Goal: Information Seeking & Learning: Check status

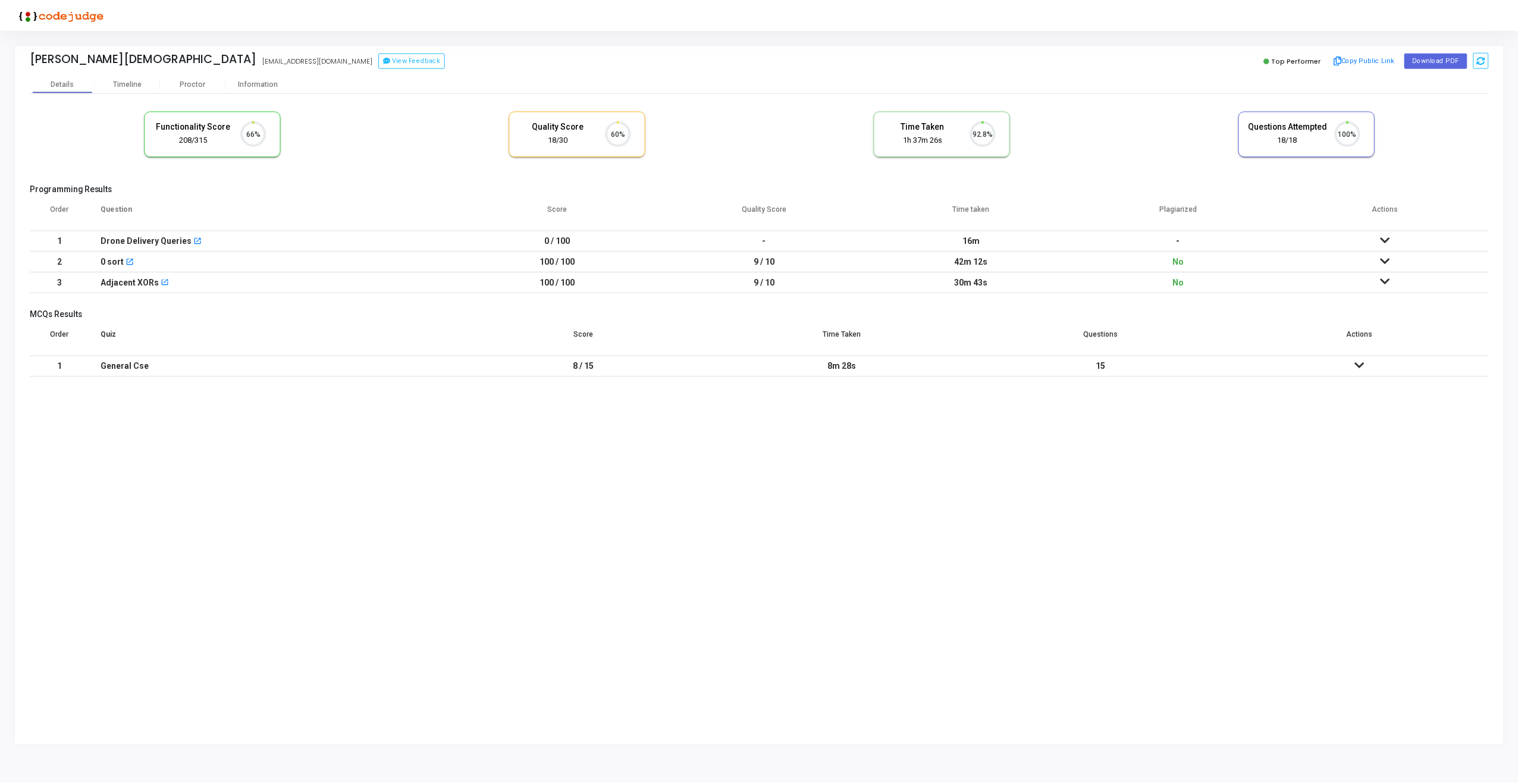
scroll to position [25, 30]
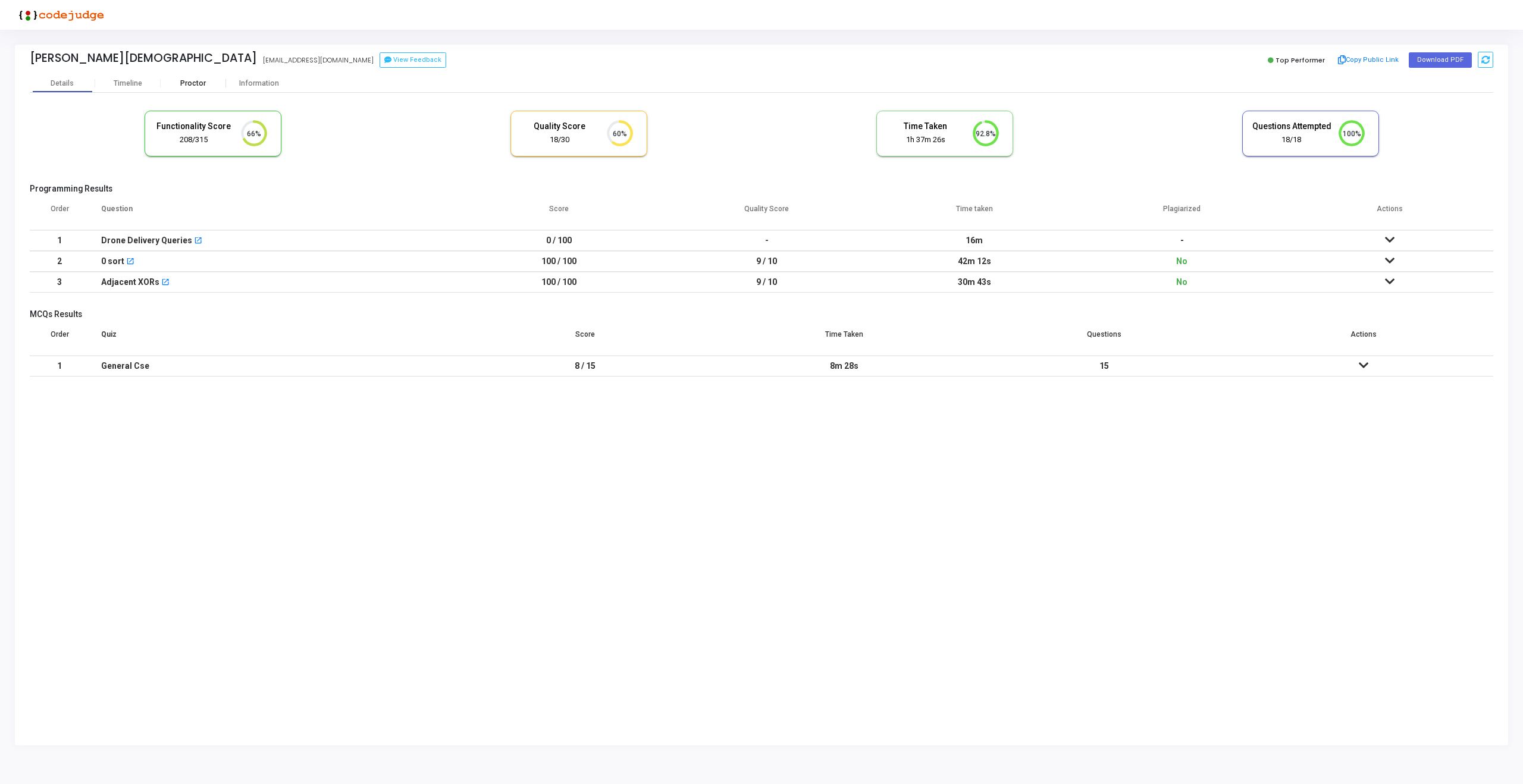
click at [198, 85] on div "Proctor" at bounding box center [193, 83] width 65 height 9
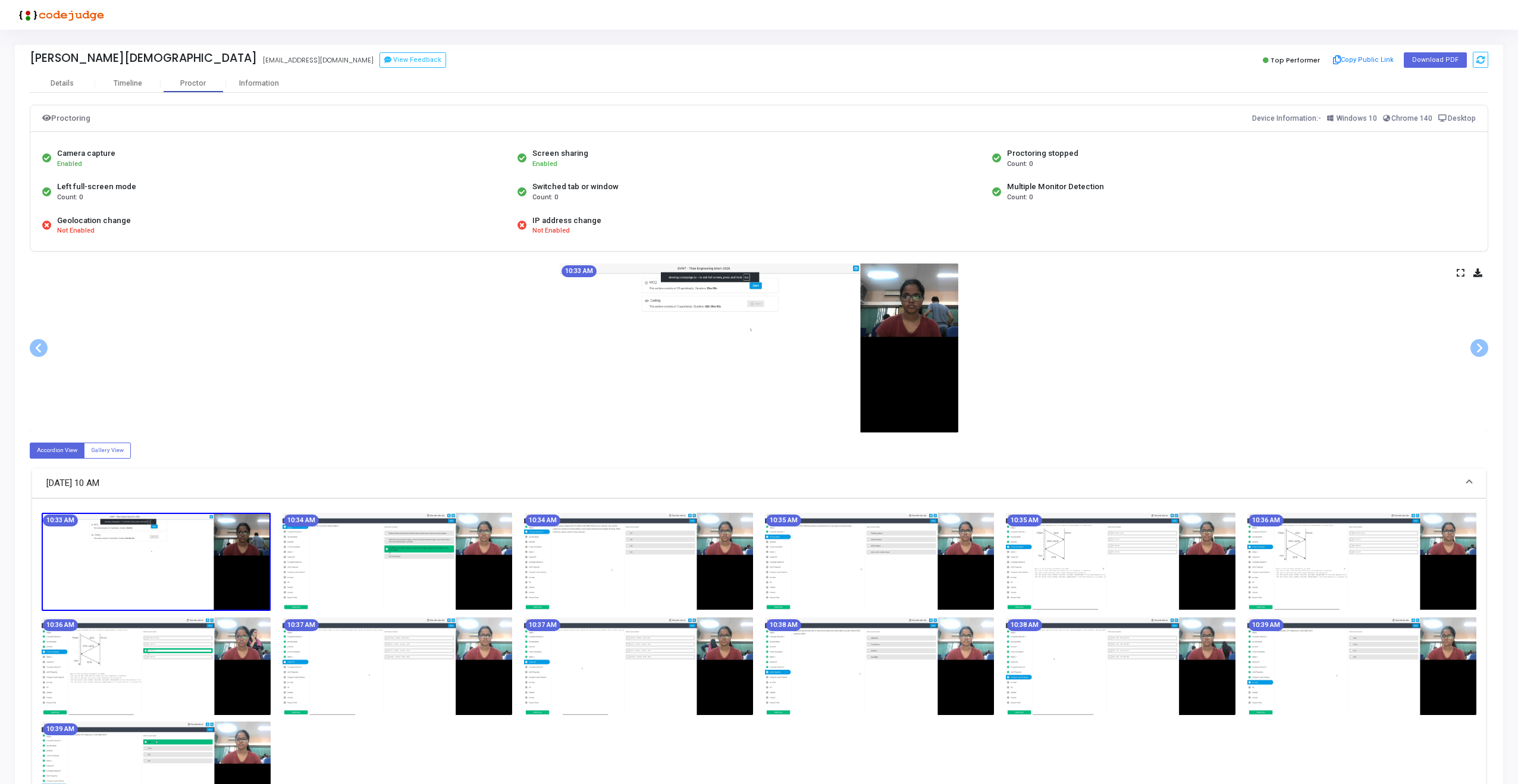
click at [1460, 272] on icon at bounding box center [1460, 272] width 8 height 7
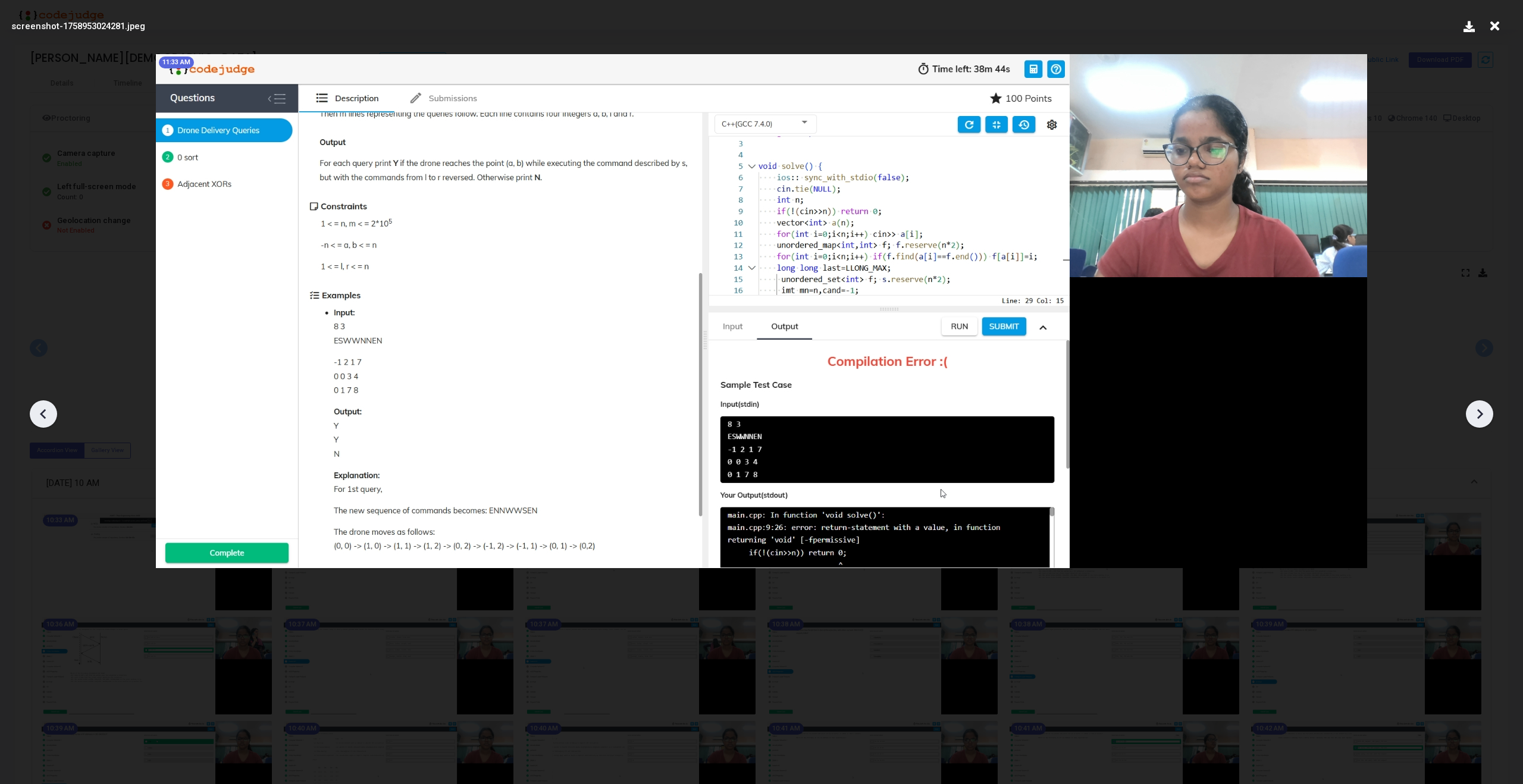
click at [1483, 419] on icon at bounding box center [1479, 413] width 18 height 18
click at [1490, 21] on icon at bounding box center [1494, 26] width 18 height 22
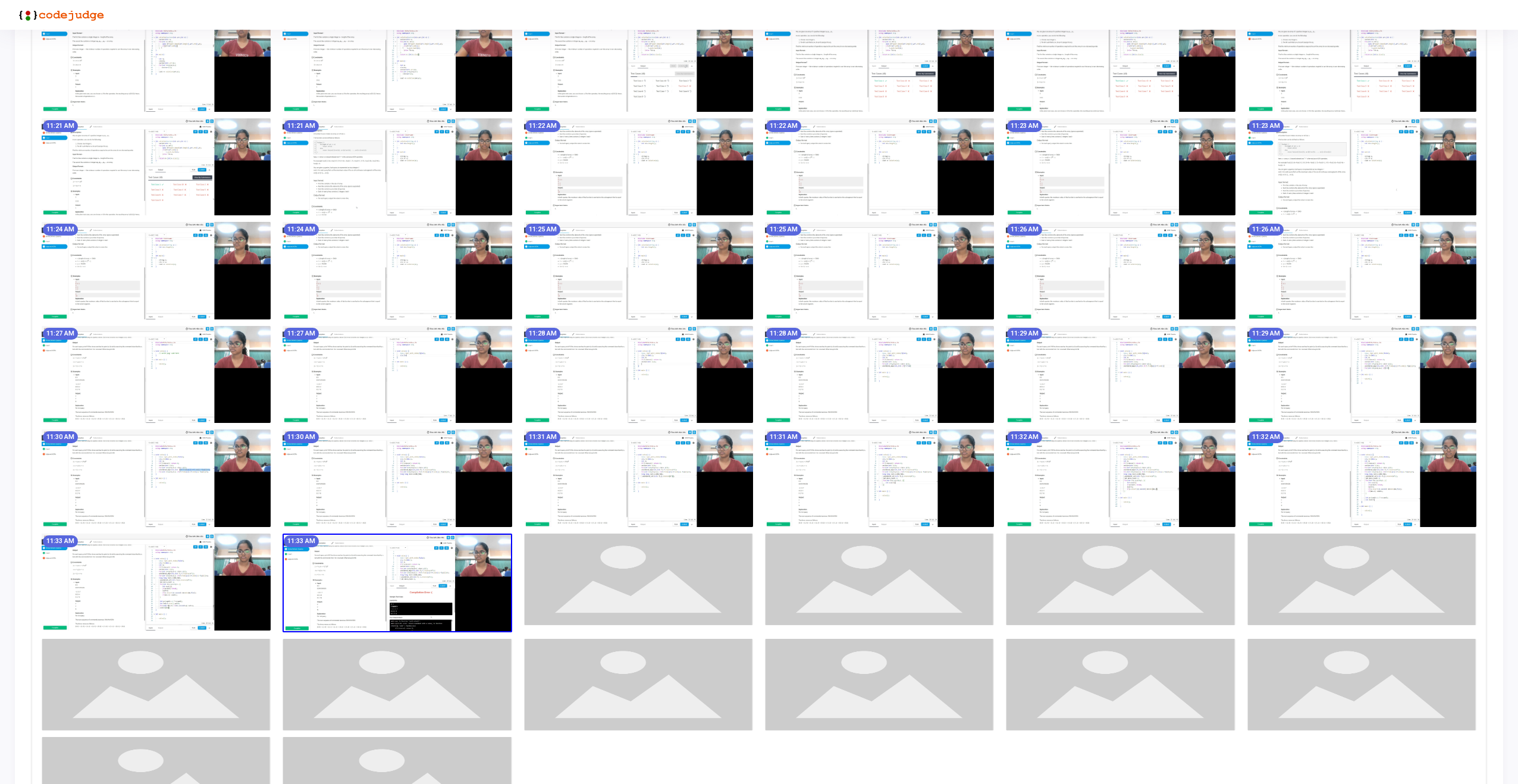
scroll to position [2227, 0]
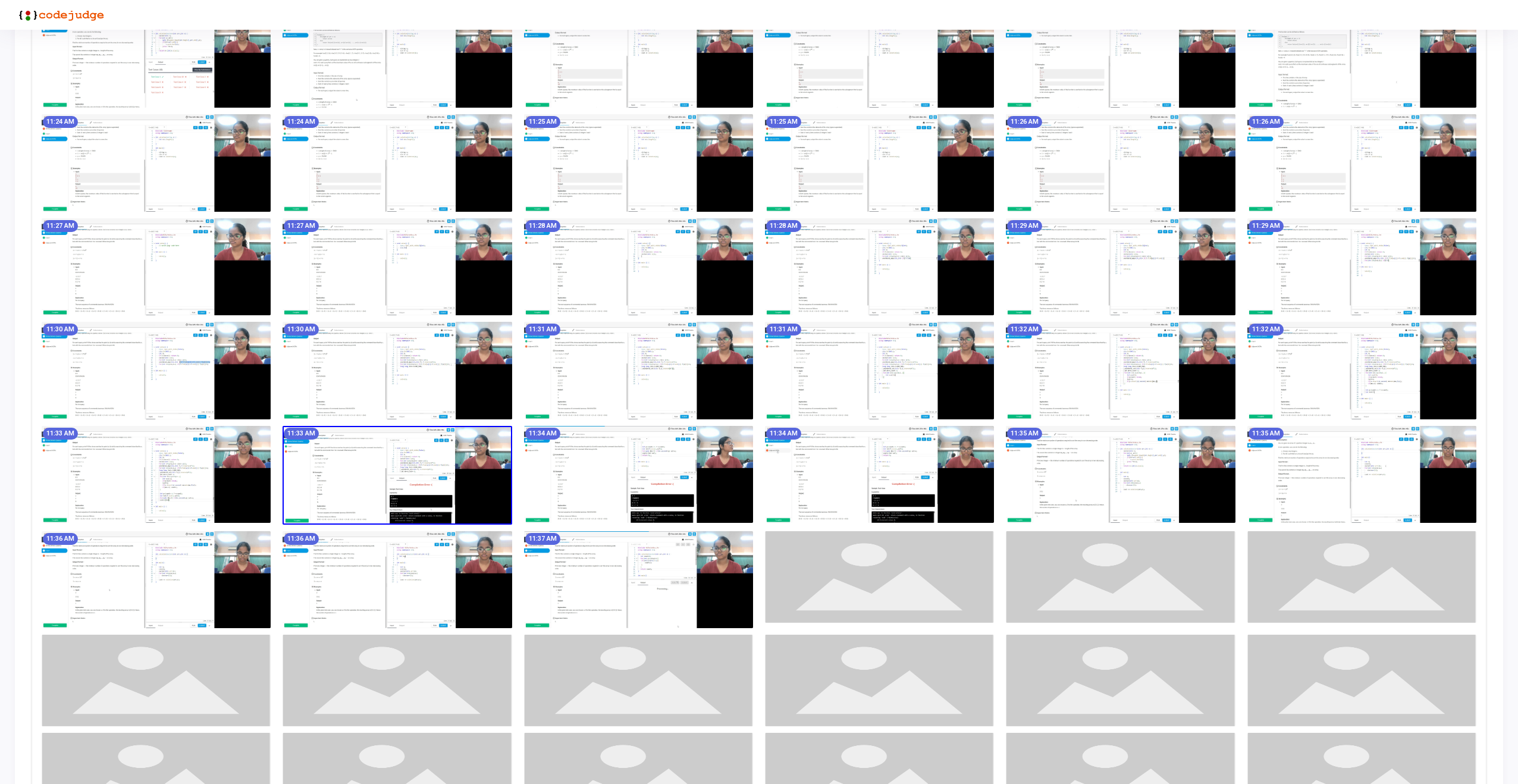
click at [666, 482] on img at bounding box center [639, 474] width 229 height 98
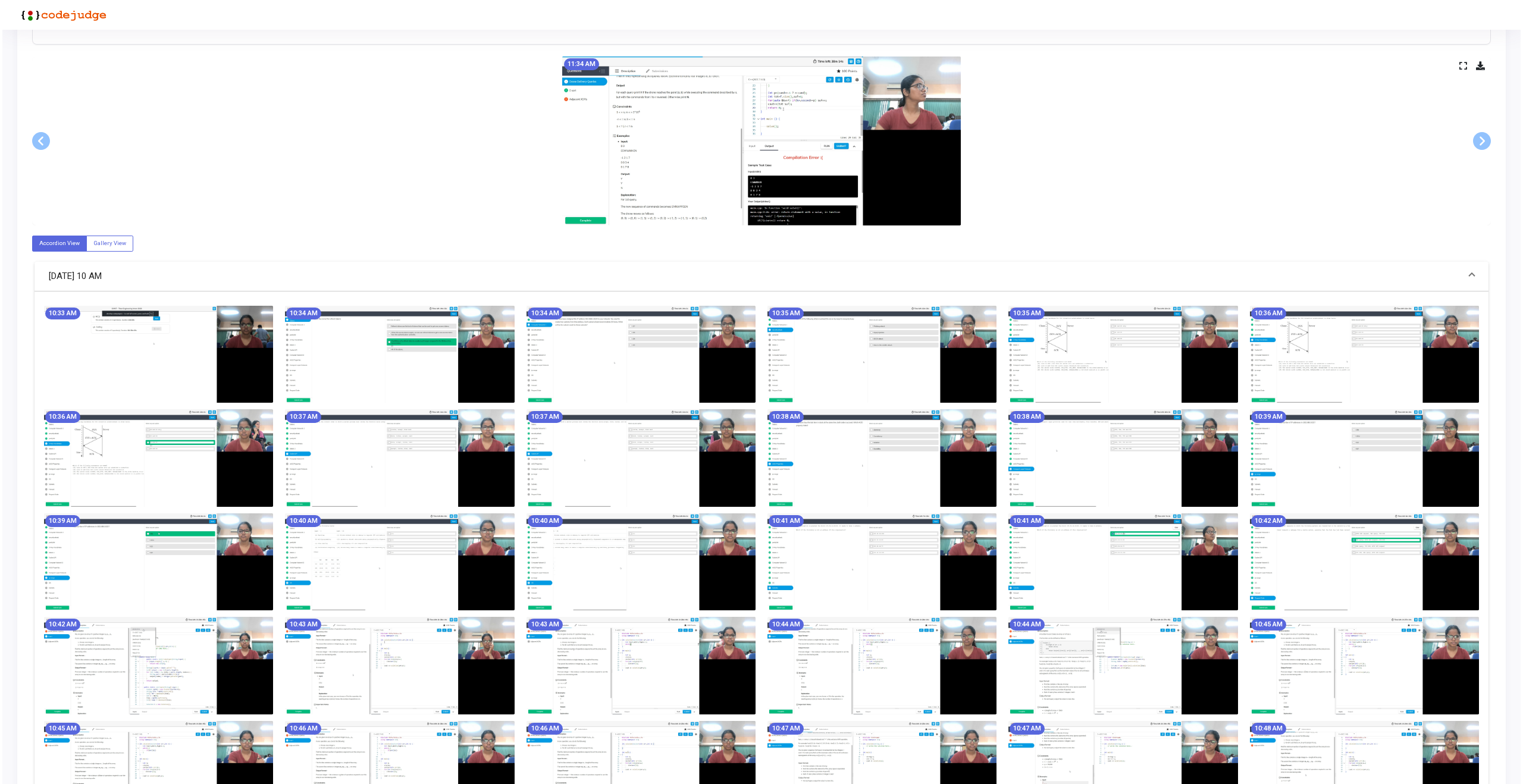
scroll to position [0, 0]
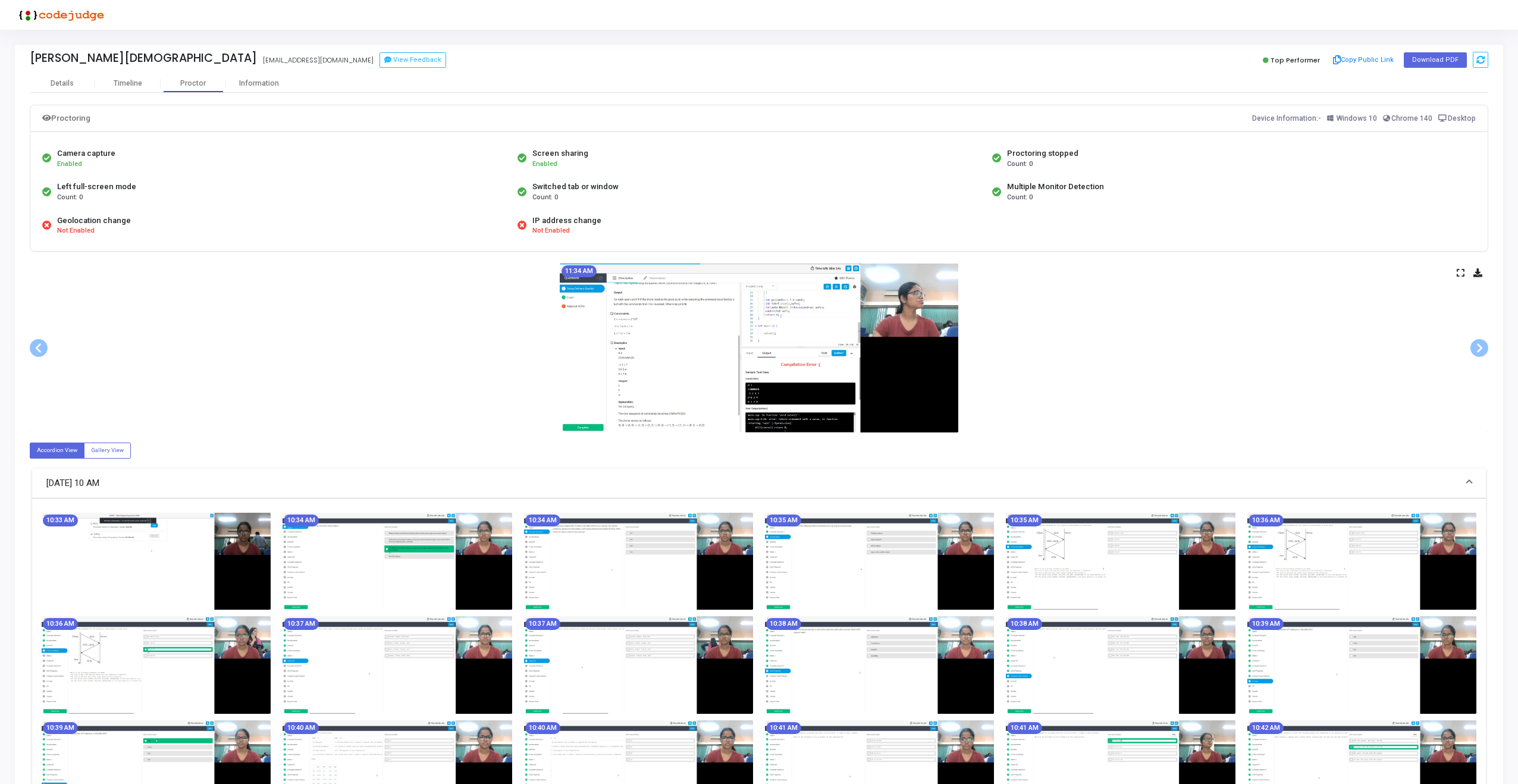
click at [1463, 274] on icon at bounding box center [1460, 272] width 8 height 7
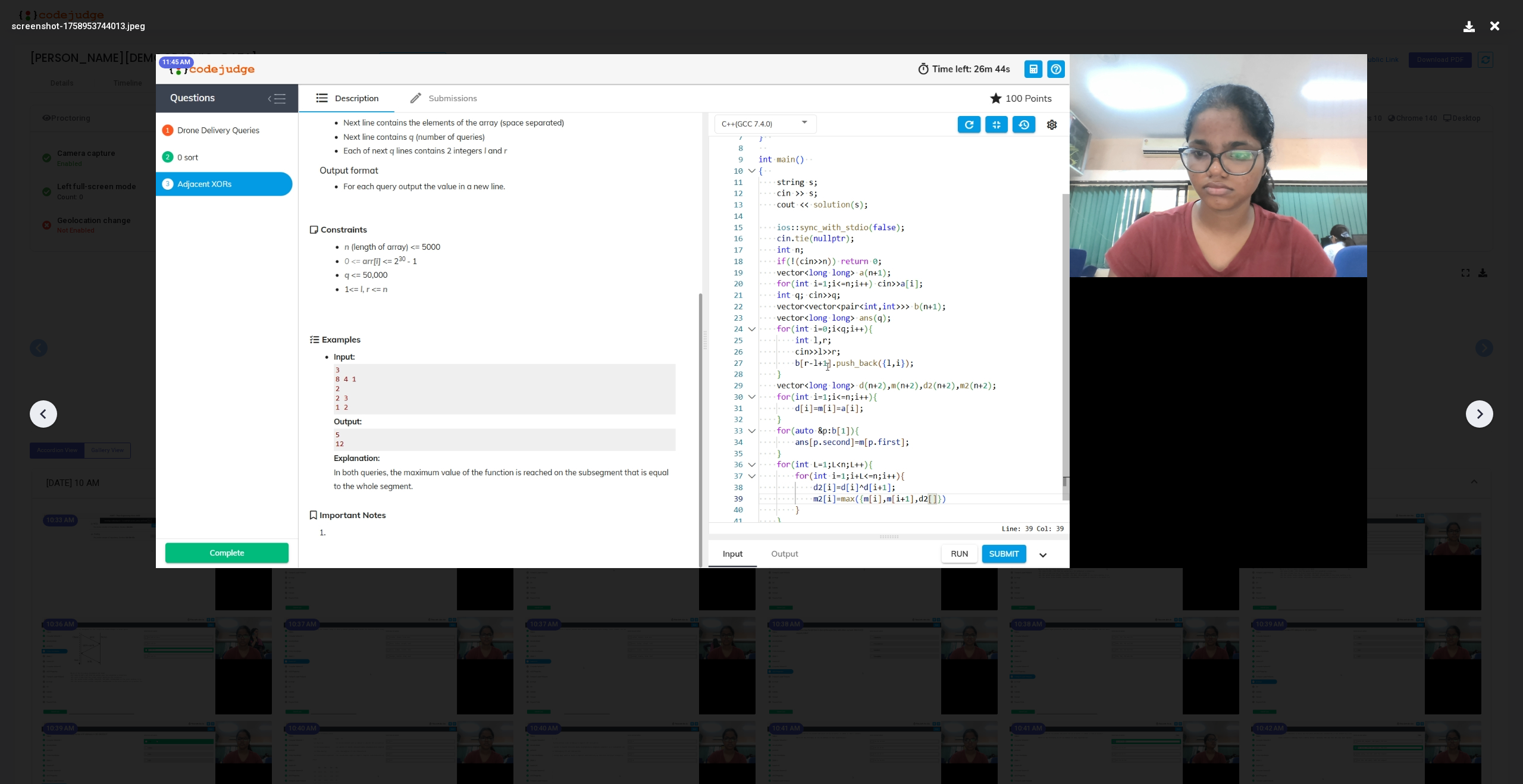
click at [1495, 24] on icon at bounding box center [1494, 26] width 18 height 22
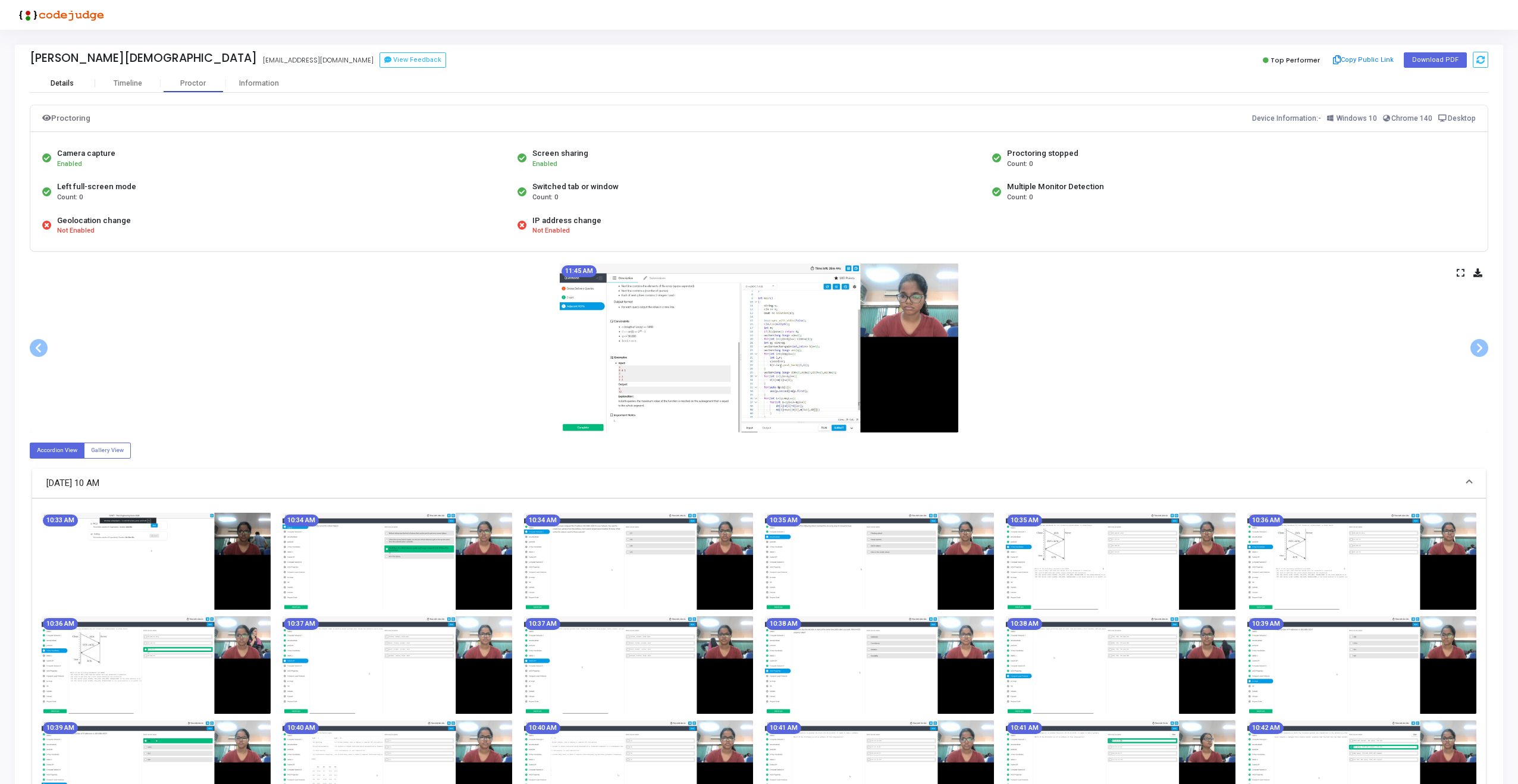
click at [64, 83] on div "Details" at bounding box center [62, 83] width 23 height 9
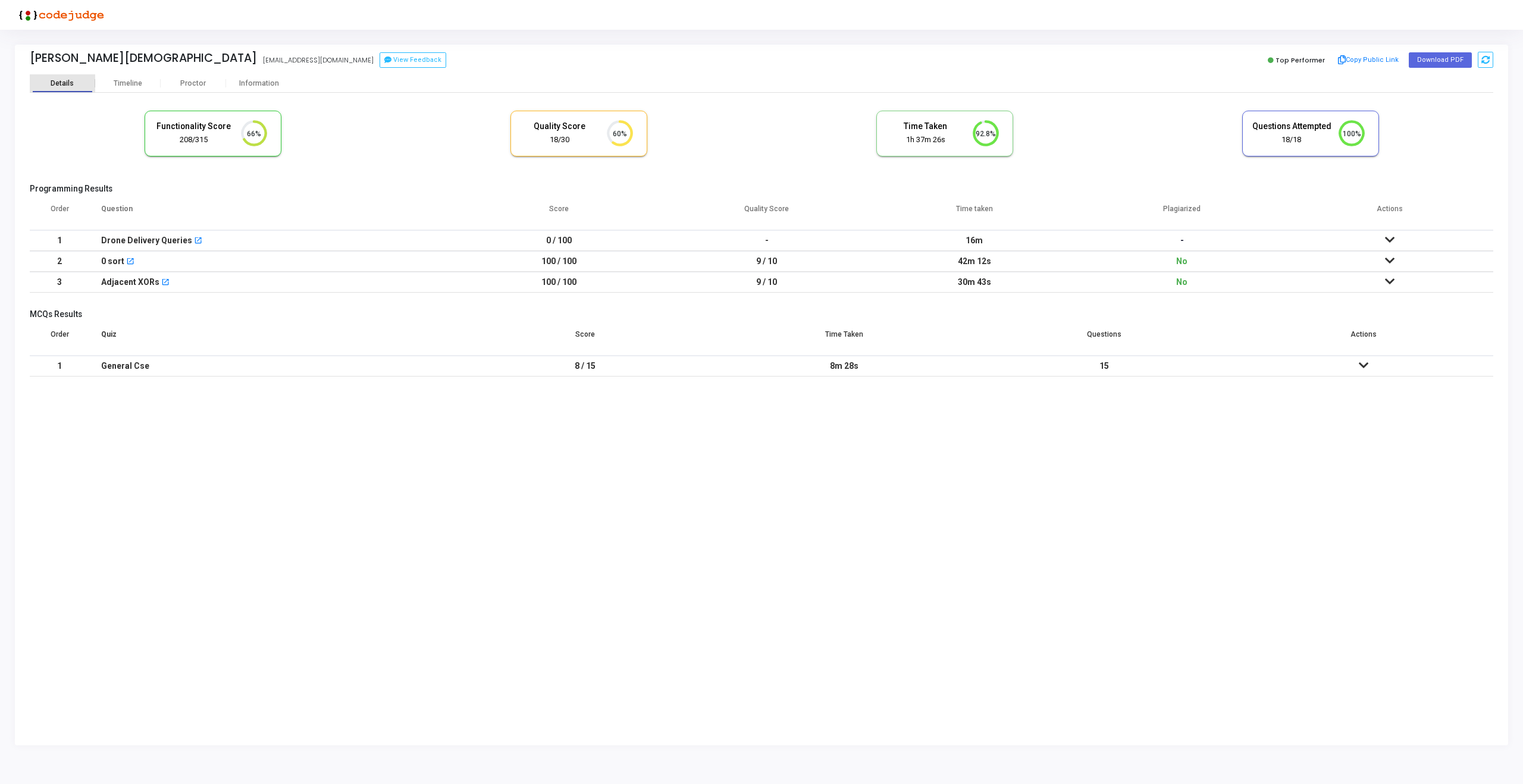
scroll to position [25, 30]
click at [188, 82] on div "Proctor" at bounding box center [193, 83] width 65 height 9
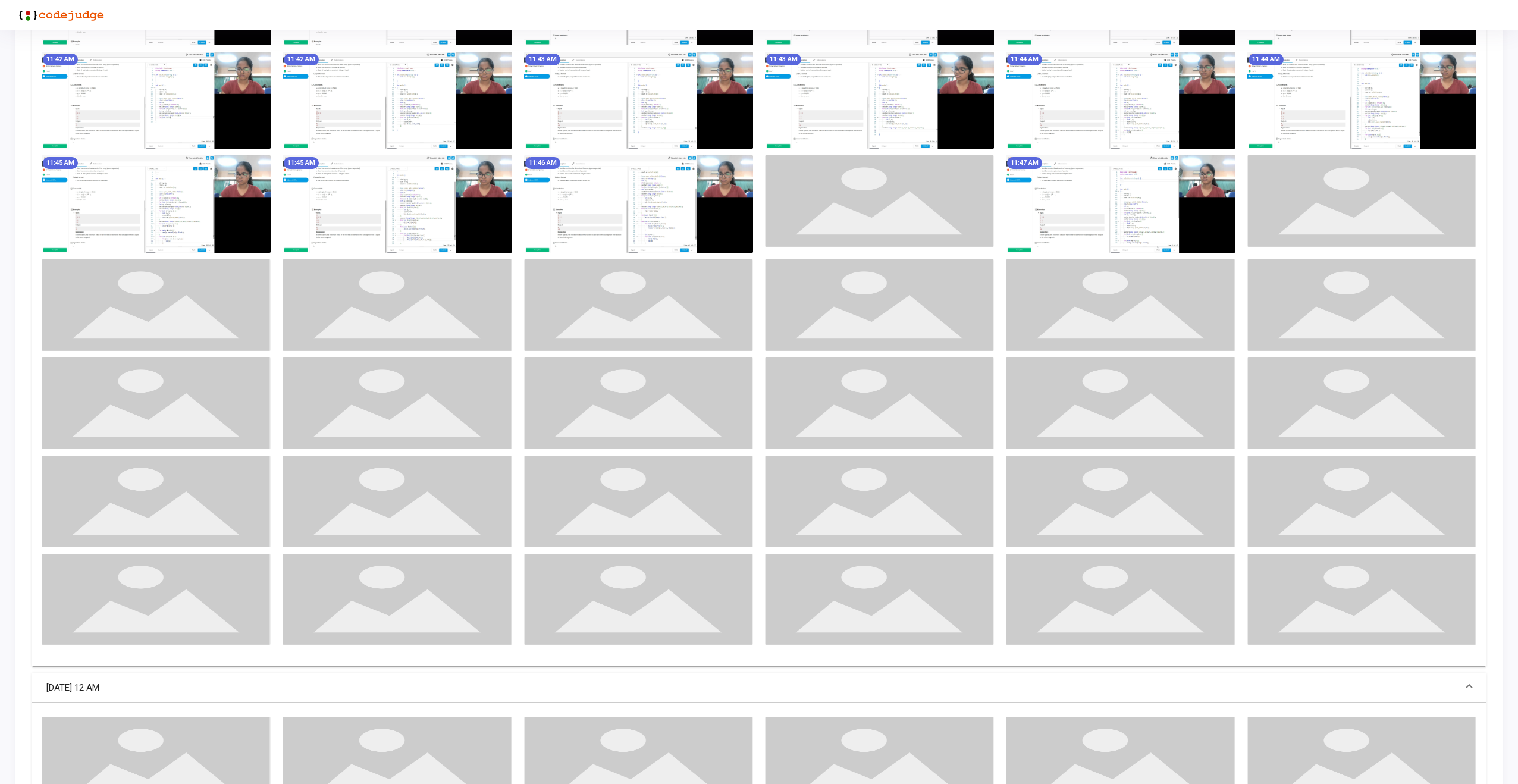
scroll to position [2904, 0]
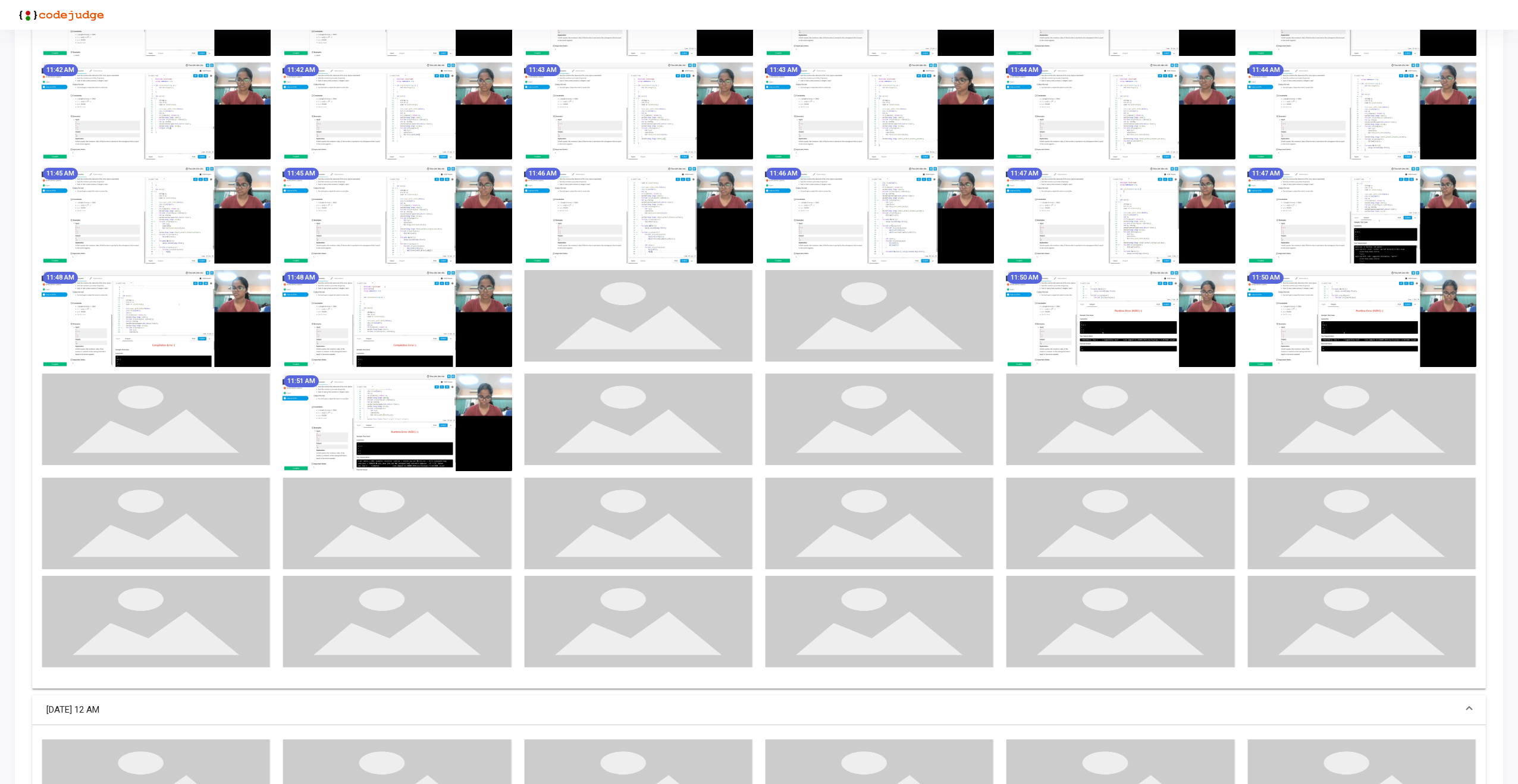
click at [649, 223] on img at bounding box center [639, 214] width 229 height 98
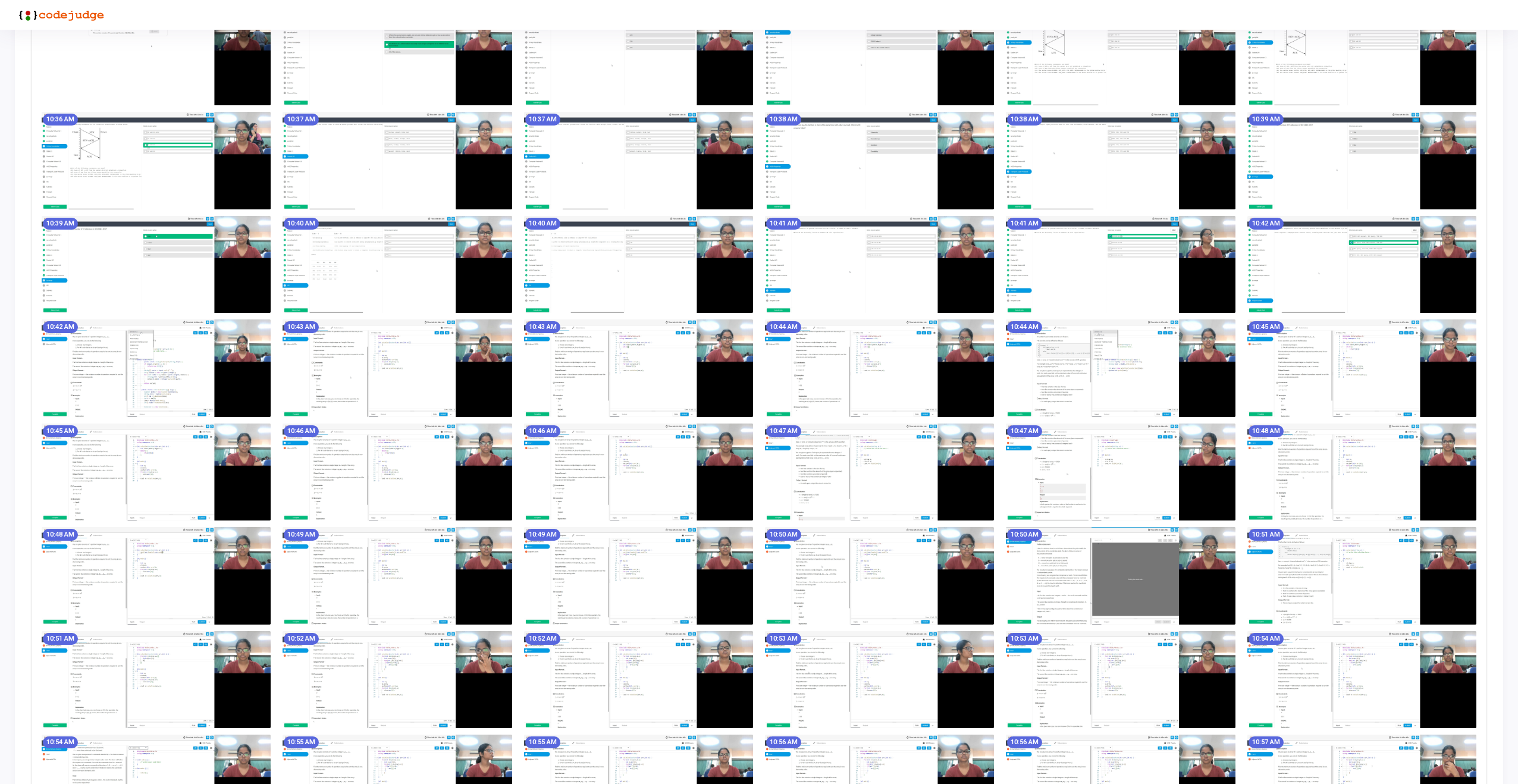
scroll to position [0, 0]
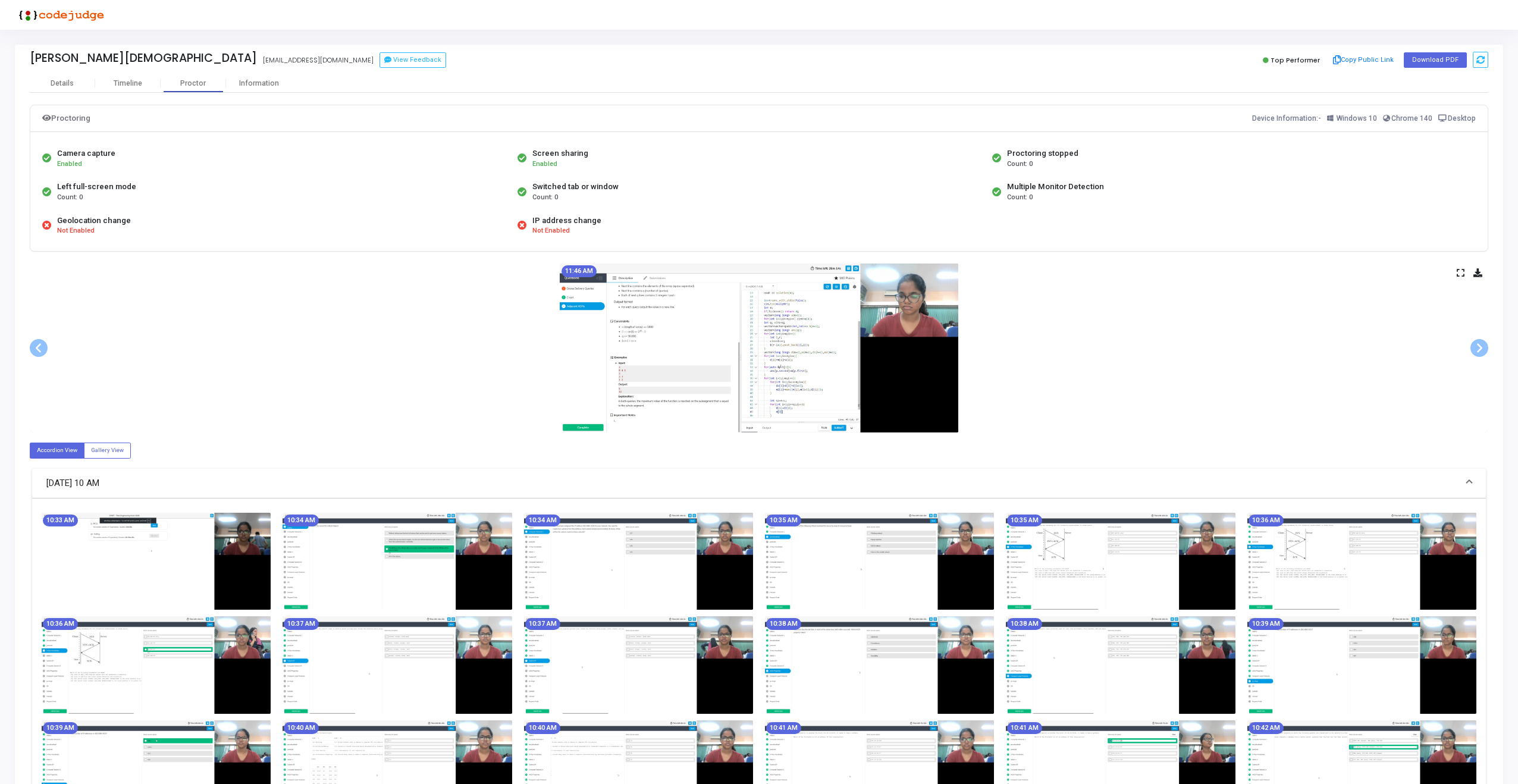
click at [1462, 269] on icon at bounding box center [1460, 272] width 8 height 7
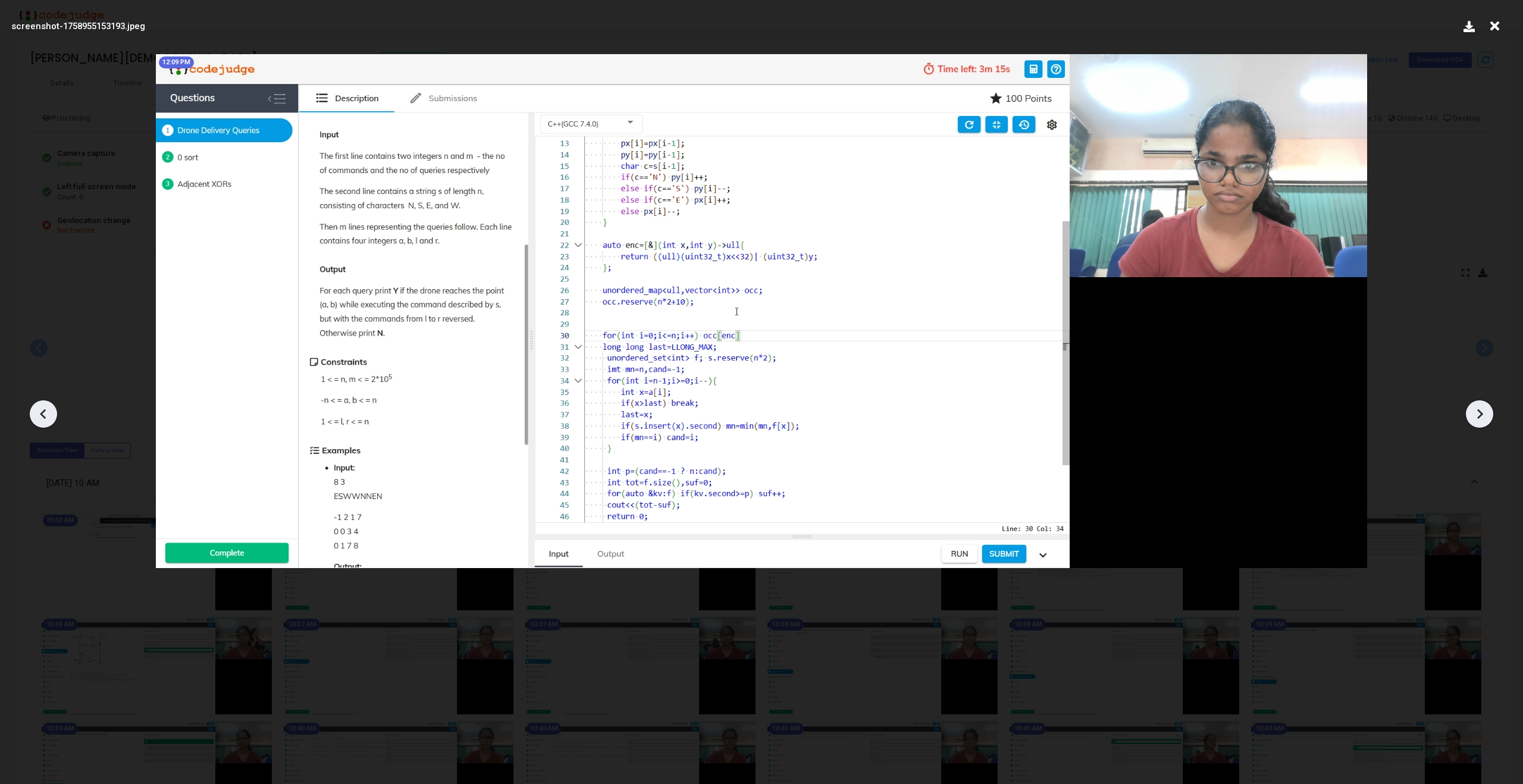
click at [1490, 25] on icon at bounding box center [1494, 26] width 18 height 22
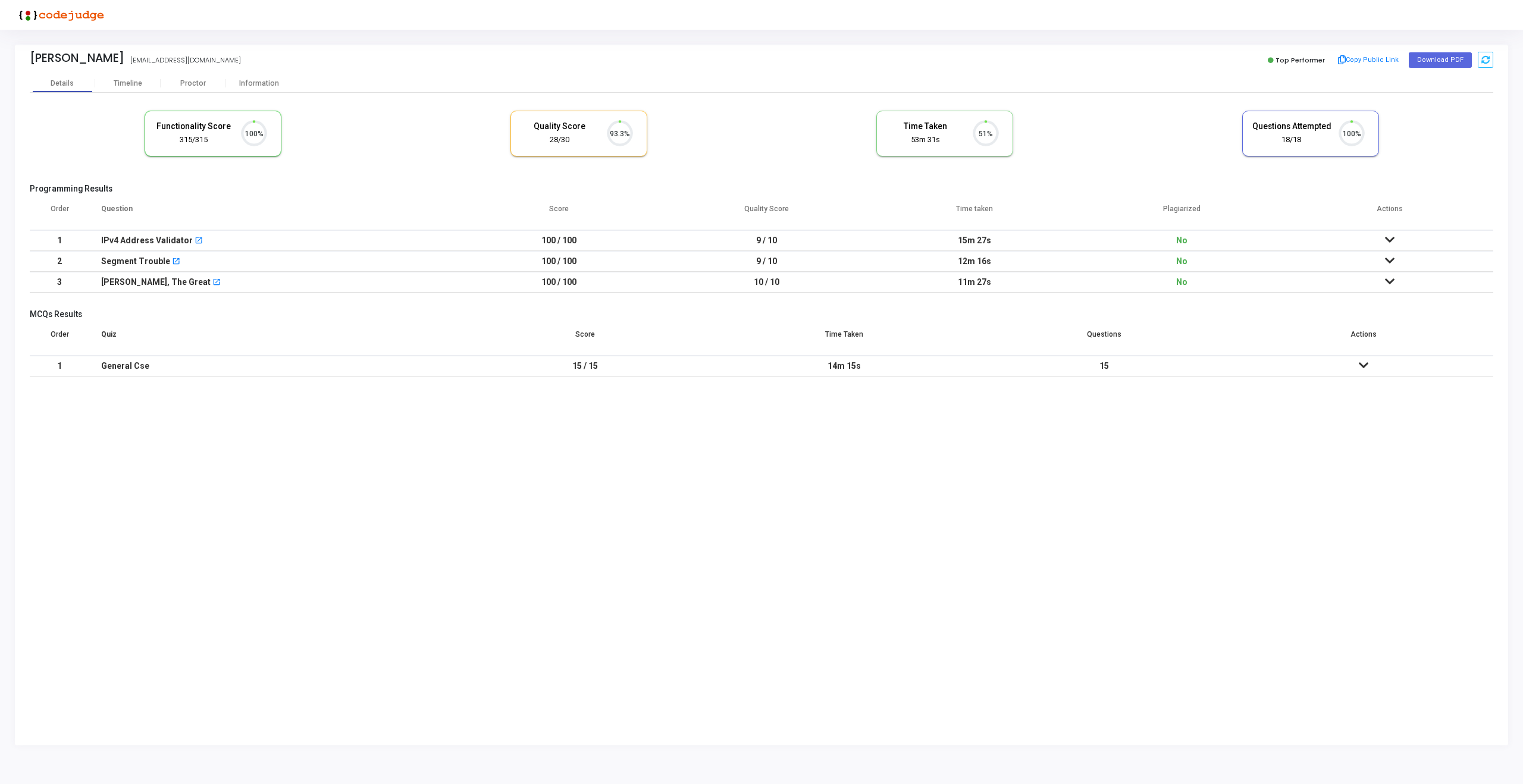
scroll to position [25, 30]
click at [182, 77] on div "Proctor" at bounding box center [193, 83] width 65 height 18
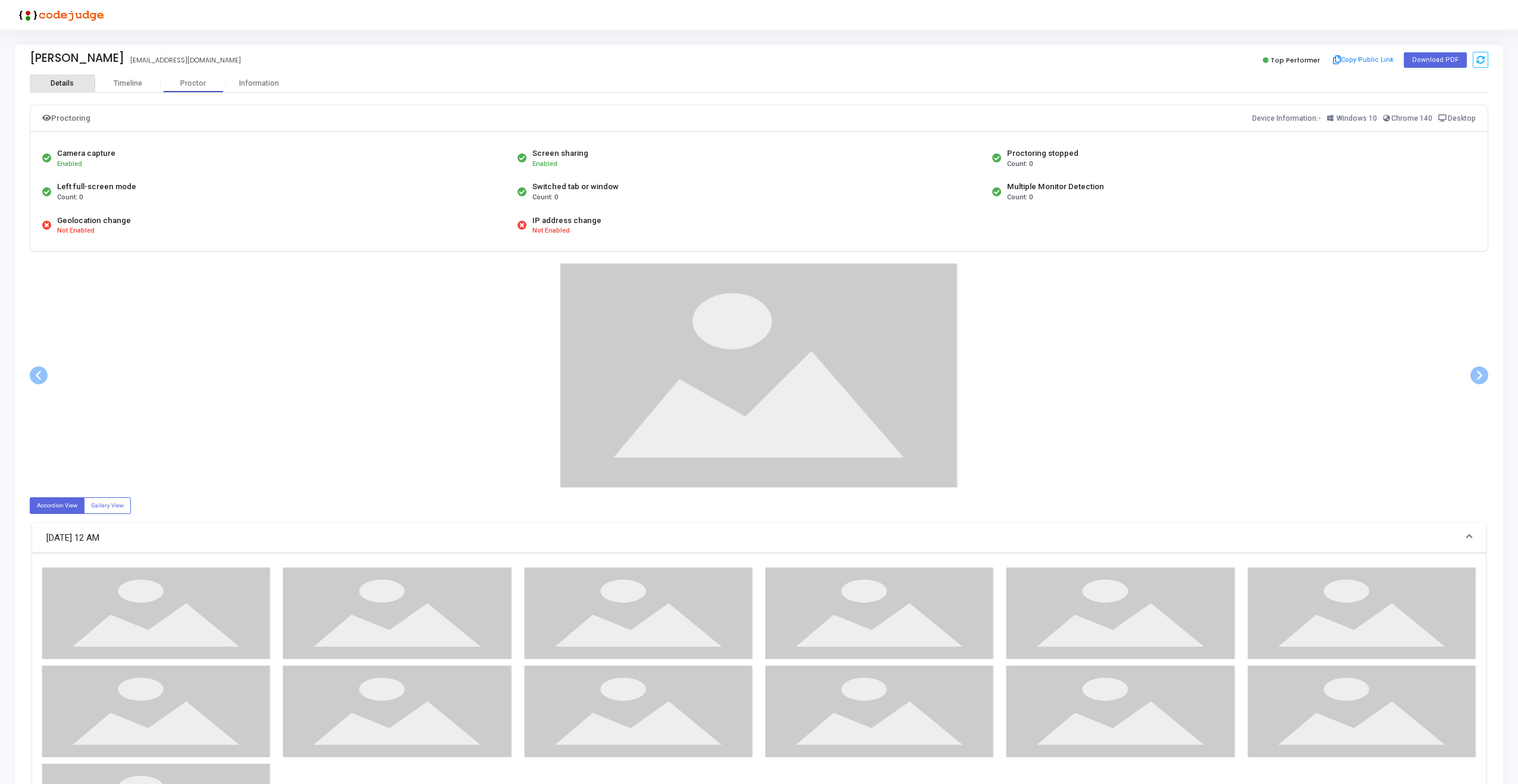
click at [68, 82] on div "Details" at bounding box center [62, 83] width 23 height 9
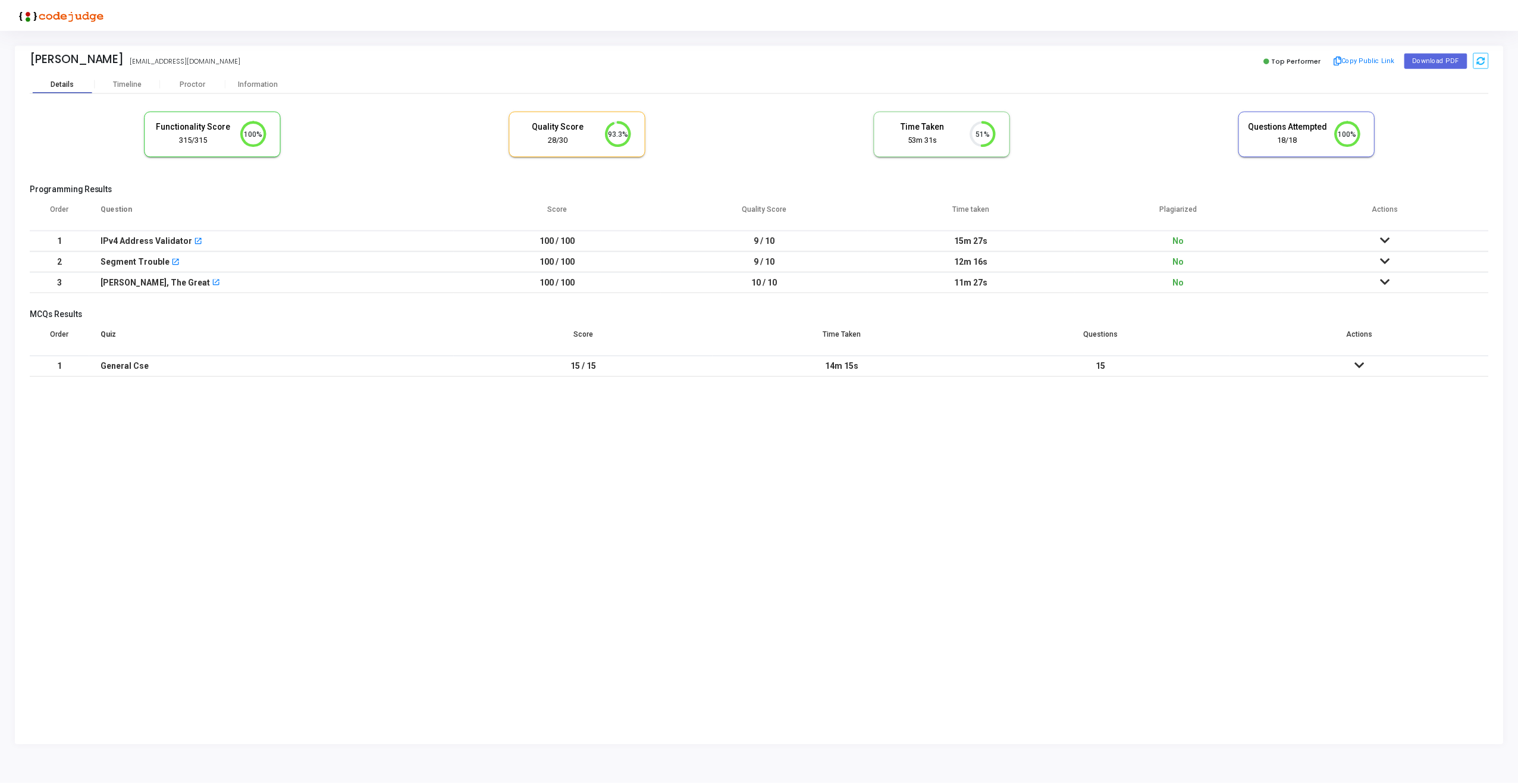
scroll to position [25, 30]
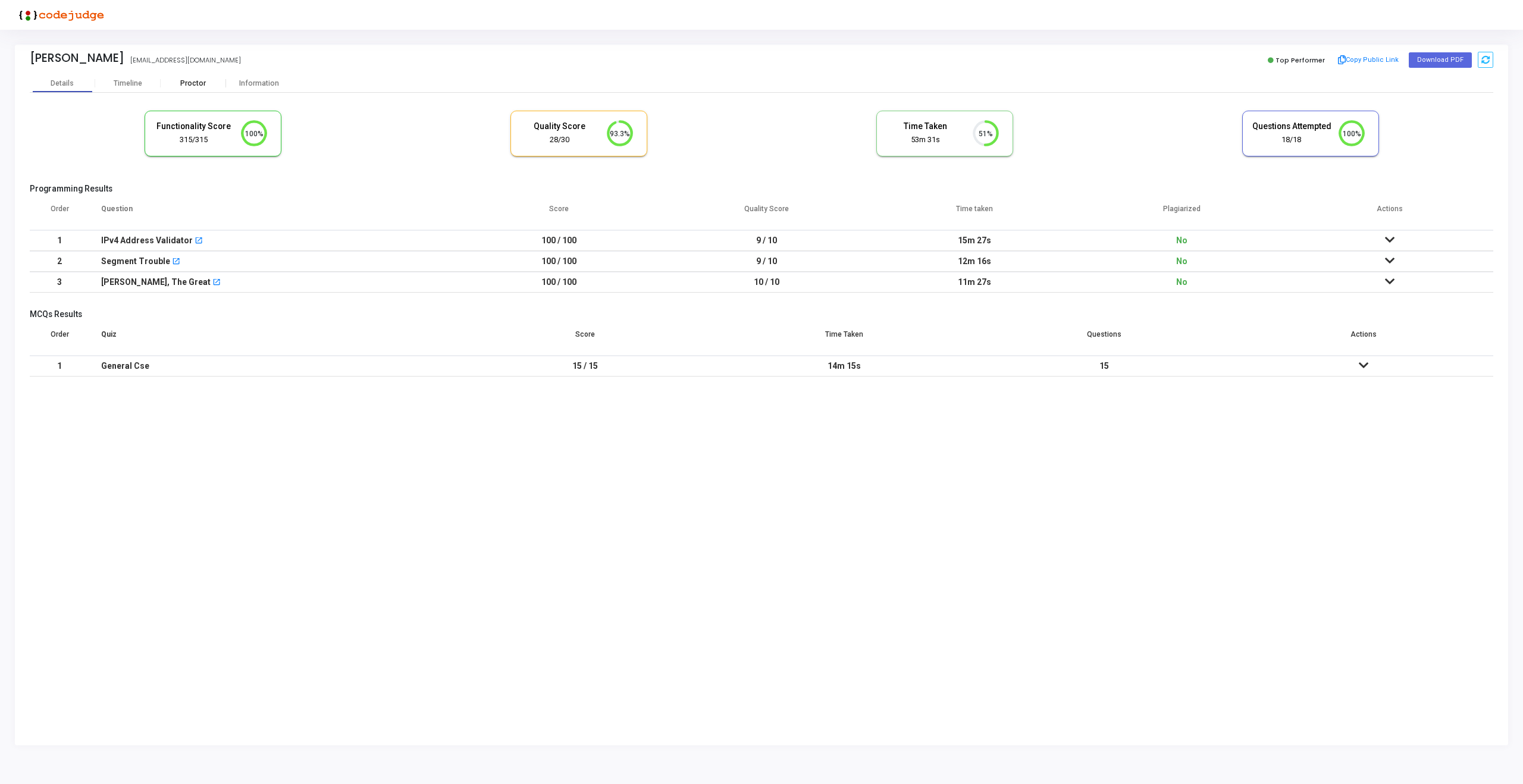
click at [195, 80] on div "Proctor" at bounding box center [193, 83] width 65 height 9
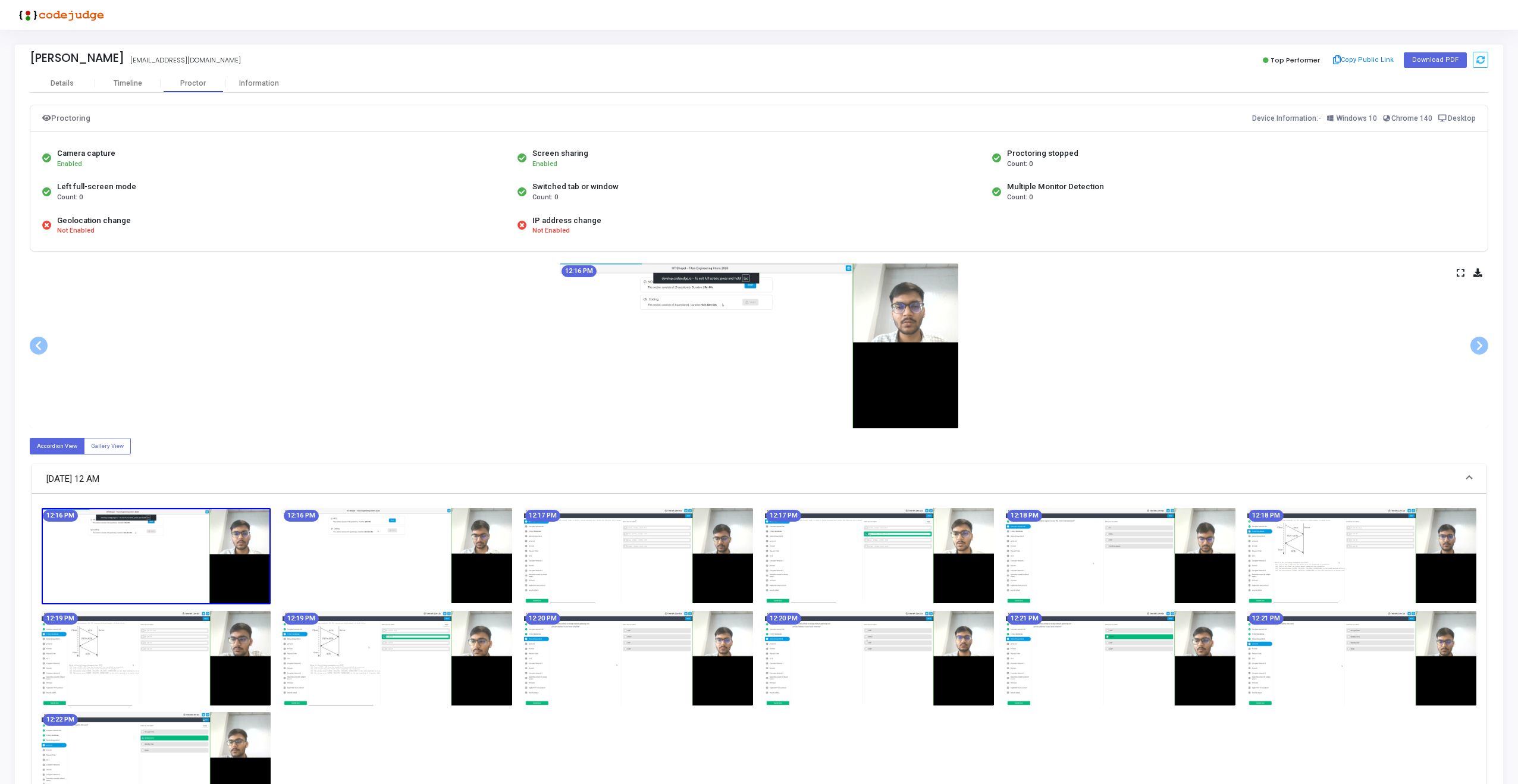
click at [1459, 274] on icon at bounding box center [1460, 272] width 8 height 7
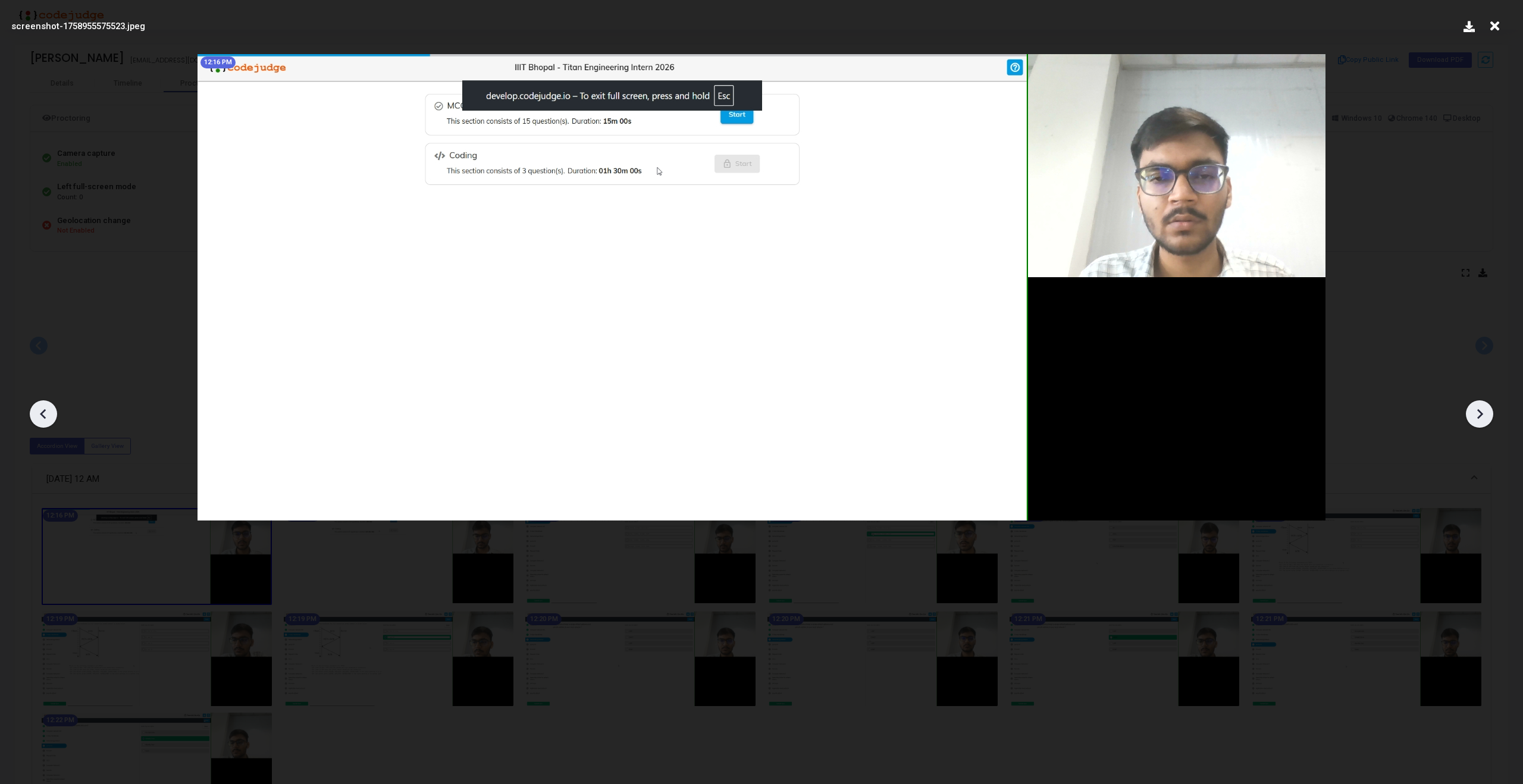
click at [1478, 410] on icon at bounding box center [1480, 414] width 6 height 10
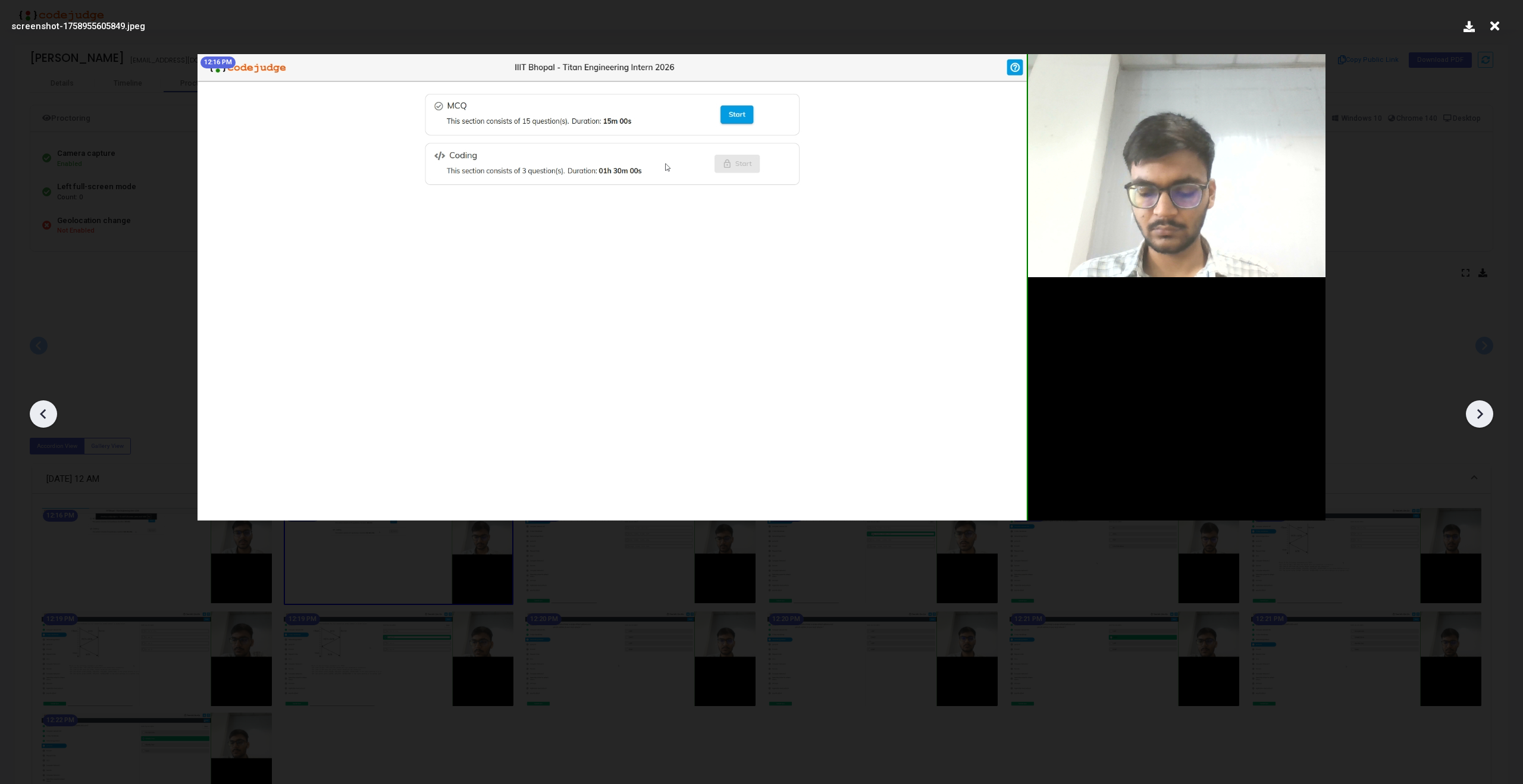
click at [1478, 410] on icon at bounding box center [1480, 414] width 6 height 10
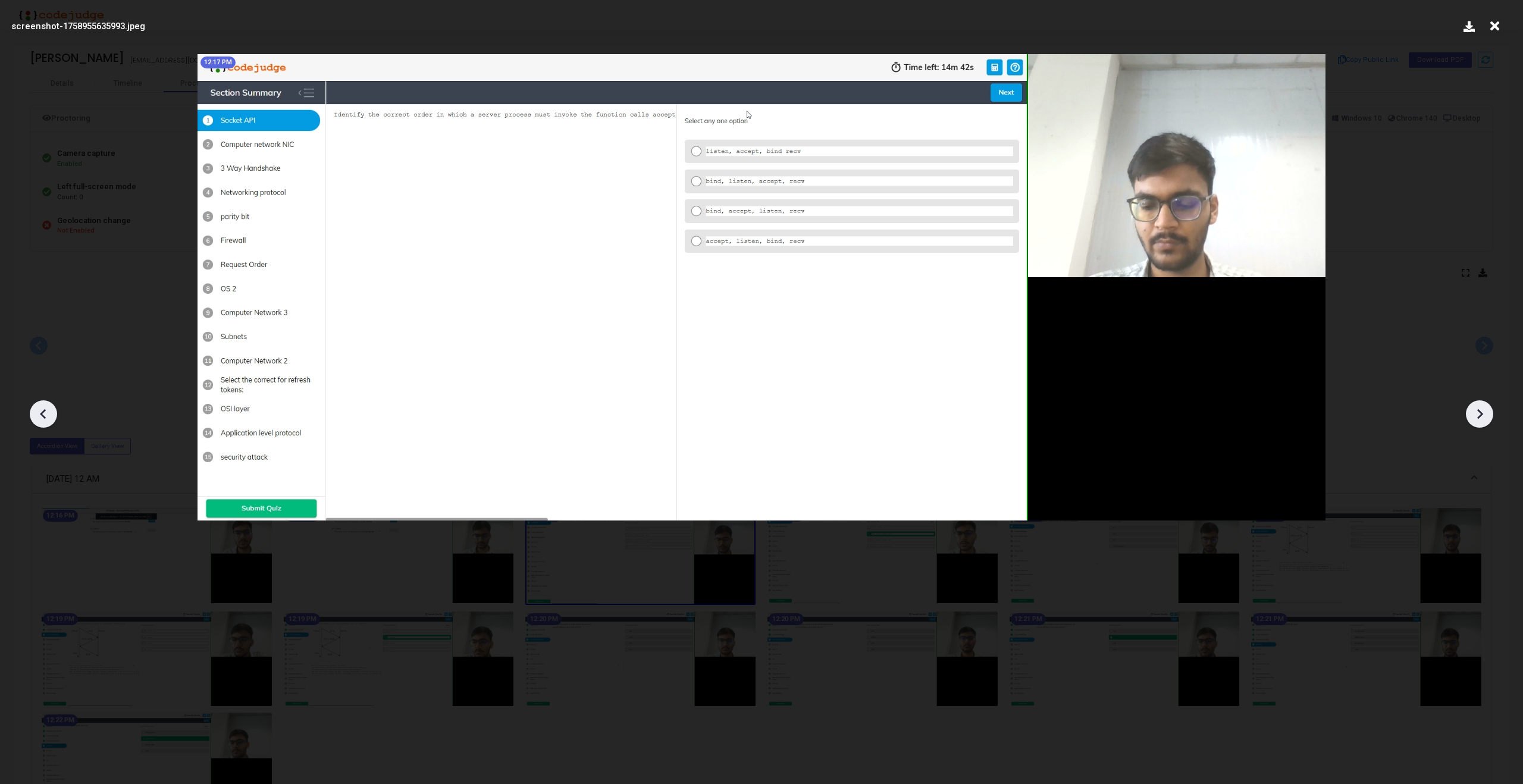
click at [1478, 410] on icon at bounding box center [1480, 414] width 6 height 10
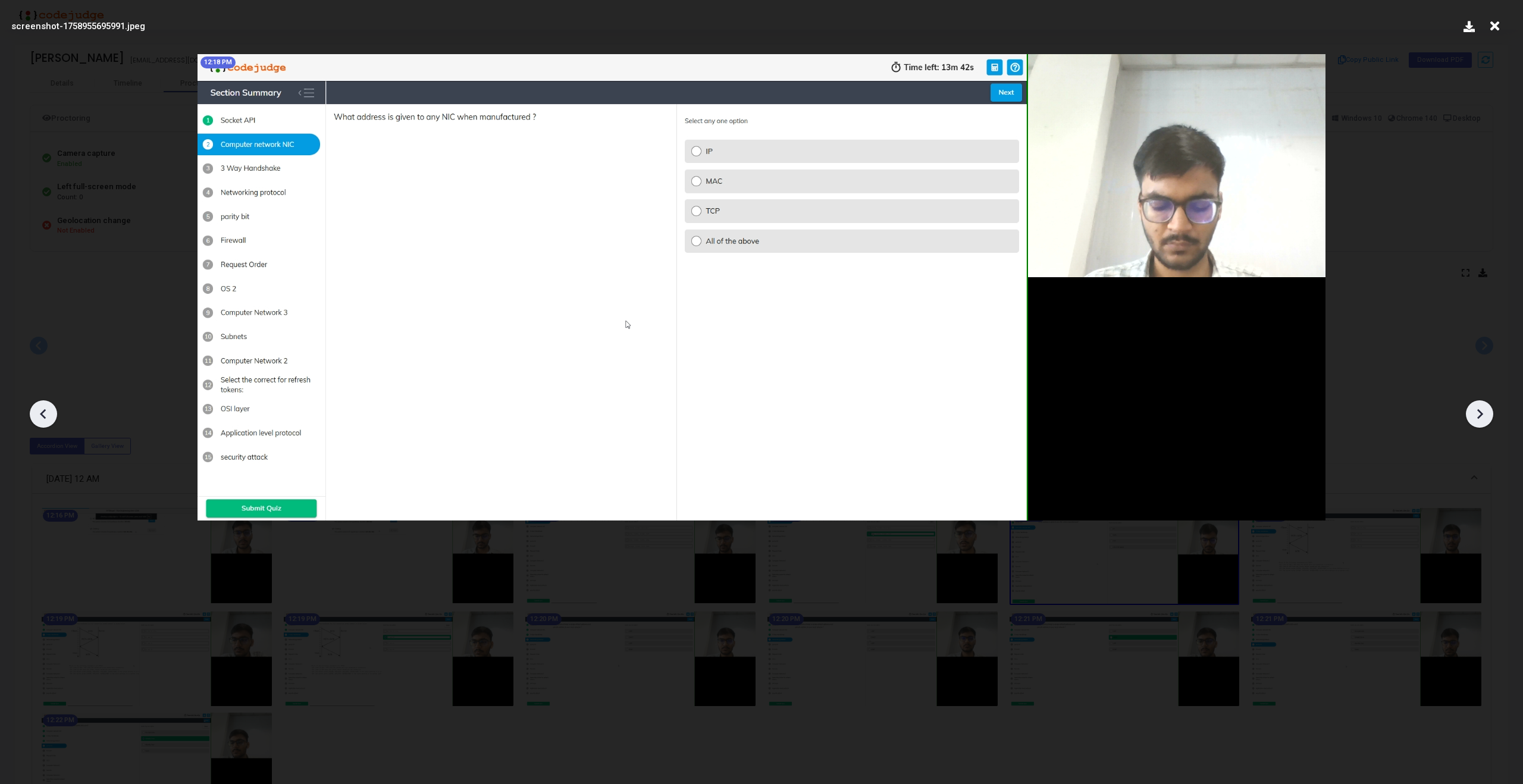
click at [1478, 410] on icon at bounding box center [1480, 414] width 6 height 10
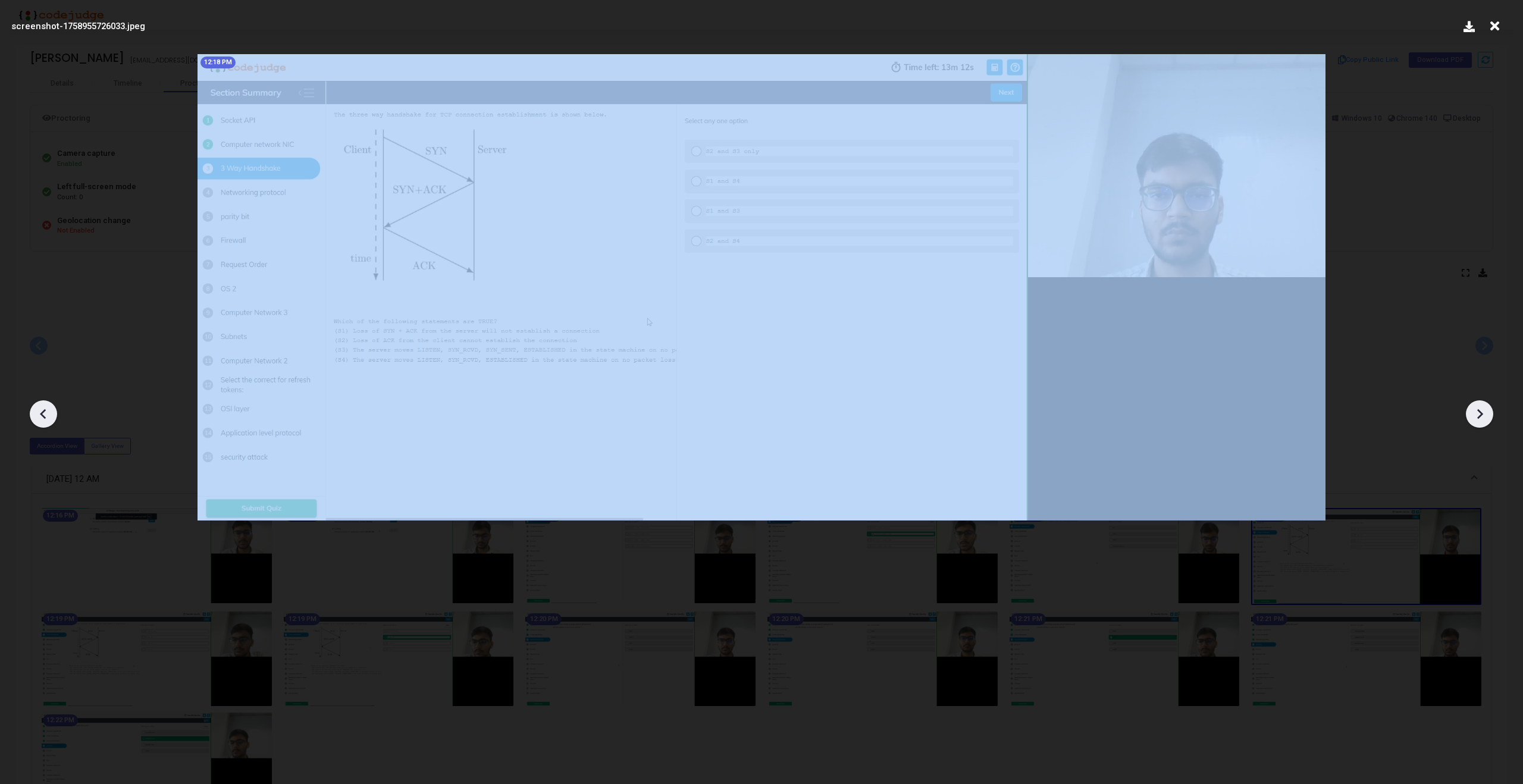
click at [1478, 410] on icon at bounding box center [1480, 414] width 6 height 10
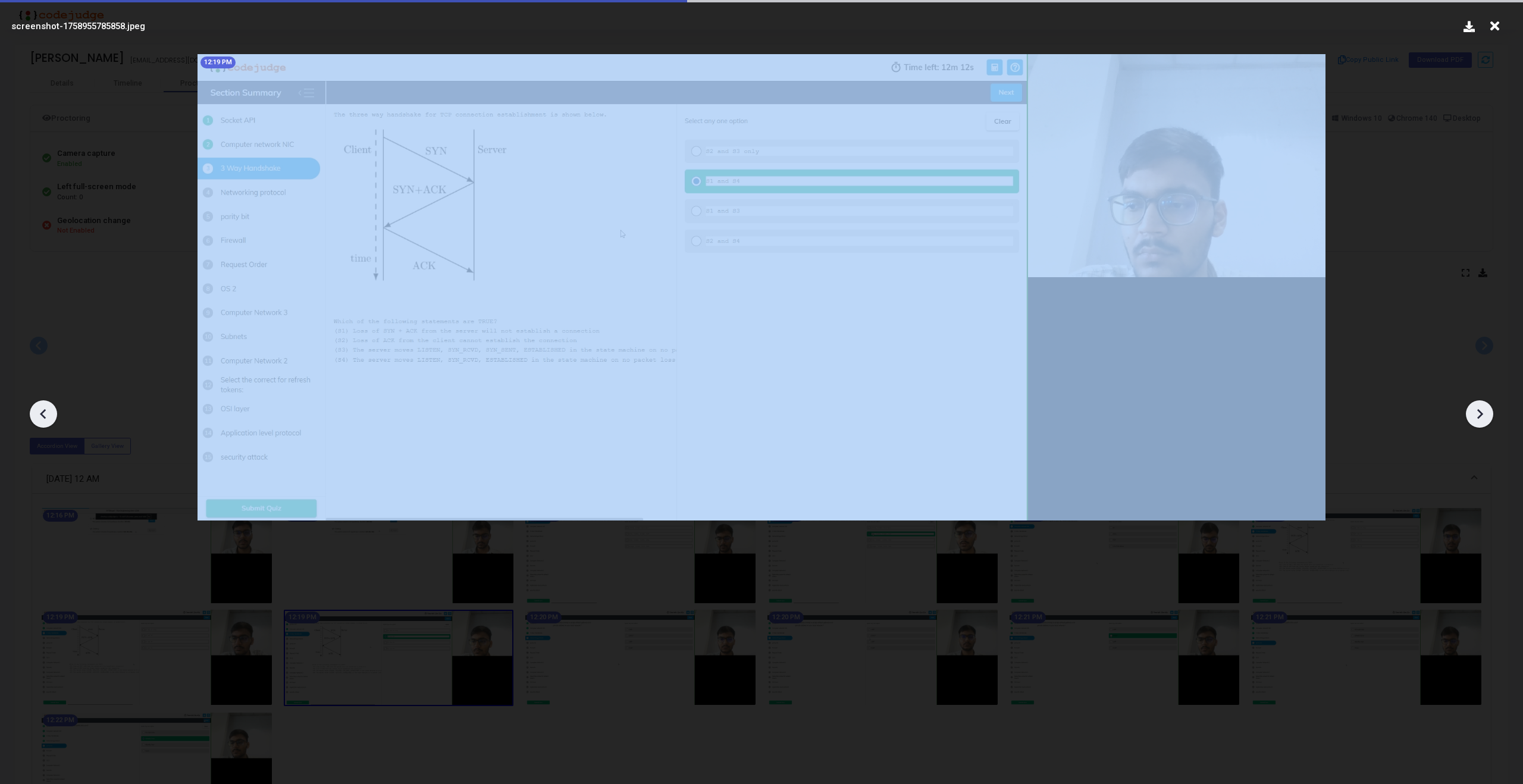
click at [1478, 410] on icon at bounding box center [1480, 414] width 6 height 10
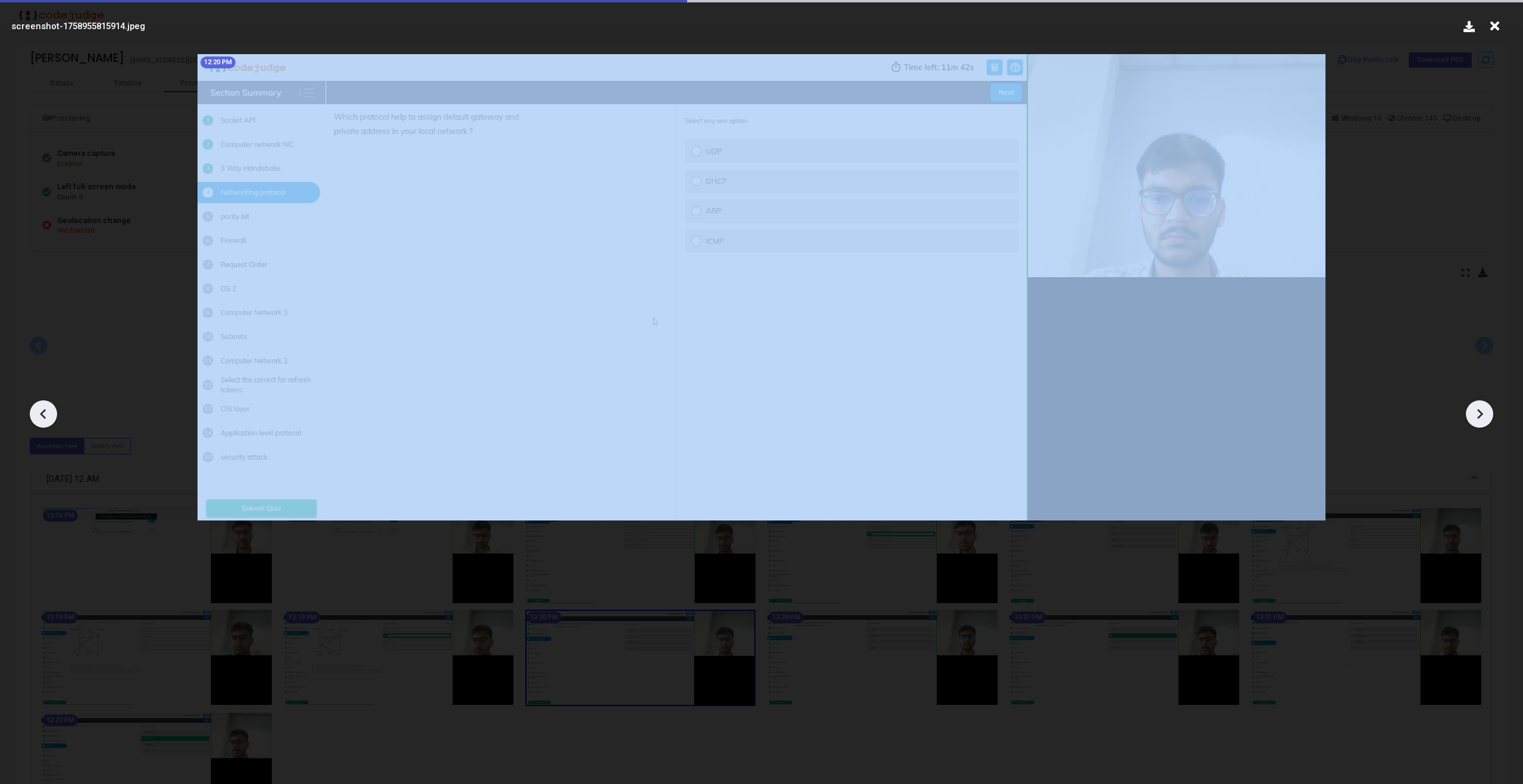
click at [1478, 410] on icon at bounding box center [1480, 414] width 6 height 10
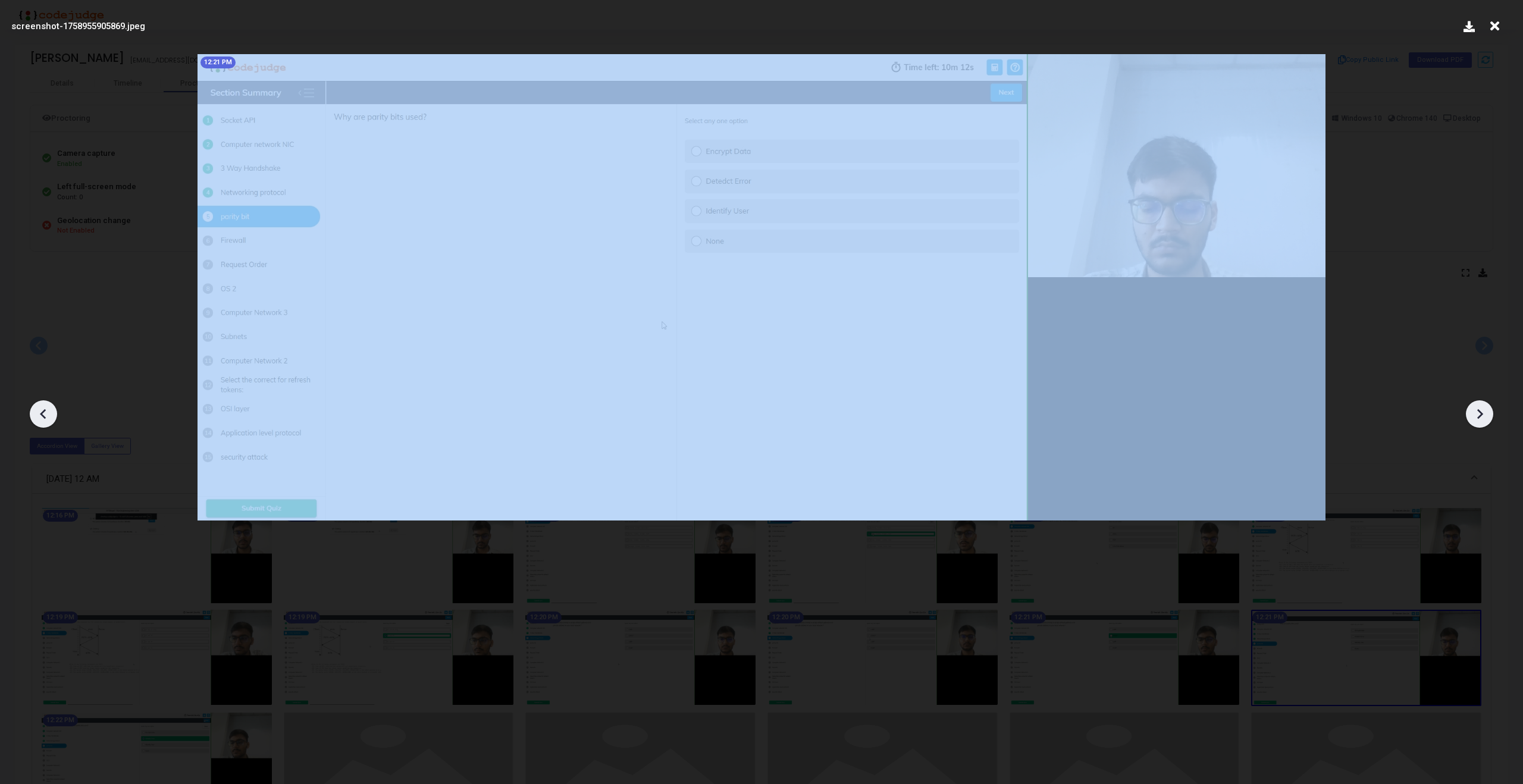
click at [1478, 410] on icon at bounding box center [1480, 414] width 6 height 10
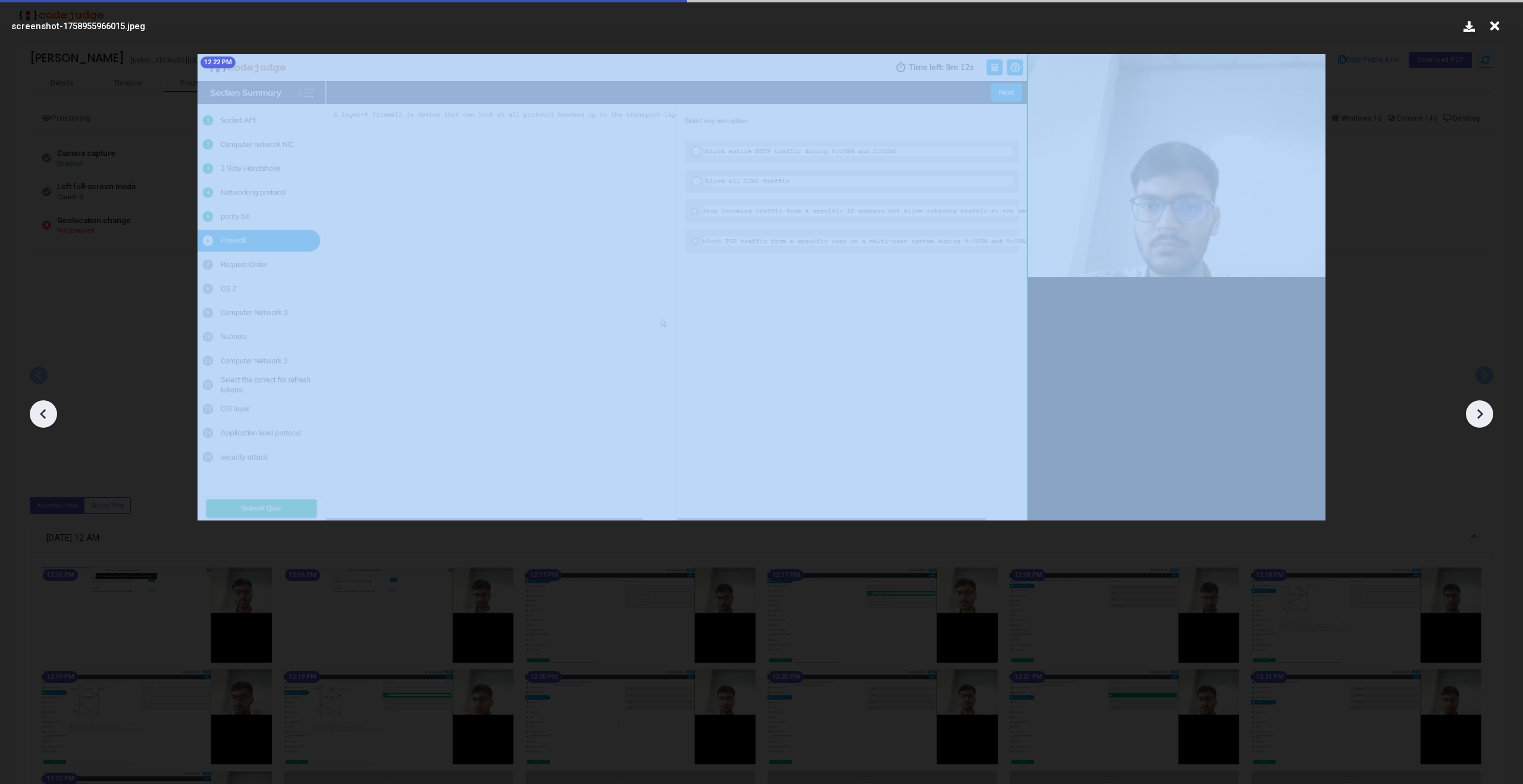
click at [1478, 410] on icon at bounding box center [1480, 414] width 6 height 10
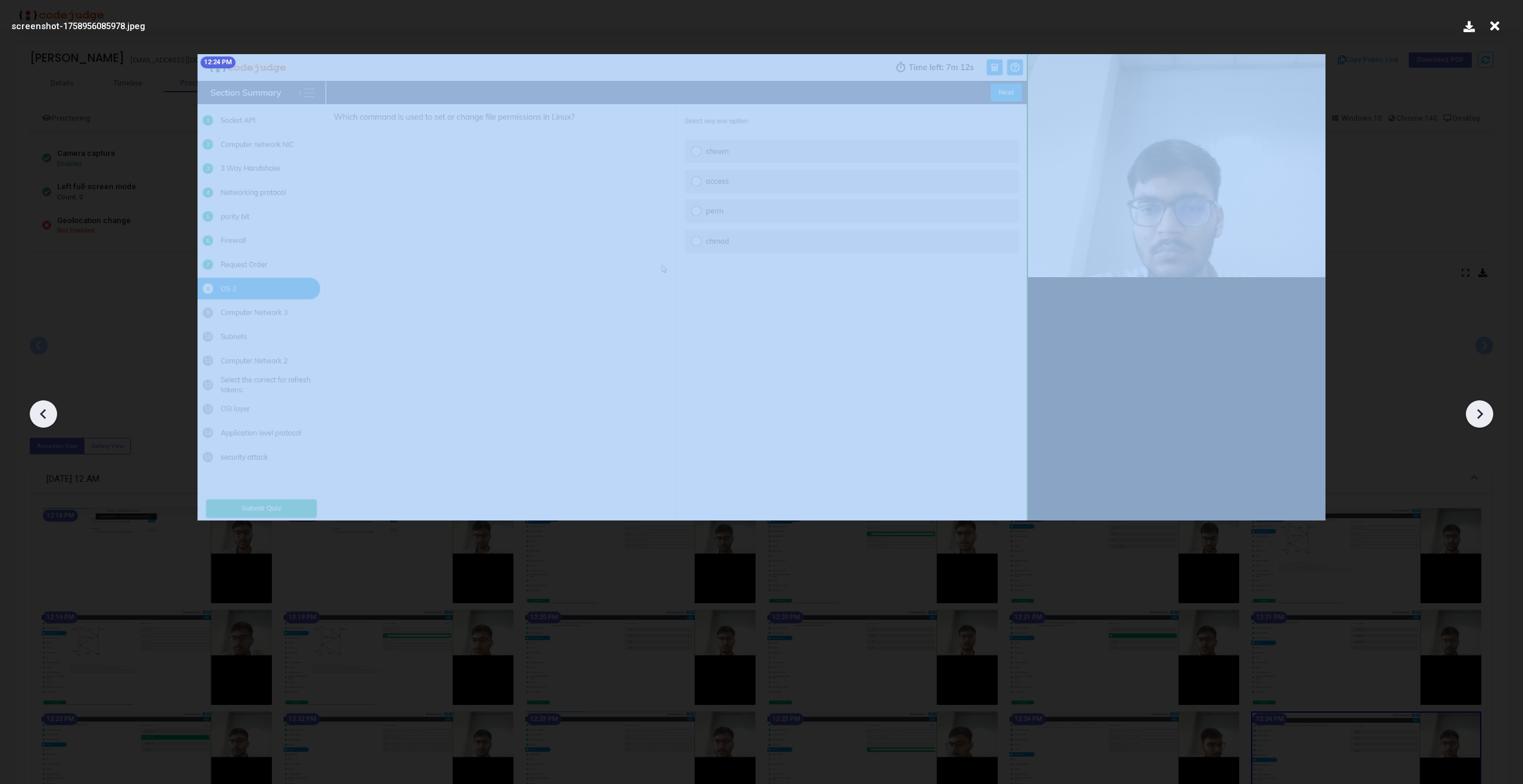
click at [1478, 410] on icon at bounding box center [1480, 414] width 6 height 10
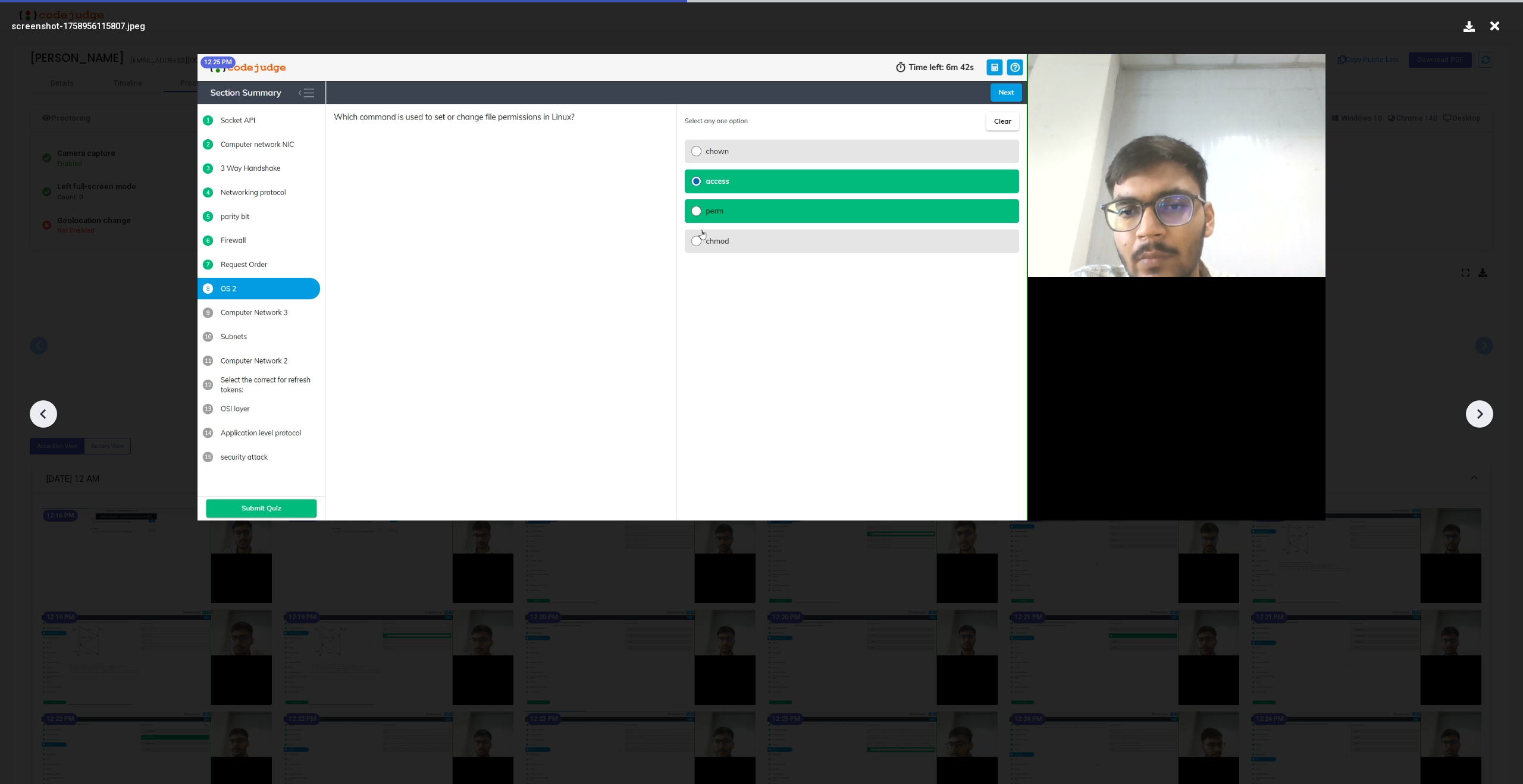
click at [1478, 410] on icon at bounding box center [1480, 414] width 6 height 10
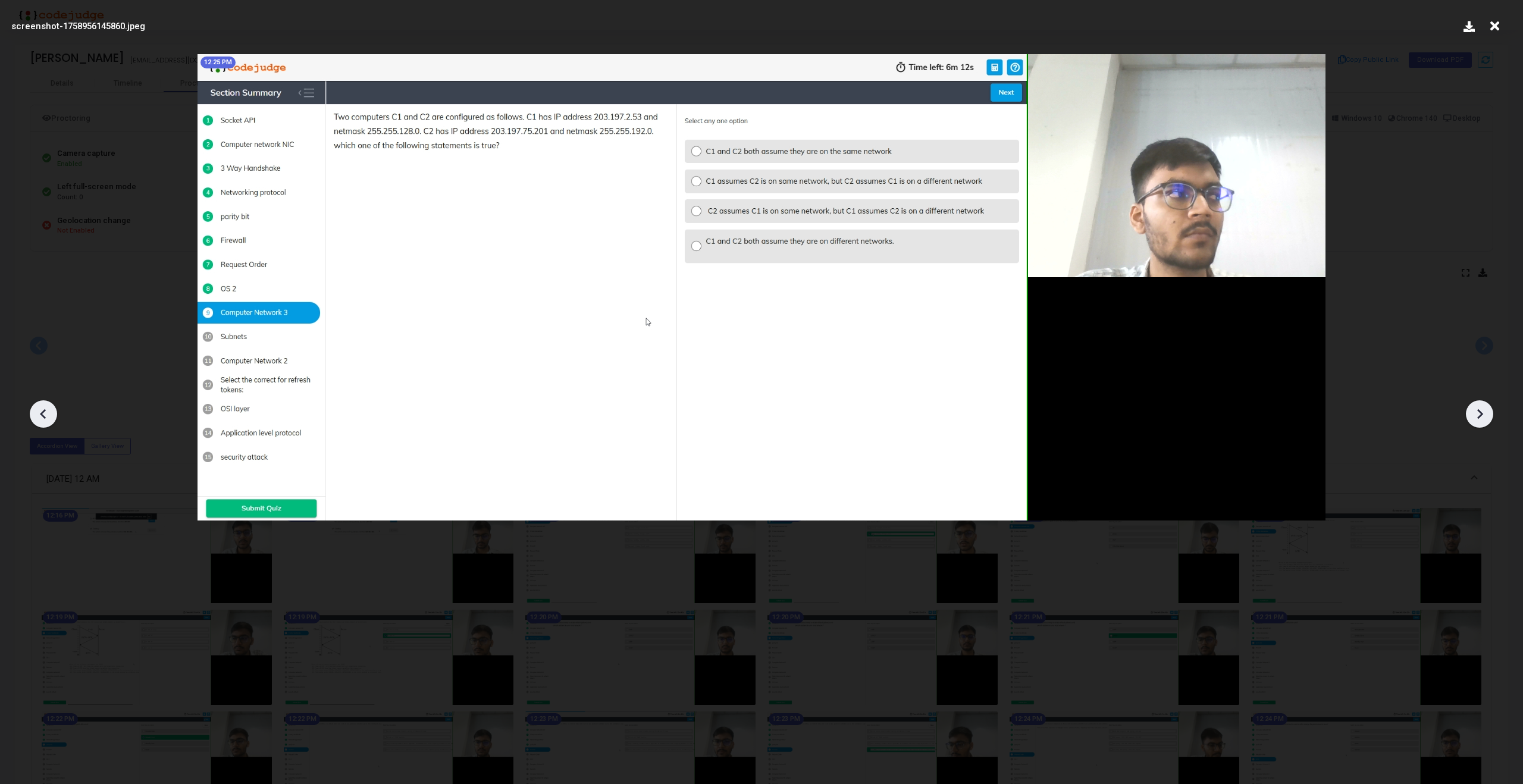
click at [1478, 410] on icon at bounding box center [1480, 414] width 6 height 10
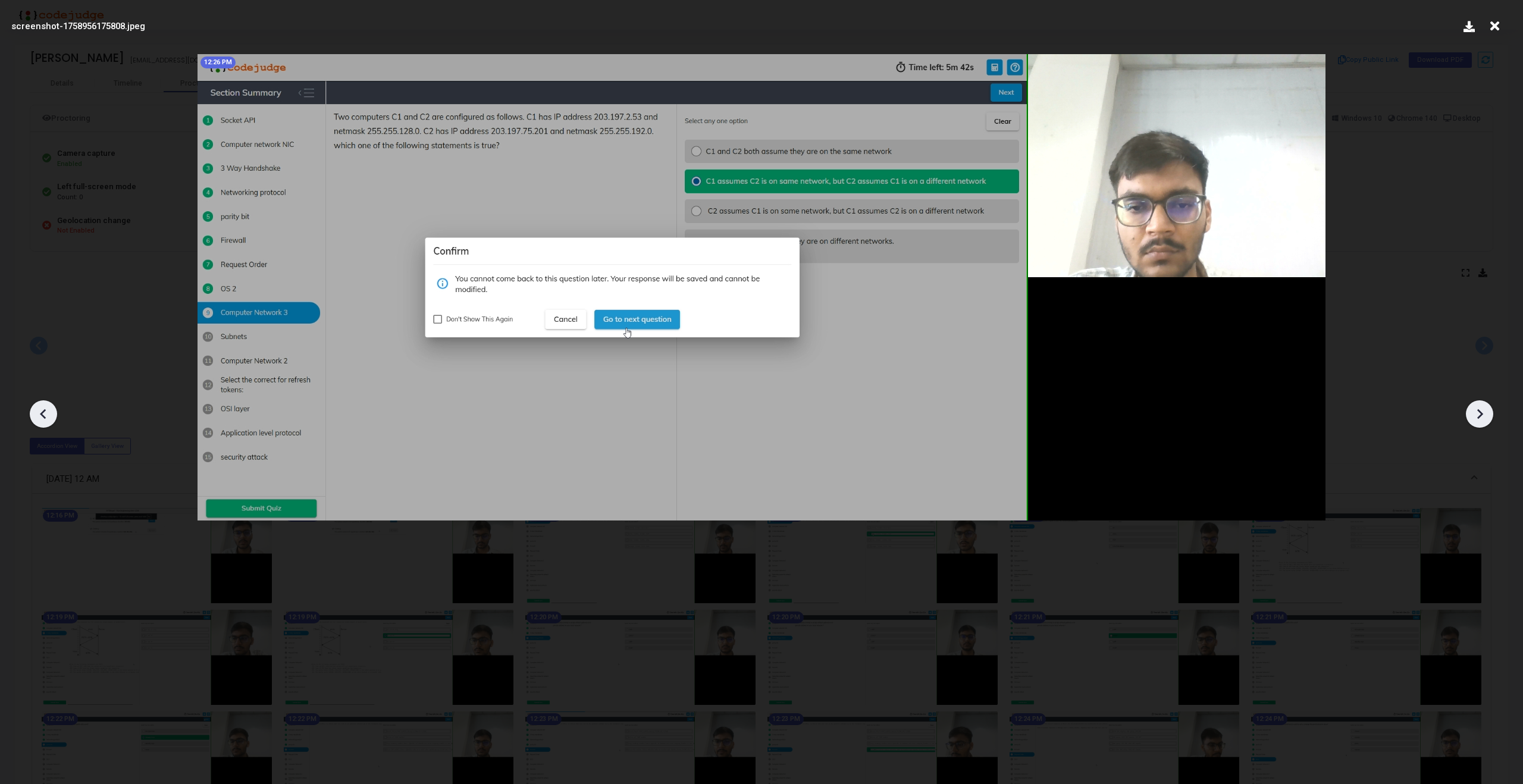
click at [1478, 410] on icon at bounding box center [1480, 414] width 6 height 10
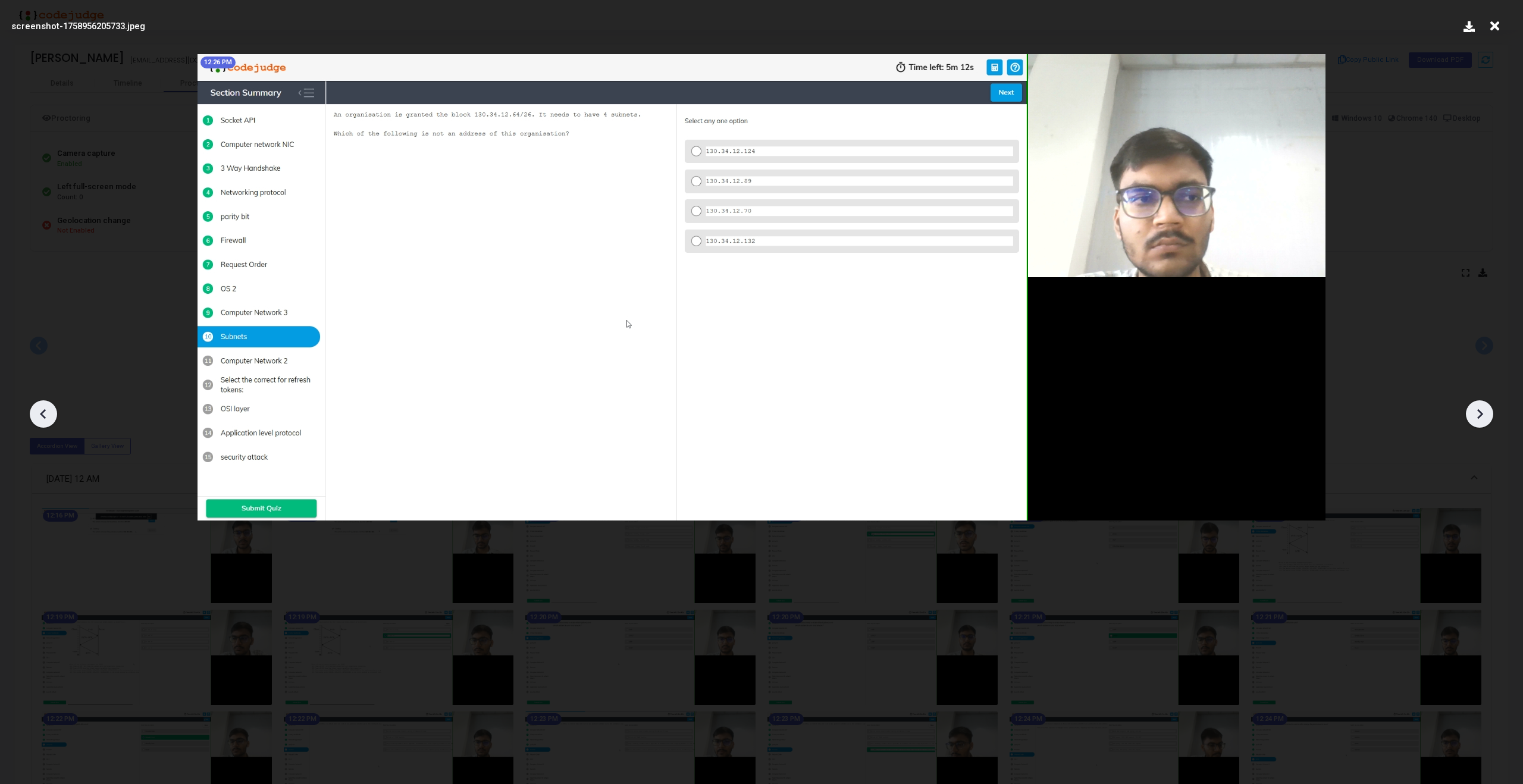
click at [1478, 410] on icon at bounding box center [1480, 414] width 6 height 10
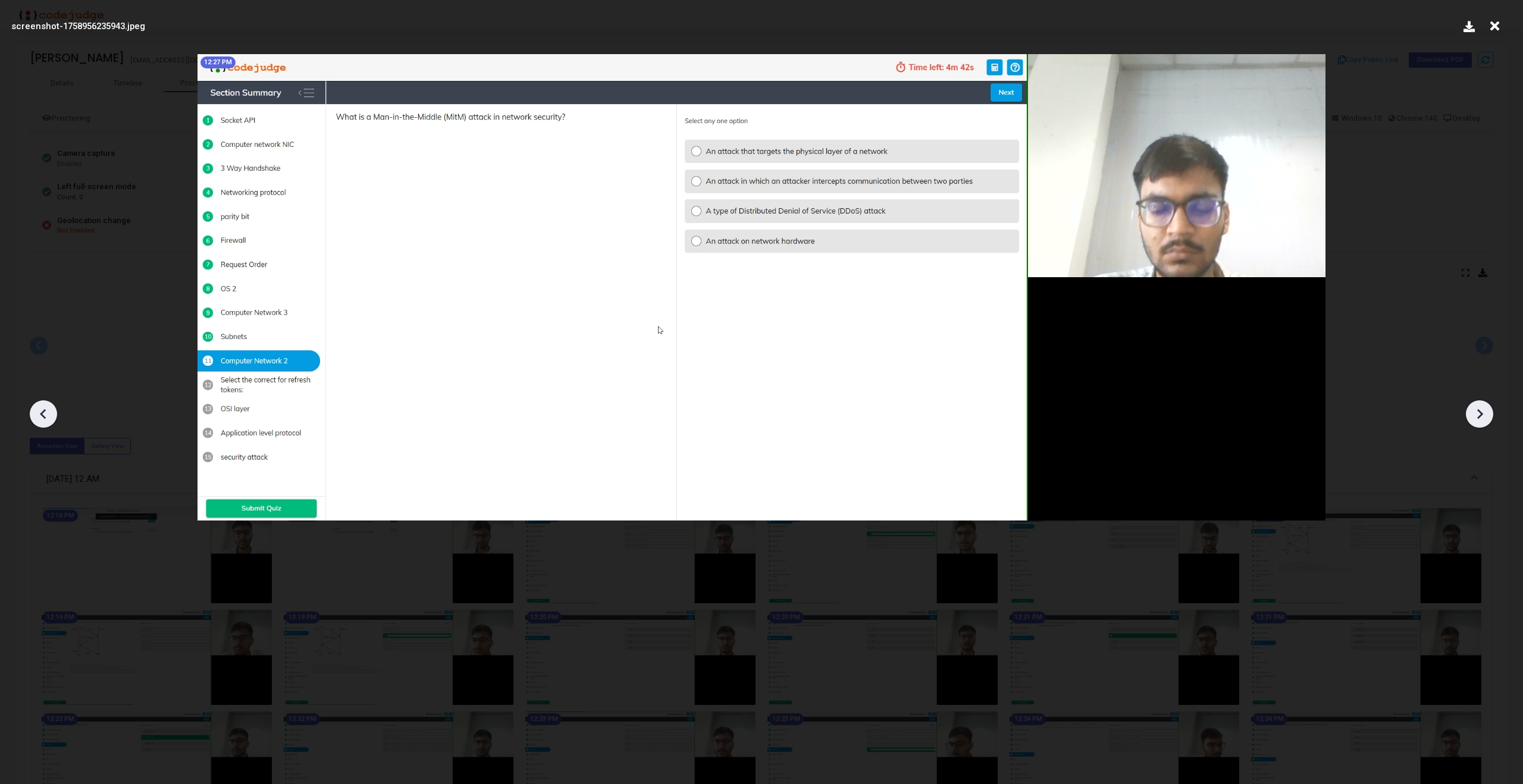
click at [1478, 410] on icon at bounding box center [1480, 414] width 6 height 10
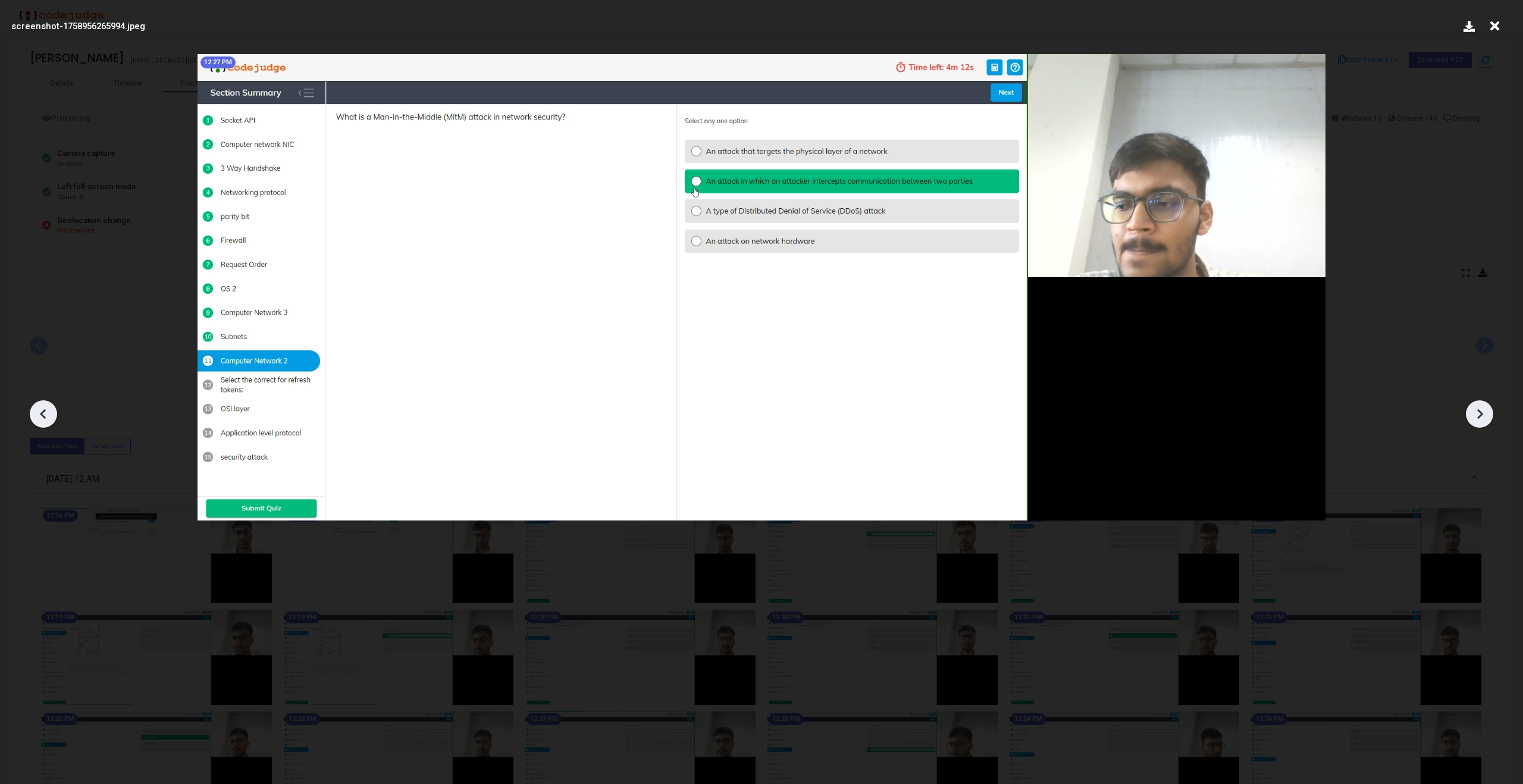
click at [1478, 410] on icon at bounding box center [1480, 414] width 6 height 10
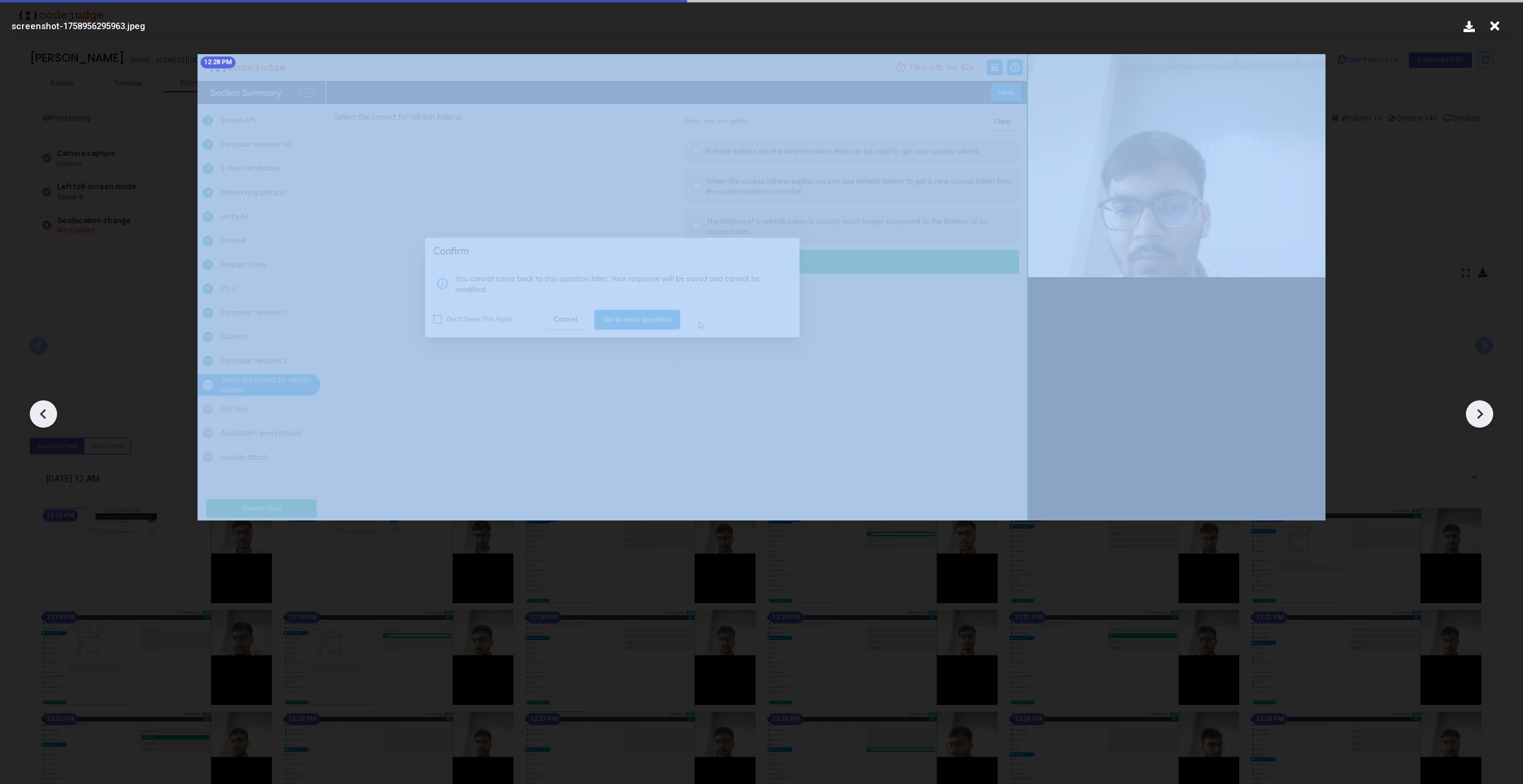
click at [1478, 410] on icon at bounding box center [1480, 414] width 6 height 10
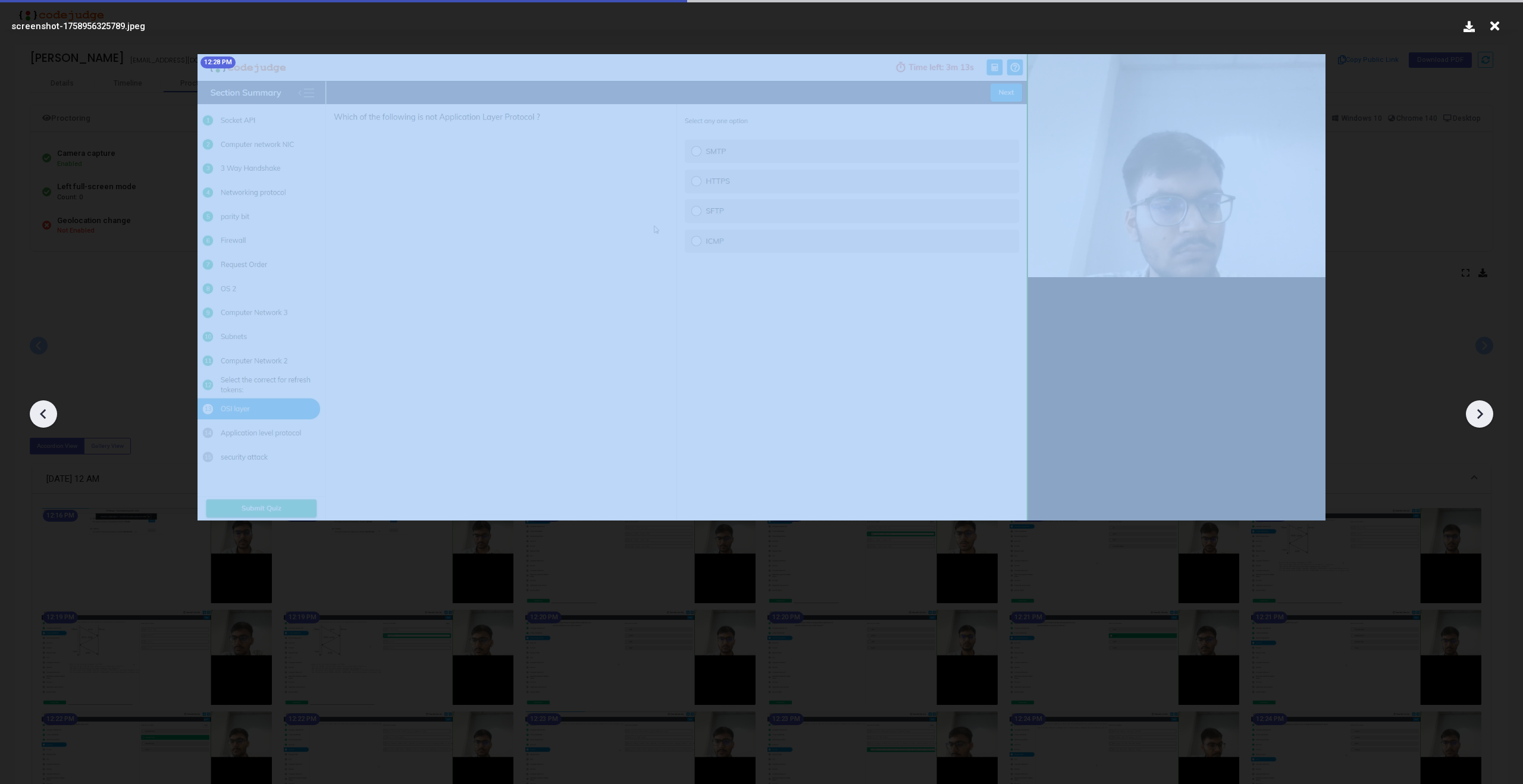
click at [1478, 410] on icon at bounding box center [1480, 414] width 6 height 10
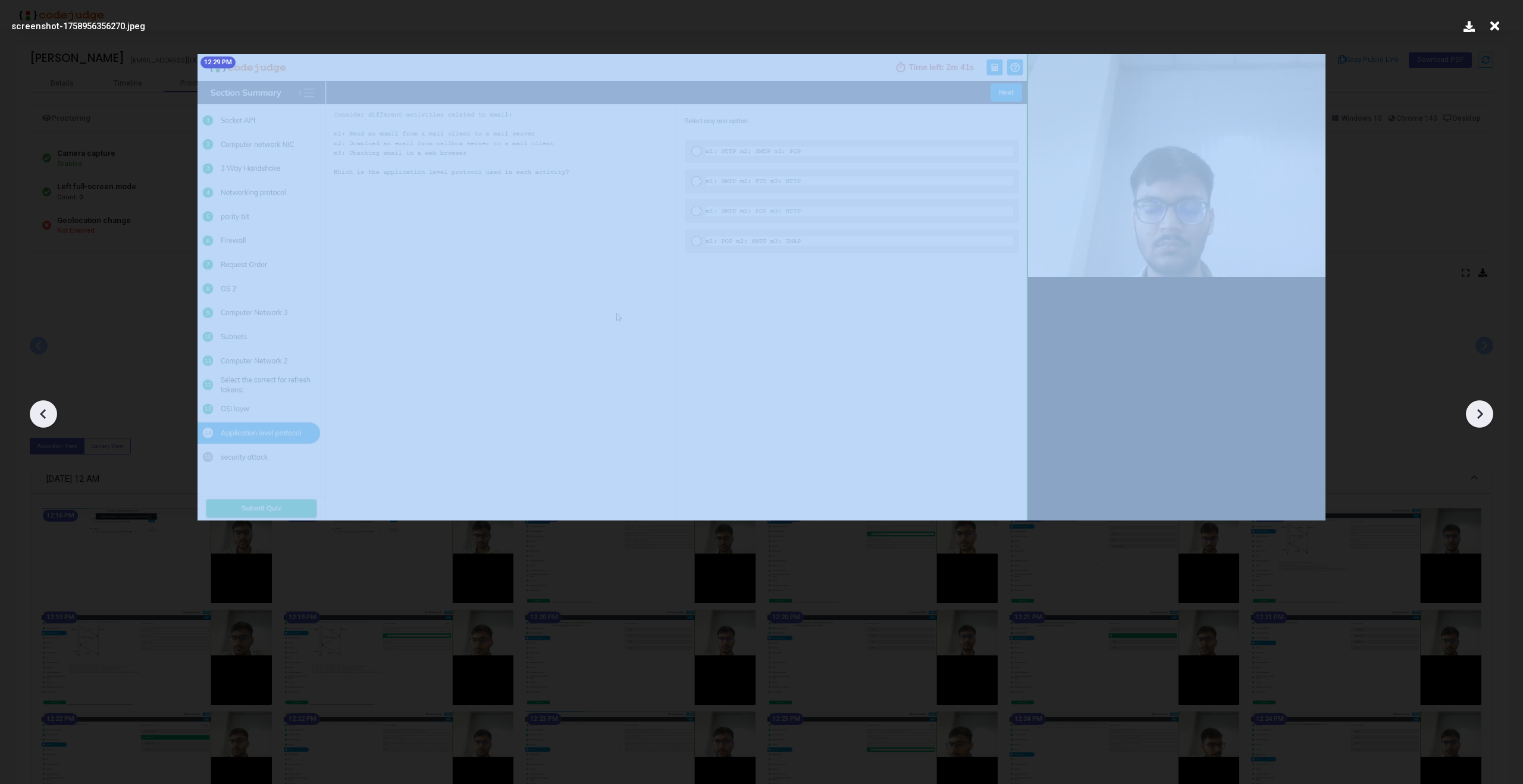
click at [1478, 410] on icon at bounding box center [1480, 414] width 6 height 10
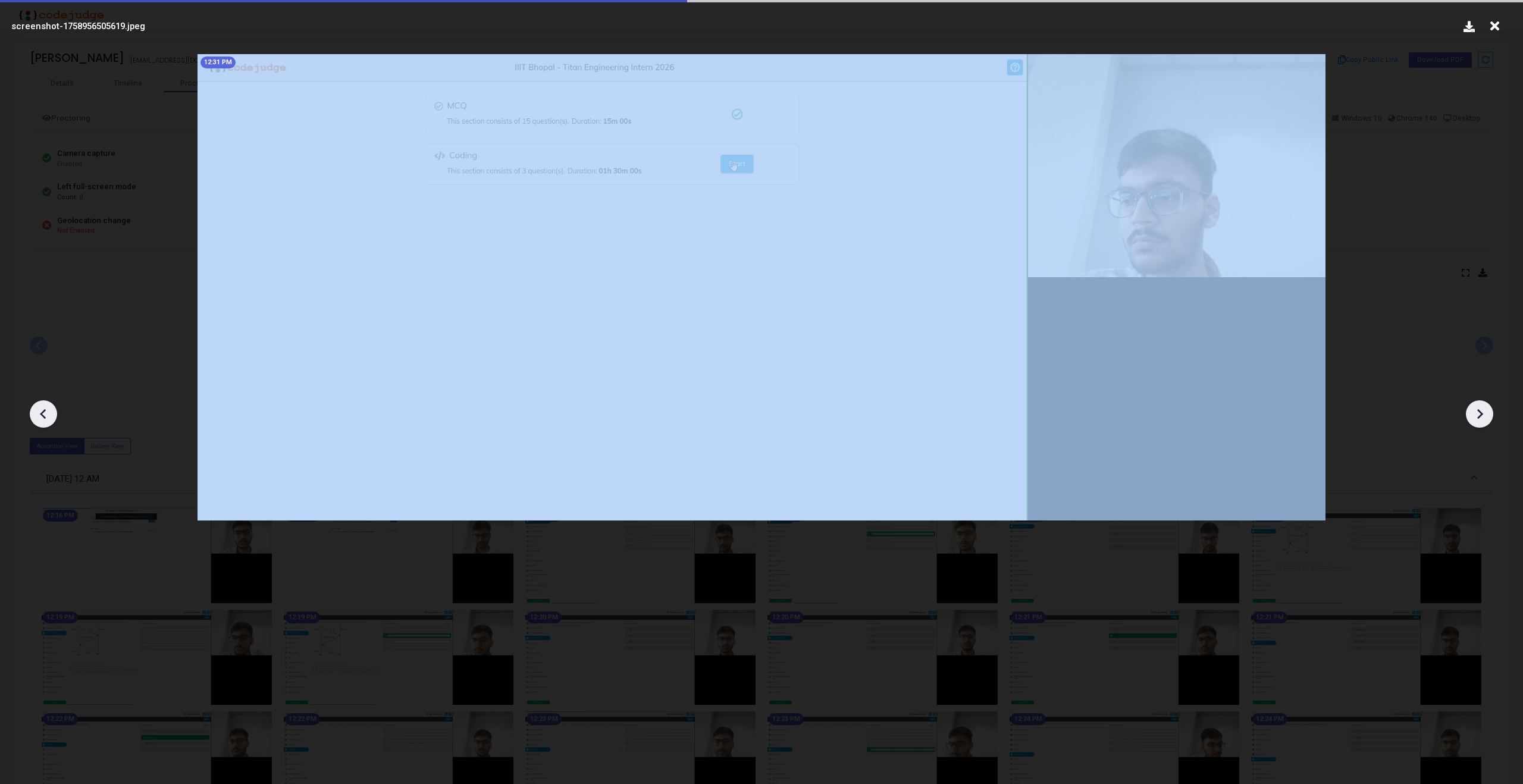
click at [1478, 410] on icon at bounding box center [1480, 414] width 6 height 10
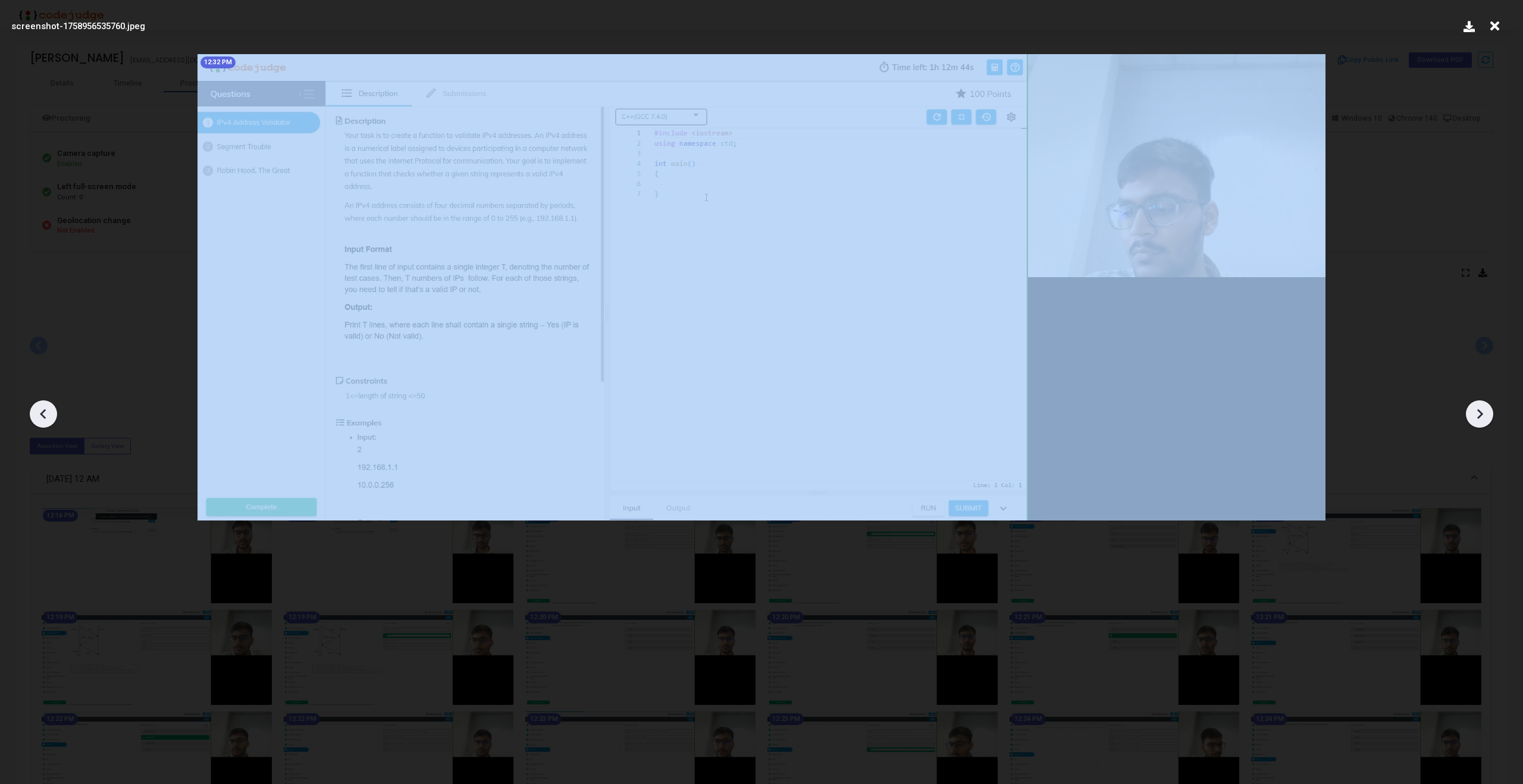
click at [1478, 410] on icon at bounding box center [1480, 414] width 6 height 10
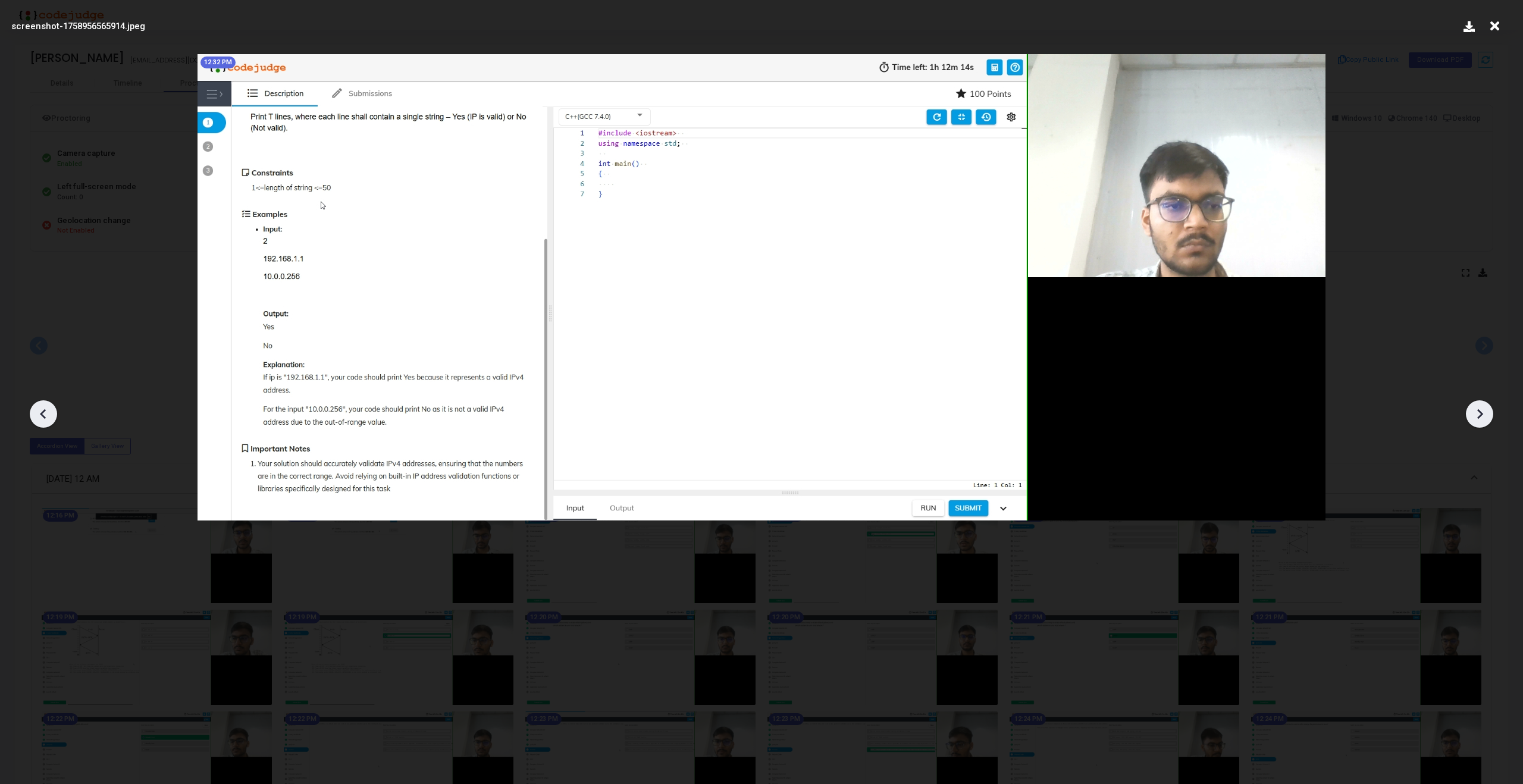
click at [1478, 410] on icon at bounding box center [1480, 414] width 6 height 10
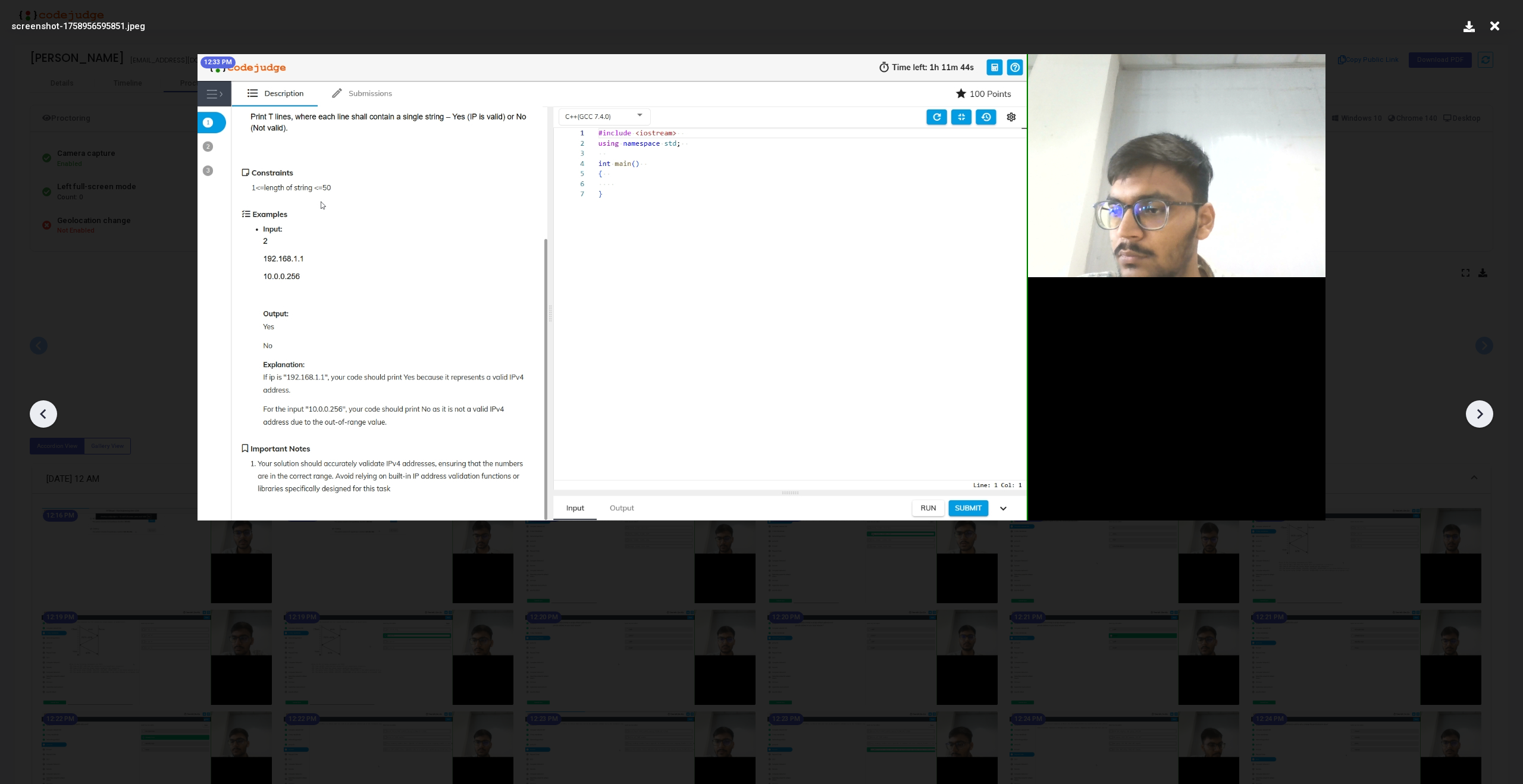
click at [1478, 410] on icon at bounding box center [1480, 414] width 6 height 10
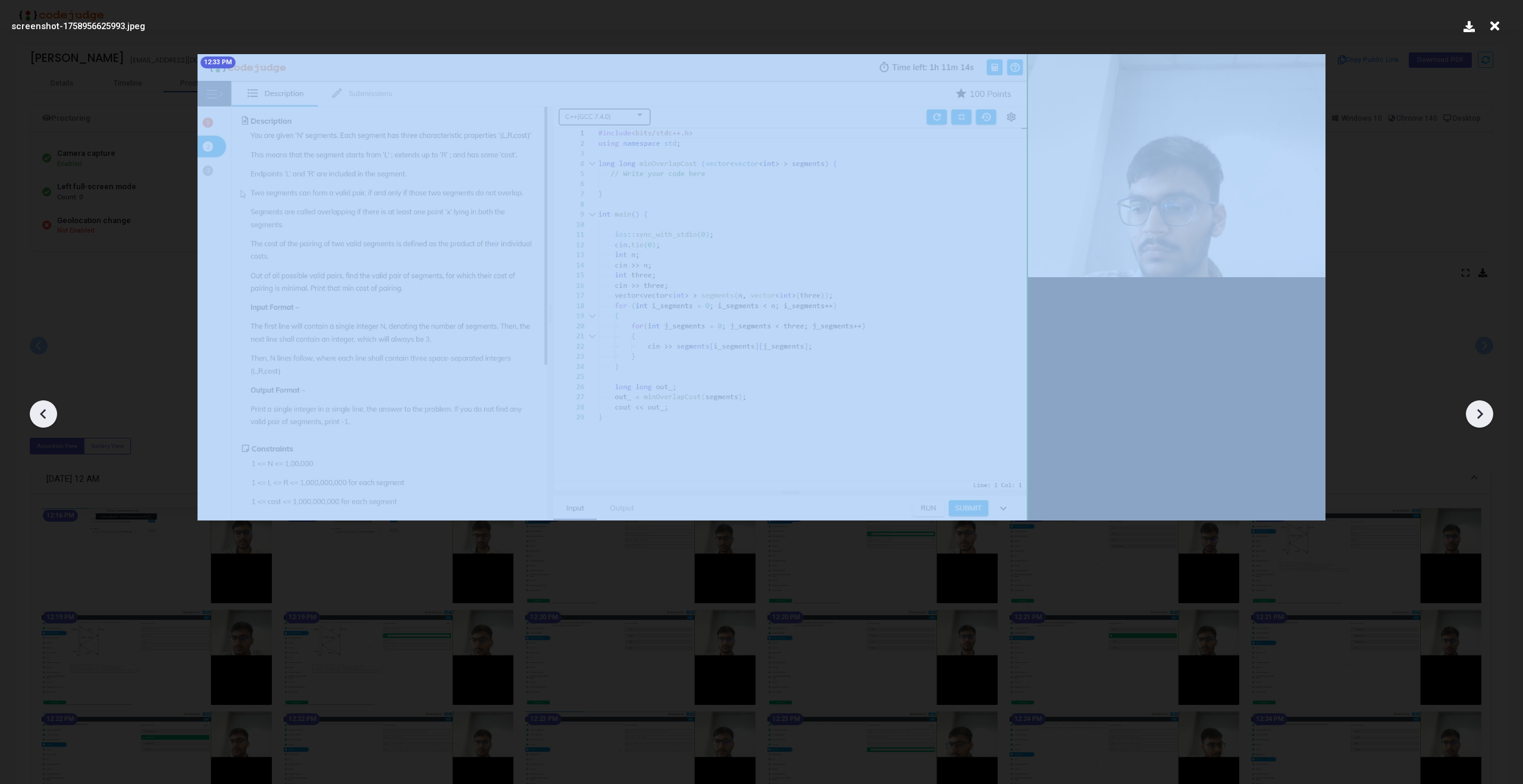
click at [1478, 410] on icon at bounding box center [1480, 414] width 6 height 10
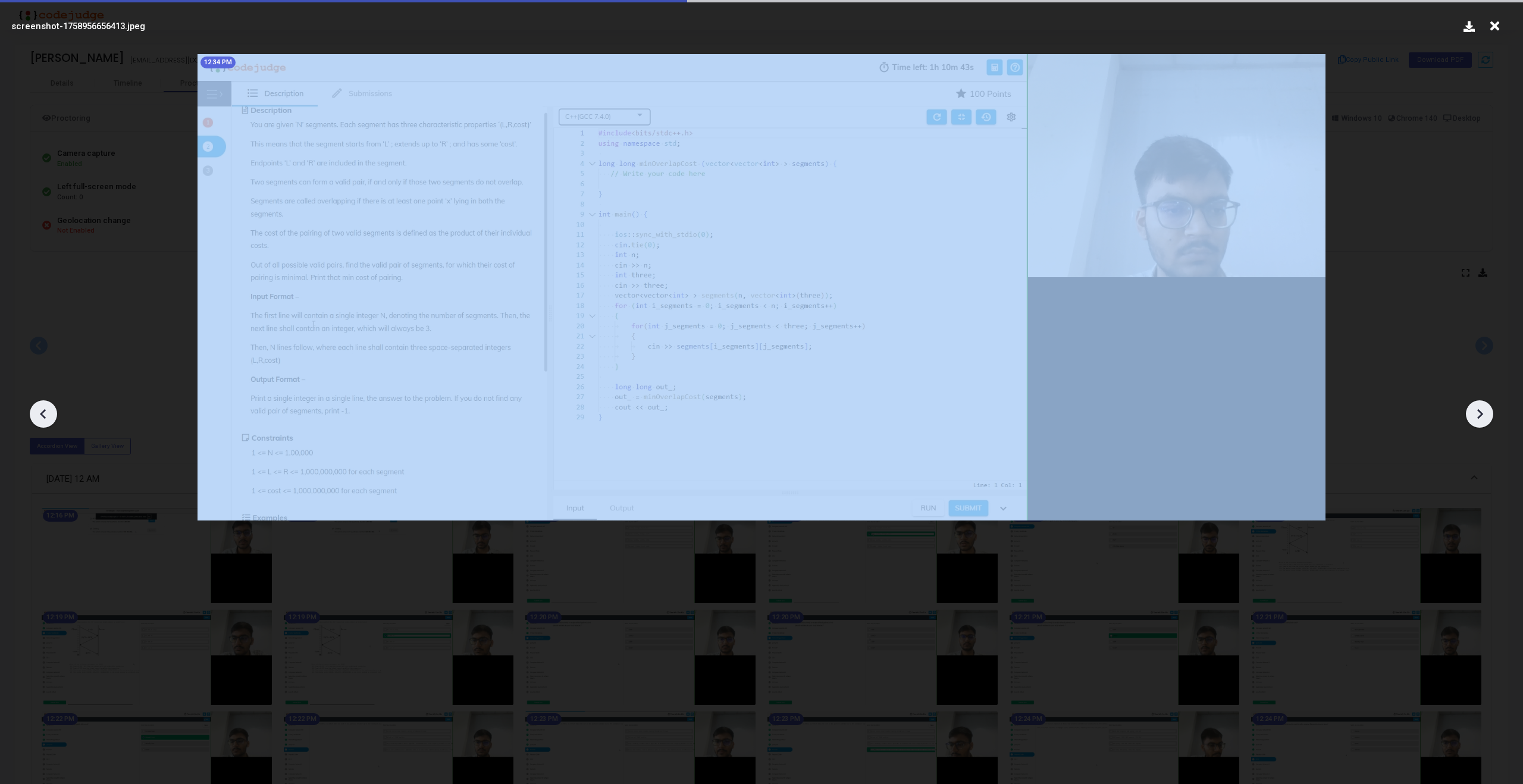
click at [1478, 410] on icon at bounding box center [1480, 414] width 6 height 10
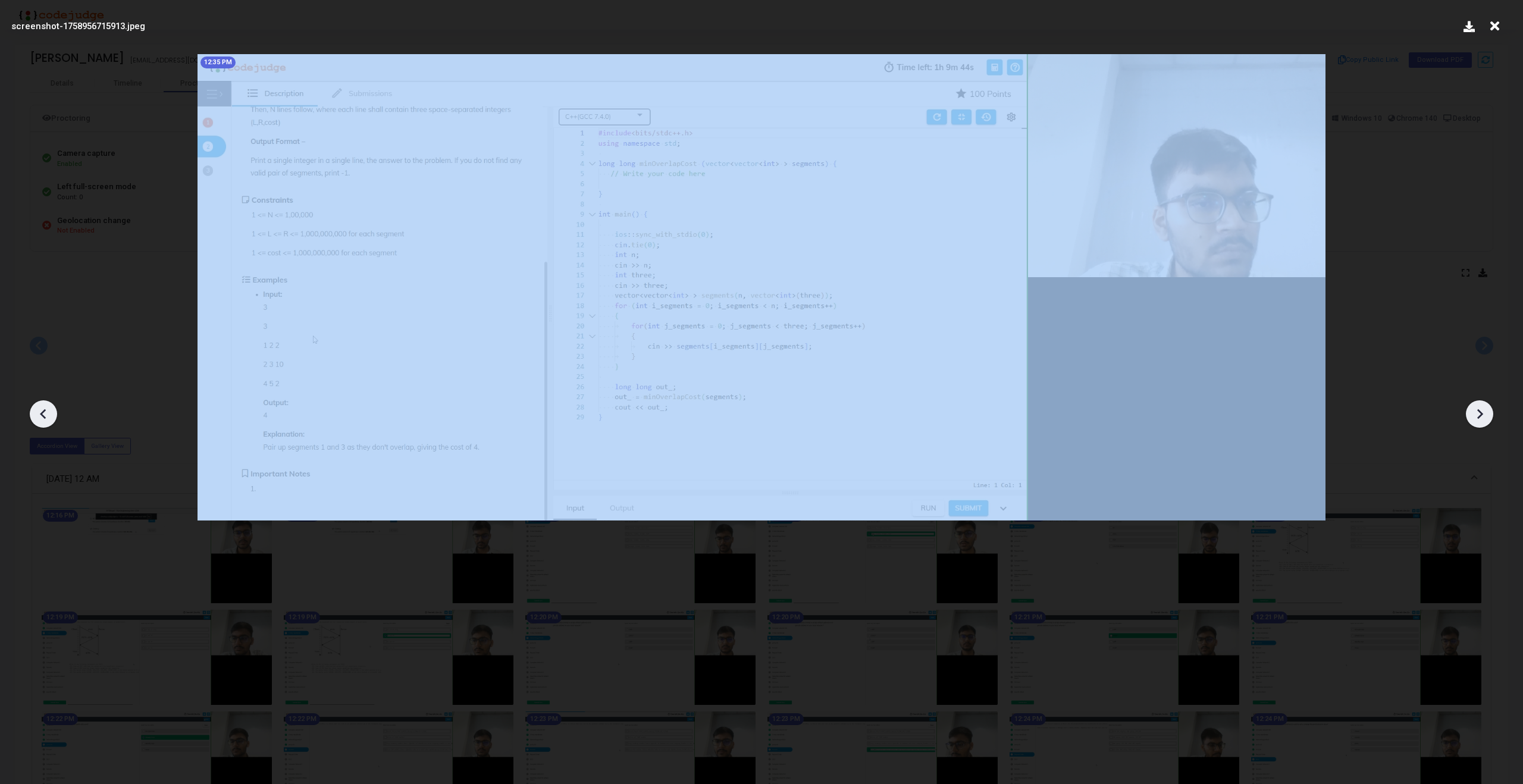
click at [1478, 410] on icon at bounding box center [1480, 414] width 6 height 10
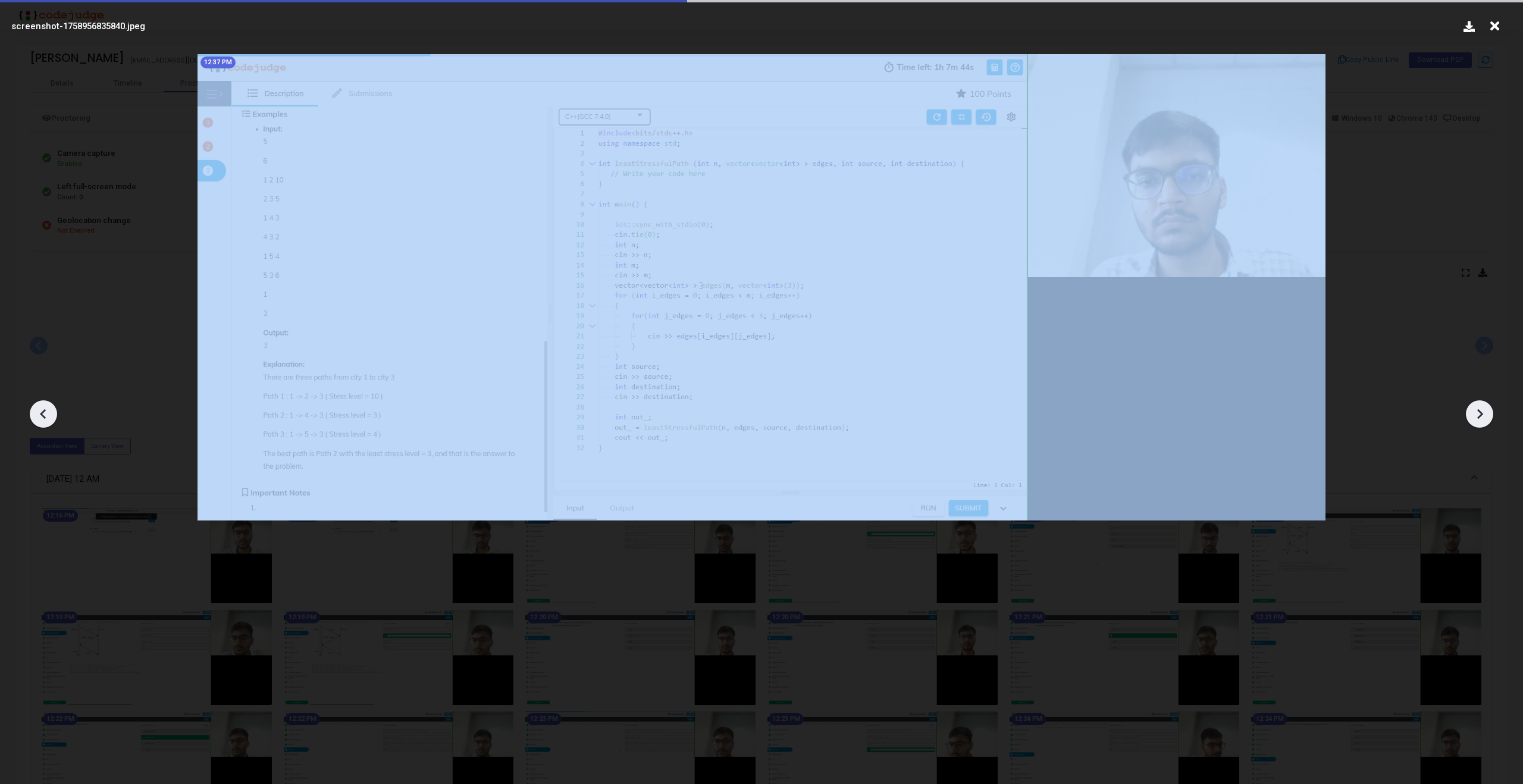
click at [1478, 410] on icon at bounding box center [1480, 414] width 6 height 10
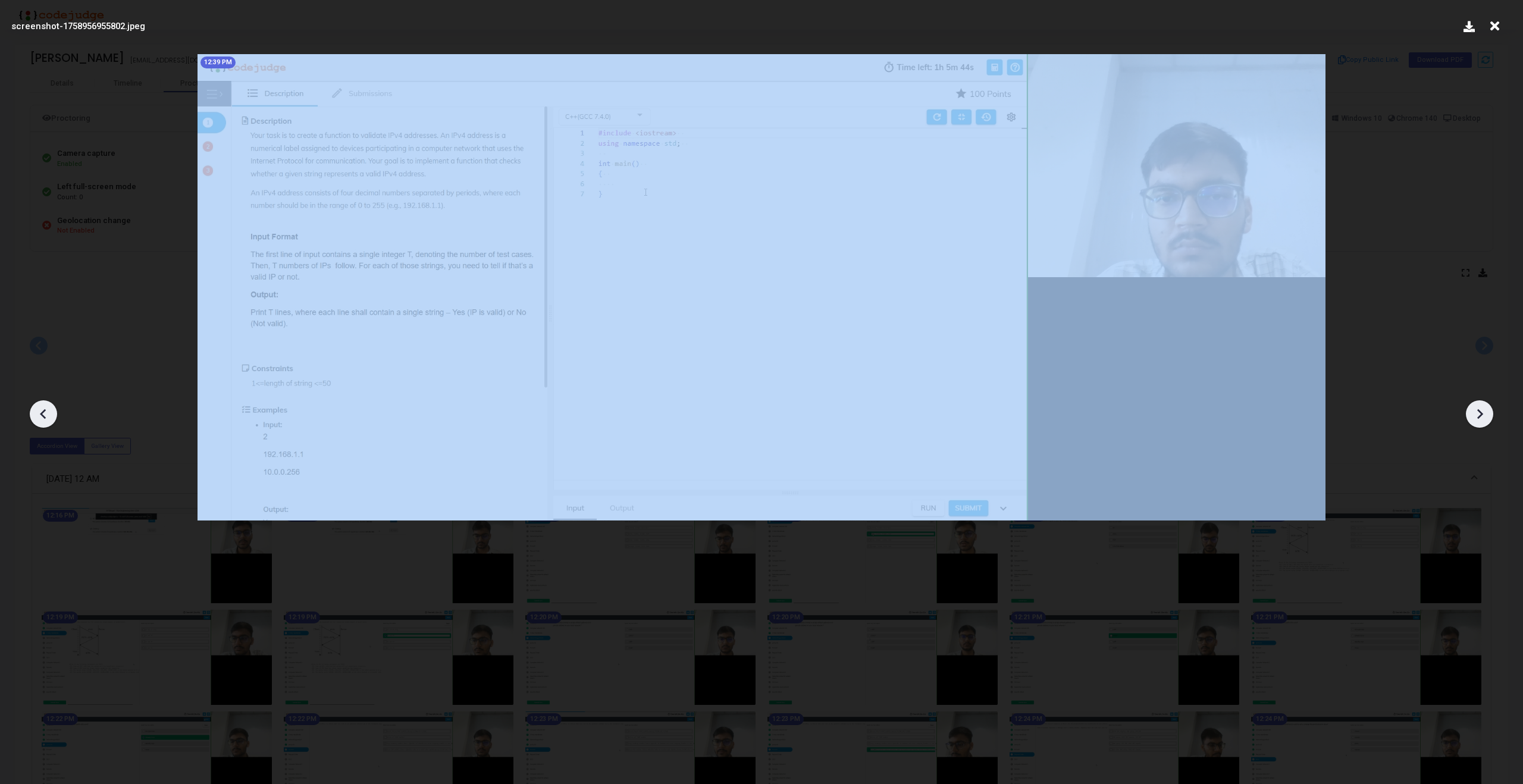
click at [1478, 410] on icon at bounding box center [1480, 414] width 6 height 10
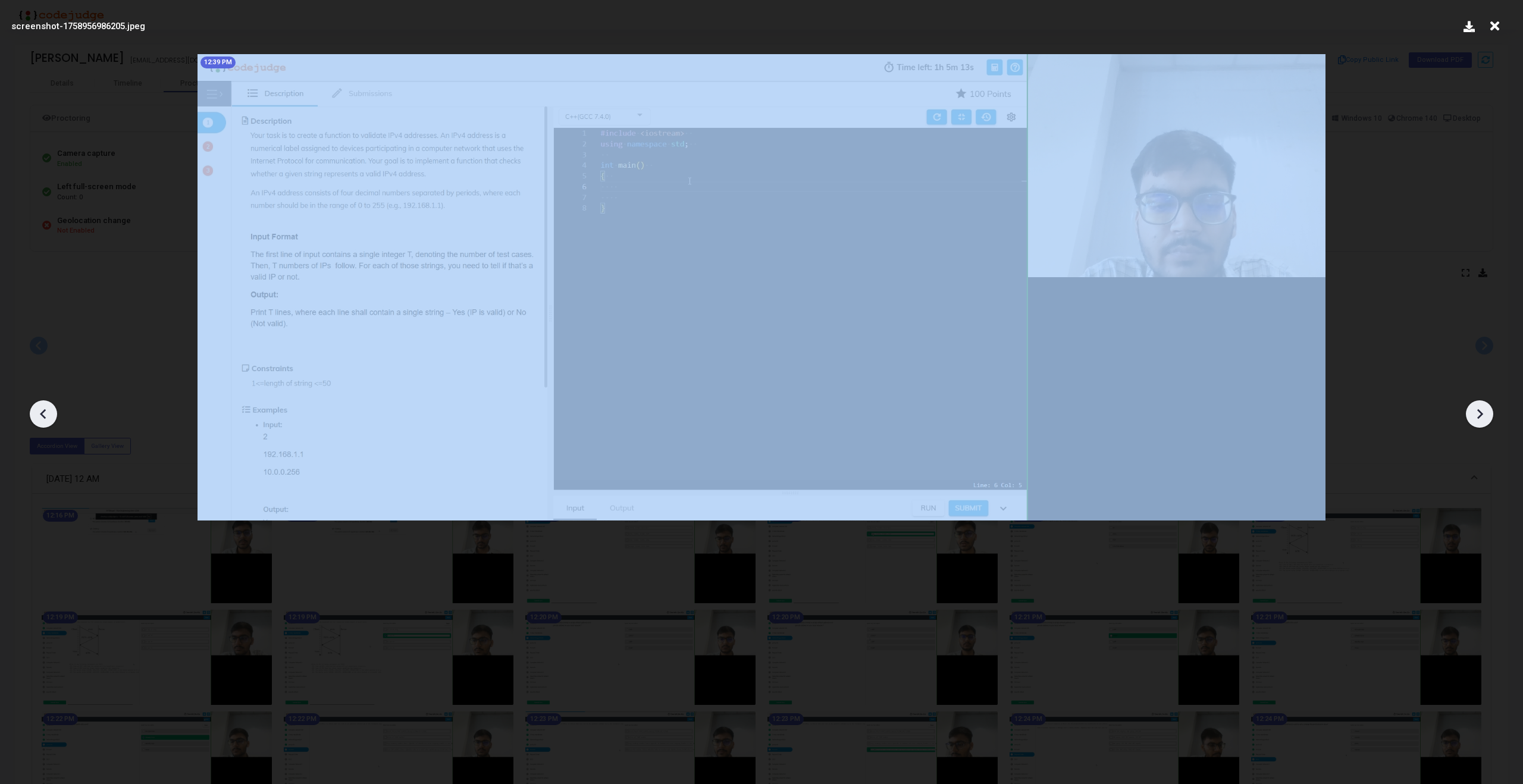
click at [1478, 410] on icon at bounding box center [1480, 414] width 6 height 10
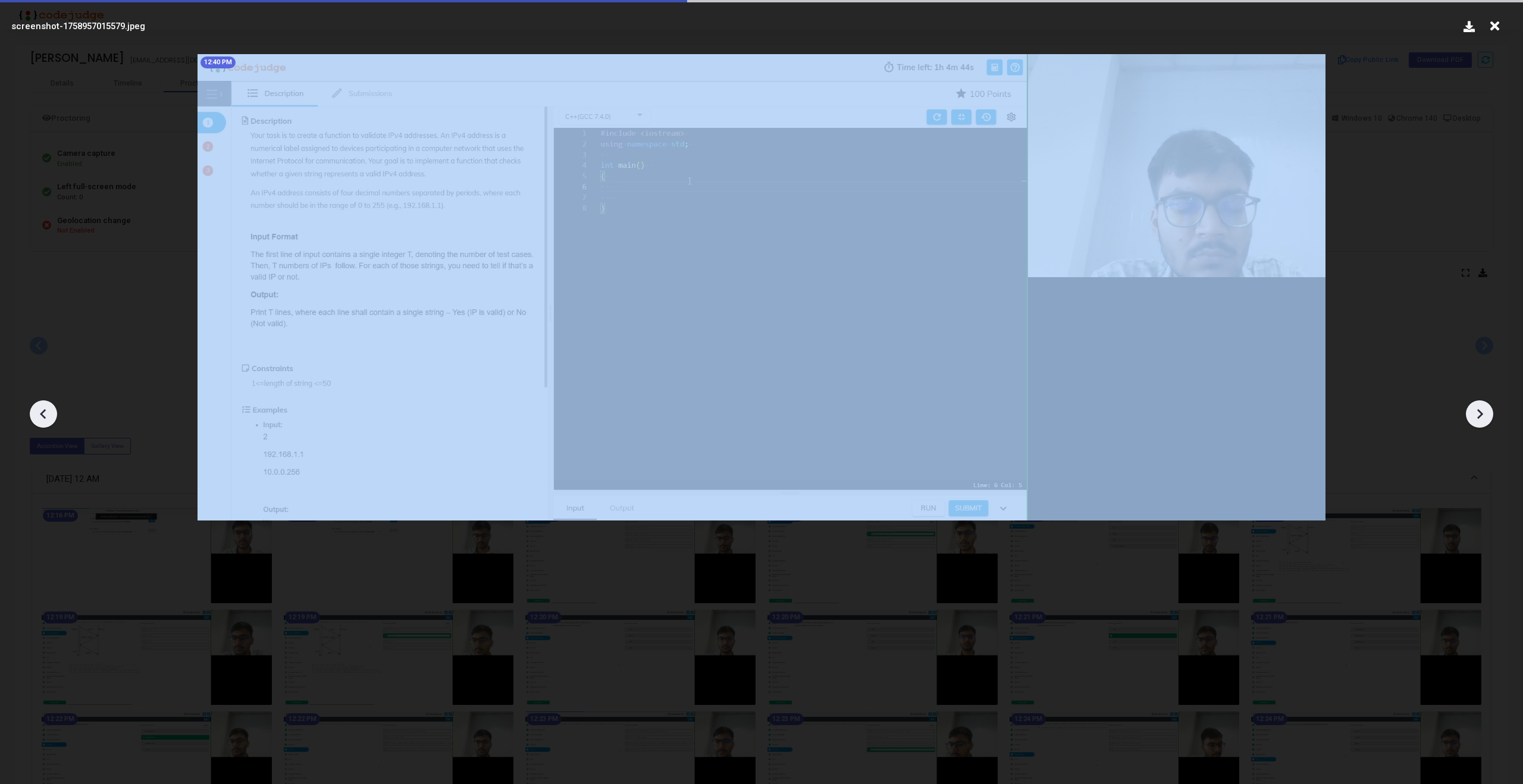
click at [1478, 410] on icon at bounding box center [1480, 414] width 6 height 10
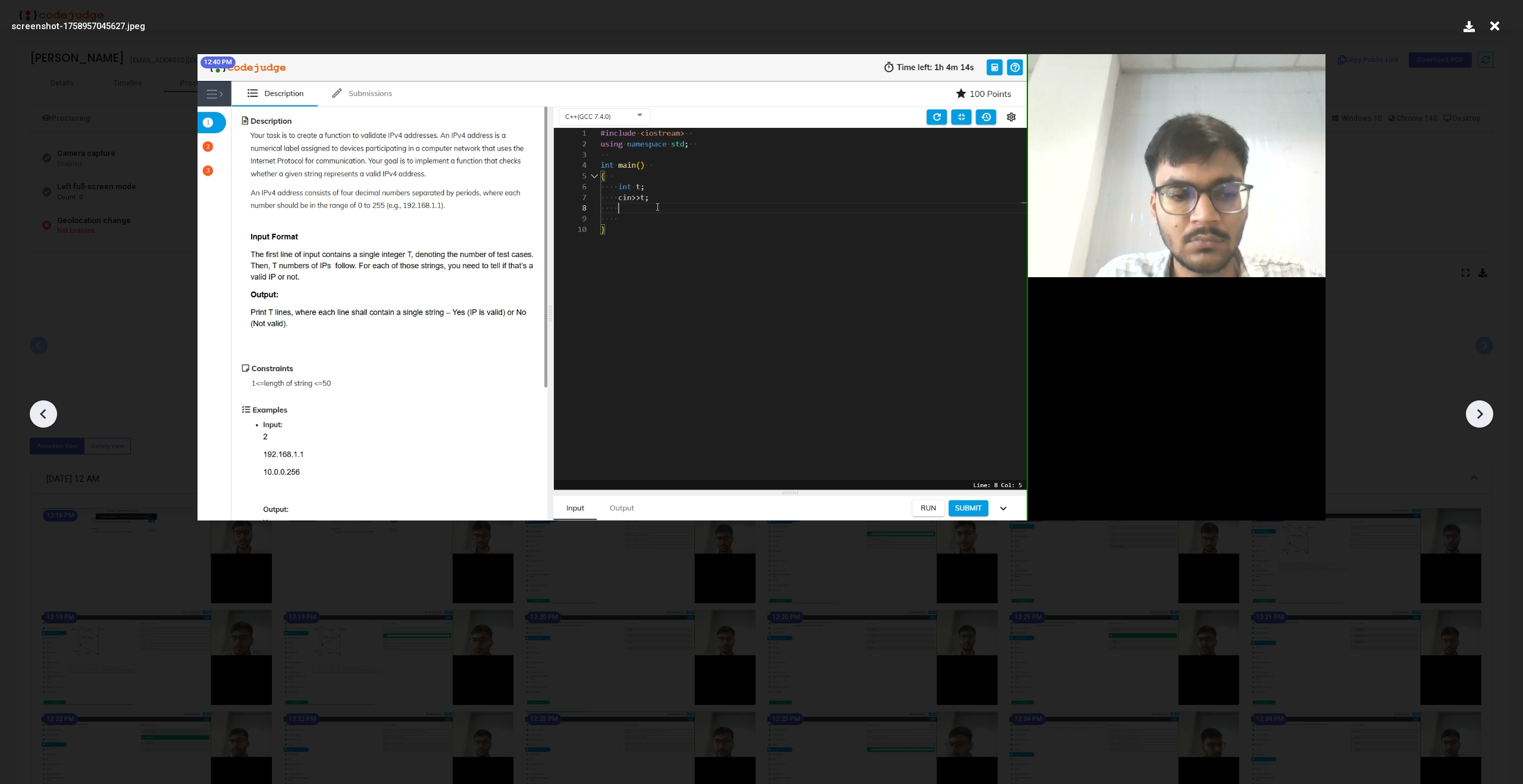
click at [1478, 410] on icon at bounding box center [1480, 414] width 6 height 10
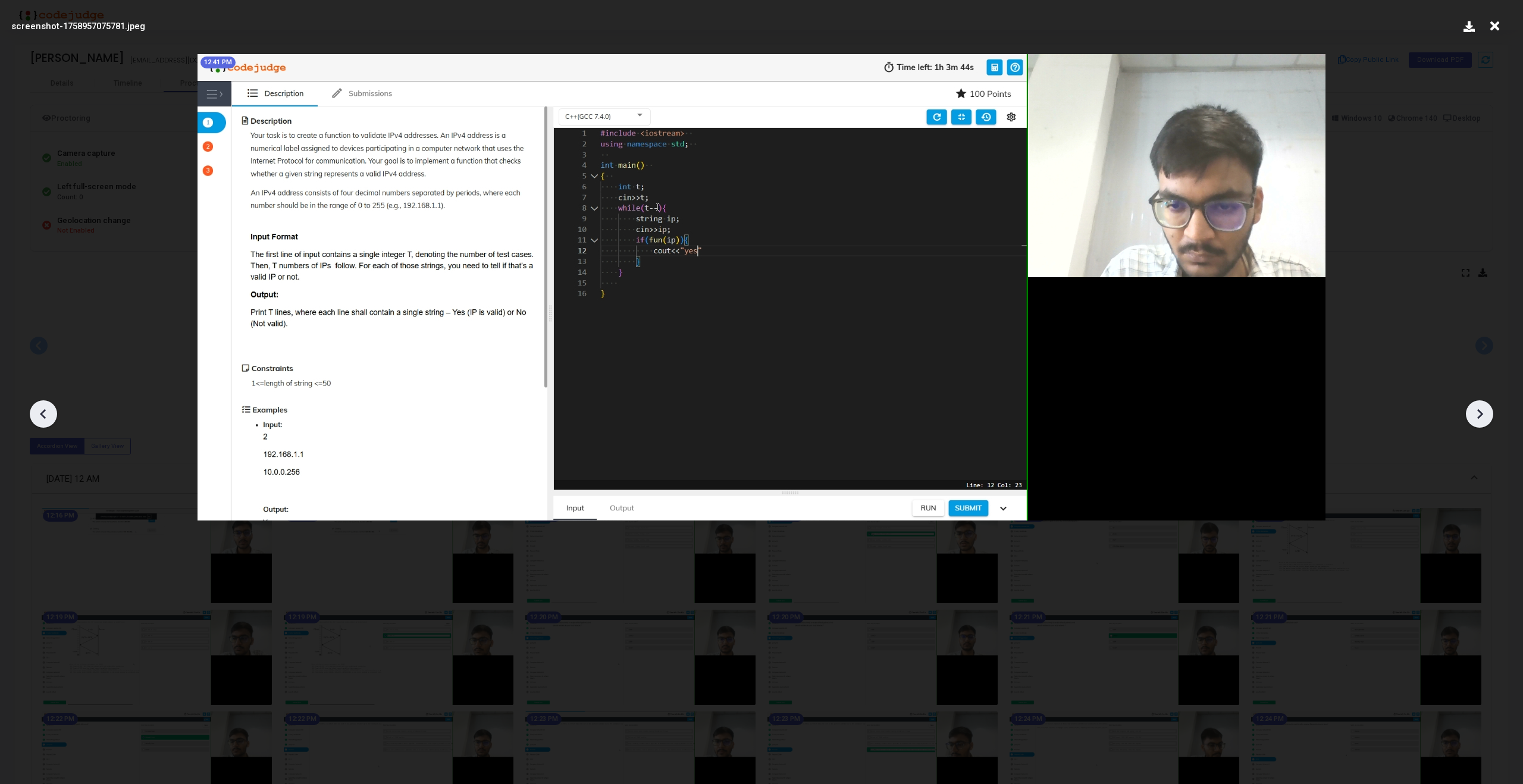
click at [1478, 410] on icon at bounding box center [1480, 414] width 6 height 10
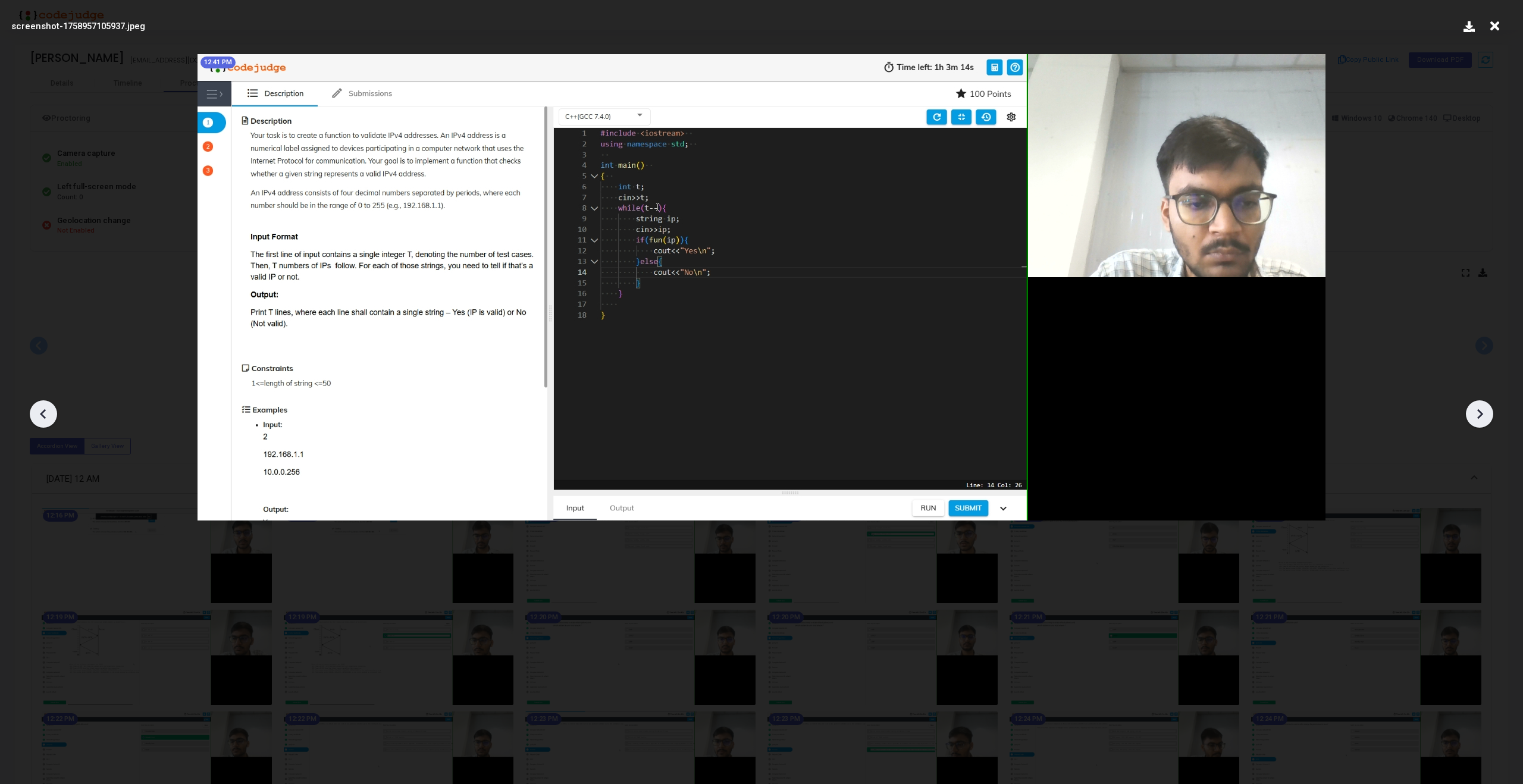
click at [1478, 410] on icon at bounding box center [1480, 414] width 6 height 10
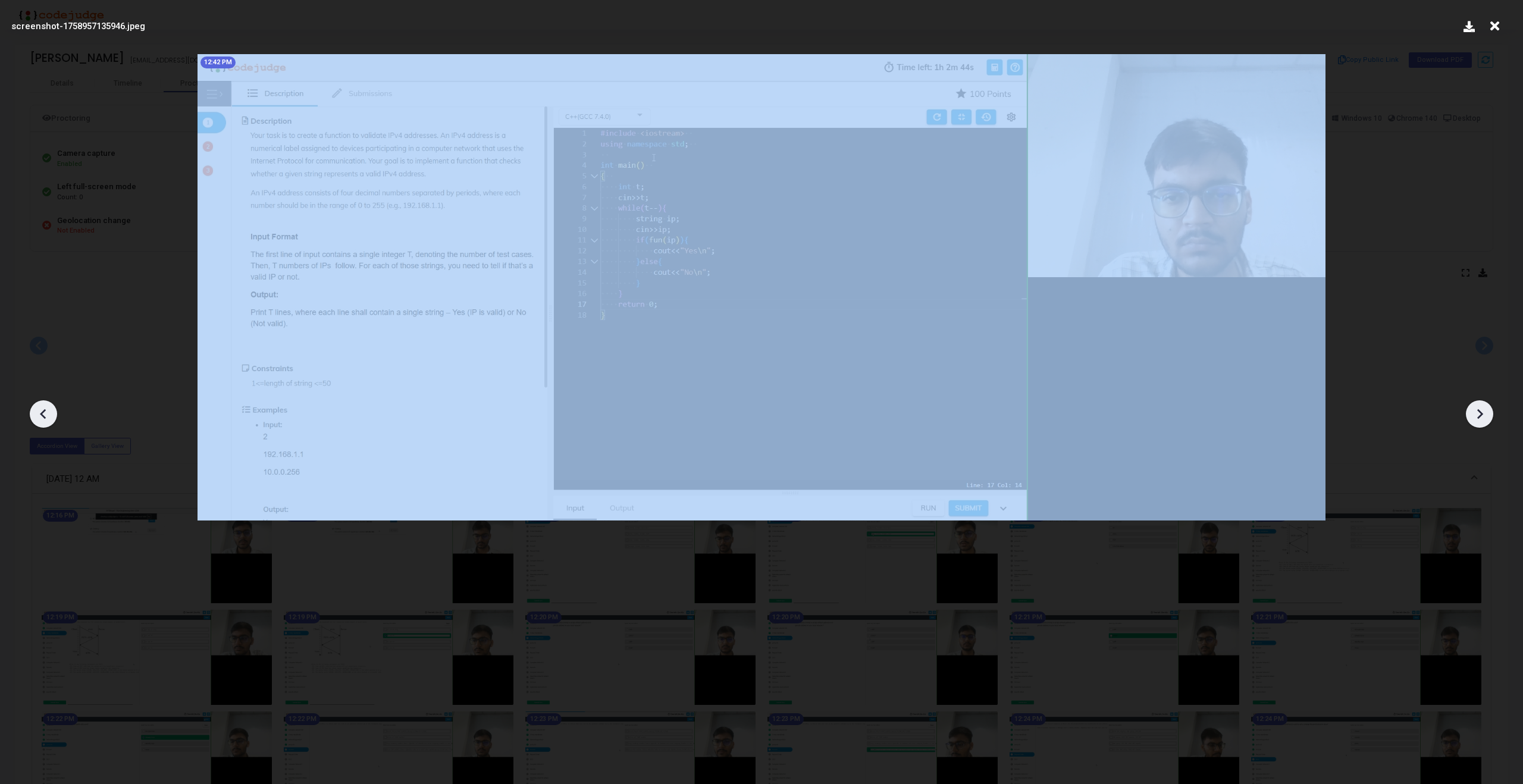
click at [1478, 410] on icon at bounding box center [1480, 414] width 6 height 10
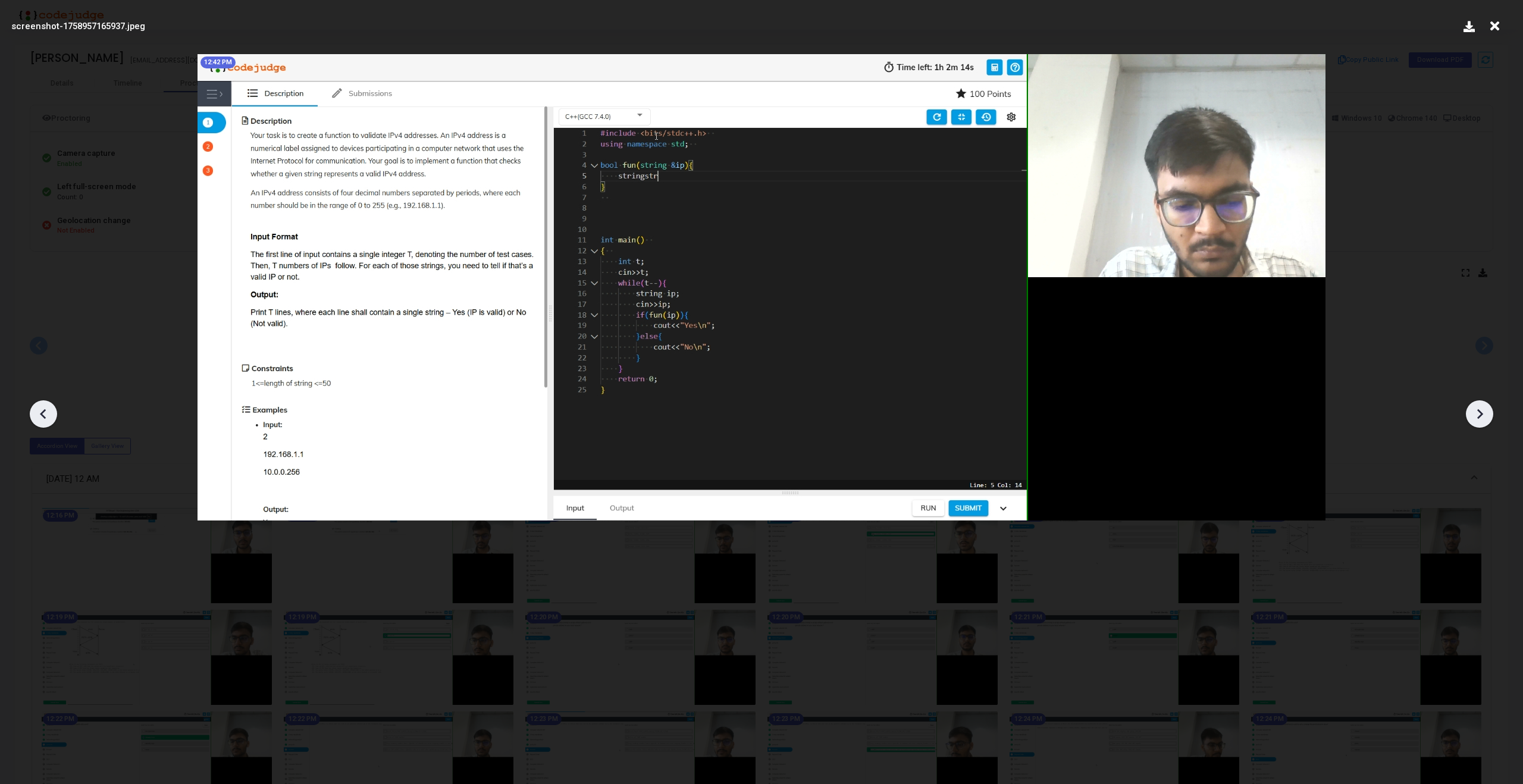
click at [1478, 410] on icon at bounding box center [1480, 414] width 6 height 10
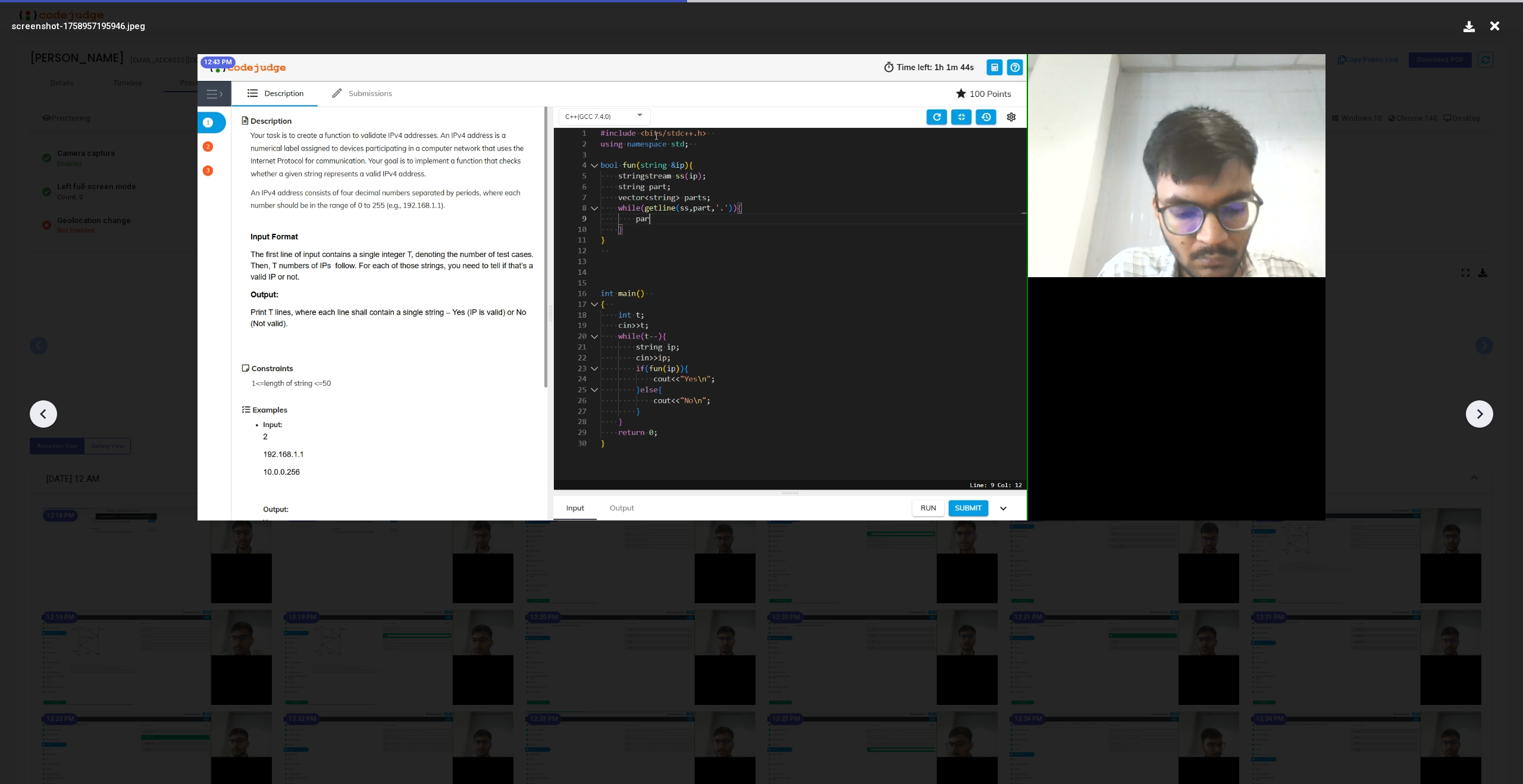
click at [1478, 410] on icon at bounding box center [1480, 414] width 6 height 10
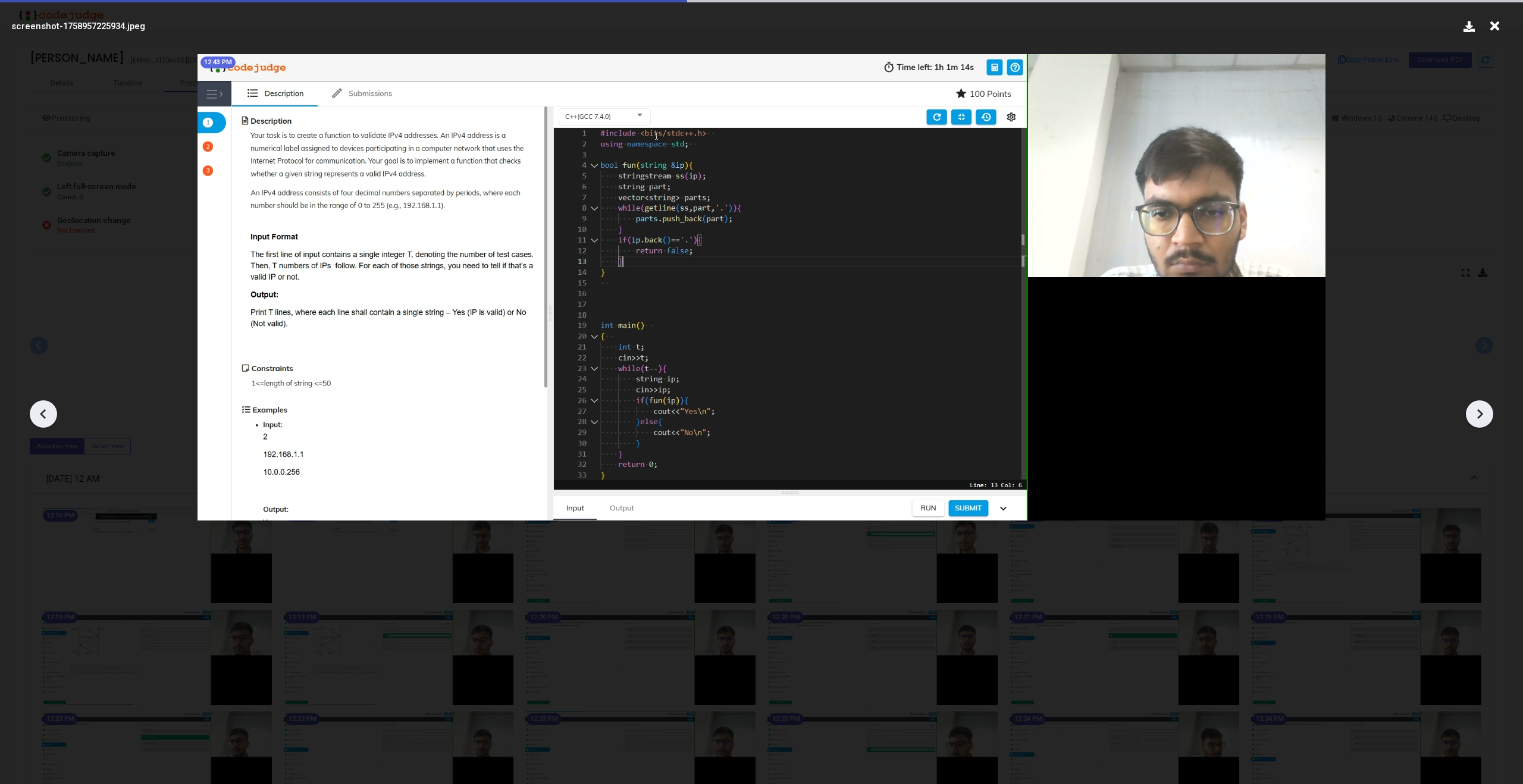
click at [1478, 410] on icon at bounding box center [1480, 414] width 6 height 10
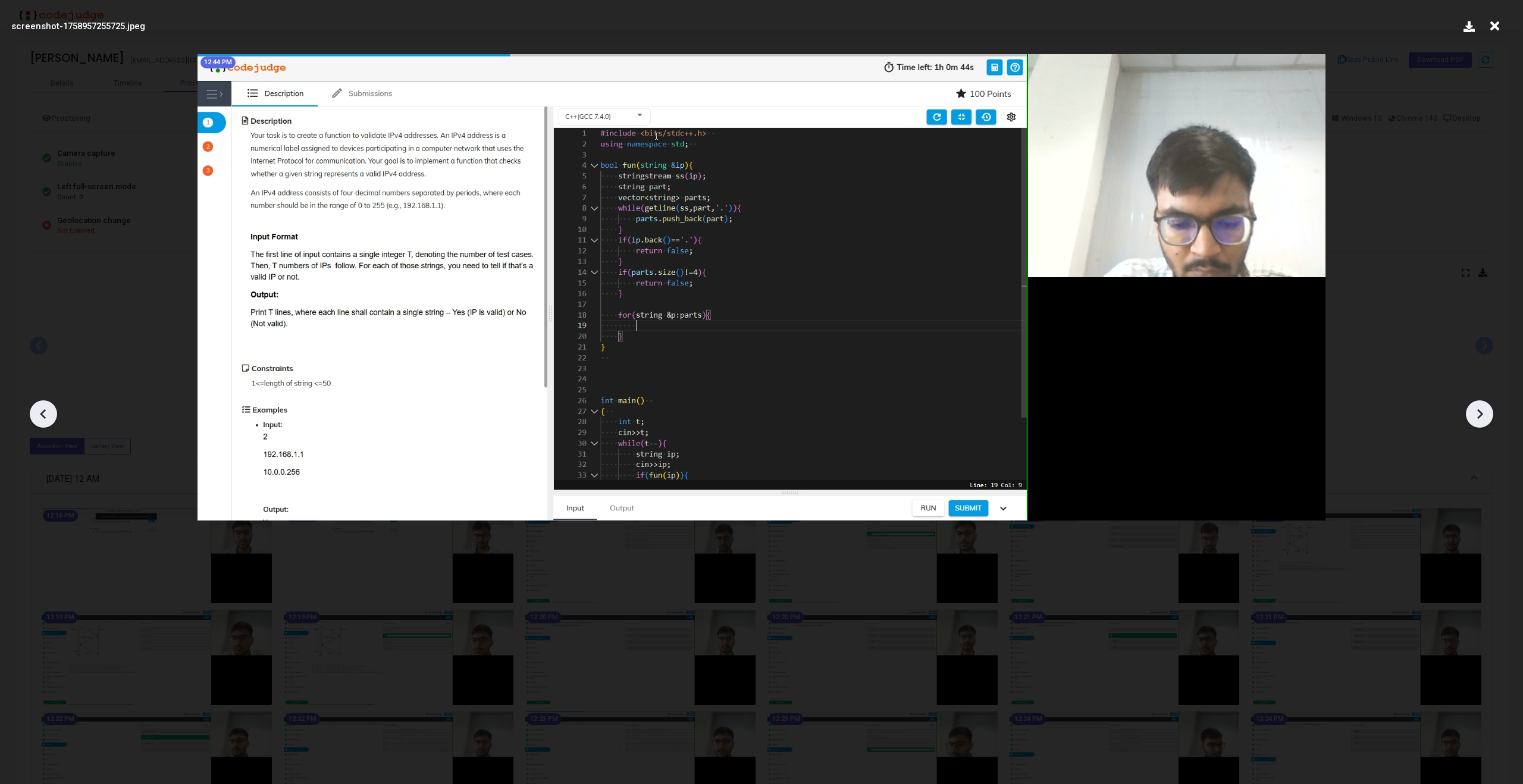
click at [1478, 410] on icon at bounding box center [1480, 414] width 6 height 10
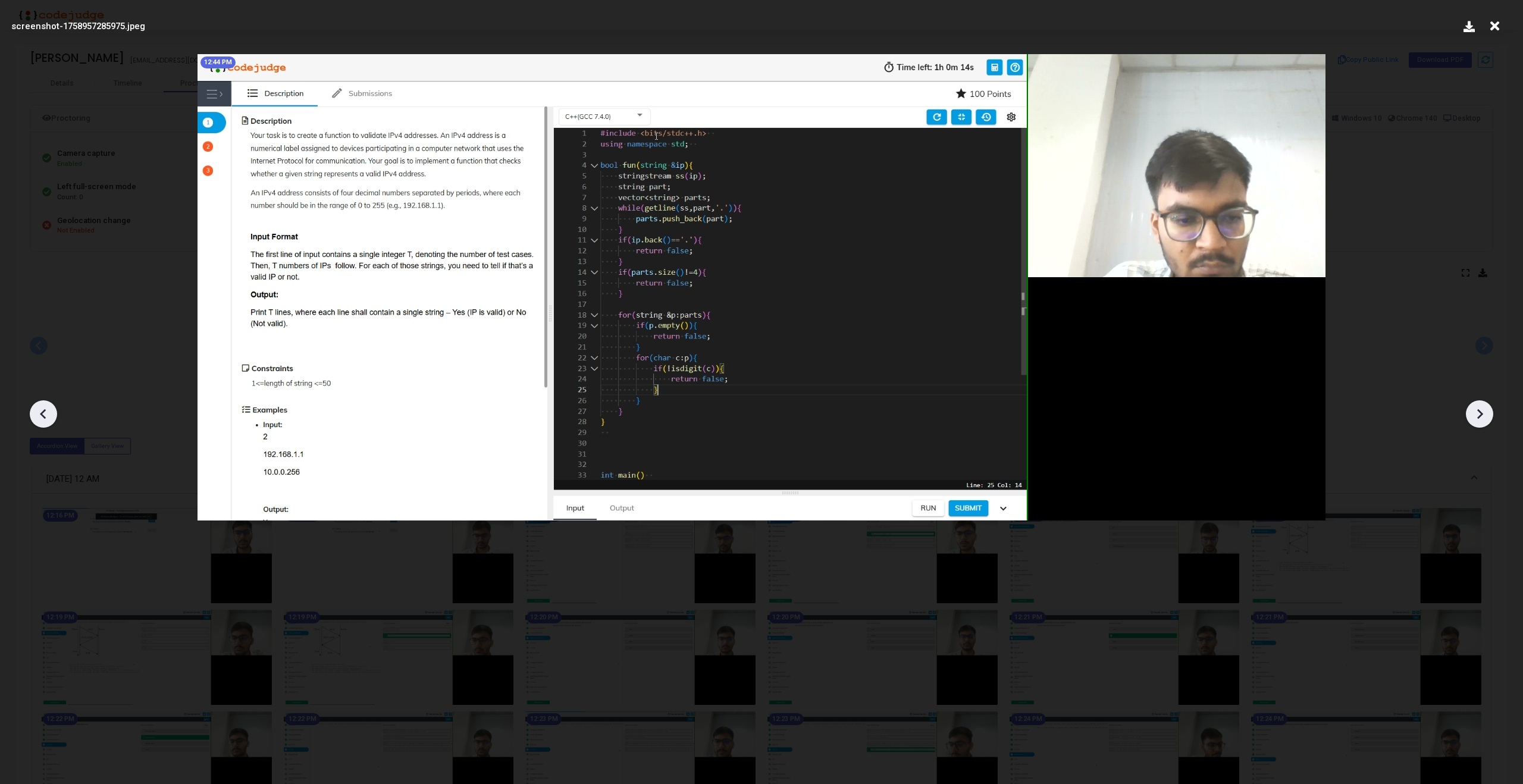
click at [1478, 410] on icon at bounding box center [1480, 414] width 6 height 10
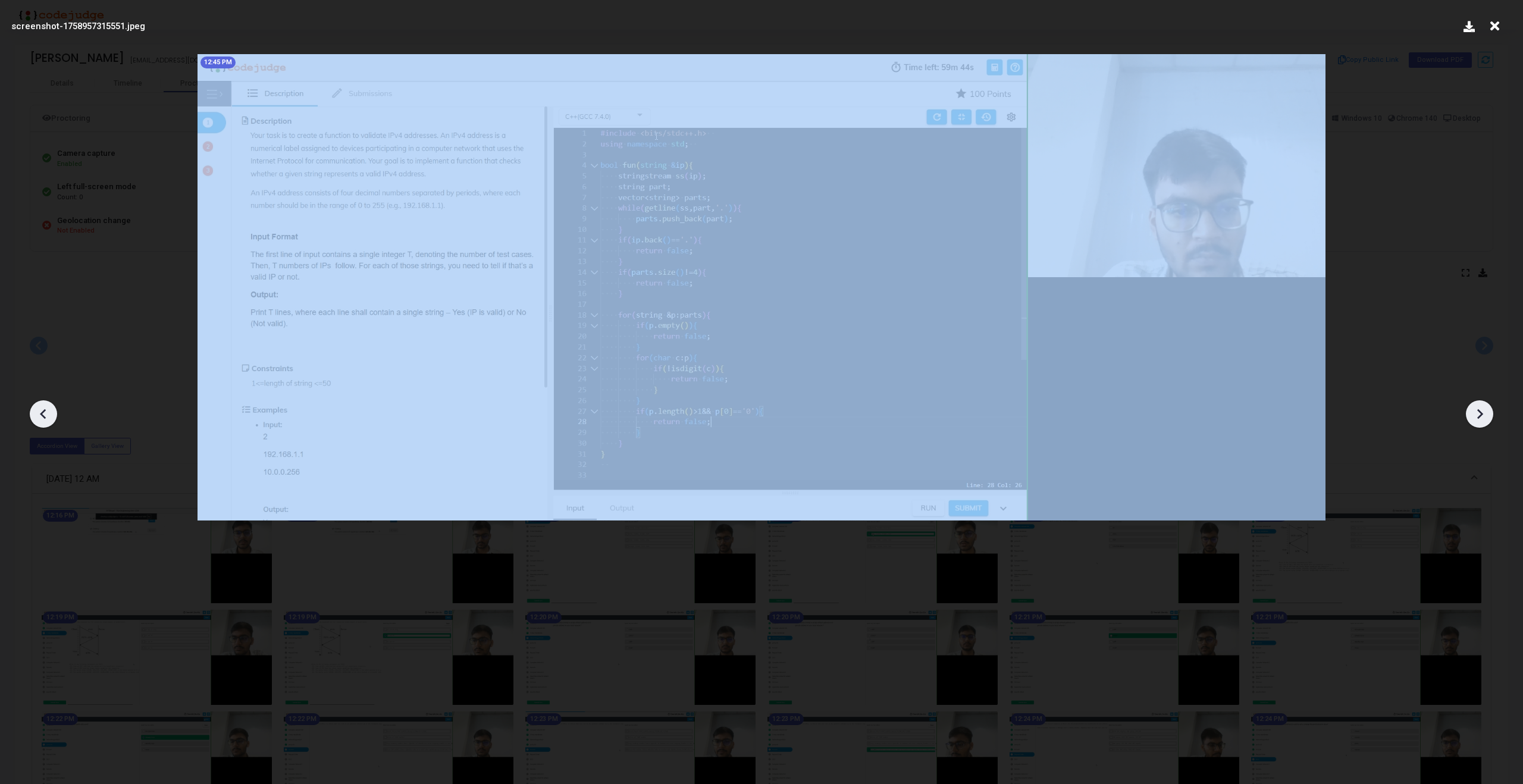
click at [1478, 410] on icon at bounding box center [1480, 414] width 6 height 10
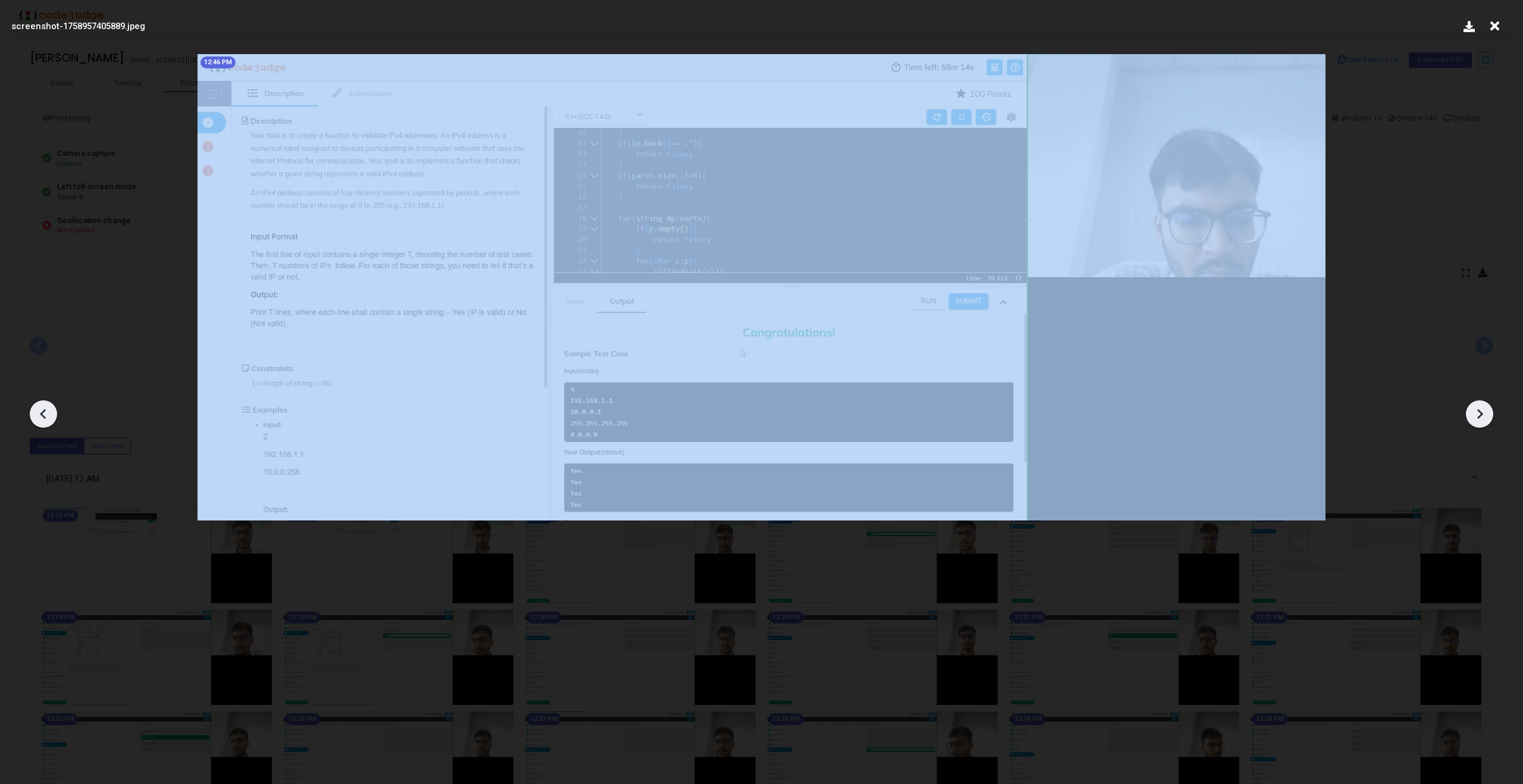
click at [1478, 410] on icon at bounding box center [1480, 414] width 6 height 10
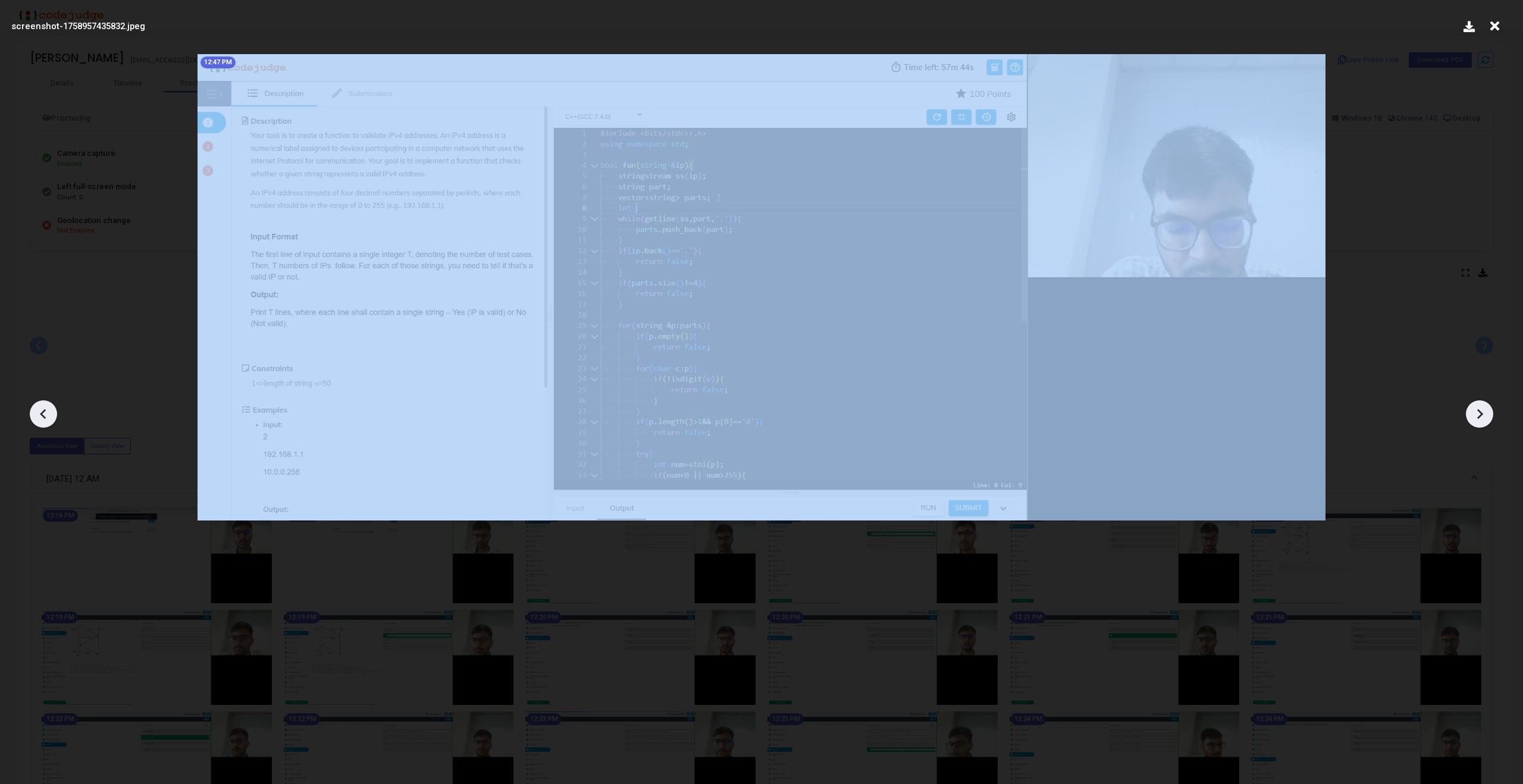
click at [1478, 410] on icon at bounding box center [1480, 414] width 6 height 10
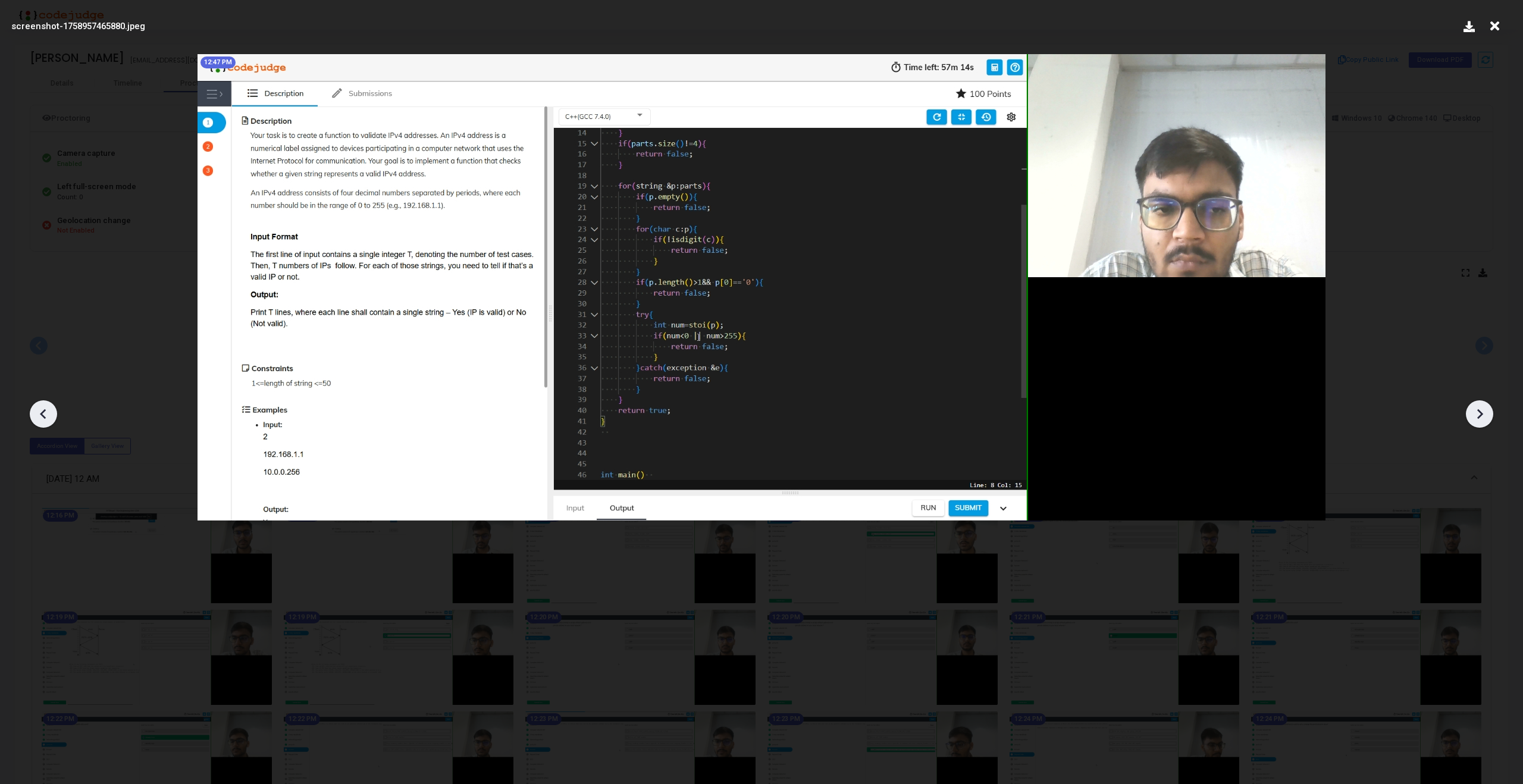
click at [1478, 410] on icon at bounding box center [1480, 414] width 6 height 10
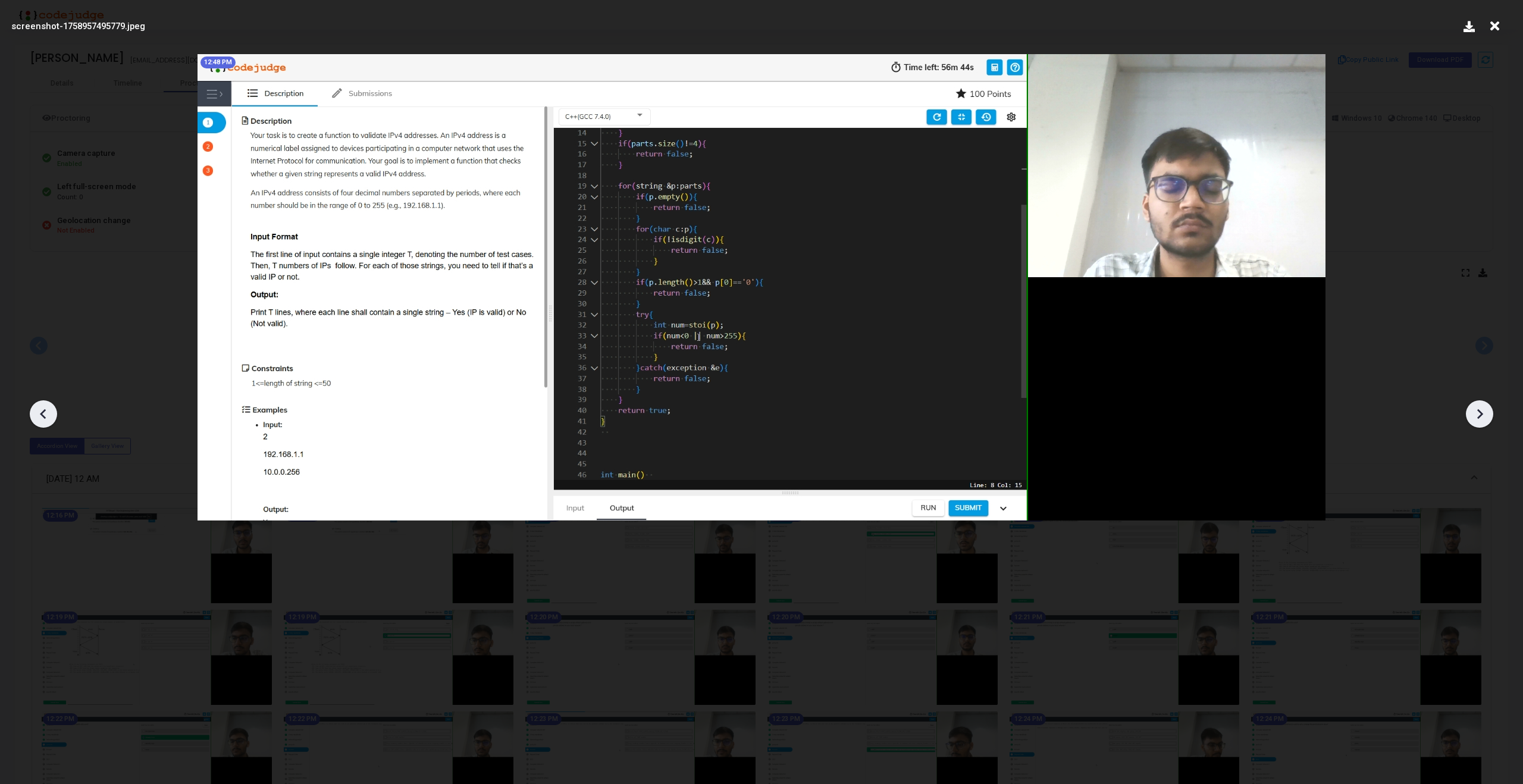
click at [1478, 410] on icon at bounding box center [1480, 414] width 6 height 10
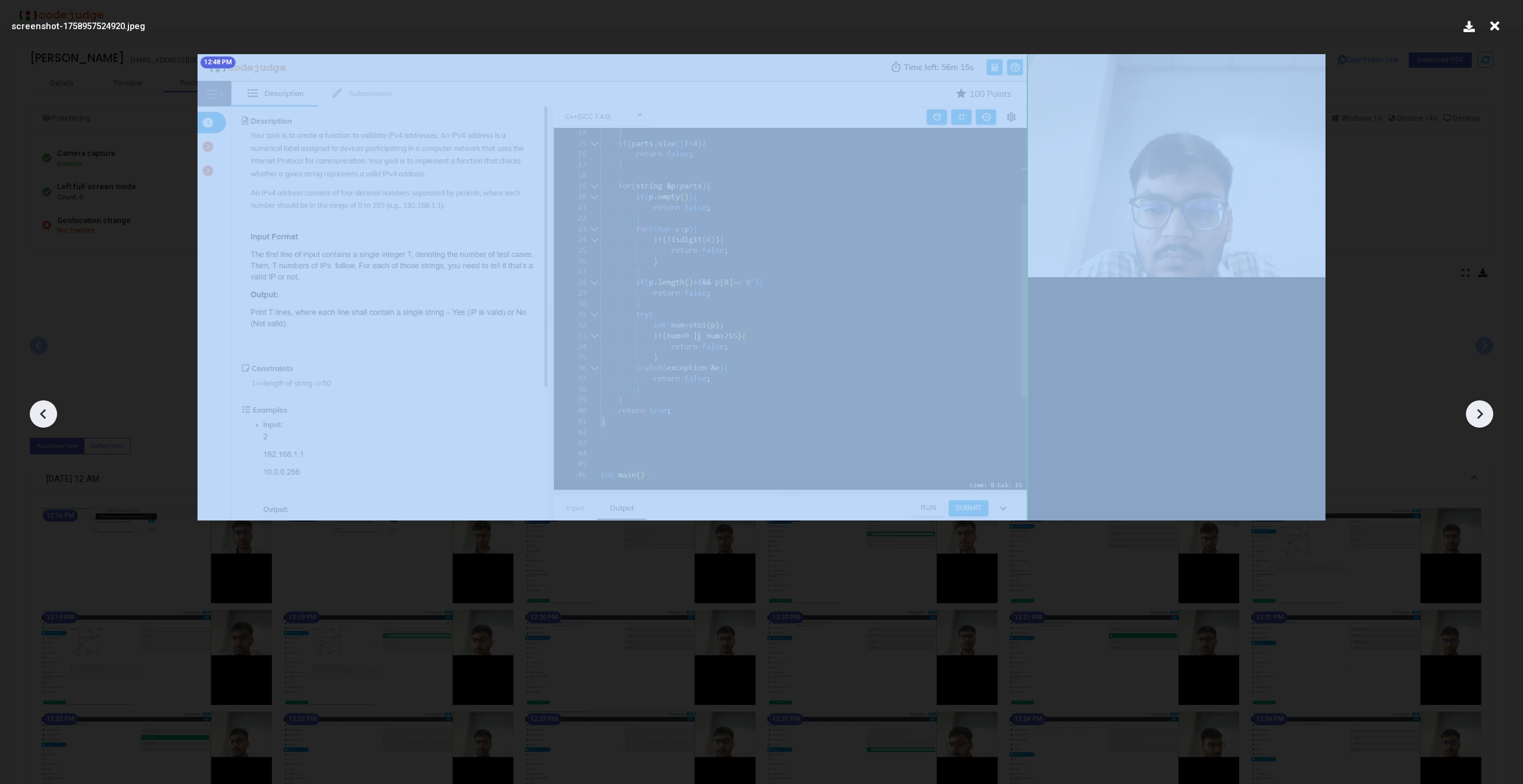
click at [1478, 410] on icon at bounding box center [1480, 414] width 6 height 10
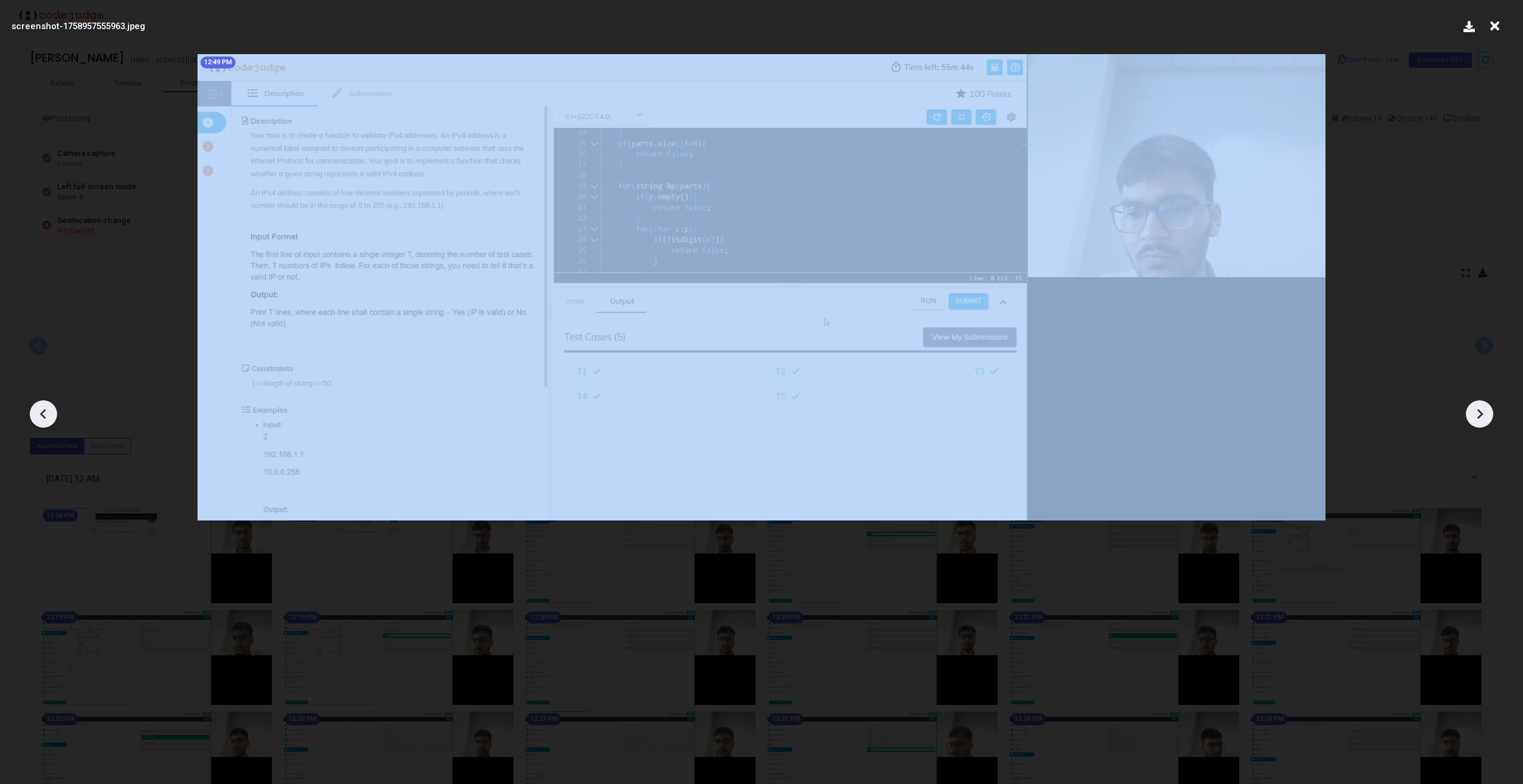
click at [1478, 410] on icon at bounding box center [1480, 414] width 6 height 10
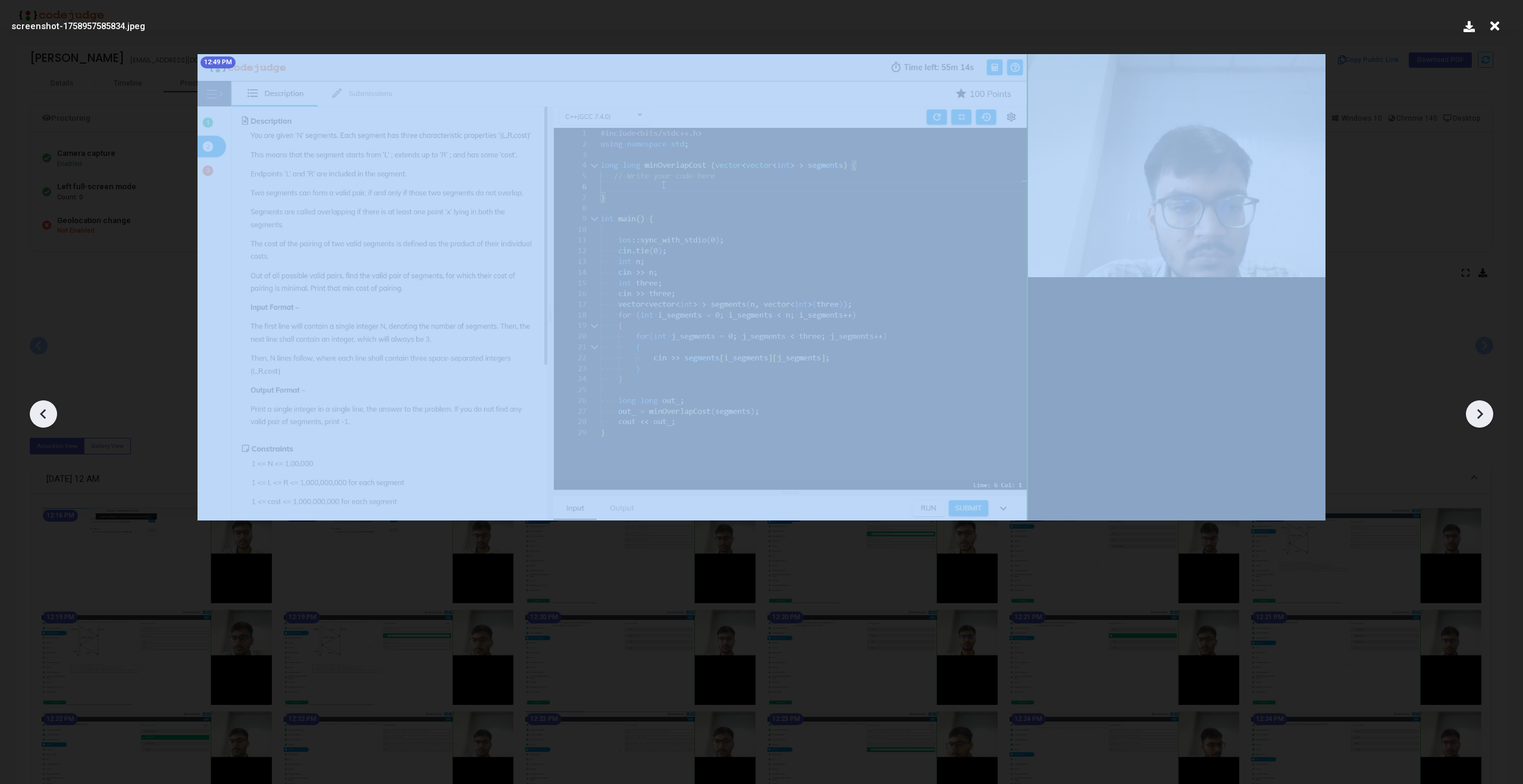
click at [1478, 410] on icon at bounding box center [1480, 414] width 6 height 10
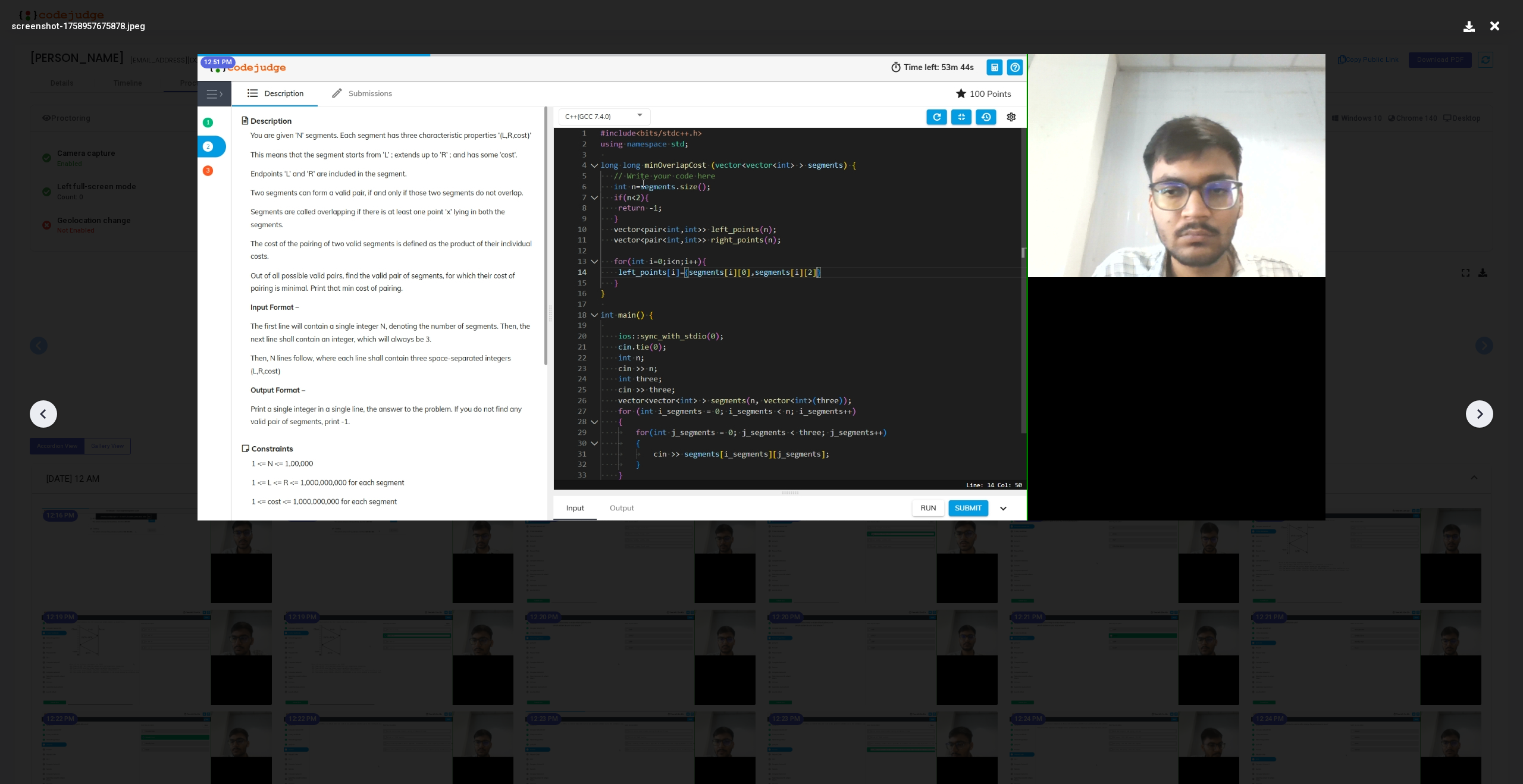
click at [1478, 410] on icon at bounding box center [1480, 414] width 6 height 10
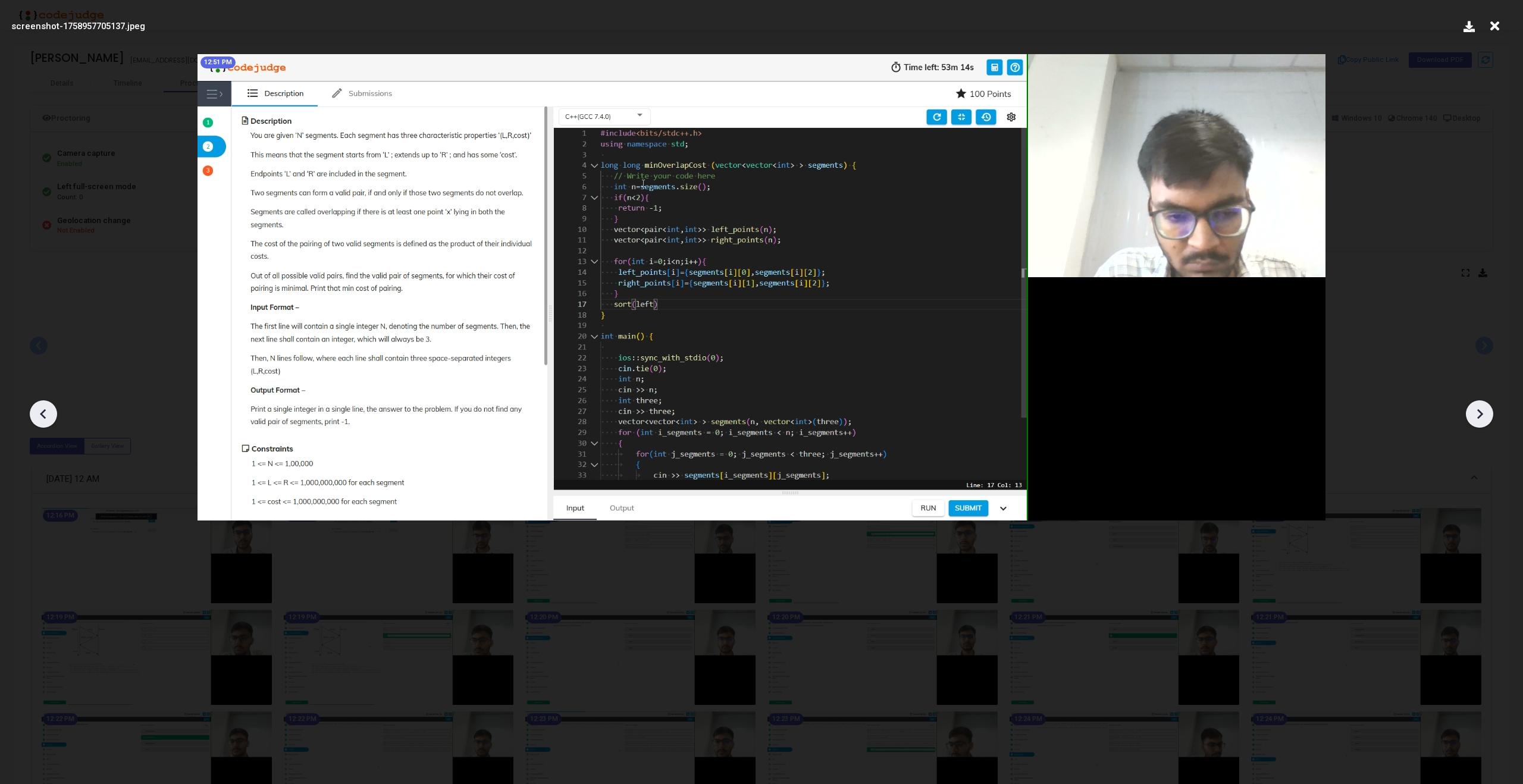
click at [1478, 410] on icon at bounding box center [1480, 414] width 6 height 10
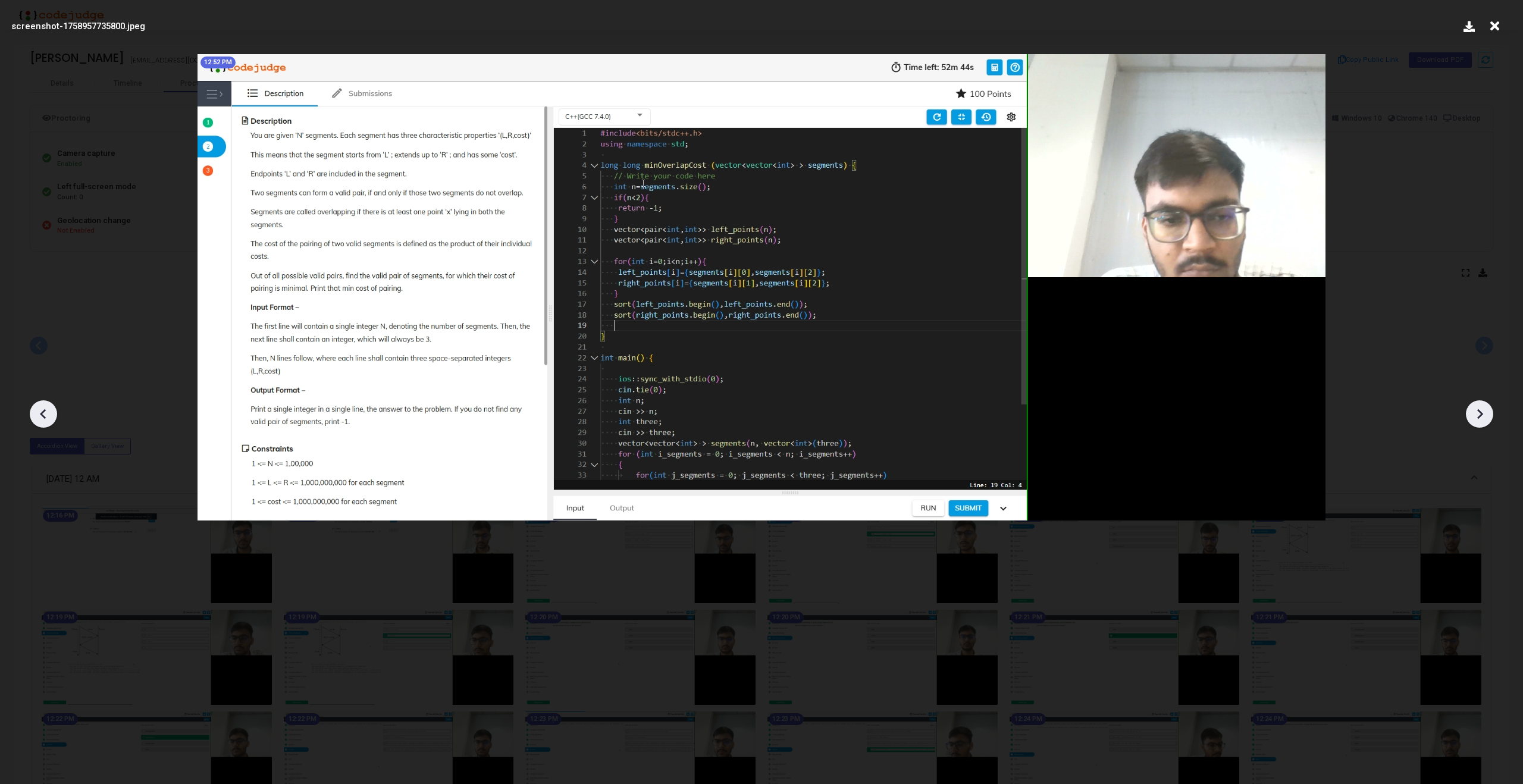
click at [1478, 410] on icon at bounding box center [1480, 414] width 6 height 10
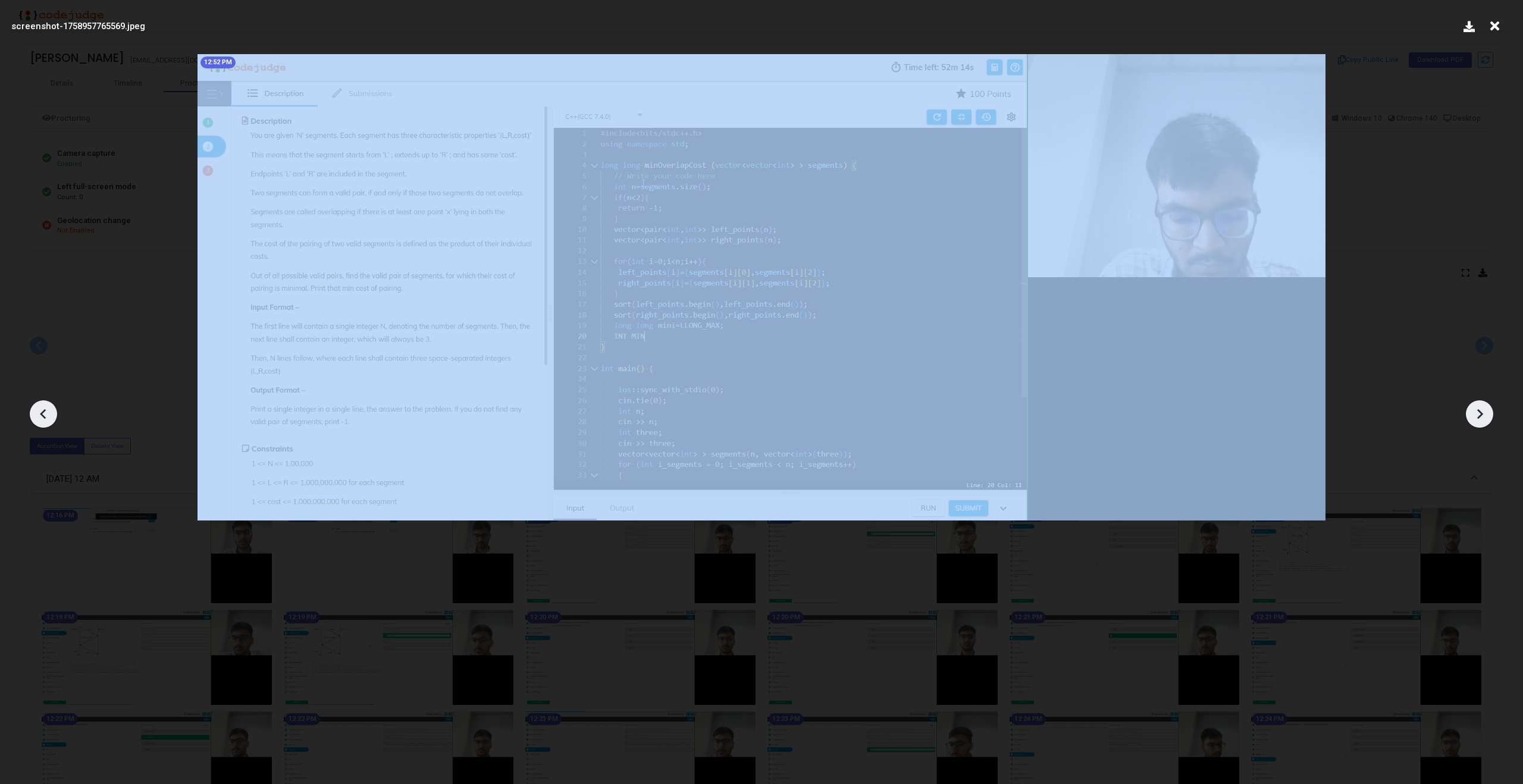
click at [1478, 410] on icon at bounding box center [1480, 414] width 6 height 10
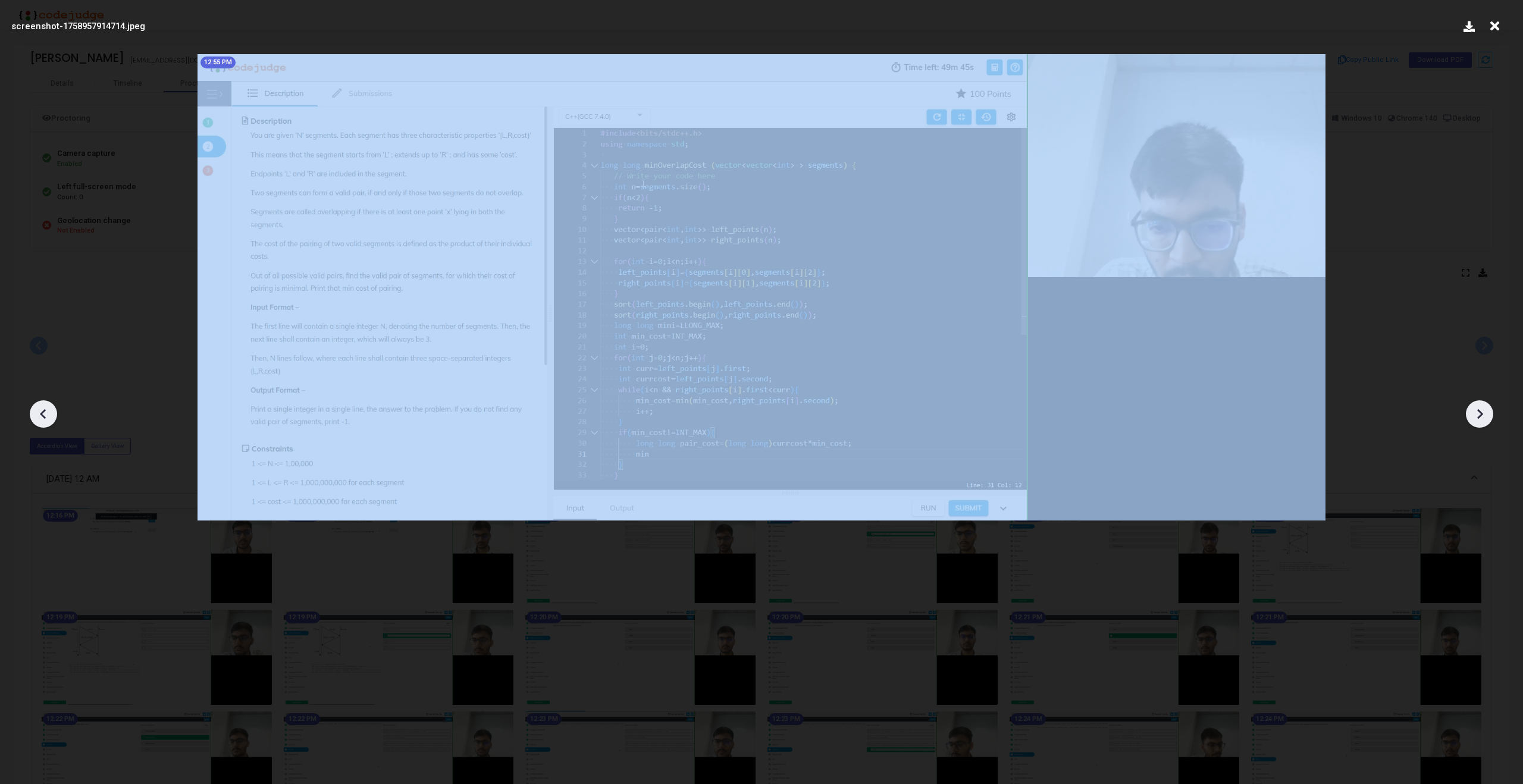
click at [1478, 410] on icon at bounding box center [1480, 414] width 6 height 10
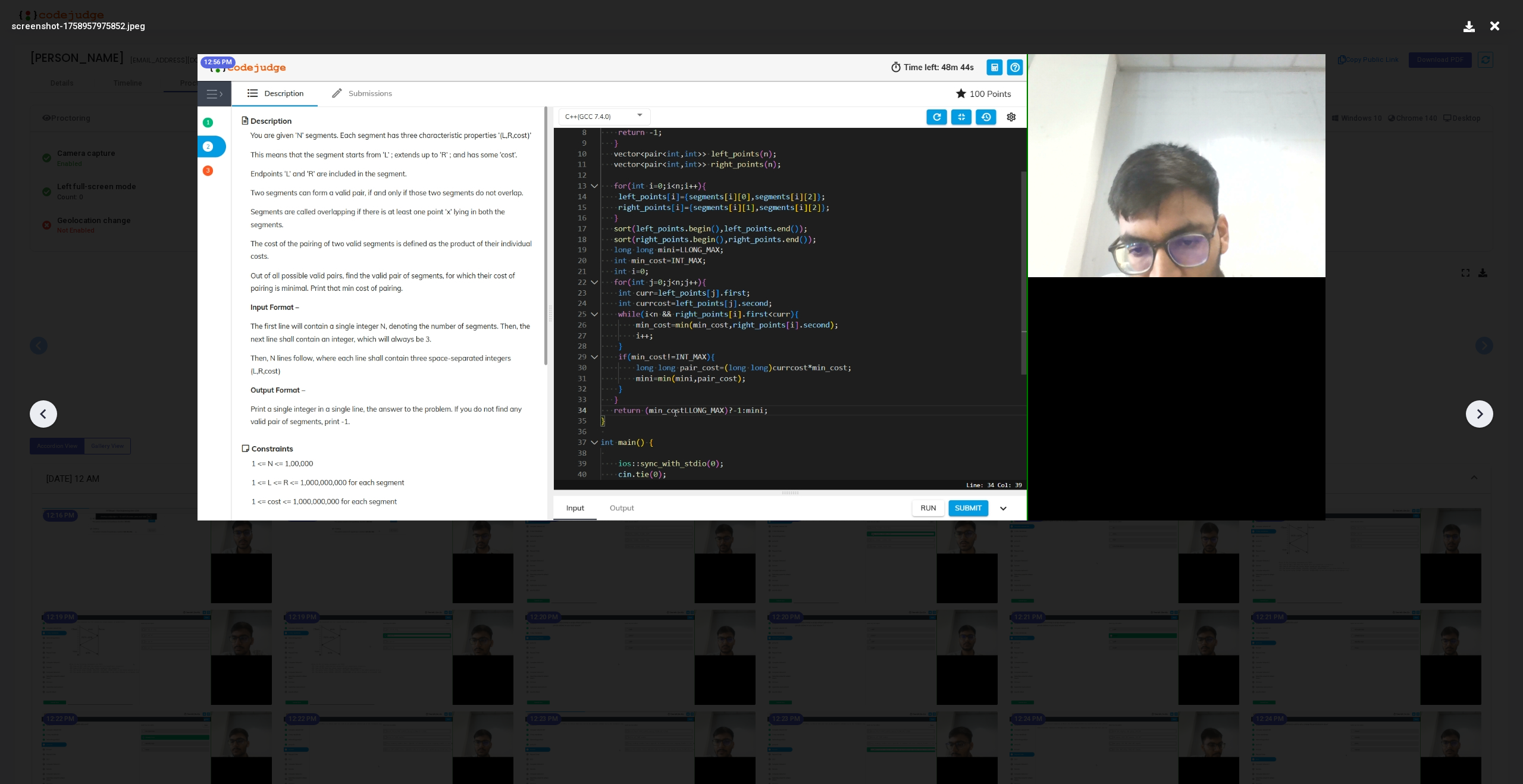
click at [1478, 410] on icon at bounding box center [1480, 414] width 6 height 10
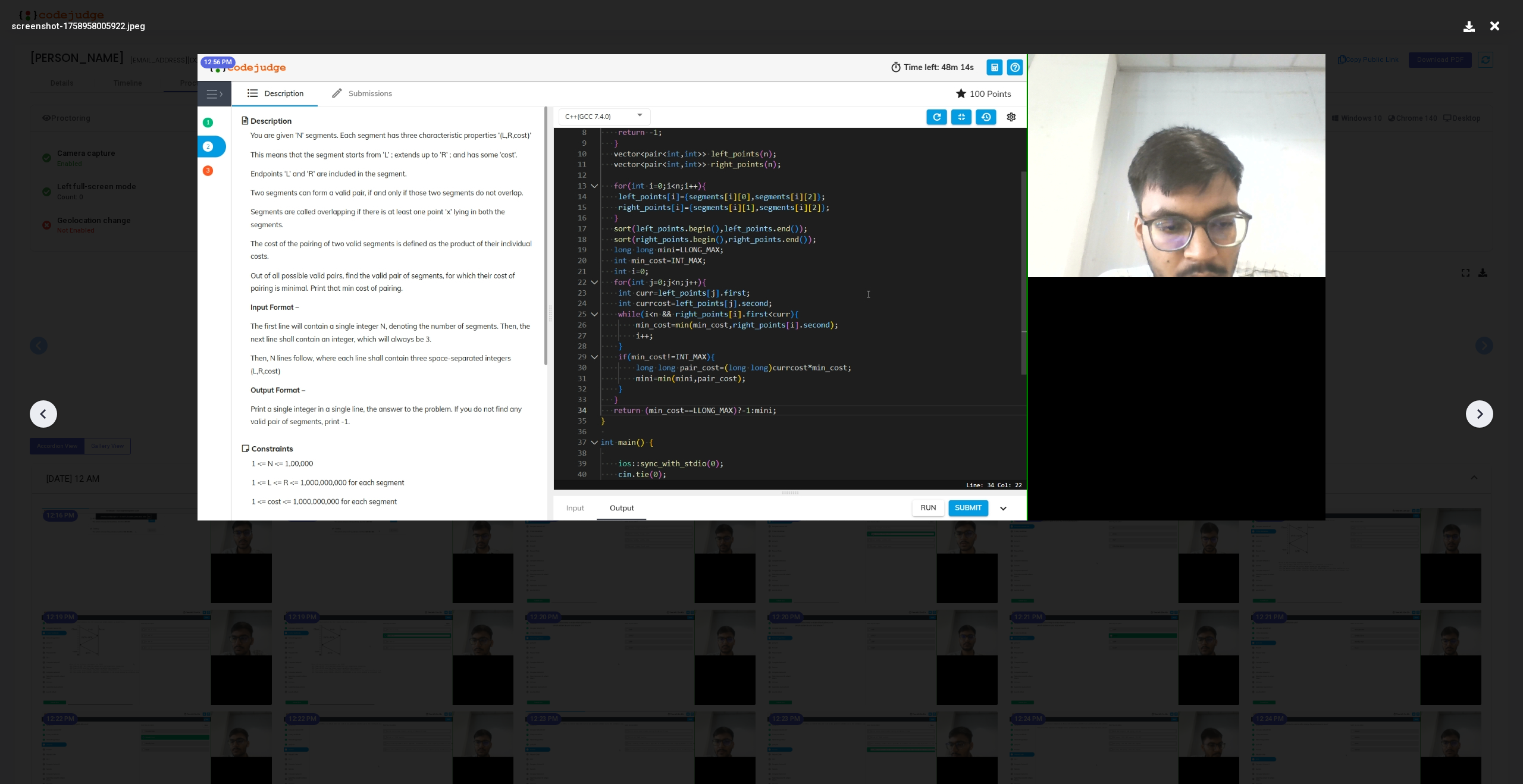
click at [1478, 410] on icon at bounding box center [1480, 414] width 6 height 10
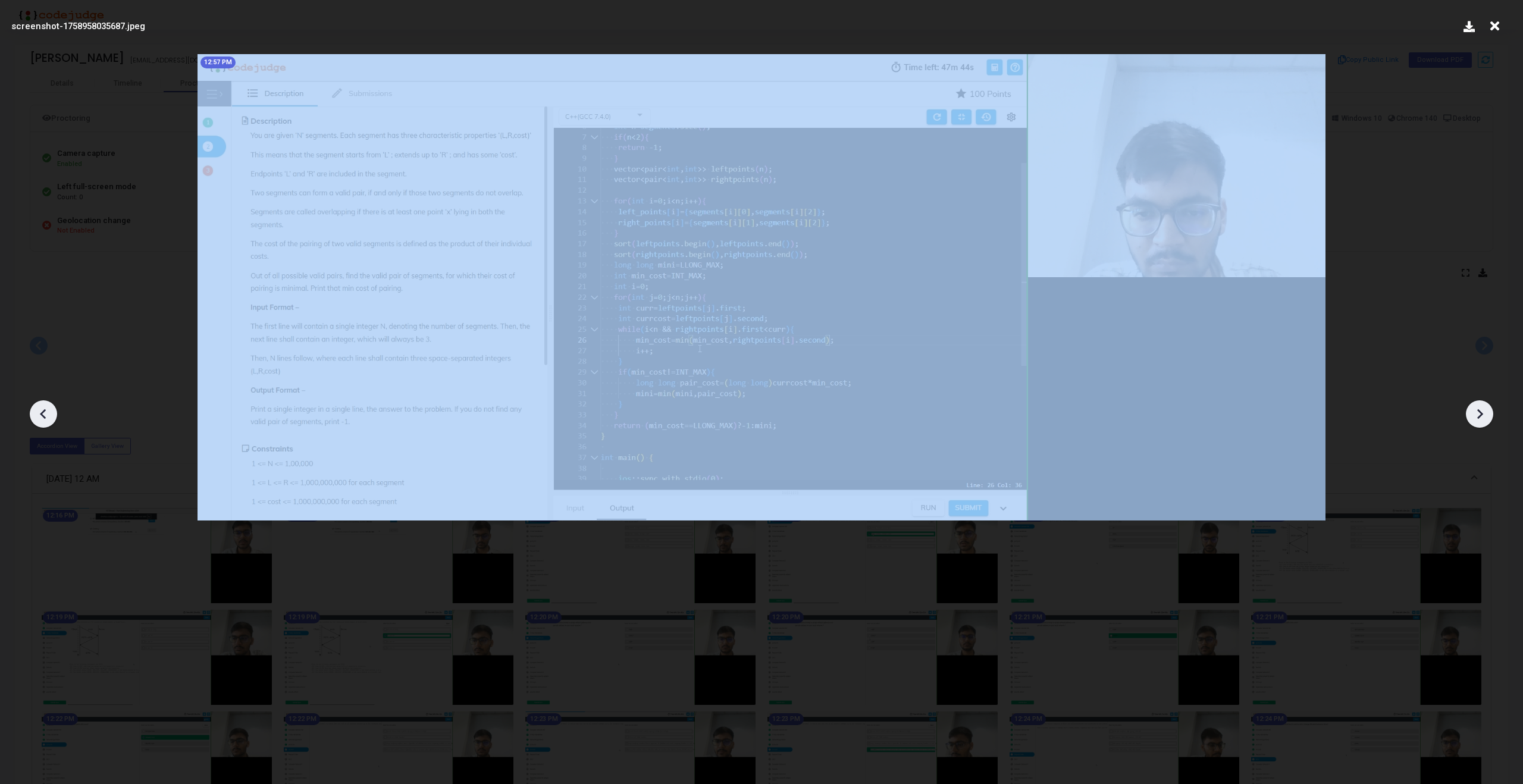
click at [1478, 410] on icon at bounding box center [1480, 414] width 6 height 10
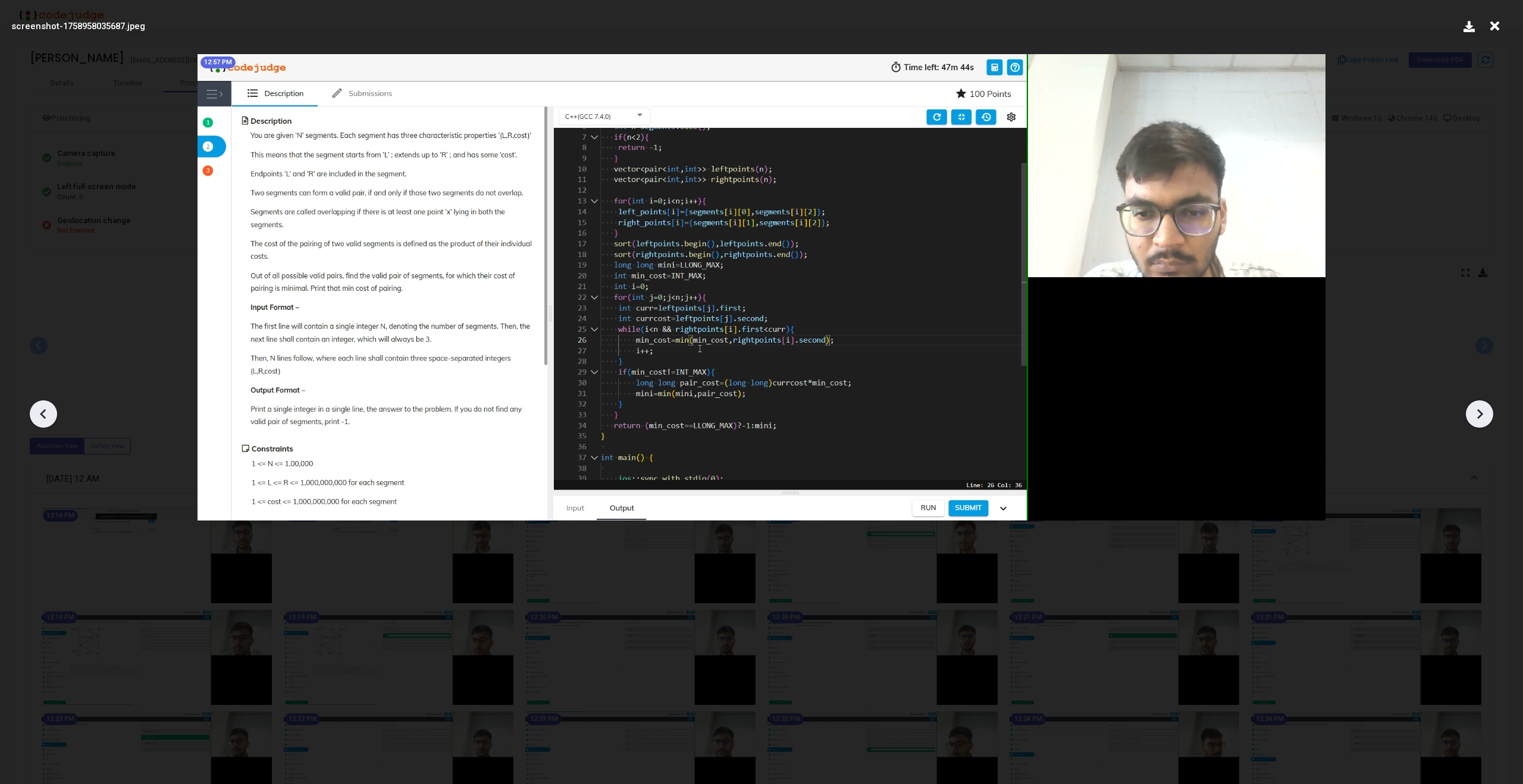
click at [1478, 410] on icon at bounding box center [1480, 414] width 6 height 10
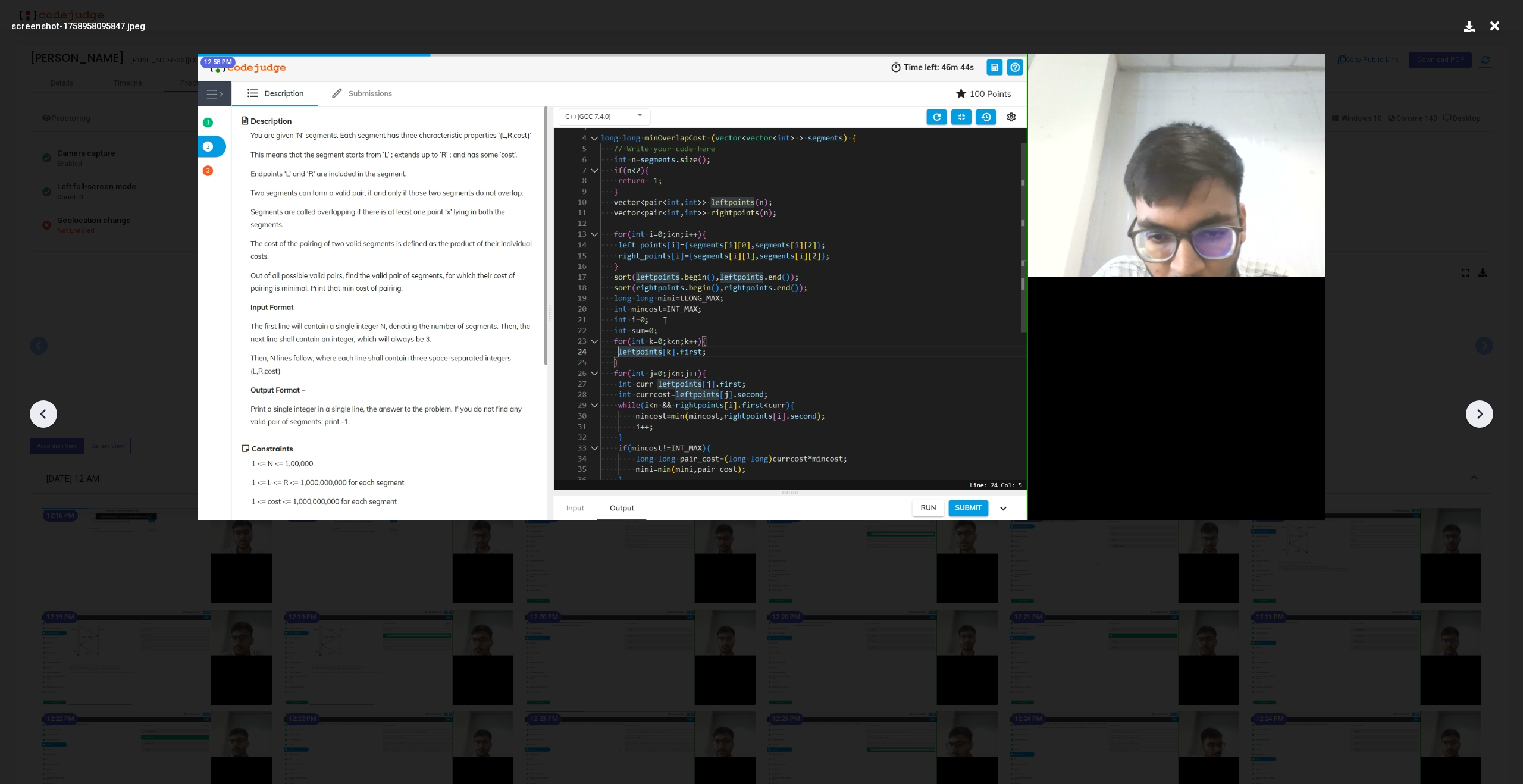
click at [1478, 410] on icon at bounding box center [1480, 414] width 6 height 10
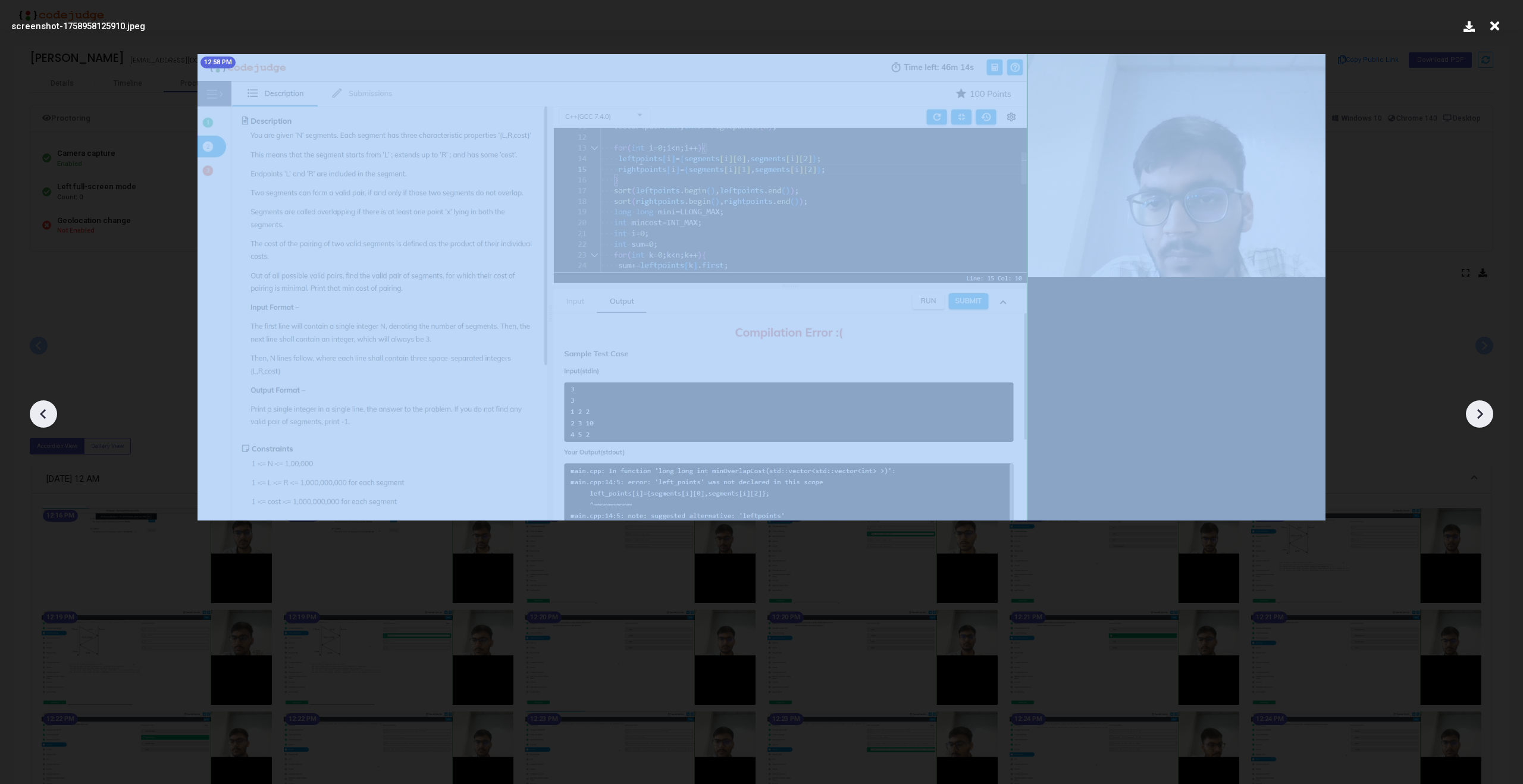
click at [1478, 410] on icon at bounding box center [1480, 414] width 6 height 10
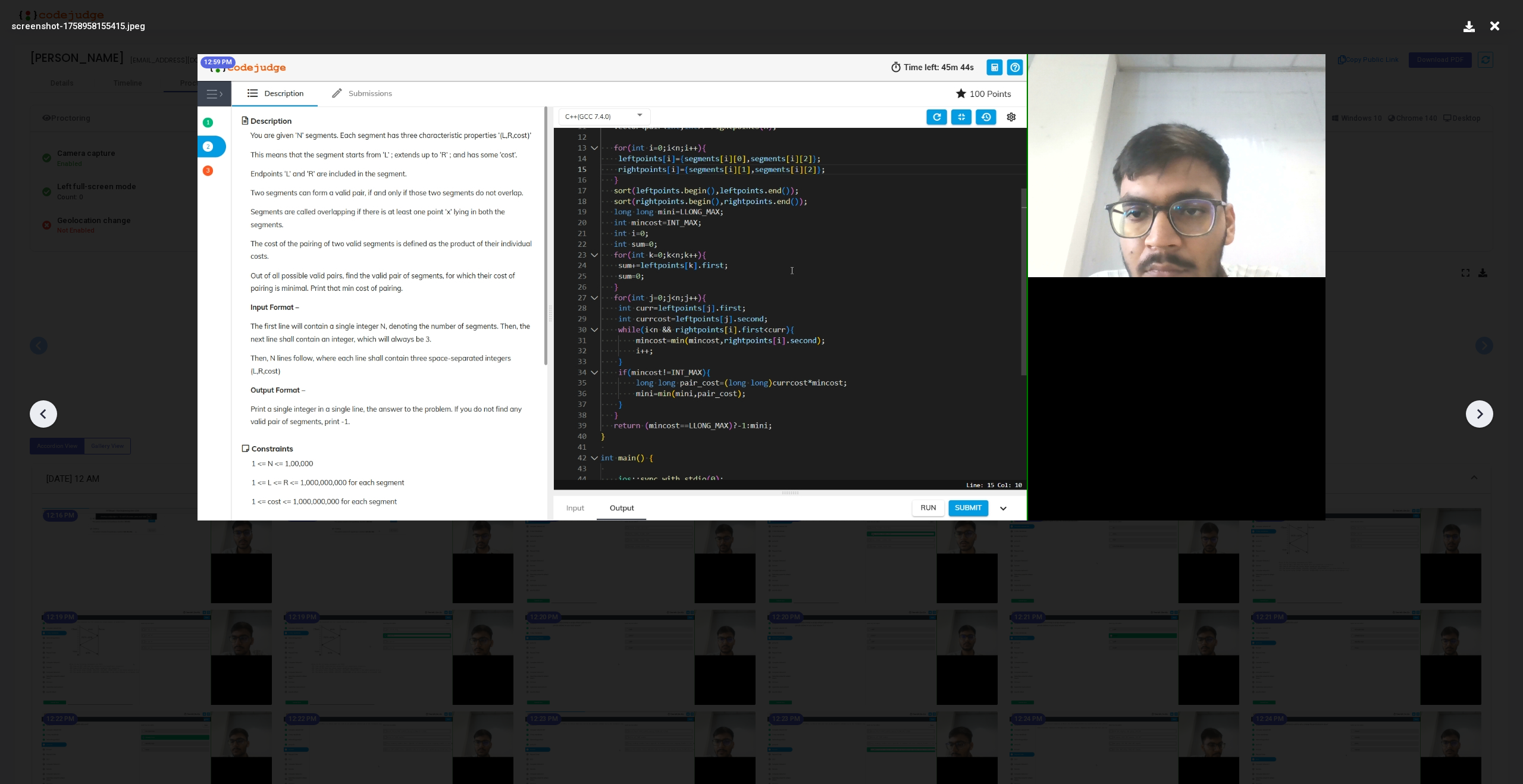
click at [1478, 410] on icon at bounding box center [1480, 414] width 6 height 10
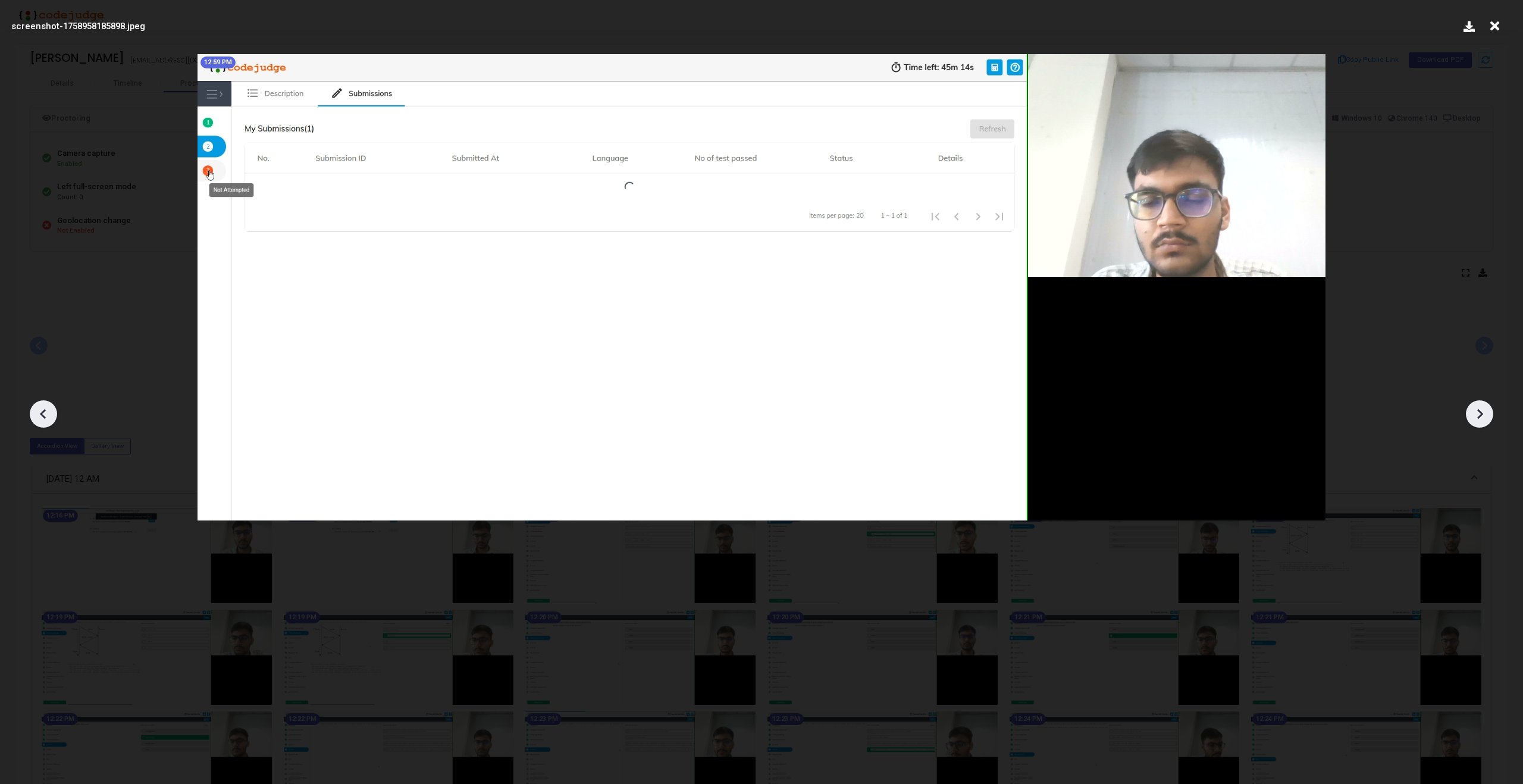
click at [1478, 410] on icon at bounding box center [1480, 414] width 6 height 10
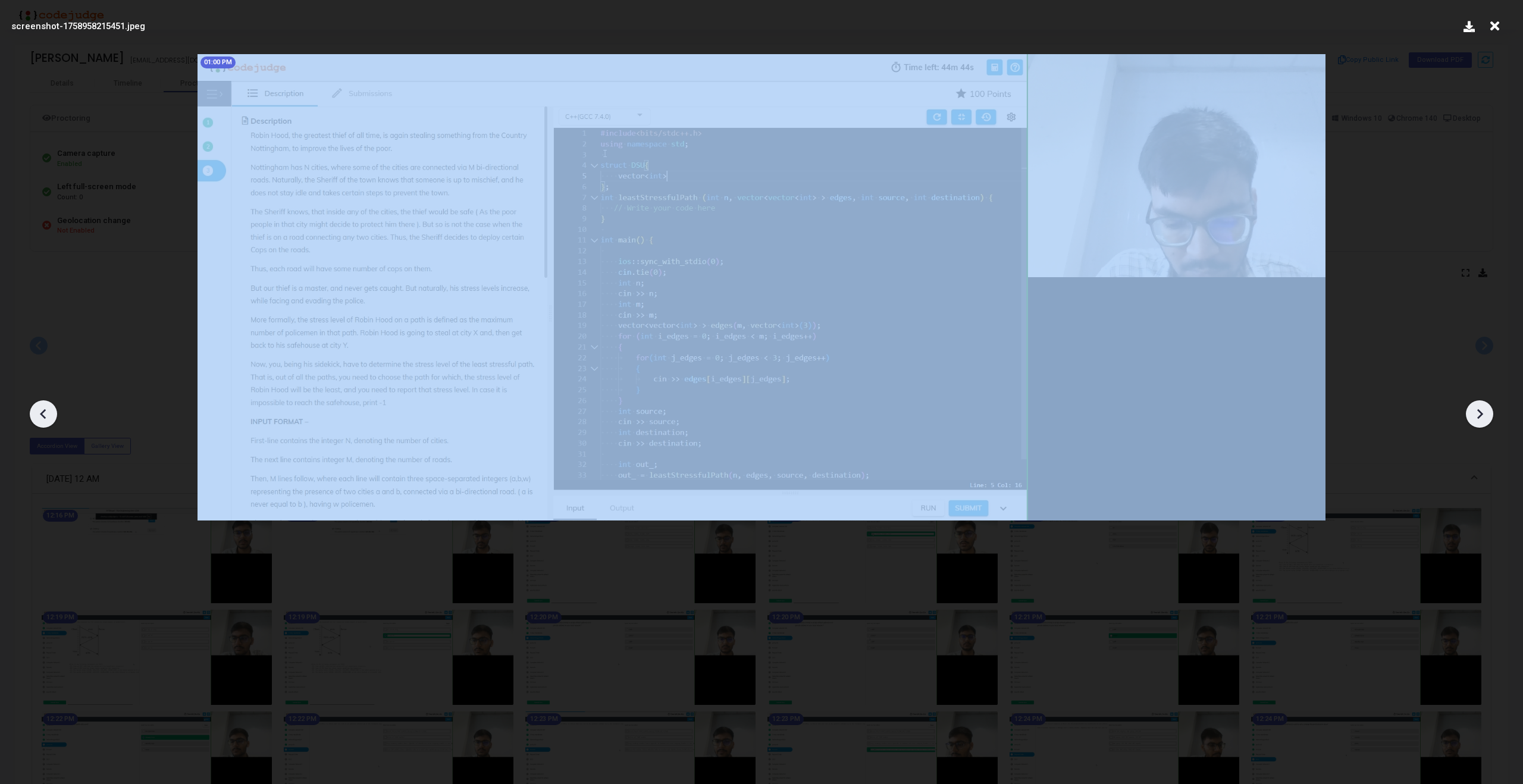
click at [1478, 410] on icon at bounding box center [1480, 414] width 6 height 10
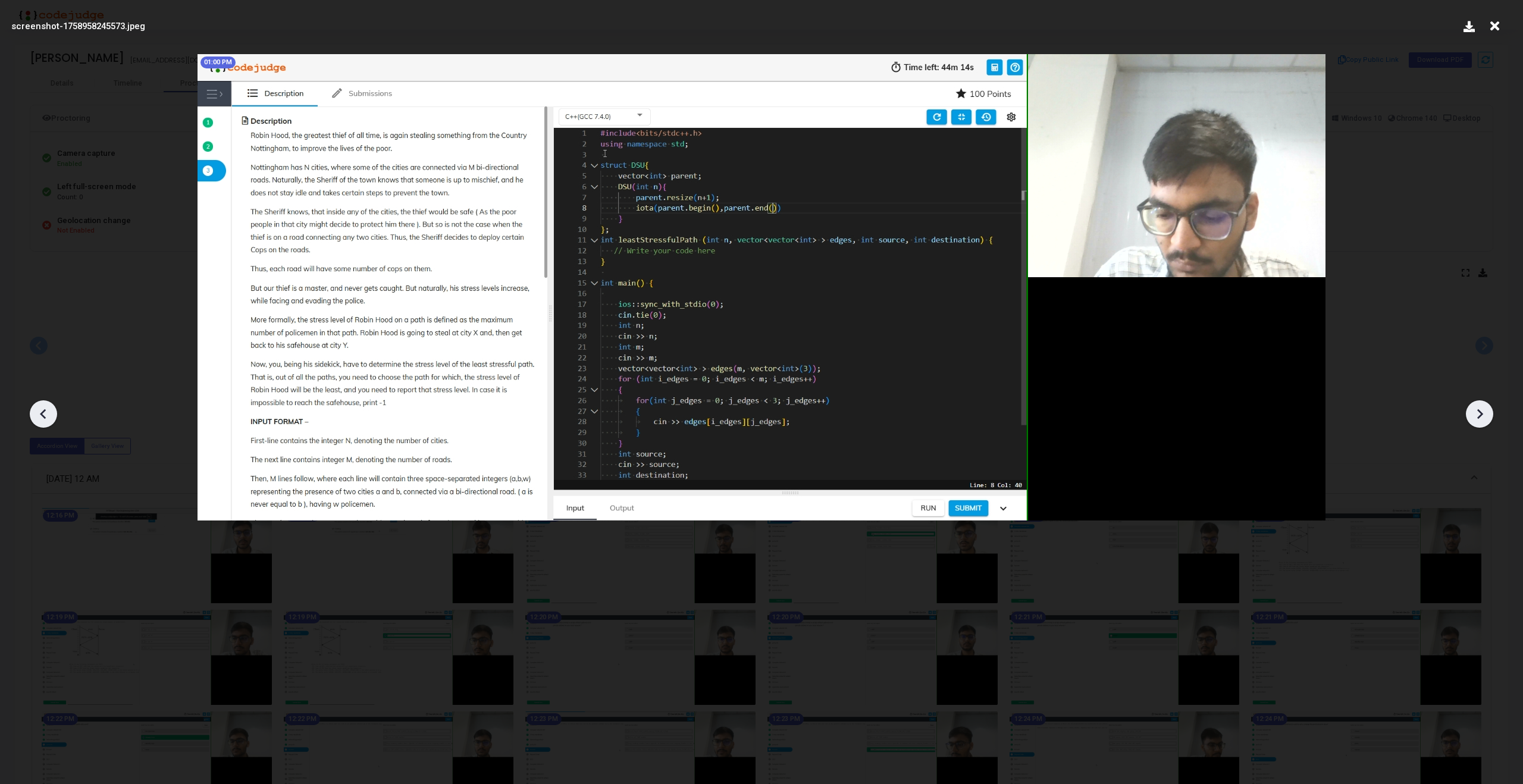
click at [1478, 410] on icon at bounding box center [1480, 414] width 6 height 10
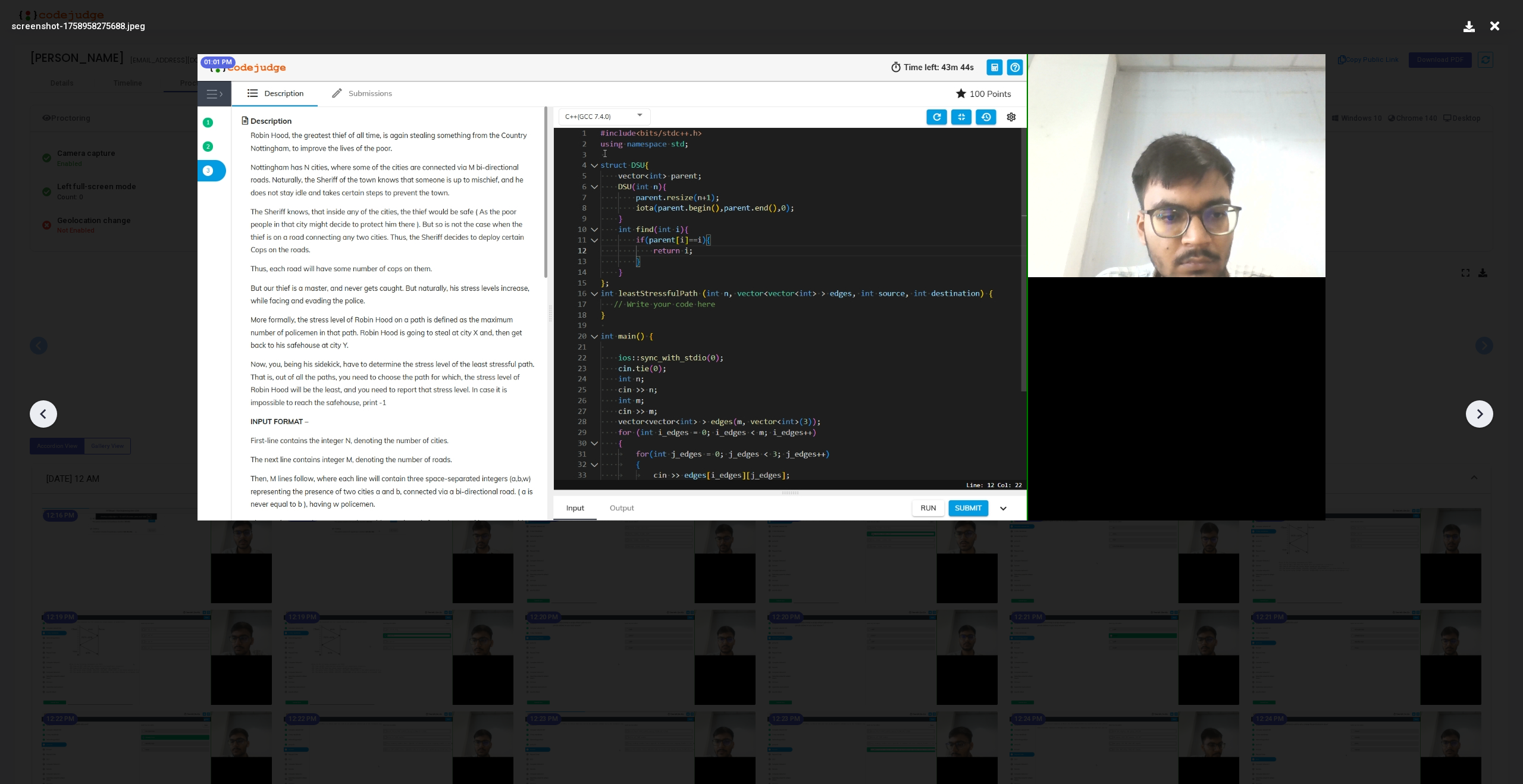
click at [1478, 410] on icon at bounding box center [1480, 414] width 6 height 10
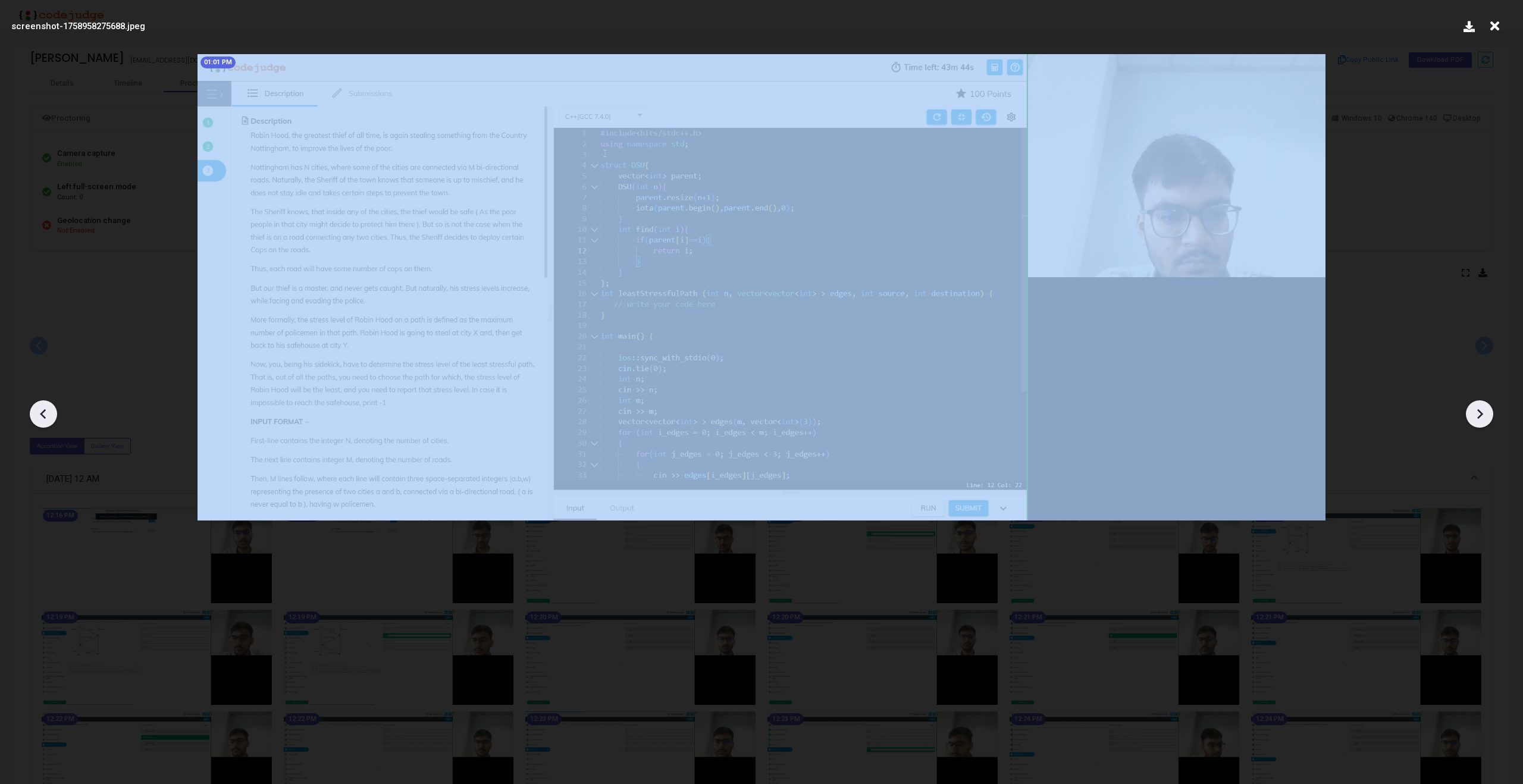
click at [1478, 410] on icon at bounding box center [1480, 414] width 6 height 10
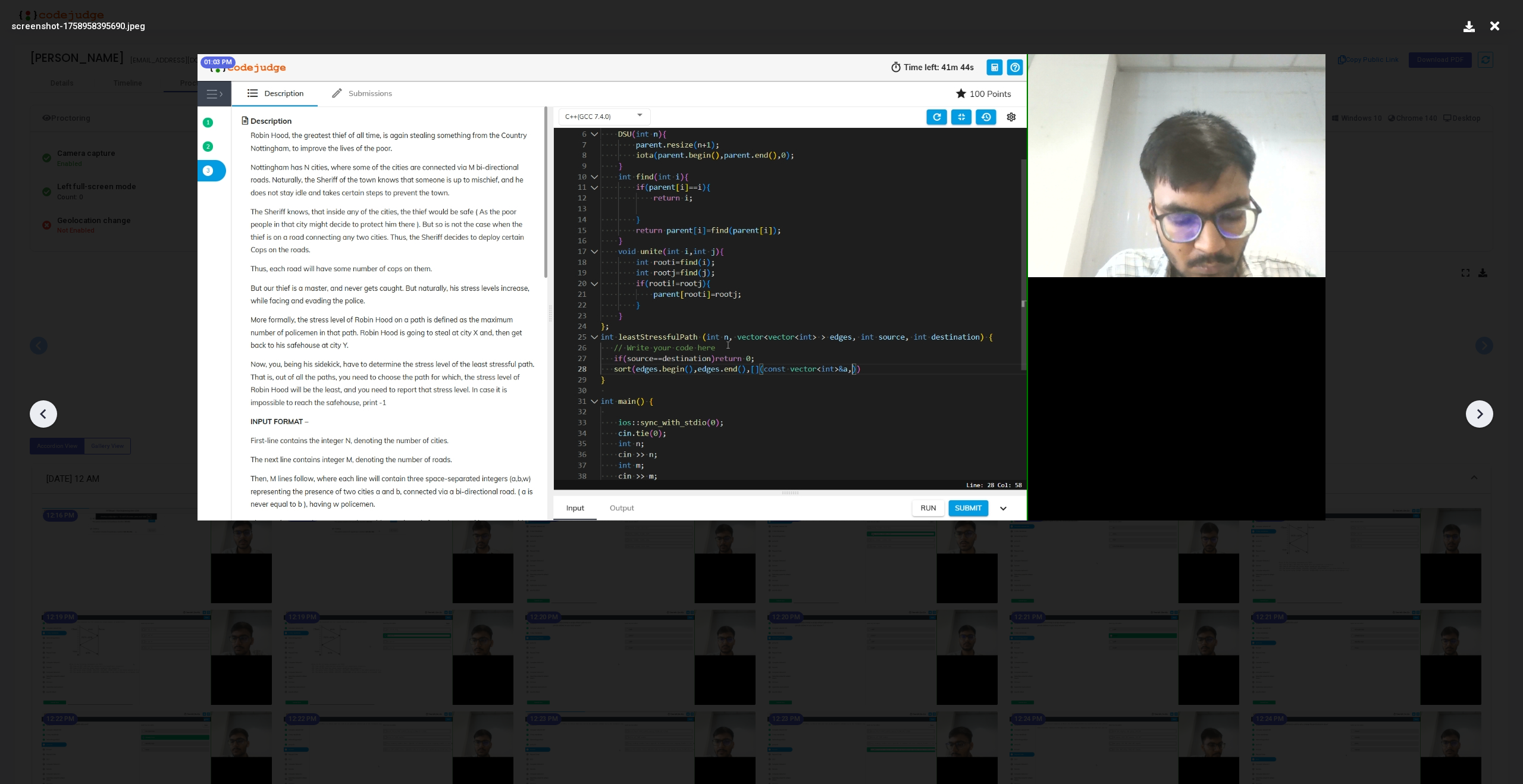
click at [1478, 410] on icon at bounding box center [1480, 414] width 6 height 10
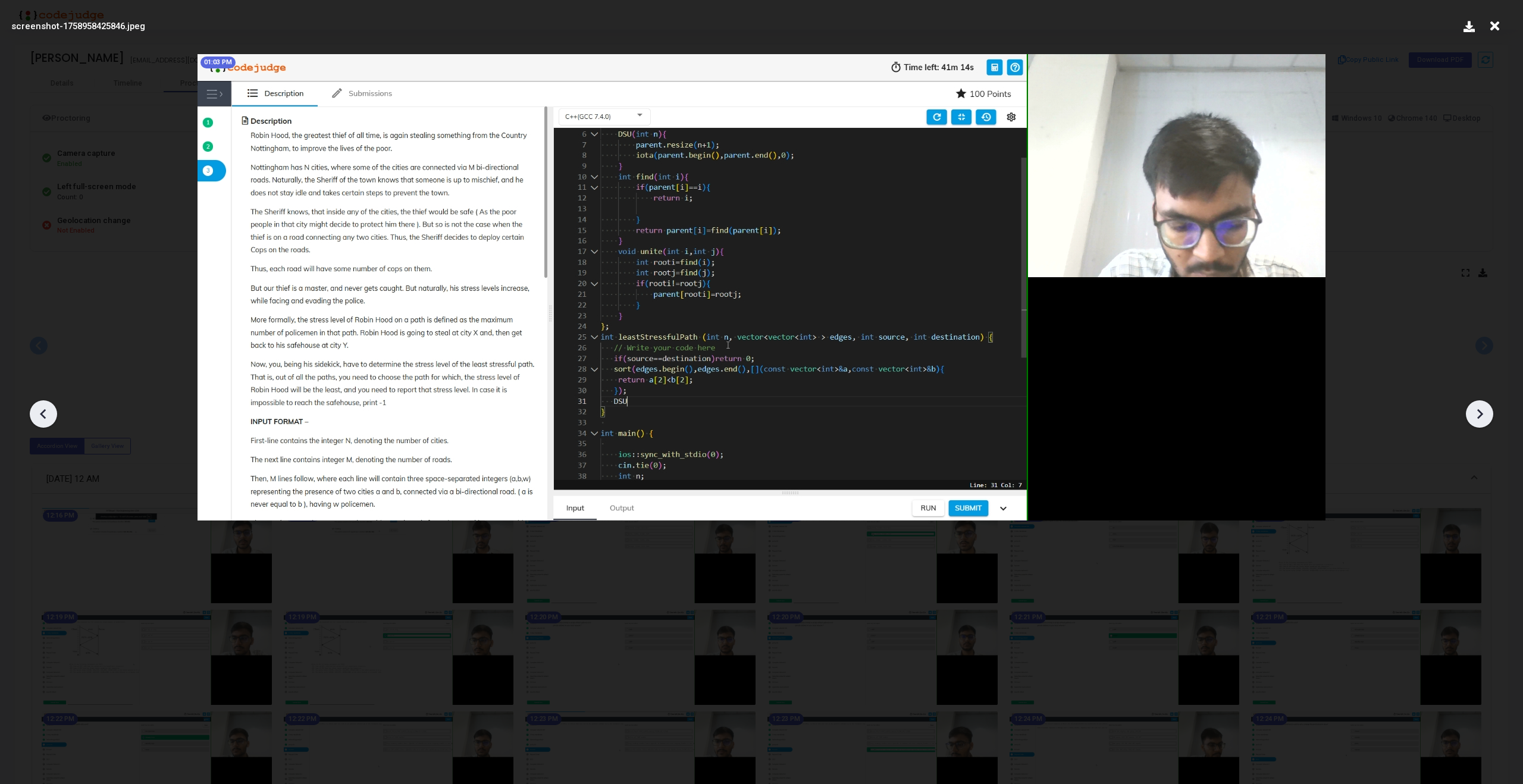
click at [1478, 410] on icon at bounding box center [1480, 414] width 6 height 10
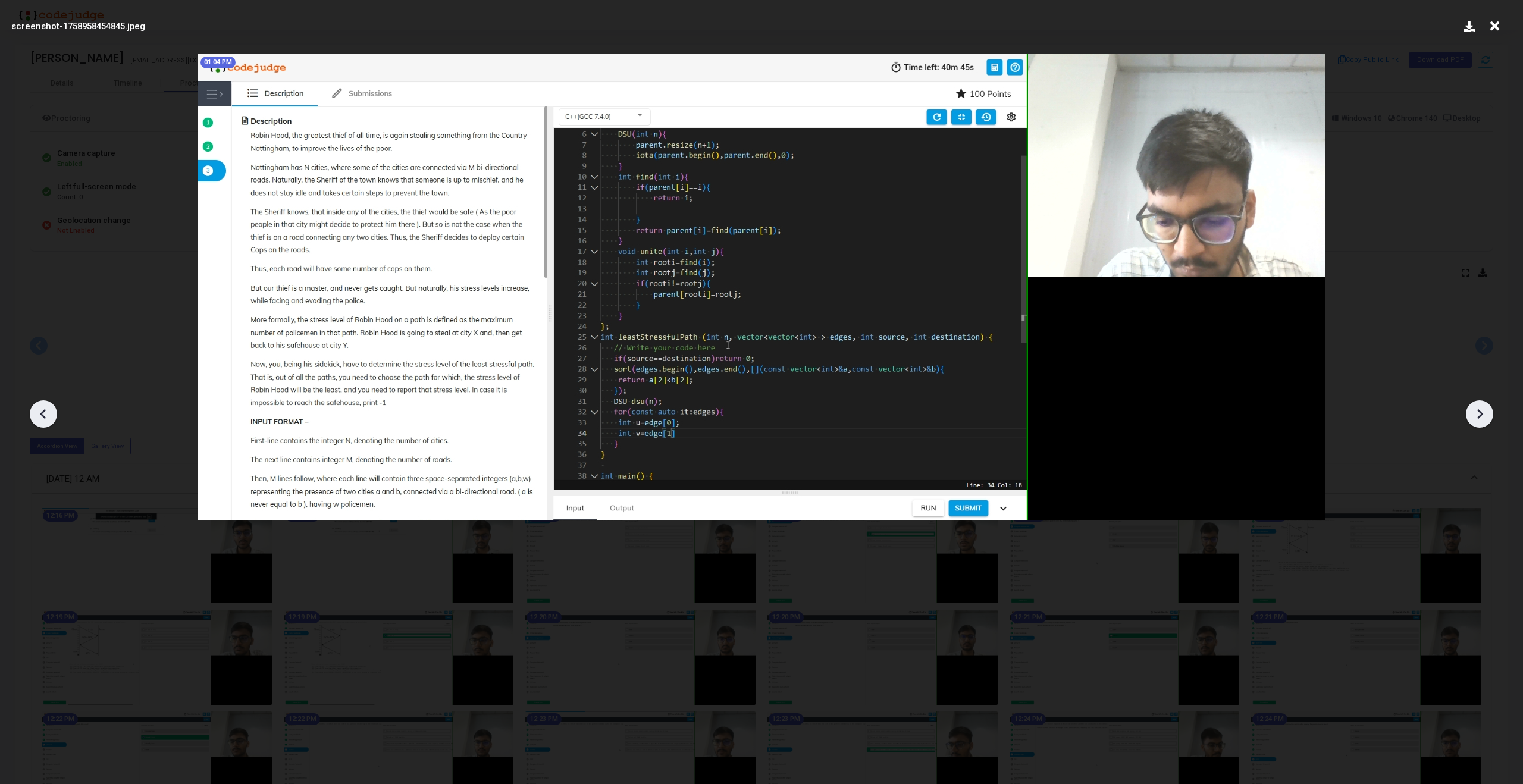
click at [1478, 410] on icon at bounding box center [1480, 414] width 6 height 10
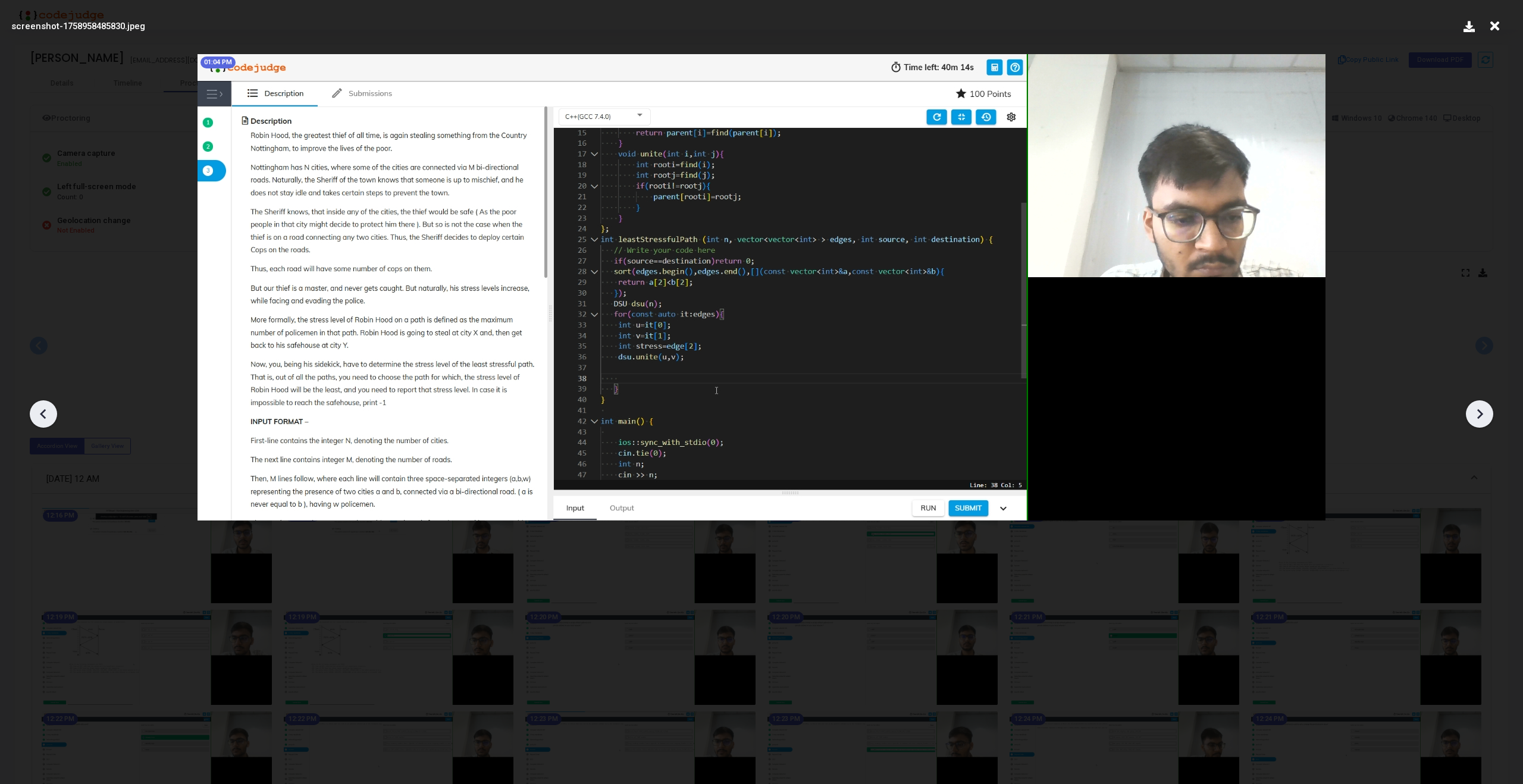
click at [1478, 410] on icon at bounding box center [1480, 414] width 6 height 10
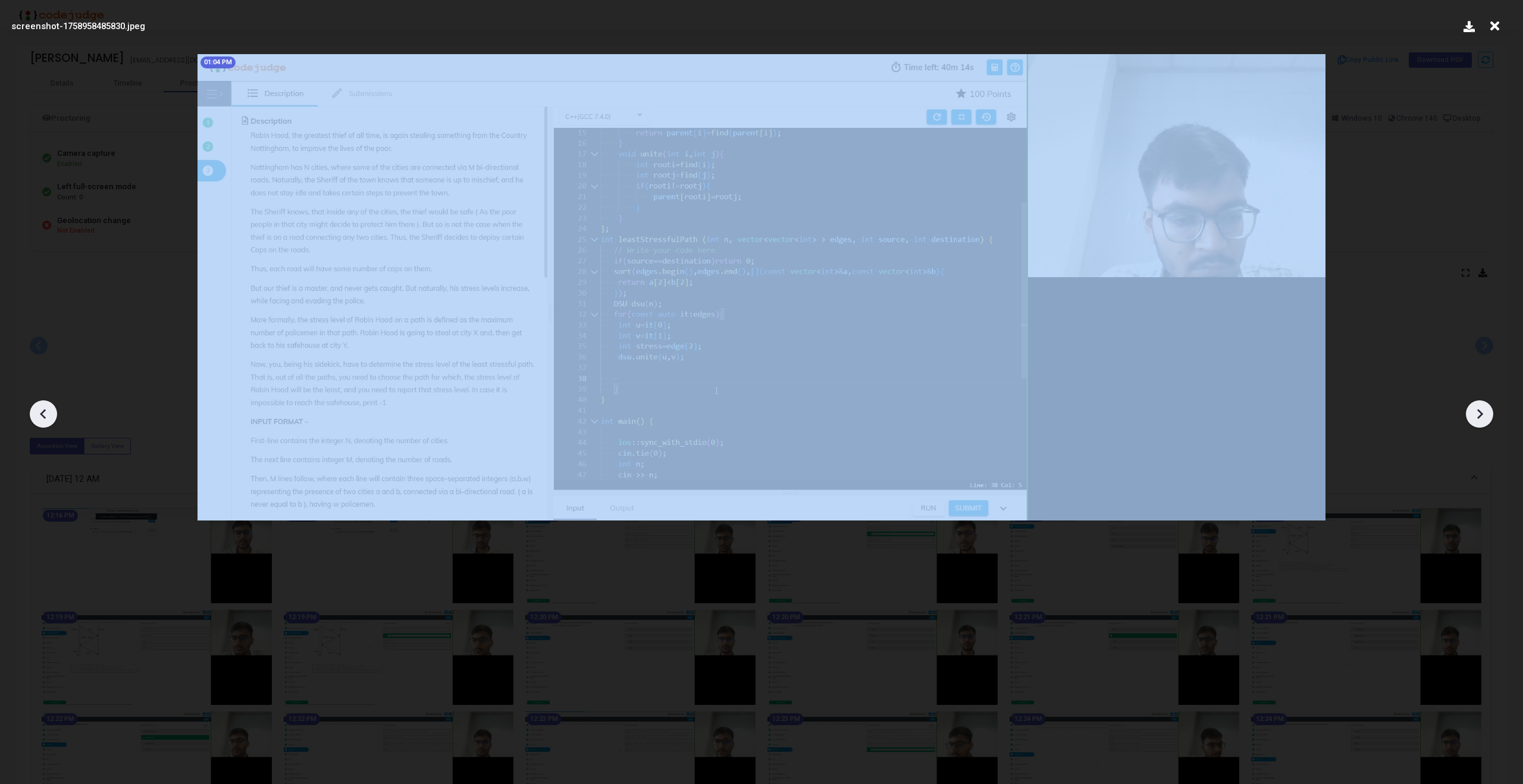
click at [1478, 410] on icon at bounding box center [1480, 414] width 6 height 10
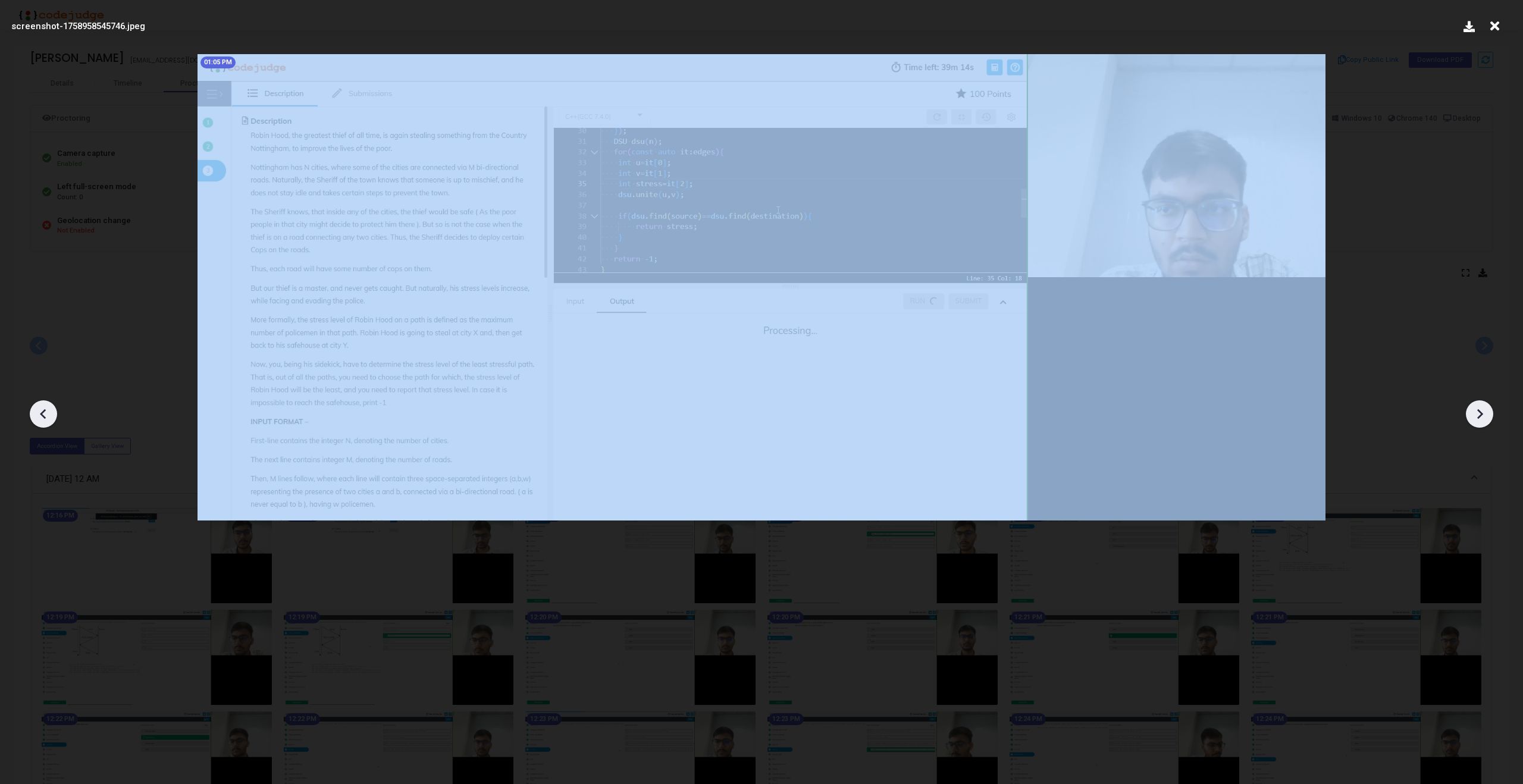
click at [1478, 410] on icon at bounding box center [1480, 414] width 6 height 10
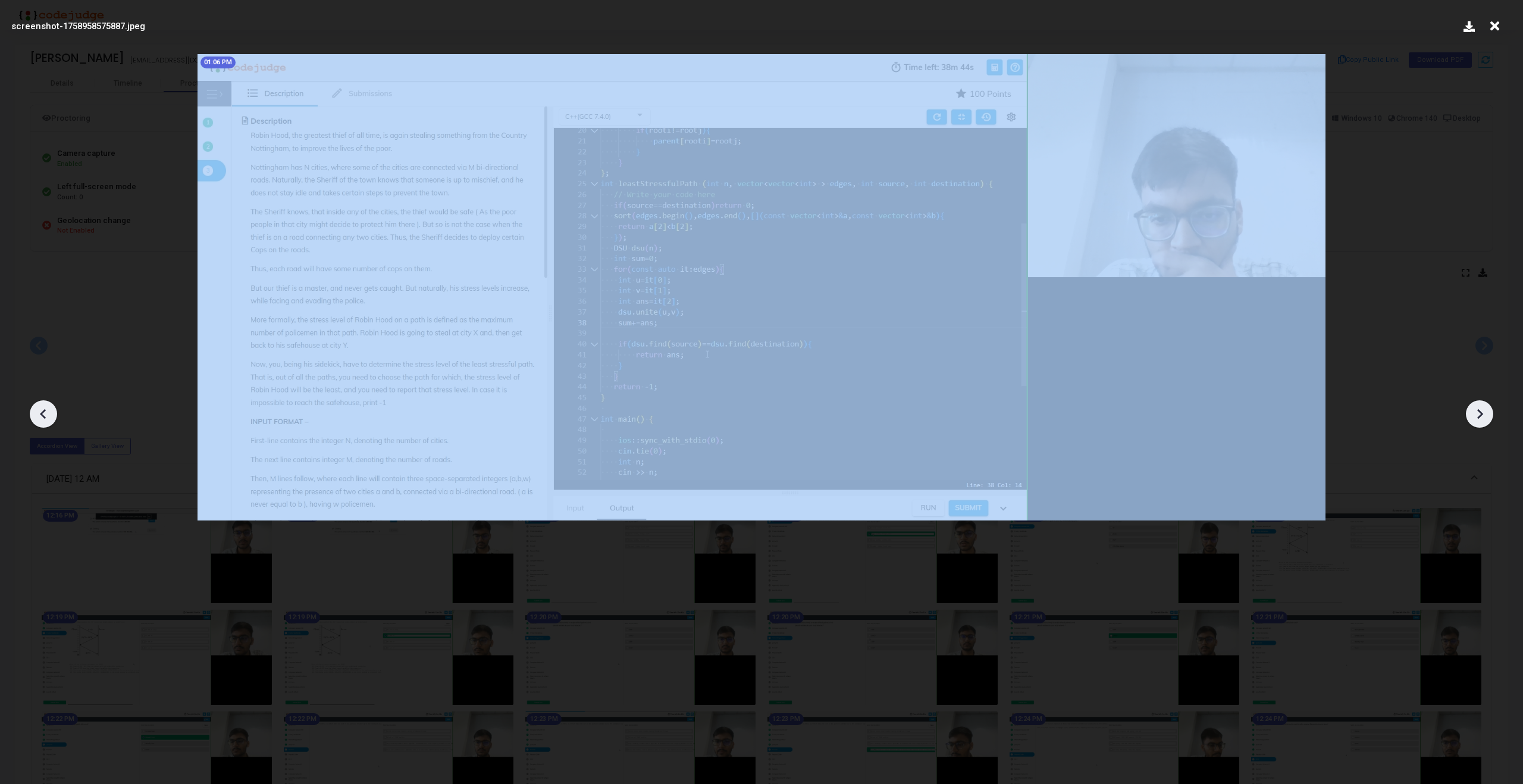
click at [1478, 410] on icon at bounding box center [1480, 414] width 6 height 10
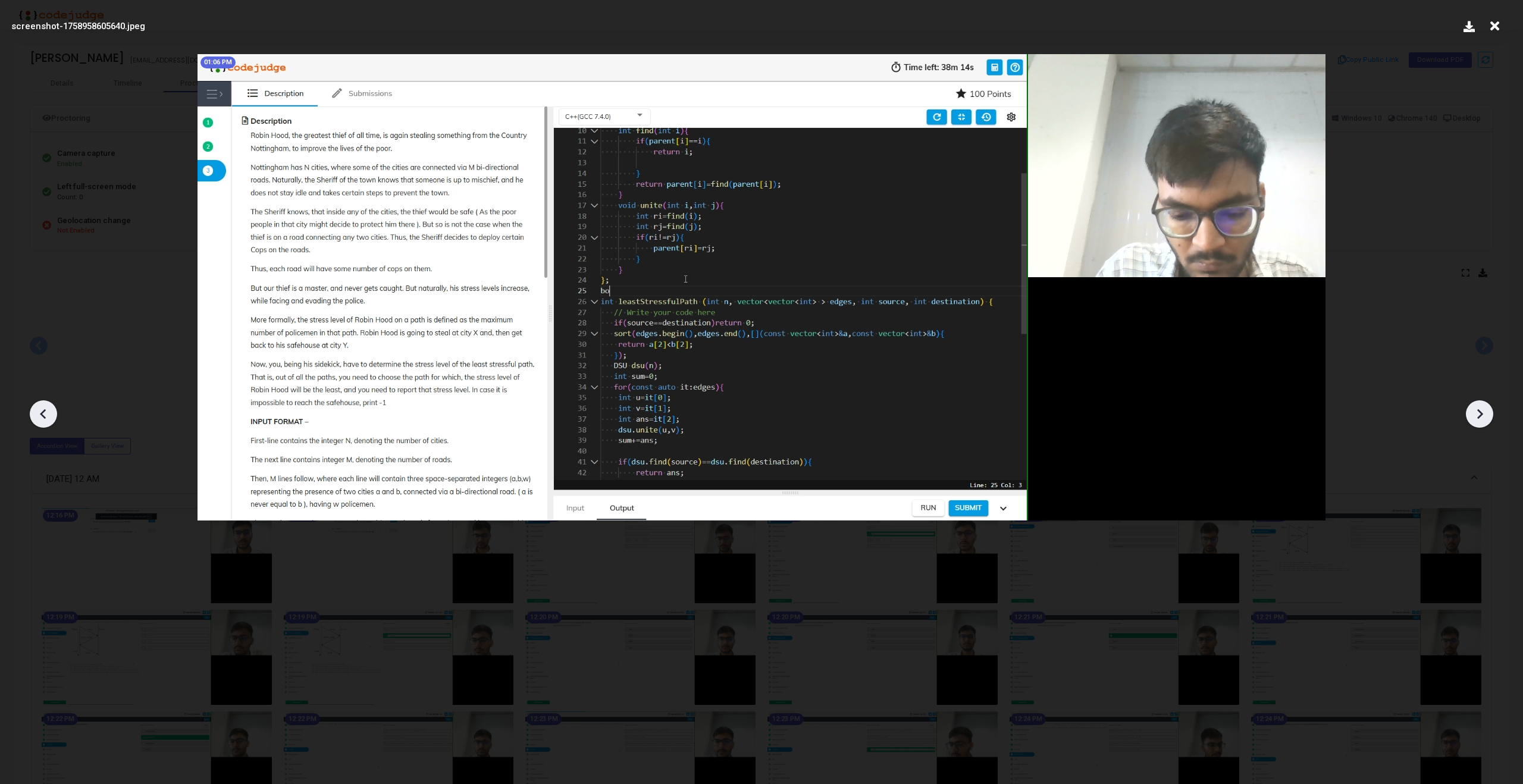
click at [1478, 410] on icon at bounding box center [1480, 414] width 6 height 10
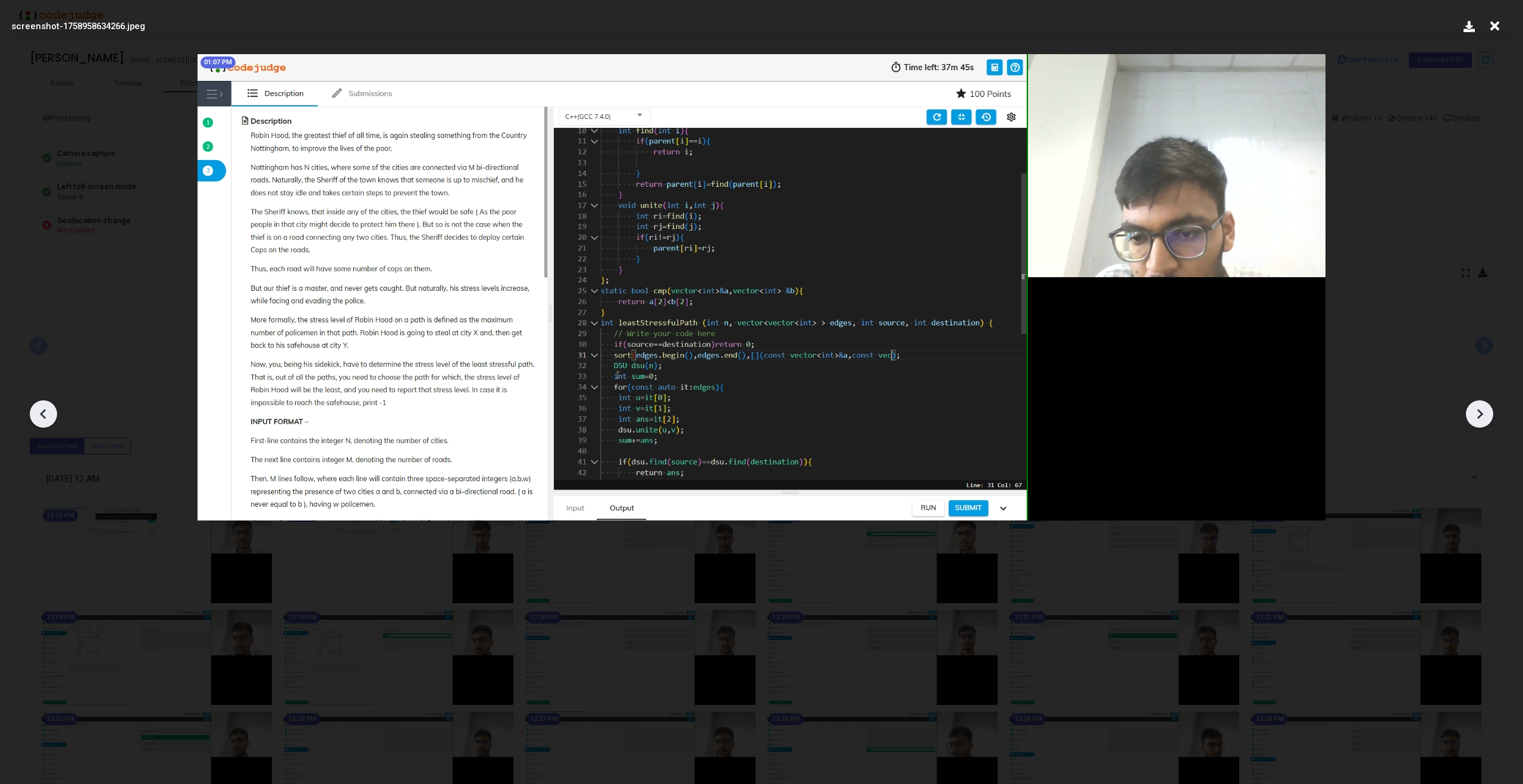
click at [1478, 410] on icon at bounding box center [1480, 414] width 6 height 10
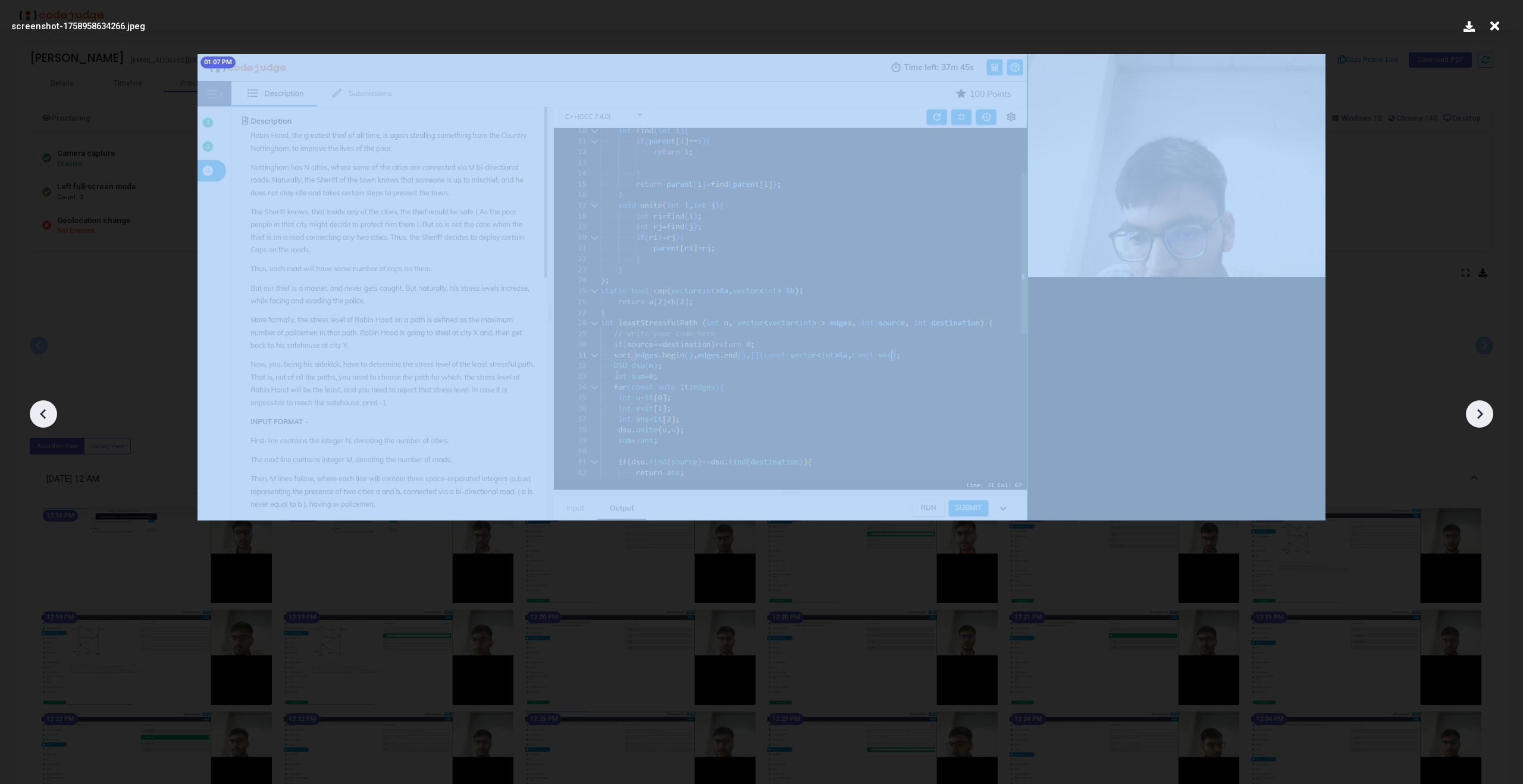
click at [1478, 410] on icon at bounding box center [1480, 414] width 6 height 10
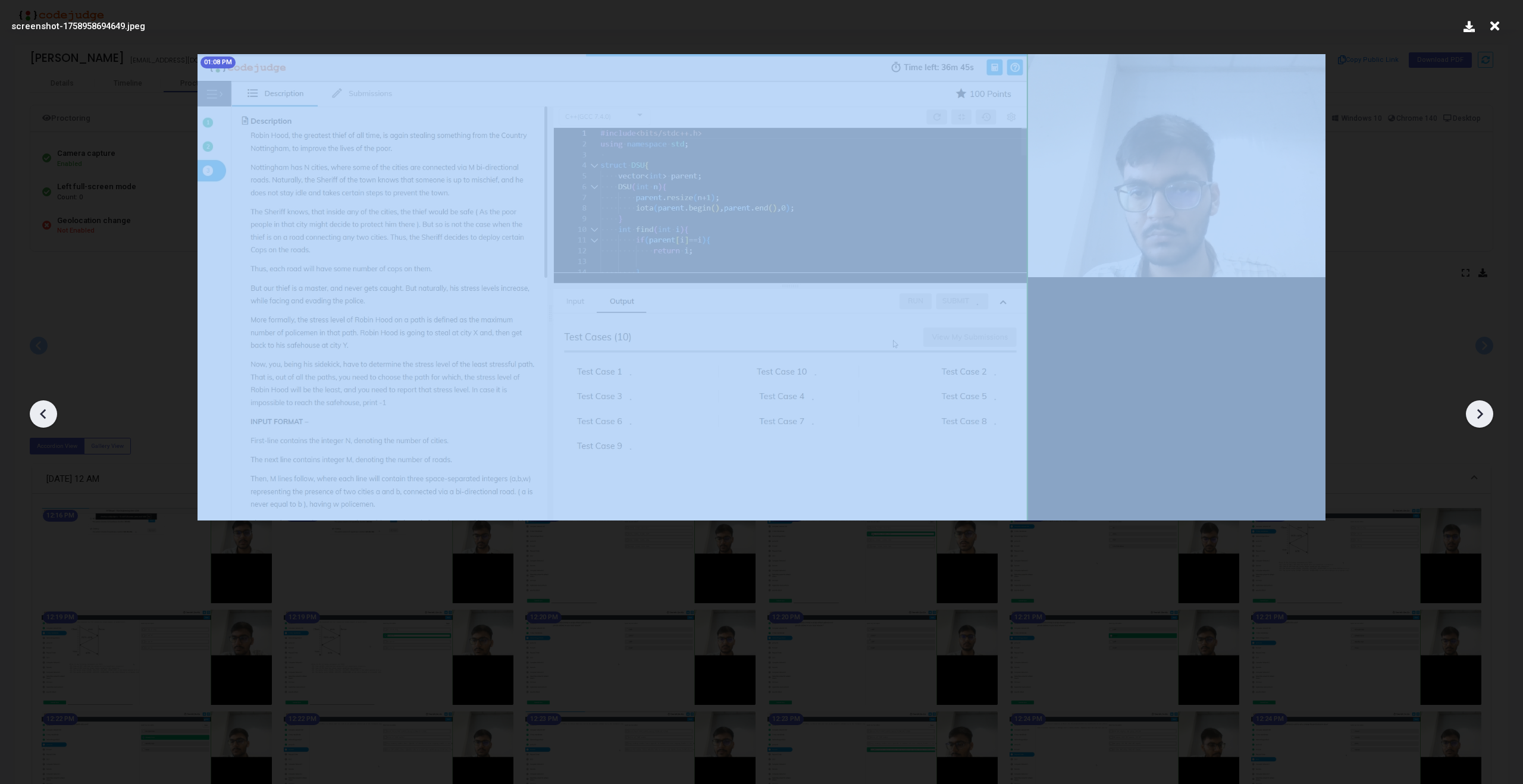
click at [1478, 410] on icon at bounding box center [1480, 414] width 6 height 10
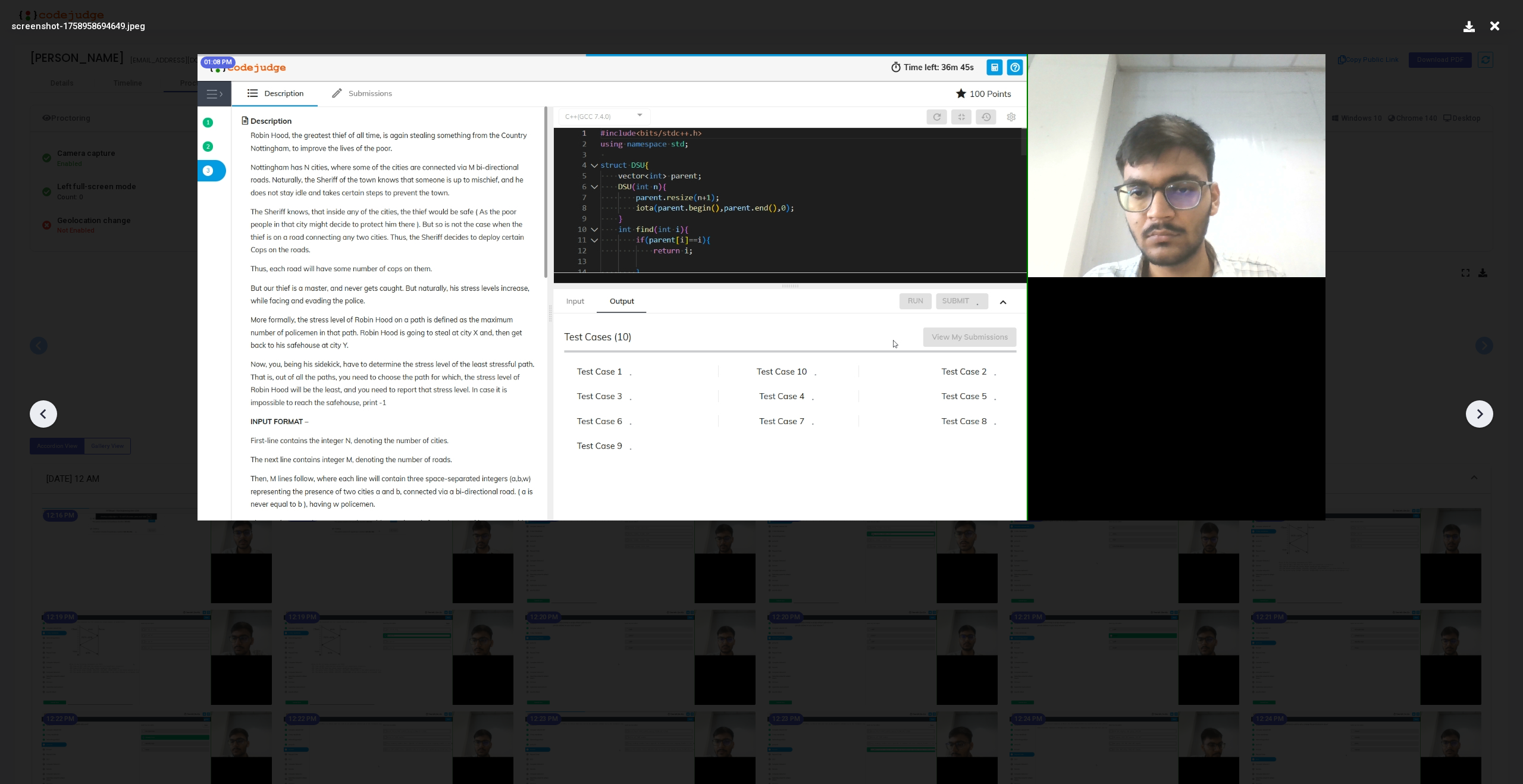
click at [1478, 410] on icon at bounding box center [1480, 414] width 6 height 10
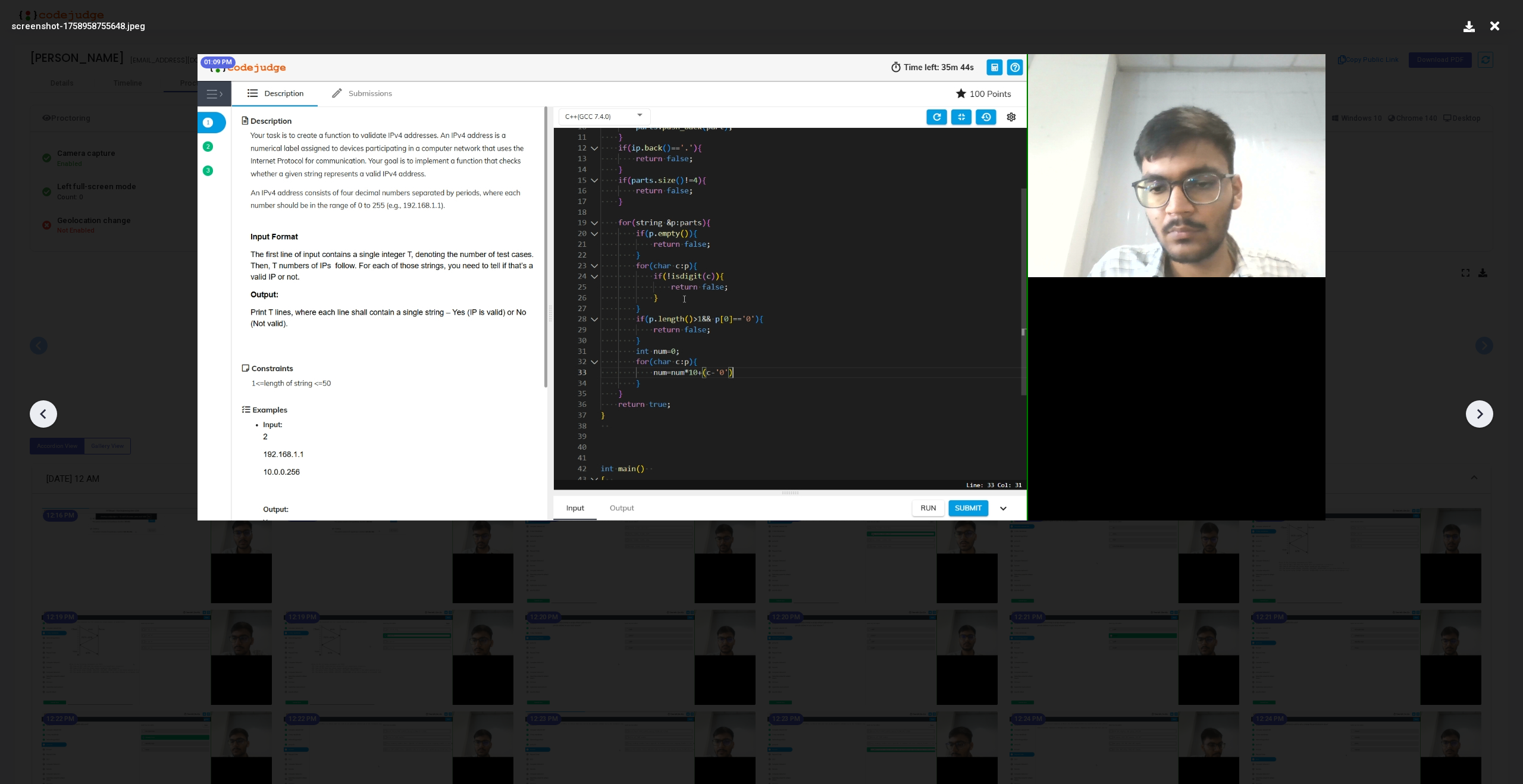
click at [1478, 410] on icon at bounding box center [1480, 414] width 6 height 10
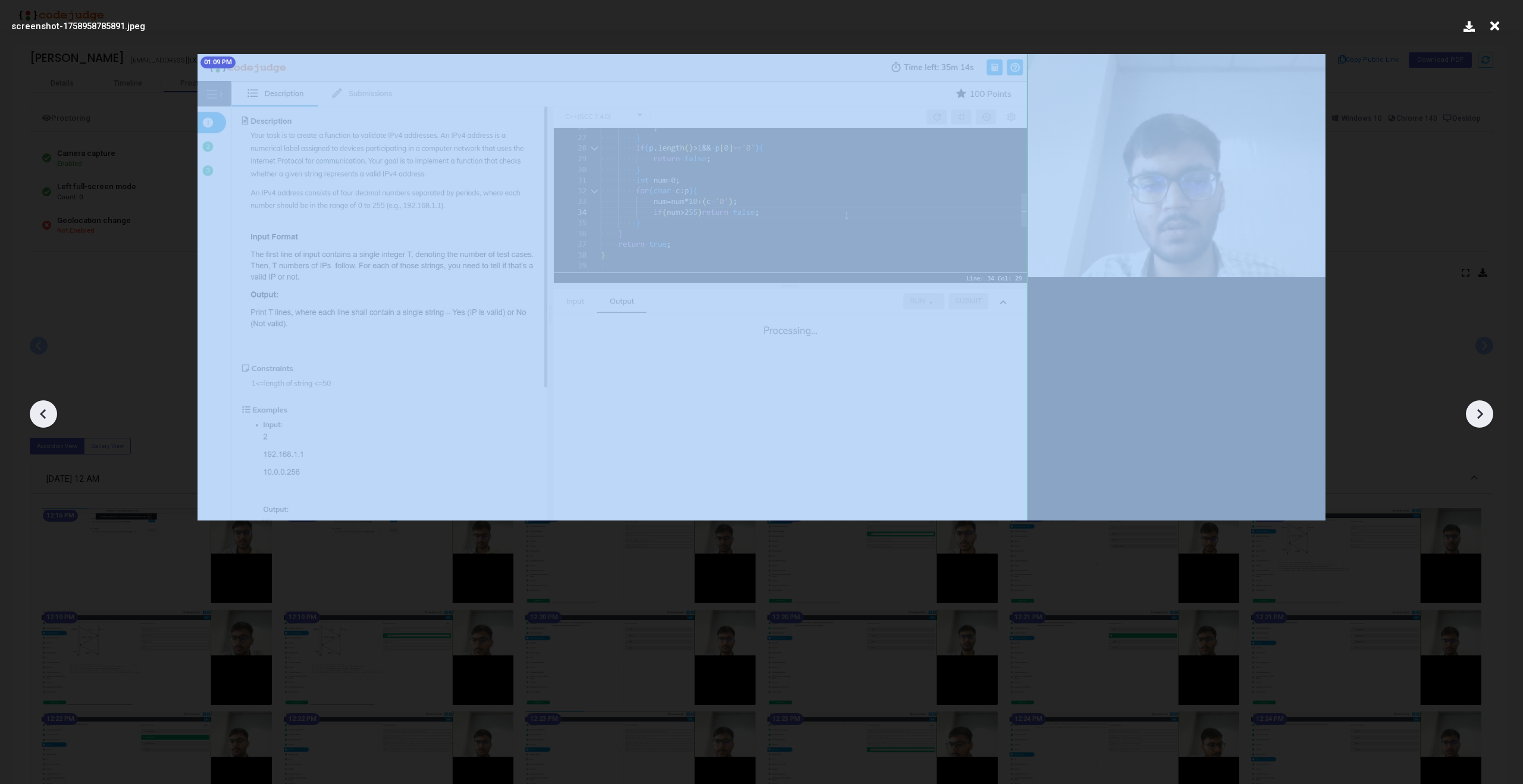
click at [1478, 410] on icon at bounding box center [1480, 414] width 6 height 10
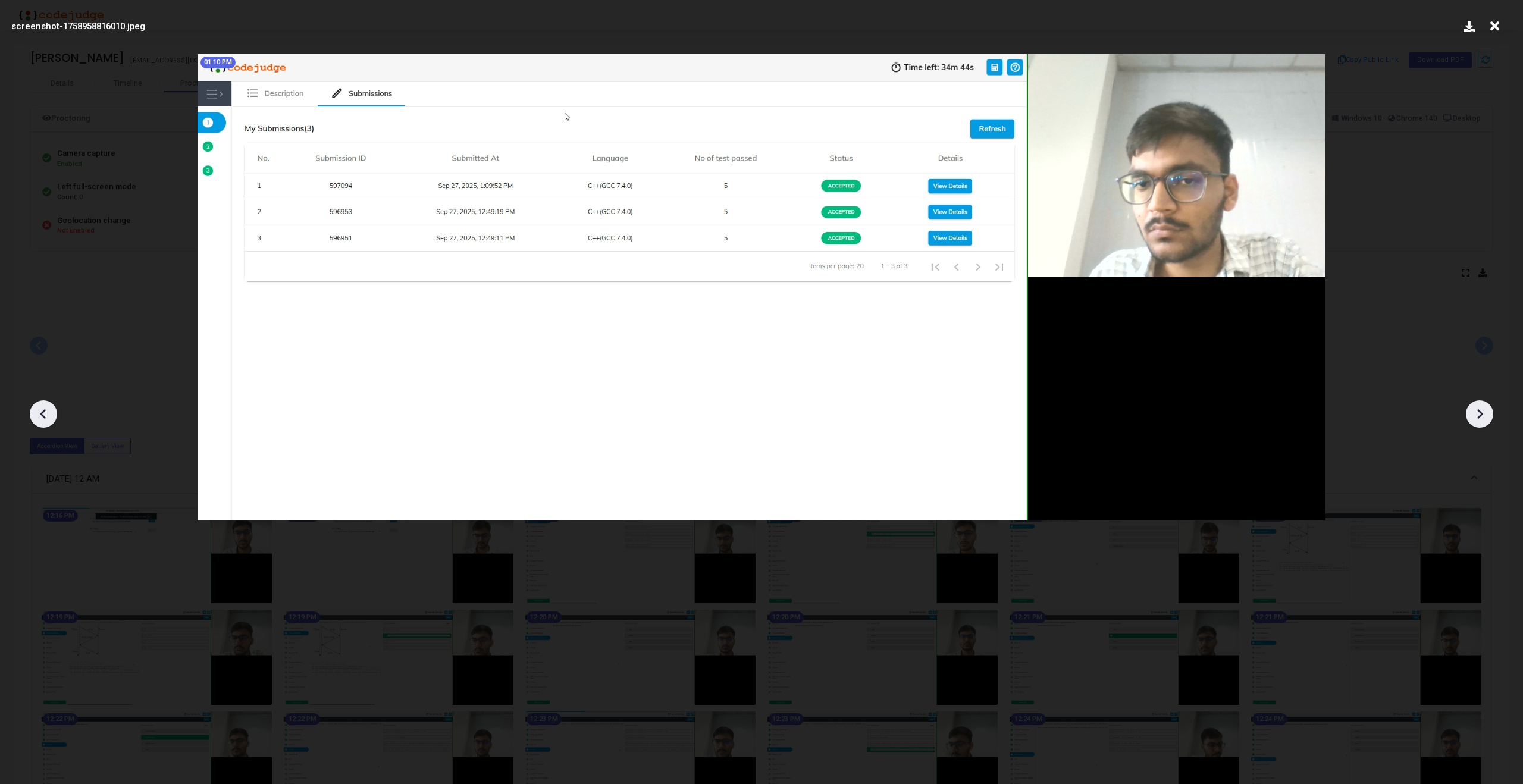
click at [1478, 410] on icon at bounding box center [1480, 414] width 6 height 10
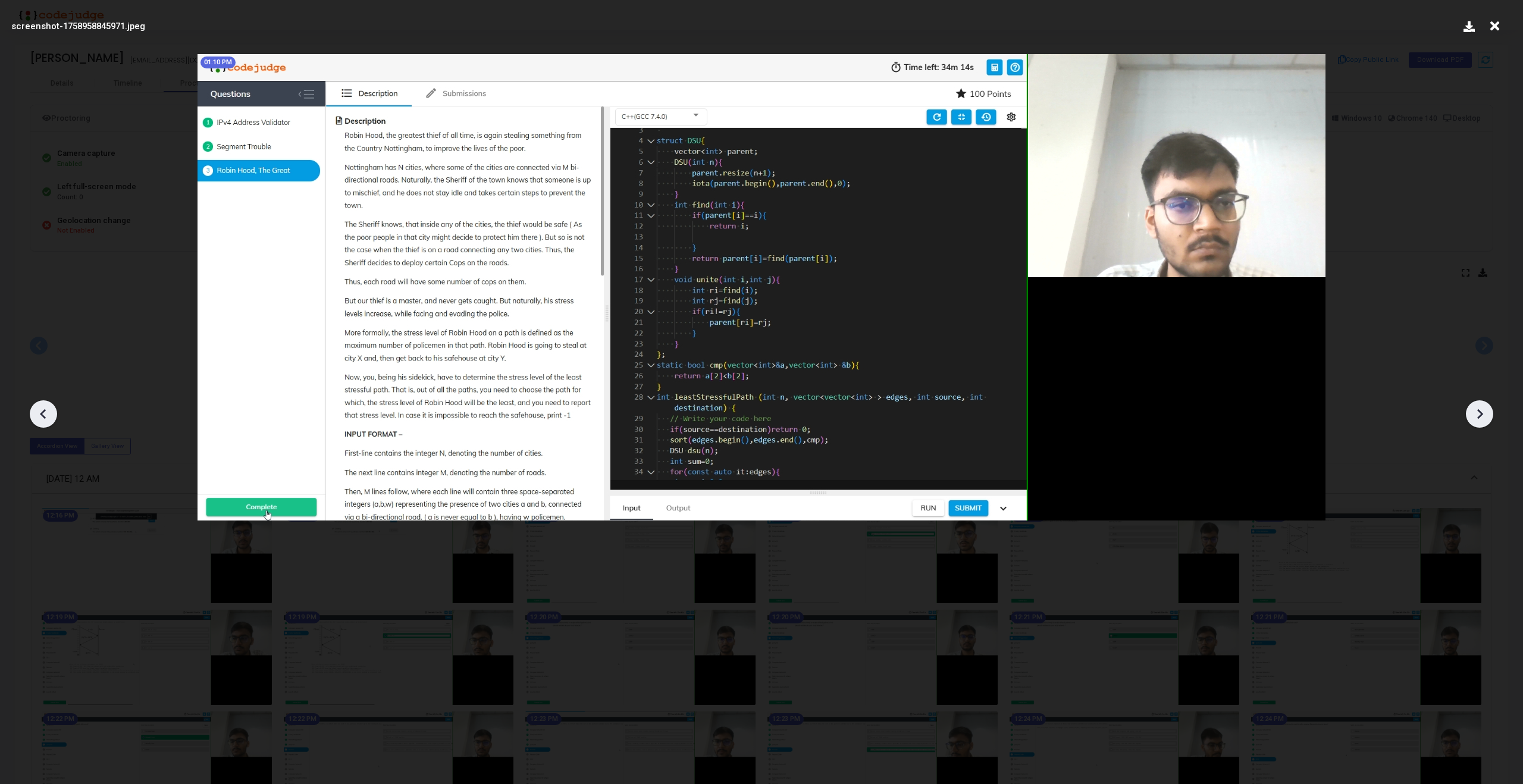
click at [1478, 410] on icon at bounding box center [1480, 414] width 6 height 10
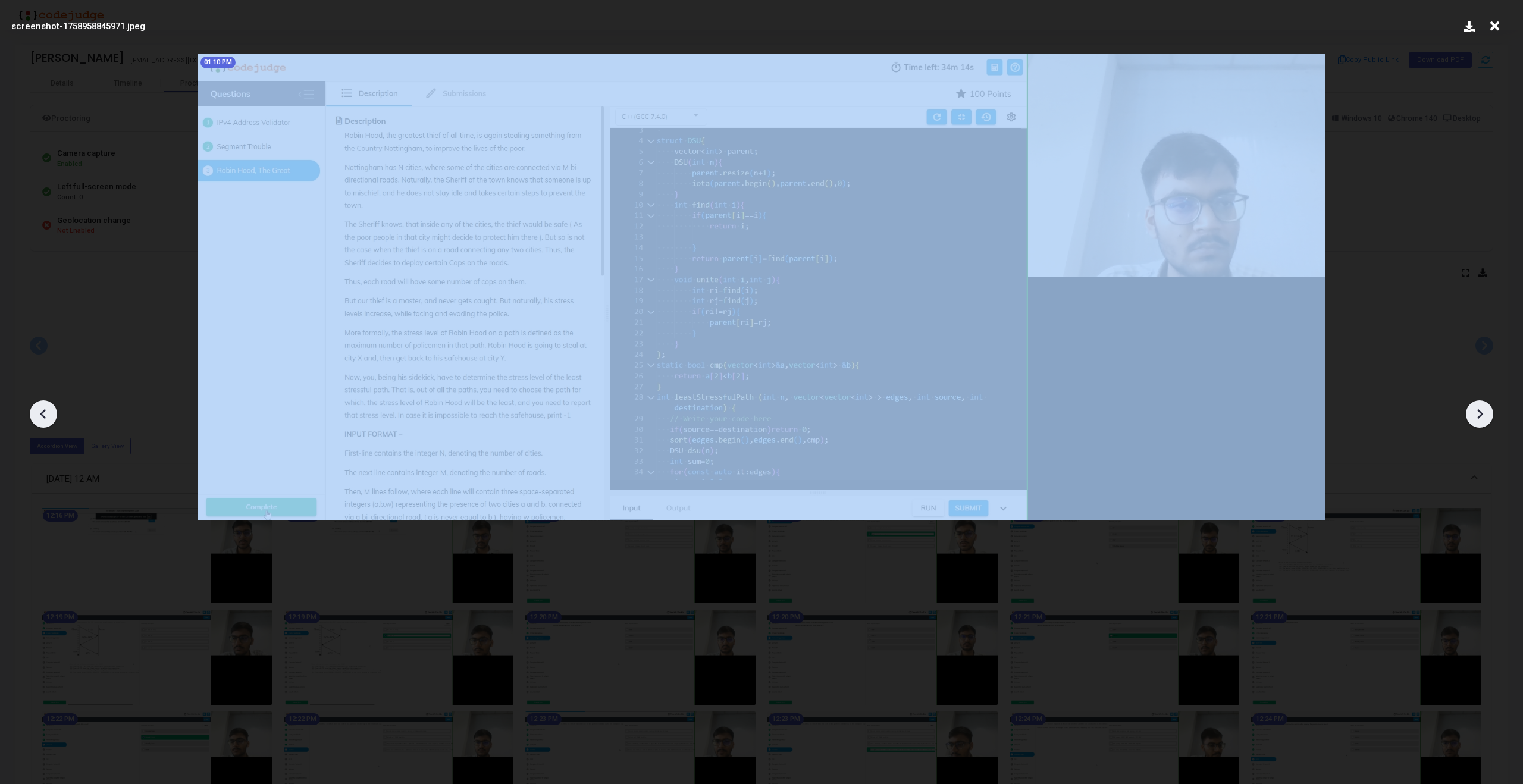
click at [1478, 410] on icon at bounding box center [1480, 414] width 6 height 10
click at [1501, 25] on icon at bounding box center [1494, 26] width 18 height 22
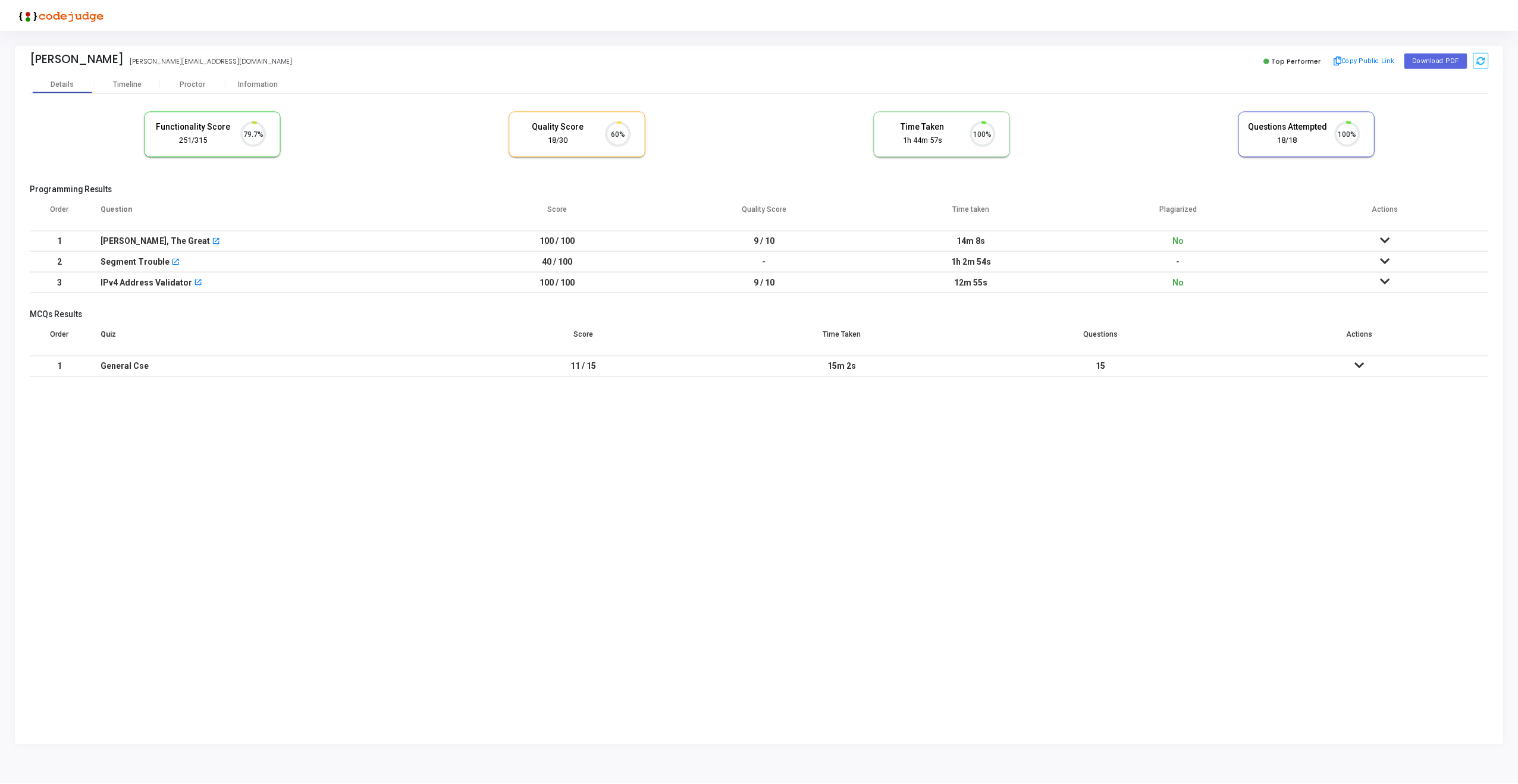
scroll to position [25, 30]
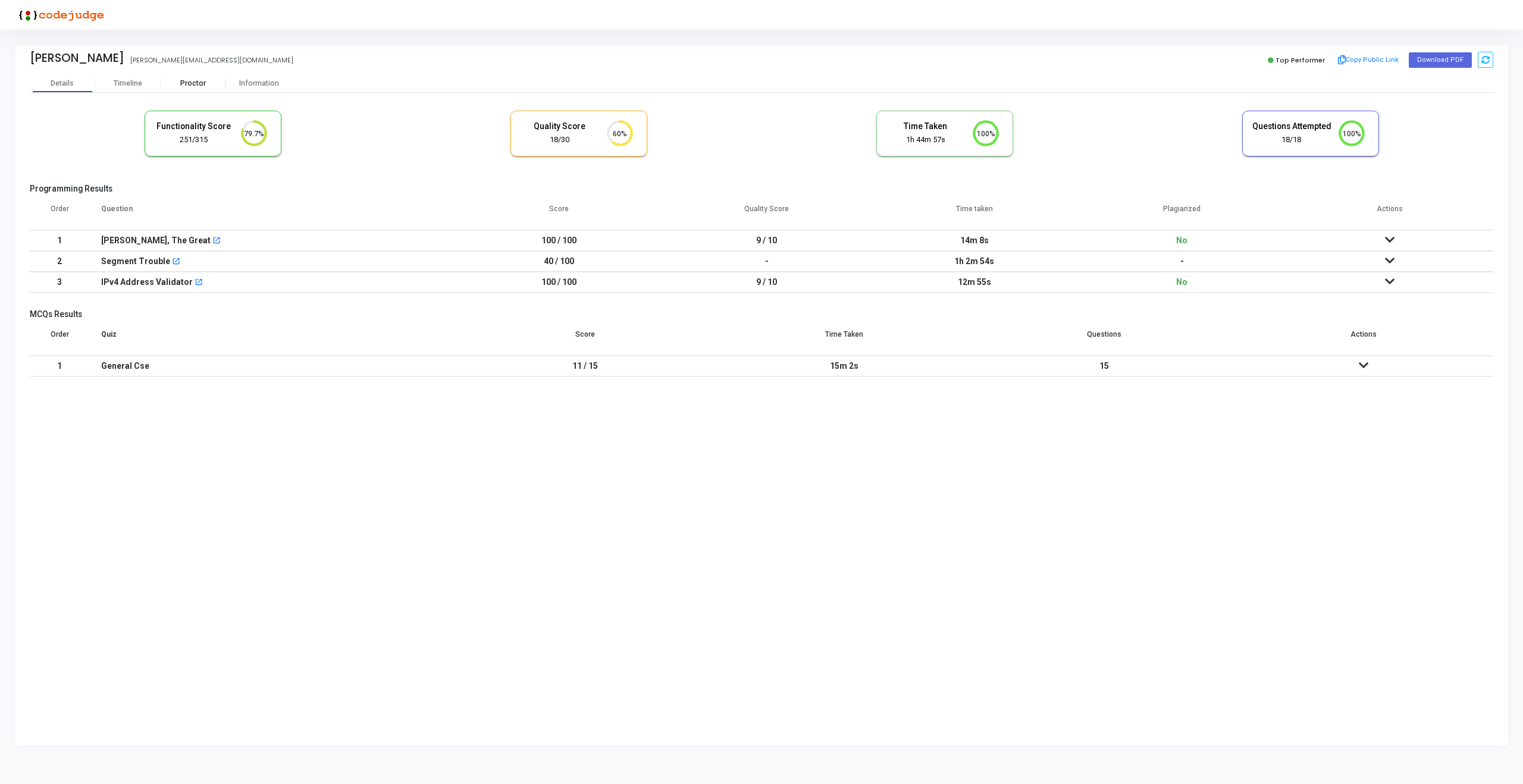
click at [188, 80] on div "Proctor" at bounding box center [193, 83] width 65 height 9
click at [197, 83] on div "Proctor" at bounding box center [193, 83] width 65 height 9
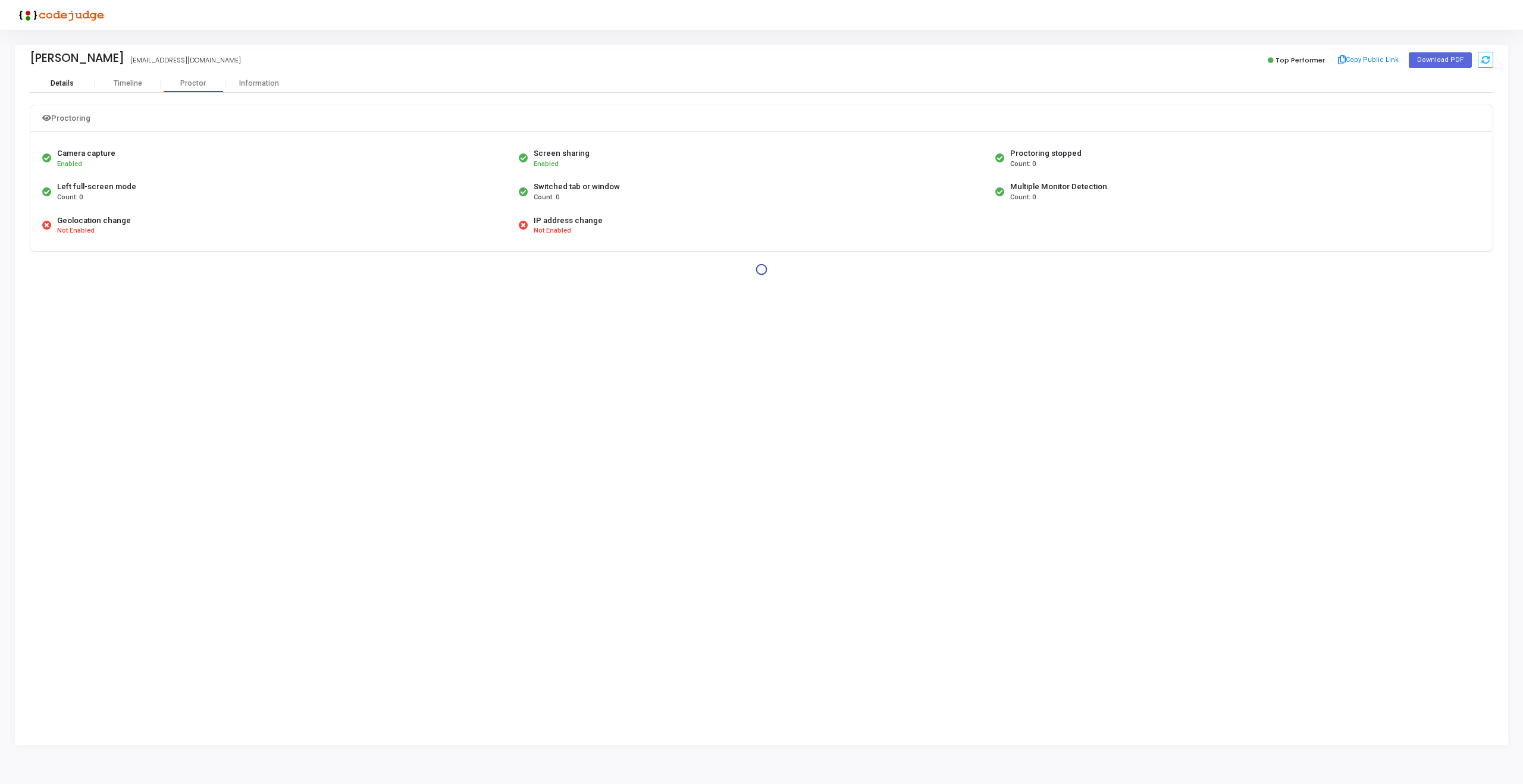
click at [61, 82] on div "Details" at bounding box center [62, 83] width 23 height 9
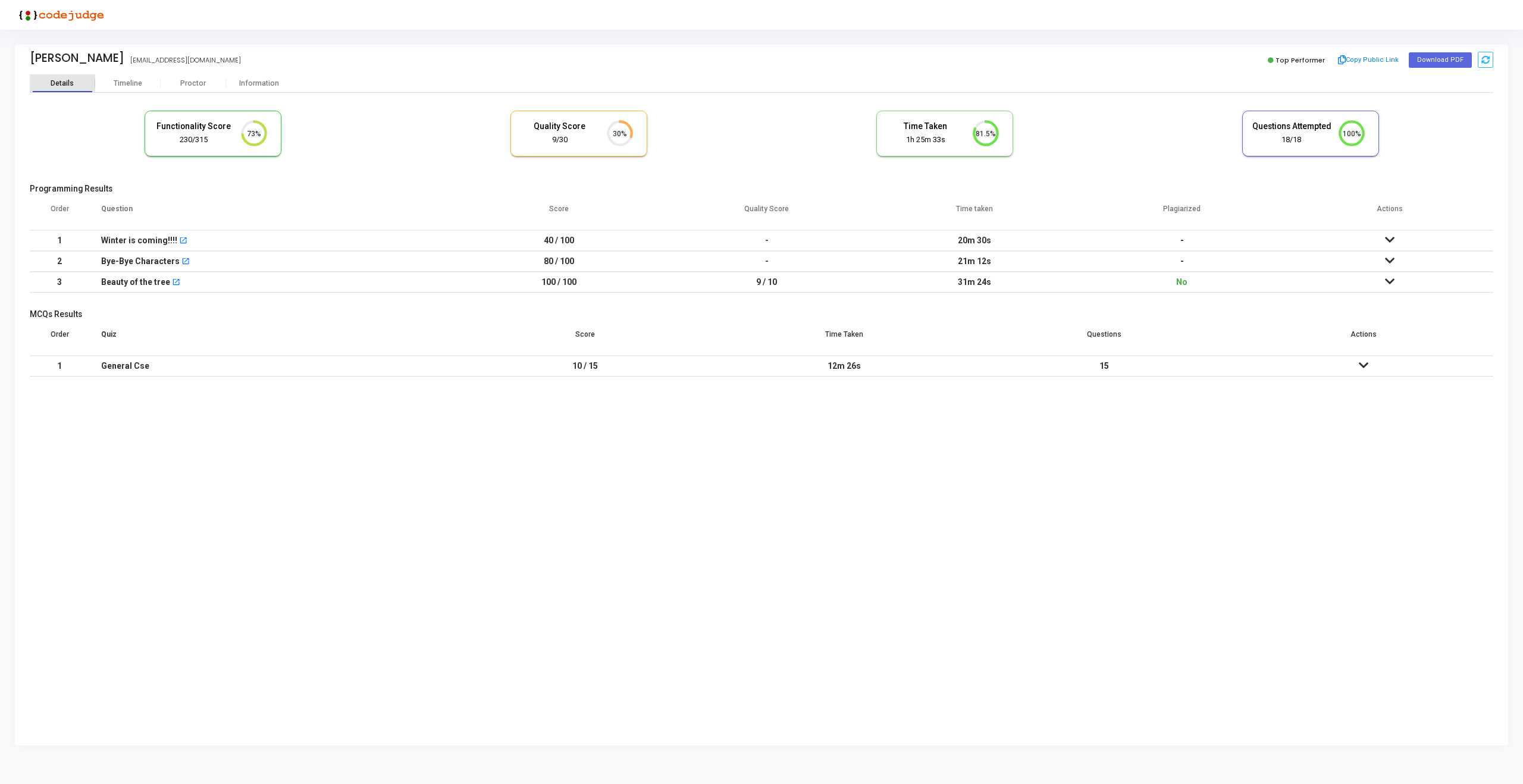
scroll to position [25, 30]
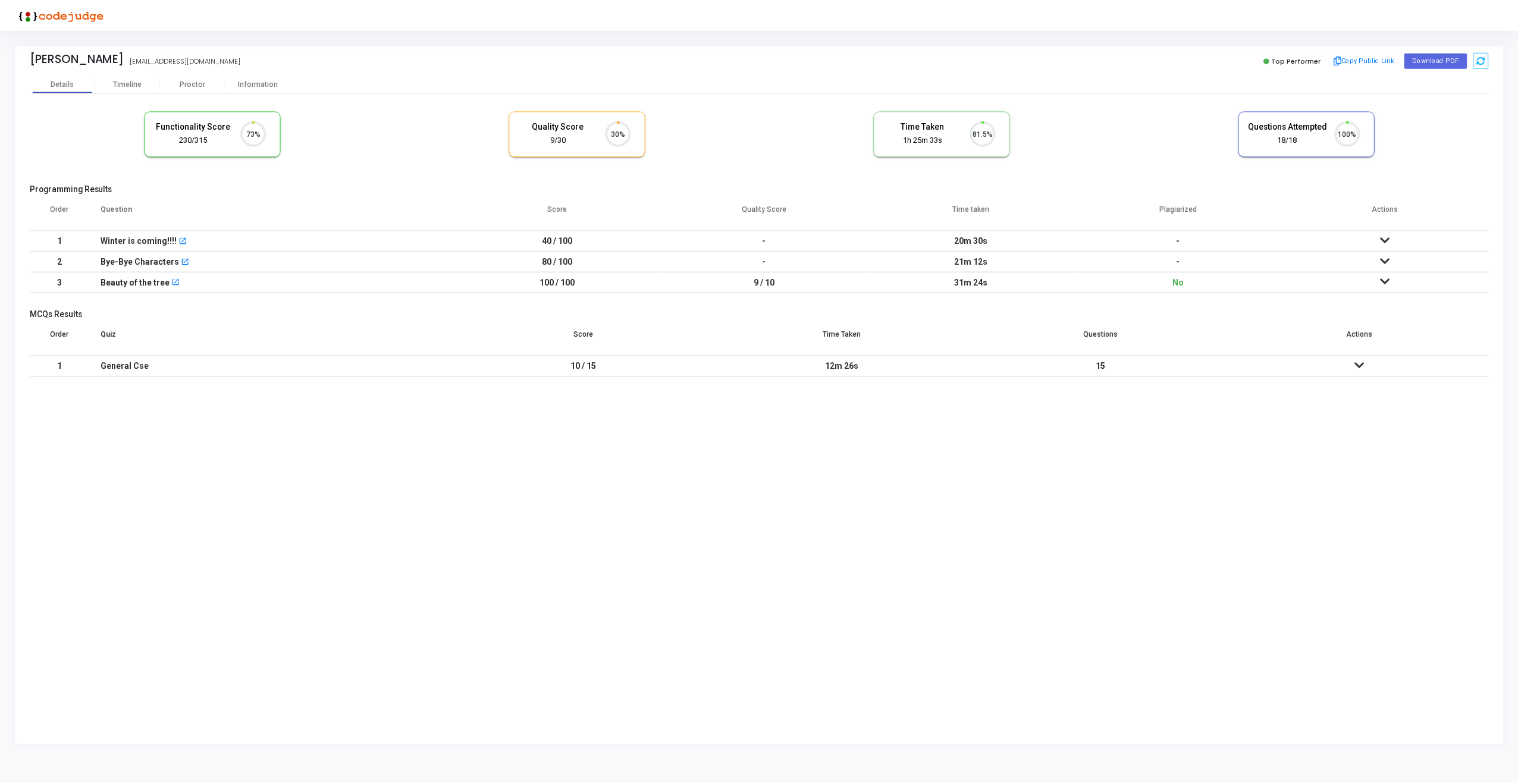
scroll to position [25, 30]
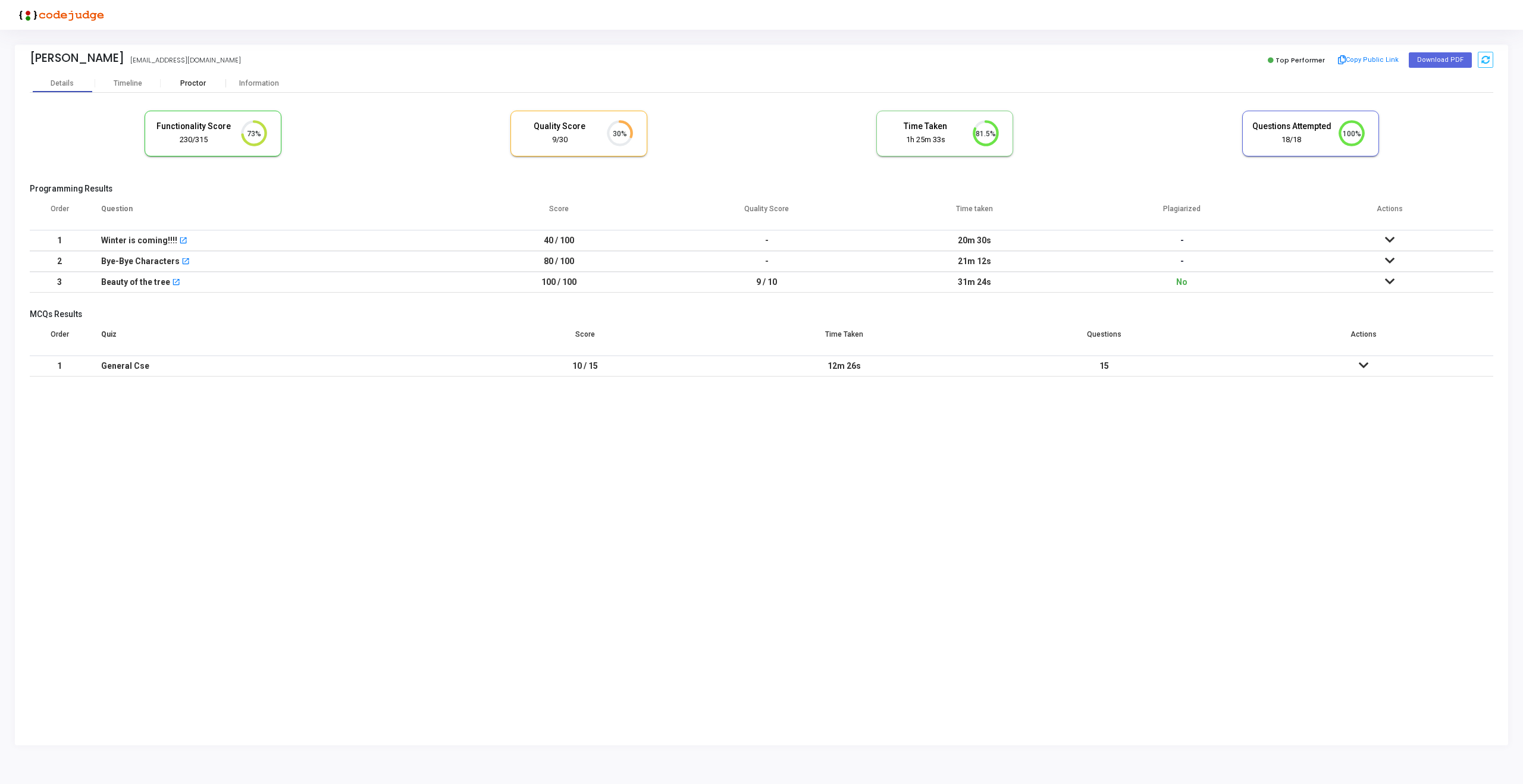
click at [185, 84] on div "Proctor" at bounding box center [193, 83] width 65 height 9
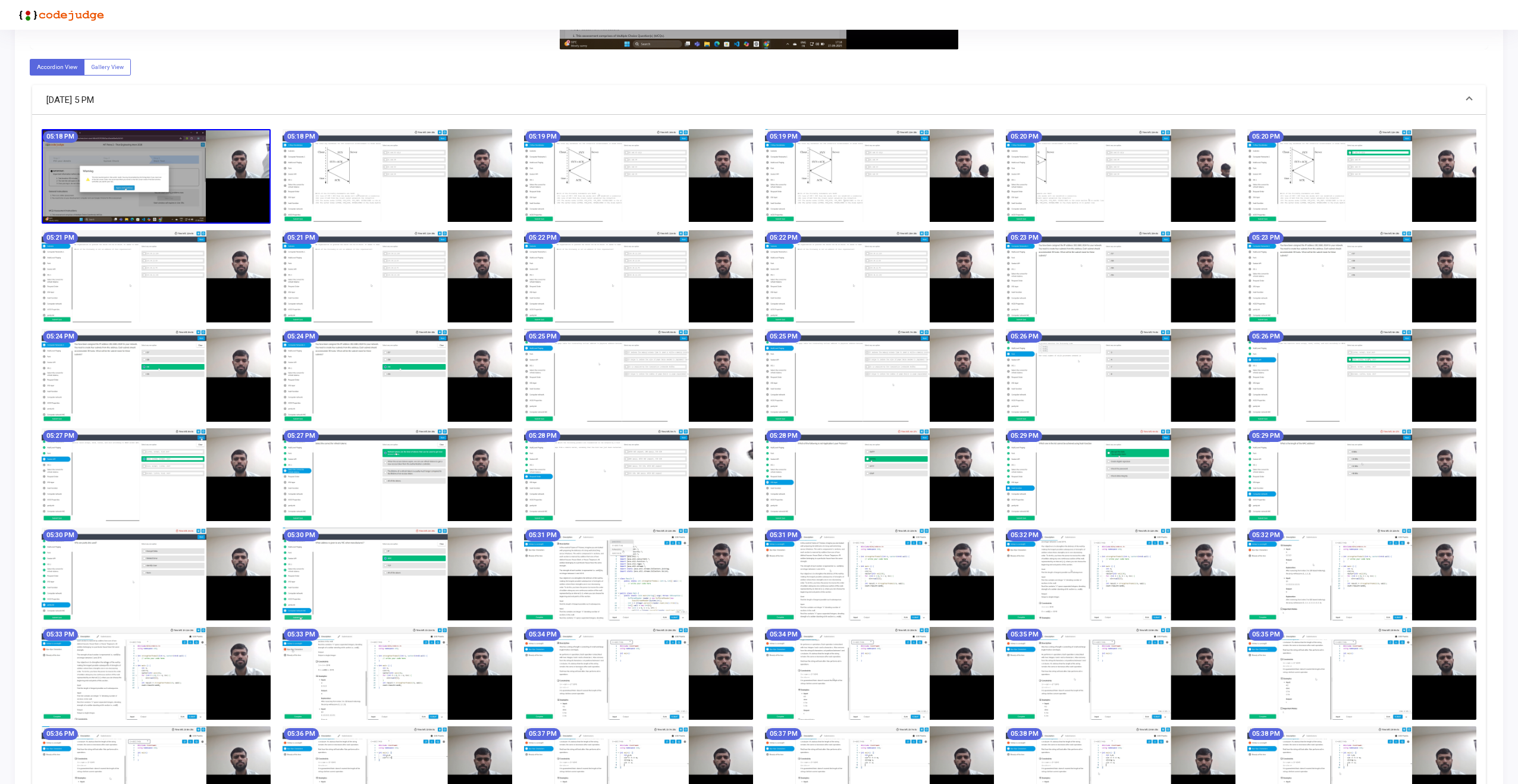
scroll to position [378, 0]
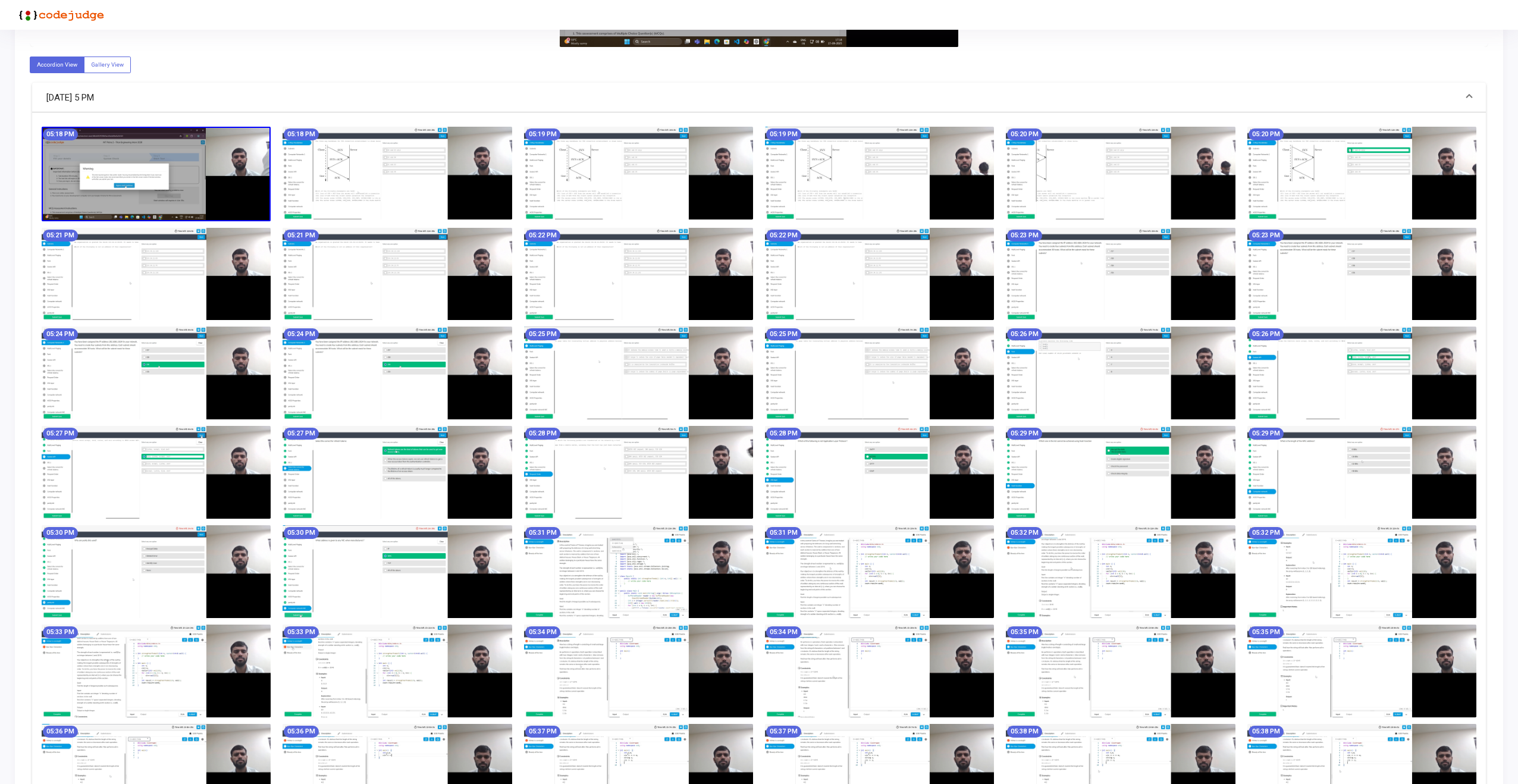
click at [620, 566] on img at bounding box center [639, 571] width 229 height 93
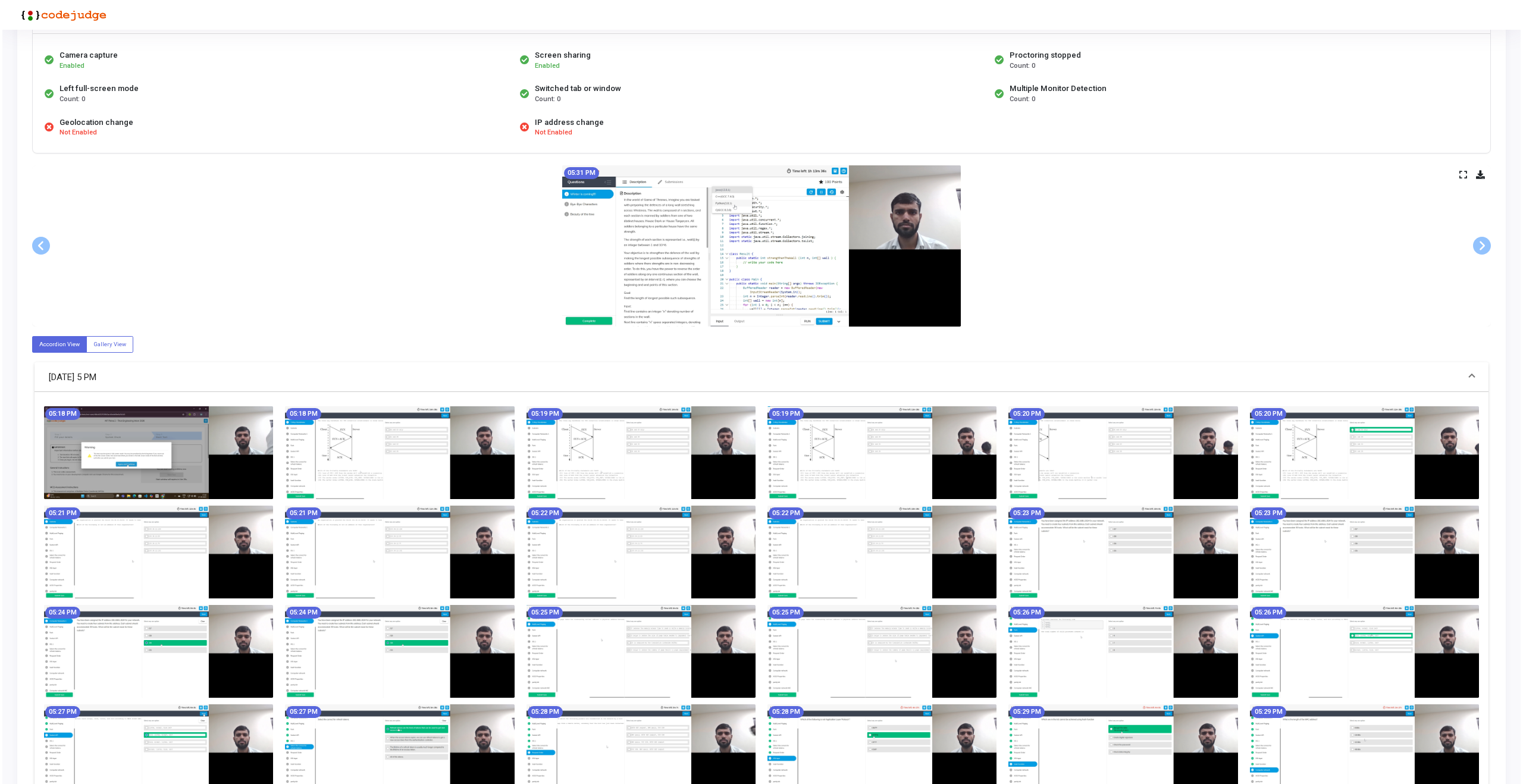
scroll to position [0, 0]
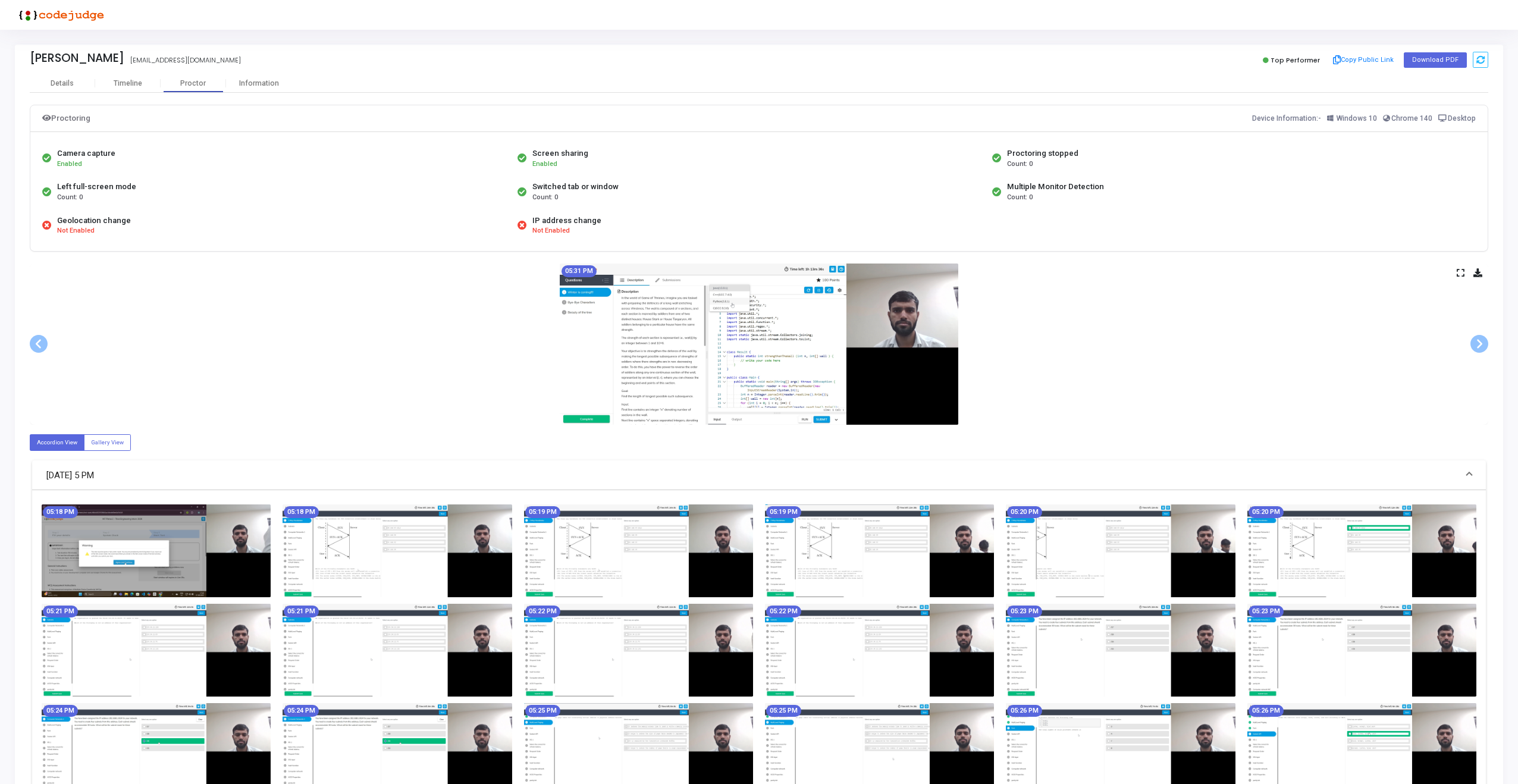
click at [1462, 269] on icon at bounding box center [1460, 272] width 8 height 7
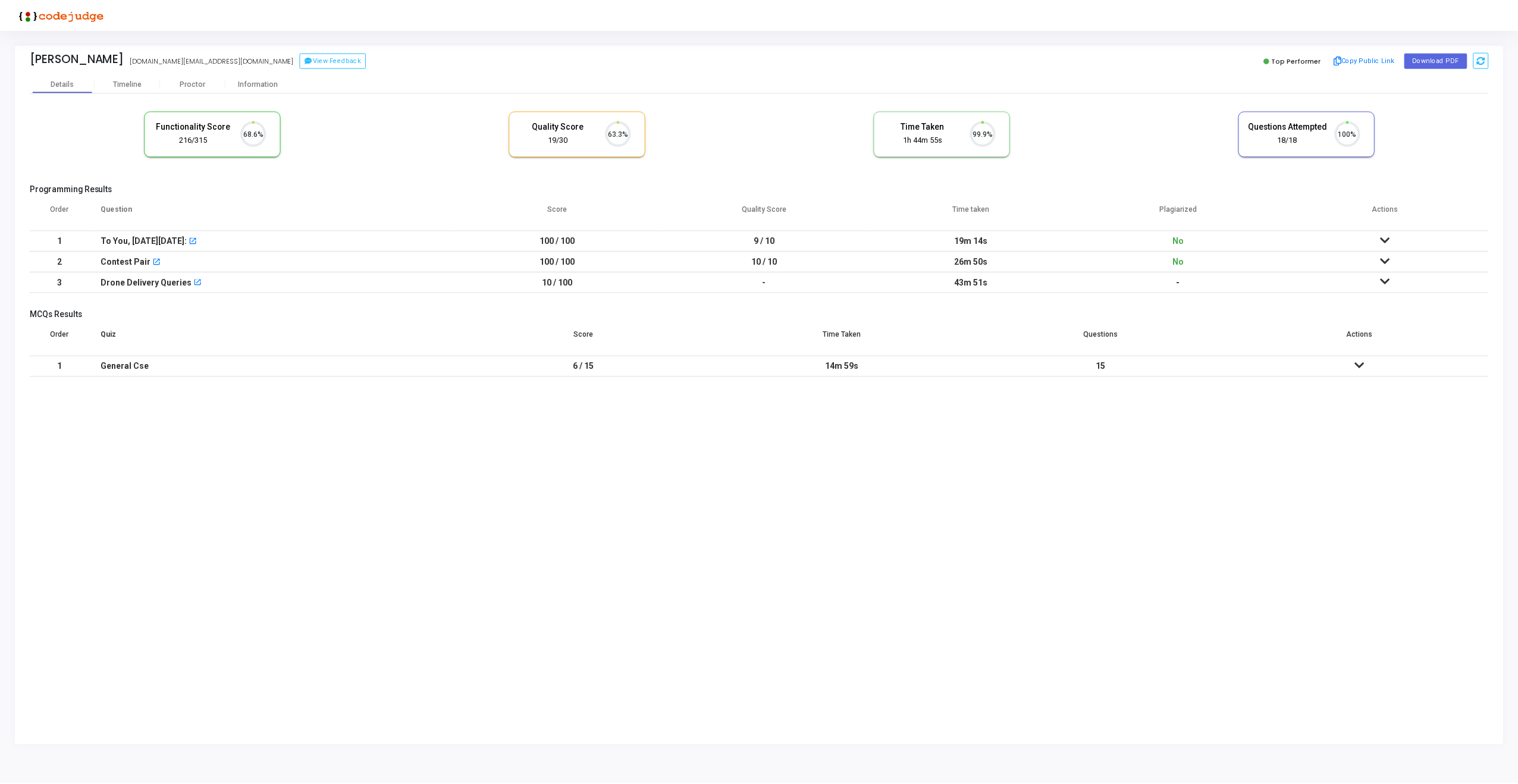
scroll to position [25, 30]
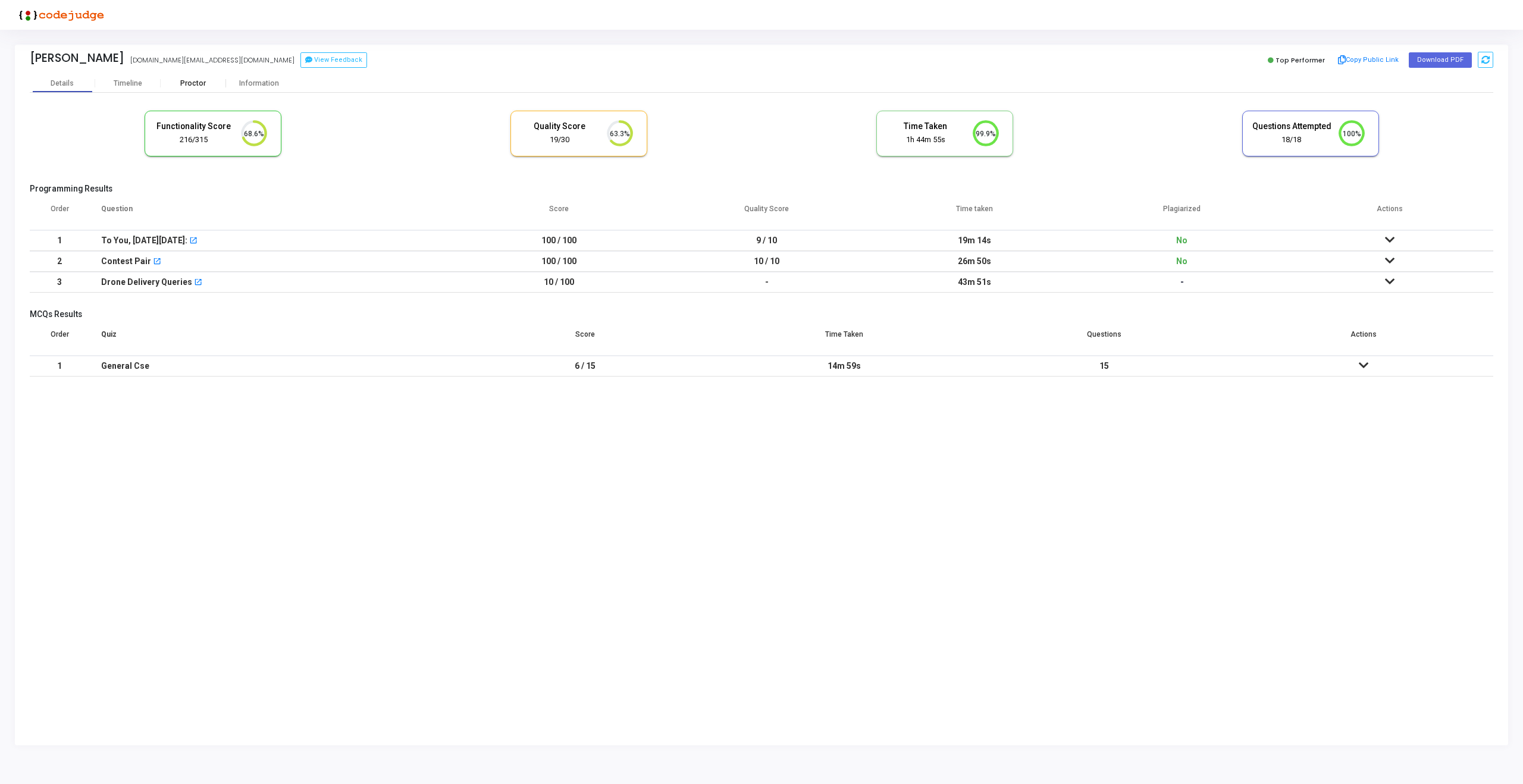
click at [189, 79] on div "Proctor" at bounding box center [193, 83] width 65 height 9
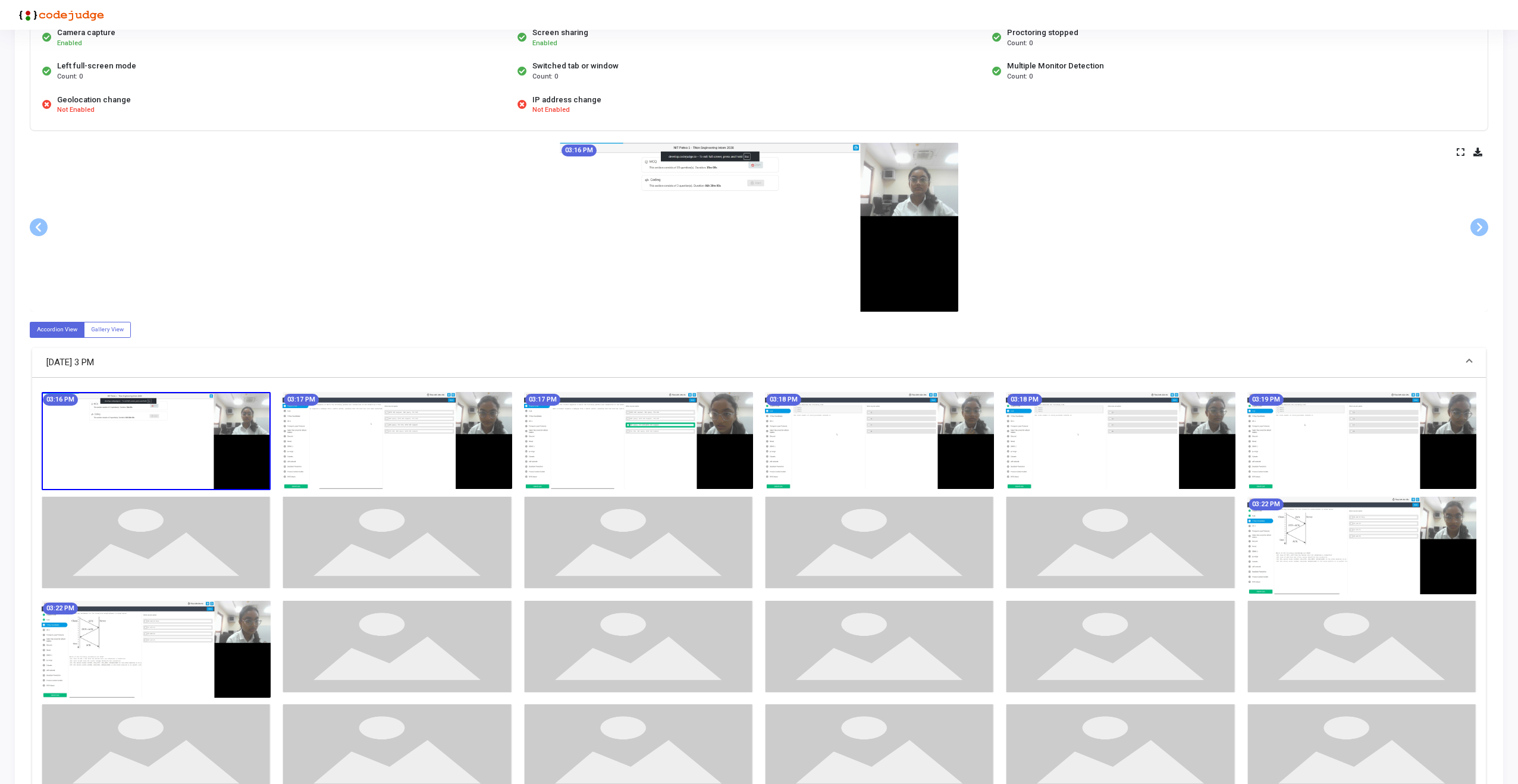
scroll to position [130, 0]
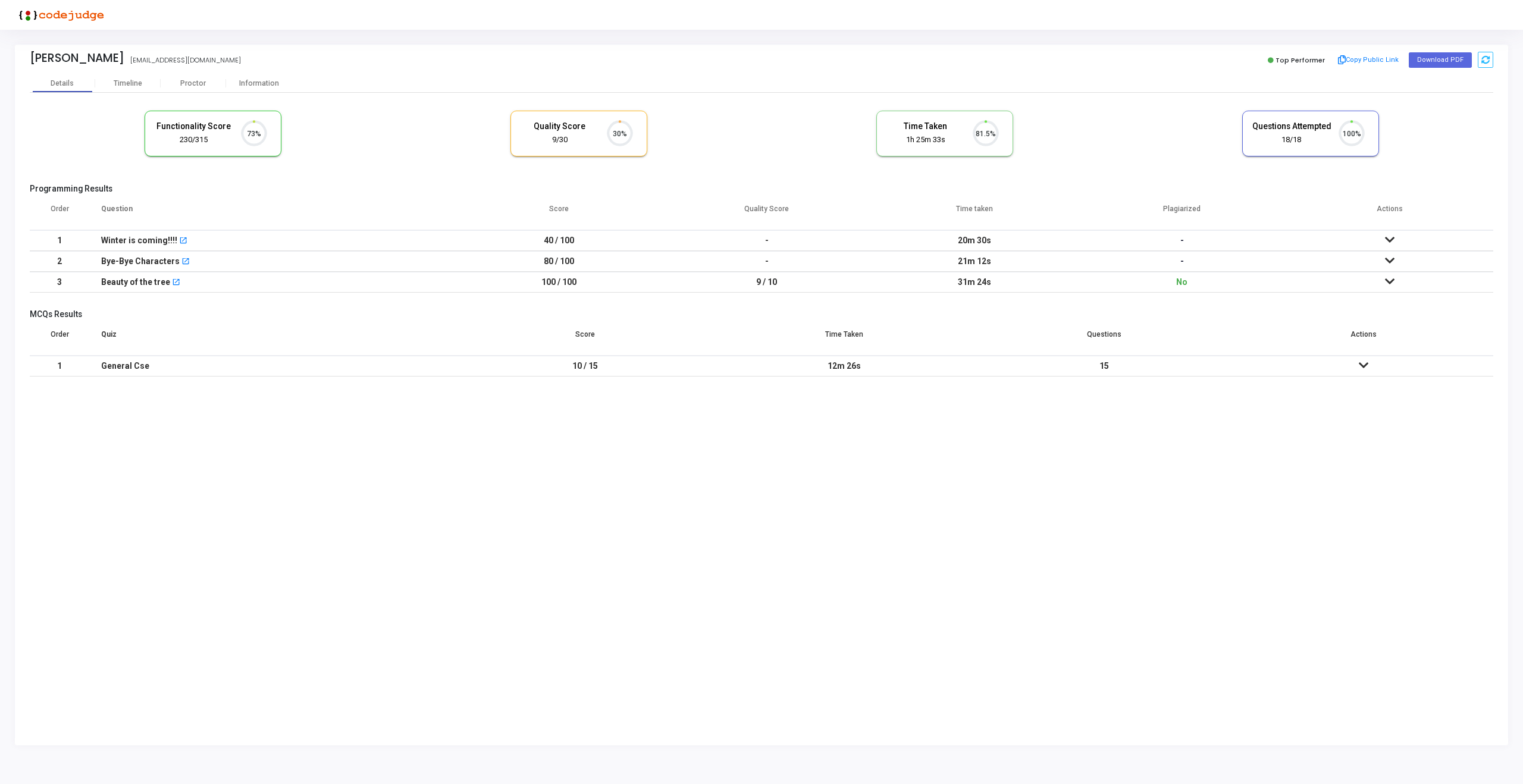
scroll to position [25, 30]
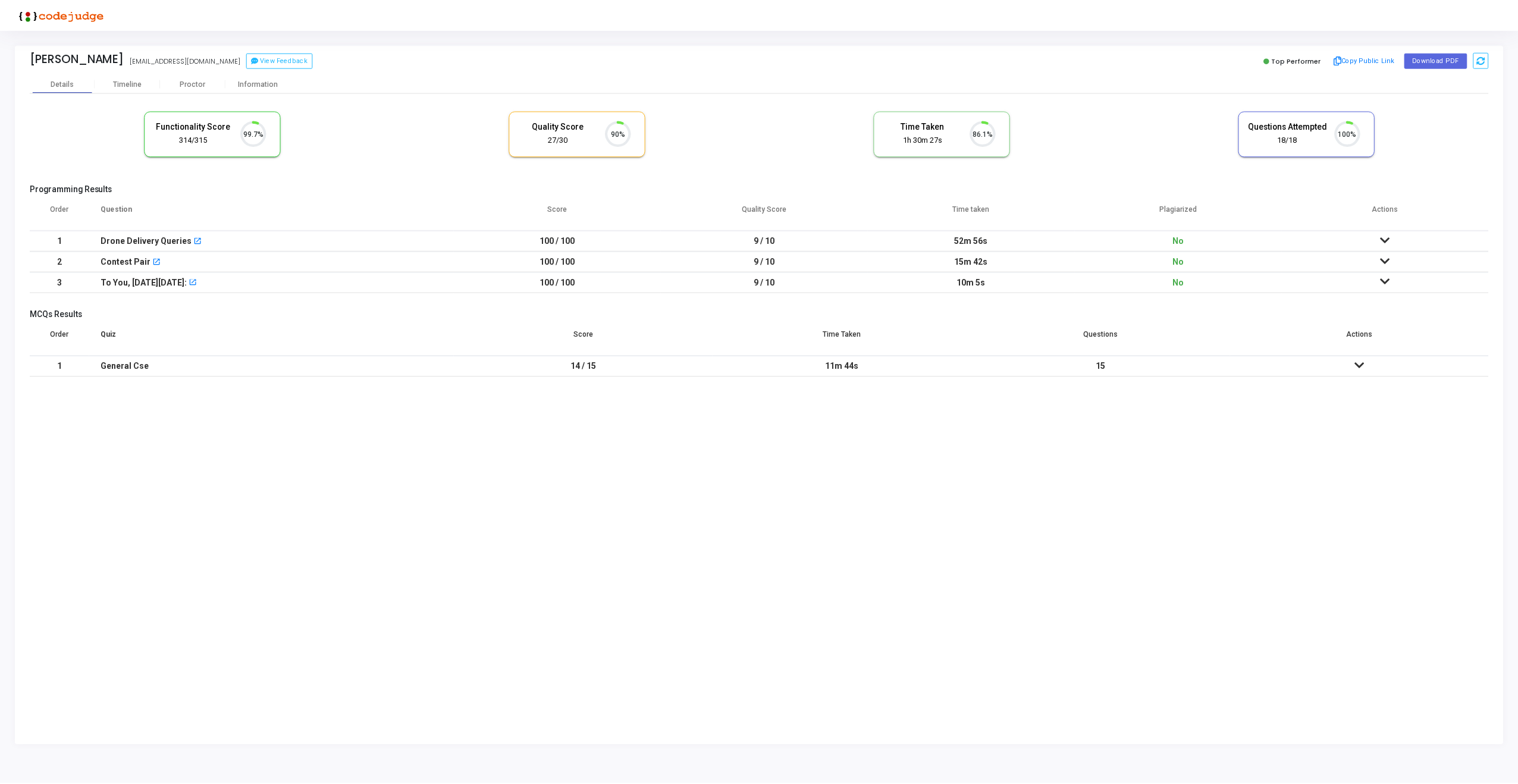
scroll to position [25, 30]
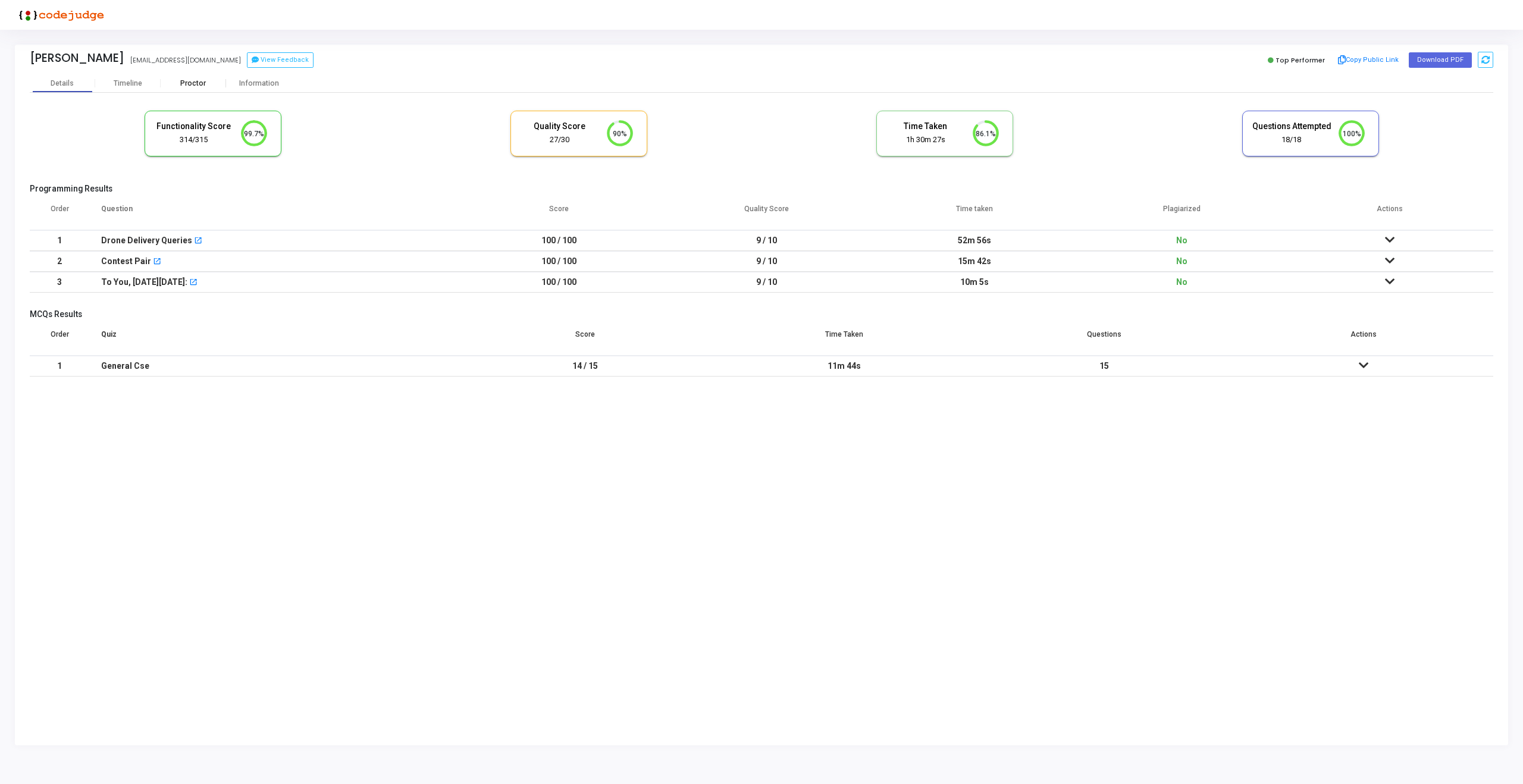
click at [203, 83] on div "Proctor" at bounding box center [193, 83] width 65 height 9
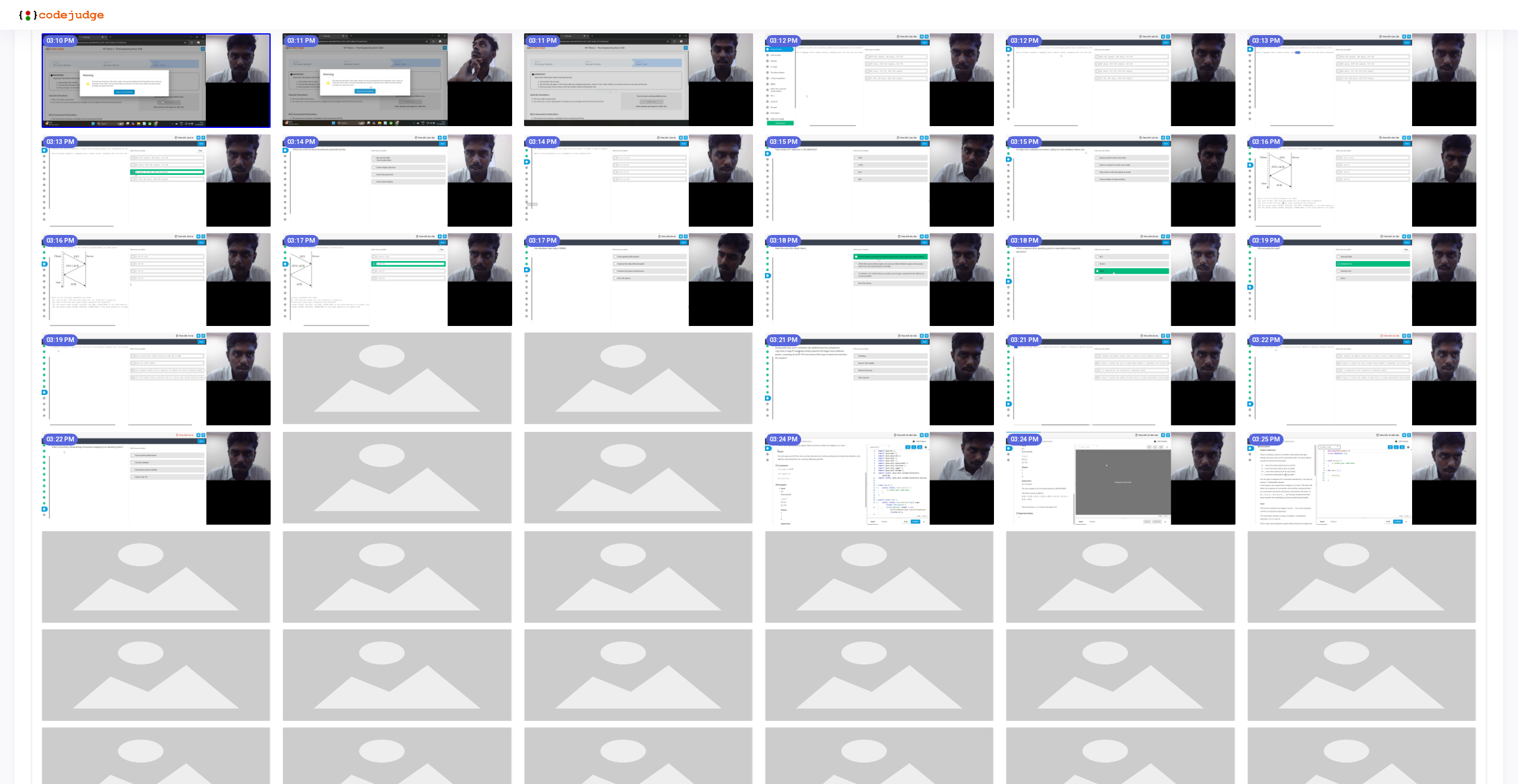
scroll to position [474, 0]
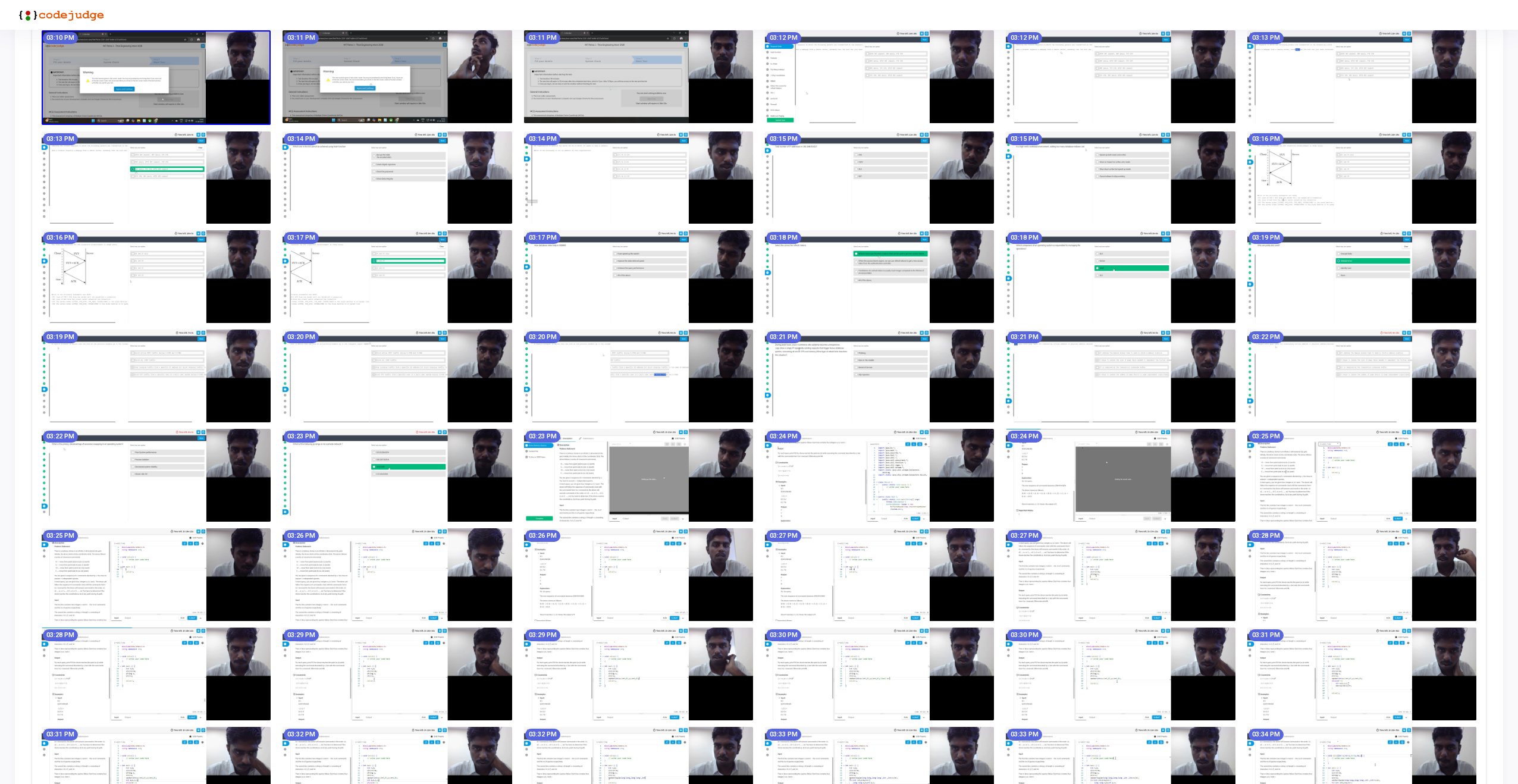
click at [595, 468] on img at bounding box center [639, 475] width 229 height 93
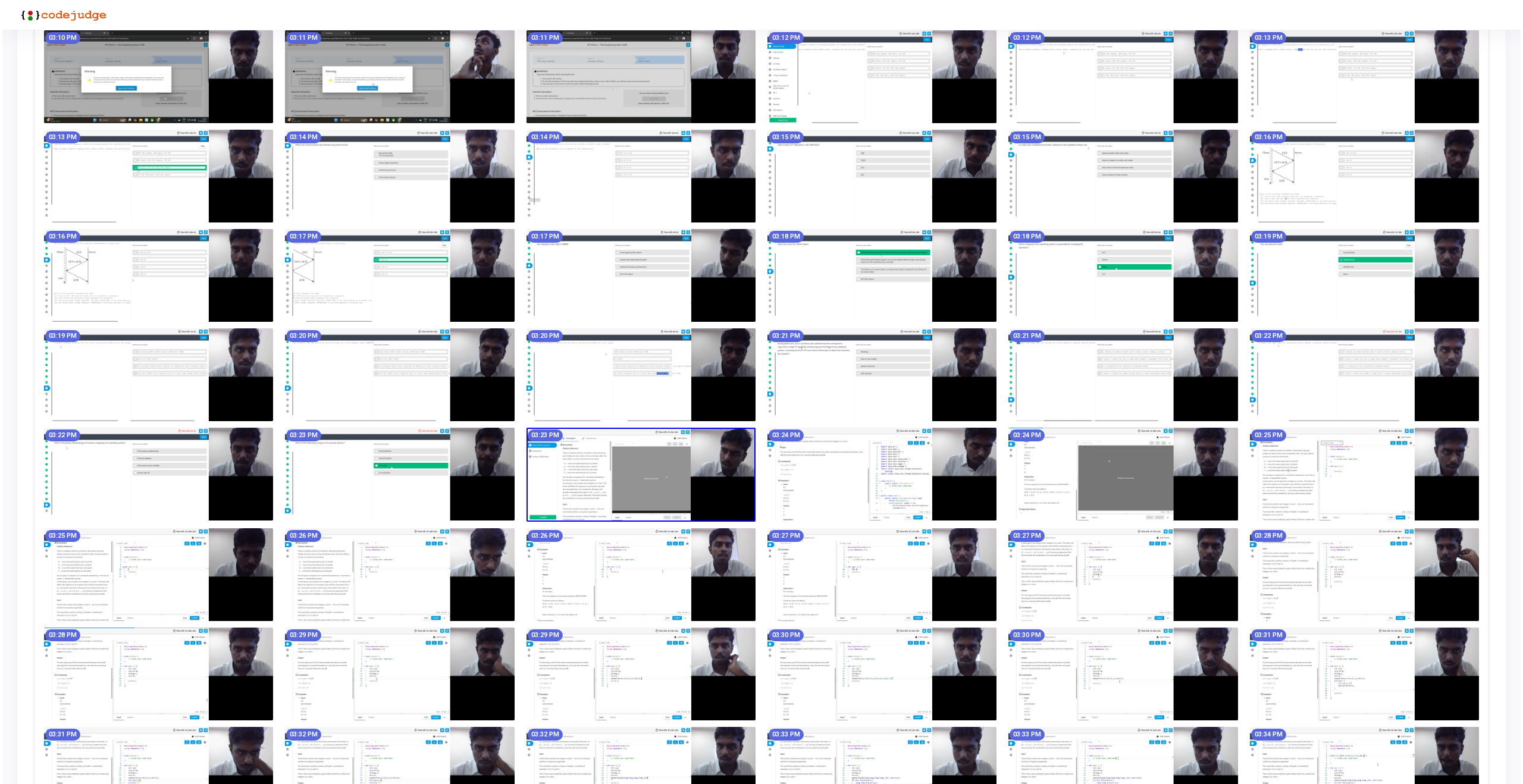
scroll to position [0, 0]
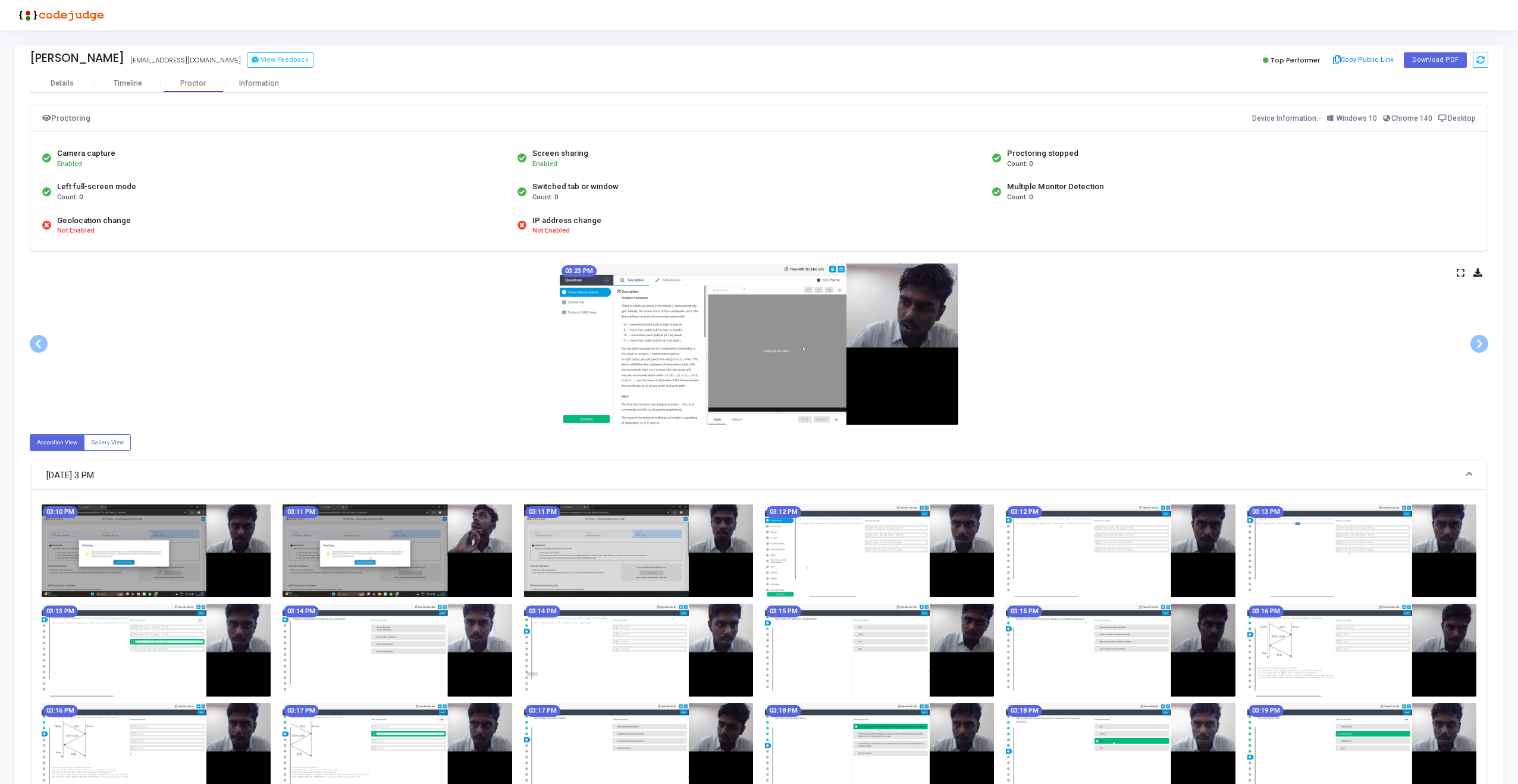
click at [1459, 271] on icon at bounding box center [1460, 272] width 8 height 7
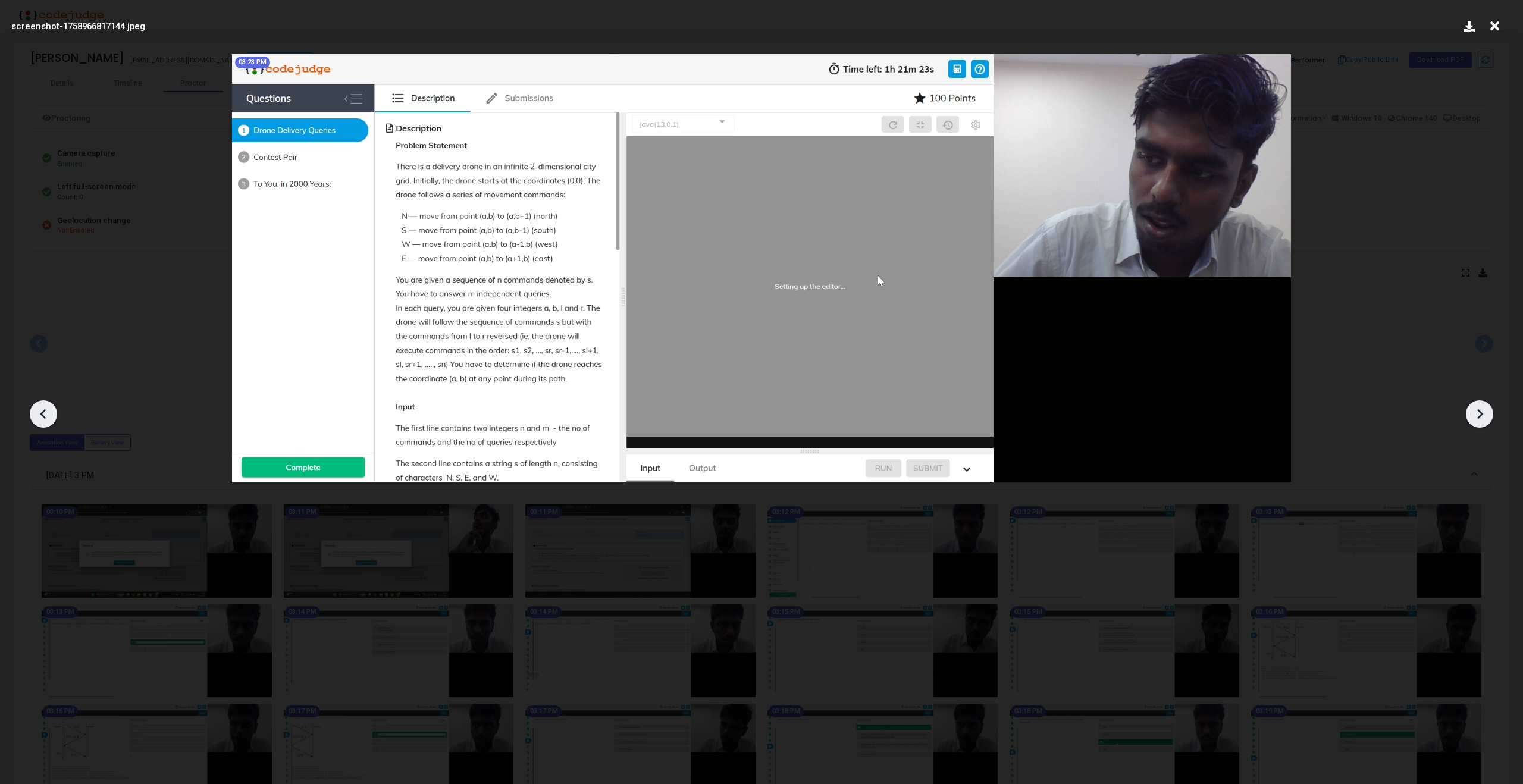
click at [1483, 418] on icon at bounding box center [1479, 413] width 18 height 18
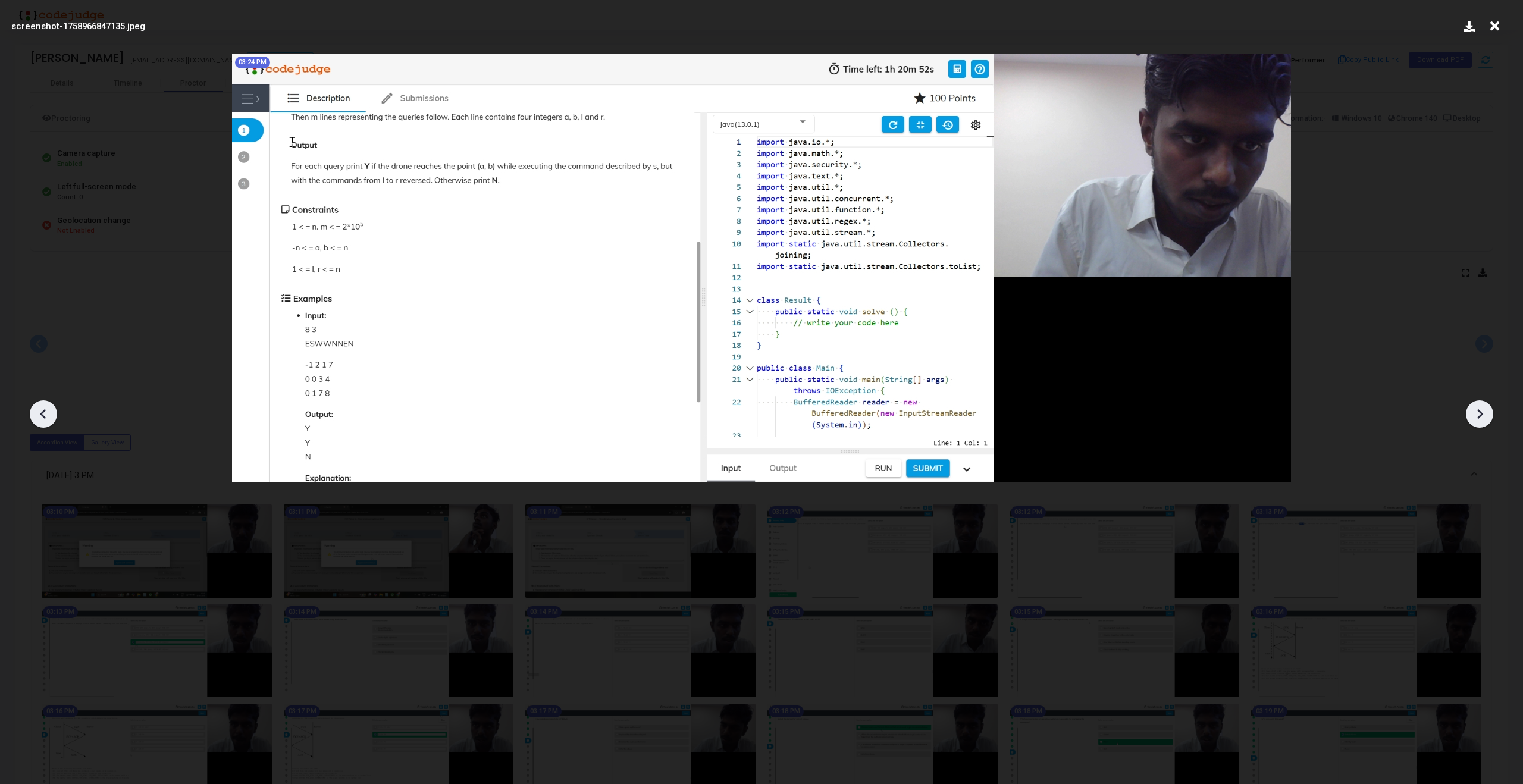
click at [1483, 418] on icon at bounding box center [1479, 413] width 18 height 18
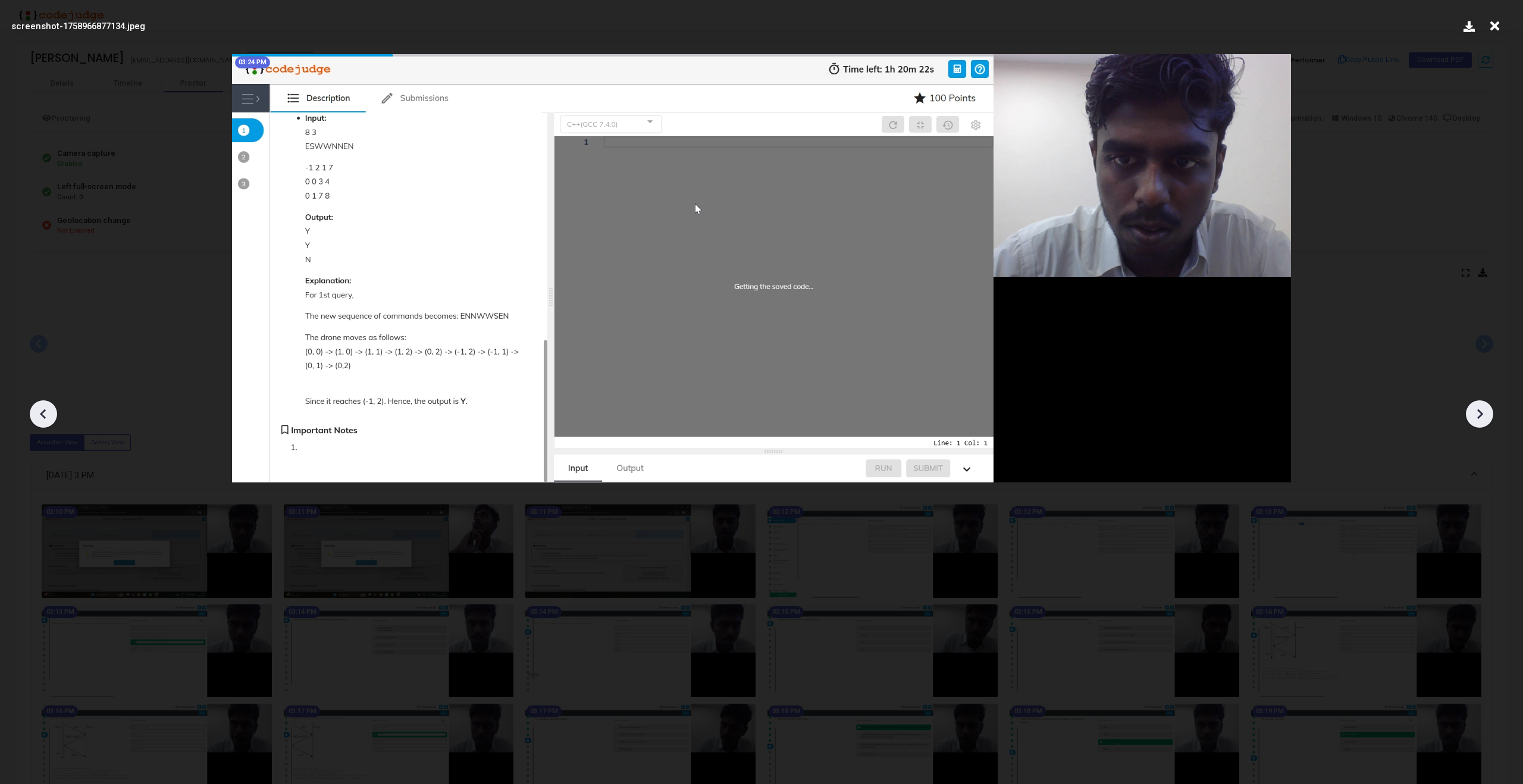
click at [1483, 418] on icon at bounding box center [1479, 413] width 18 height 18
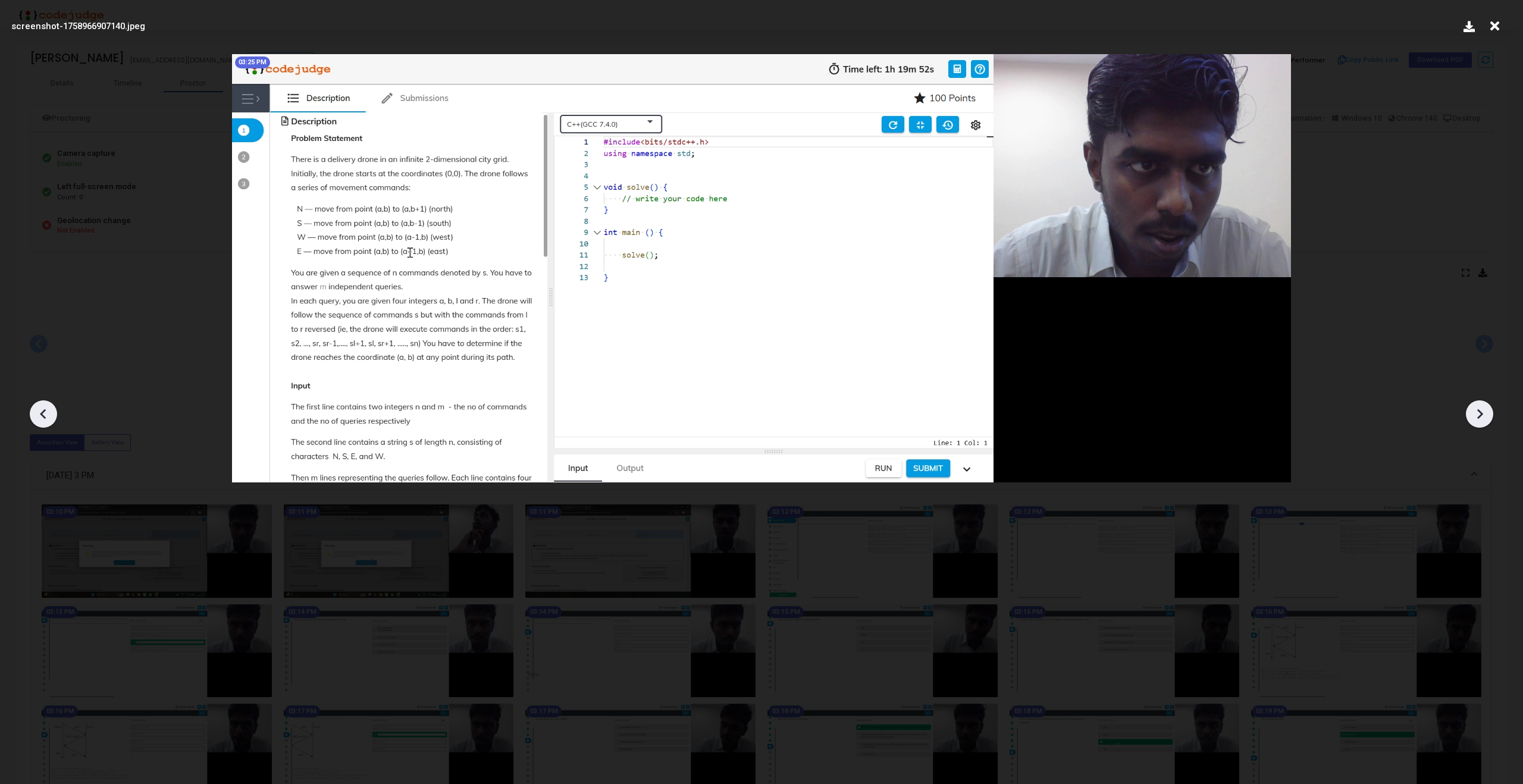
click at [1483, 418] on icon at bounding box center [1479, 413] width 18 height 18
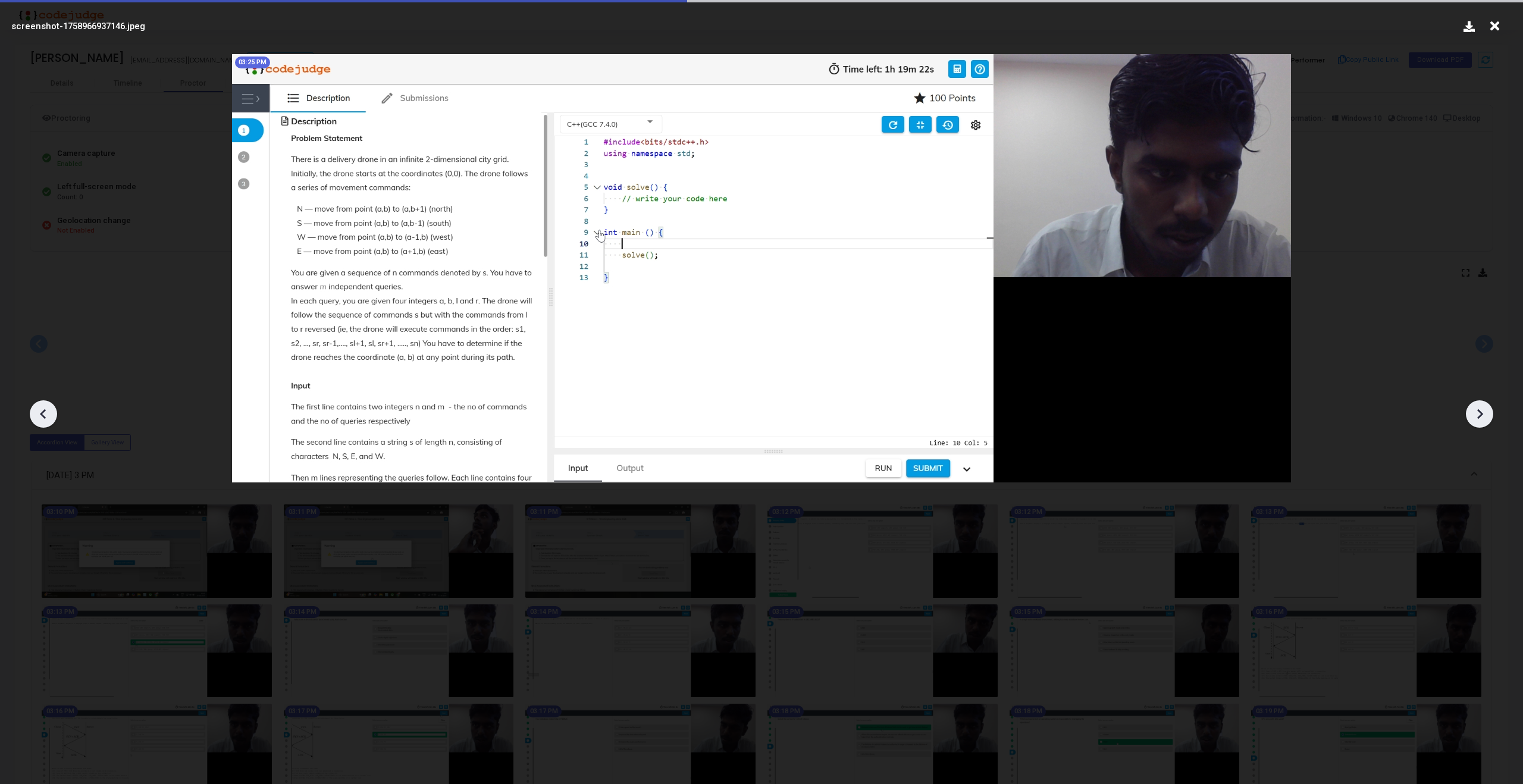
click at [1483, 418] on icon at bounding box center [1479, 413] width 18 height 18
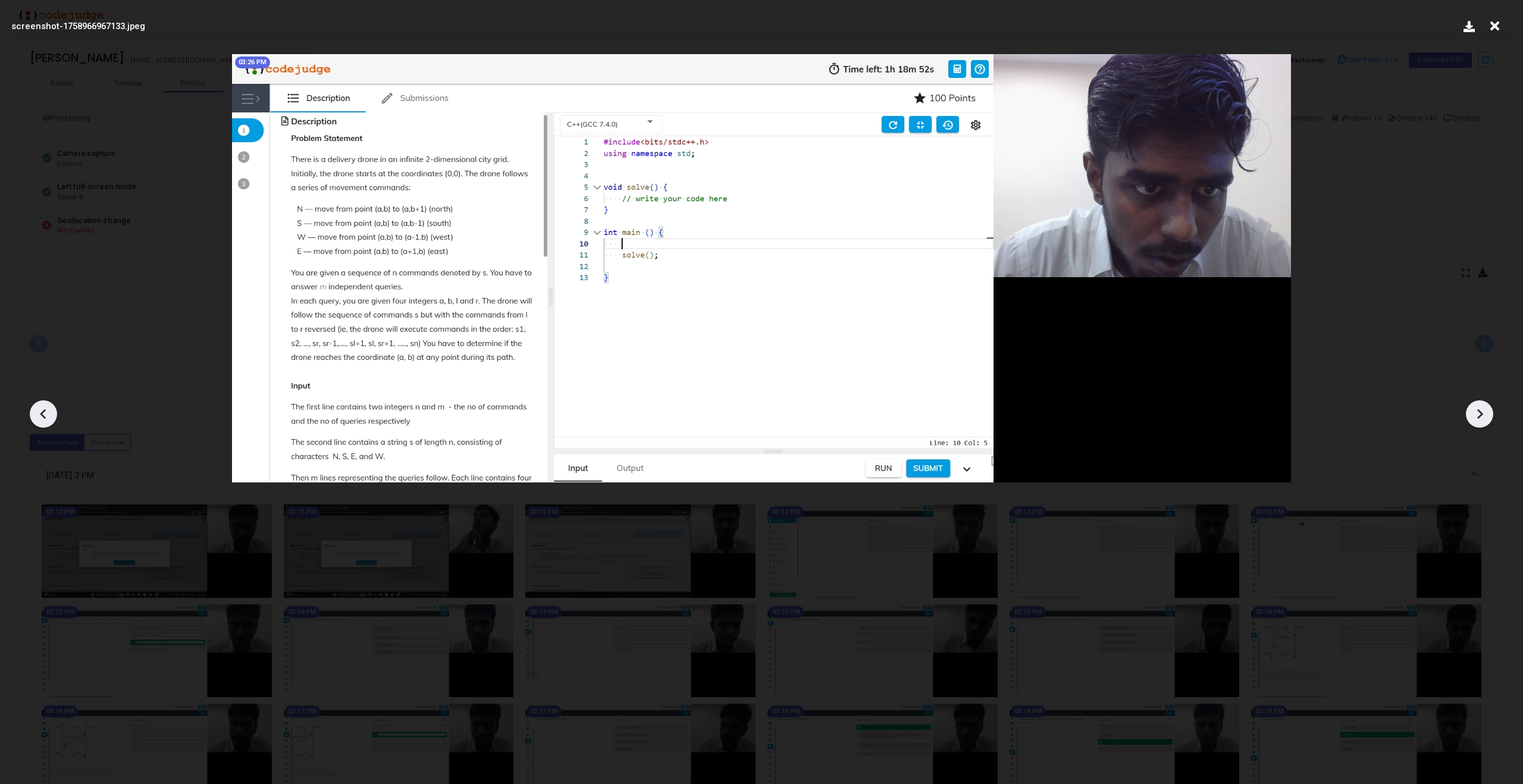
click at [1483, 418] on icon at bounding box center [1479, 413] width 18 height 18
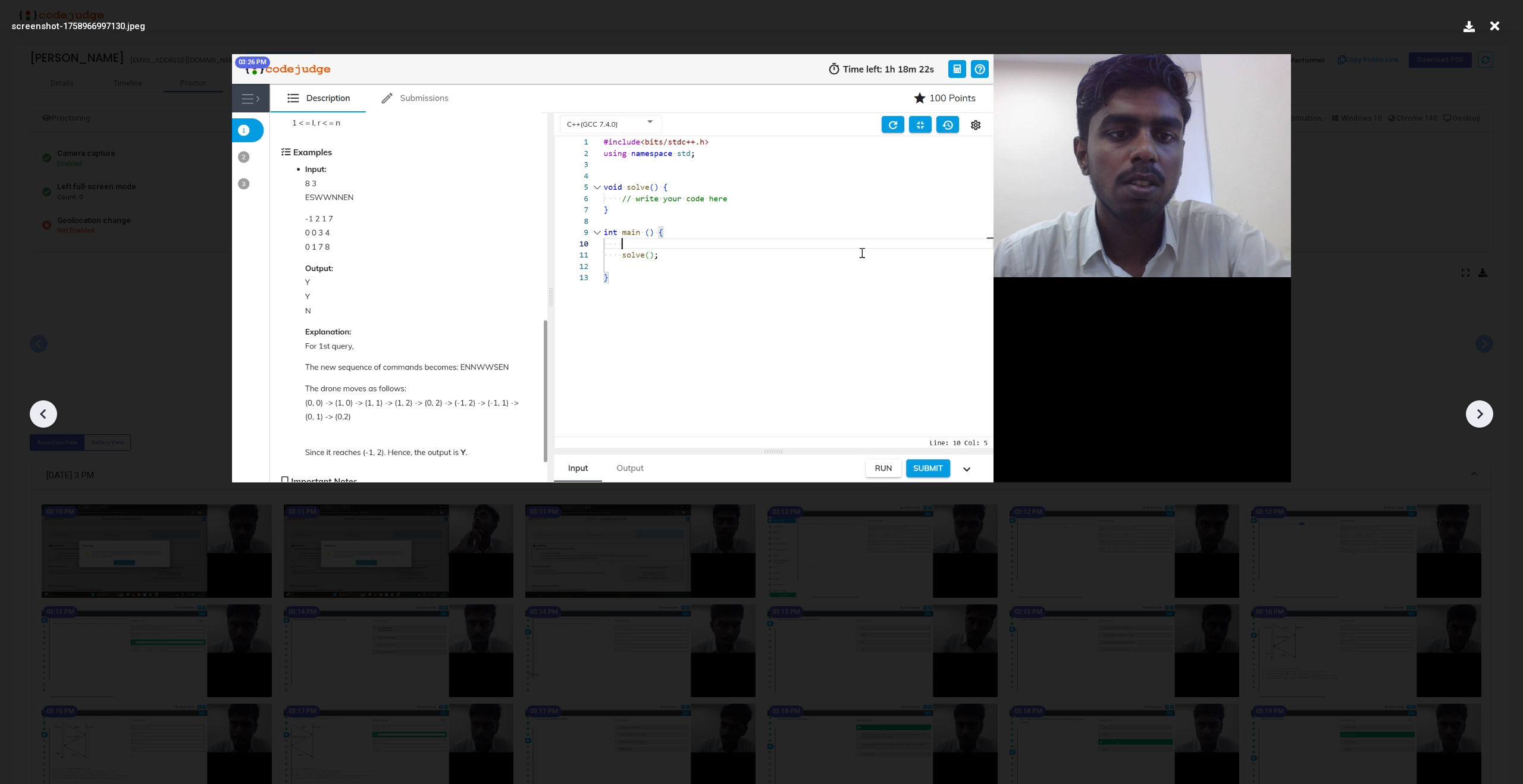
click at [1483, 418] on icon at bounding box center [1479, 413] width 18 height 18
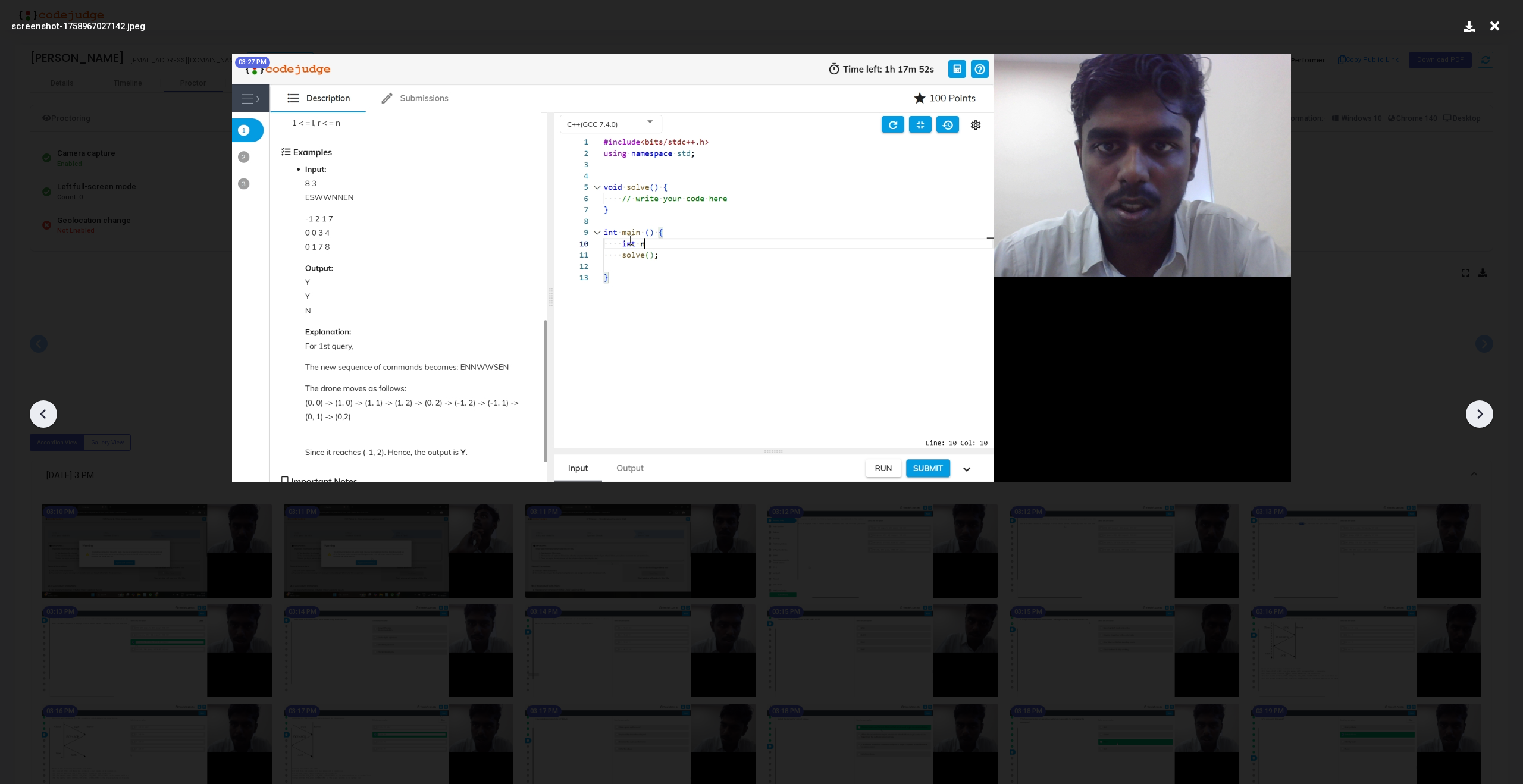
click at [1483, 418] on icon at bounding box center [1479, 413] width 18 height 18
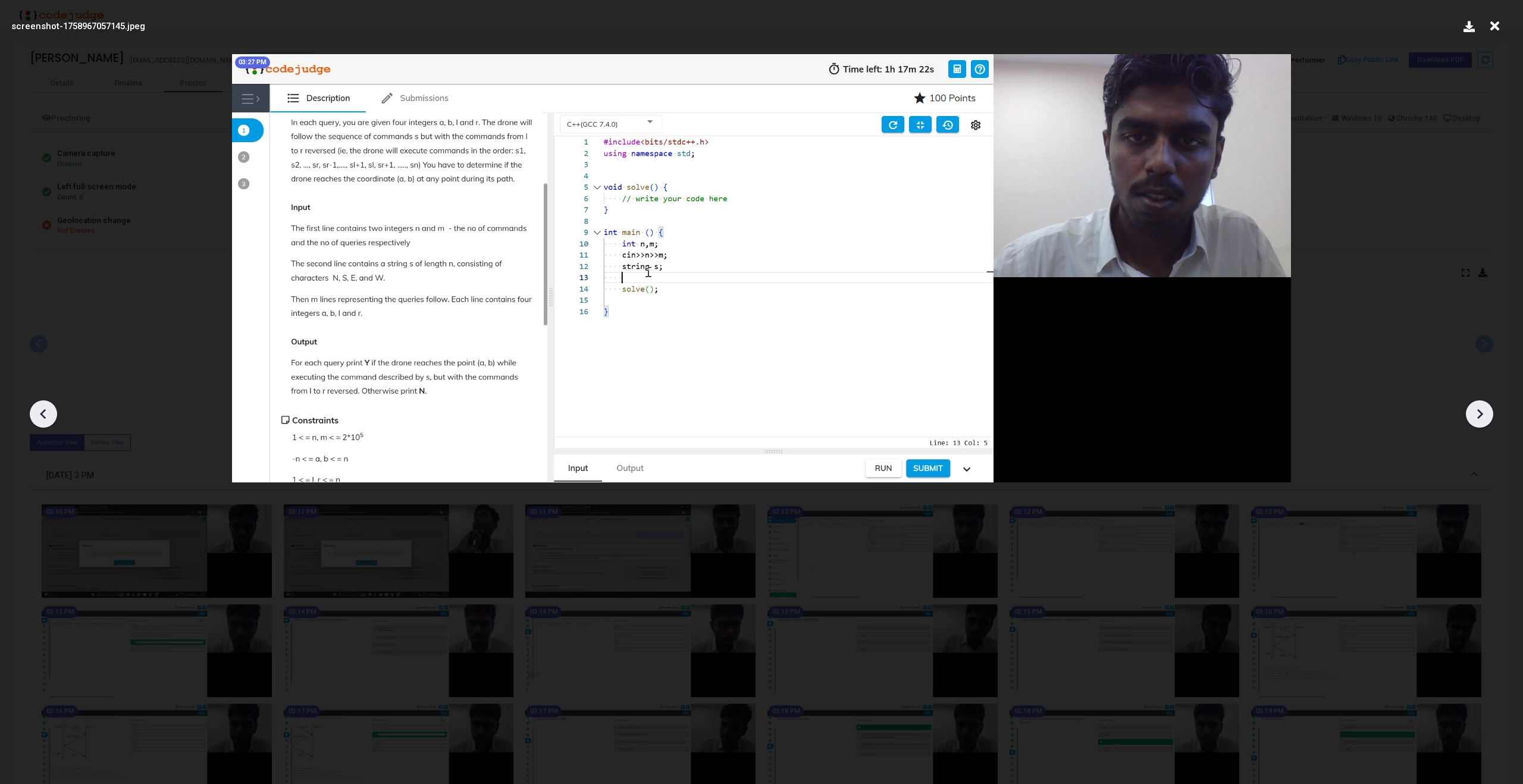
click at [1483, 418] on icon at bounding box center [1479, 413] width 18 height 18
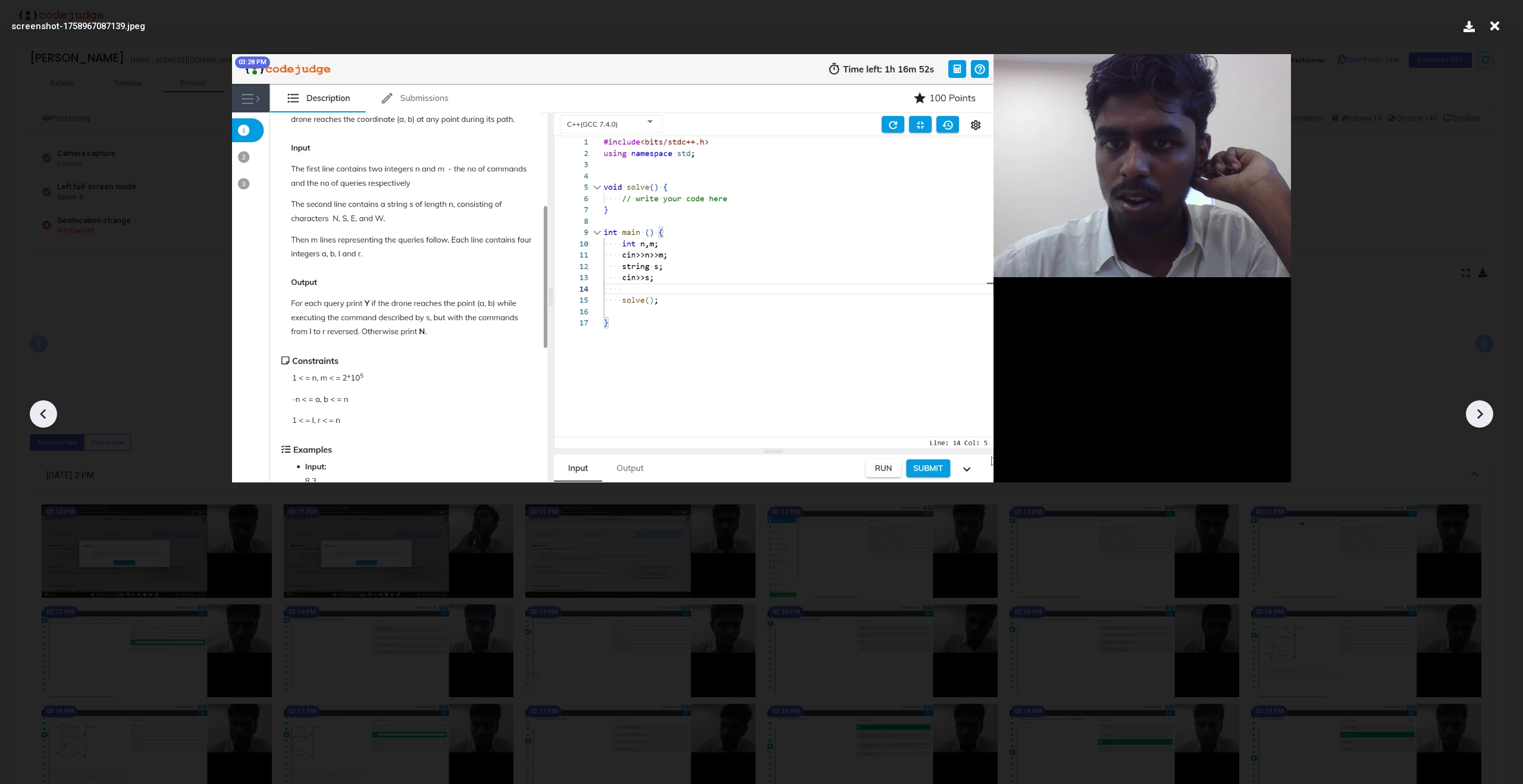
click at [1483, 418] on icon at bounding box center [1479, 413] width 18 height 18
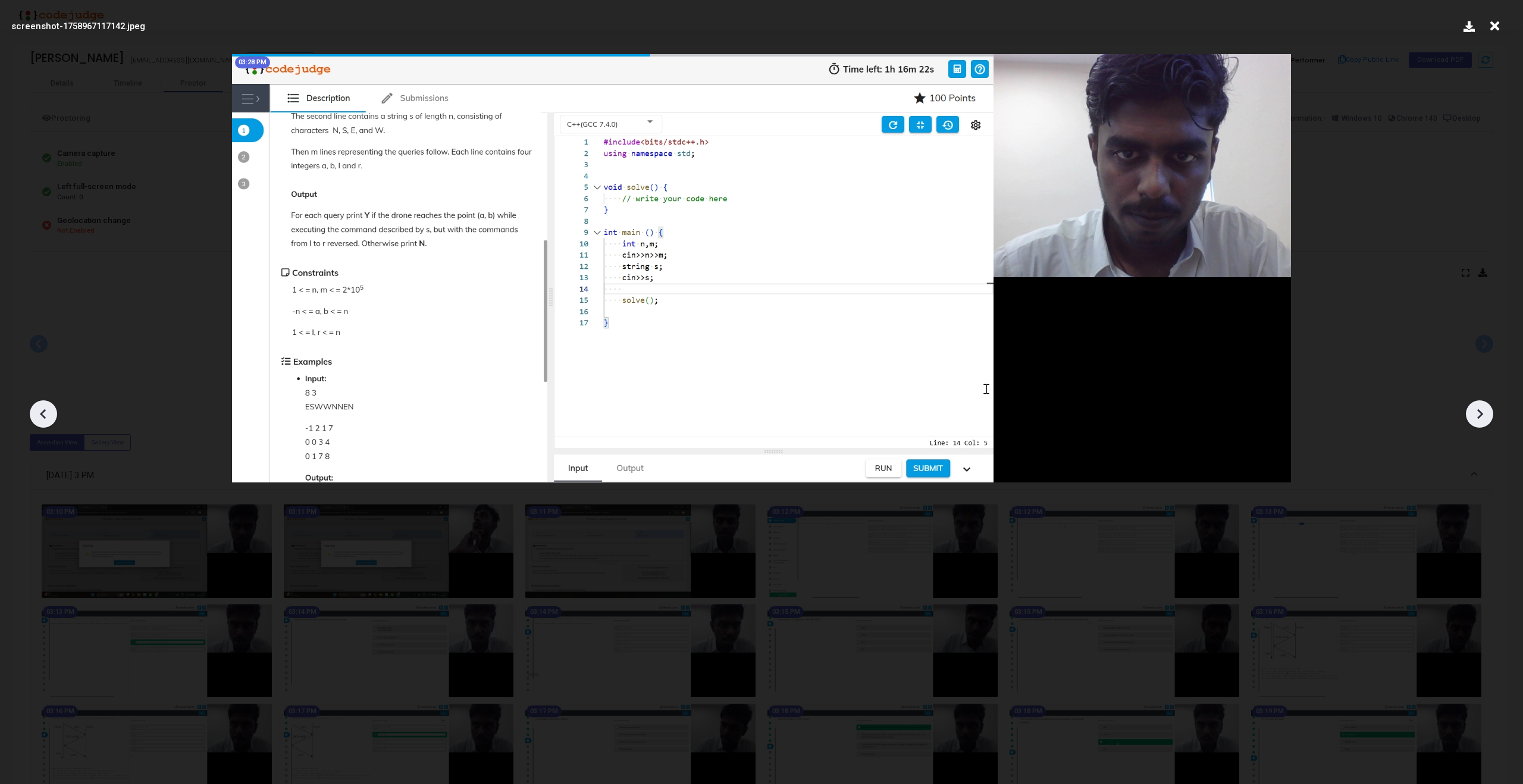
click at [1483, 418] on icon at bounding box center [1479, 413] width 18 height 18
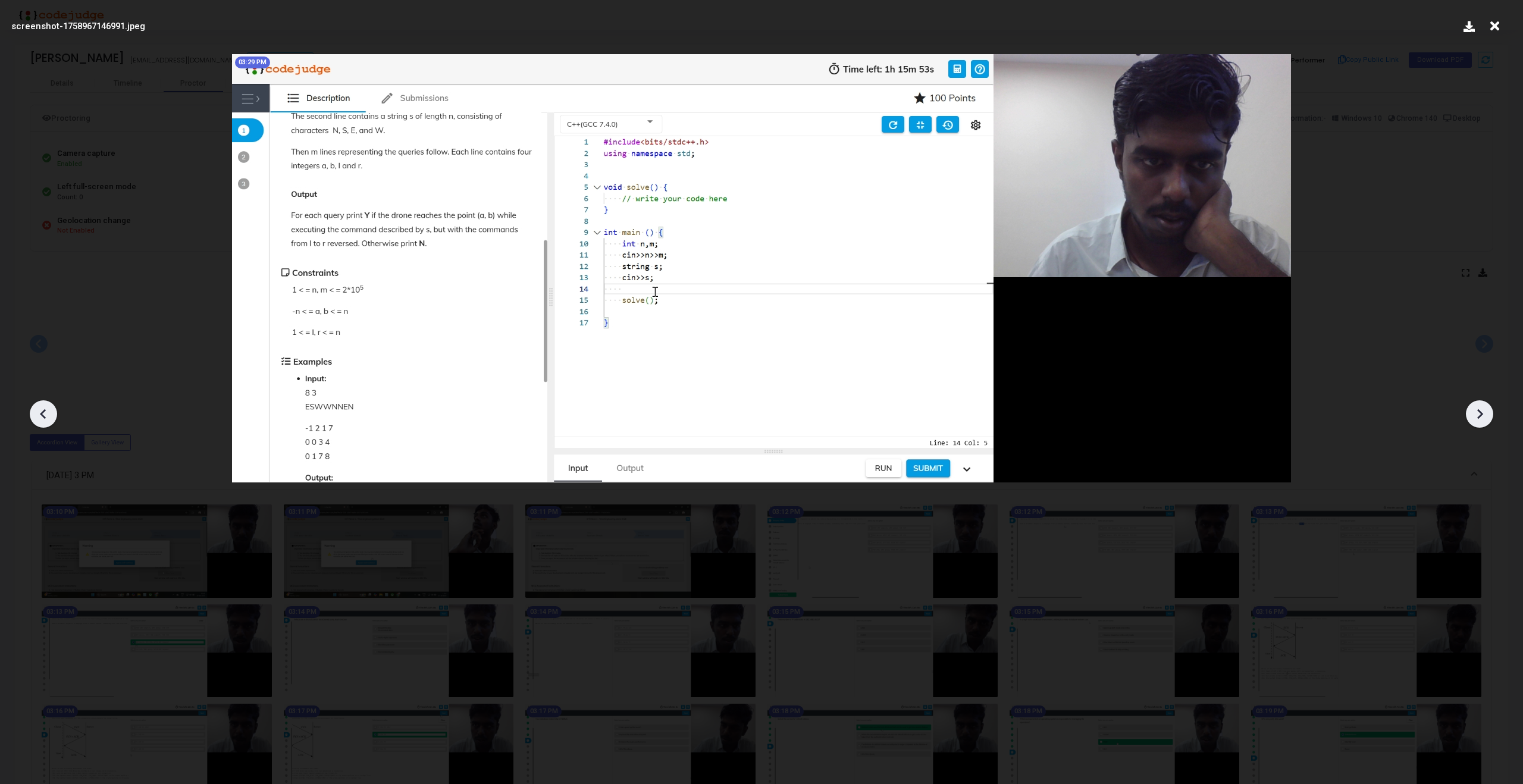
click at [1483, 418] on icon at bounding box center [1479, 413] width 18 height 18
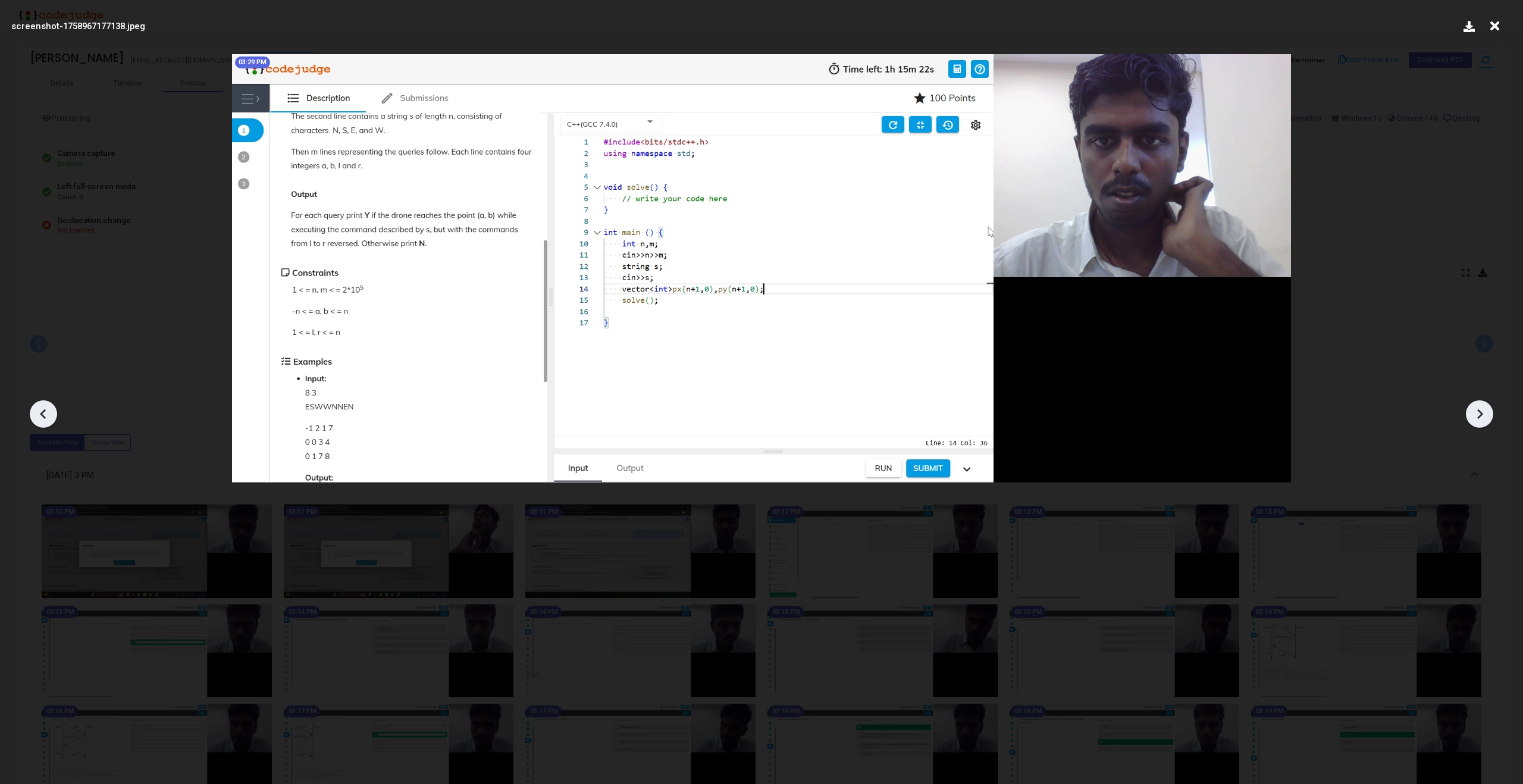
click at [1483, 418] on icon at bounding box center [1479, 413] width 18 height 18
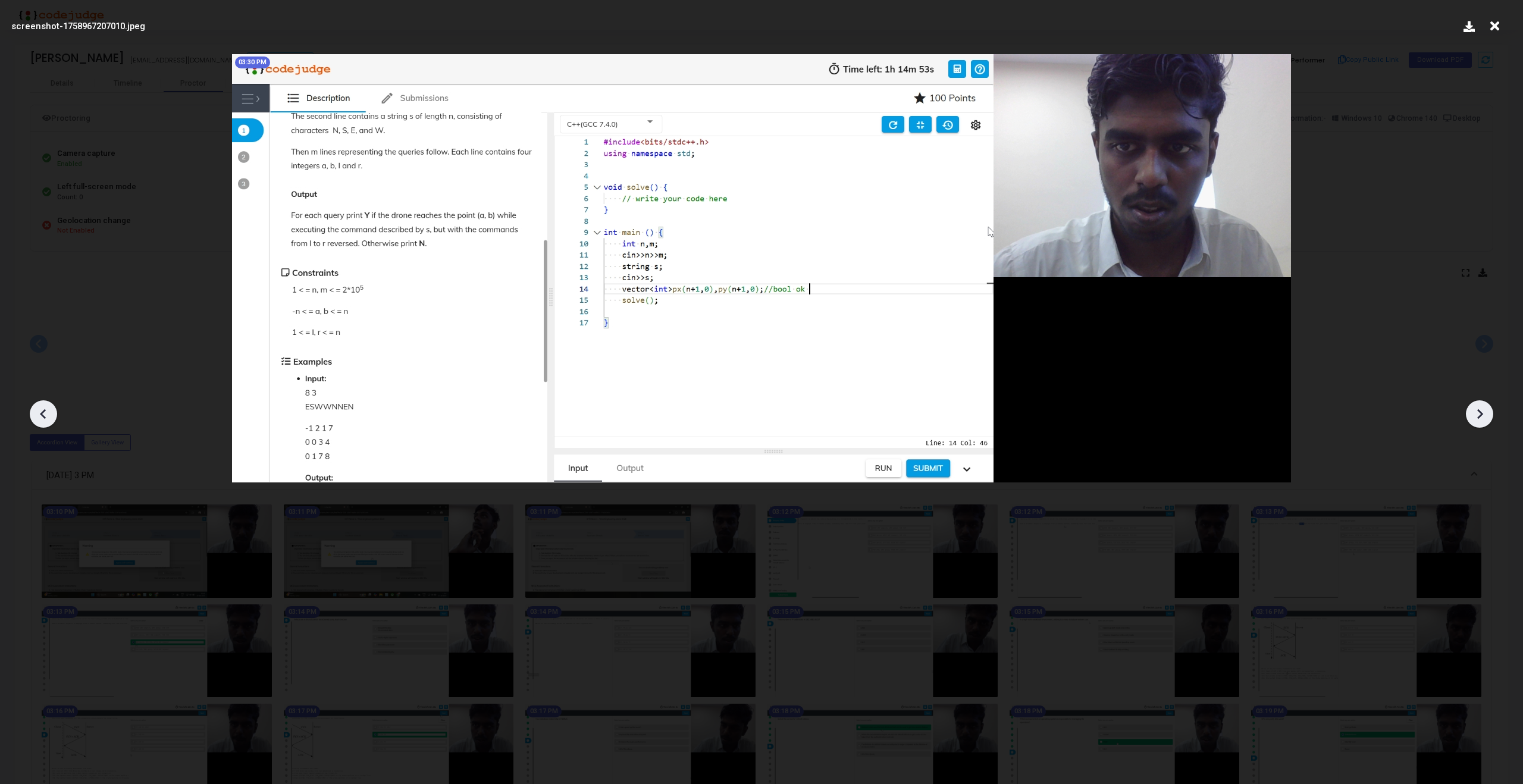
click at [1483, 418] on icon at bounding box center [1479, 413] width 18 height 18
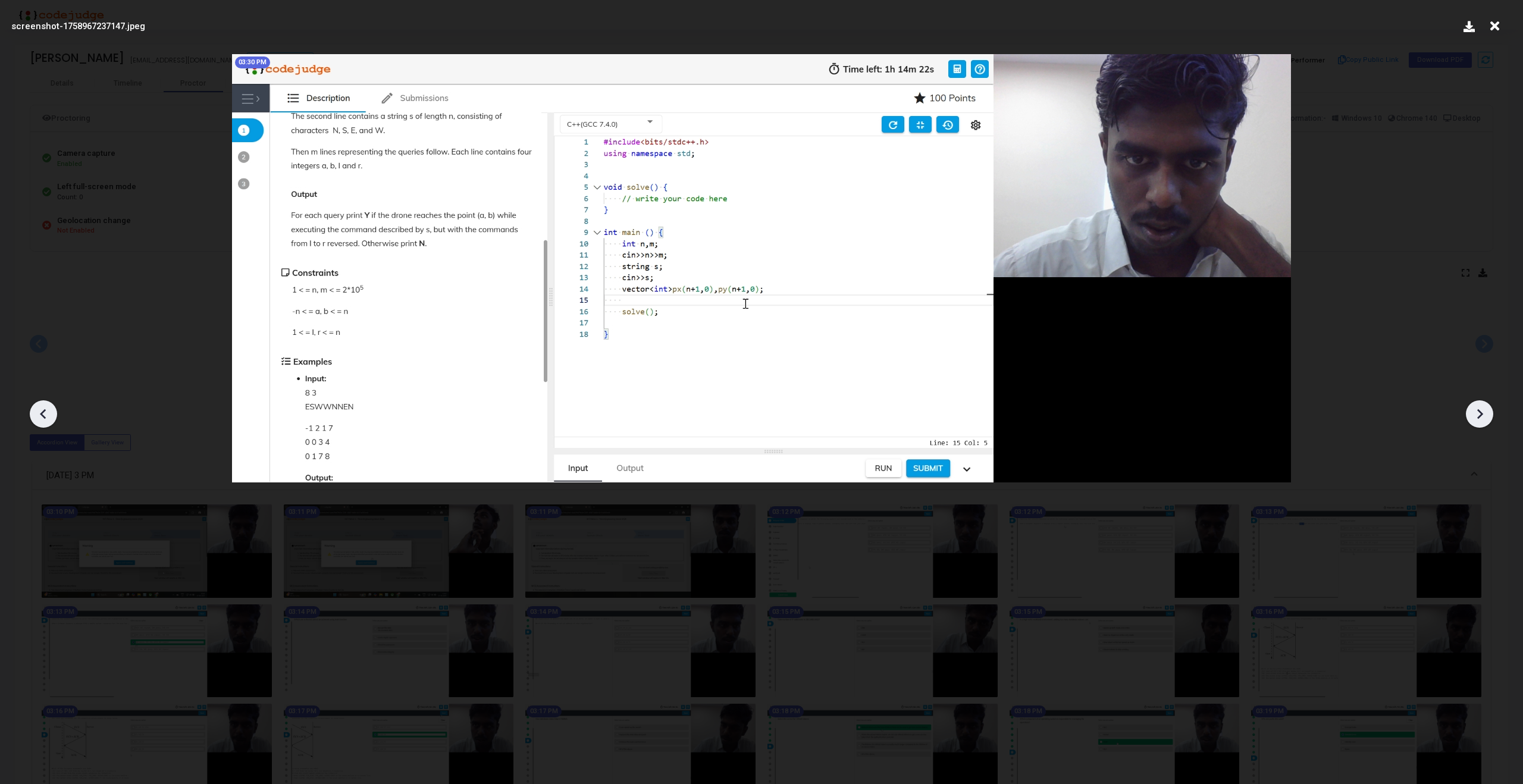
click at [1483, 418] on icon at bounding box center [1479, 413] width 18 height 18
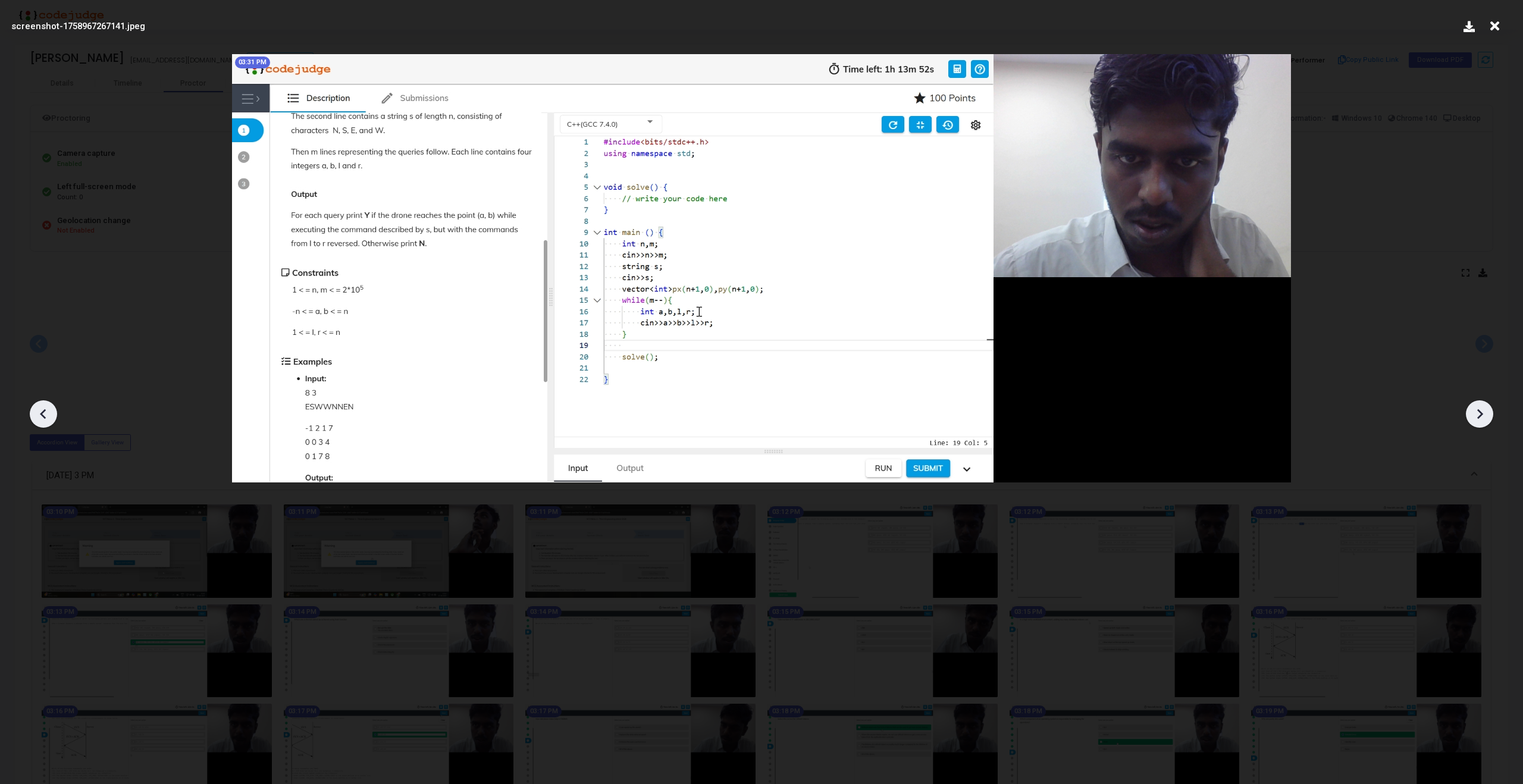
click at [1483, 418] on icon at bounding box center [1479, 413] width 18 height 18
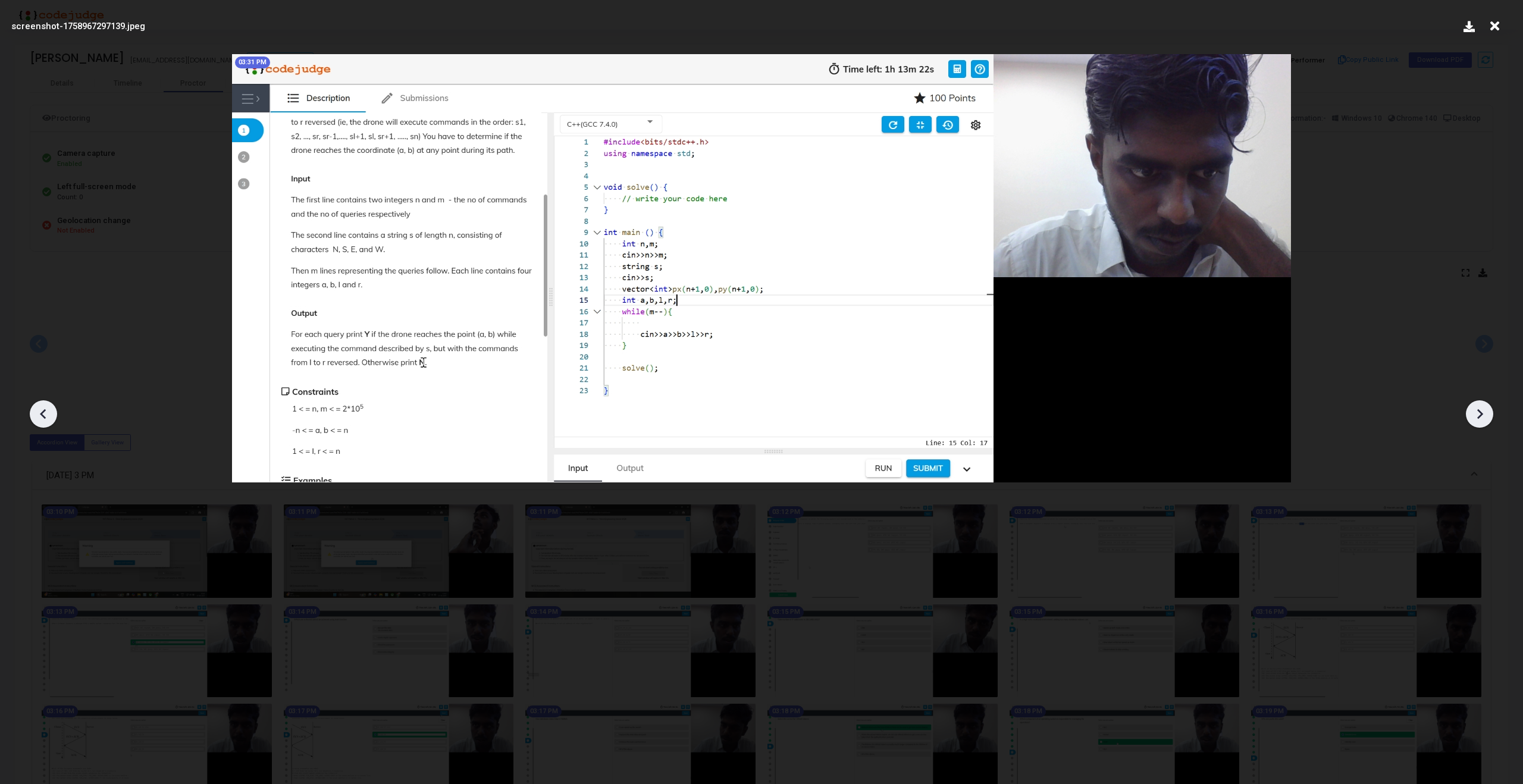
click at [45, 409] on icon at bounding box center [43, 414] width 6 height 10
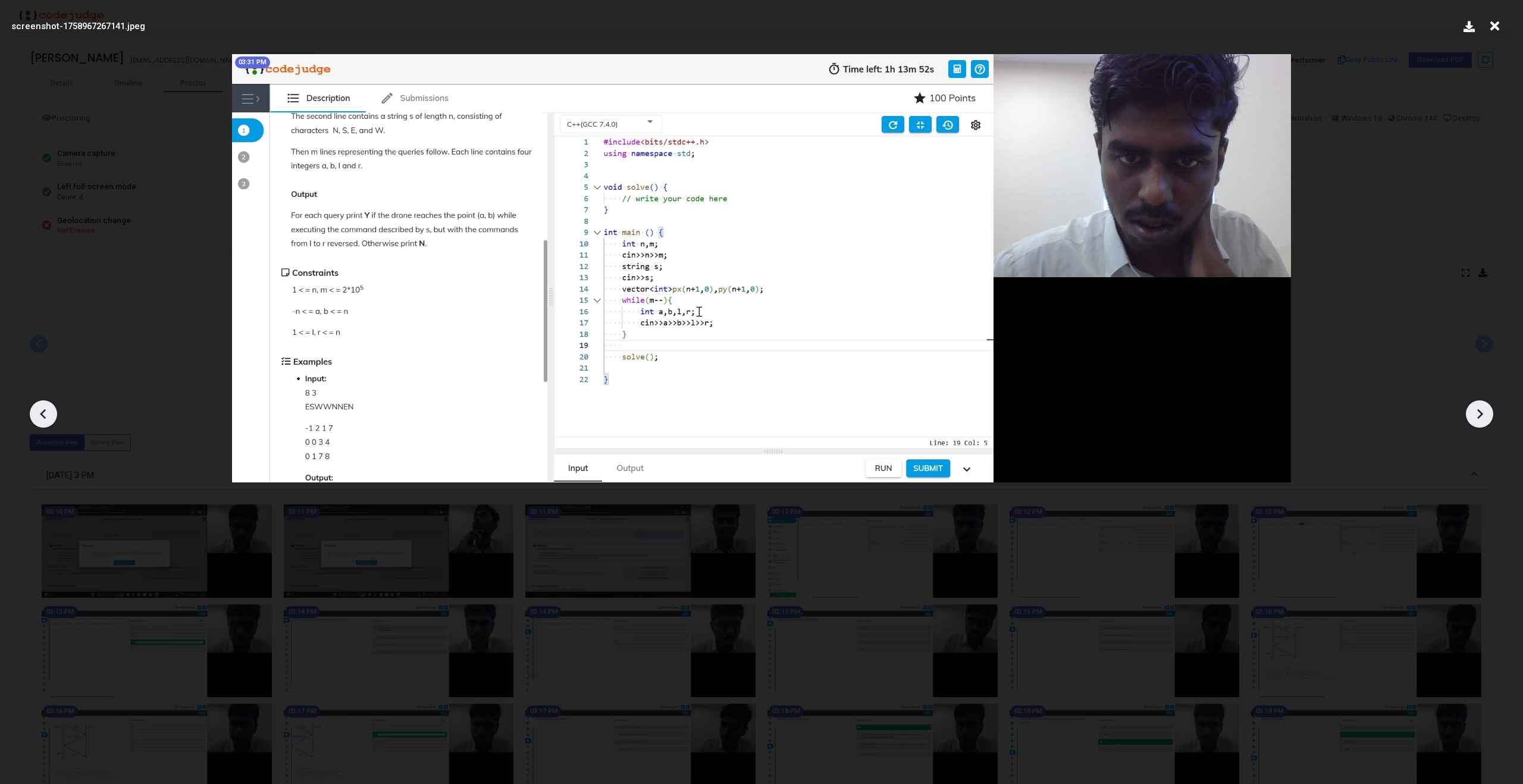
click at [45, 409] on icon at bounding box center [43, 414] width 6 height 10
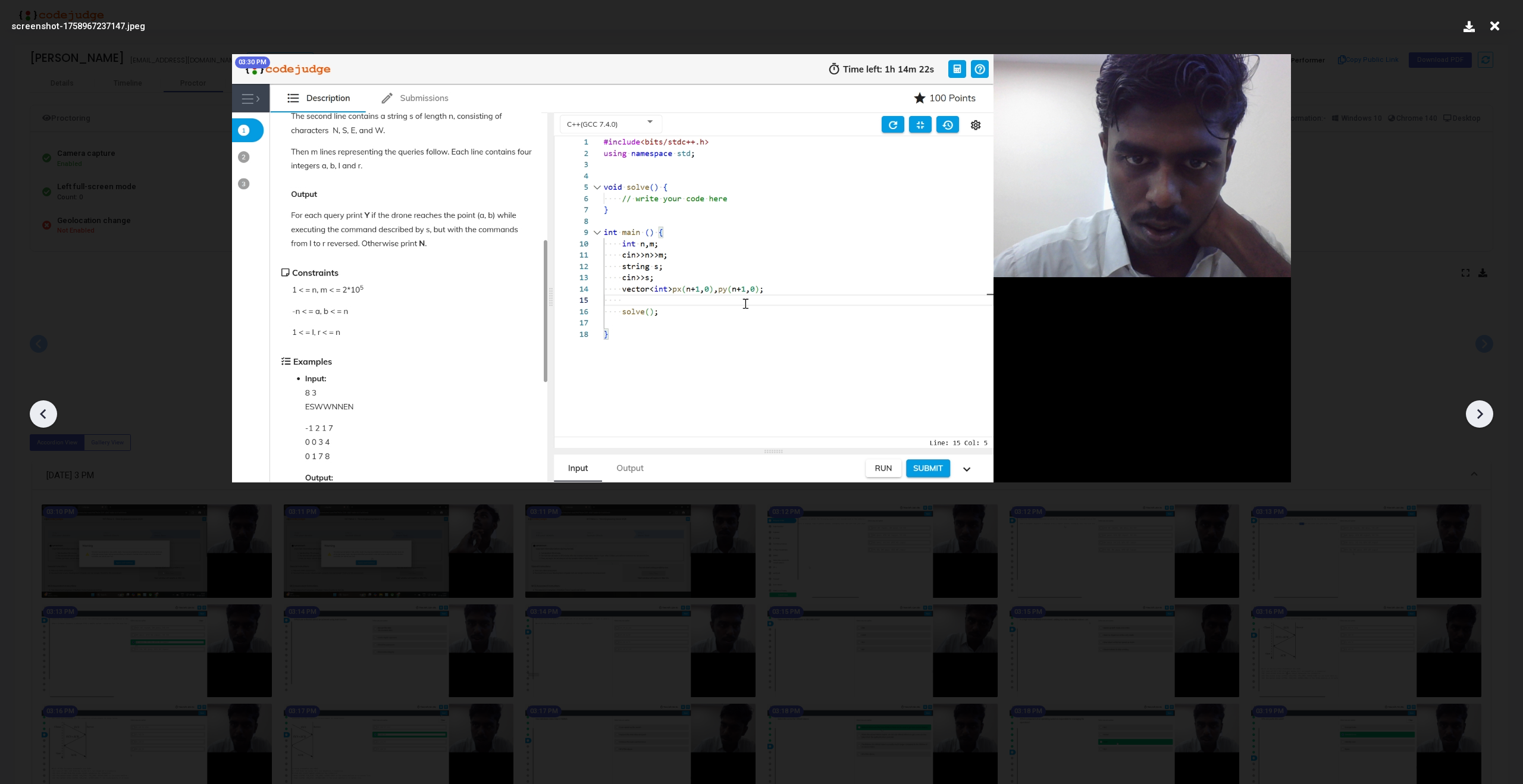
click at [45, 409] on icon at bounding box center [43, 414] width 6 height 10
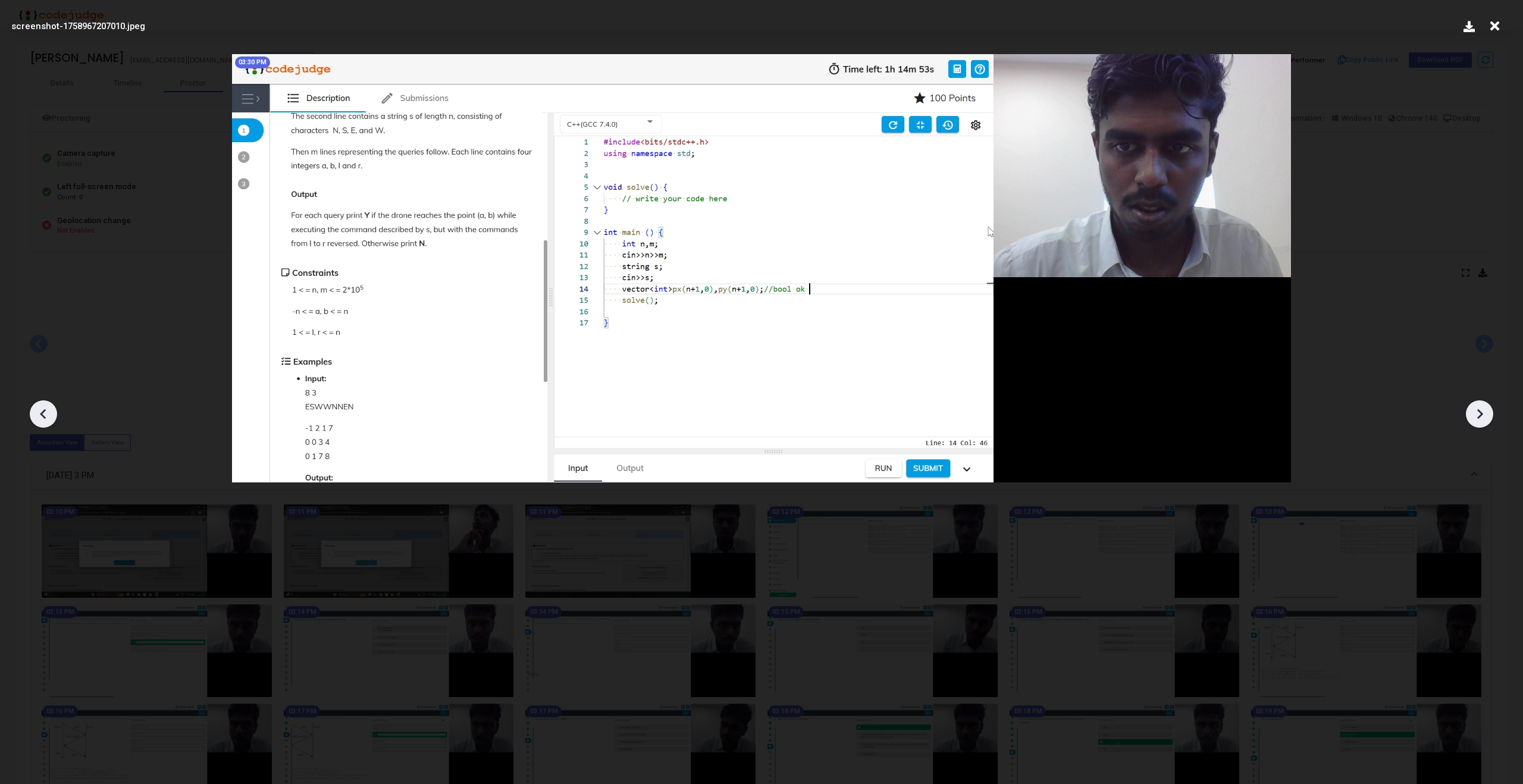
click at [1480, 407] on icon at bounding box center [1479, 413] width 18 height 18
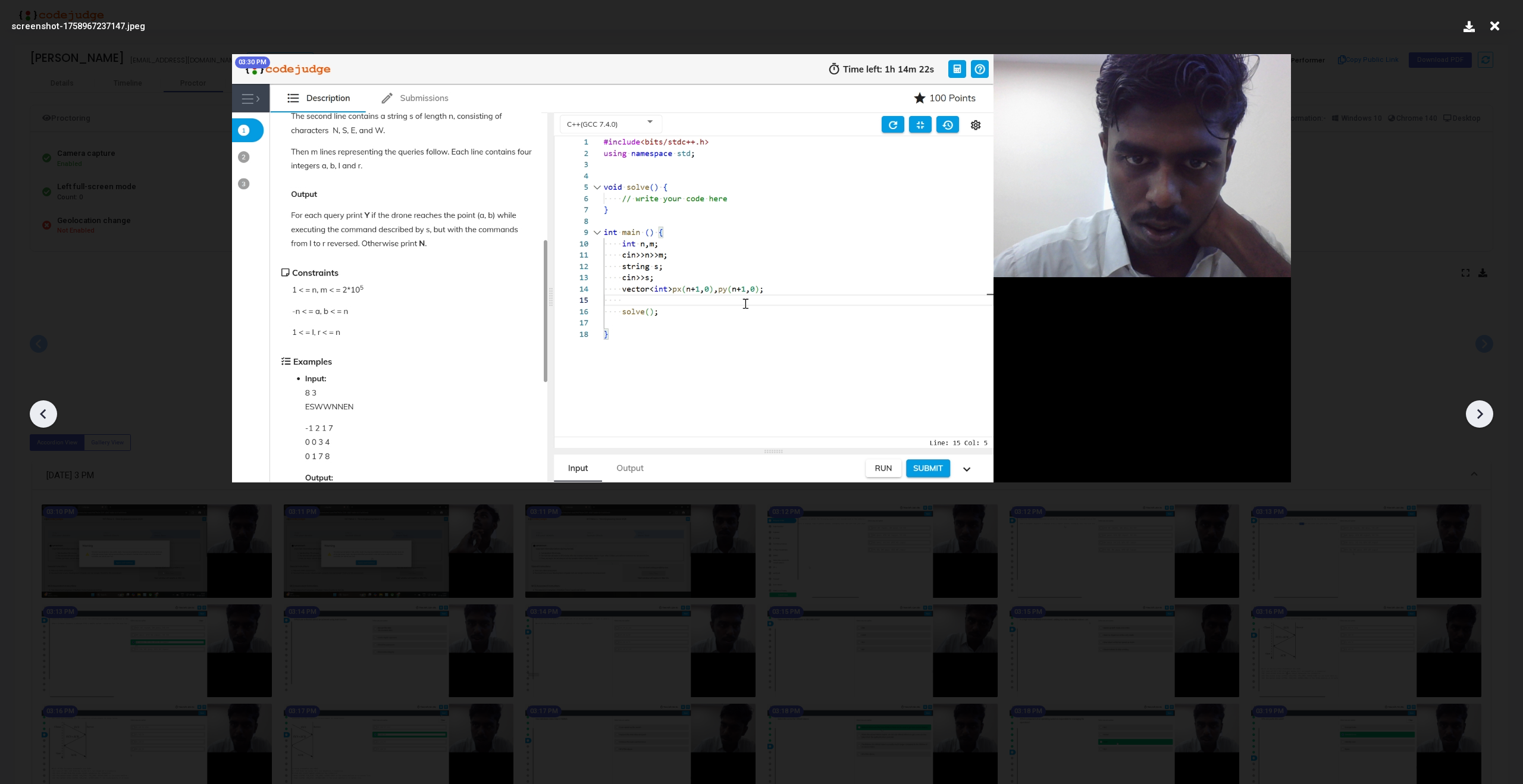
click at [1480, 407] on icon at bounding box center [1479, 413] width 18 height 18
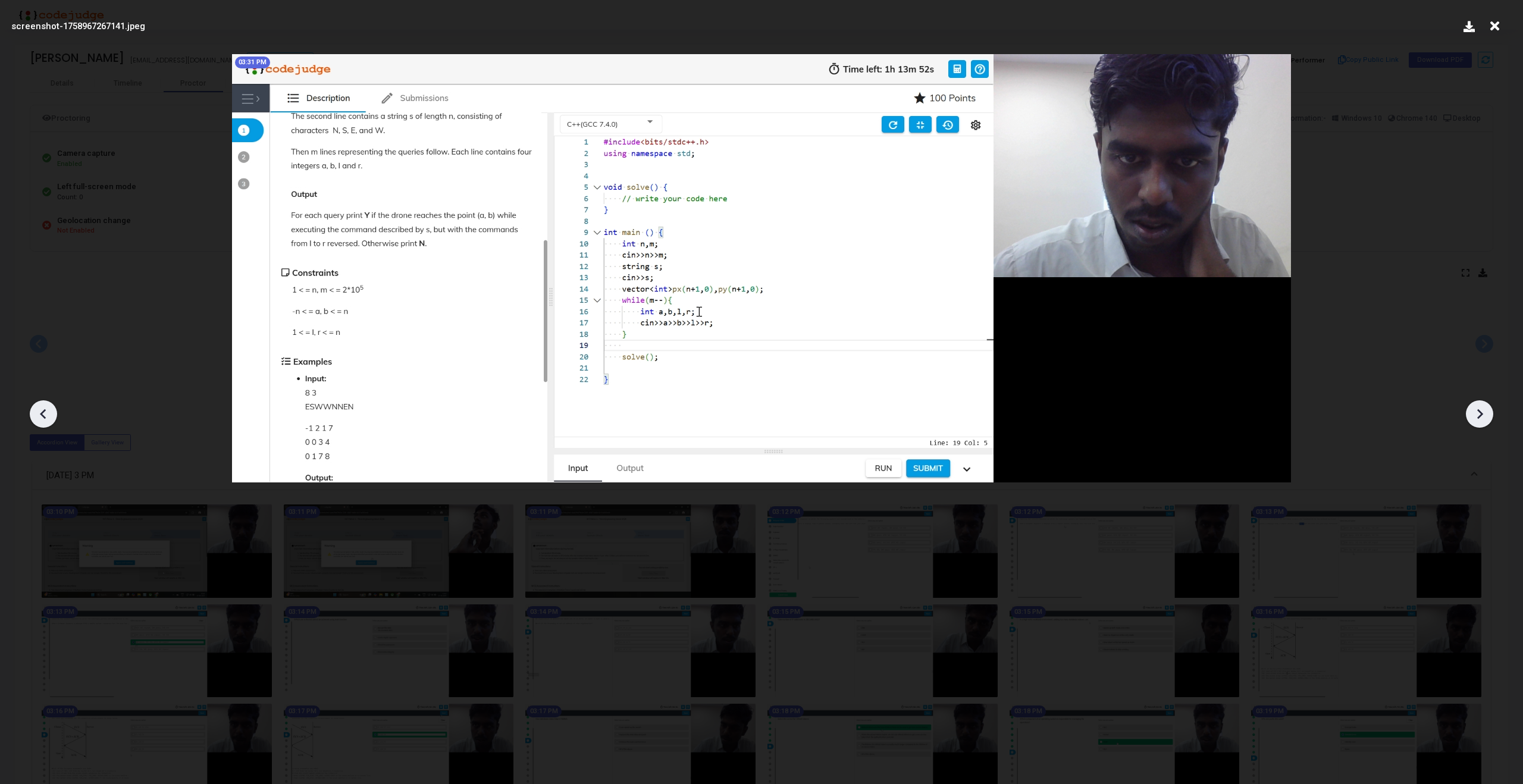
click at [1480, 407] on icon at bounding box center [1479, 413] width 18 height 18
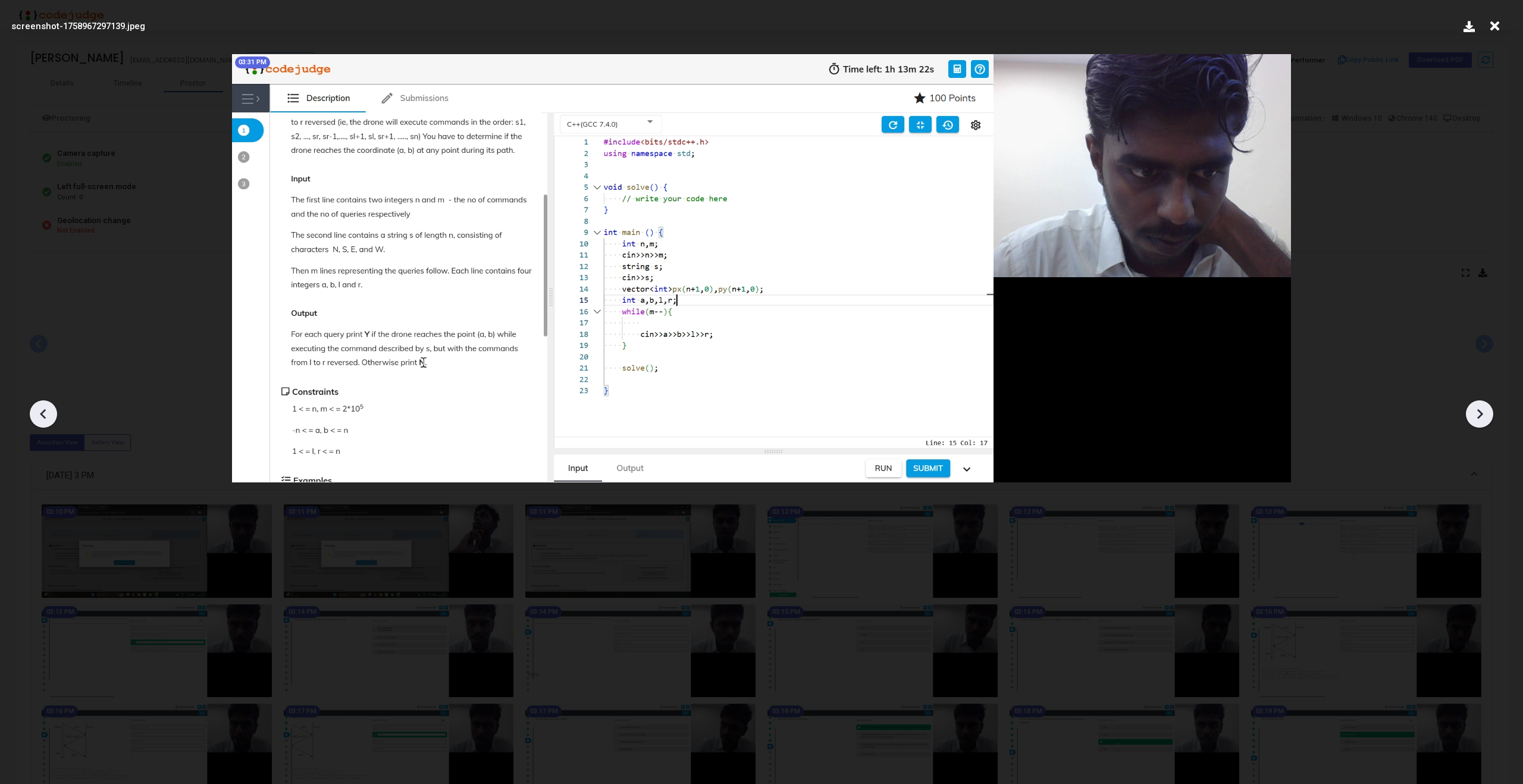
click at [1480, 407] on icon at bounding box center [1479, 413] width 18 height 18
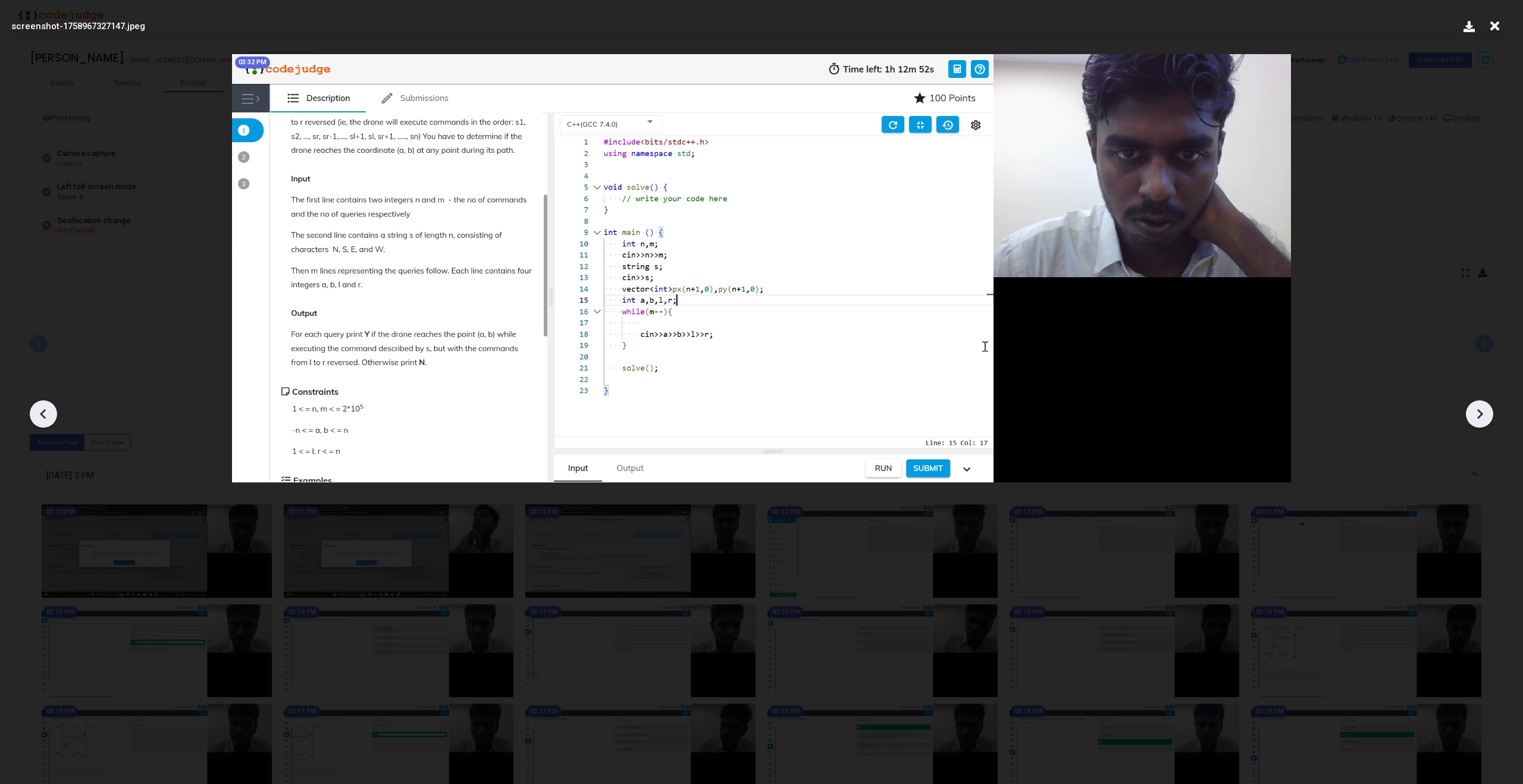
click at [1480, 407] on icon at bounding box center [1479, 413] width 18 height 18
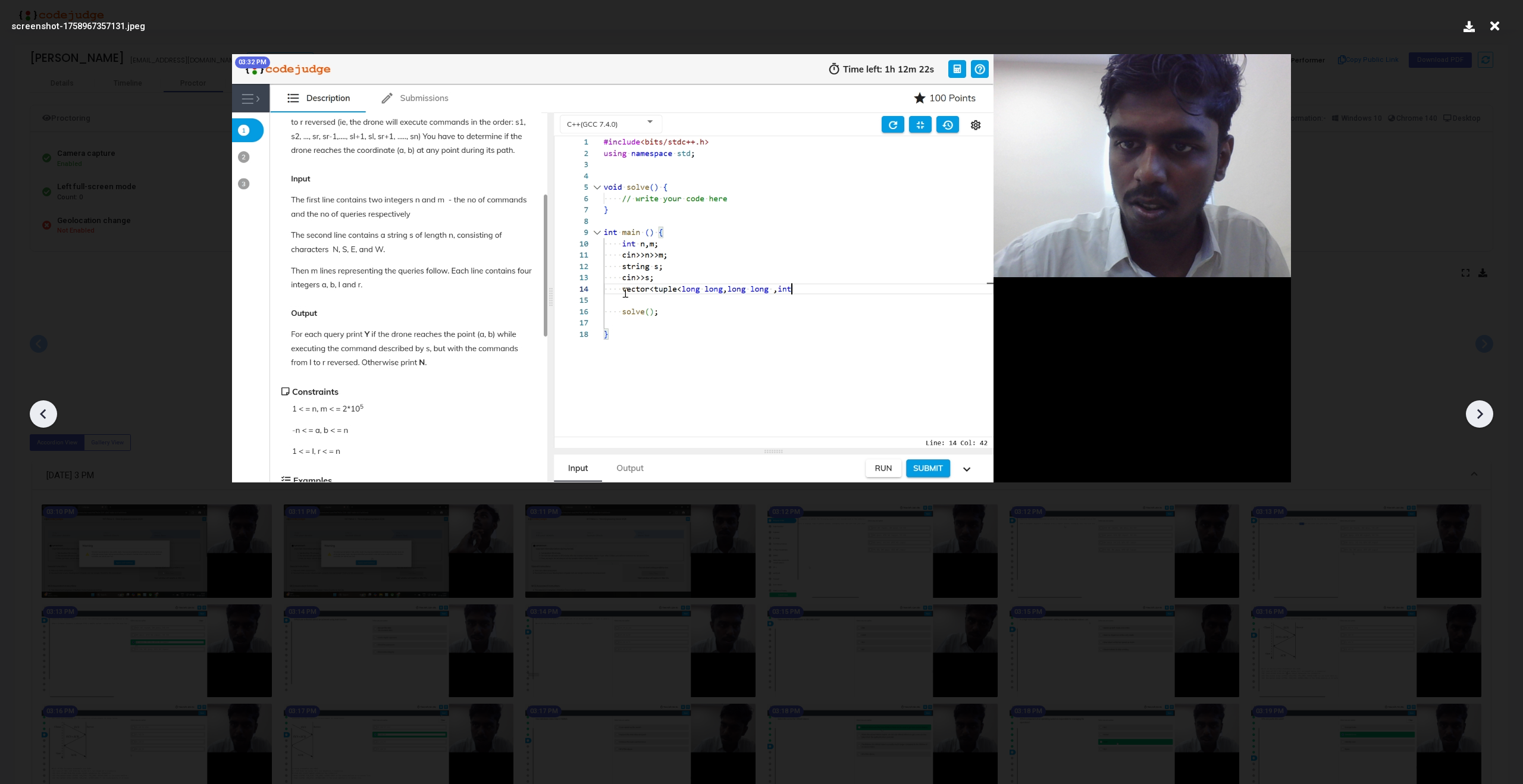
click at [1480, 407] on icon at bounding box center [1479, 413] width 18 height 18
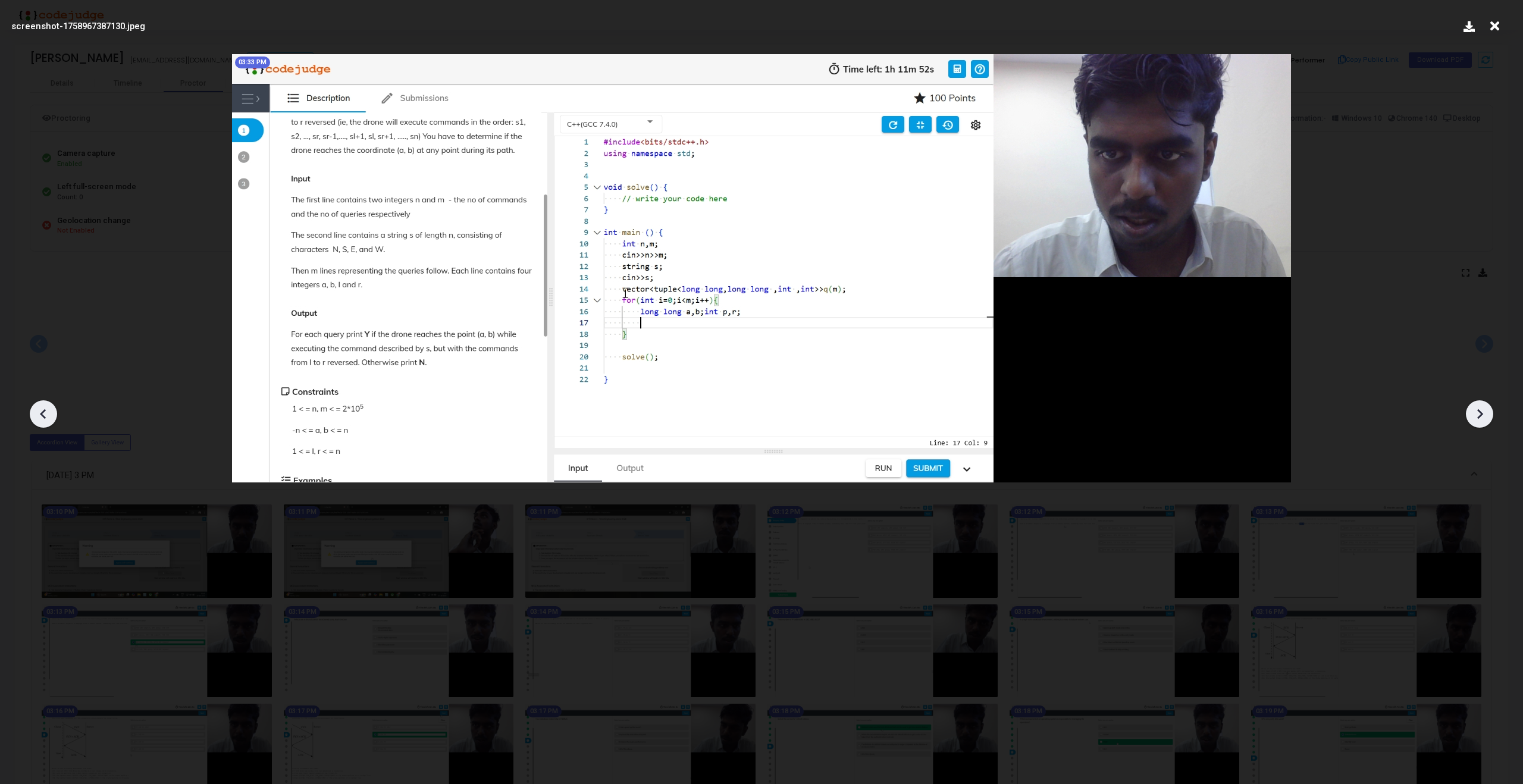
click at [1480, 407] on icon at bounding box center [1479, 413] width 18 height 18
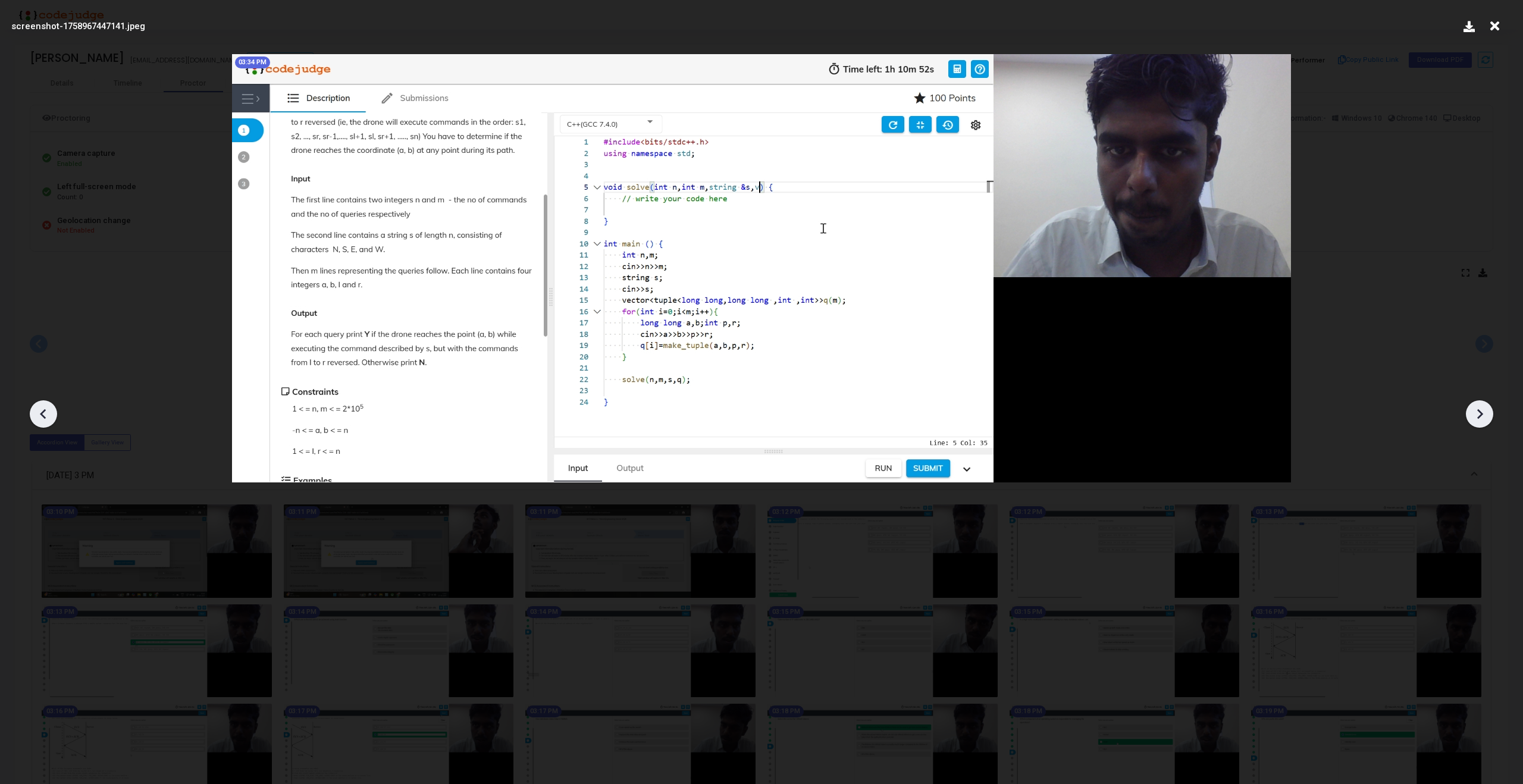
click at [1480, 407] on icon at bounding box center [1479, 413] width 18 height 18
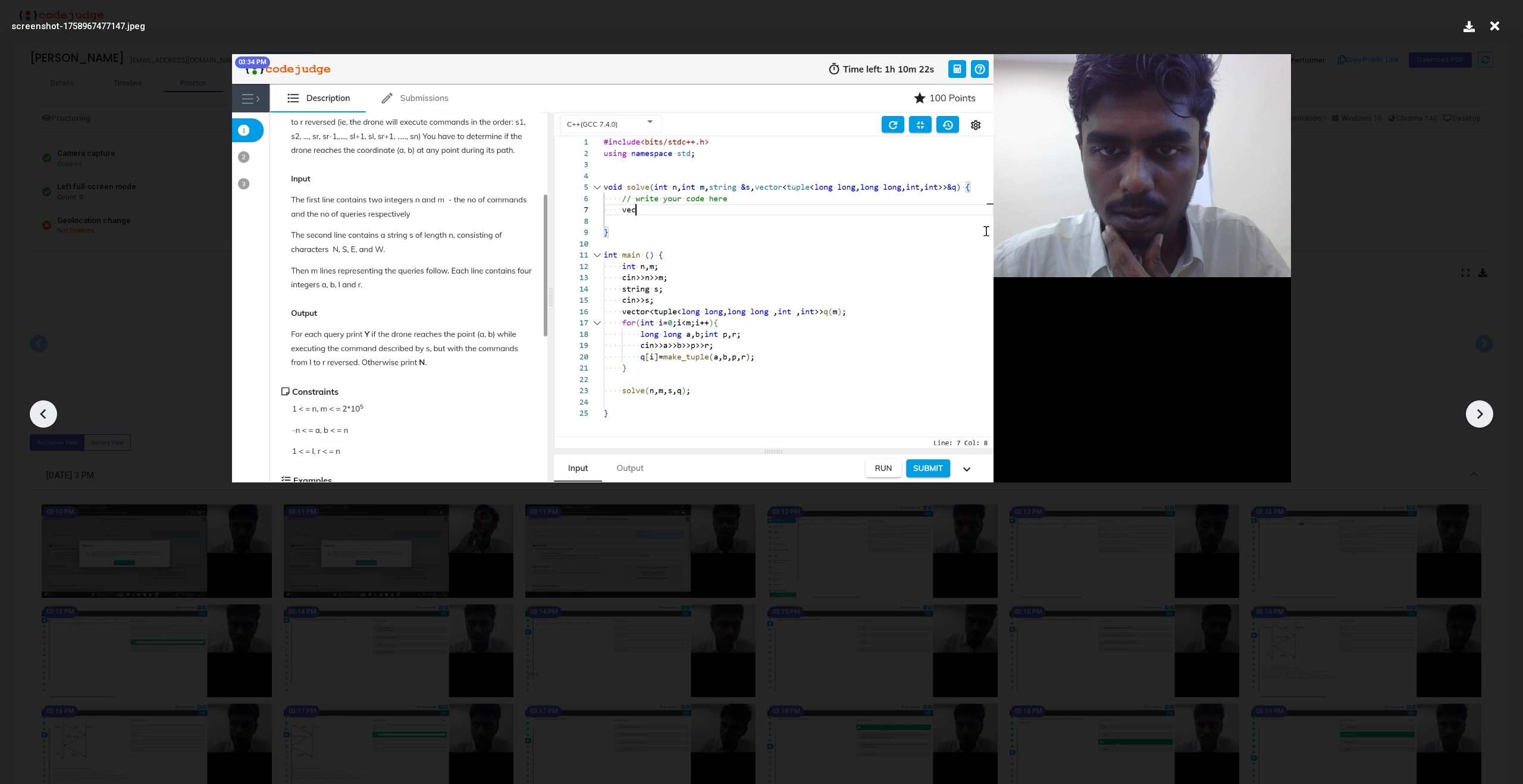
click at [1480, 407] on icon at bounding box center [1479, 413] width 18 height 18
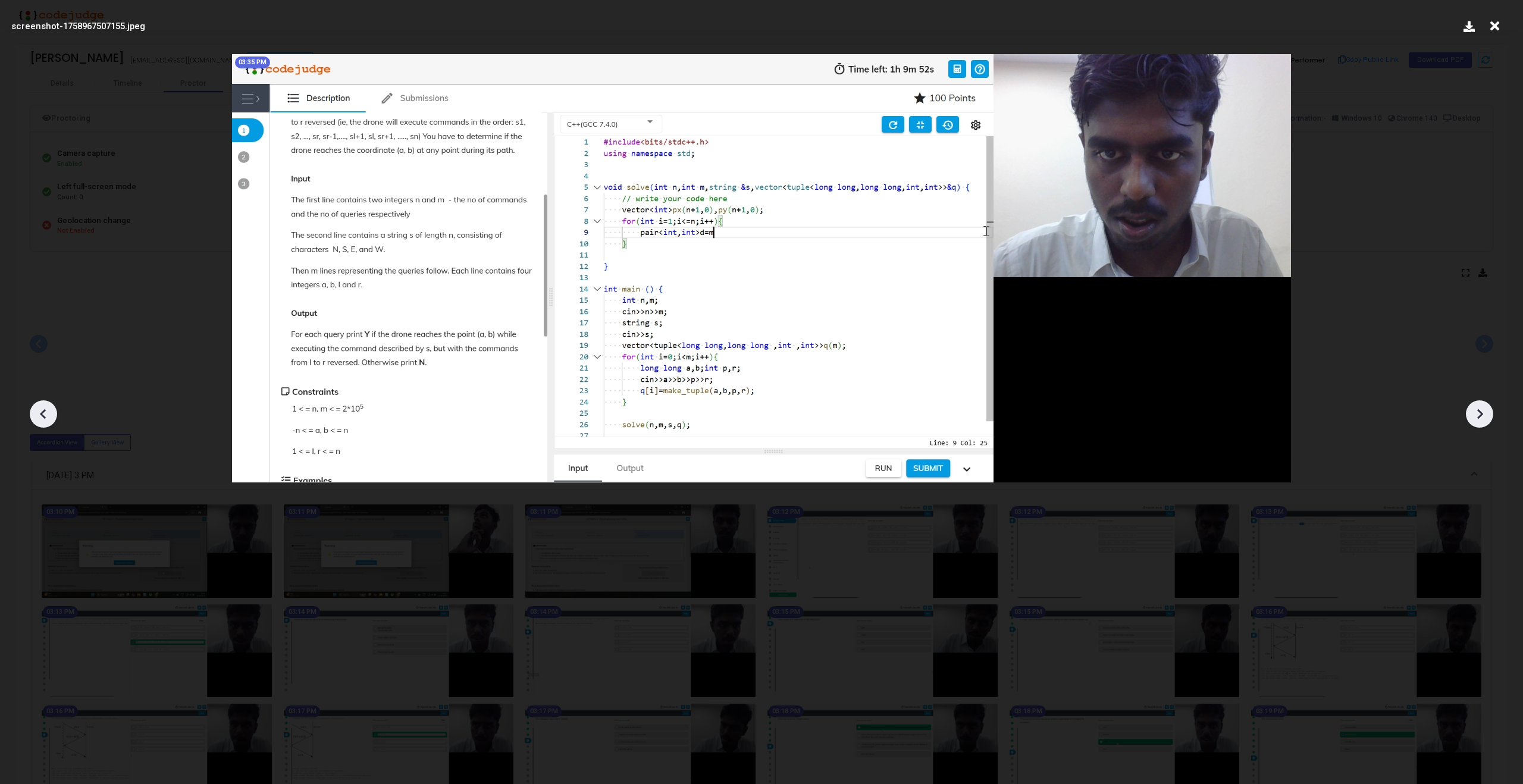
click at [1480, 407] on icon at bounding box center [1479, 413] width 18 height 18
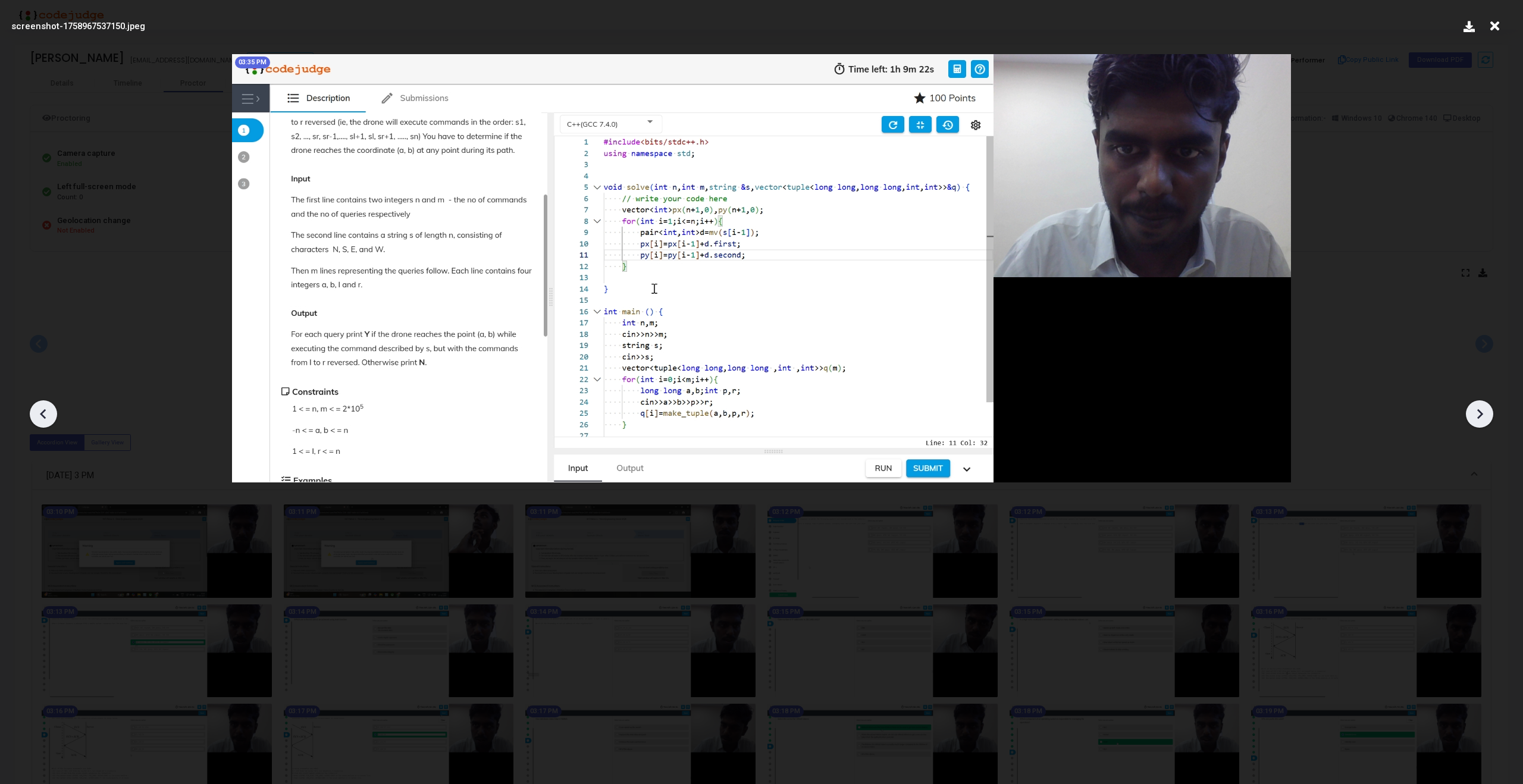
click at [1480, 407] on icon at bounding box center [1479, 413] width 18 height 18
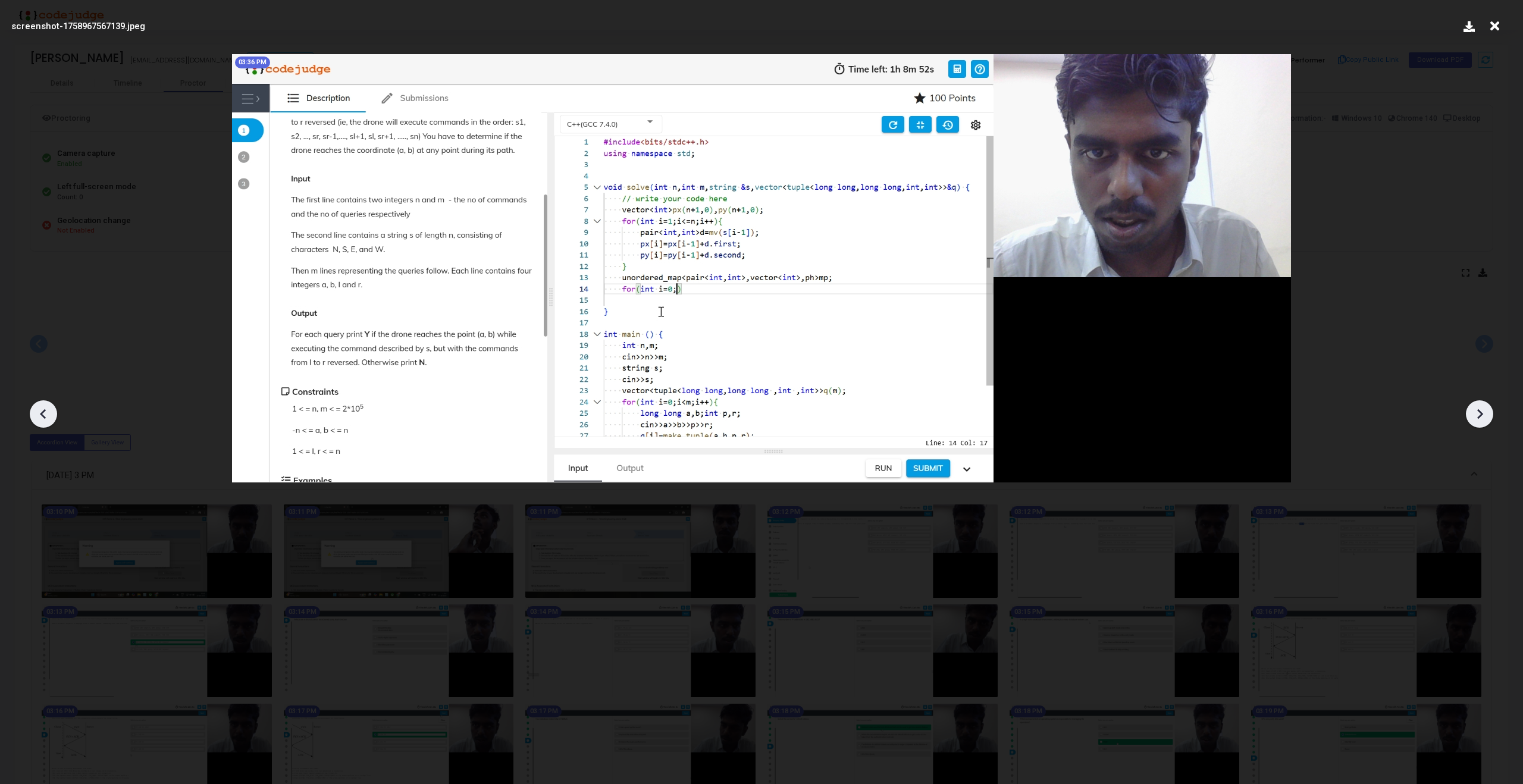
click at [1480, 407] on icon at bounding box center [1479, 413] width 18 height 18
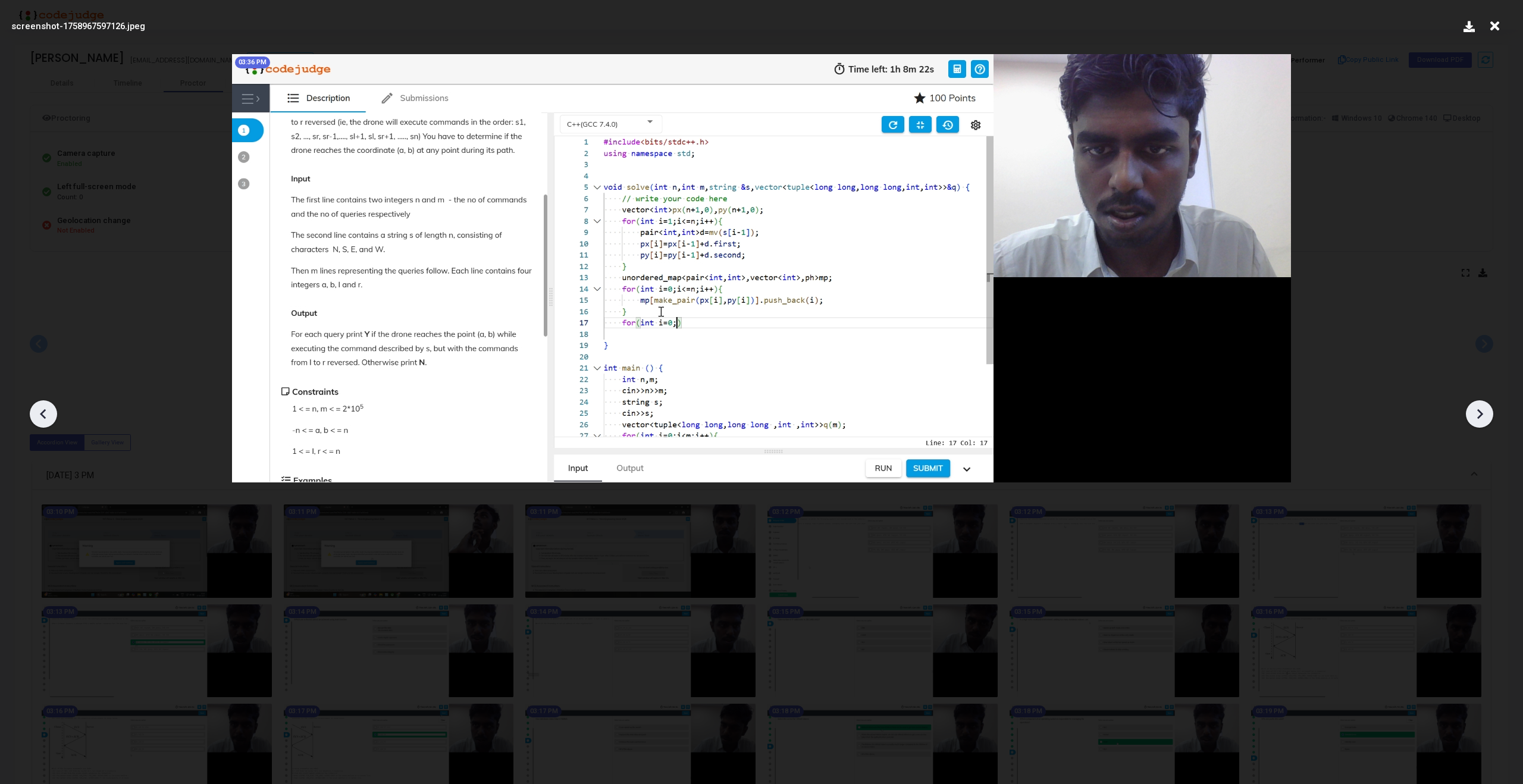
click at [1480, 407] on icon at bounding box center [1479, 413] width 18 height 18
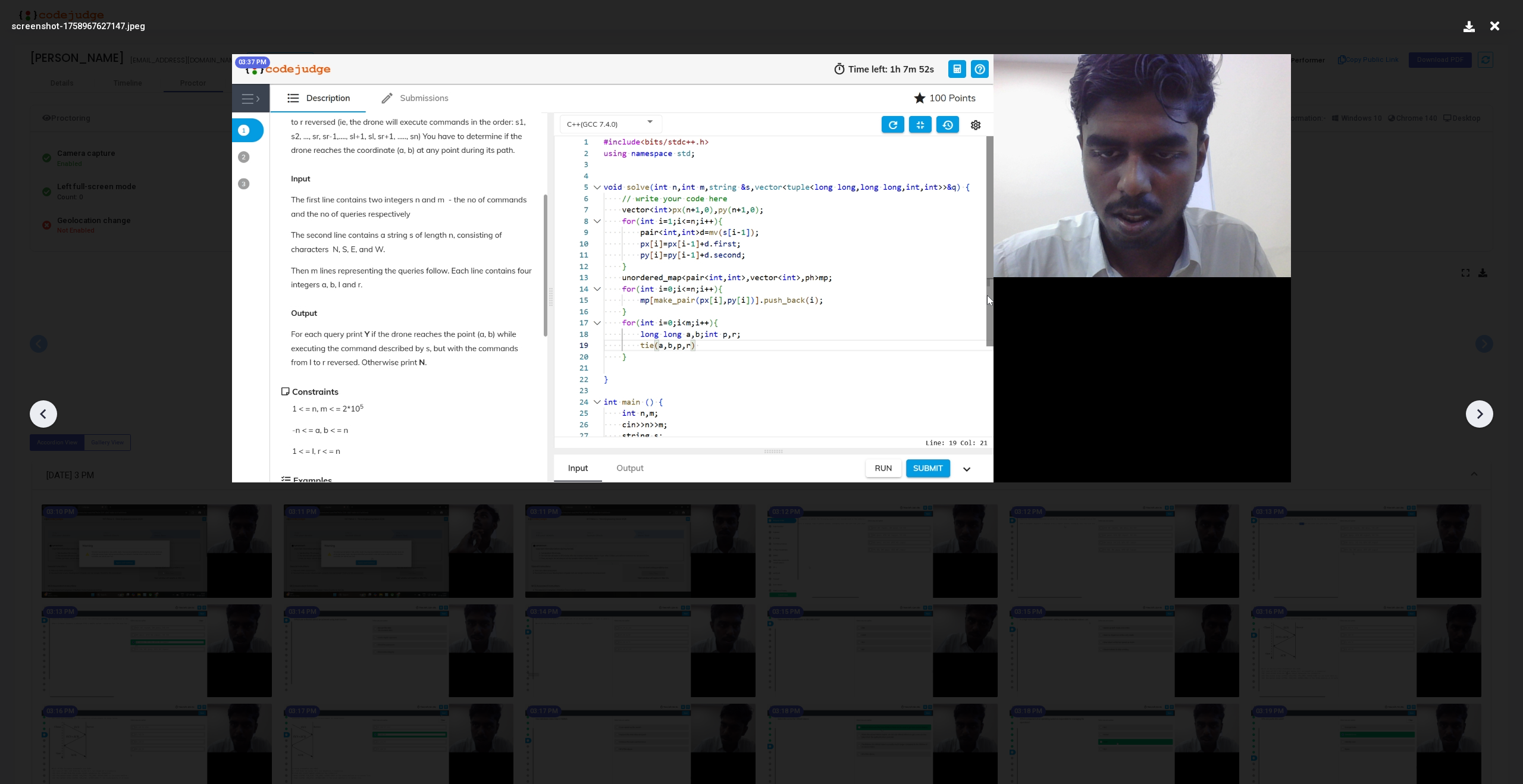
click at [1480, 407] on icon at bounding box center [1479, 413] width 18 height 18
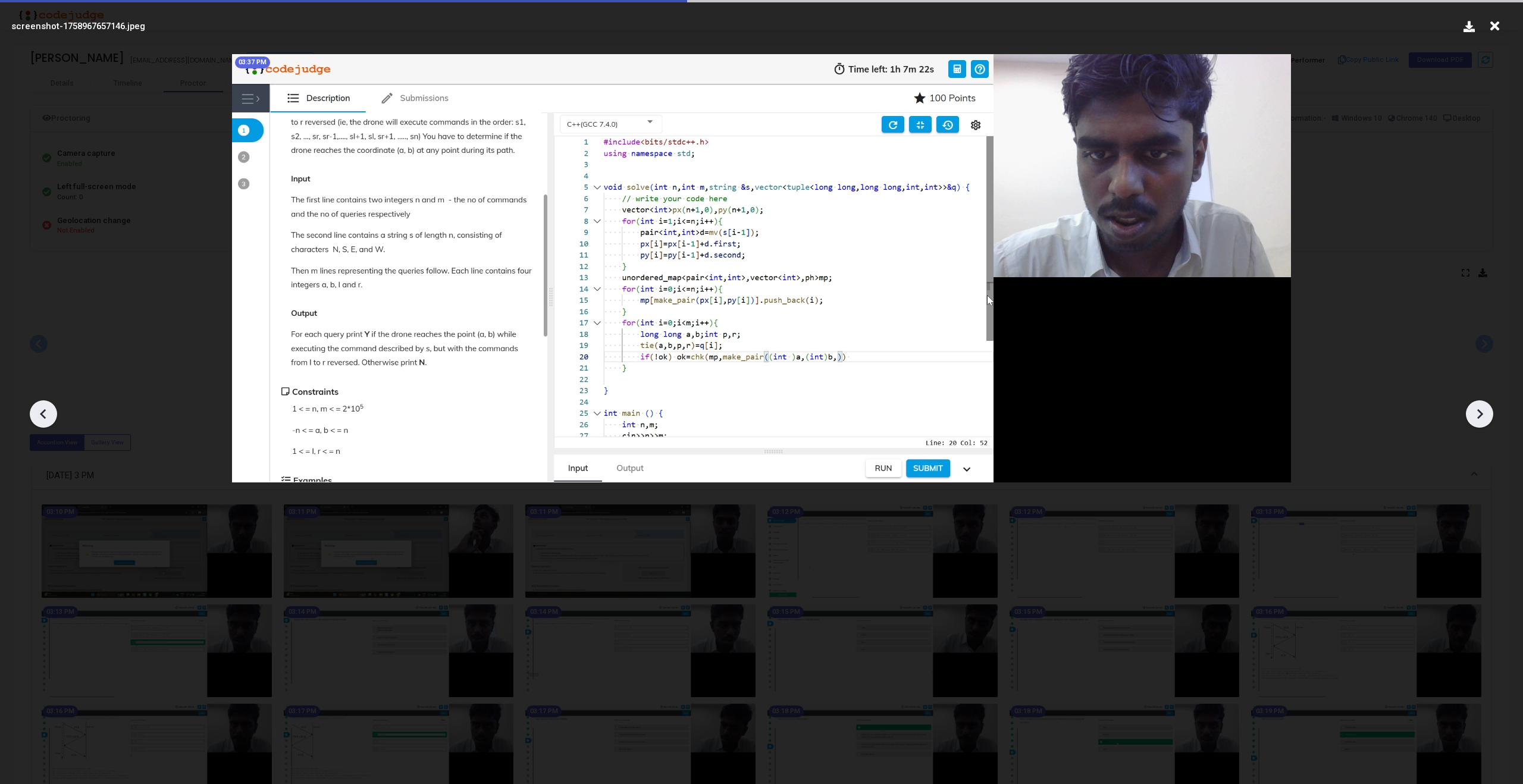
click at [1480, 407] on icon at bounding box center [1479, 413] width 18 height 18
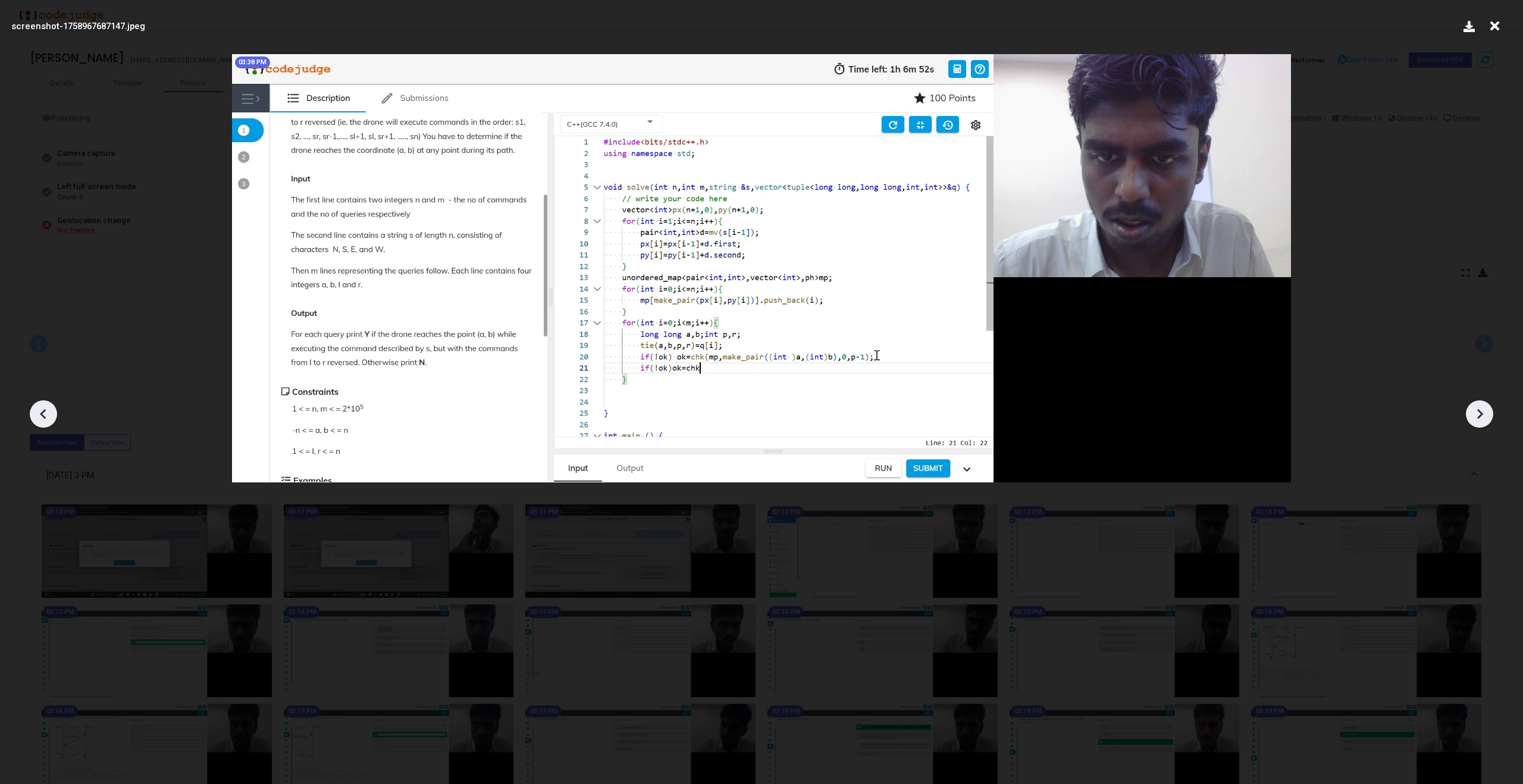
click at [1480, 407] on icon at bounding box center [1479, 413] width 18 height 18
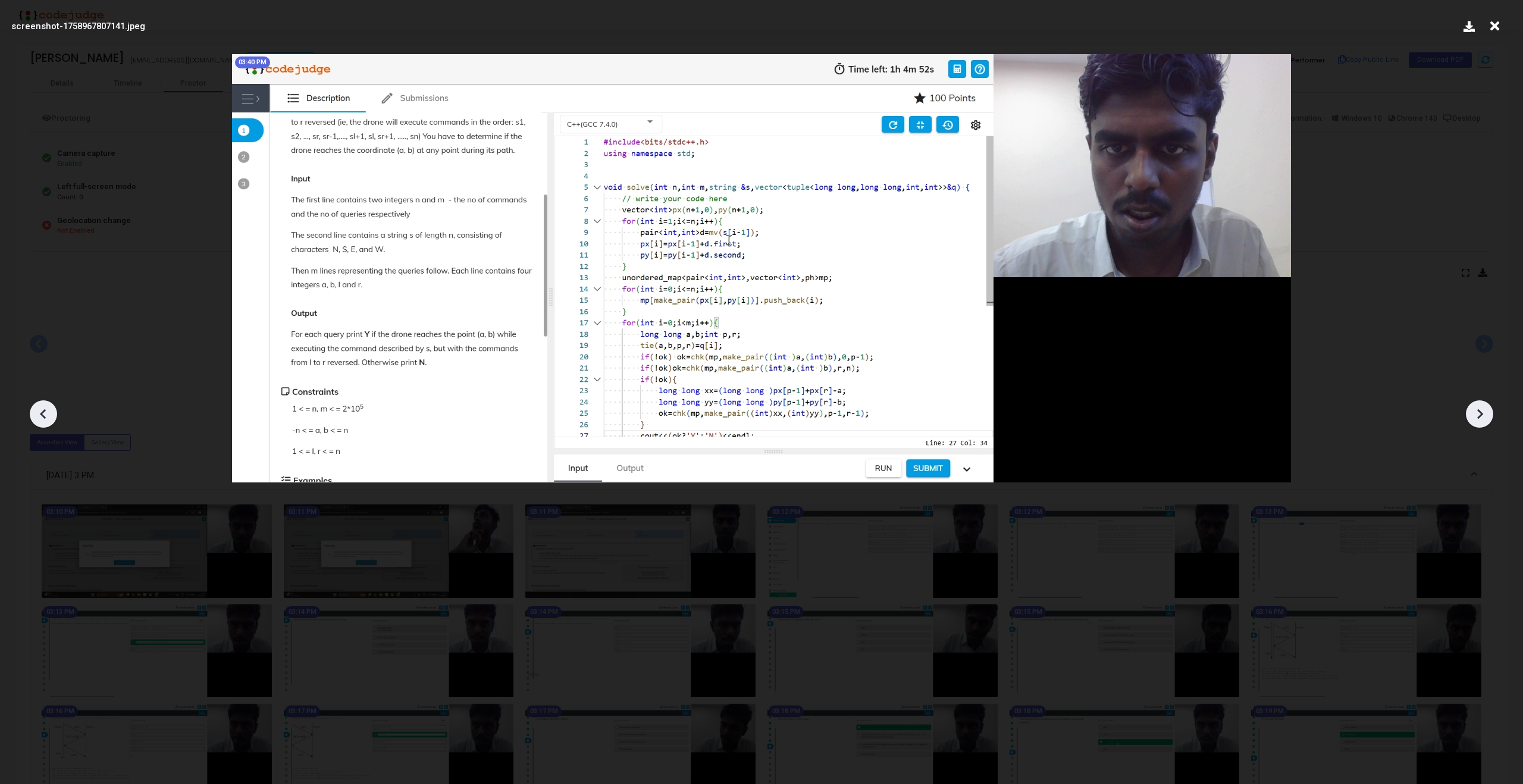
click at [1480, 407] on icon at bounding box center [1479, 413] width 18 height 18
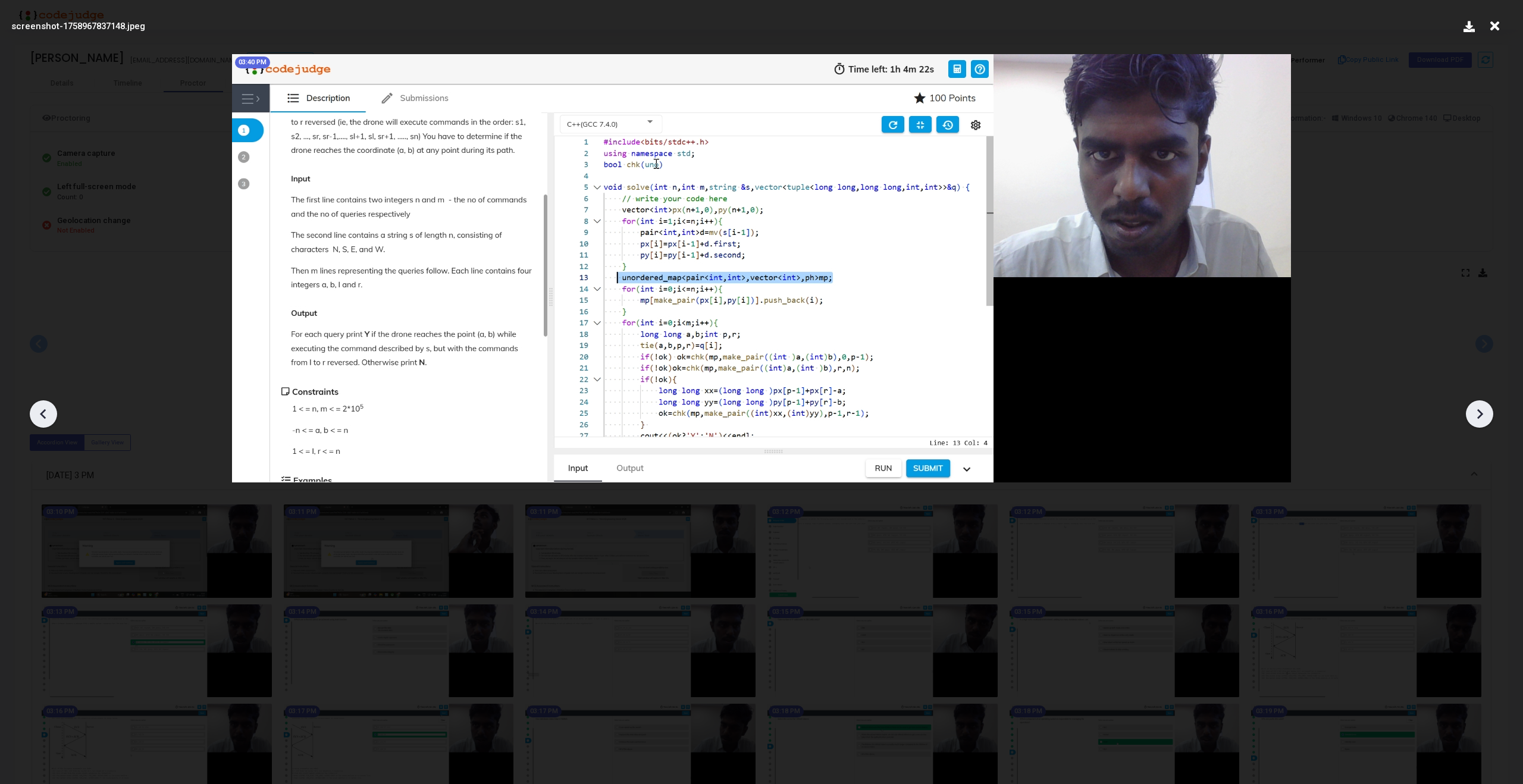
click at [1480, 407] on icon at bounding box center [1479, 413] width 18 height 18
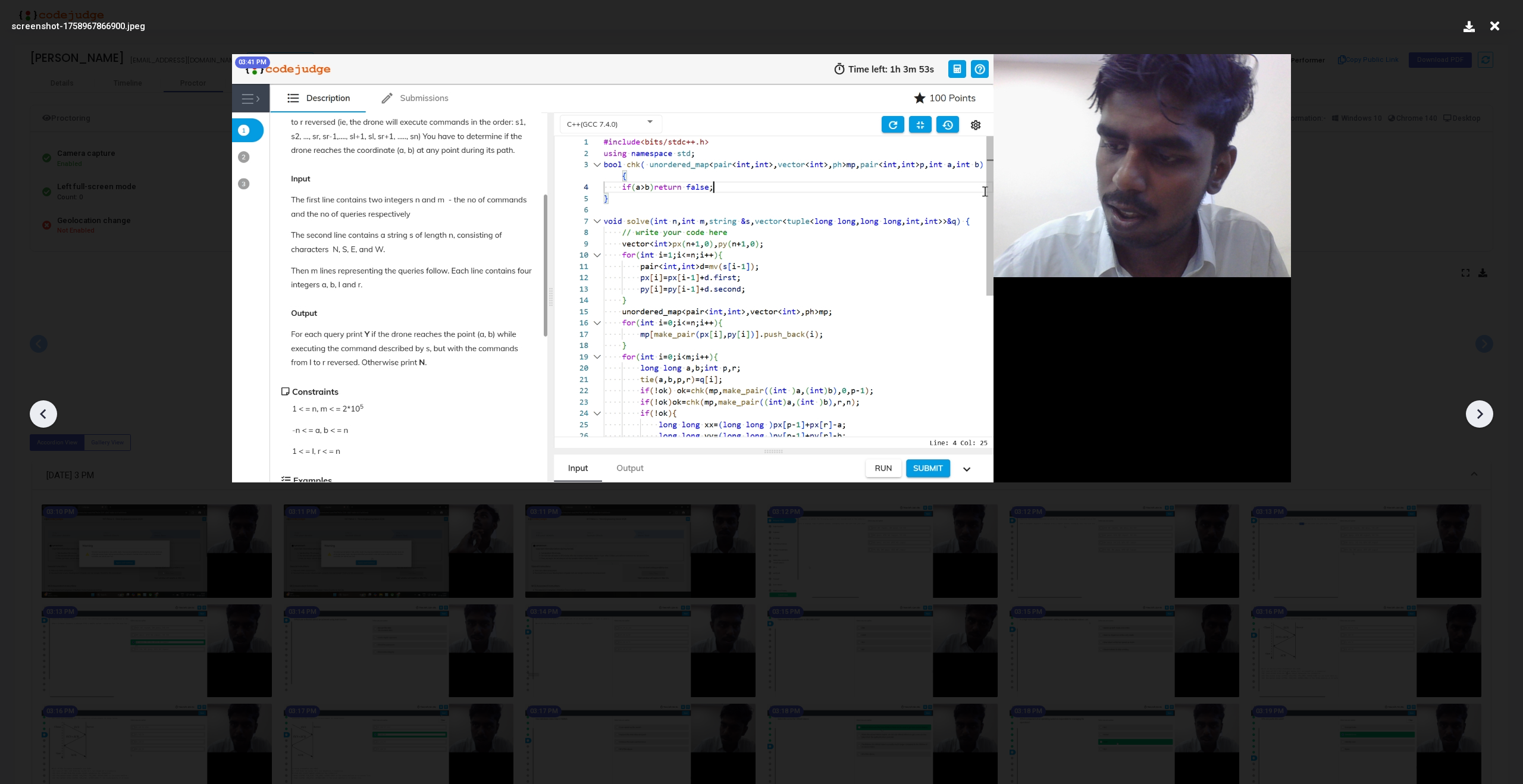
click at [1480, 407] on icon at bounding box center [1479, 413] width 18 height 18
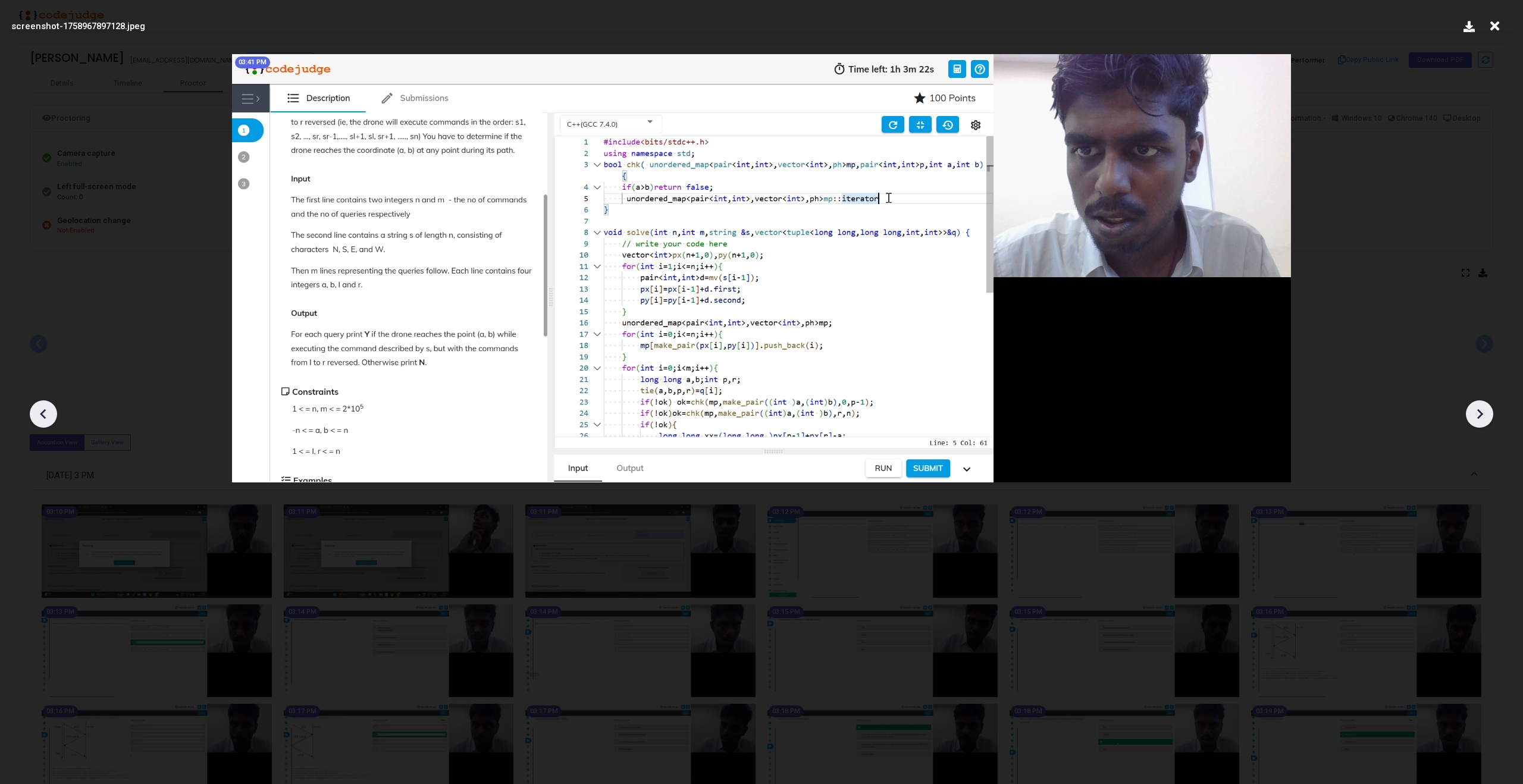
click at [1480, 407] on icon at bounding box center [1479, 413] width 18 height 18
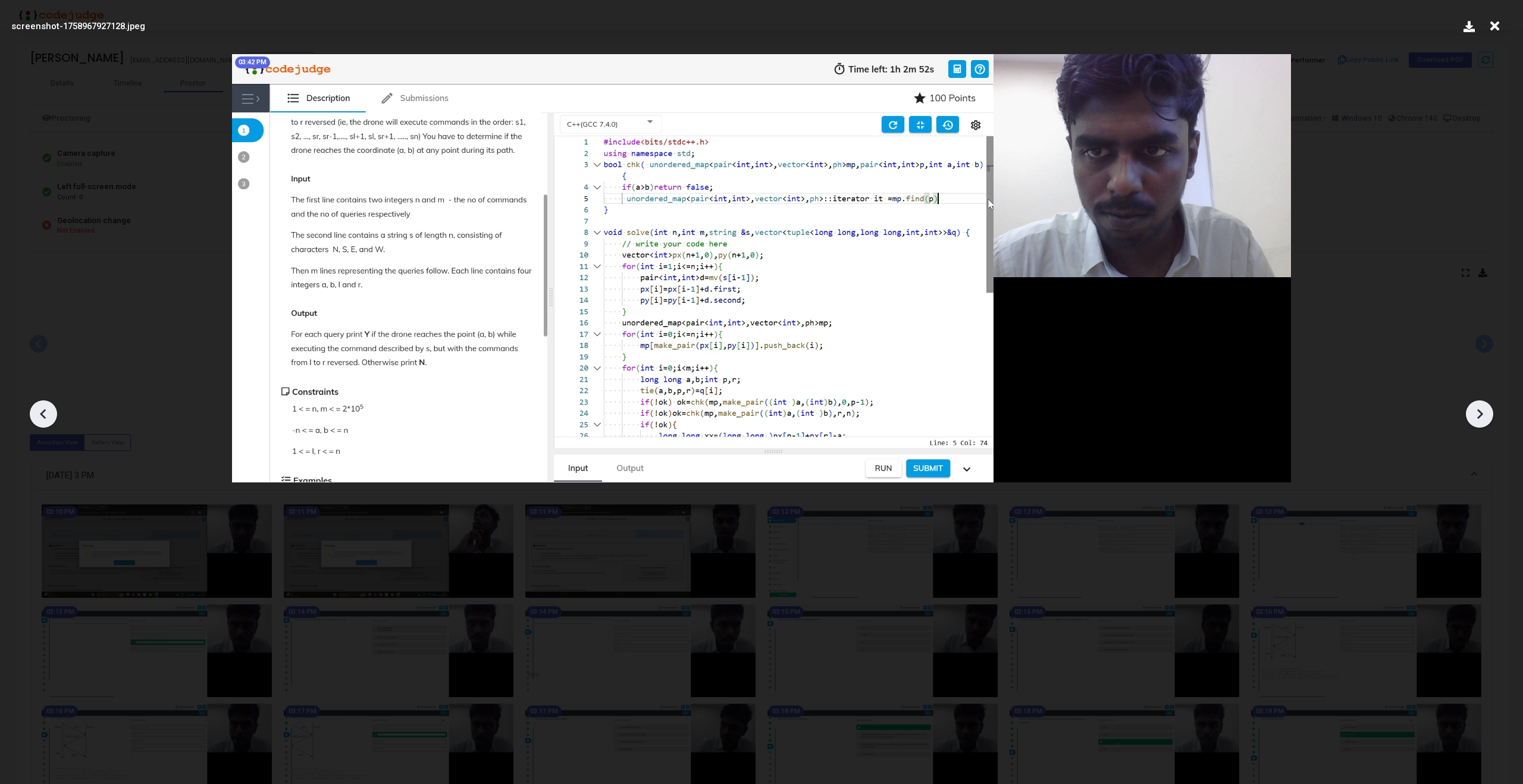
click at [1480, 407] on icon at bounding box center [1479, 413] width 18 height 18
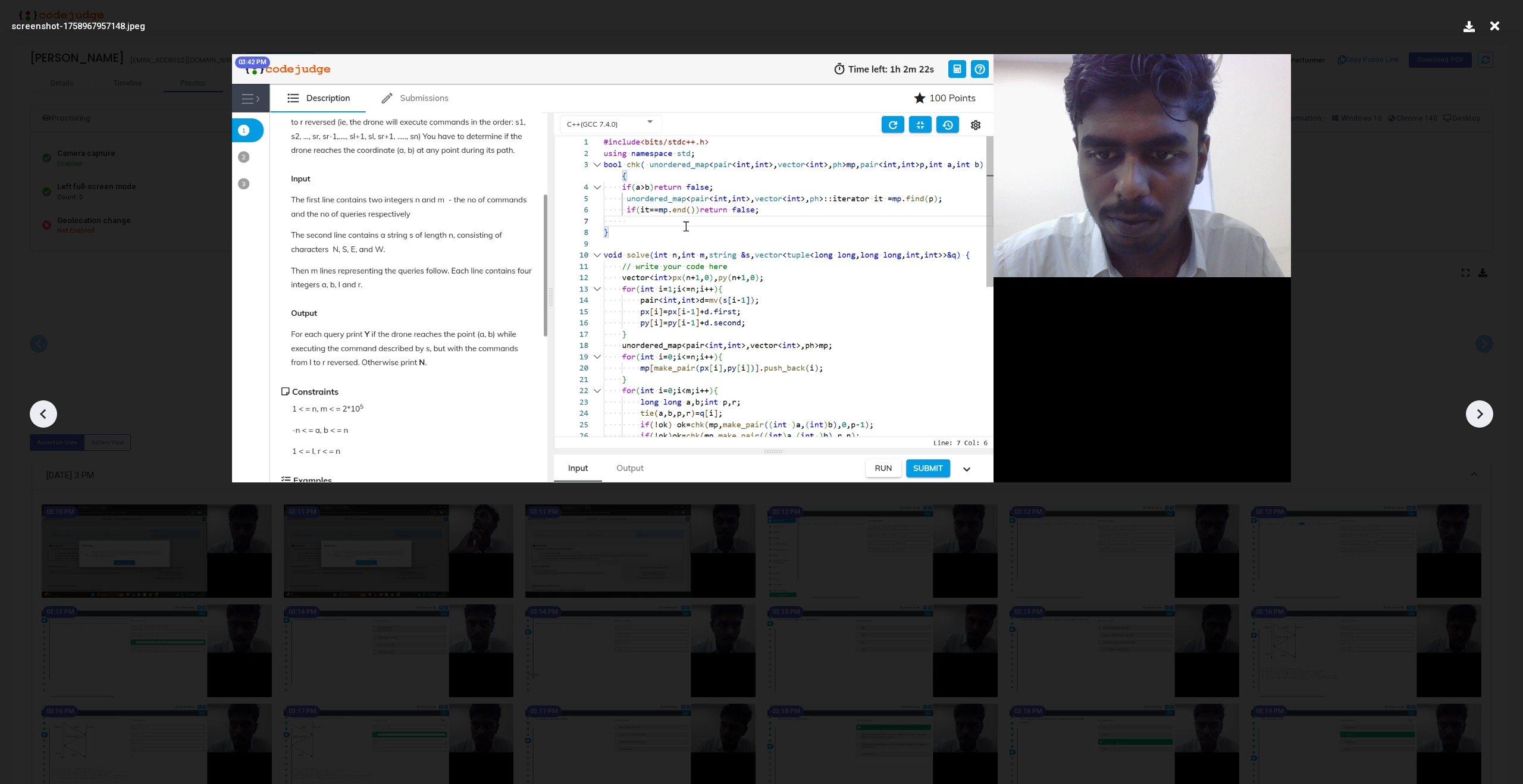
click at [1480, 407] on icon at bounding box center [1479, 413] width 18 height 18
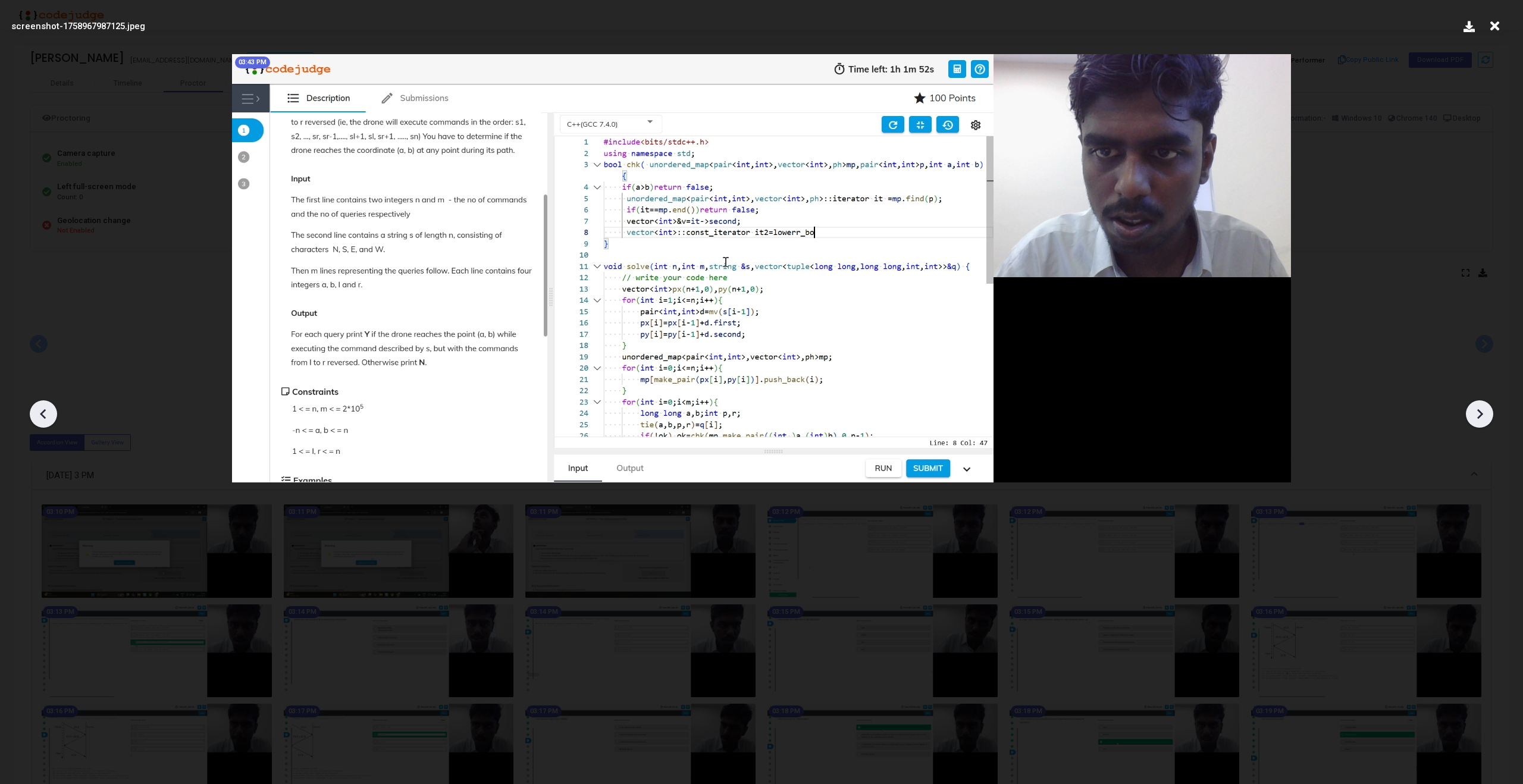
click at [1480, 407] on icon at bounding box center [1479, 413] width 18 height 18
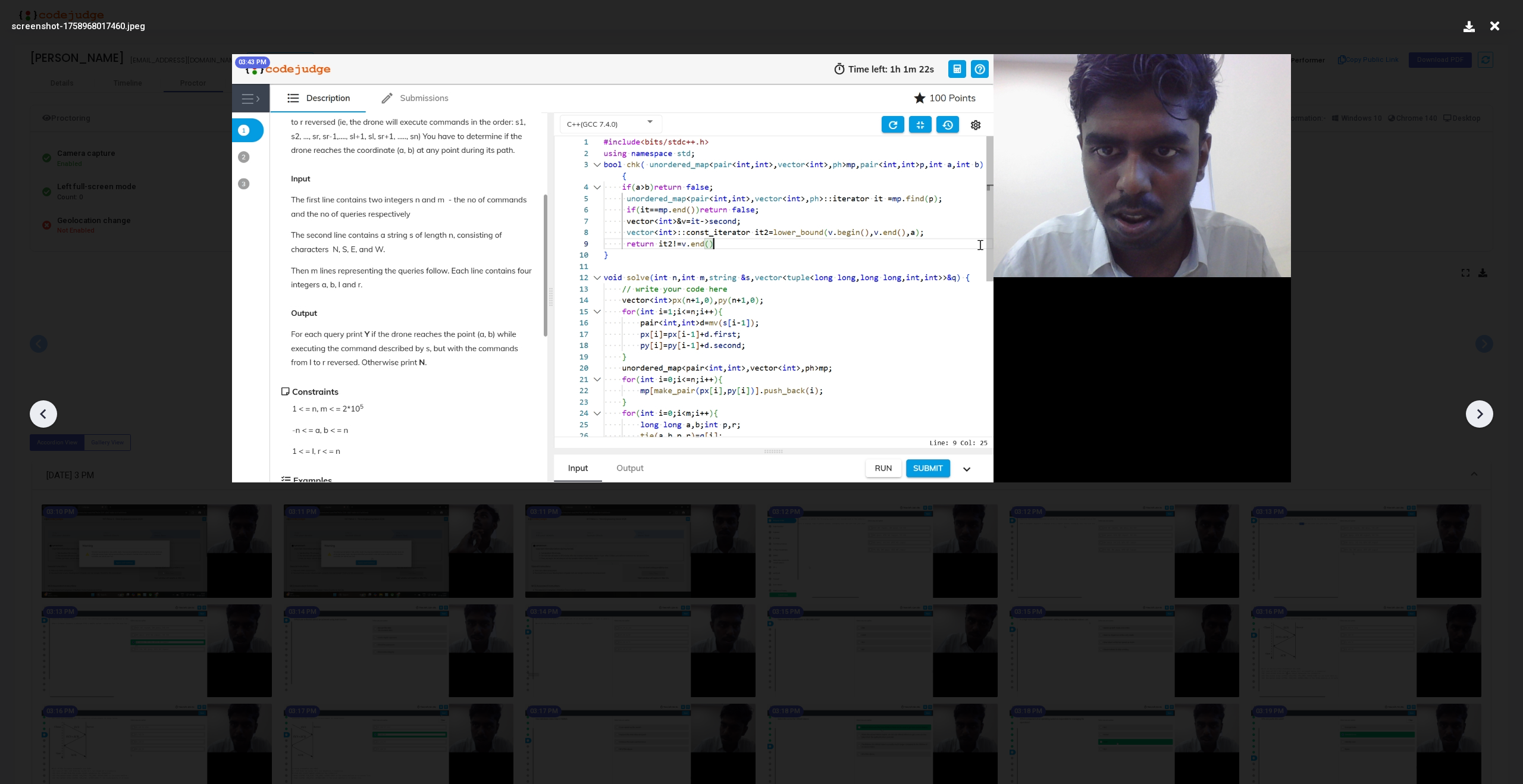
click at [1480, 407] on icon at bounding box center [1479, 413] width 18 height 18
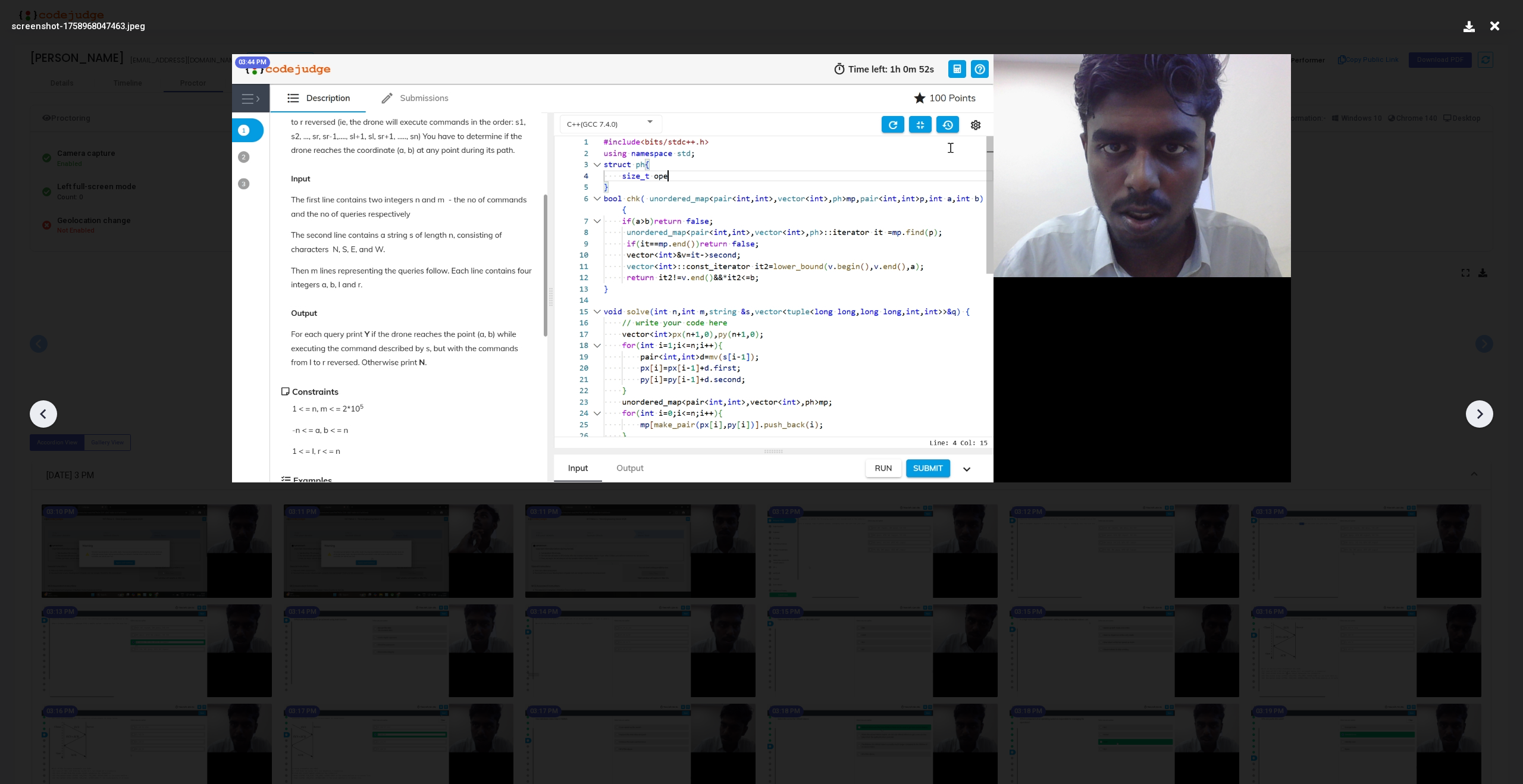
click at [1480, 407] on icon at bounding box center [1479, 413] width 18 height 18
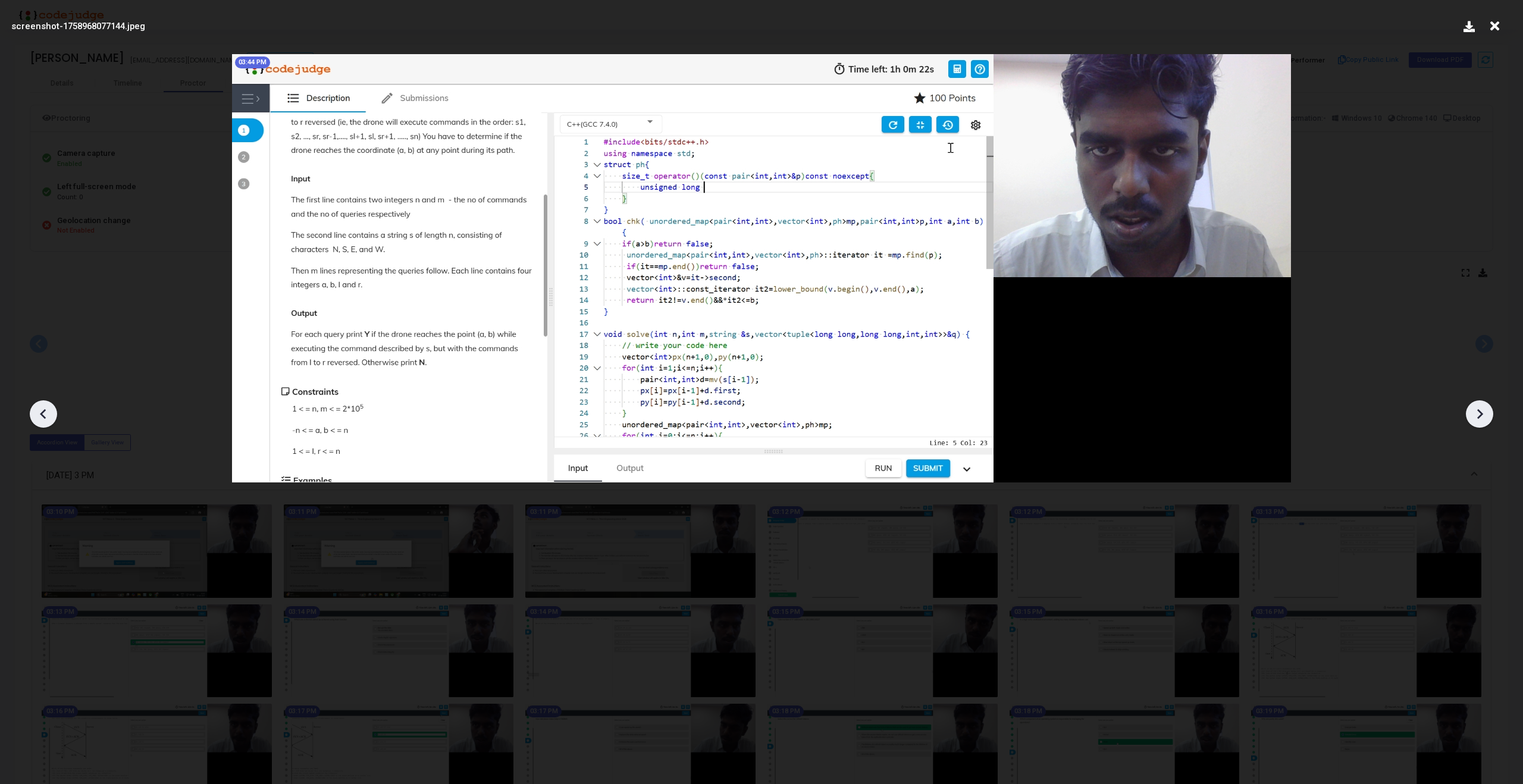
click at [1480, 407] on icon at bounding box center [1479, 413] width 18 height 18
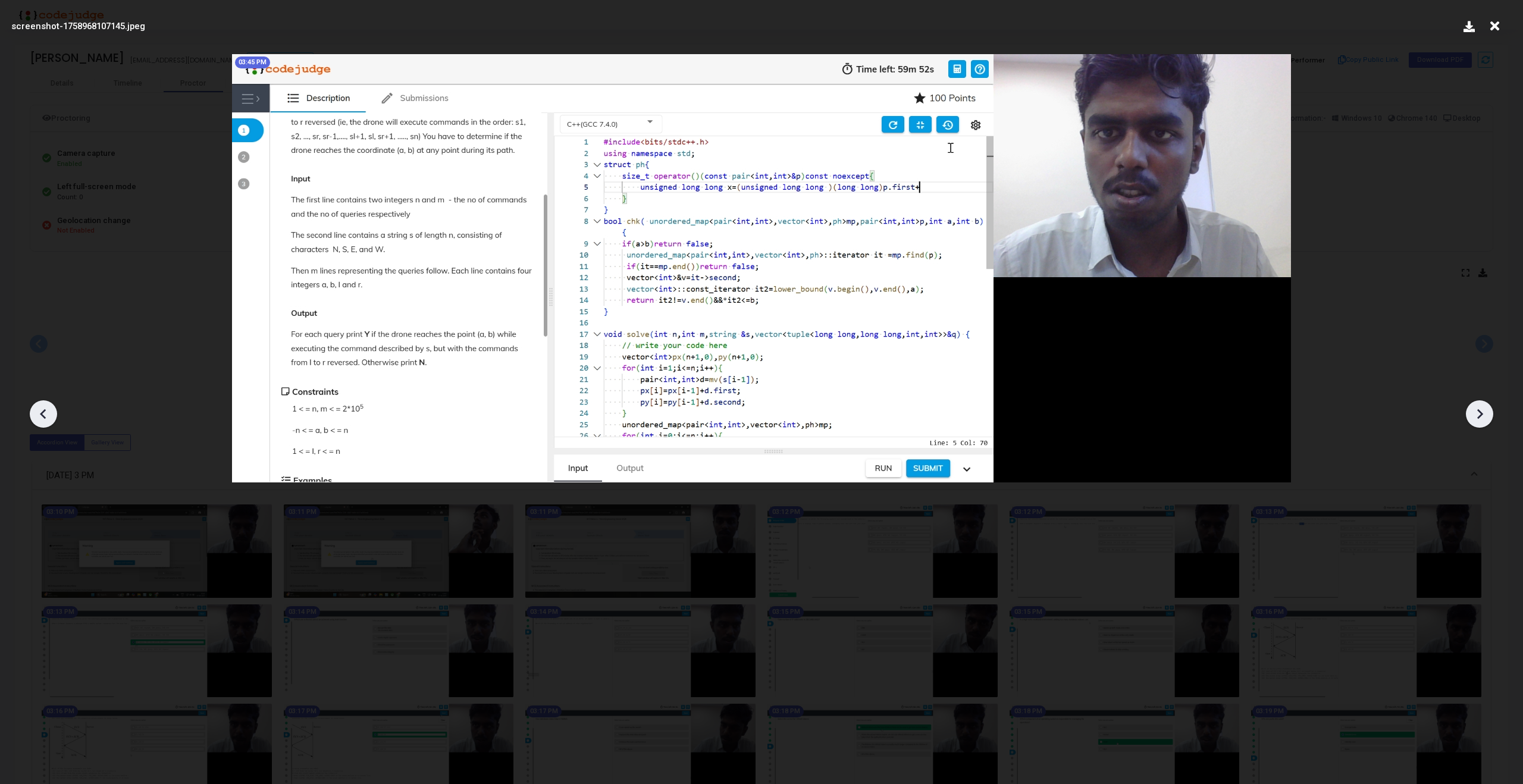
click at [1480, 407] on icon at bounding box center [1479, 413] width 18 height 18
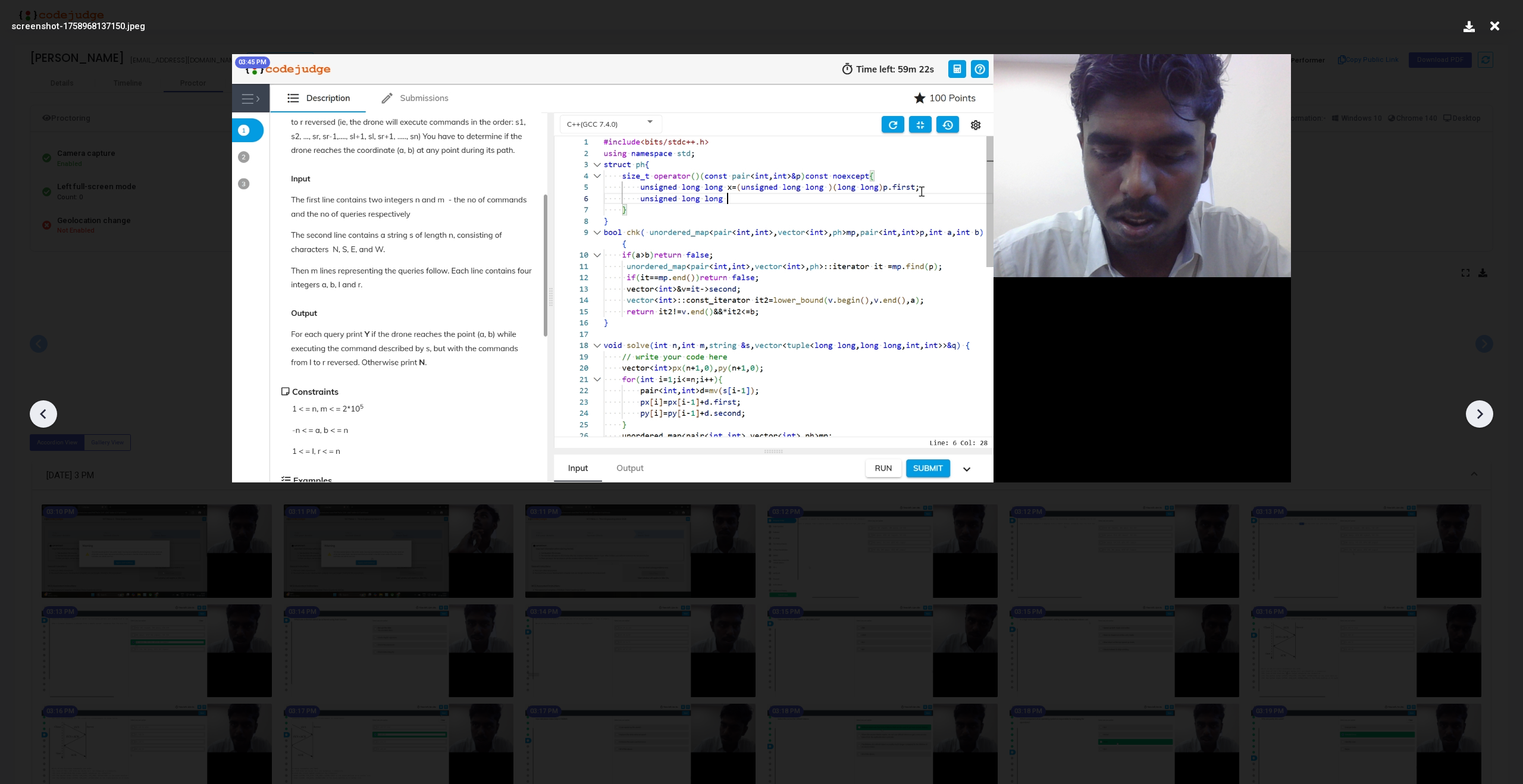
click at [1480, 407] on icon at bounding box center [1479, 413] width 18 height 18
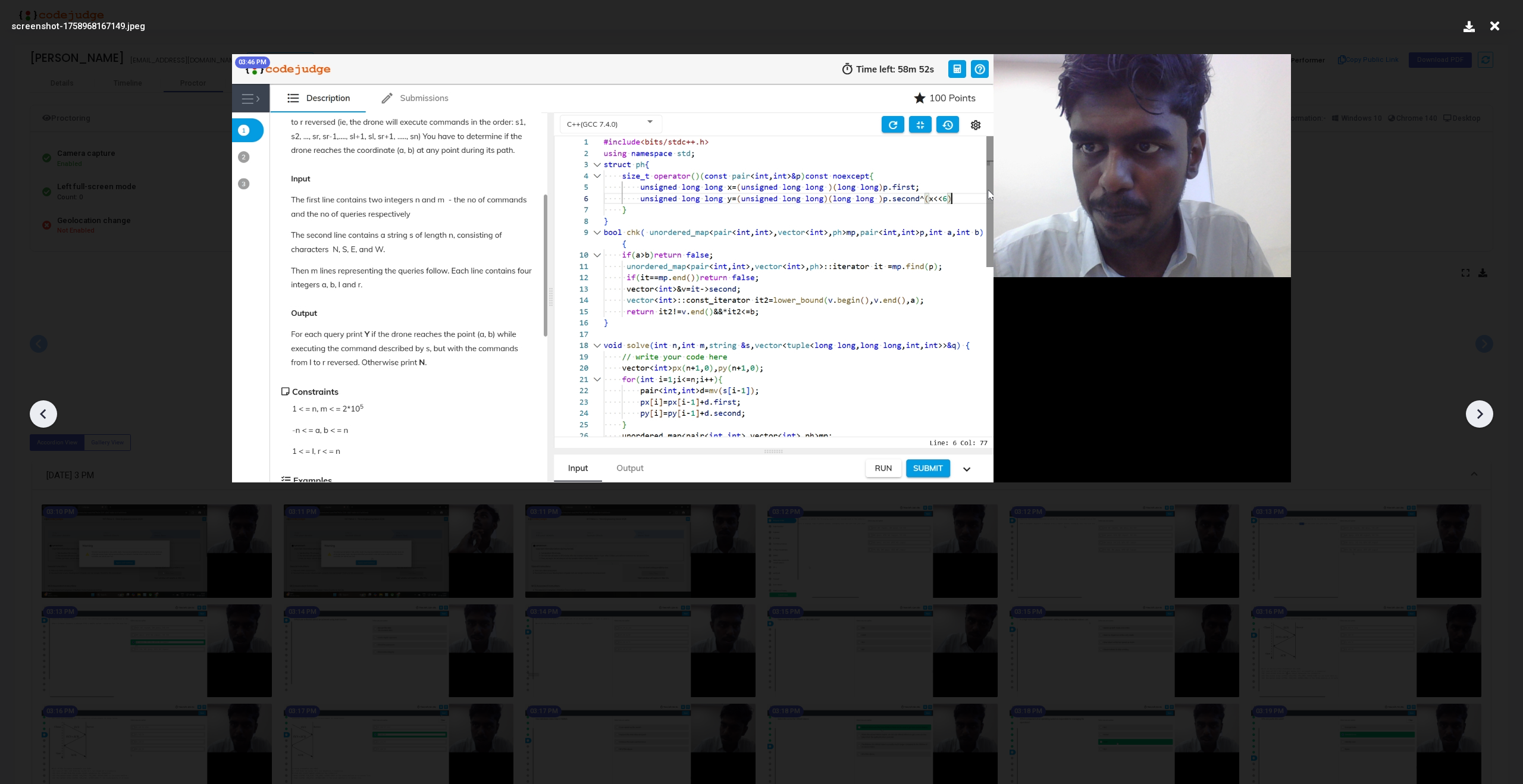
click at [1480, 407] on icon at bounding box center [1479, 413] width 18 height 18
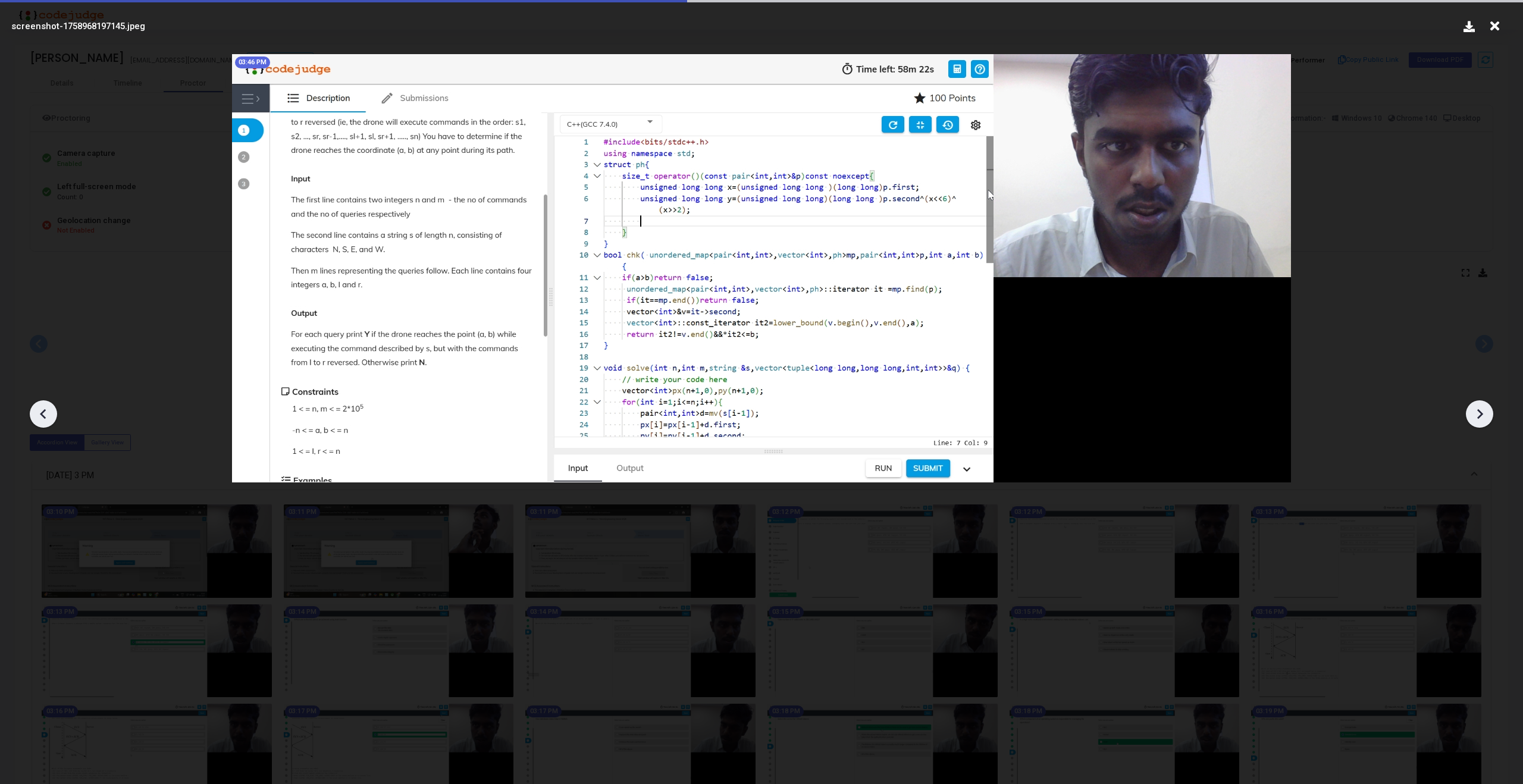
click at [1480, 407] on icon at bounding box center [1479, 413] width 18 height 18
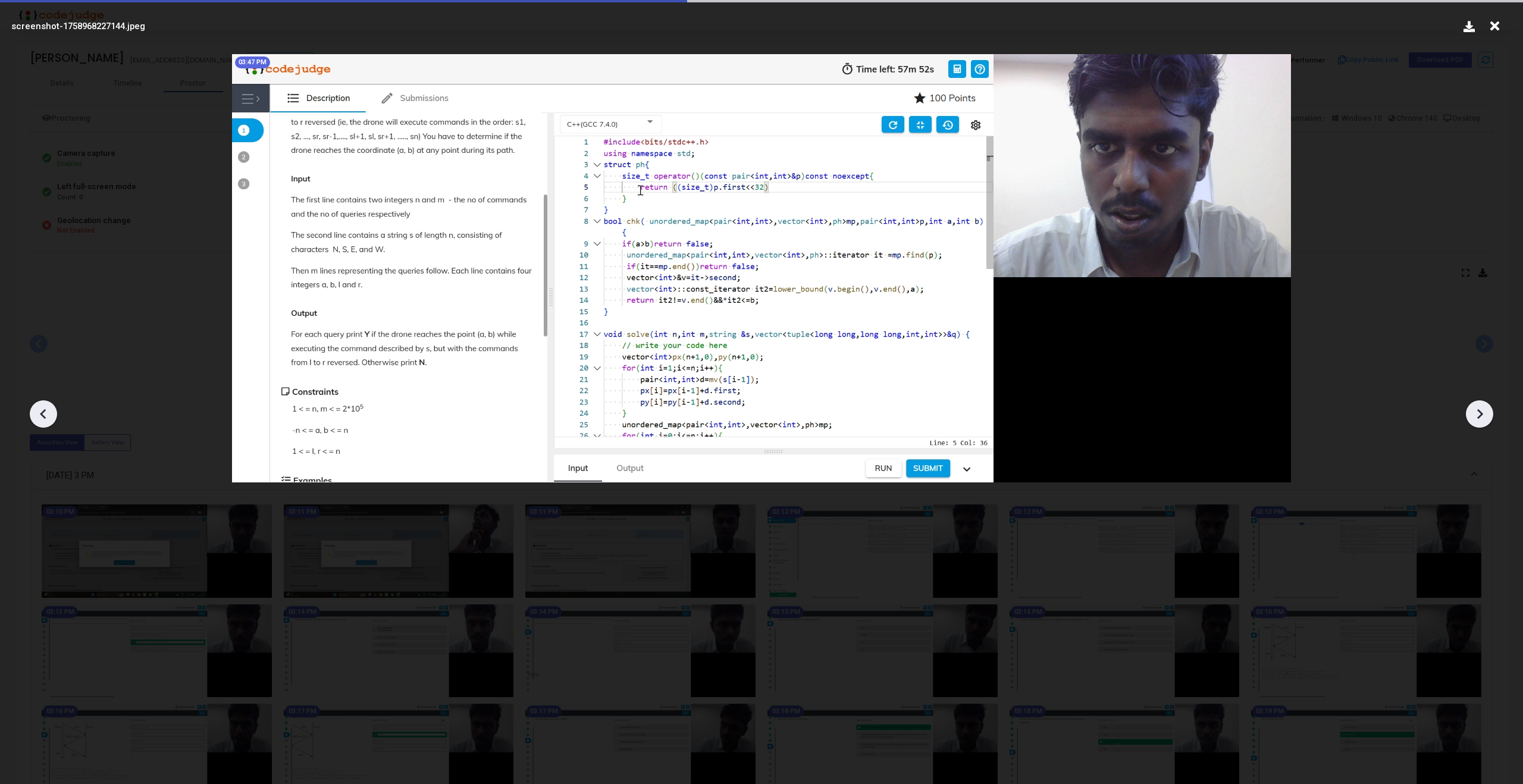
click at [1480, 407] on icon at bounding box center [1479, 413] width 18 height 18
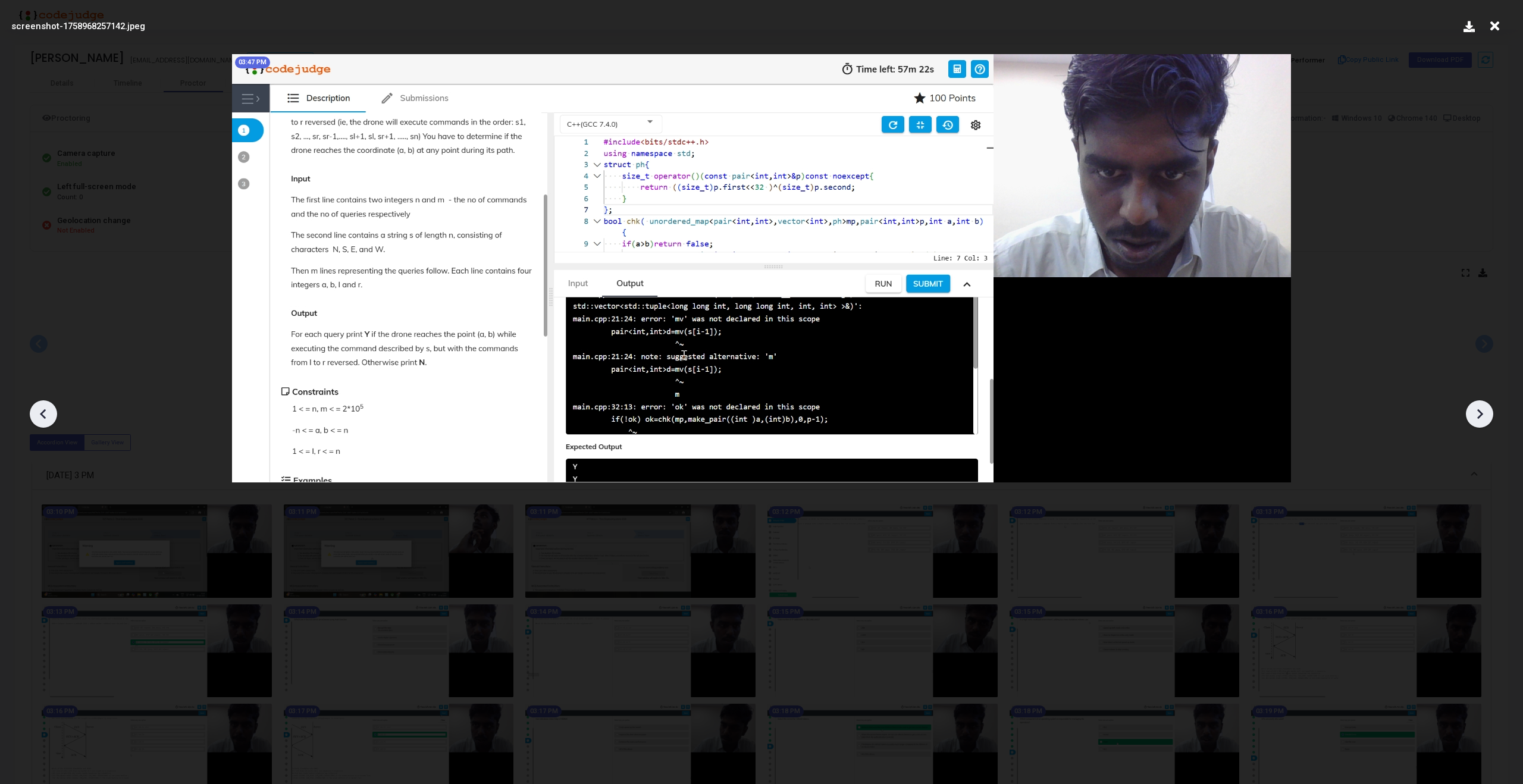
click at [1477, 407] on icon at bounding box center [1479, 413] width 18 height 18
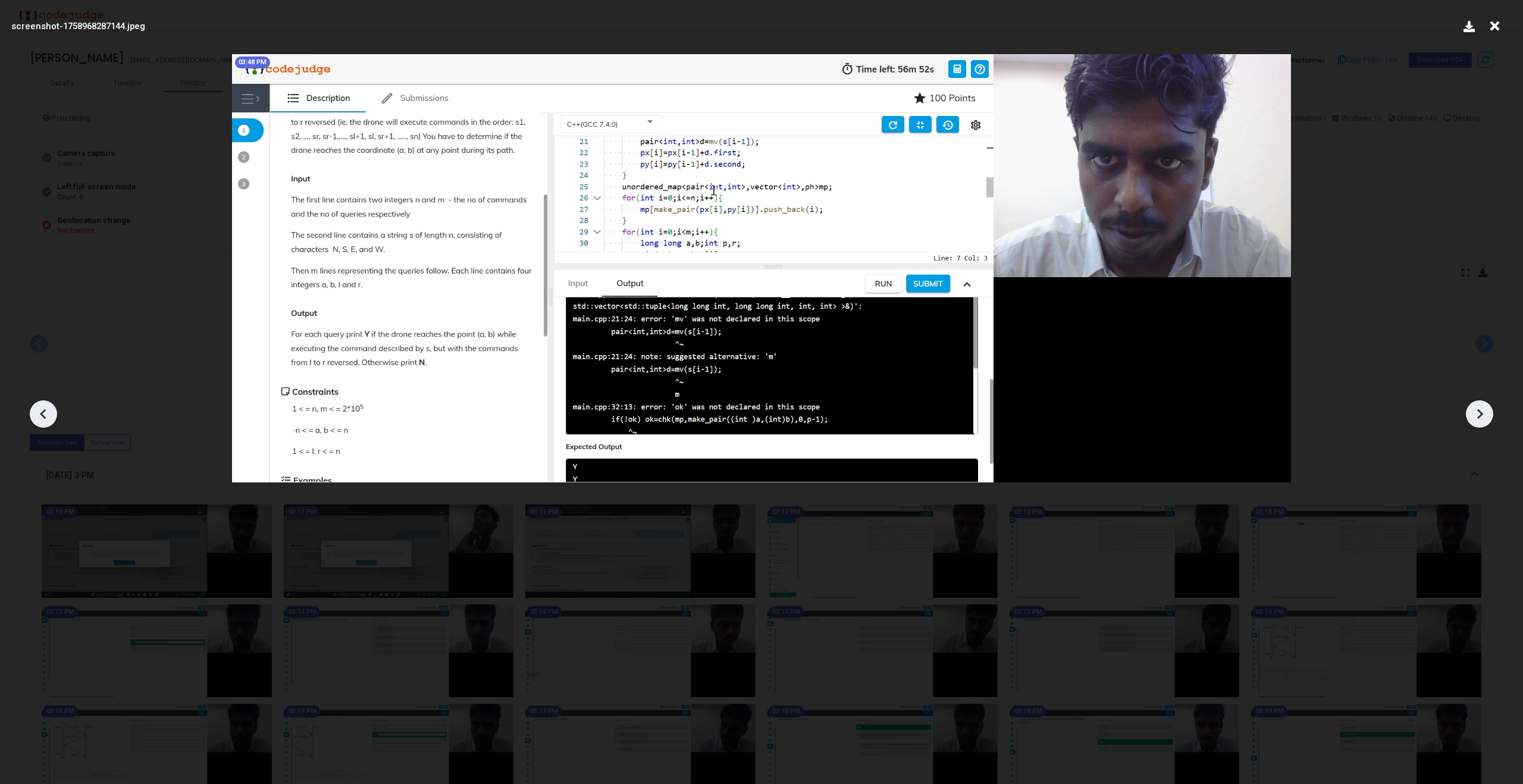
click at [1477, 407] on icon at bounding box center [1479, 413] width 18 height 18
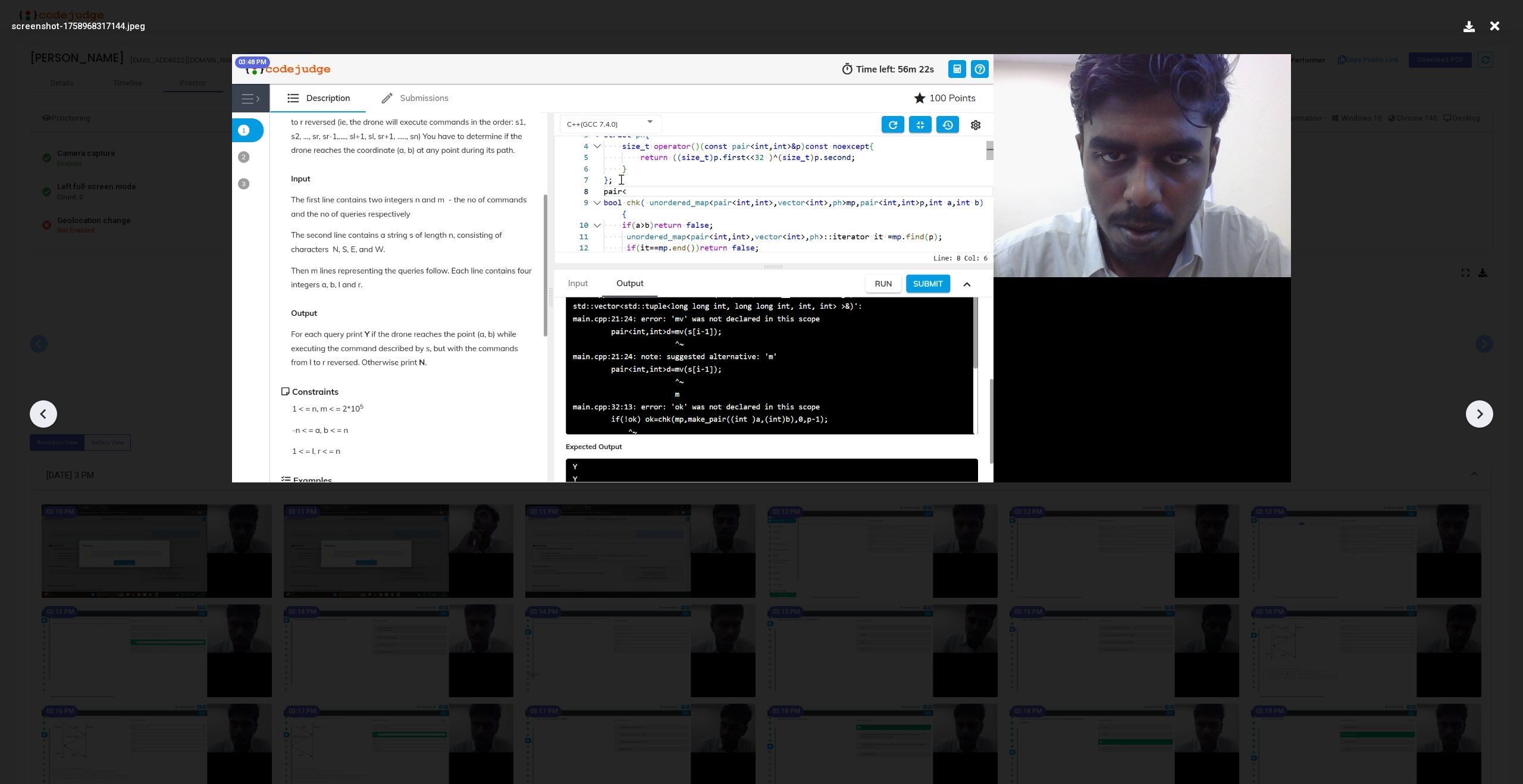
click at [1477, 407] on icon at bounding box center [1479, 413] width 18 height 18
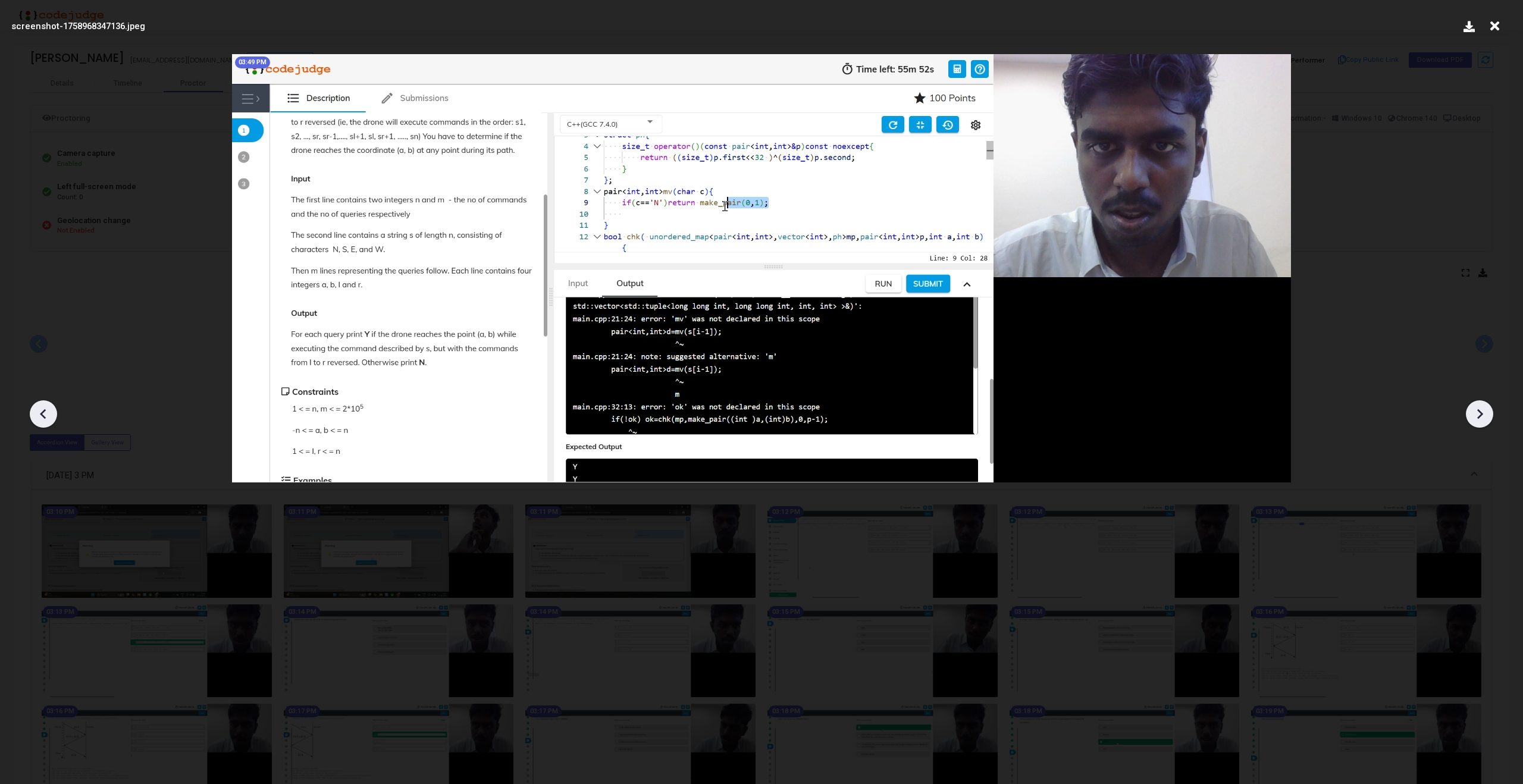
click at [1477, 407] on icon at bounding box center [1479, 413] width 18 height 18
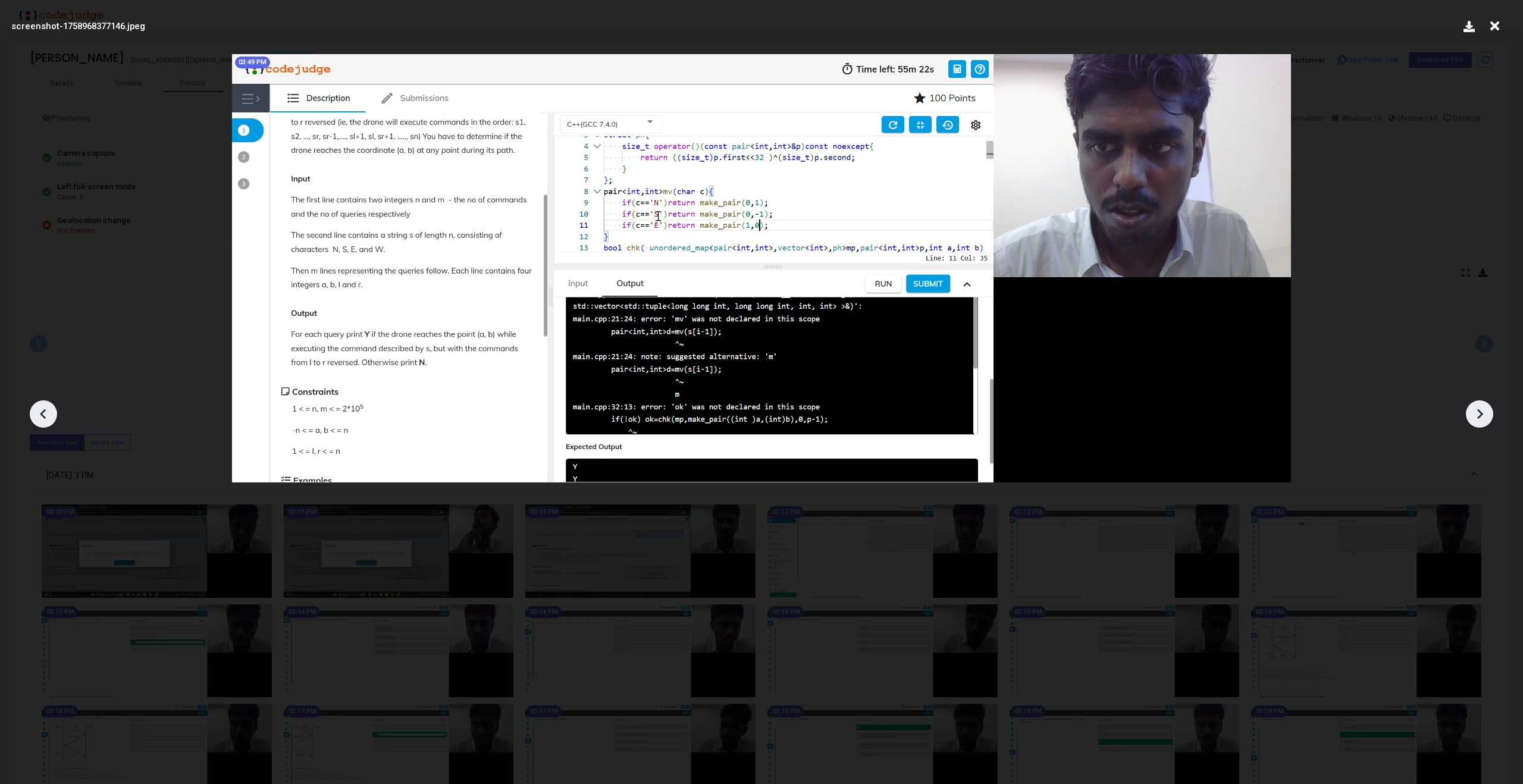
click at [1477, 407] on icon at bounding box center [1479, 413] width 18 height 18
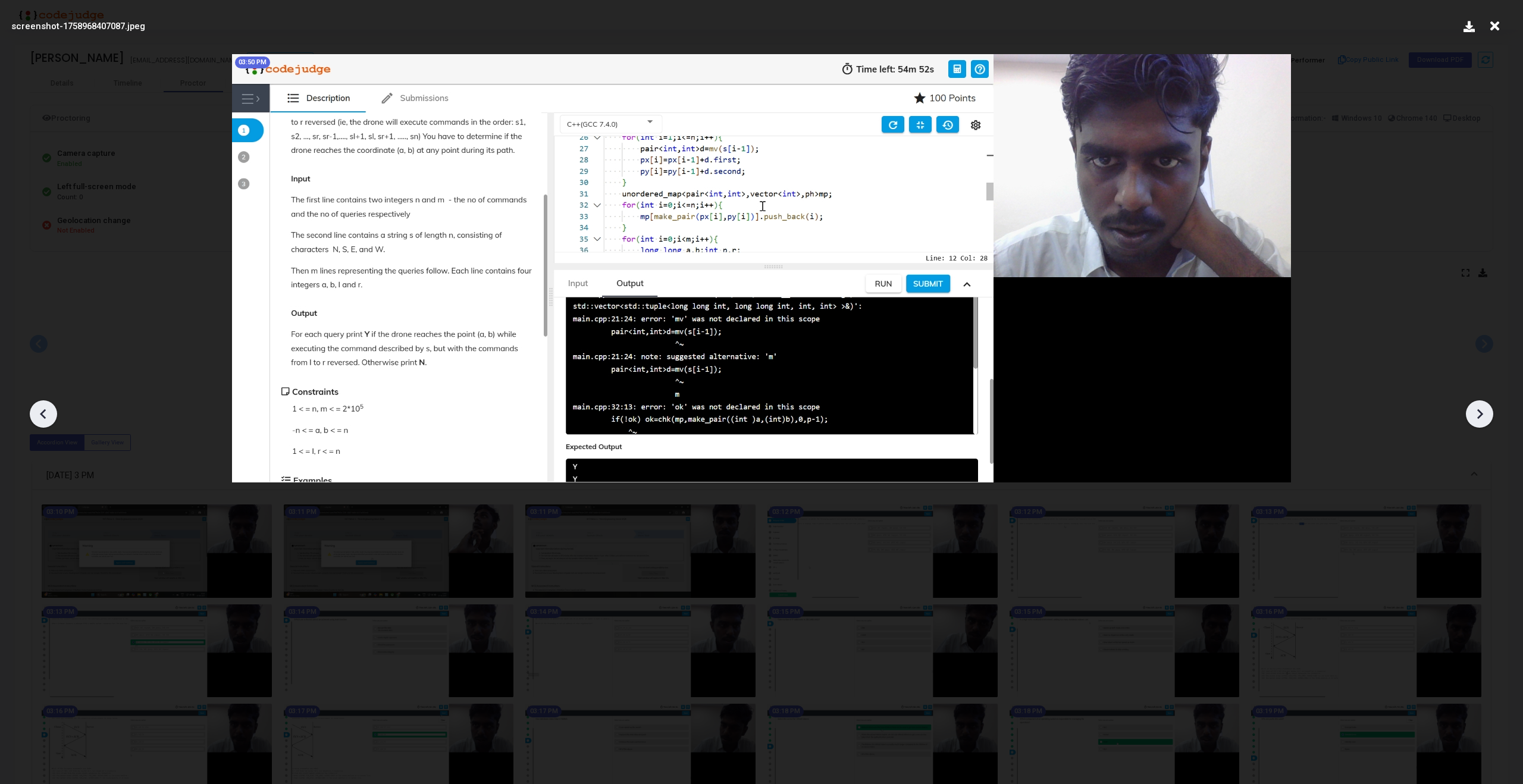
click at [1477, 407] on icon at bounding box center [1479, 413] width 18 height 18
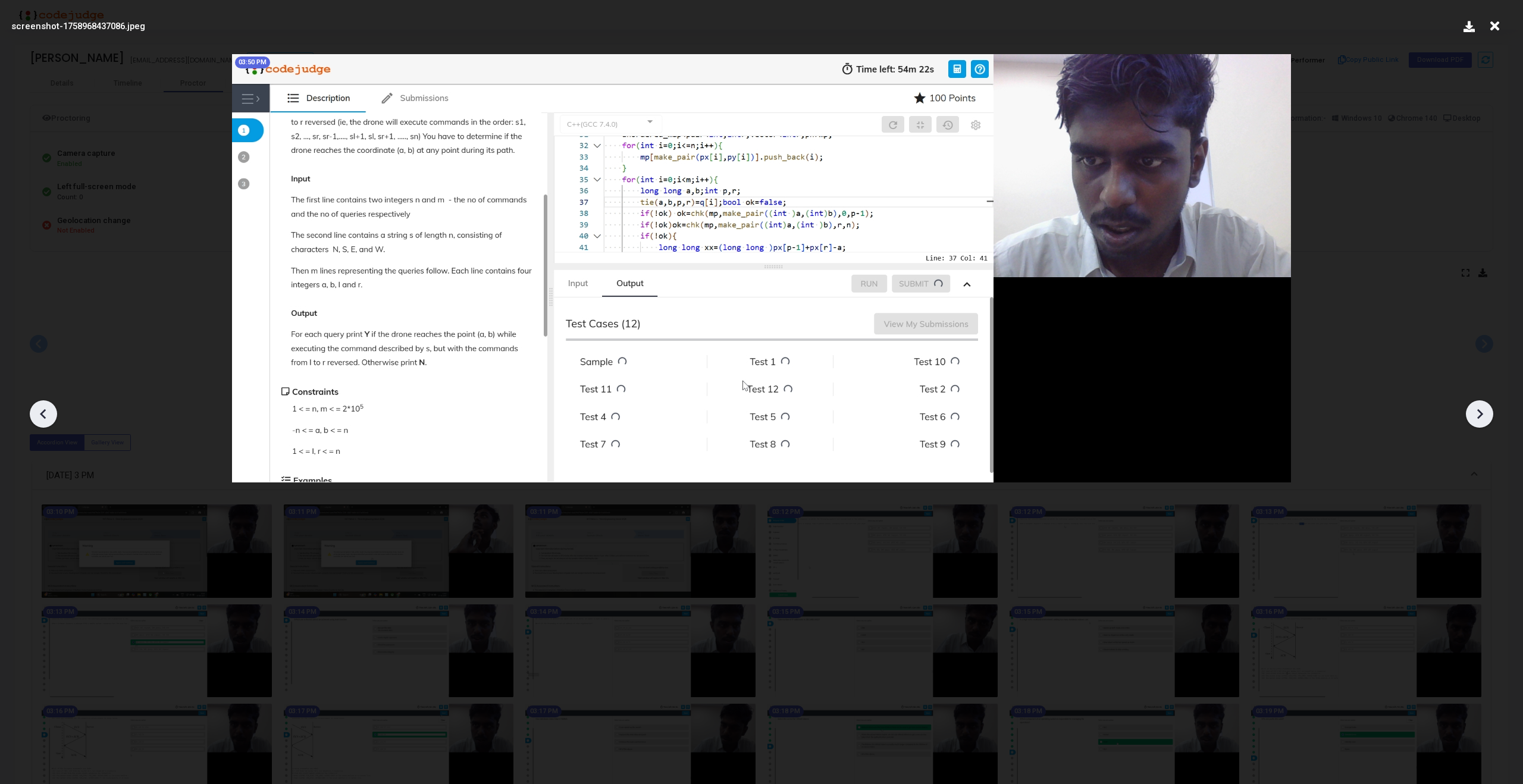
click at [1477, 407] on icon at bounding box center [1479, 413] width 18 height 18
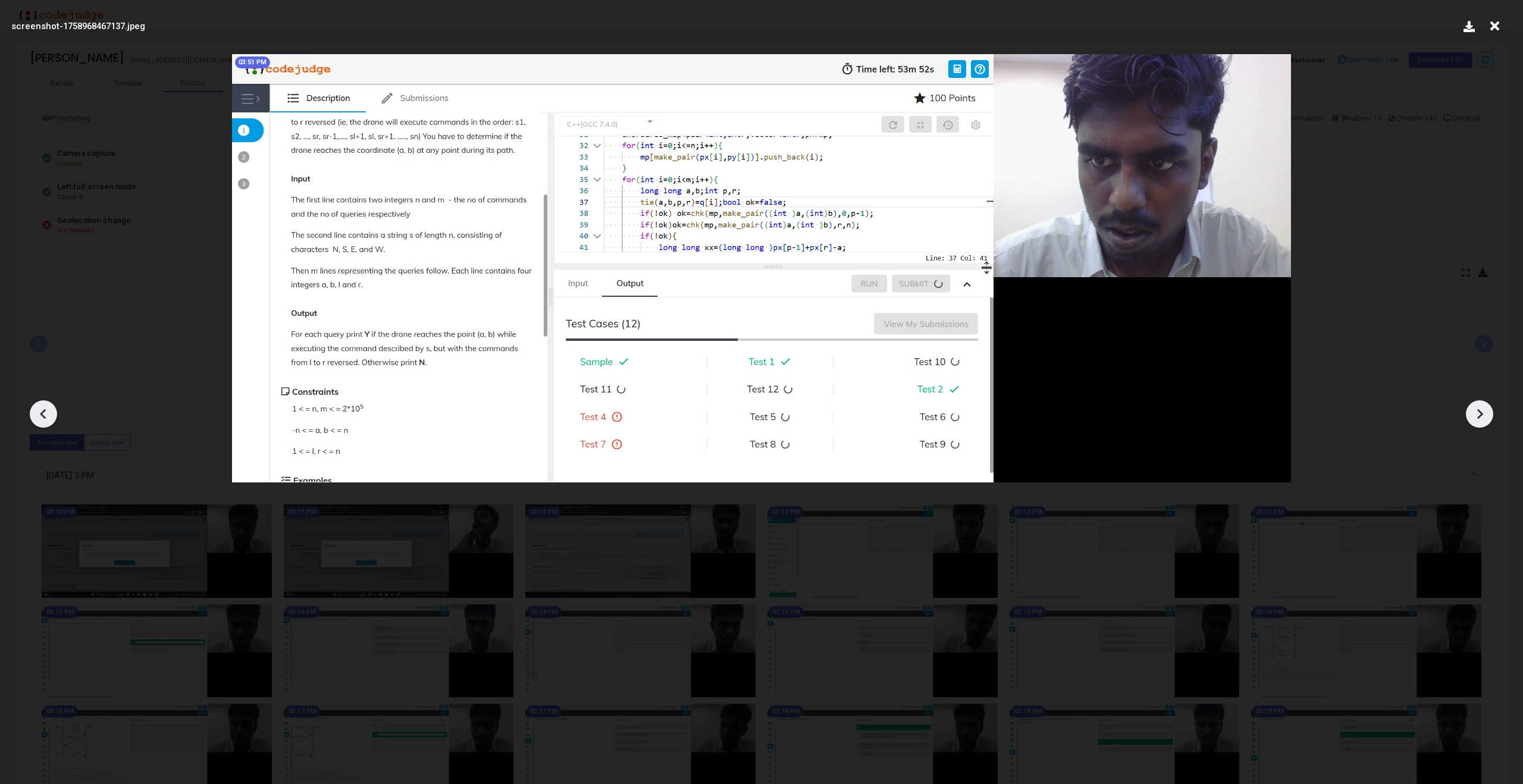
click at [1477, 407] on icon at bounding box center [1479, 413] width 18 height 18
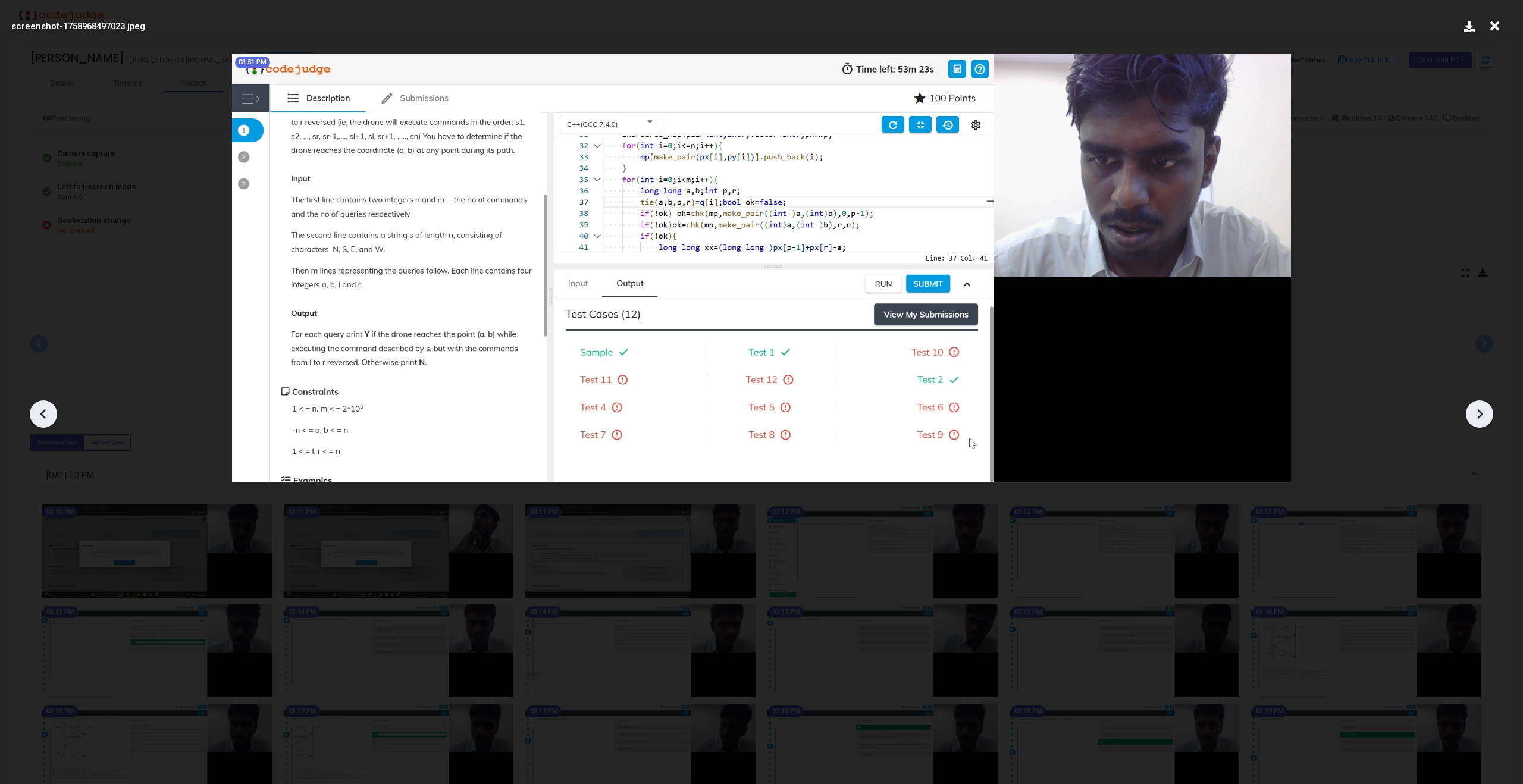
click at [1477, 407] on icon at bounding box center [1479, 413] width 18 height 18
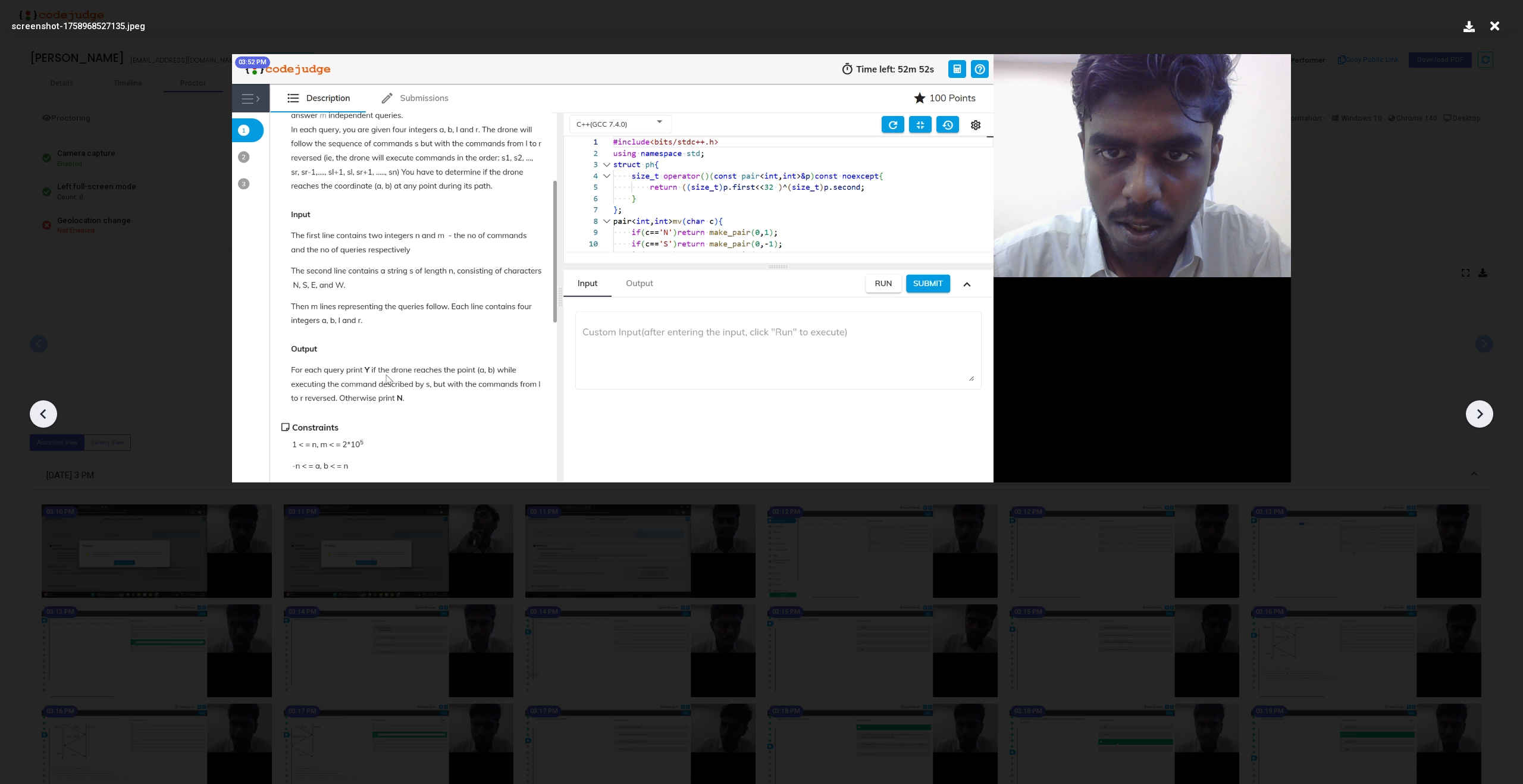
click at [1477, 407] on icon at bounding box center [1479, 413] width 18 height 18
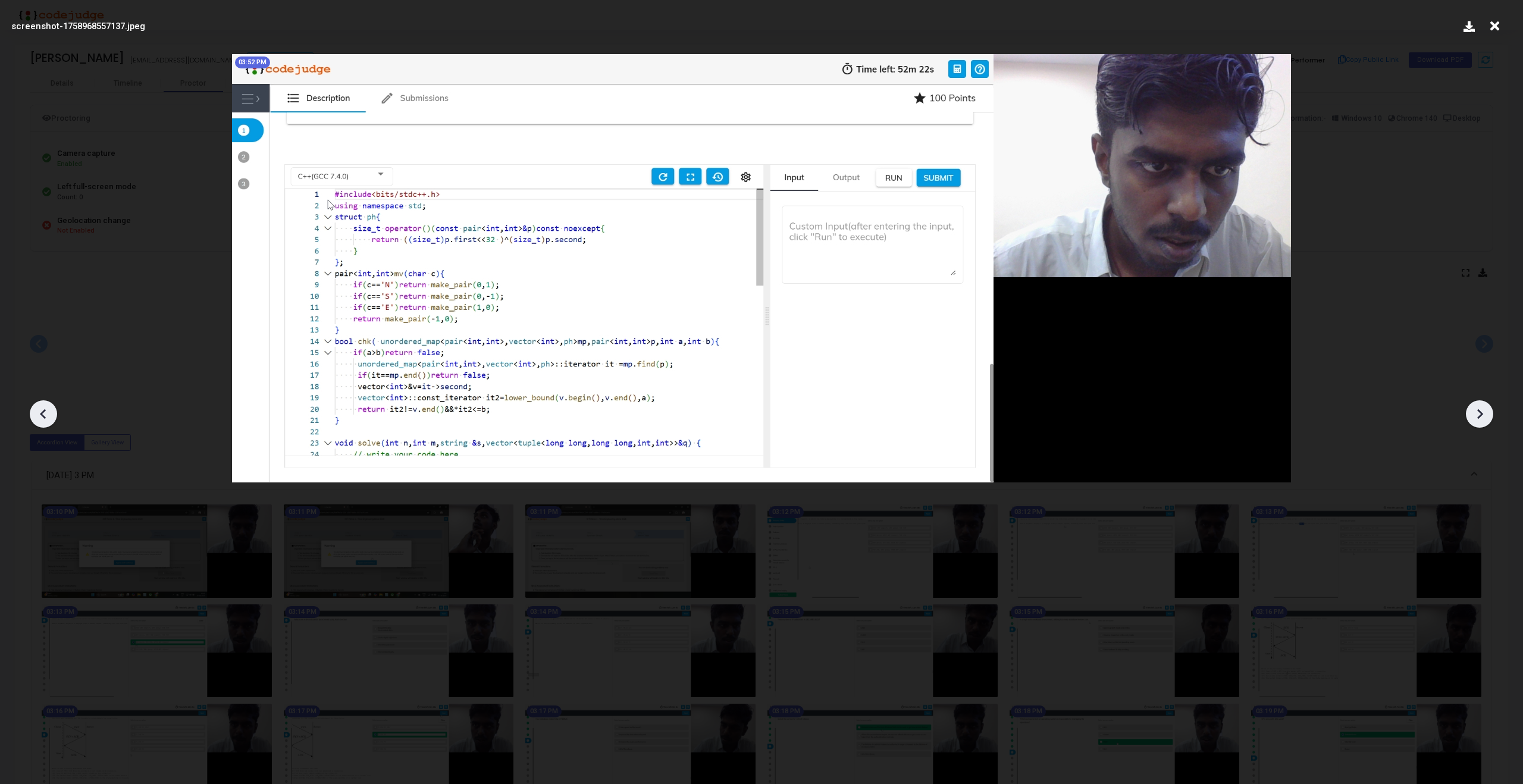
click at [1477, 407] on icon at bounding box center [1479, 413] width 18 height 18
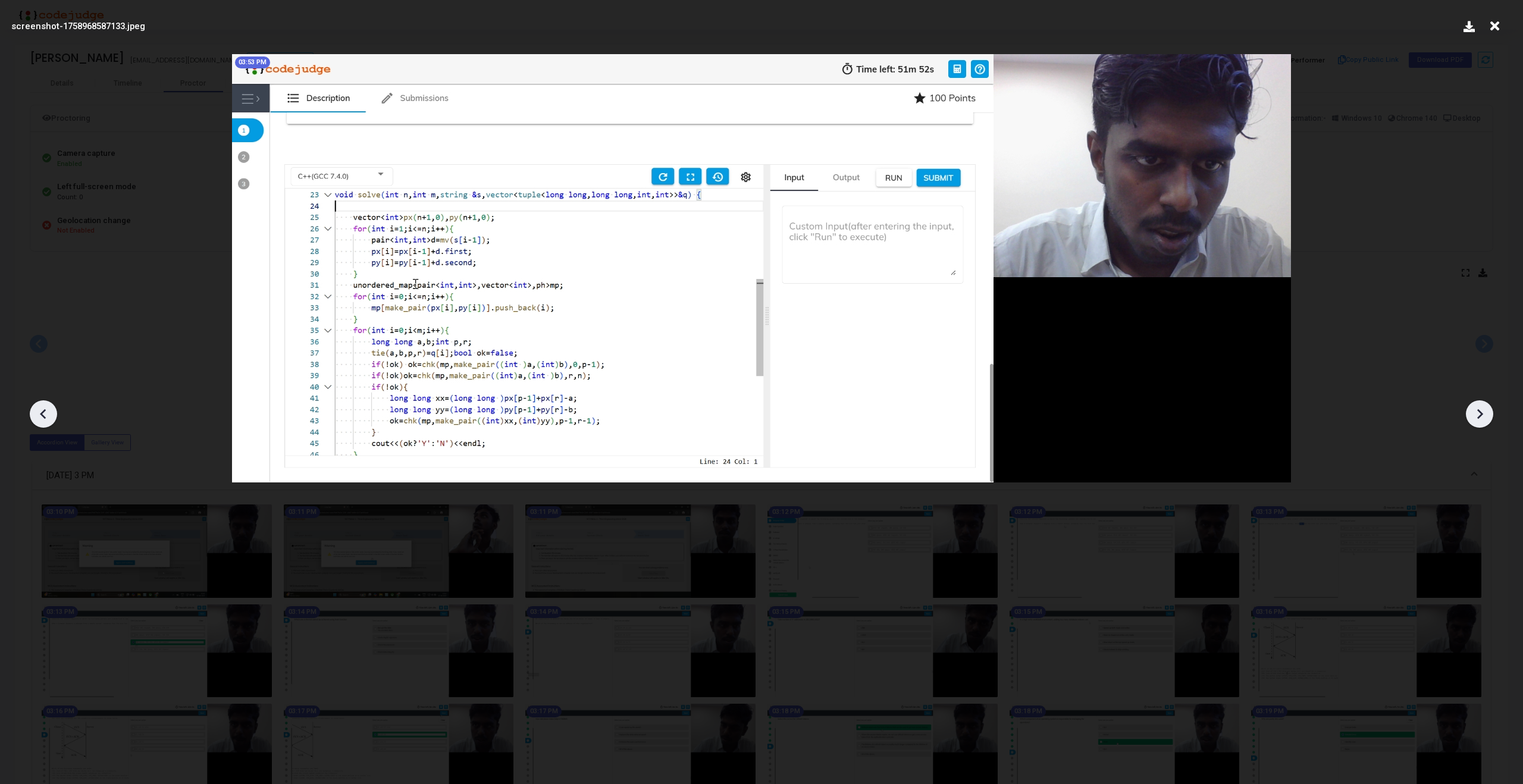
click at [1477, 407] on icon at bounding box center [1479, 413] width 18 height 18
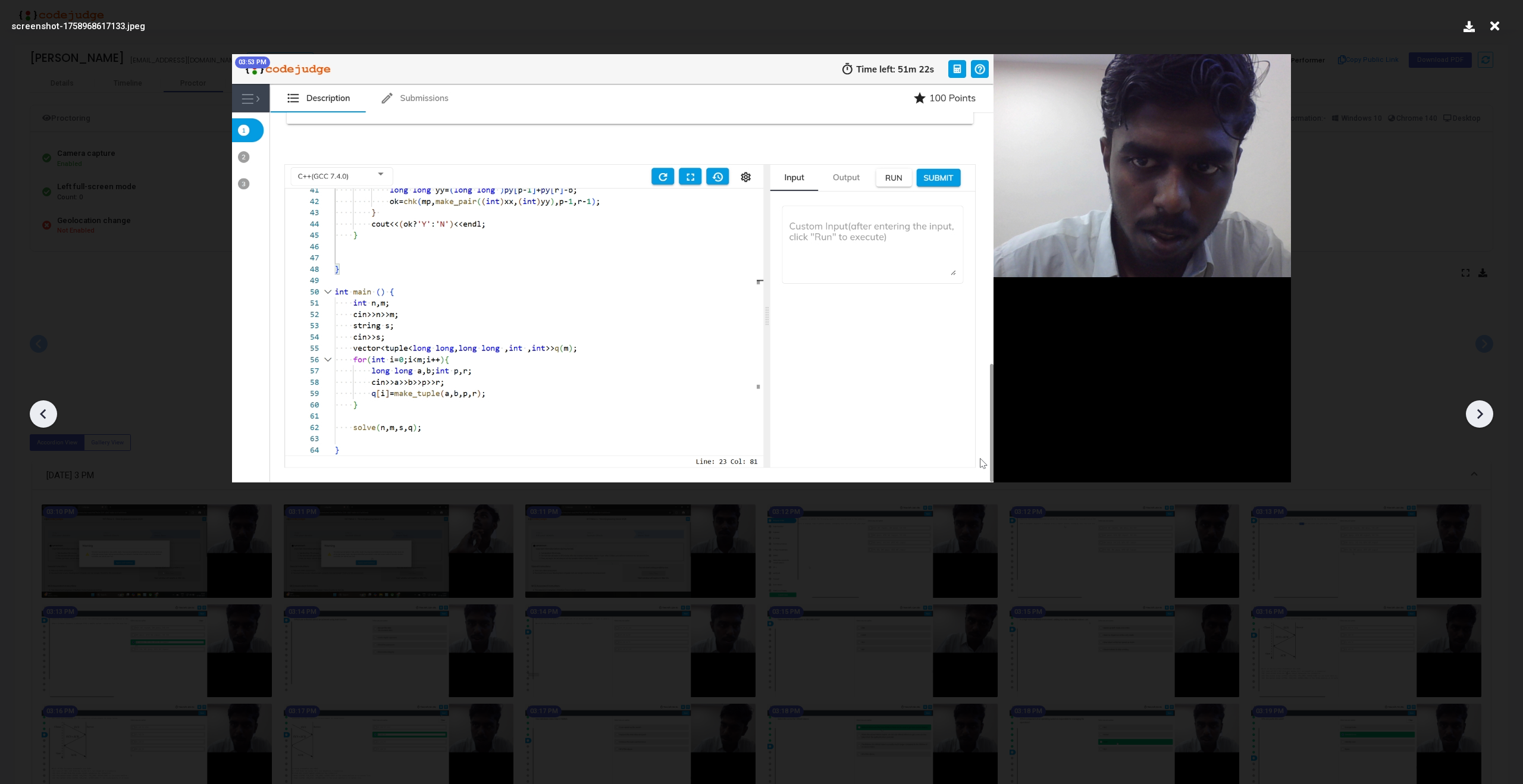
click at [1477, 407] on icon at bounding box center [1479, 413] width 18 height 18
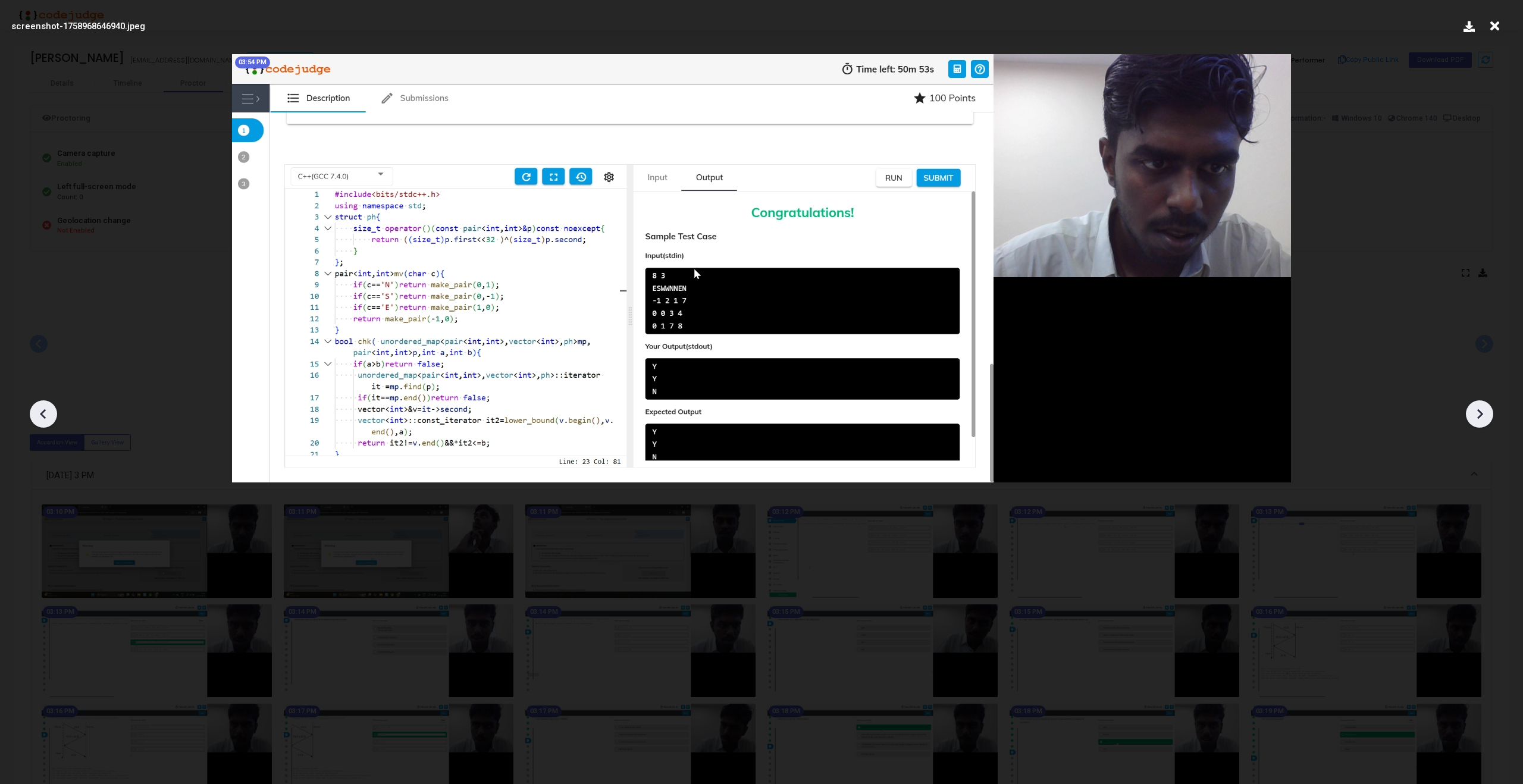
click at [1477, 407] on icon at bounding box center [1479, 413] width 18 height 18
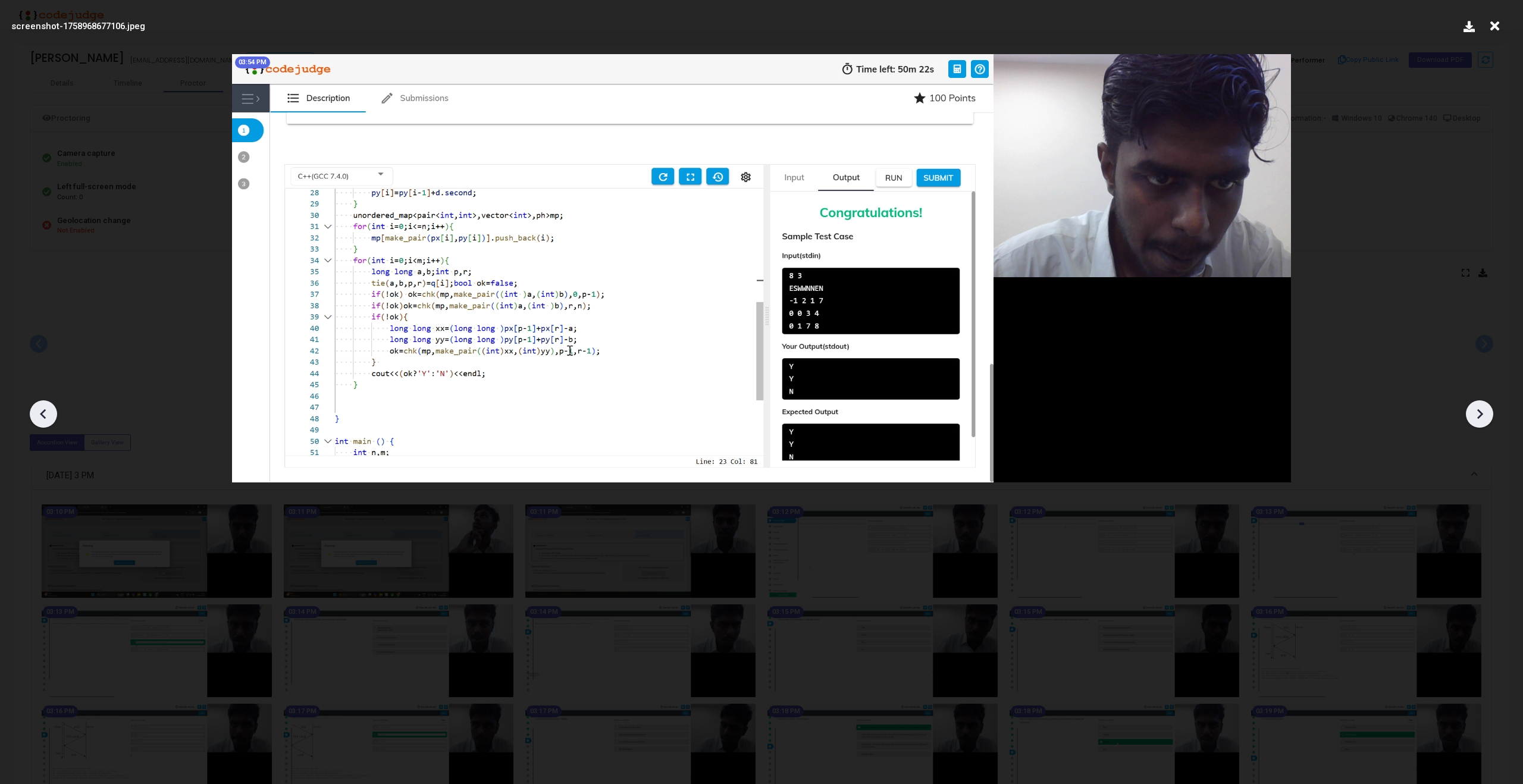
click at [1477, 407] on icon at bounding box center [1479, 413] width 18 height 18
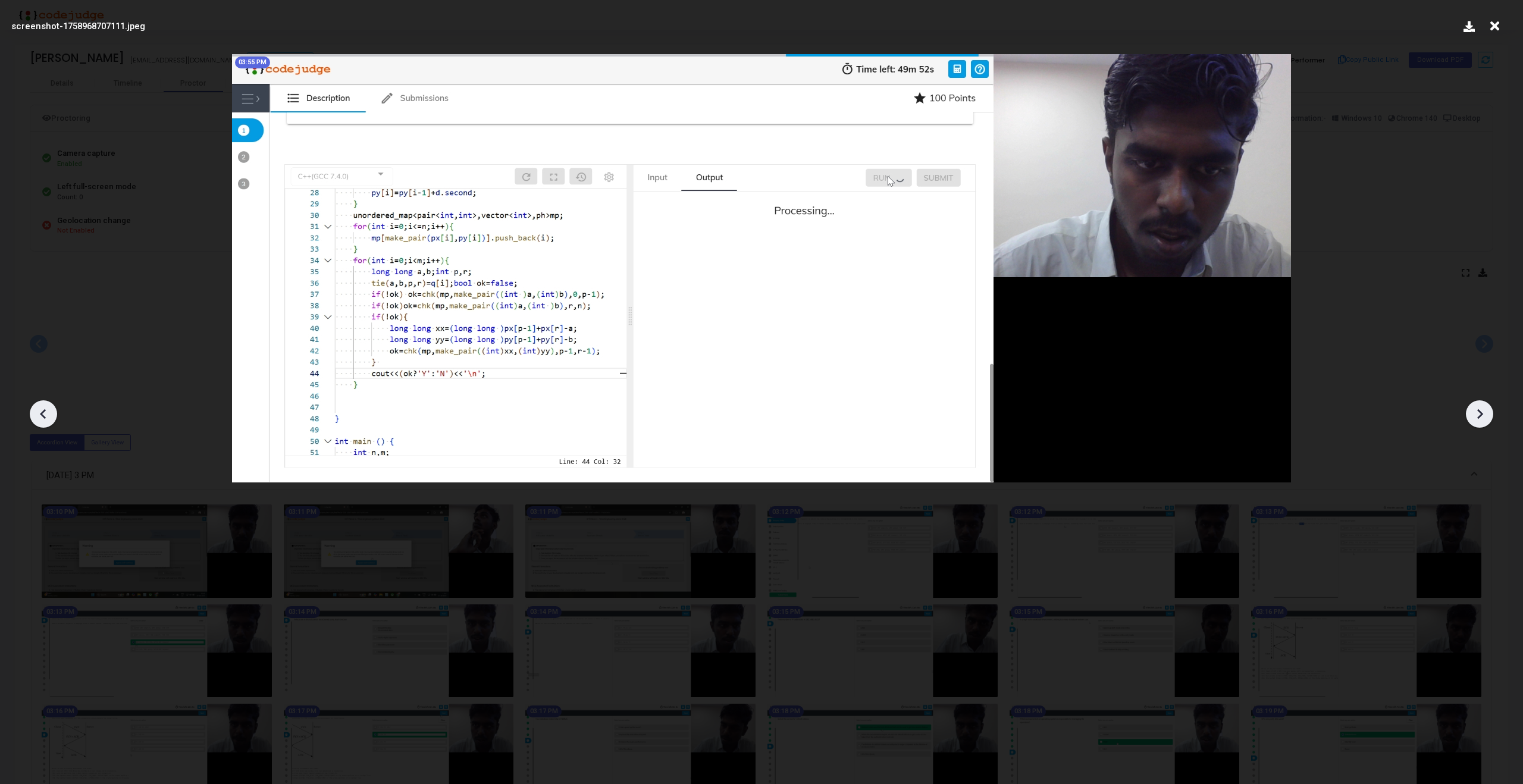
click at [1477, 407] on icon at bounding box center [1479, 413] width 18 height 18
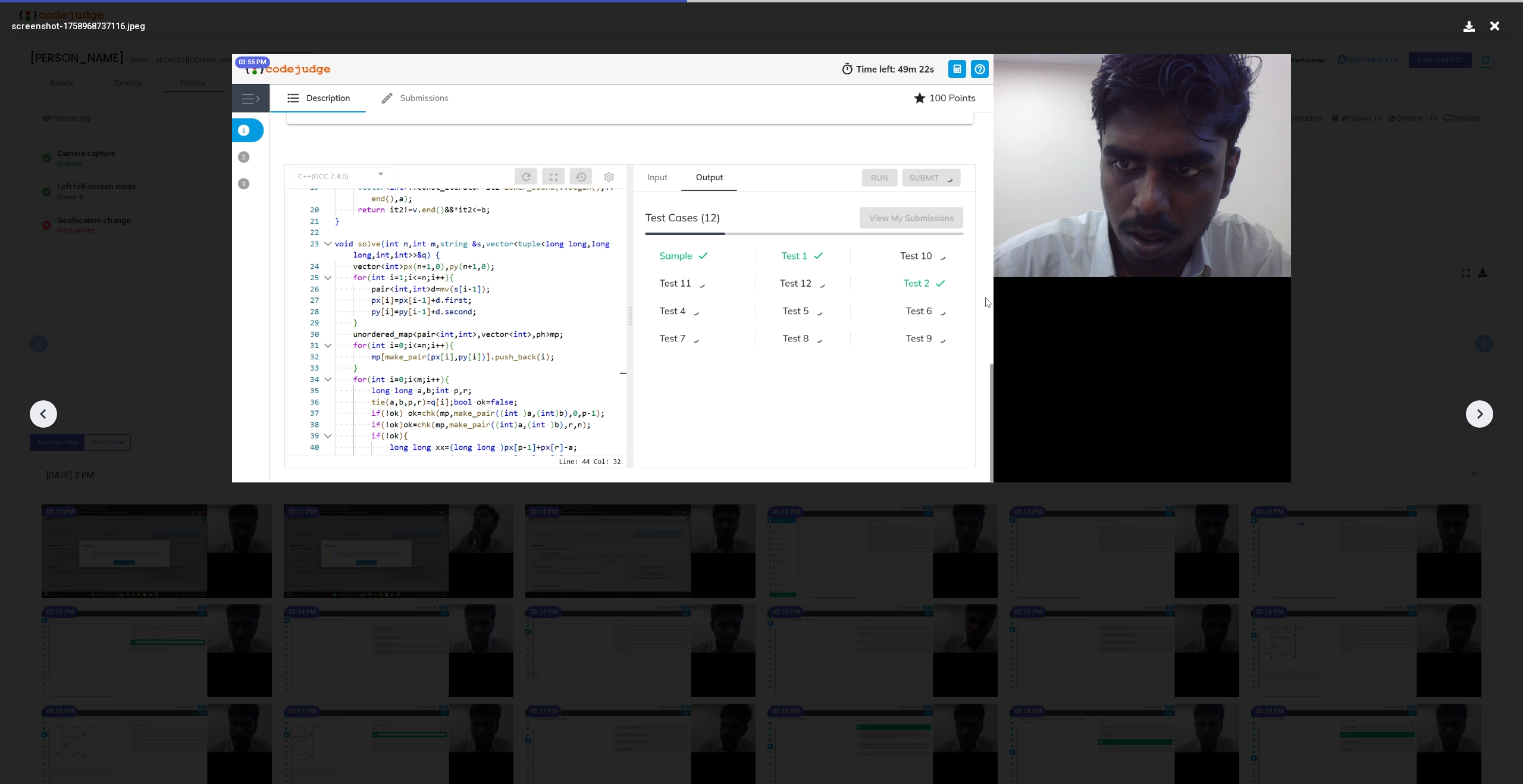
click at [1477, 407] on icon at bounding box center [1479, 413] width 18 height 18
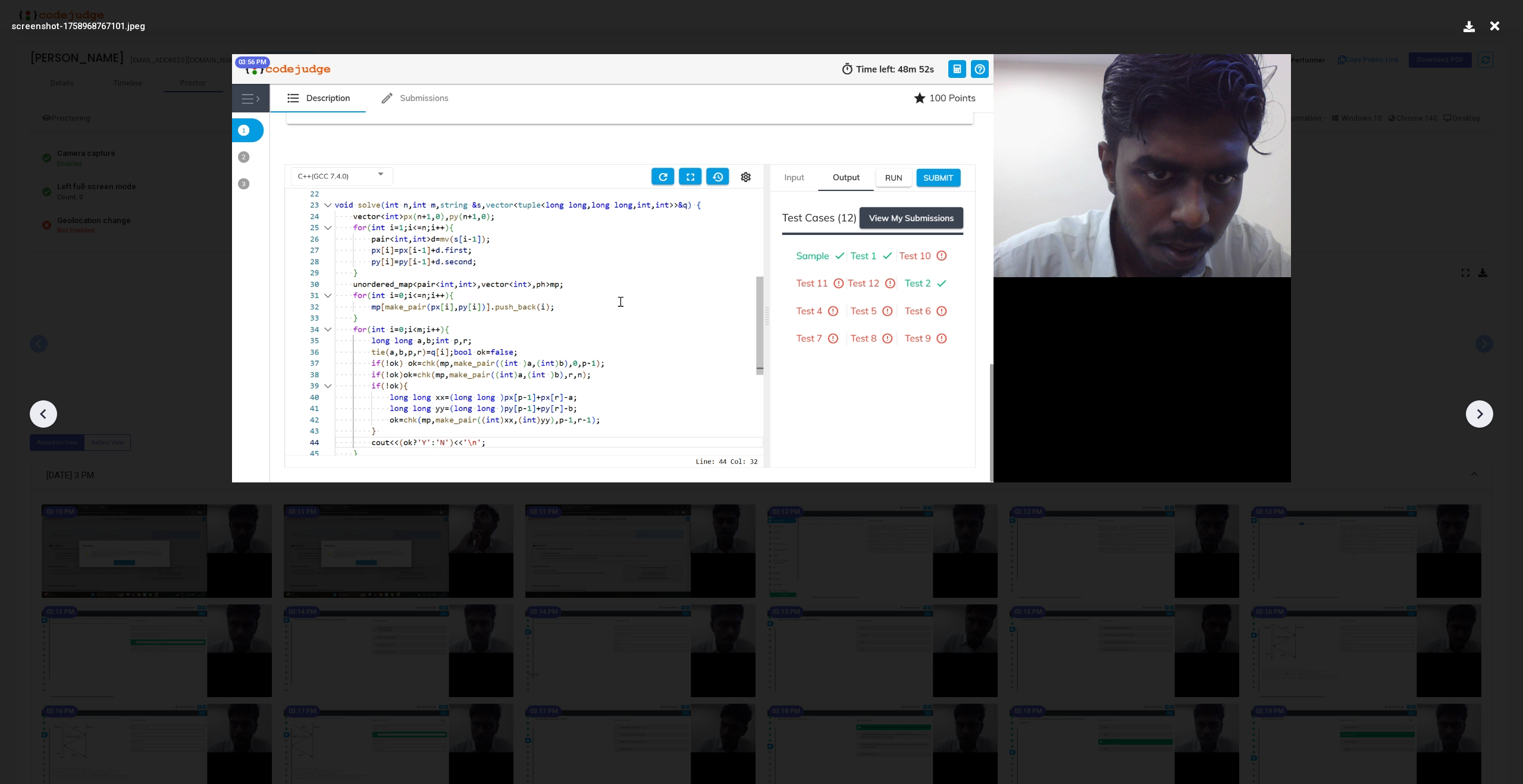
click at [1477, 407] on icon at bounding box center [1479, 413] width 18 height 18
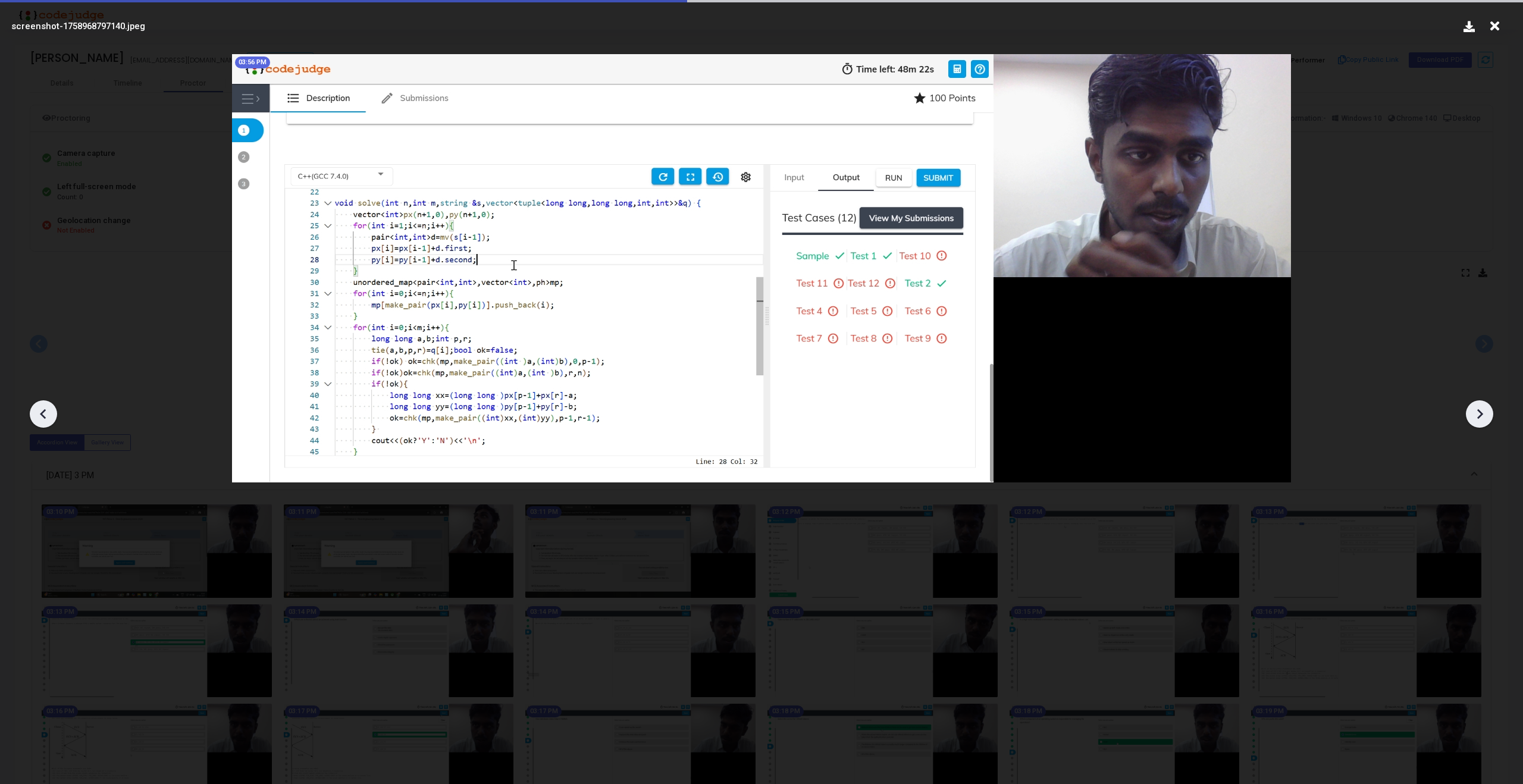
click at [1477, 407] on icon at bounding box center [1479, 413] width 18 height 18
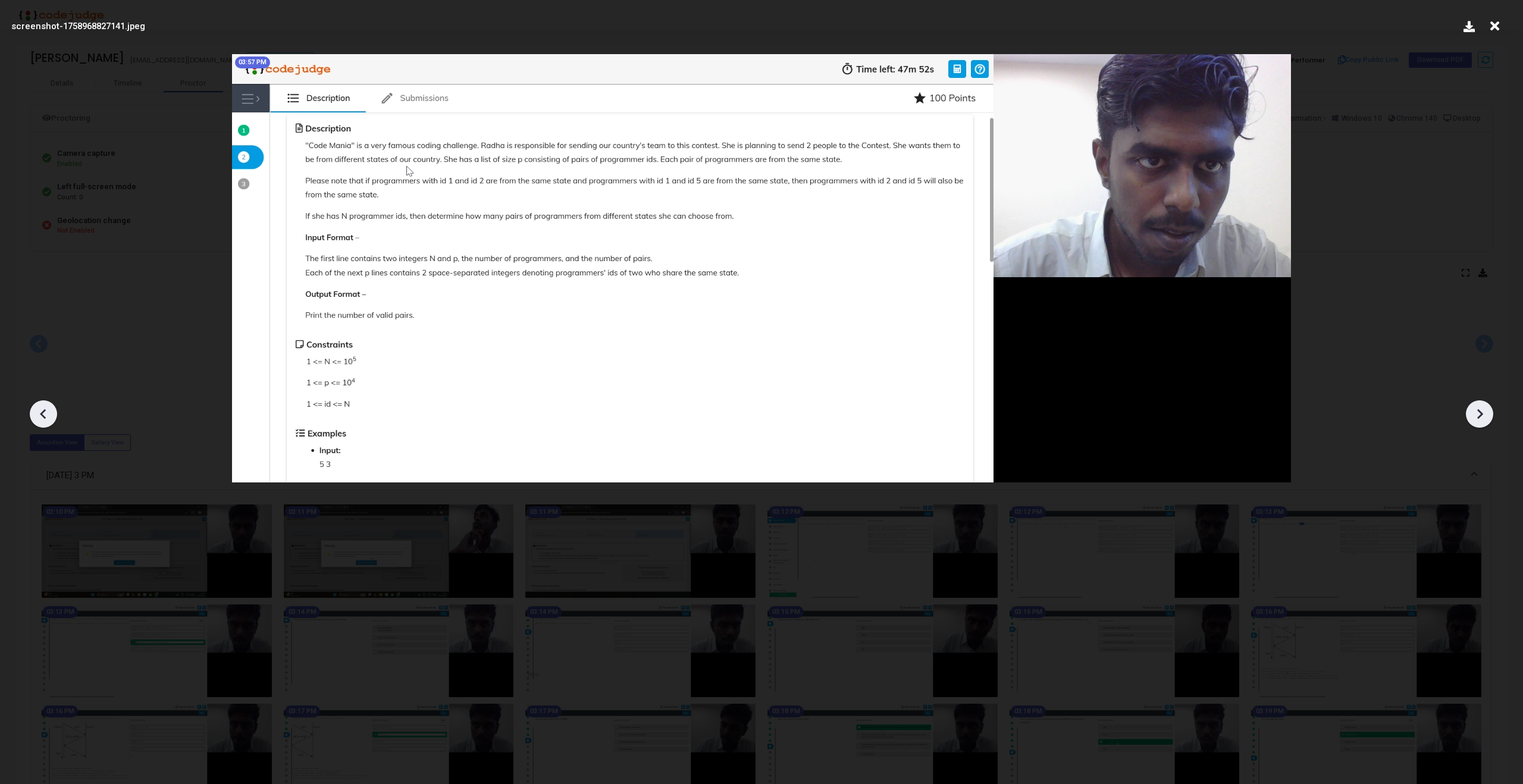
click at [1477, 407] on icon at bounding box center [1479, 413] width 18 height 18
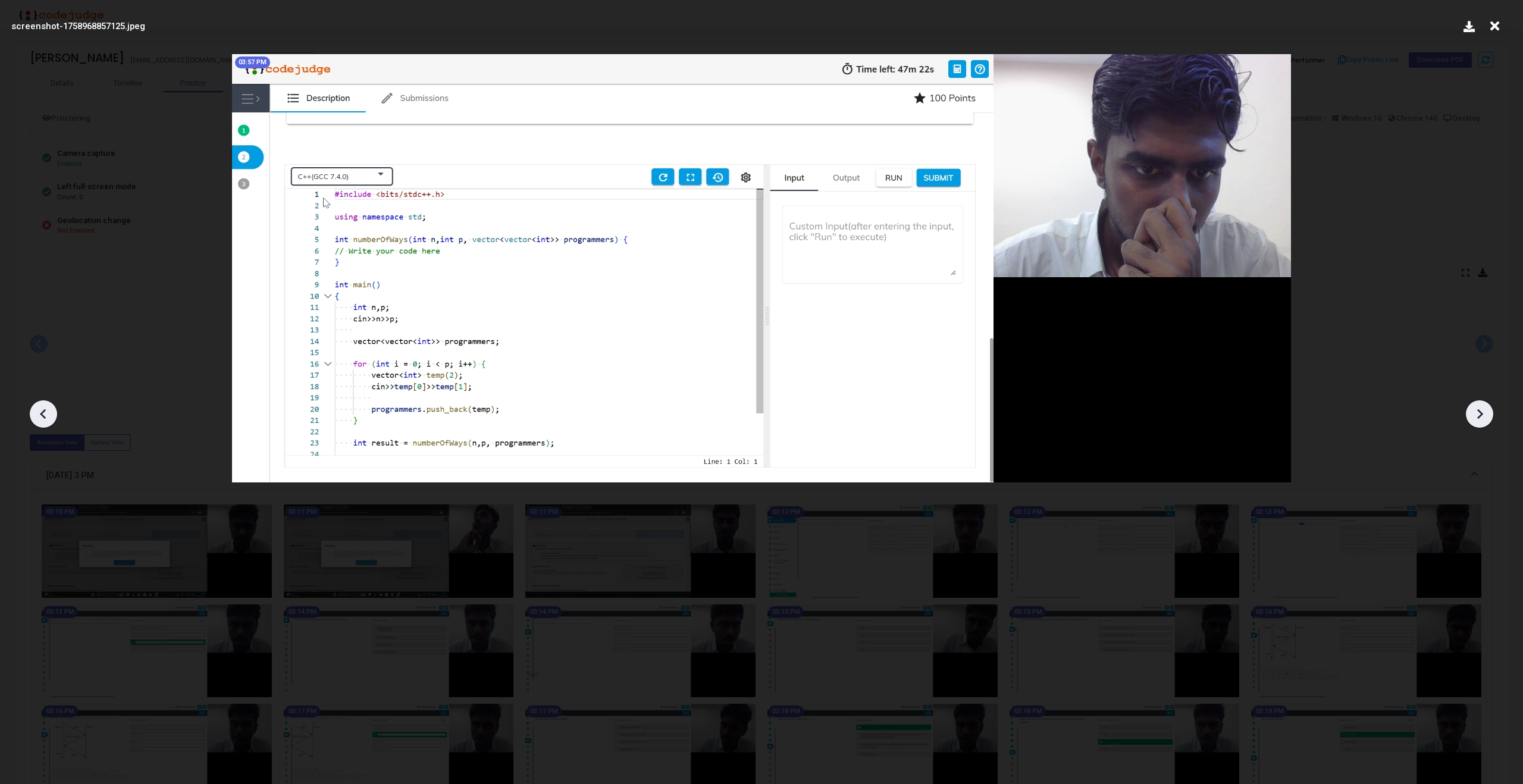
click at [1477, 407] on icon at bounding box center [1479, 413] width 18 height 18
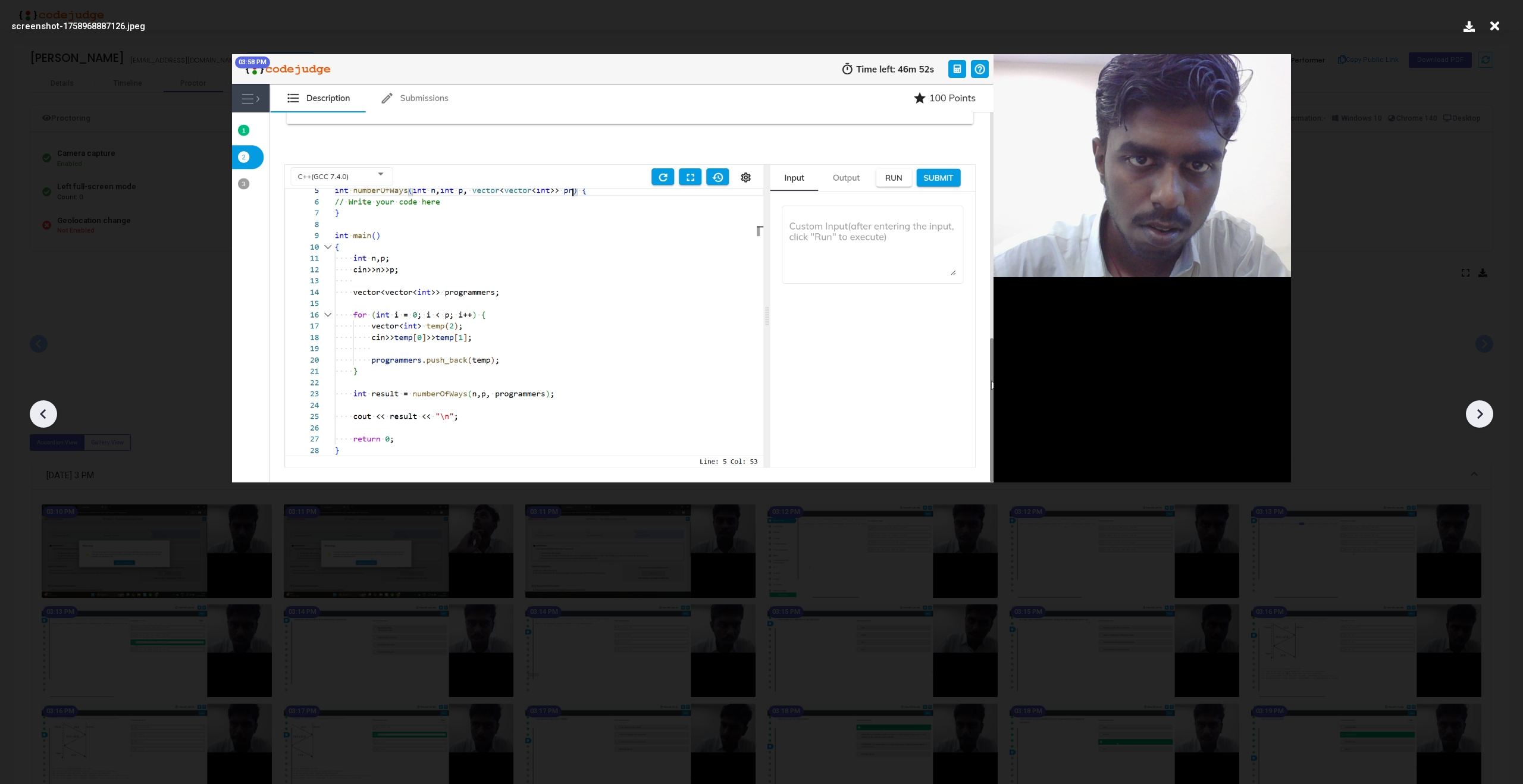
click at [1477, 407] on icon at bounding box center [1479, 413] width 18 height 18
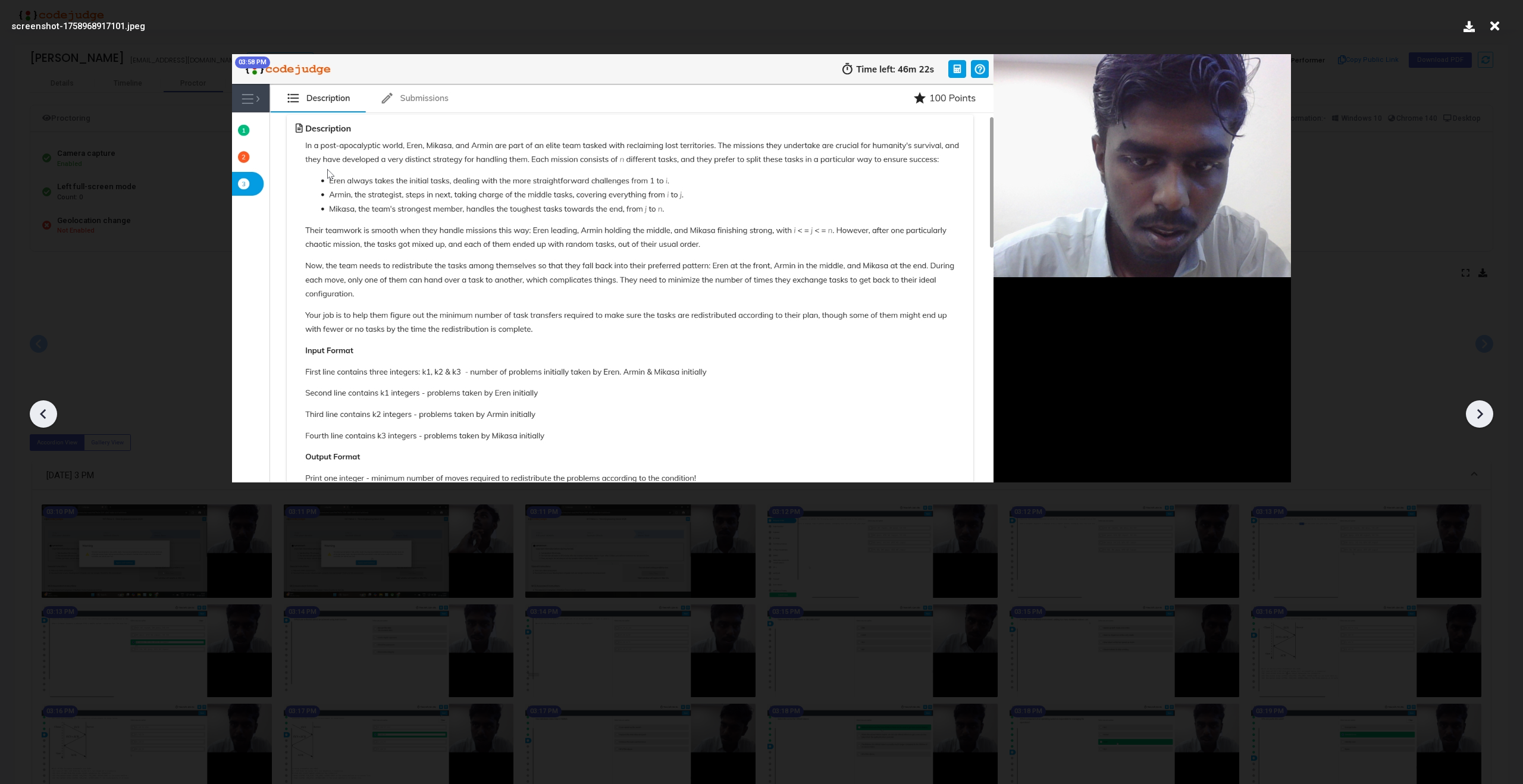
click at [1477, 407] on icon at bounding box center [1479, 413] width 18 height 18
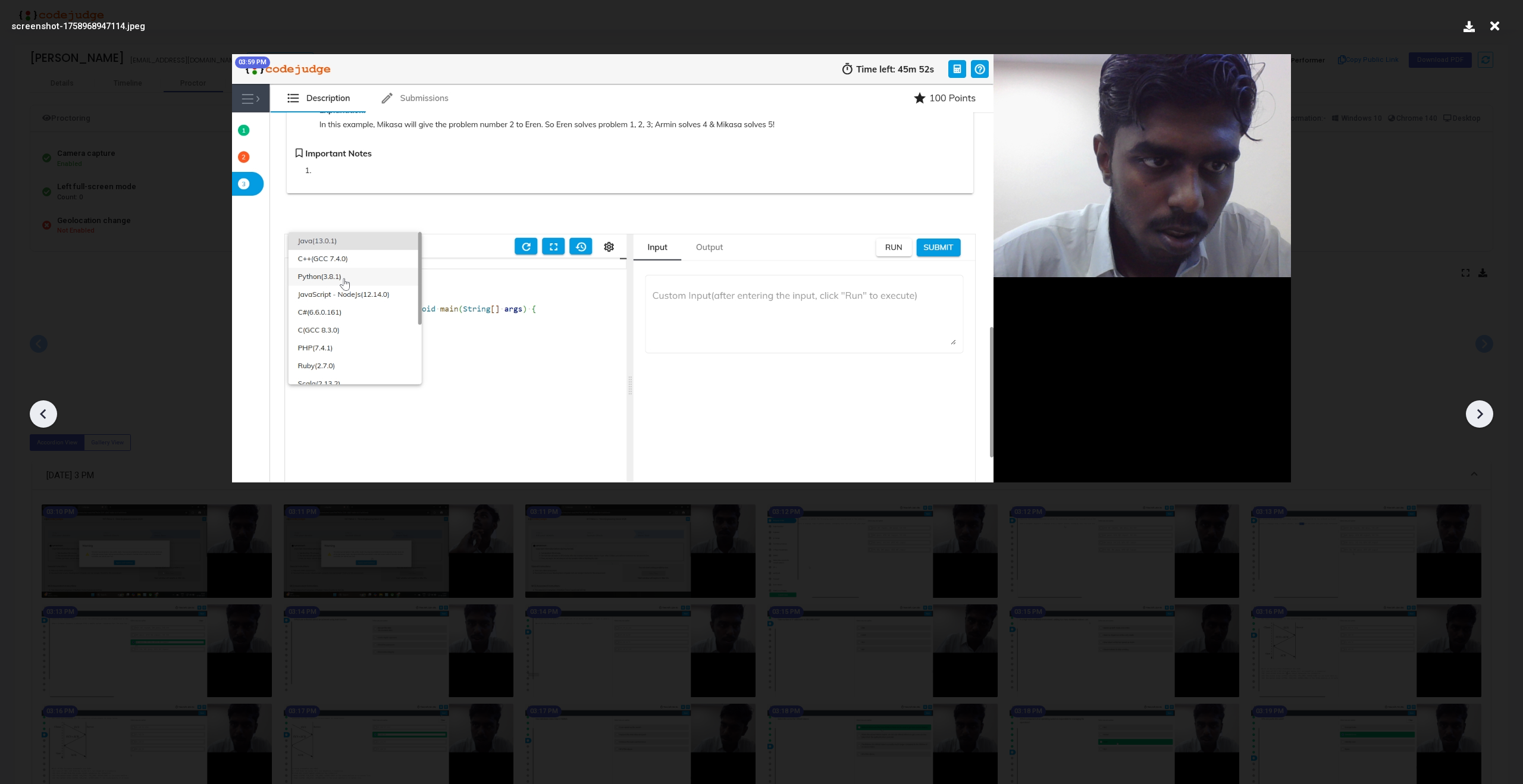
click at [1477, 407] on icon at bounding box center [1479, 413] width 18 height 18
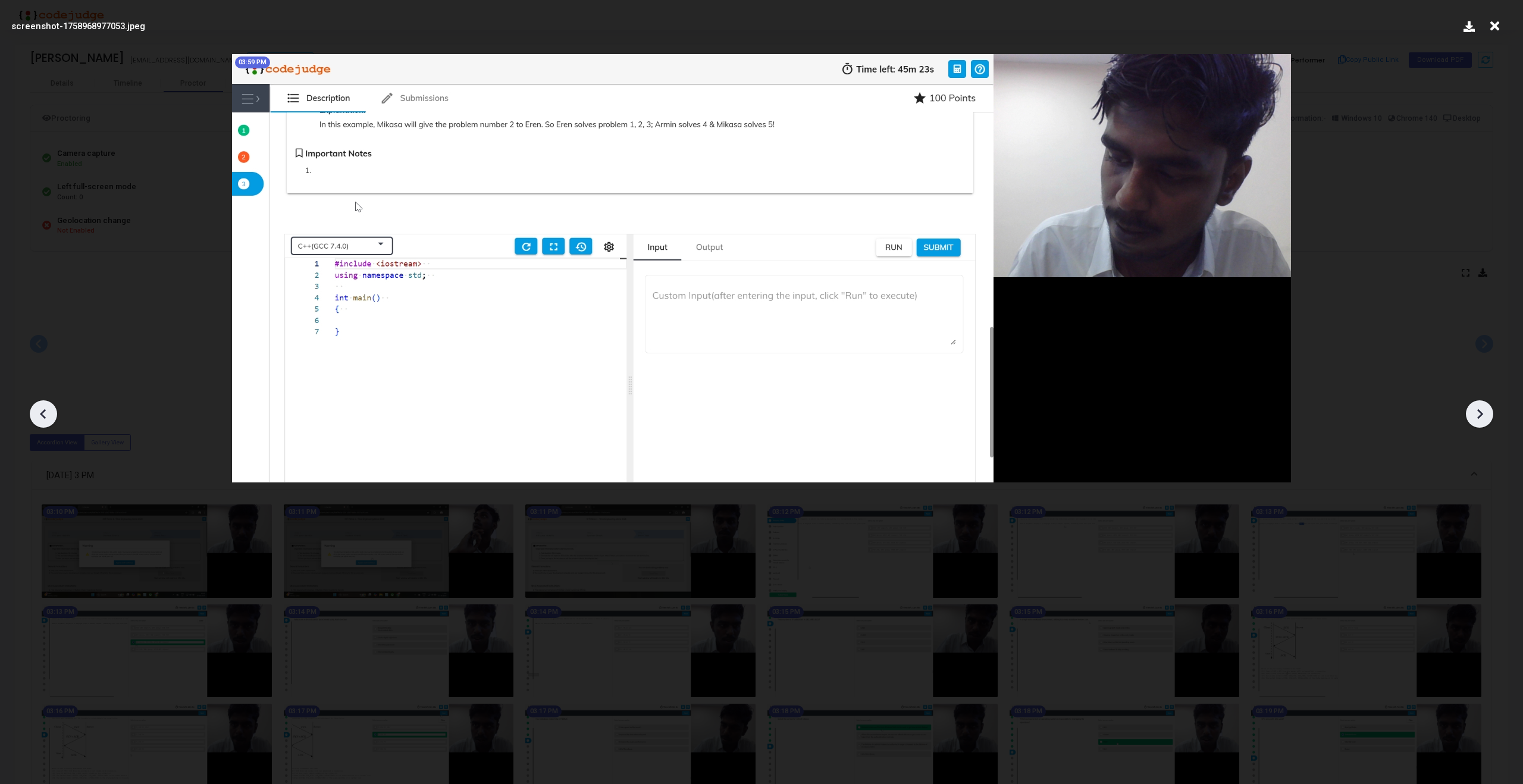
click at [1477, 407] on icon at bounding box center [1479, 413] width 18 height 18
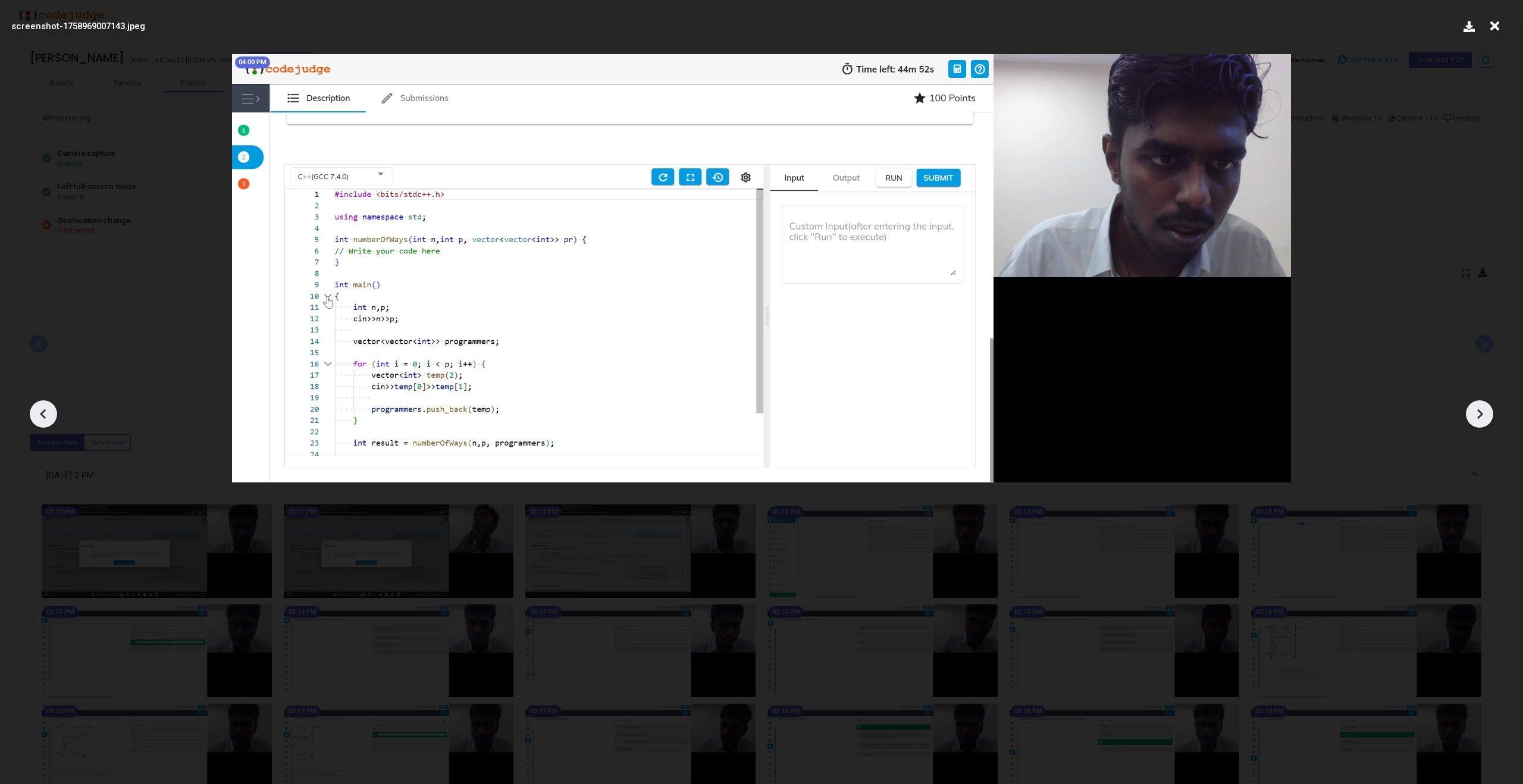
click at [1477, 407] on icon at bounding box center [1479, 413] width 18 height 18
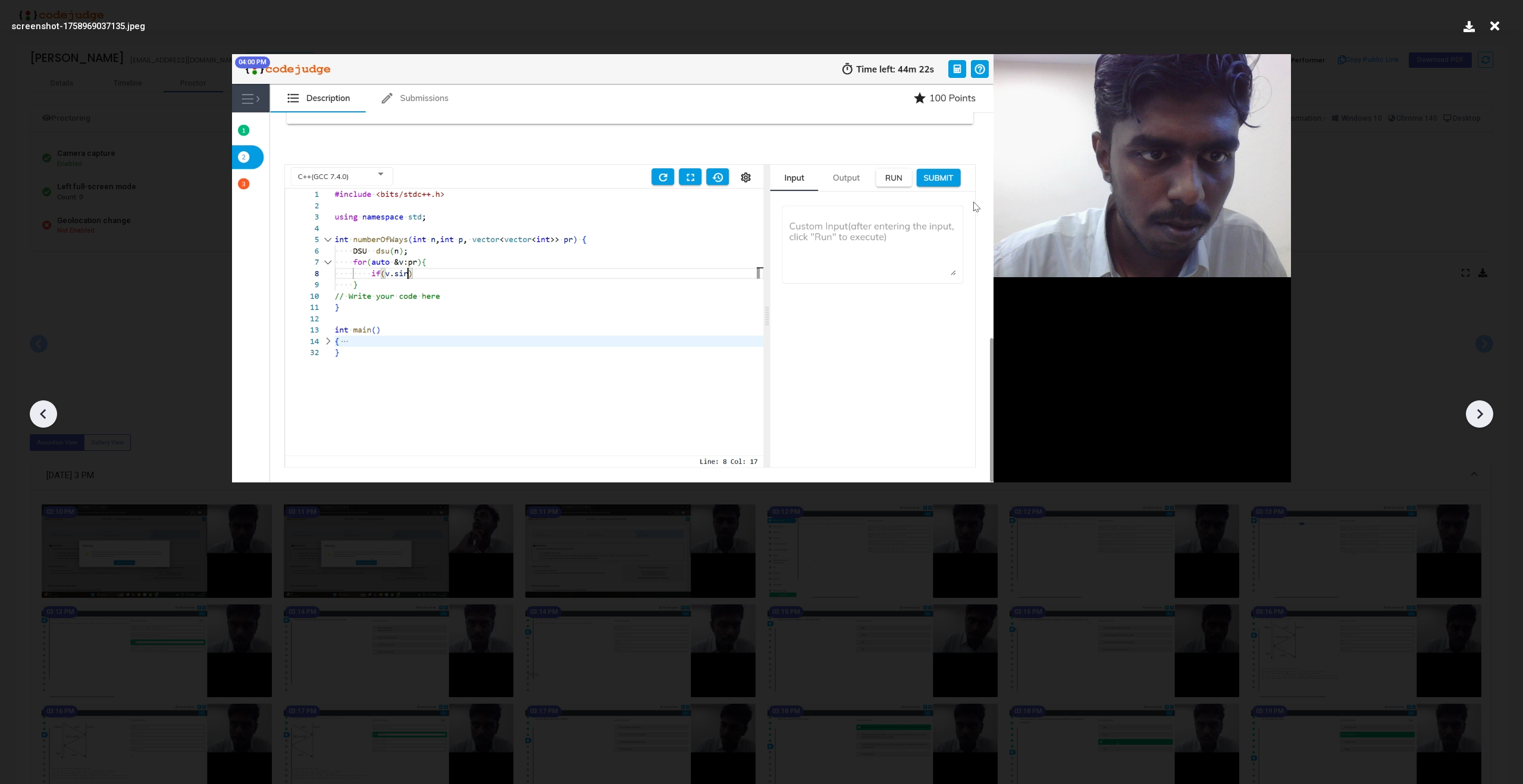
click at [1477, 407] on icon at bounding box center [1479, 413] width 18 height 18
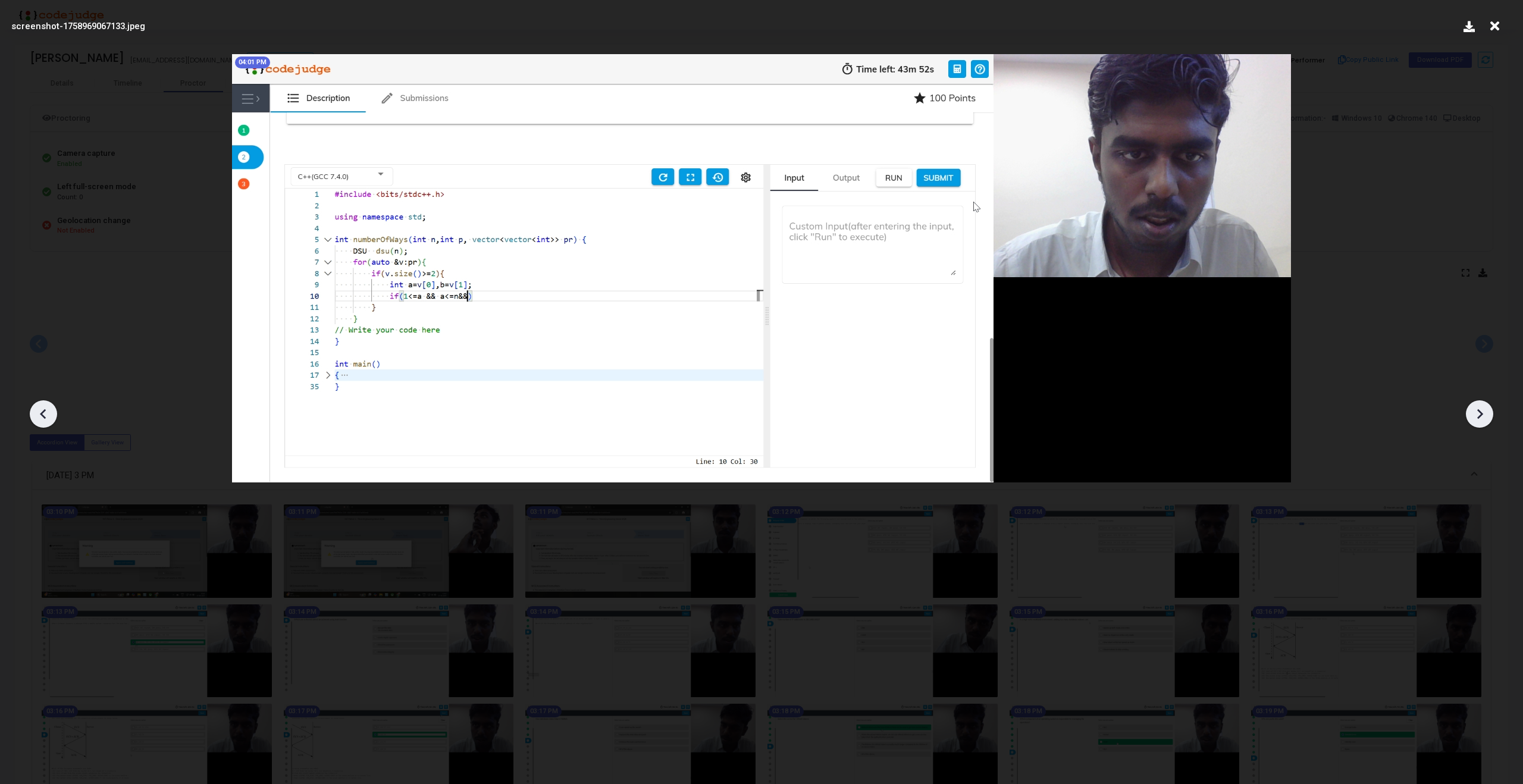
click at [1477, 407] on icon at bounding box center [1479, 413] width 18 height 18
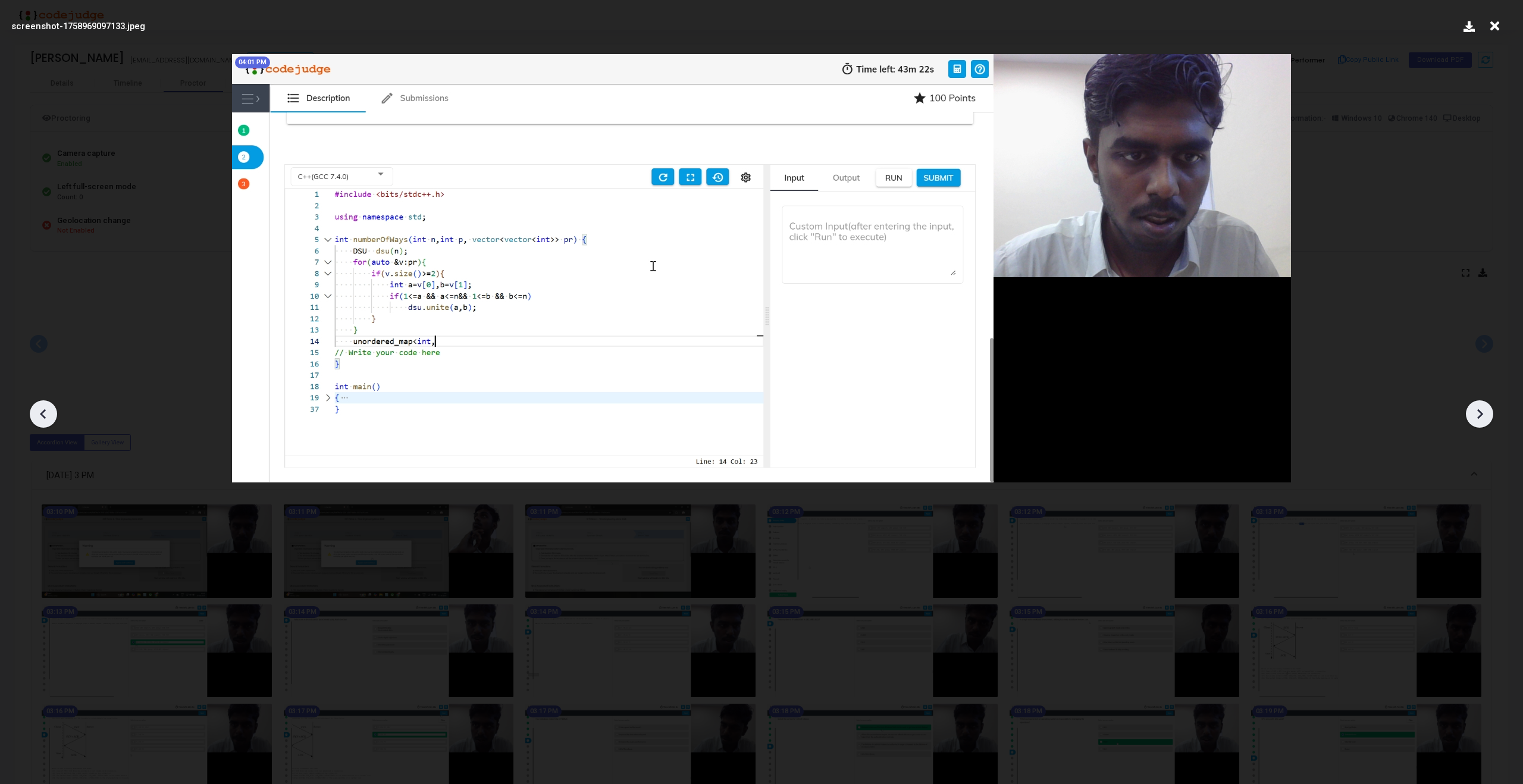
click at [1477, 407] on icon at bounding box center [1479, 413] width 18 height 18
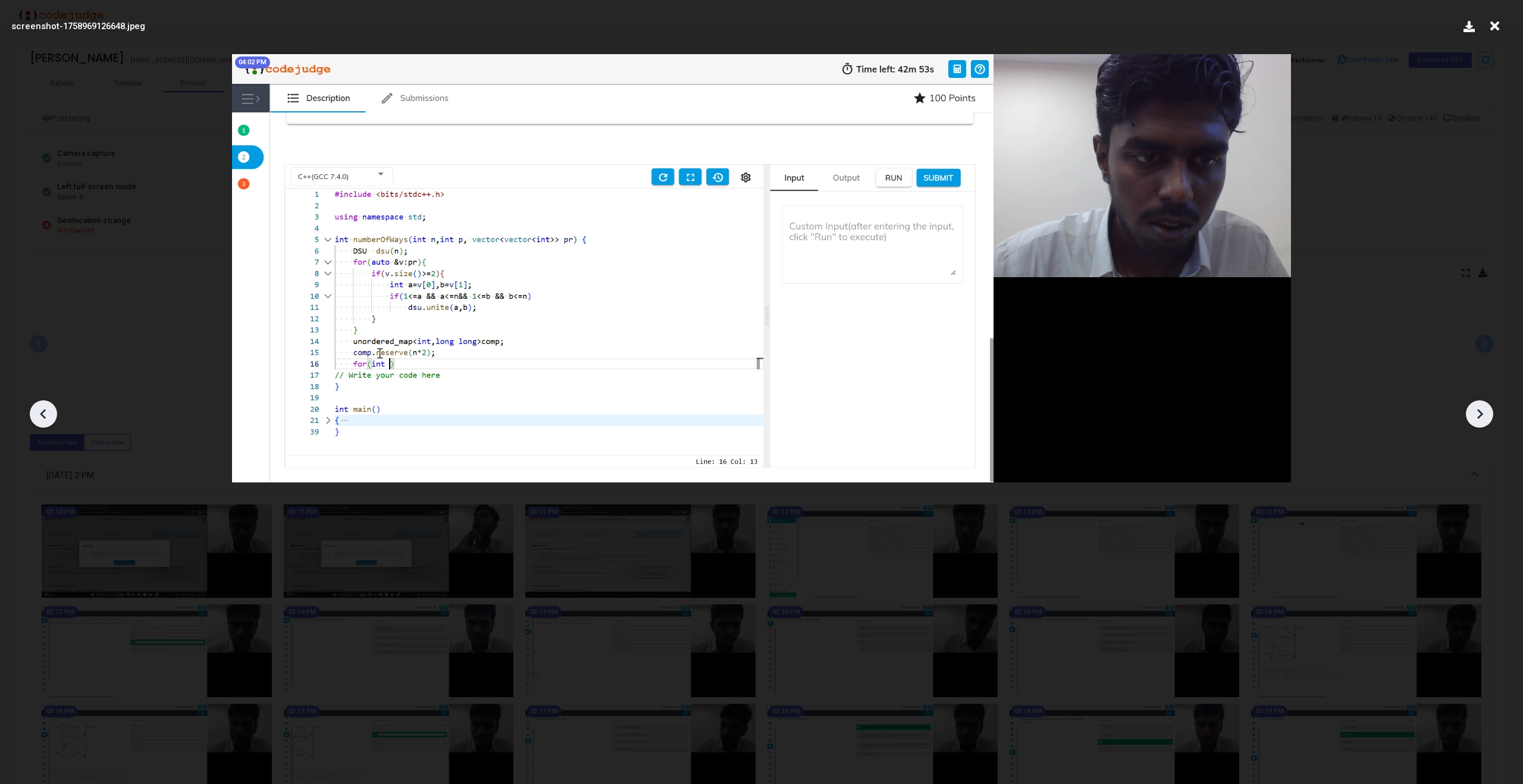
click at [1477, 407] on icon at bounding box center [1479, 413] width 18 height 18
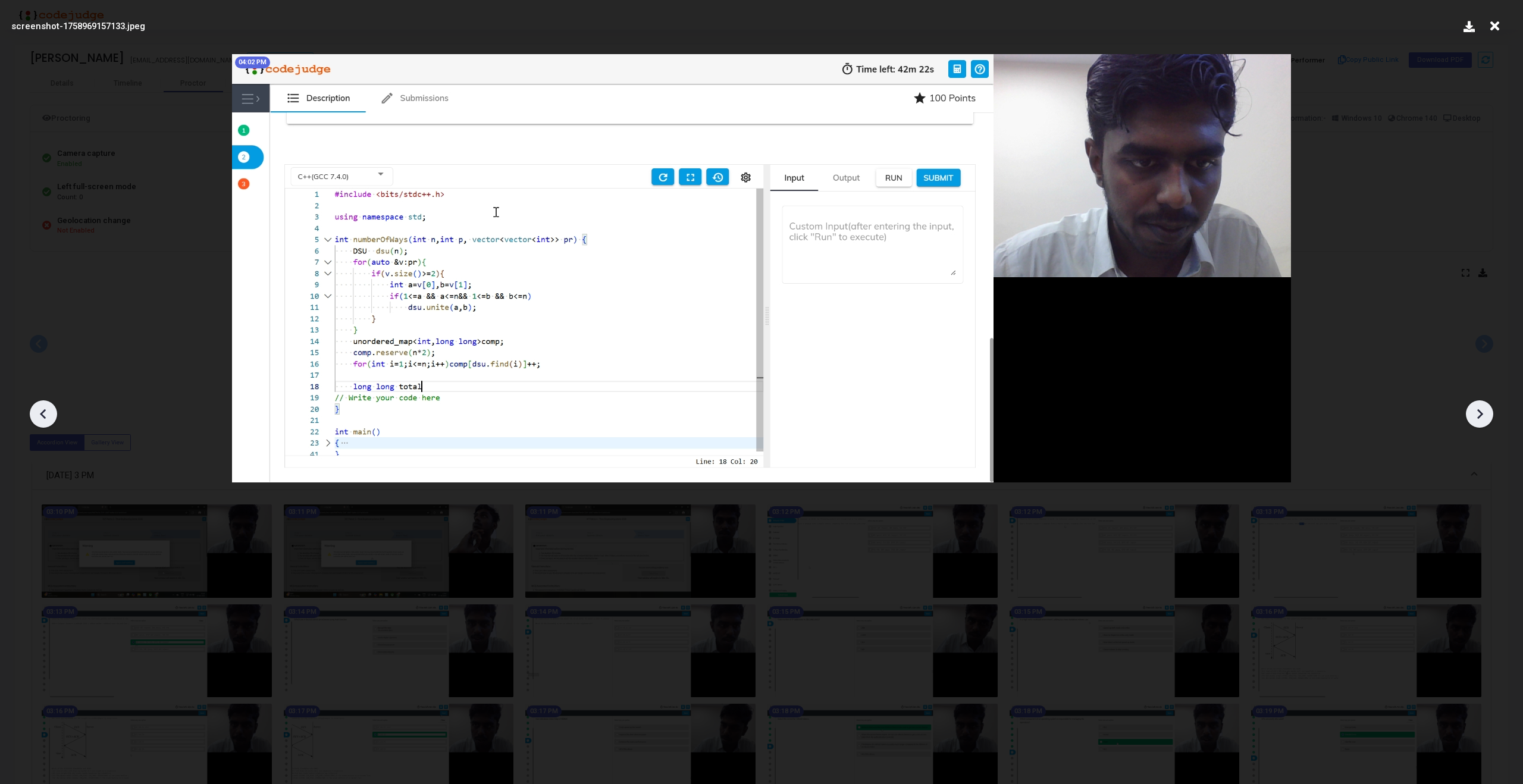
click at [1477, 407] on icon at bounding box center [1479, 413] width 18 height 18
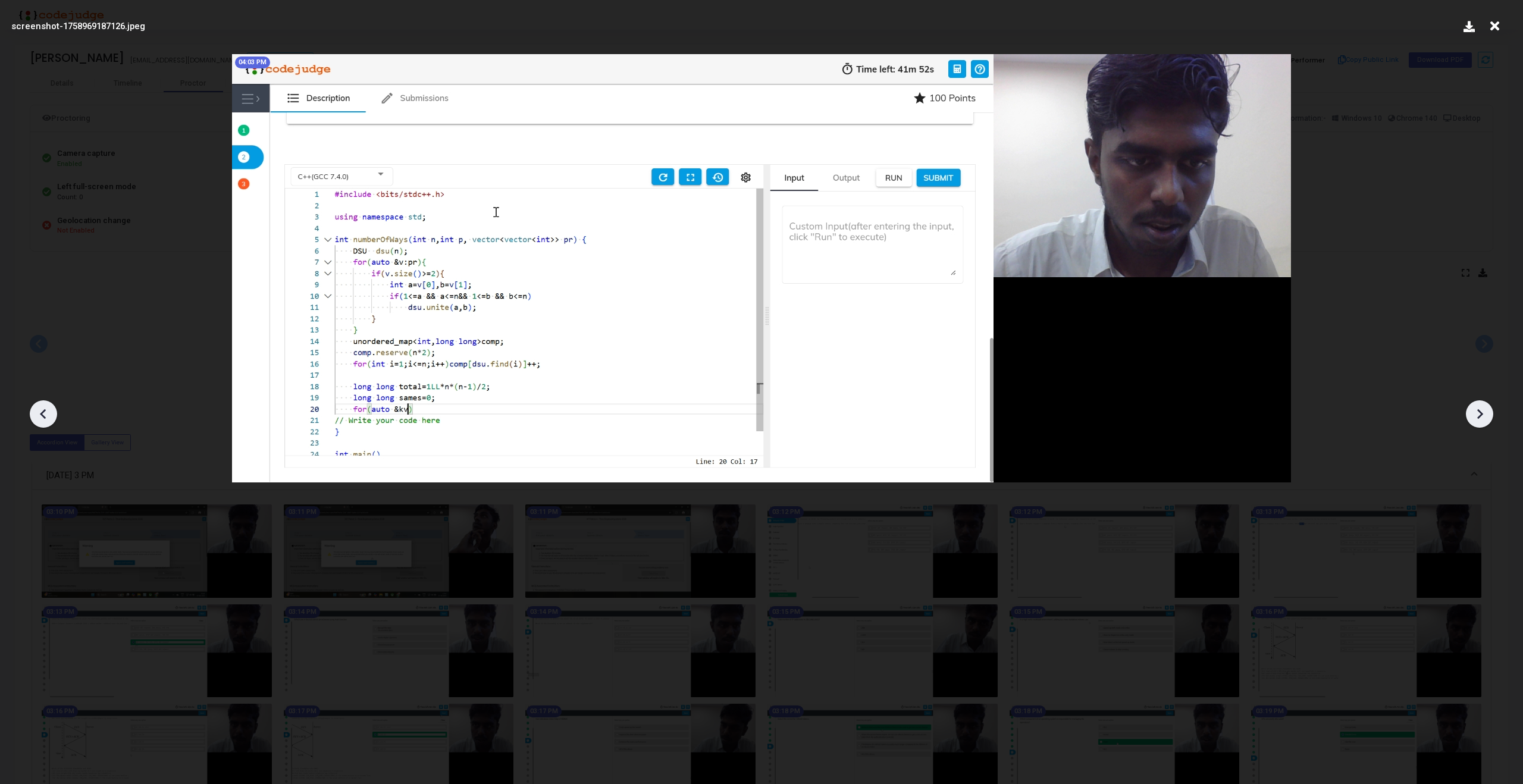
click at [1477, 407] on icon at bounding box center [1479, 413] width 18 height 18
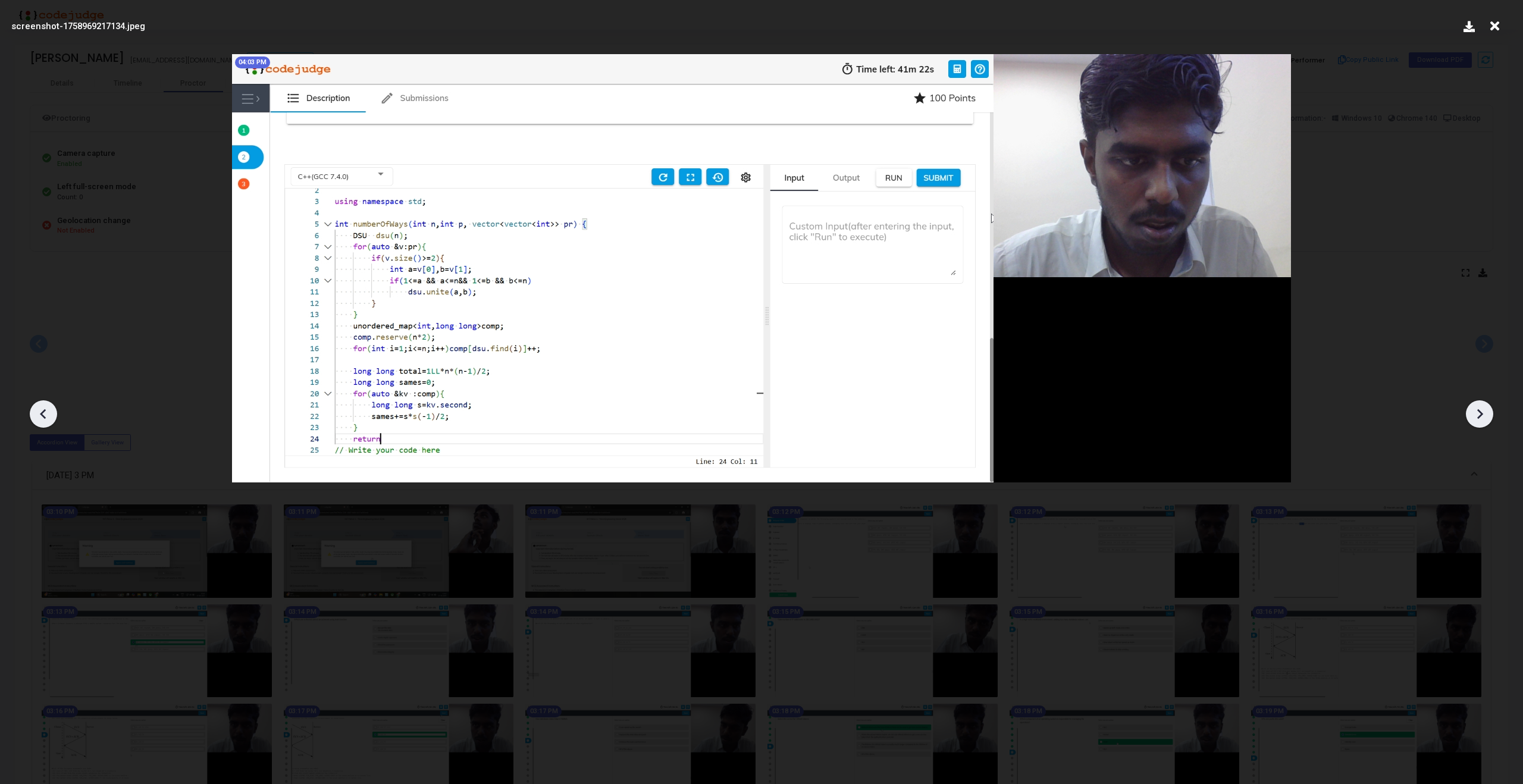
click at [1477, 407] on icon at bounding box center [1479, 413] width 18 height 18
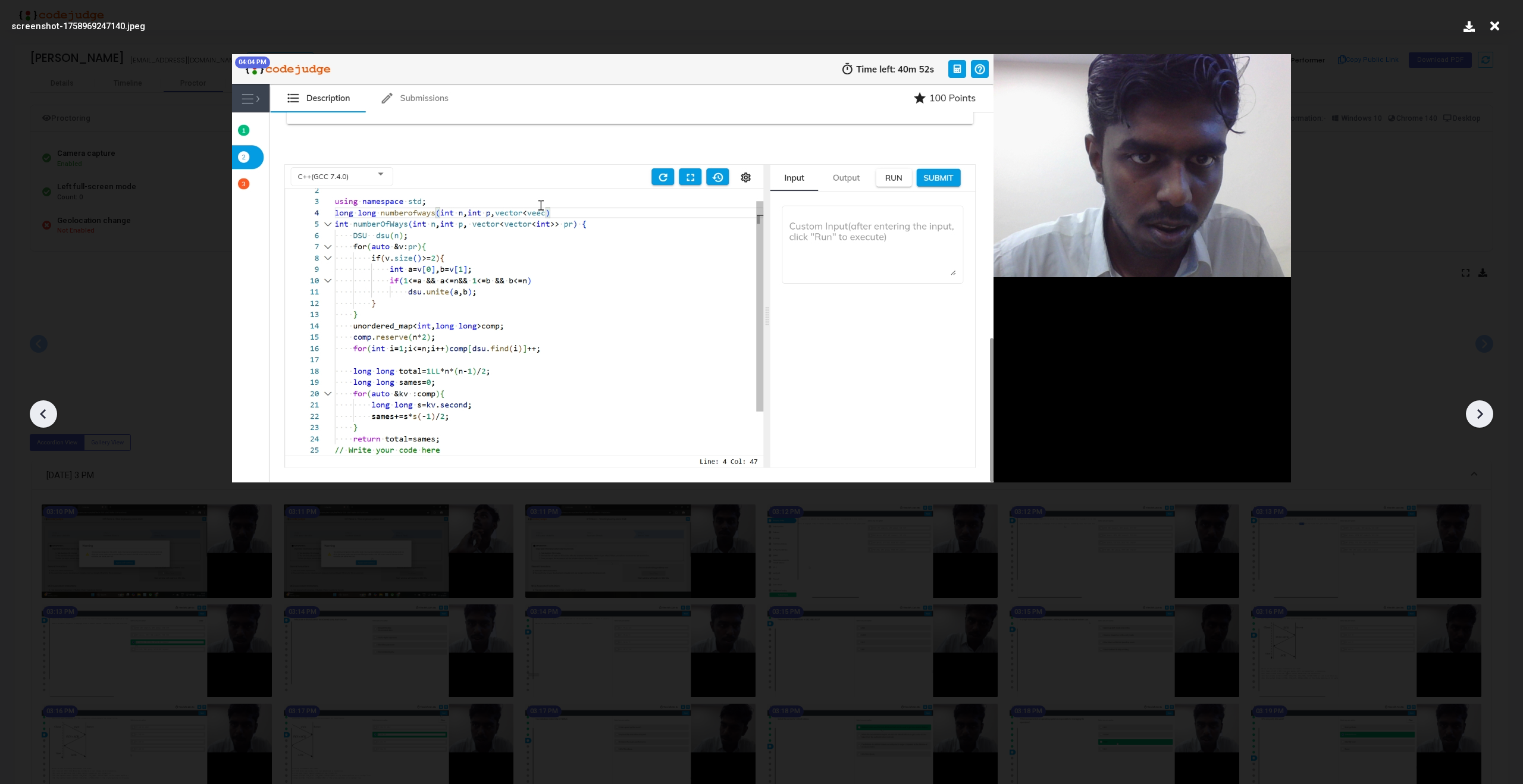
click at [1477, 407] on icon at bounding box center [1479, 413] width 18 height 18
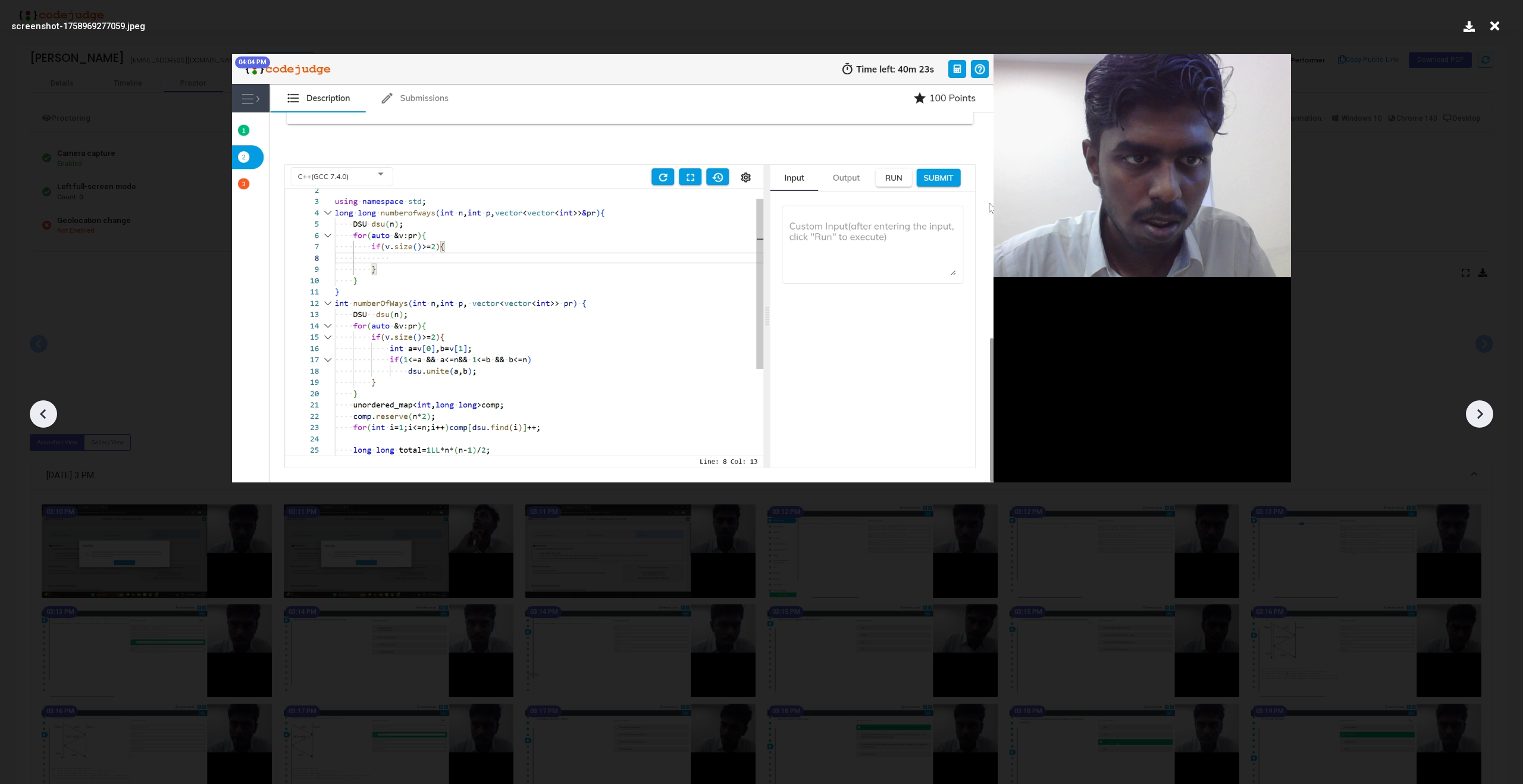
click at [1477, 407] on icon at bounding box center [1479, 413] width 18 height 18
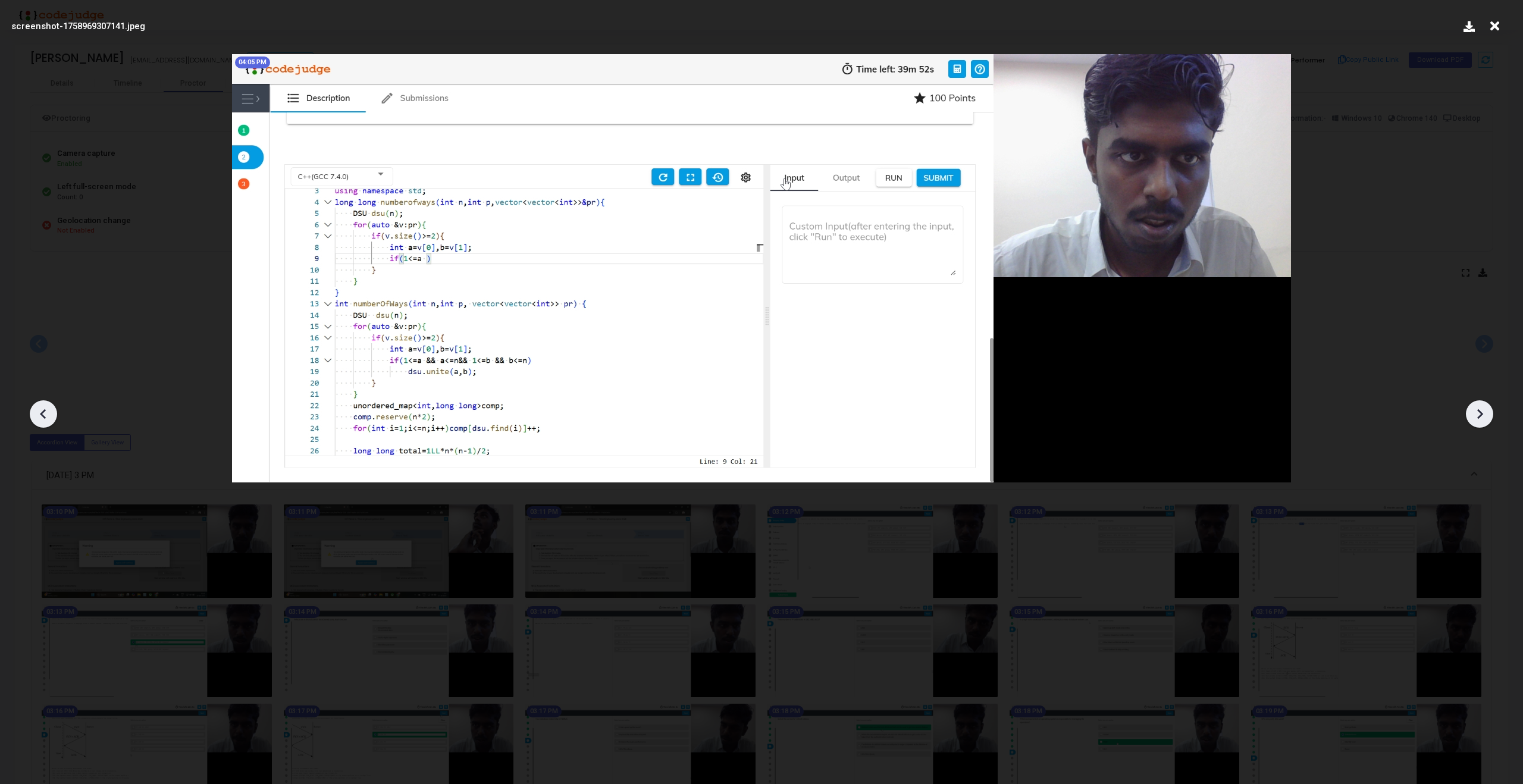
click at [1477, 407] on icon at bounding box center [1479, 413] width 18 height 18
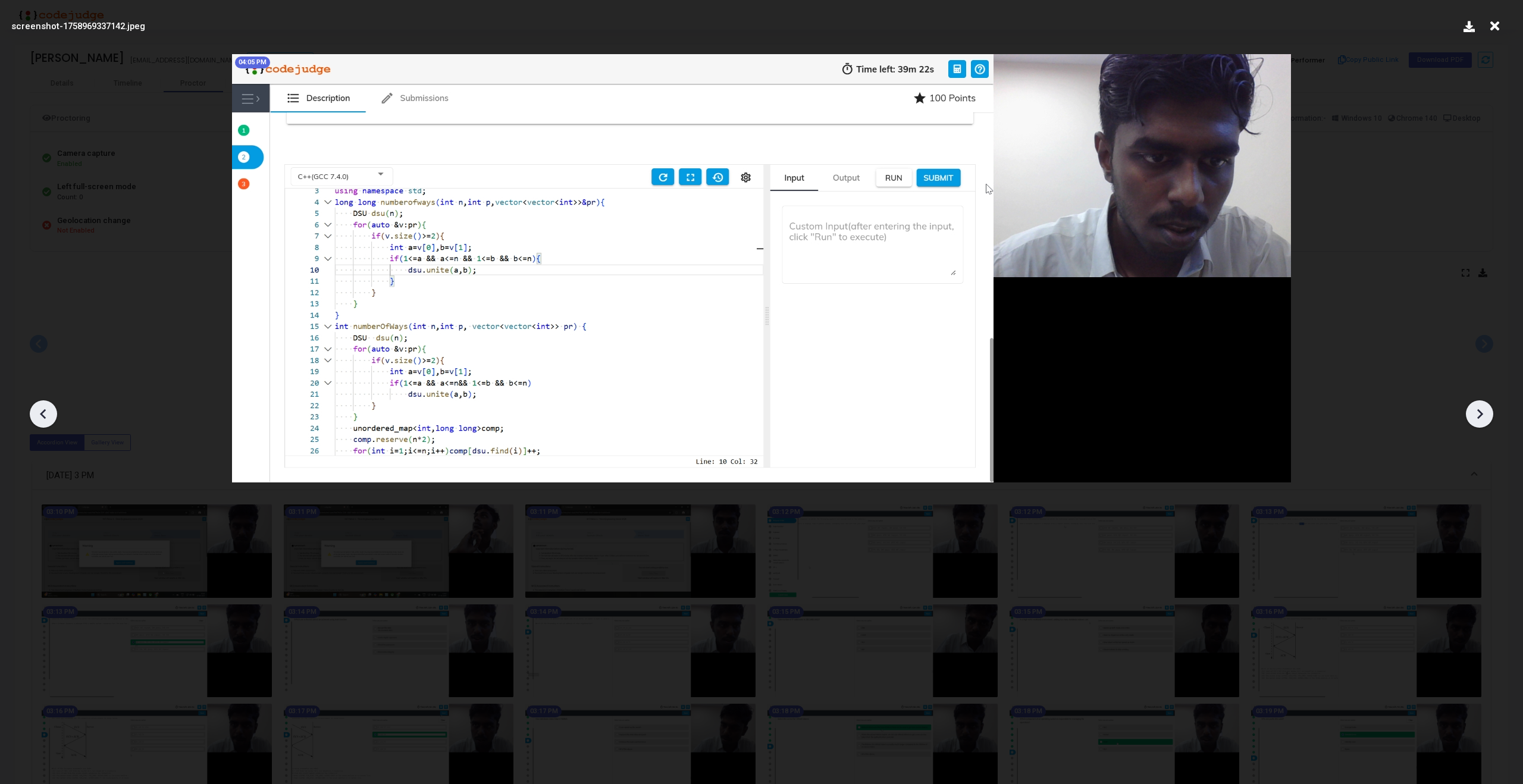
click at [1477, 407] on icon at bounding box center [1479, 413] width 18 height 18
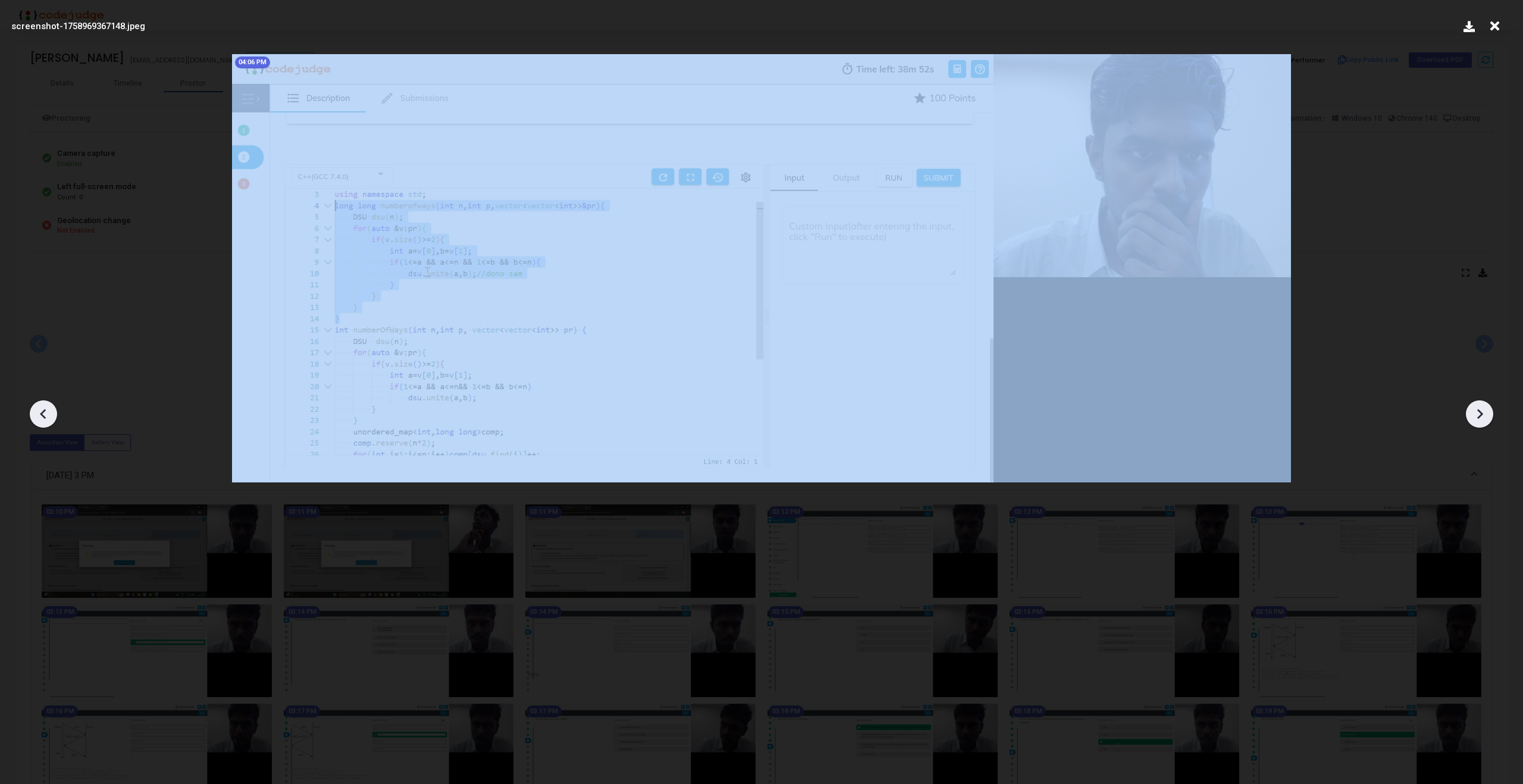
click at [1477, 407] on icon at bounding box center [1479, 413] width 18 height 18
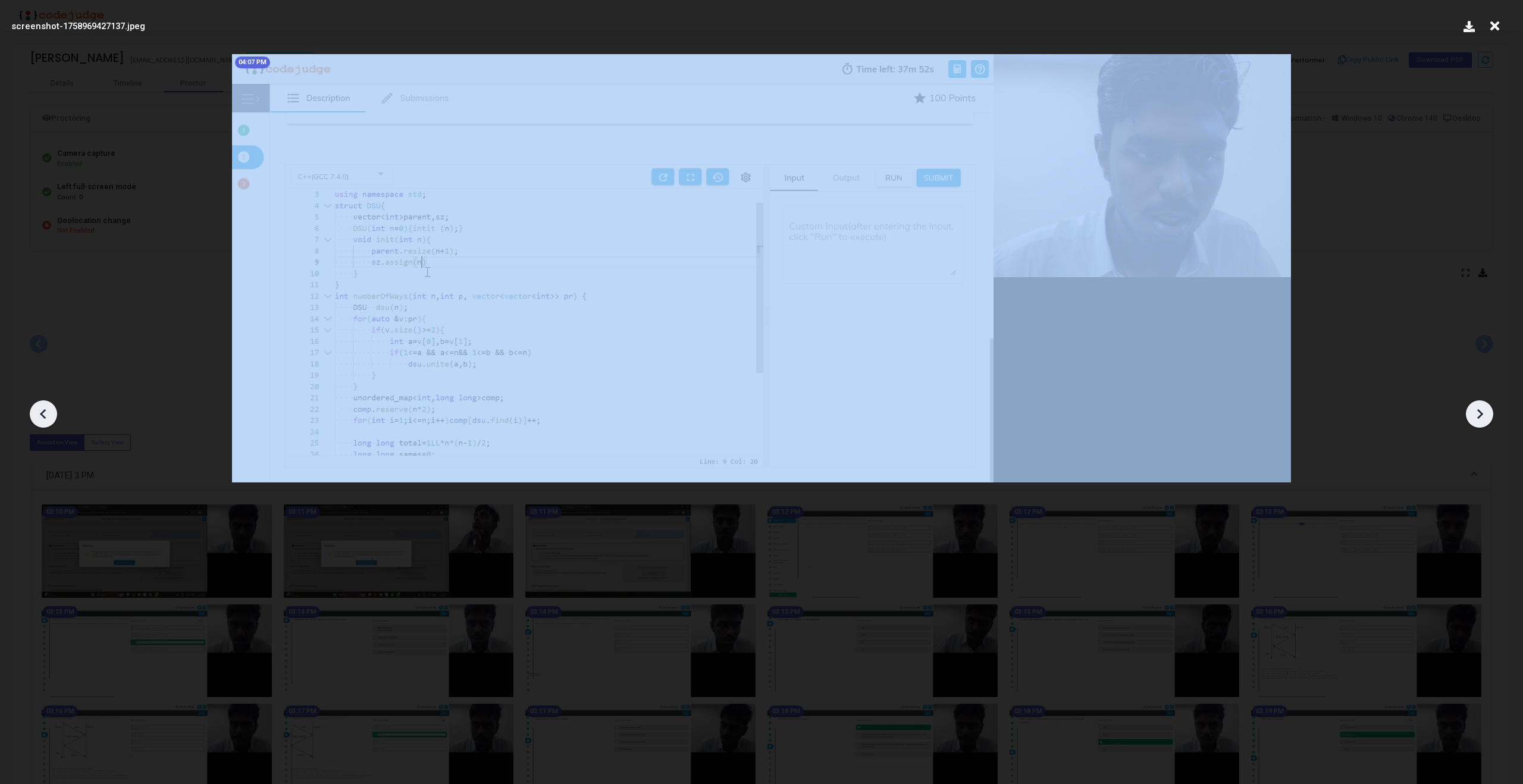
click at [1477, 407] on icon at bounding box center [1479, 413] width 18 height 18
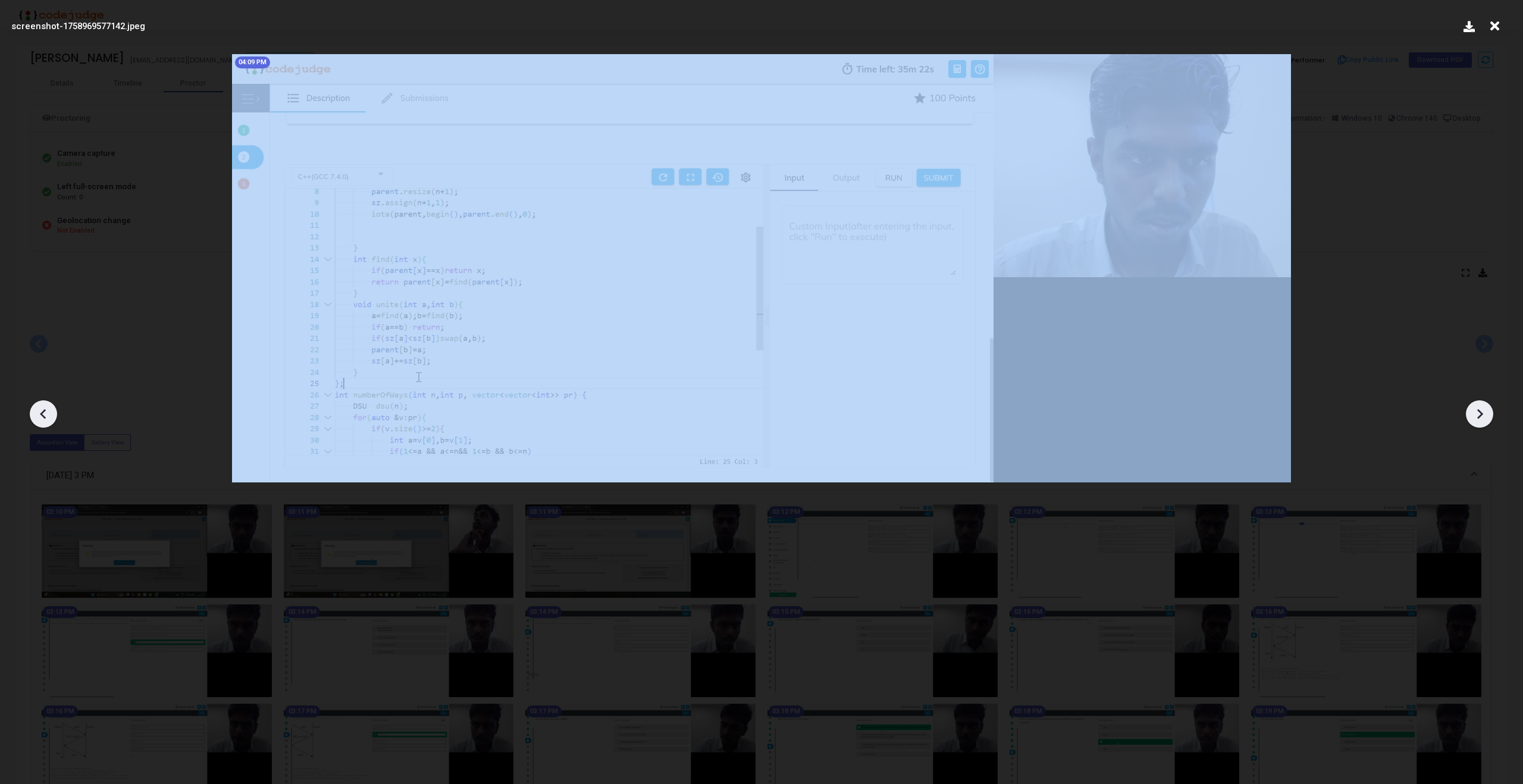
click at [1477, 407] on icon at bounding box center [1479, 413] width 18 height 18
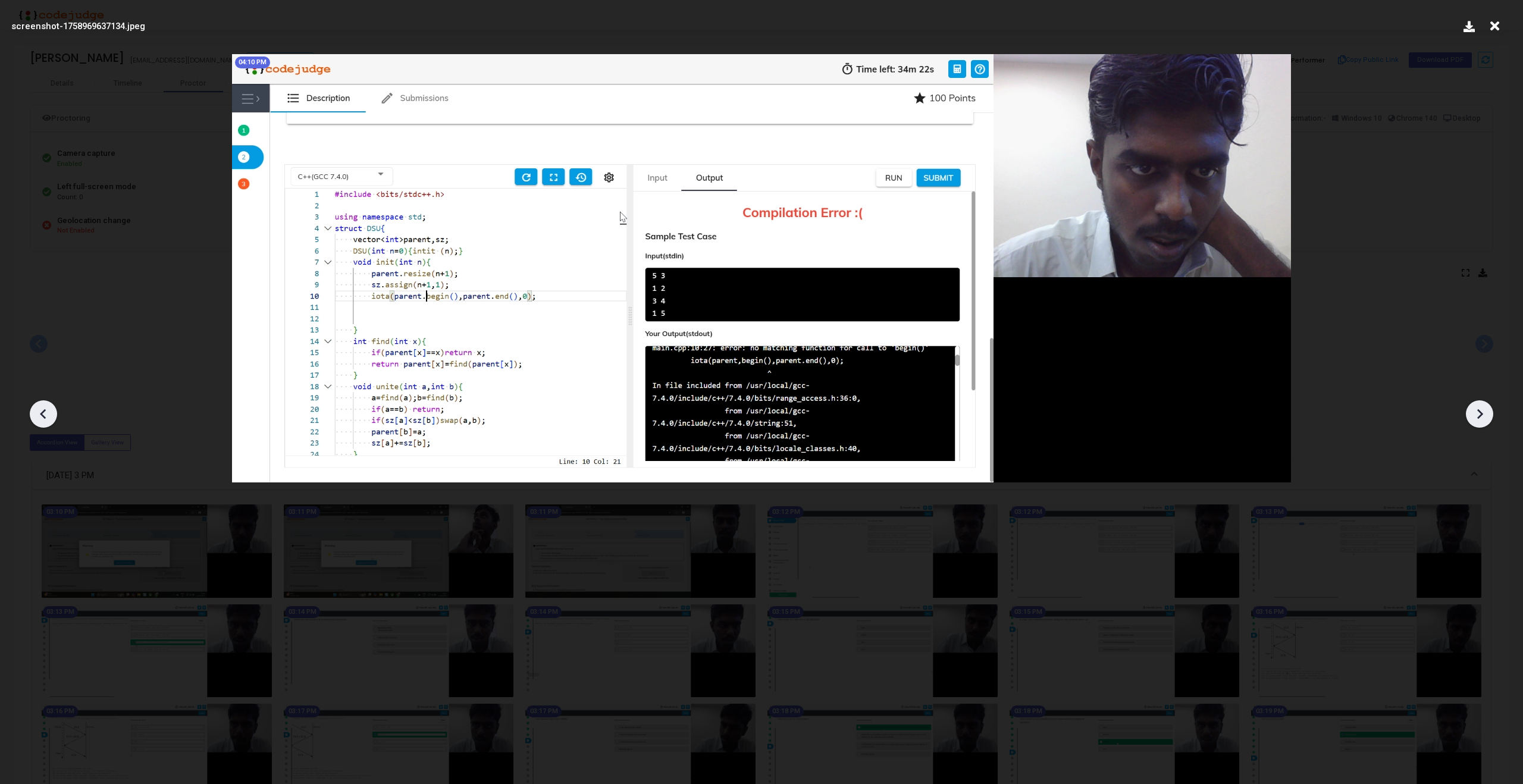
click at [1477, 407] on icon at bounding box center [1479, 413] width 18 height 18
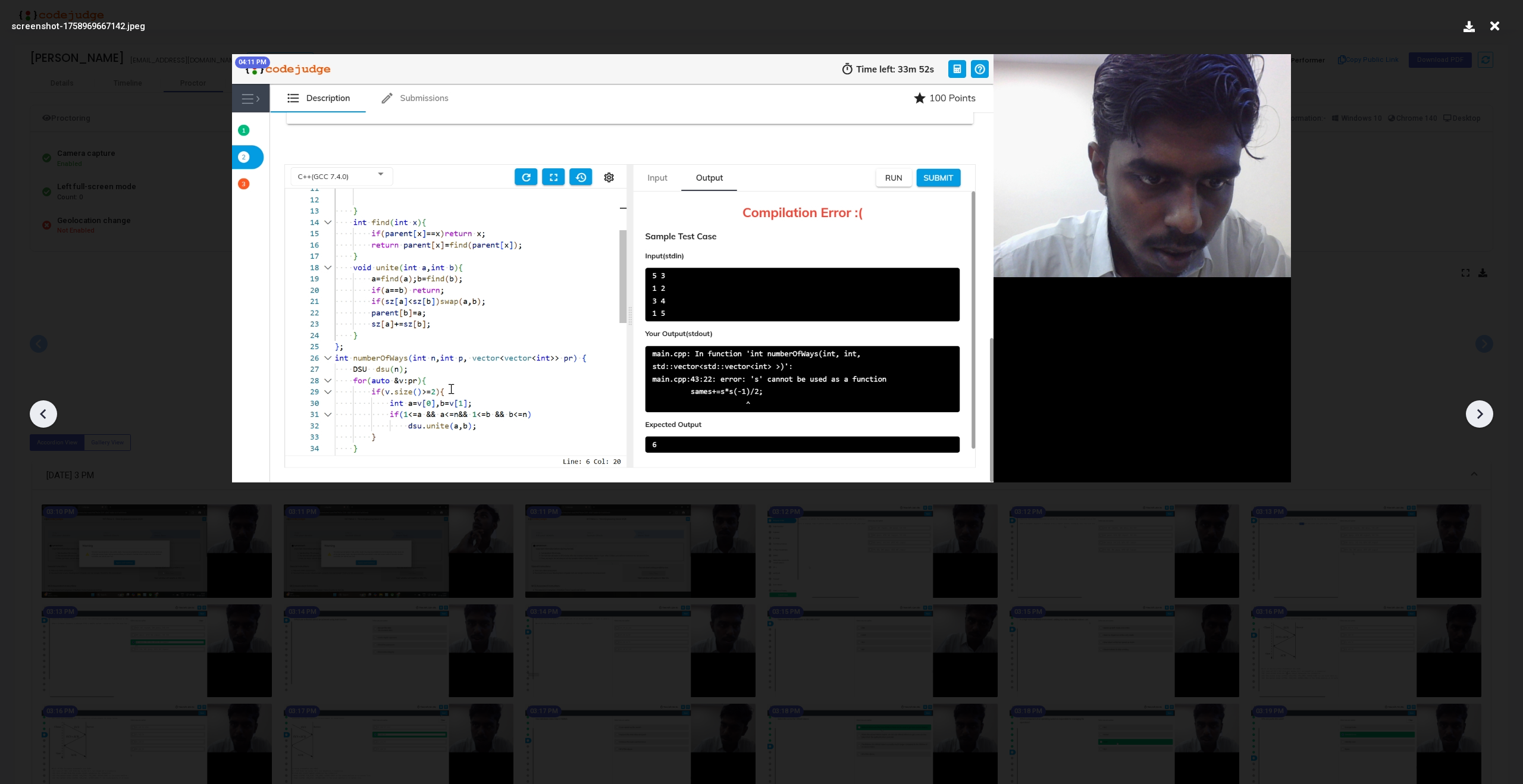
click at [1477, 407] on icon at bounding box center [1479, 413] width 18 height 18
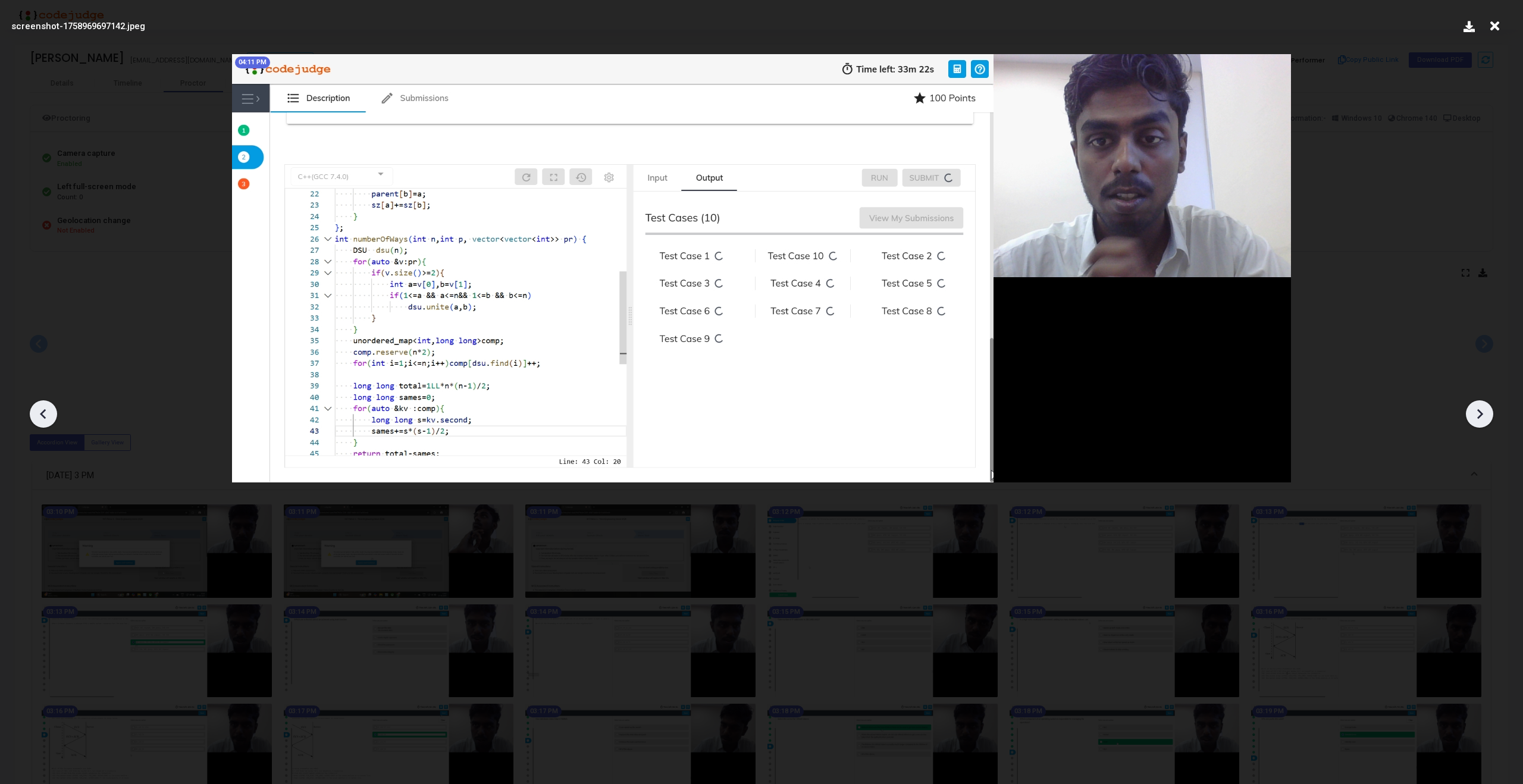
click at [1477, 407] on icon at bounding box center [1479, 413] width 18 height 18
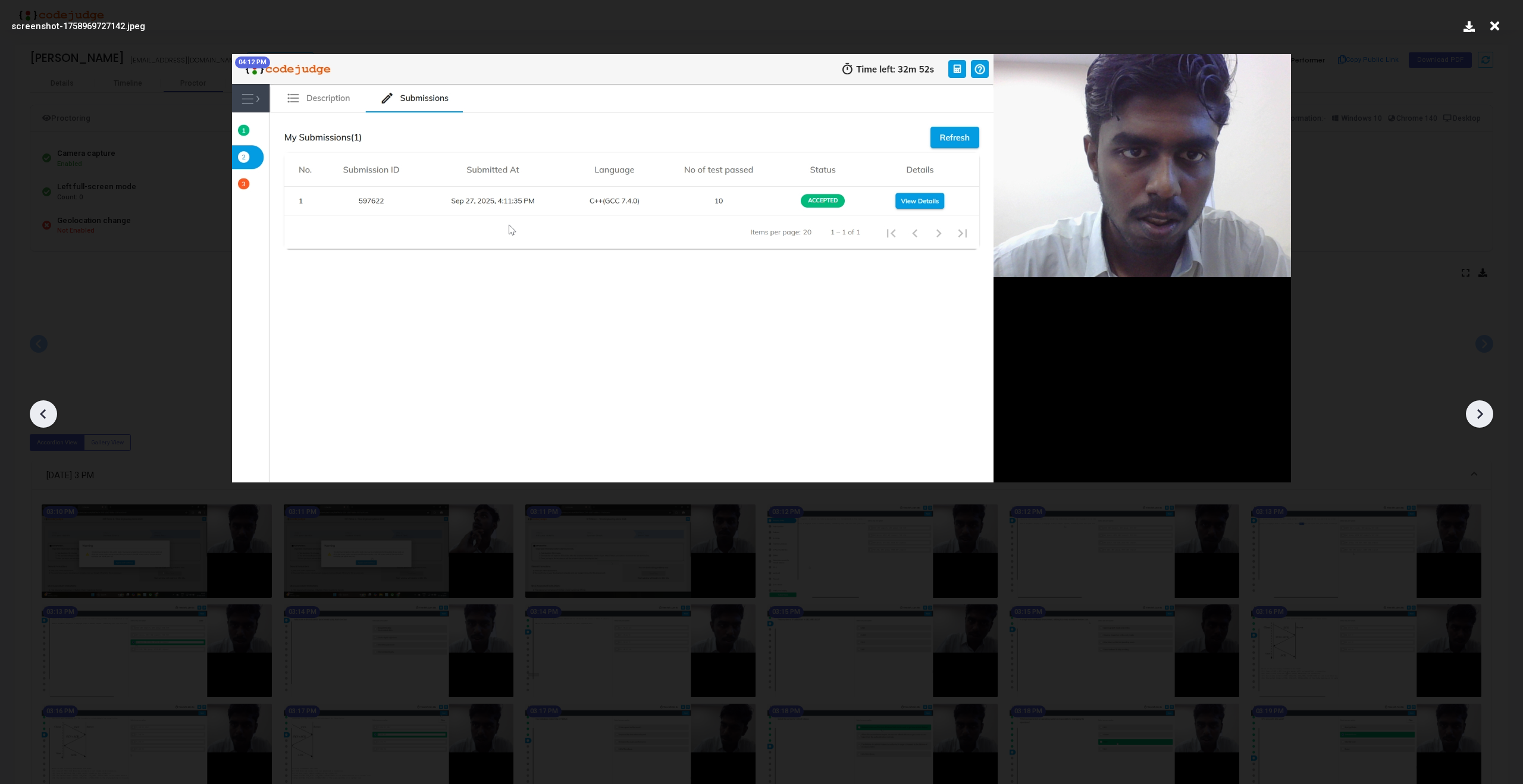
click at [1477, 407] on icon at bounding box center [1479, 413] width 18 height 18
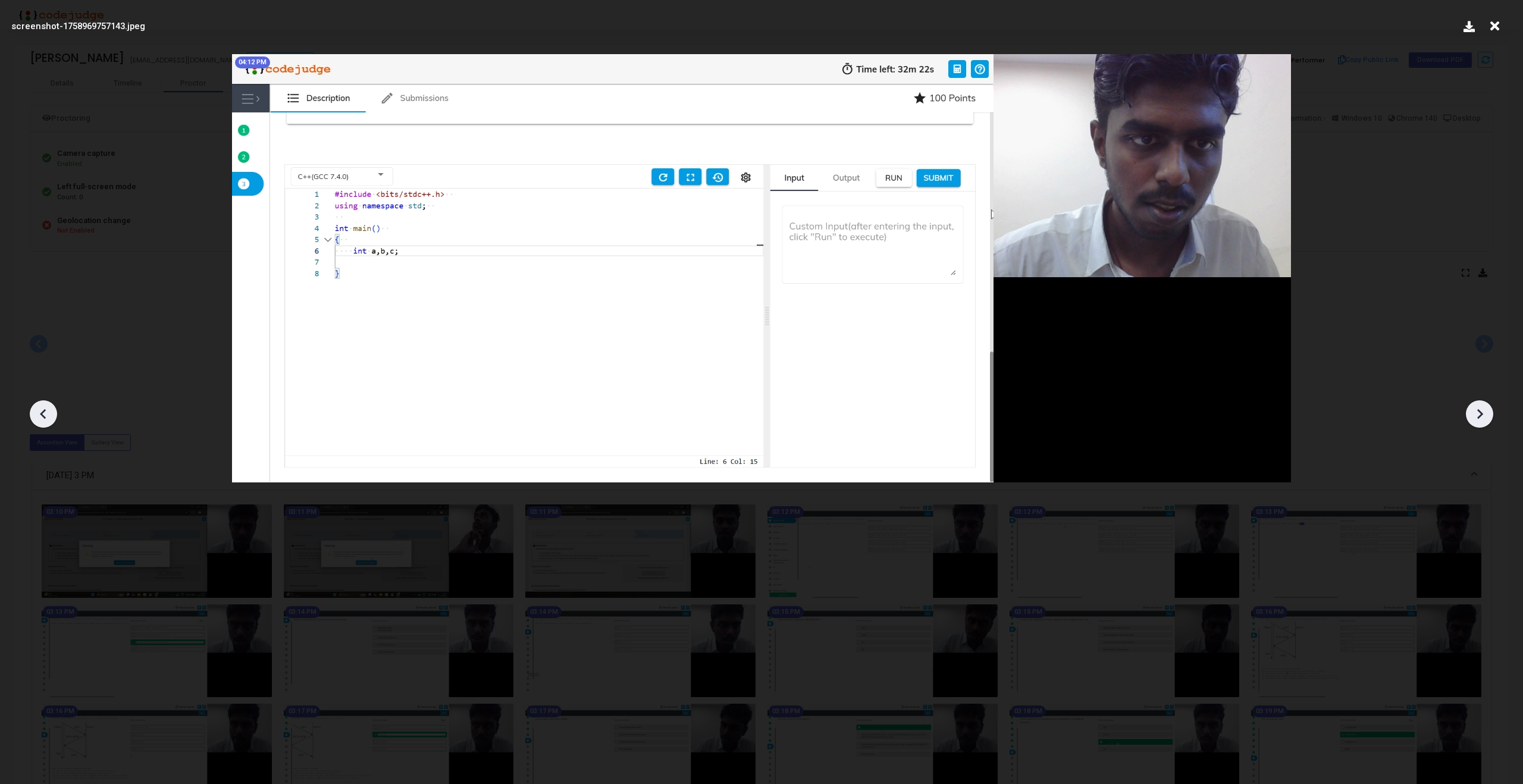
click at [1477, 407] on icon at bounding box center [1479, 413] width 18 height 18
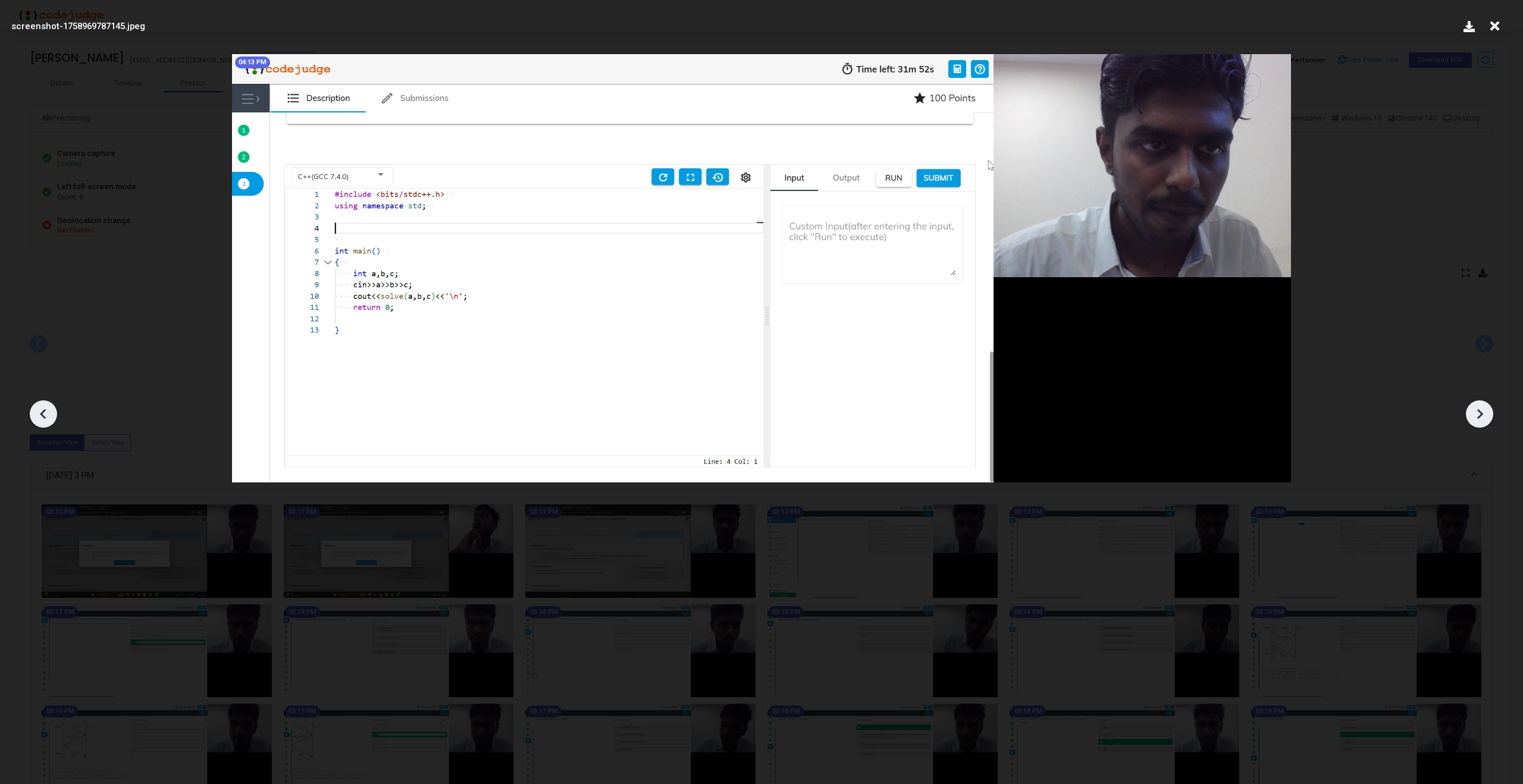
click at [1477, 407] on icon at bounding box center [1479, 413] width 18 height 18
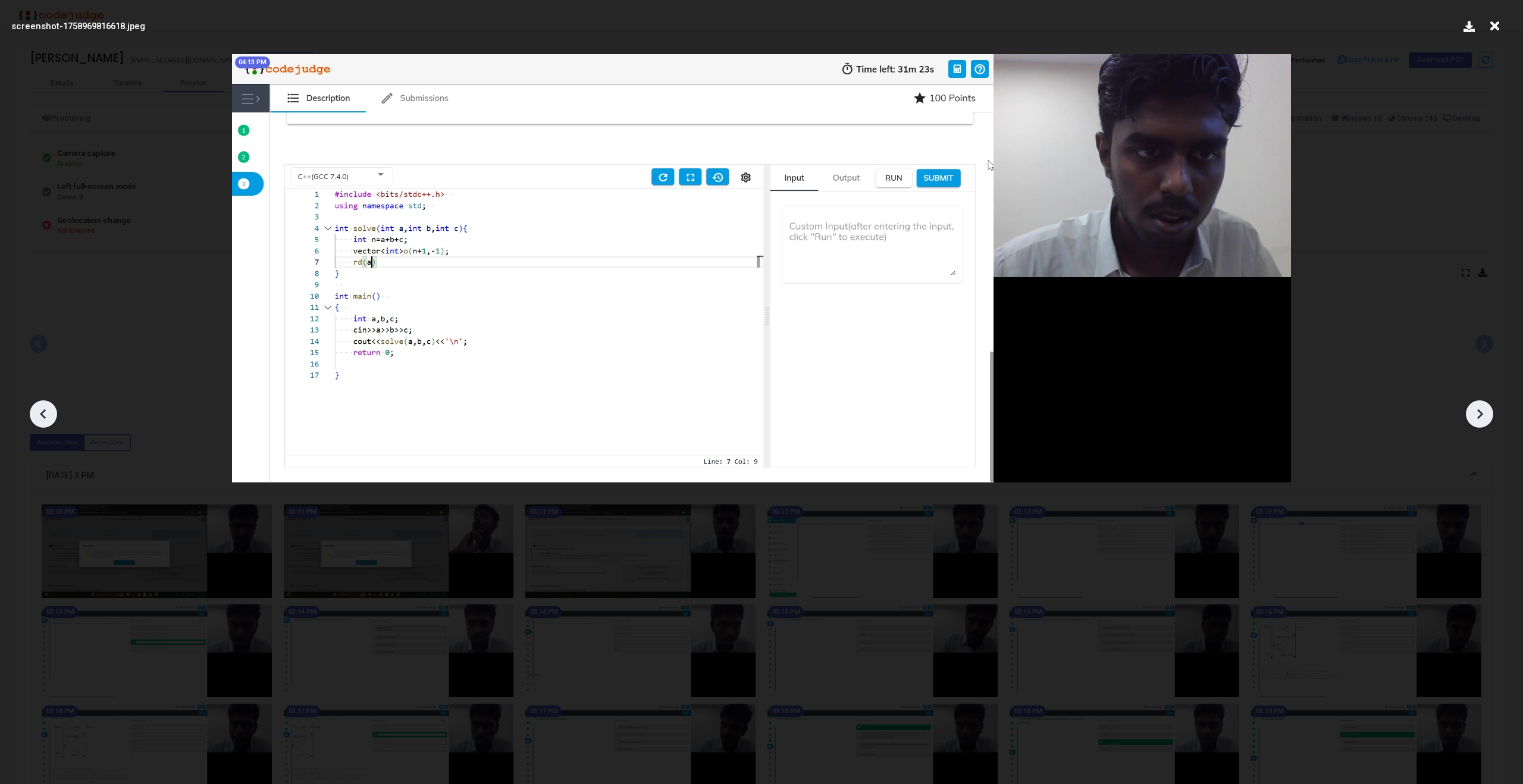
click at [1477, 407] on icon at bounding box center [1479, 413] width 18 height 18
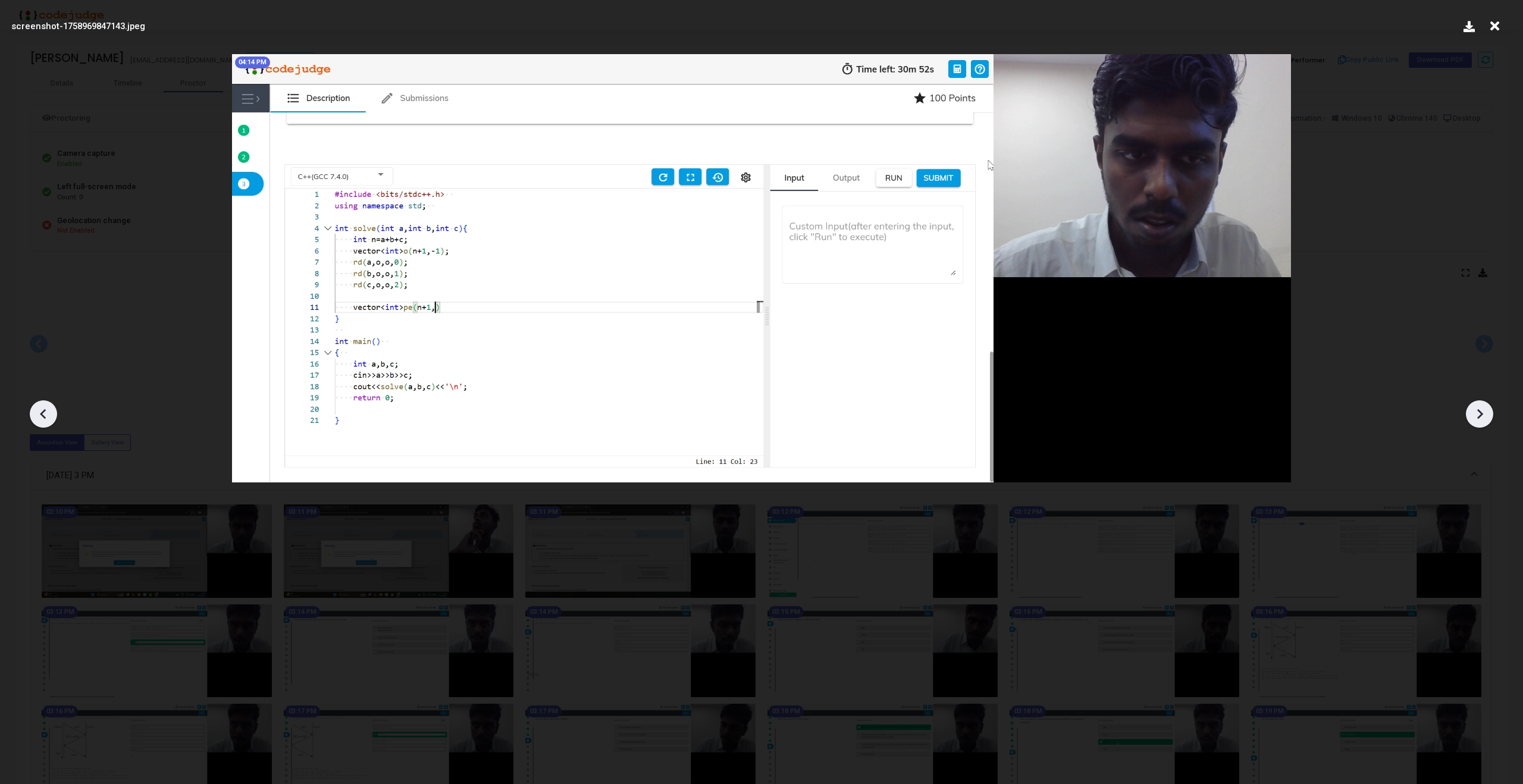
click at [1477, 407] on icon at bounding box center [1479, 413] width 18 height 18
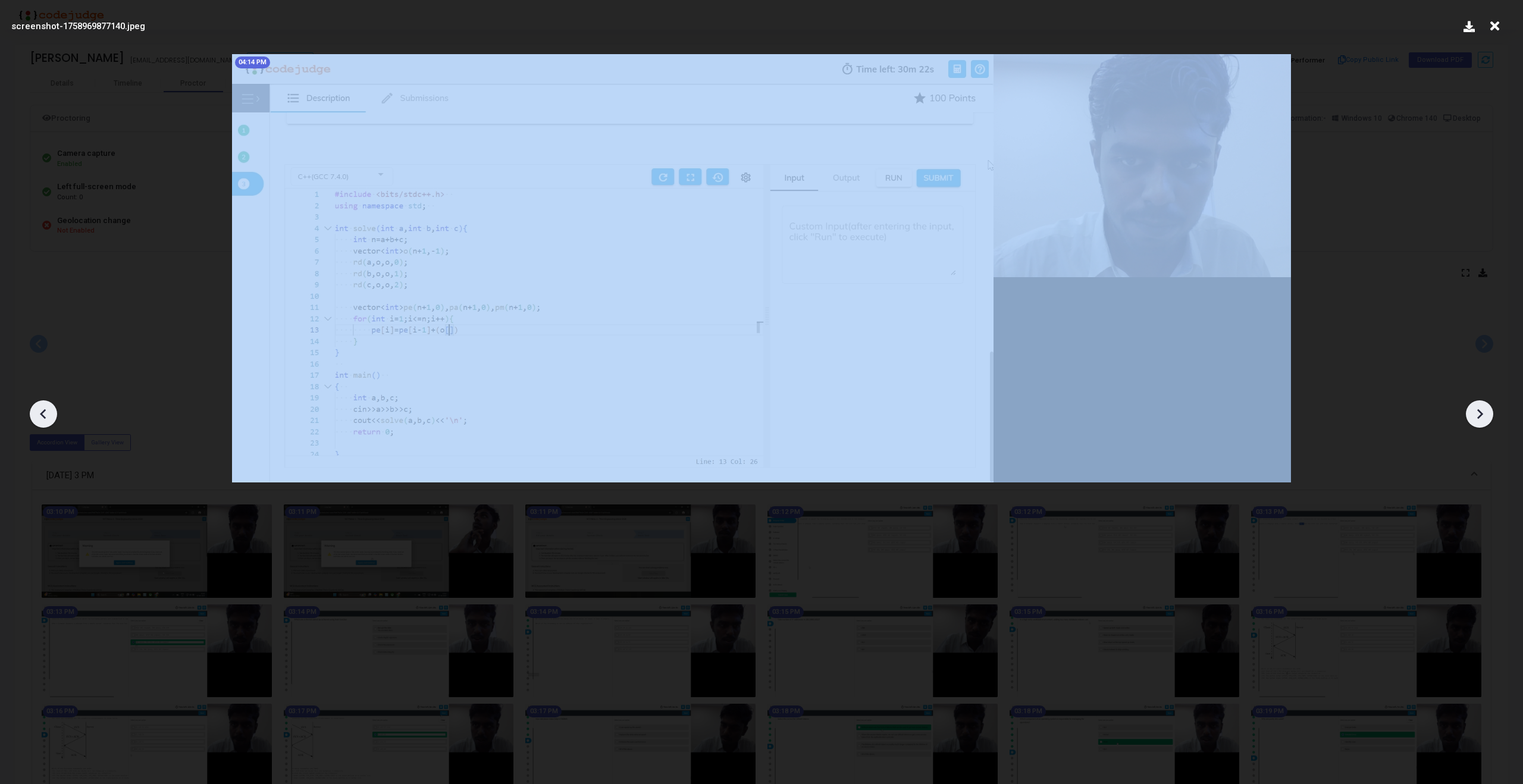
click at [1477, 407] on icon at bounding box center [1479, 413] width 18 height 18
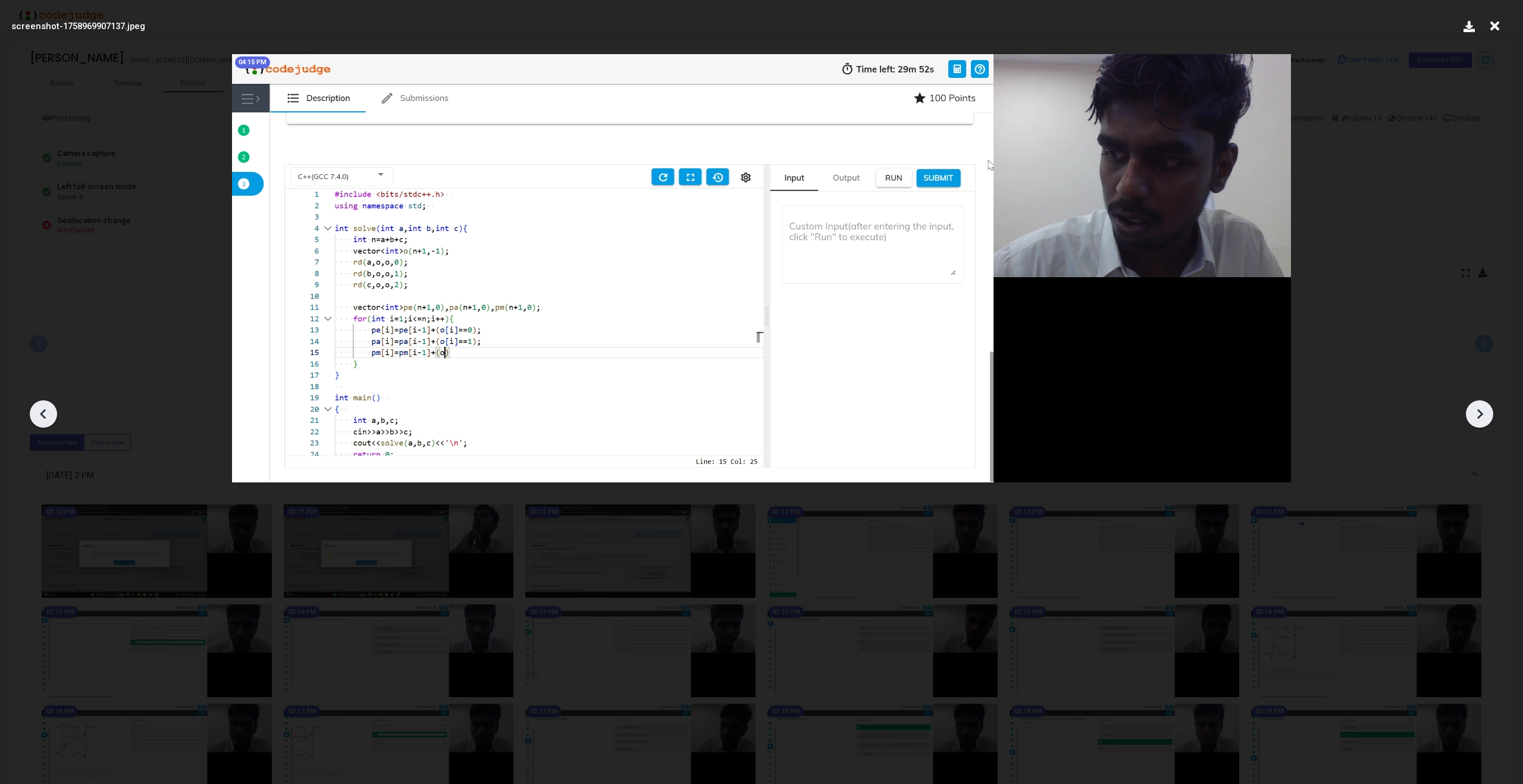
click at [1477, 407] on icon at bounding box center [1479, 413] width 18 height 18
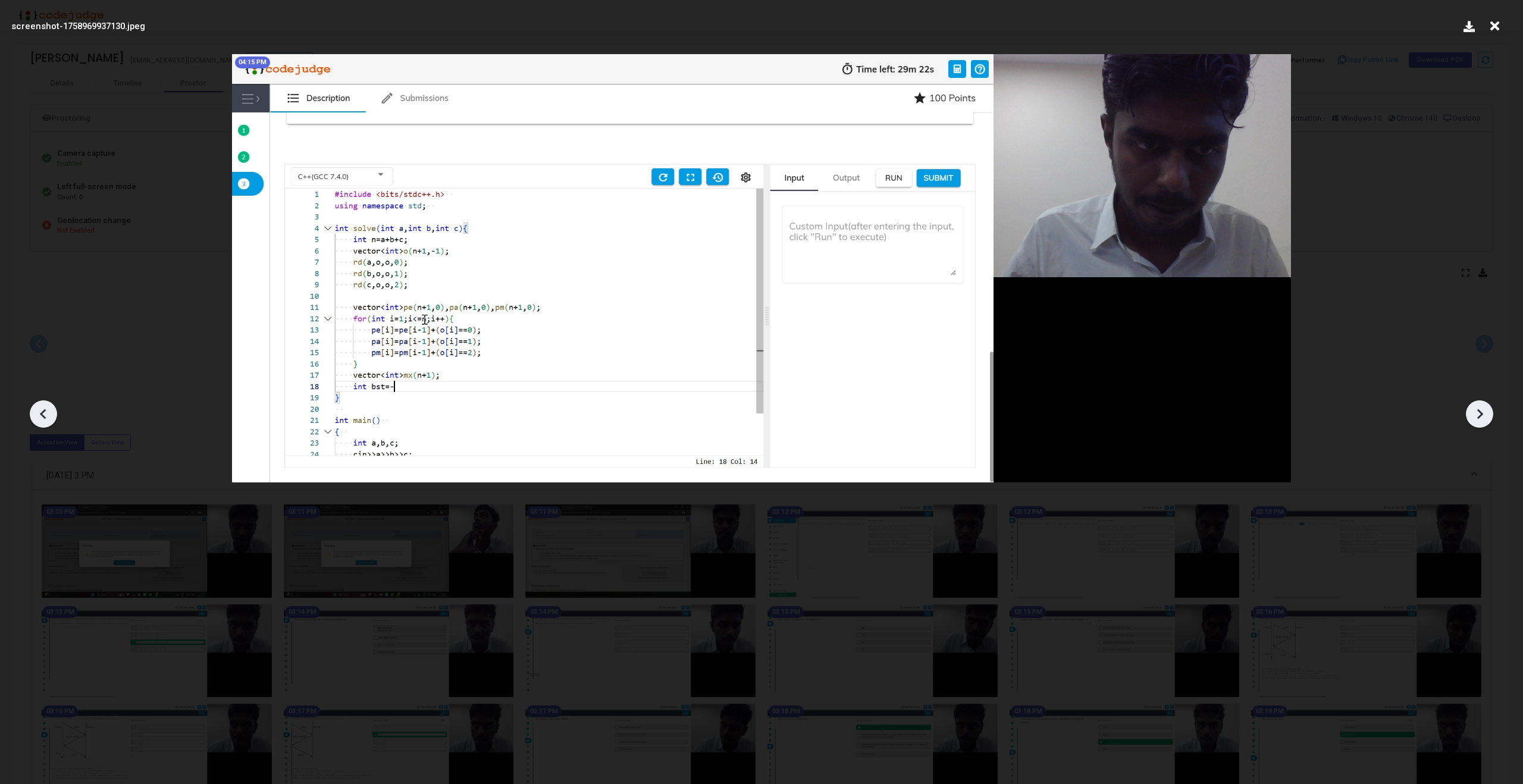
click at [1477, 407] on icon at bounding box center [1479, 413] width 18 height 18
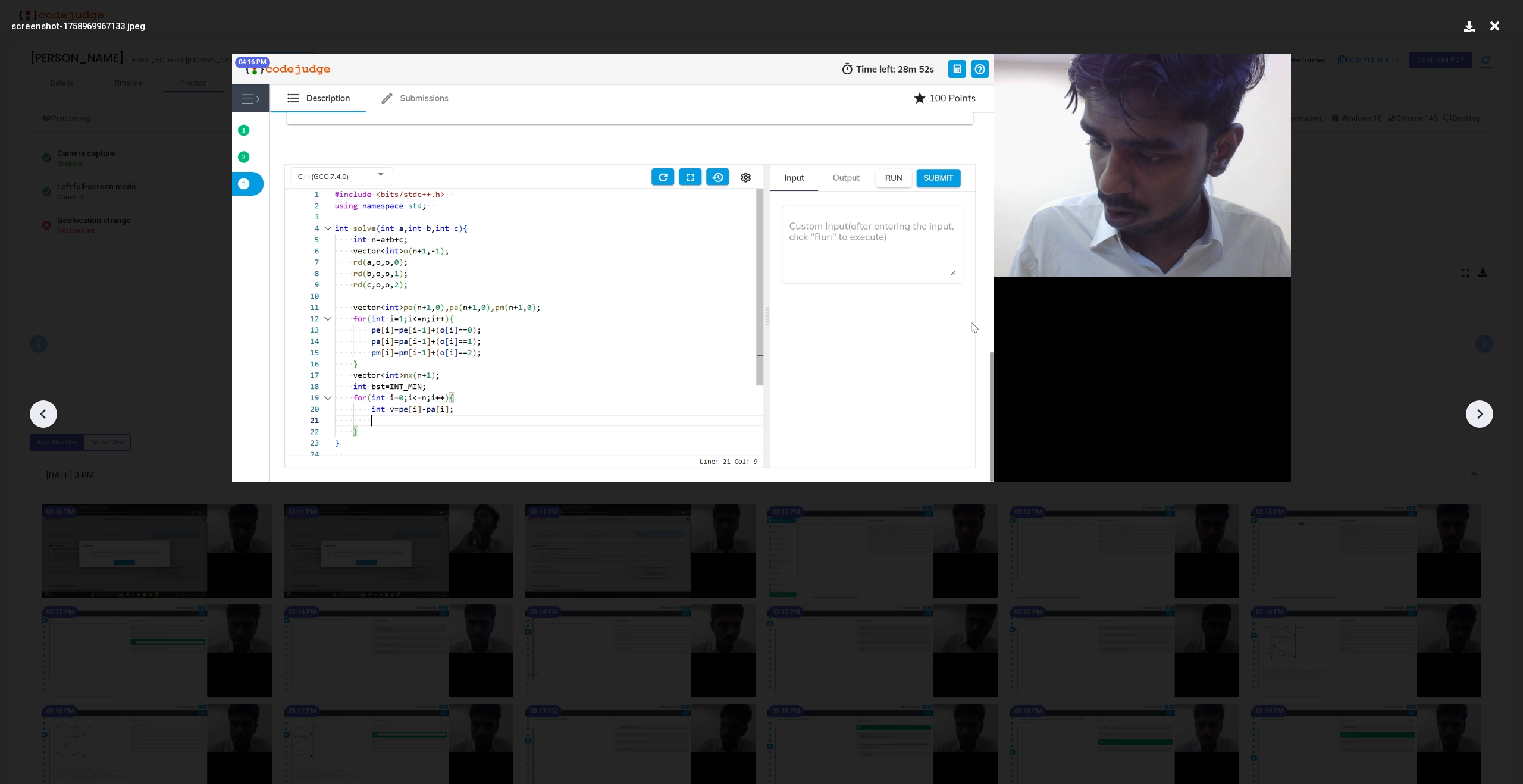
click at [1477, 407] on icon at bounding box center [1479, 413] width 18 height 18
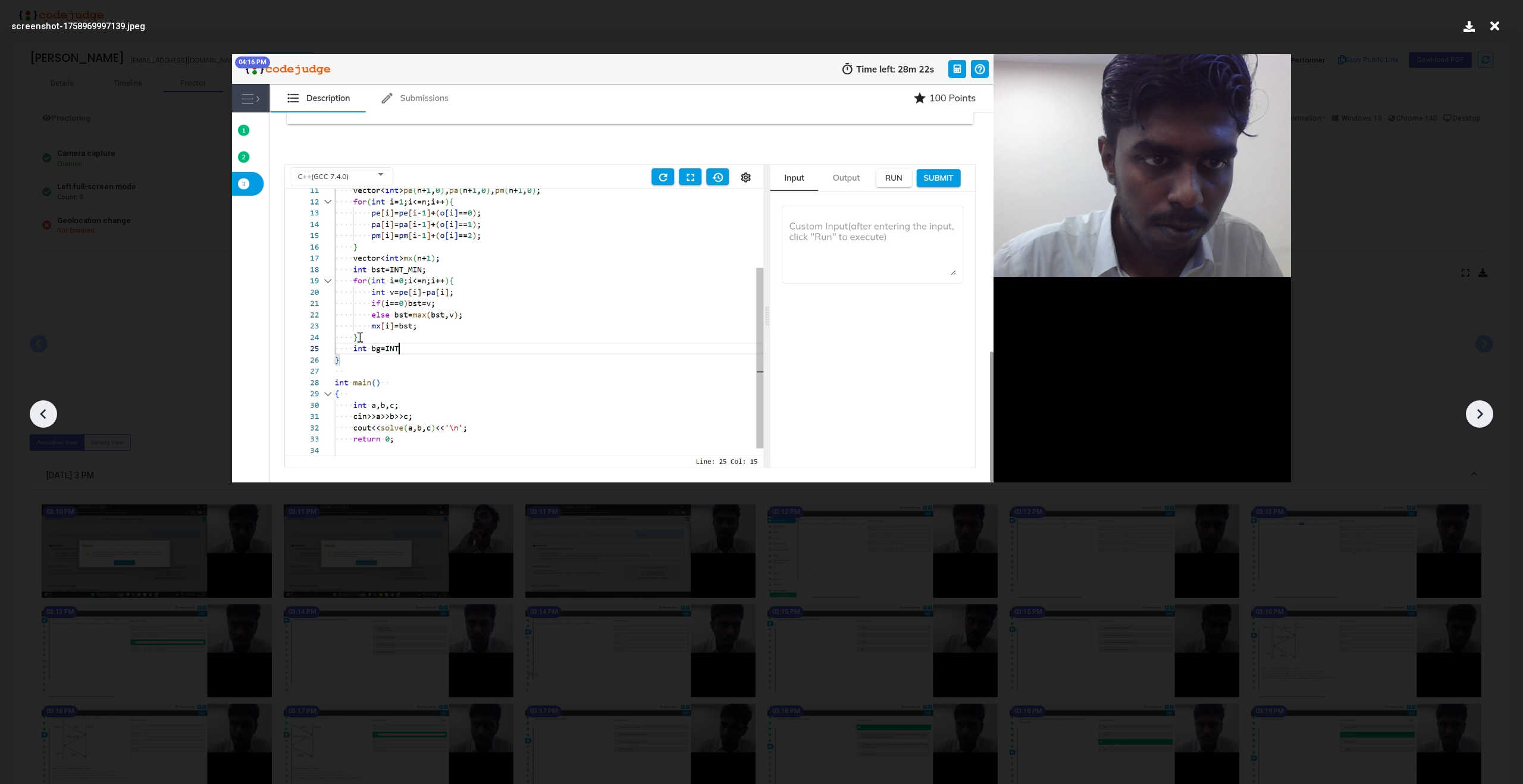
click at [1477, 407] on icon at bounding box center [1479, 413] width 18 height 18
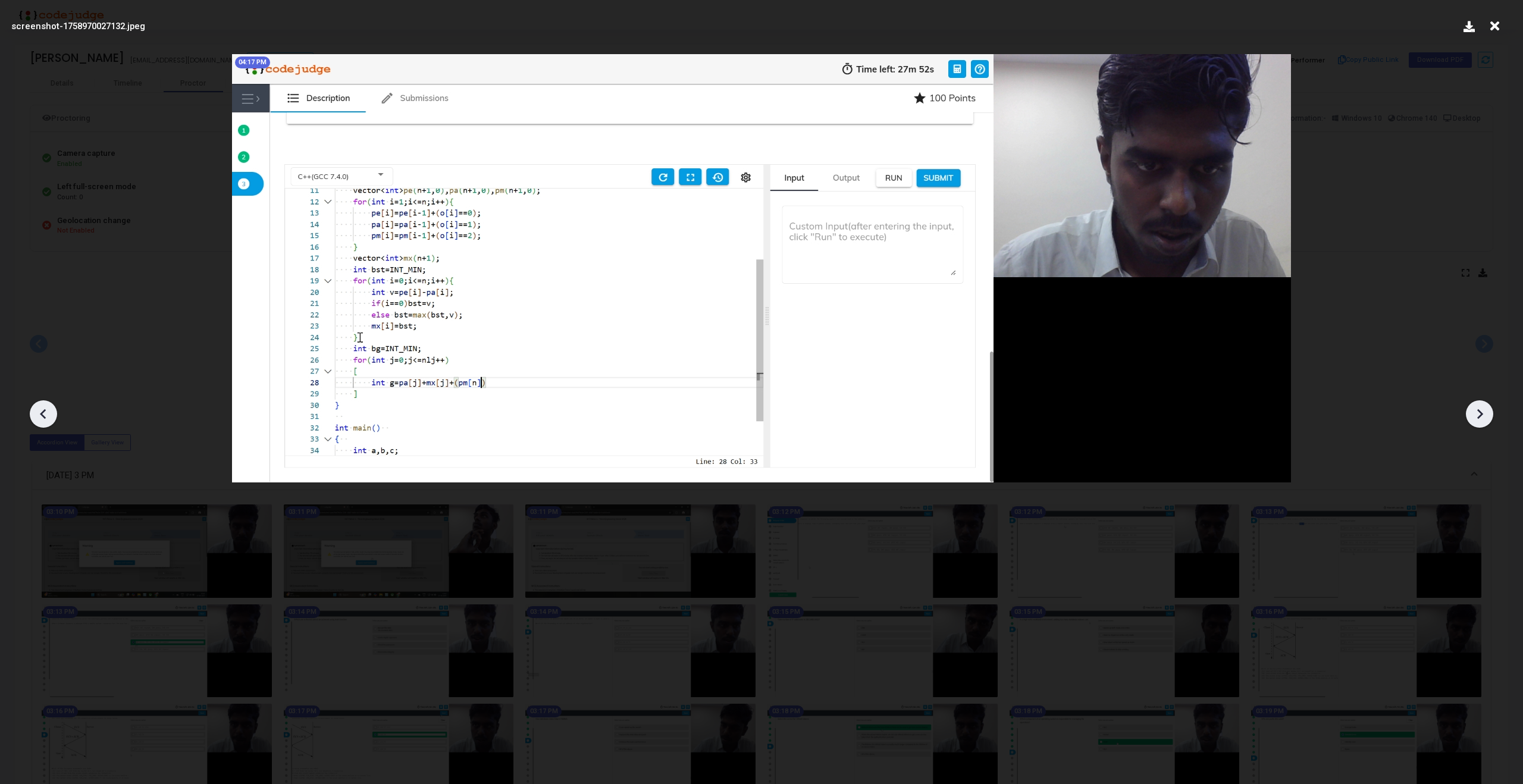
click at [1477, 407] on icon at bounding box center [1479, 413] width 18 height 18
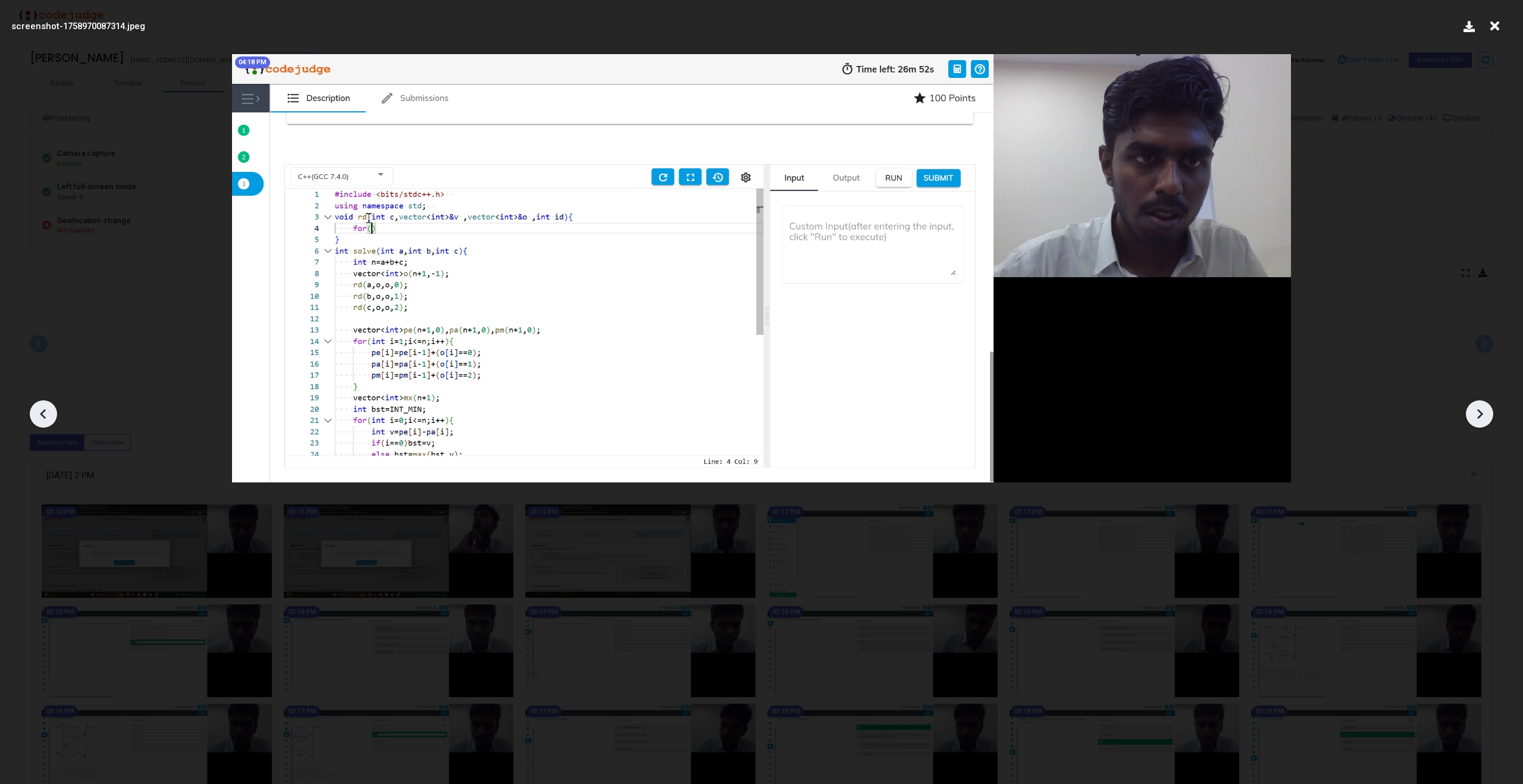
click at [1477, 407] on icon at bounding box center [1479, 413] width 18 height 18
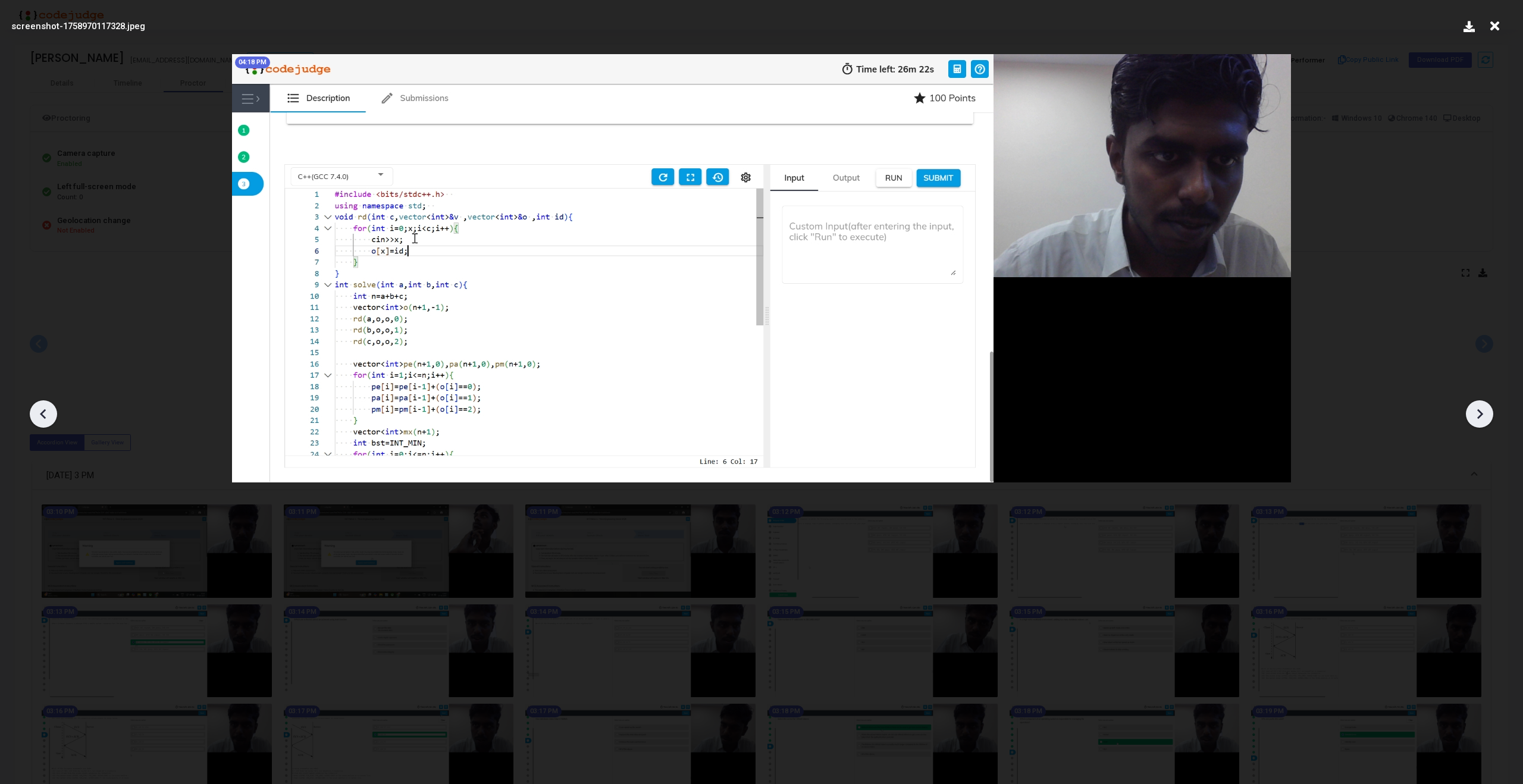
click at [1477, 407] on icon at bounding box center [1479, 413] width 18 height 18
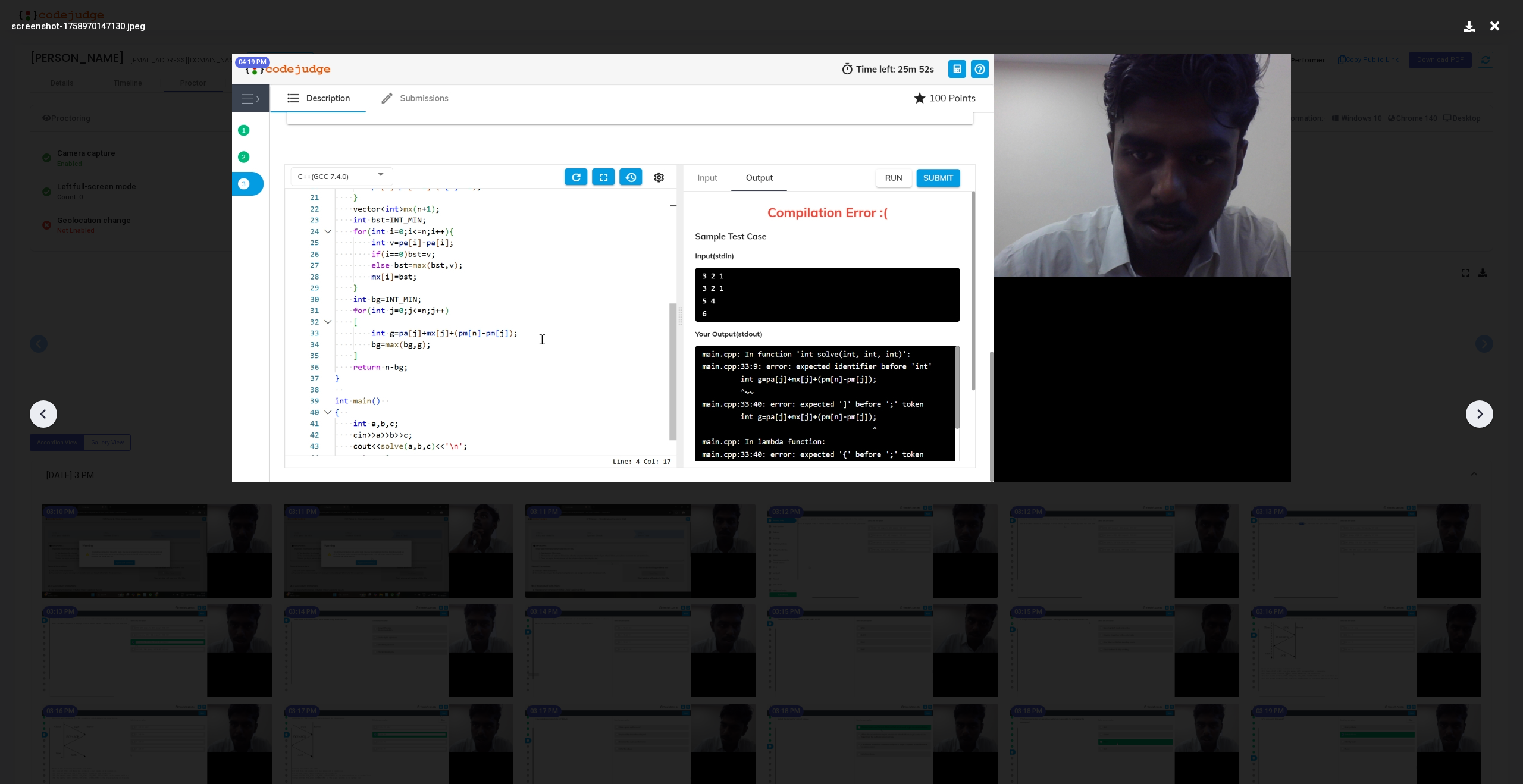
click at [1477, 407] on icon at bounding box center [1479, 413] width 18 height 18
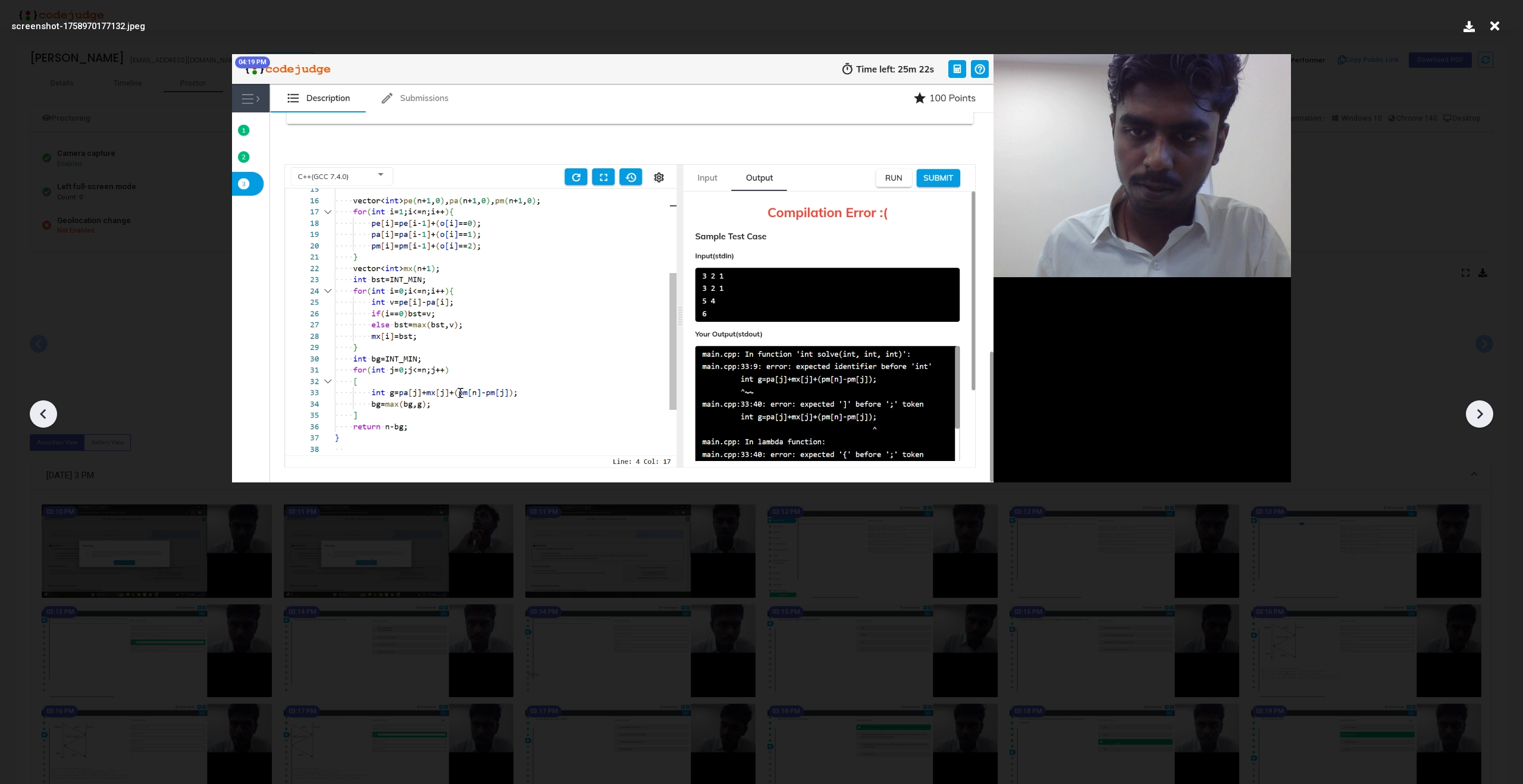
click at [1477, 407] on icon at bounding box center [1479, 413] width 18 height 18
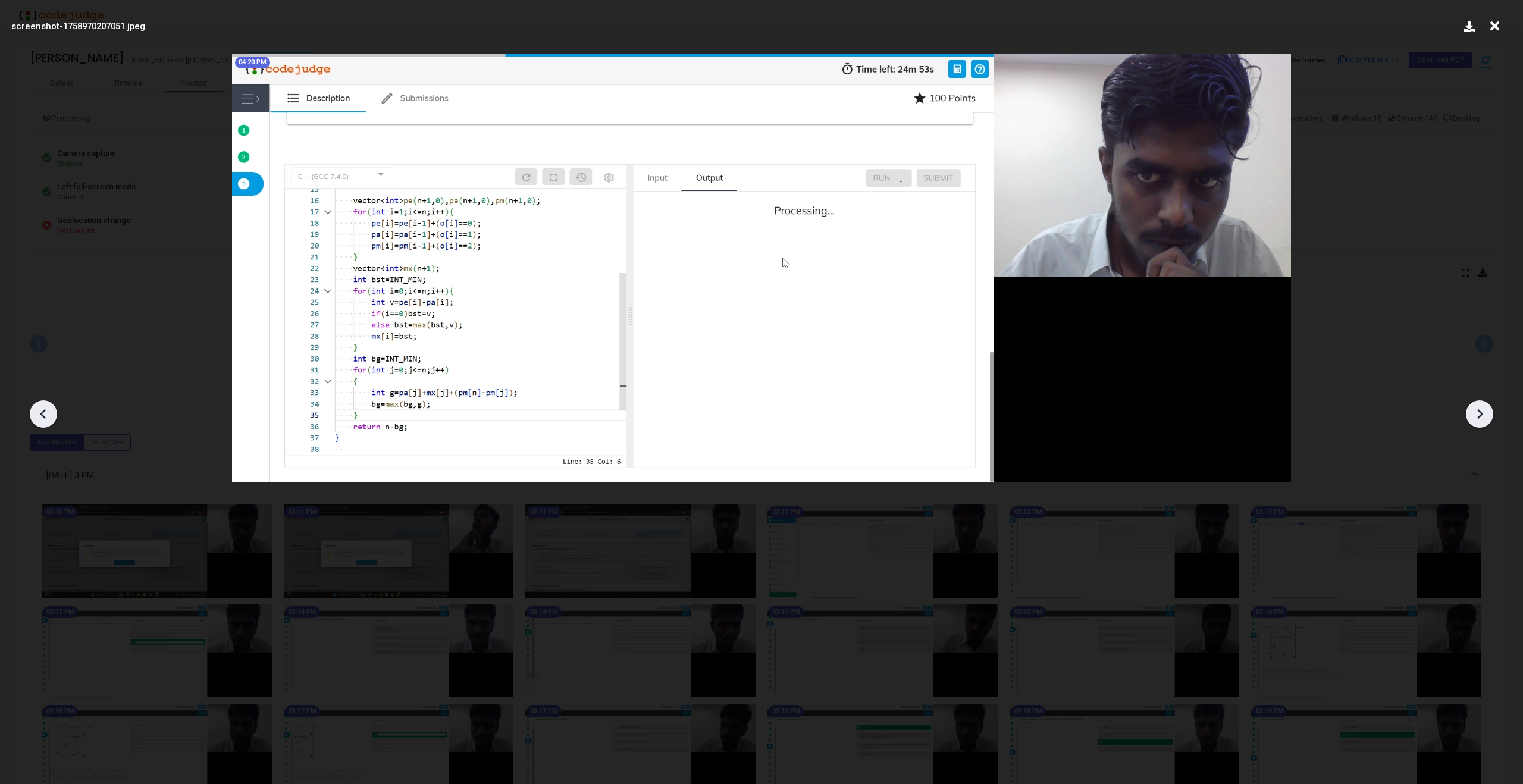
click at [1477, 407] on icon at bounding box center [1479, 413] width 18 height 18
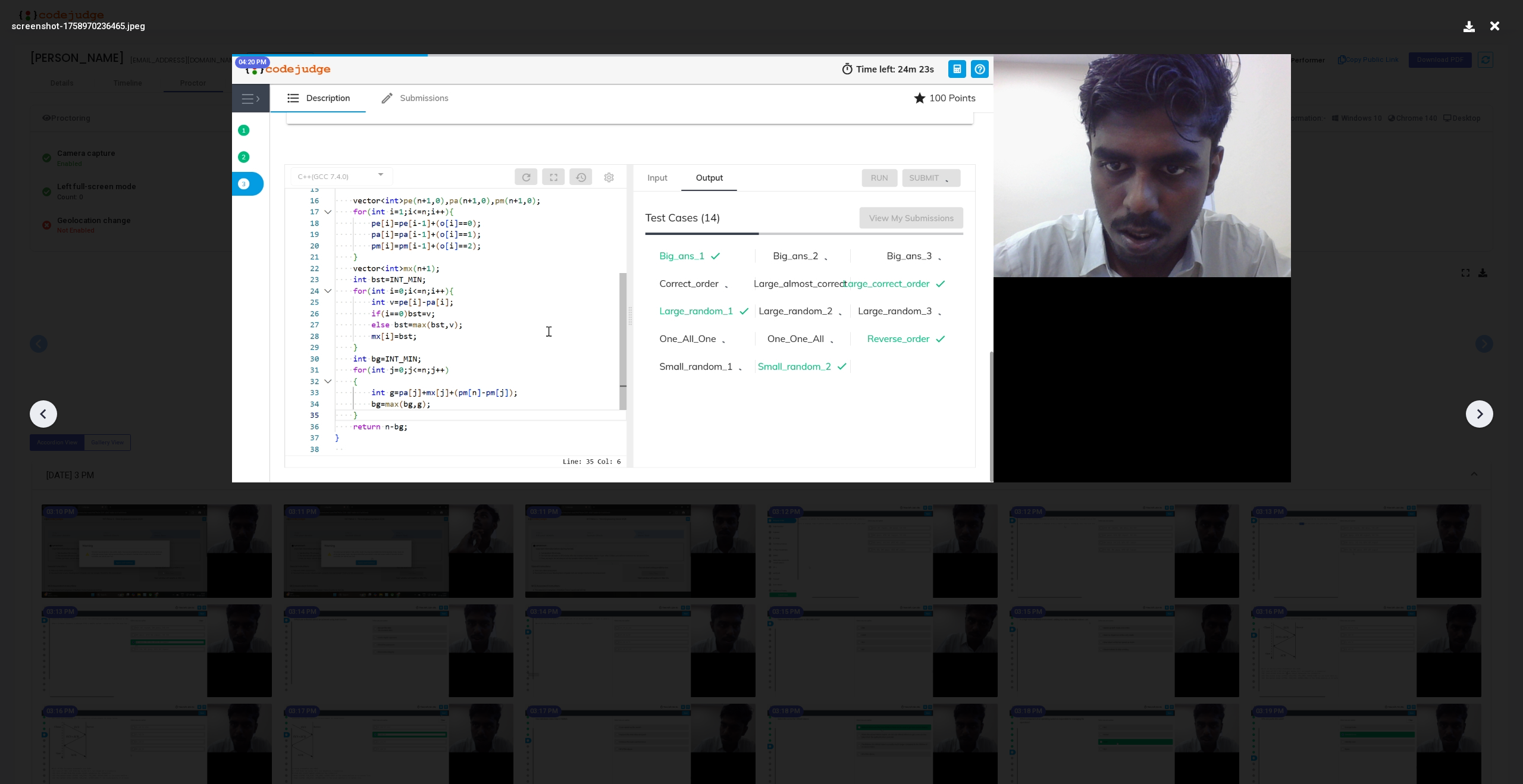
click at [1477, 407] on icon at bounding box center [1479, 413] width 18 height 18
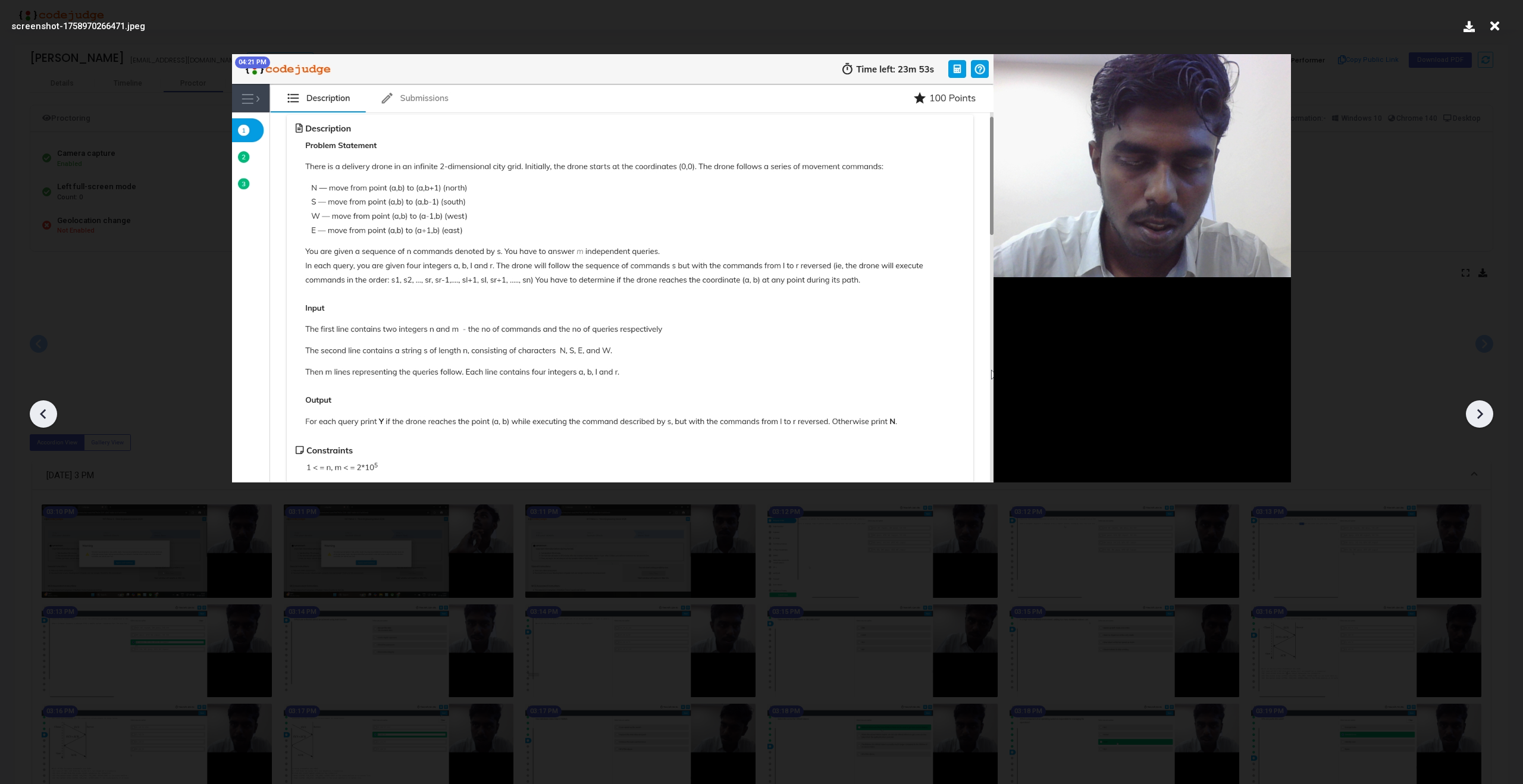
click at [1477, 407] on icon at bounding box center [1479, 413] width 18 height 18
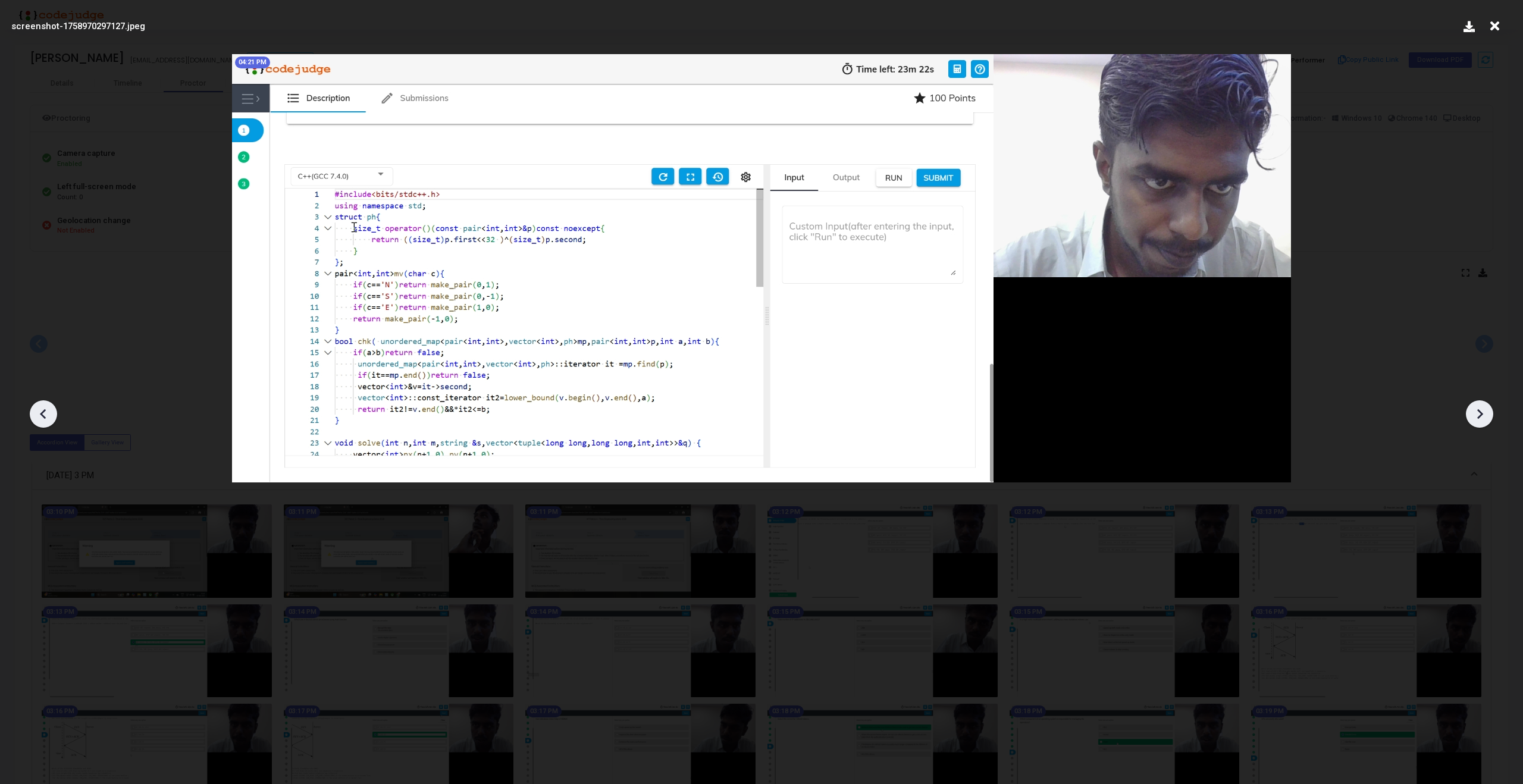
click at [1479, 416] on icon at bounding box center [1480, 414] width 6 height 10
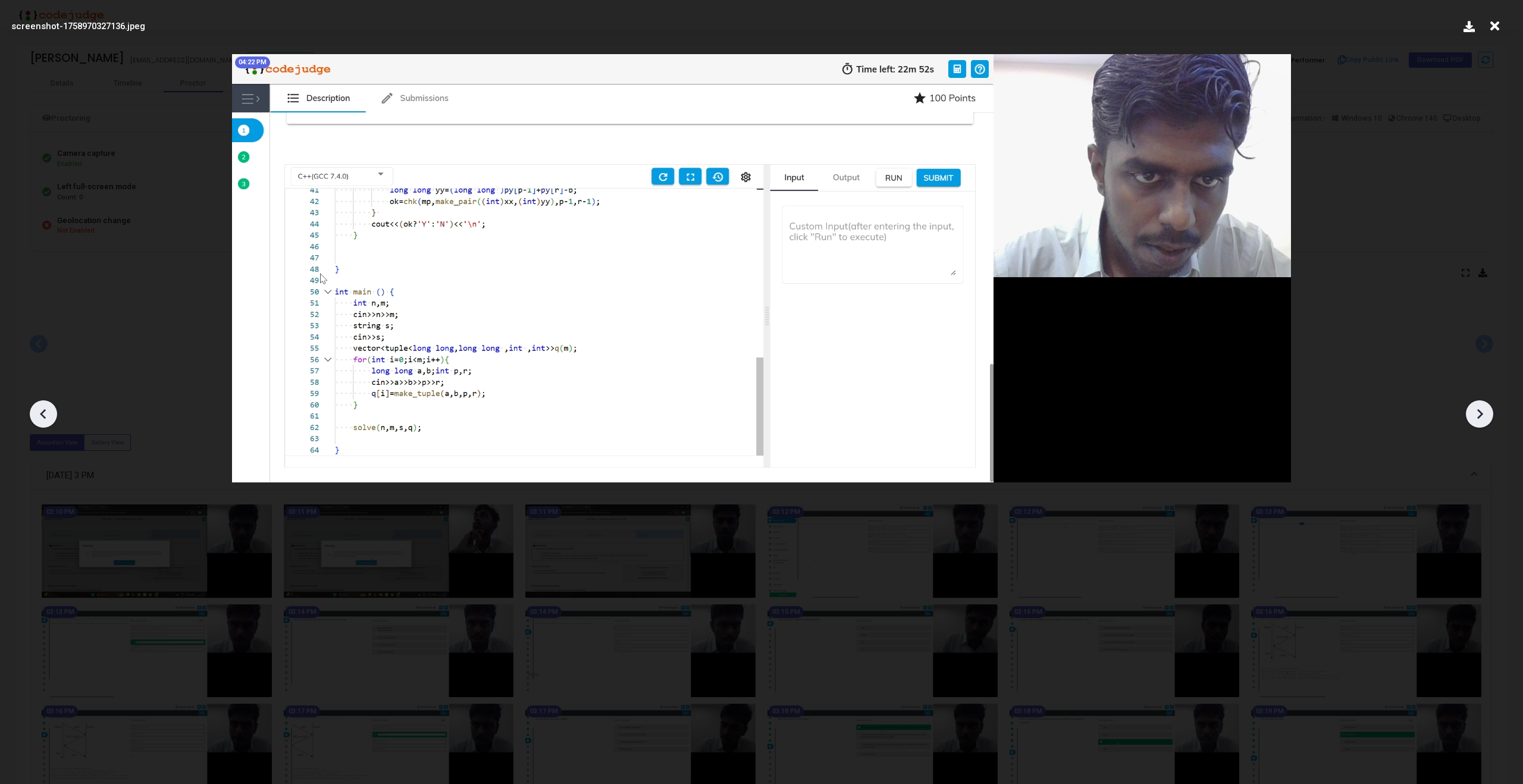
click at [1479, 416] on icon at bounding box center [1480, 414] width 6 height 10
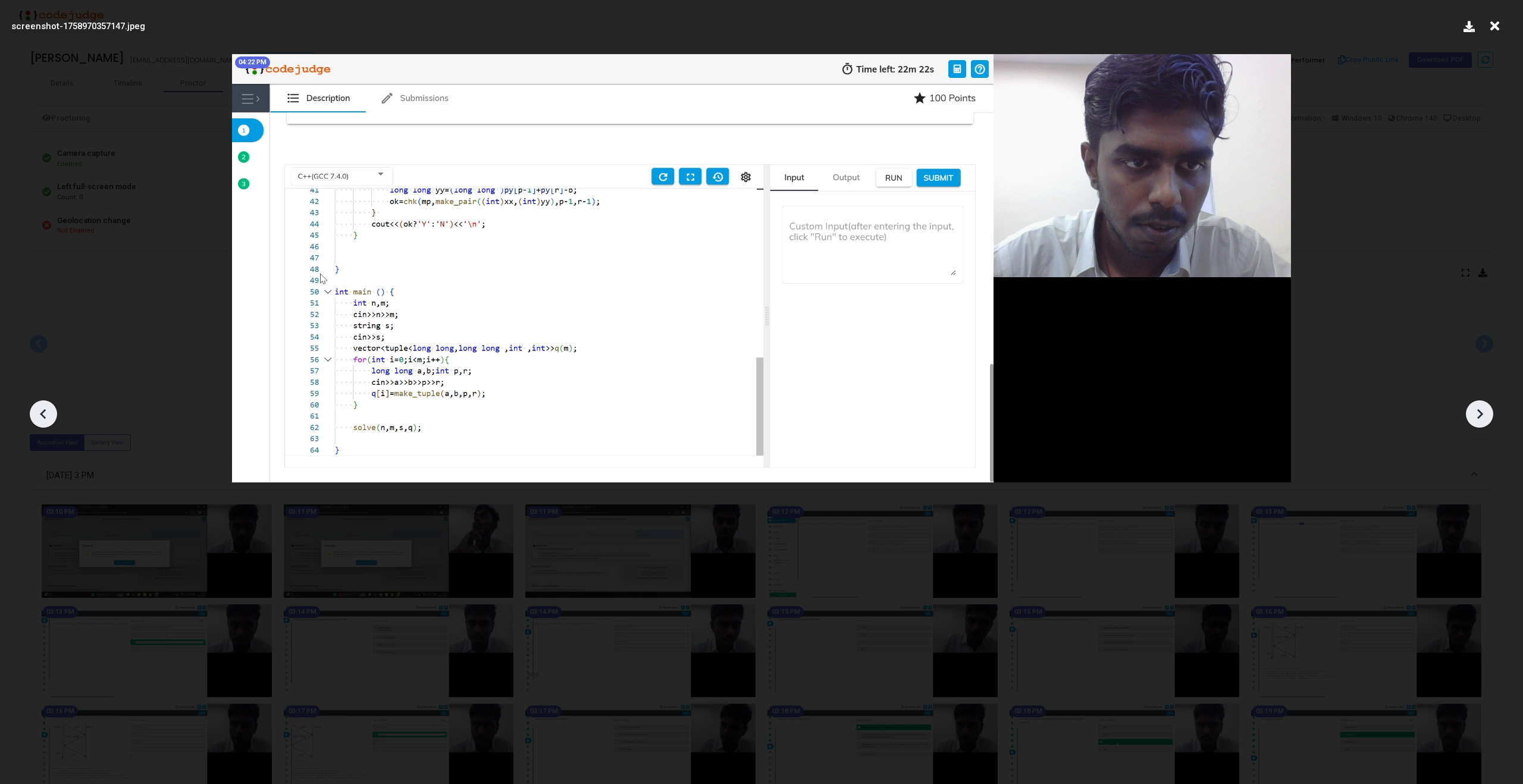
click at [1479, 416] on icon at bounding box center [1480, 414] width 6 height 10
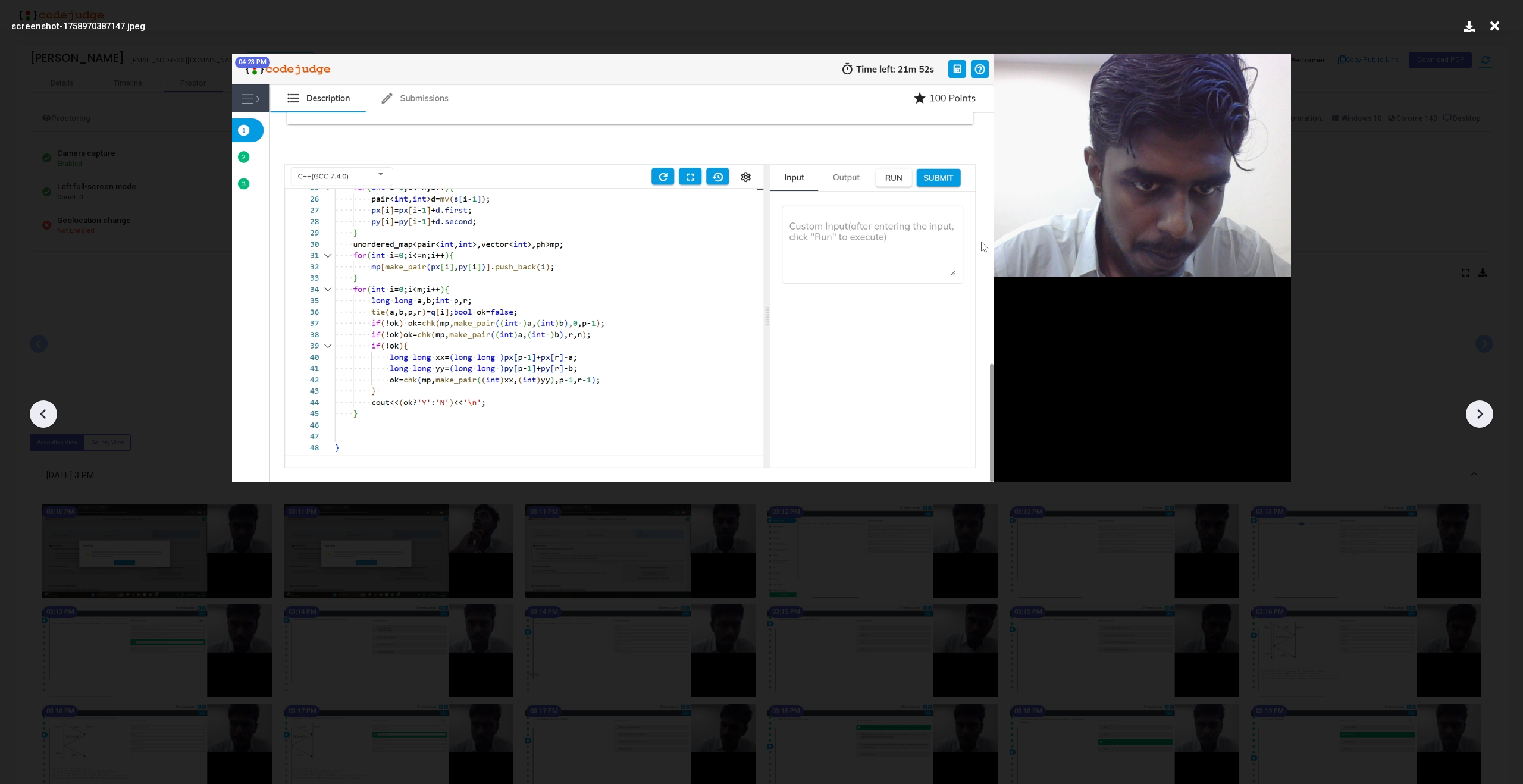
click at [1479, 416] on icon at bounding box center [1480, 414] width 6 height 10
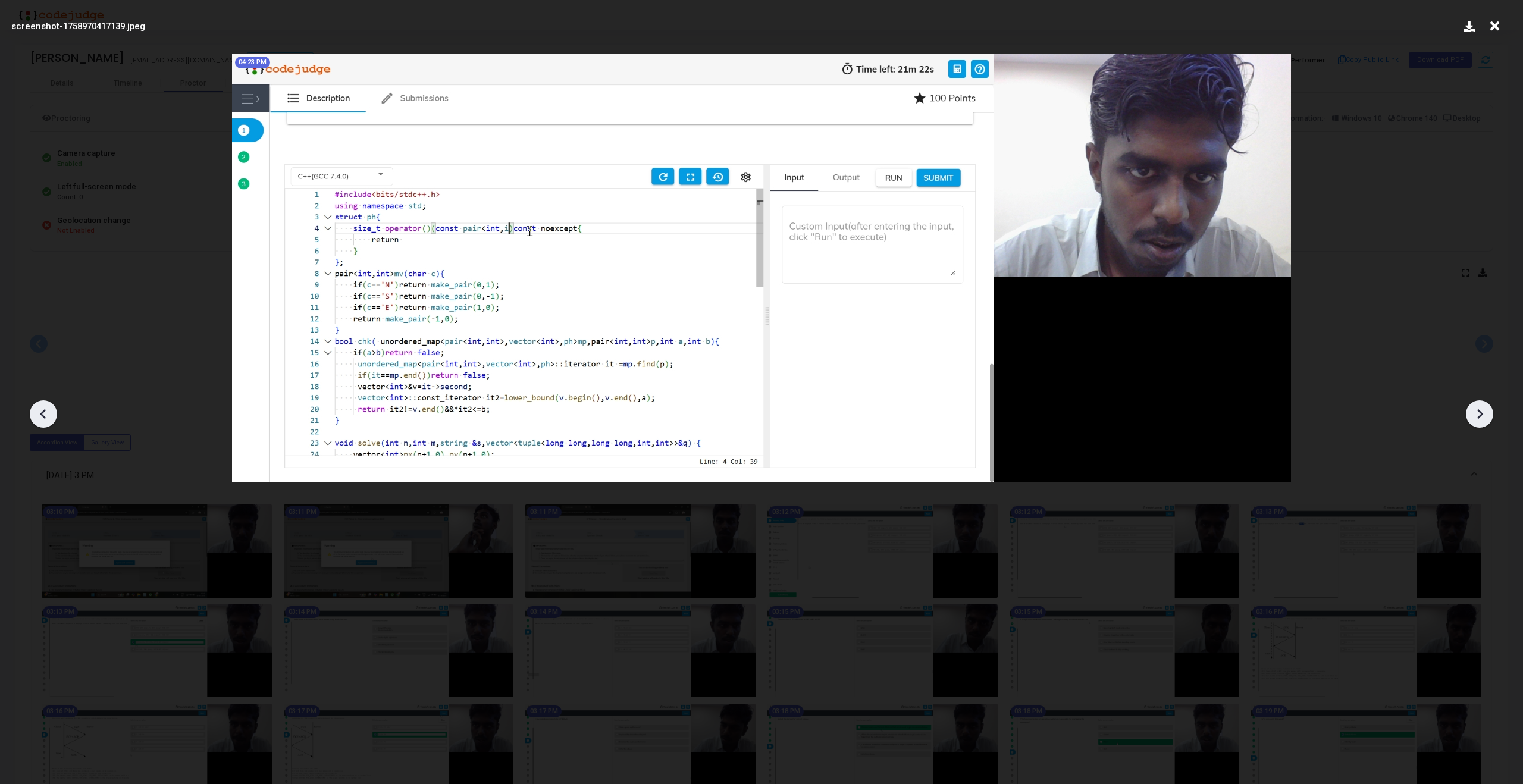
click at [1479, 416] on icon at bounding box center [1480, 414] width 6 height 10
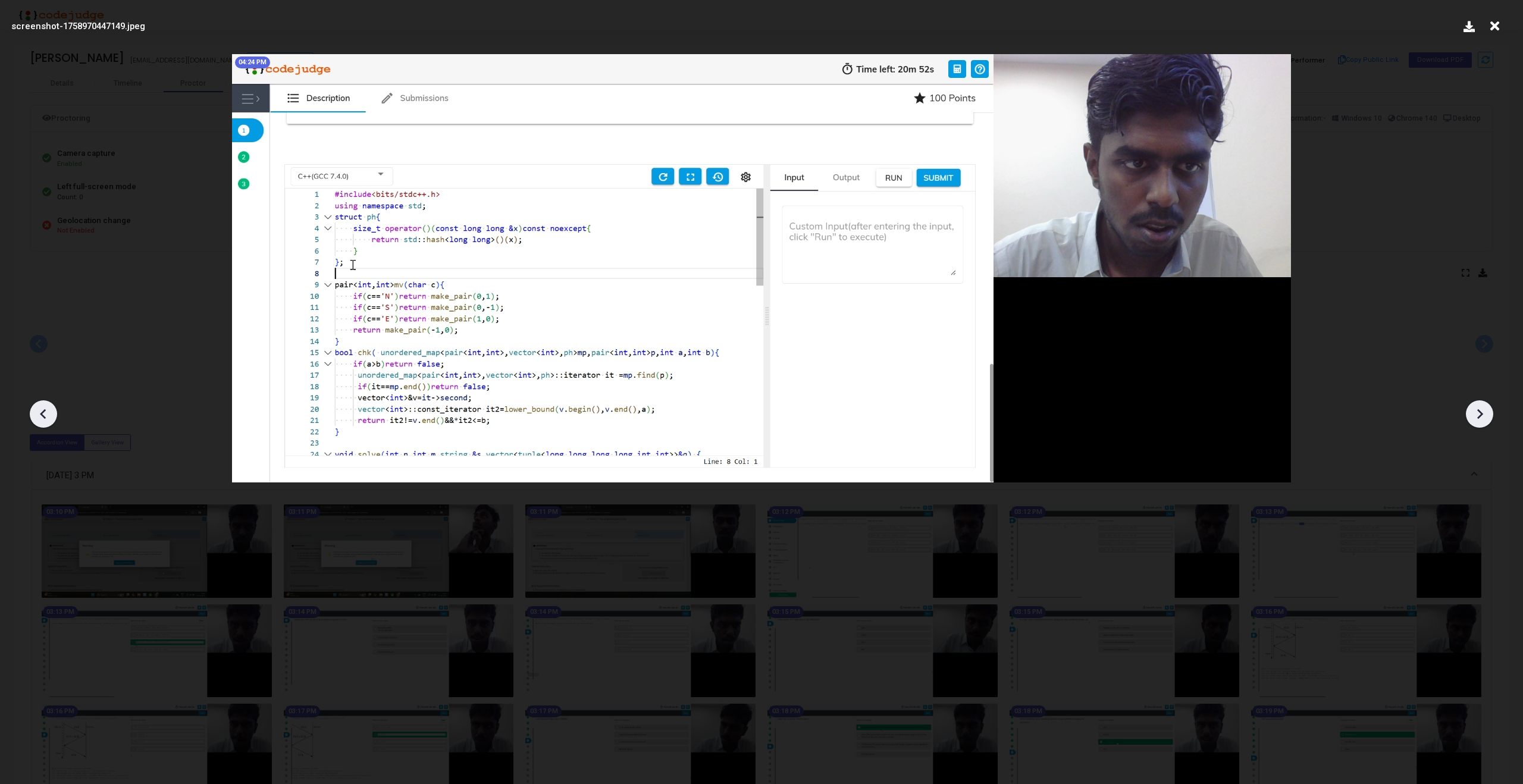
click at [1479, 416] on icon at bounding box center [1480, 414] width 6 height 10
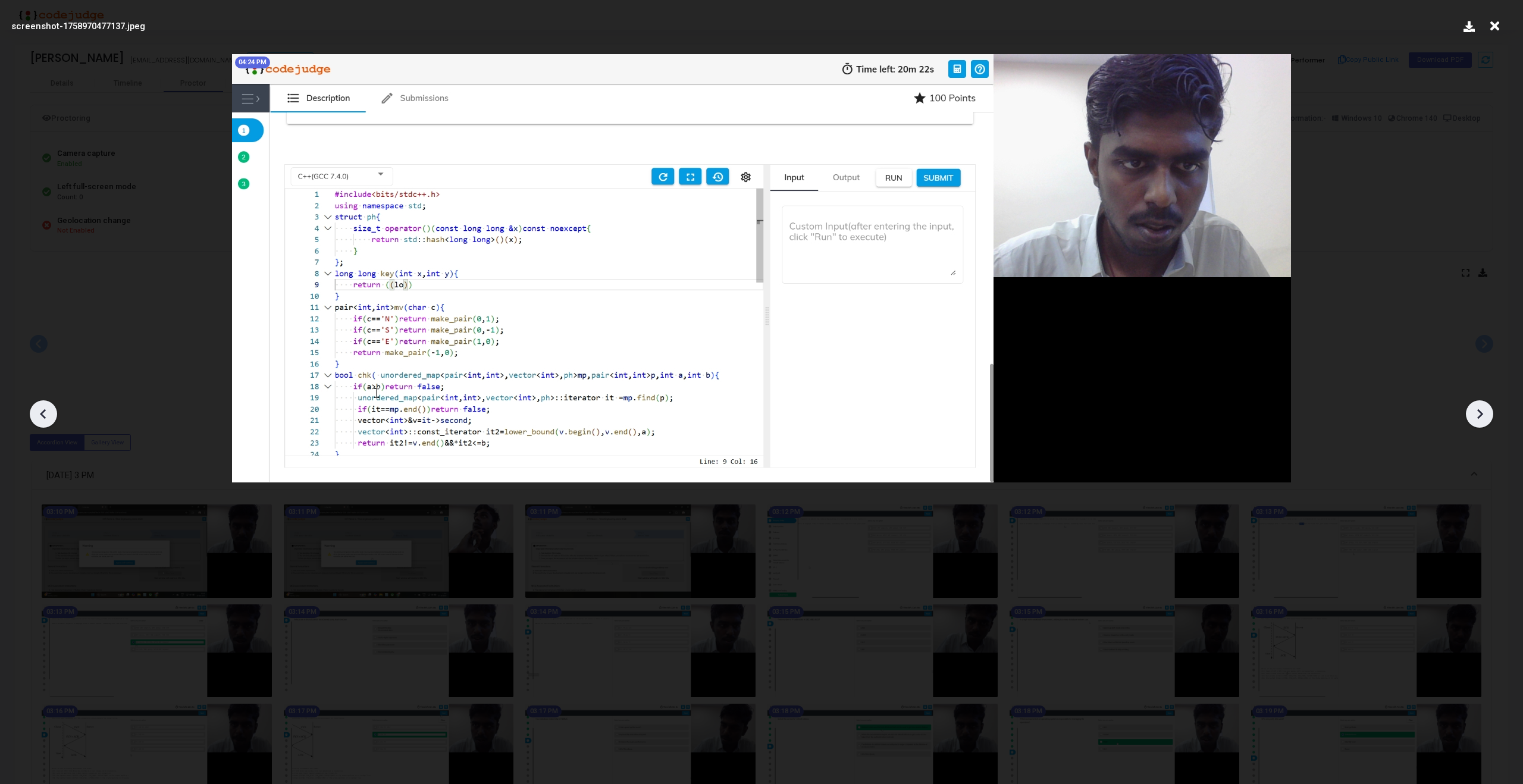
click at [1479, 416] on icon at bounding box center [1480, 414] width 6 height 10
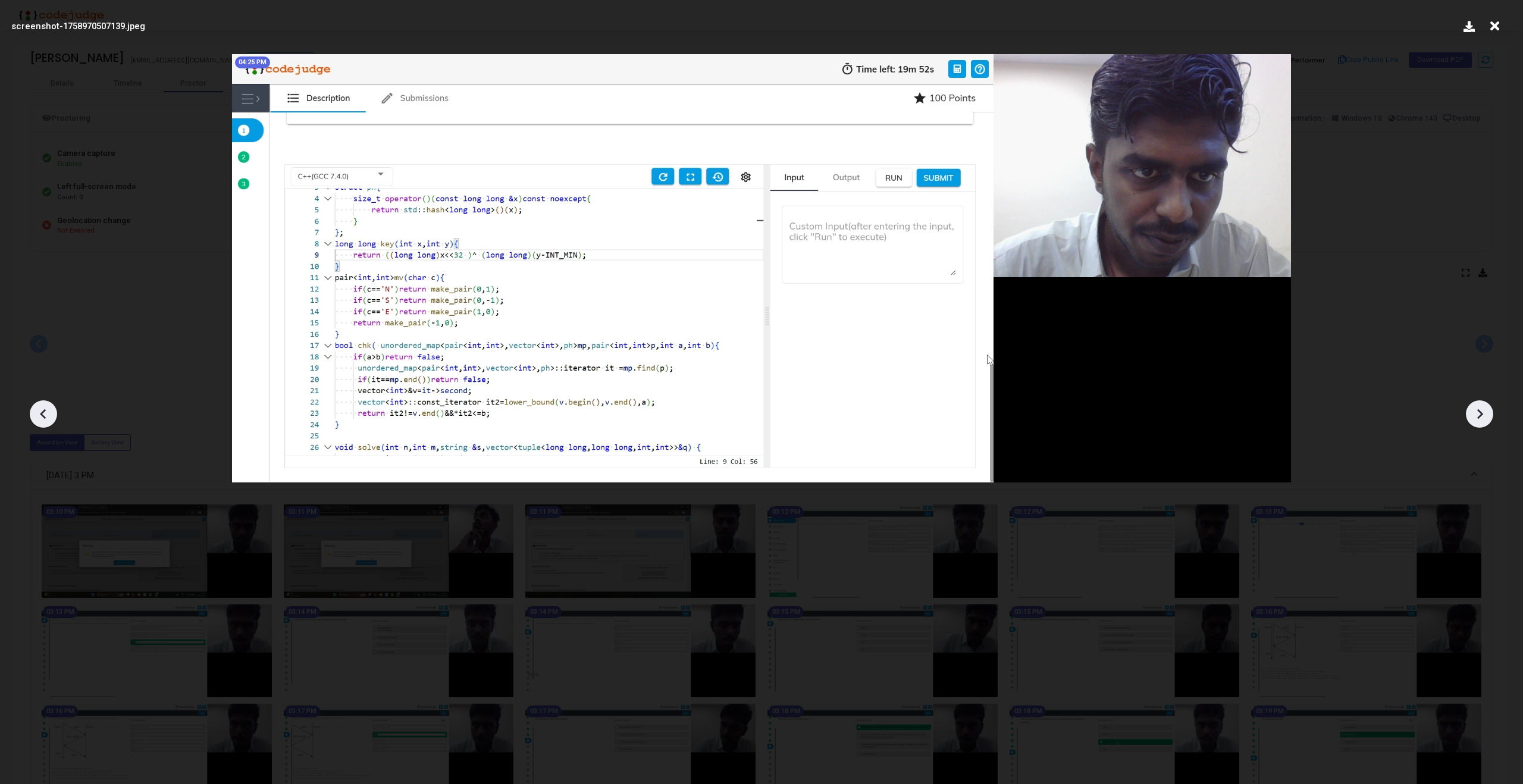
click at [1479, 416] on icon at bounding box center [1480, 414] width 6 height 10
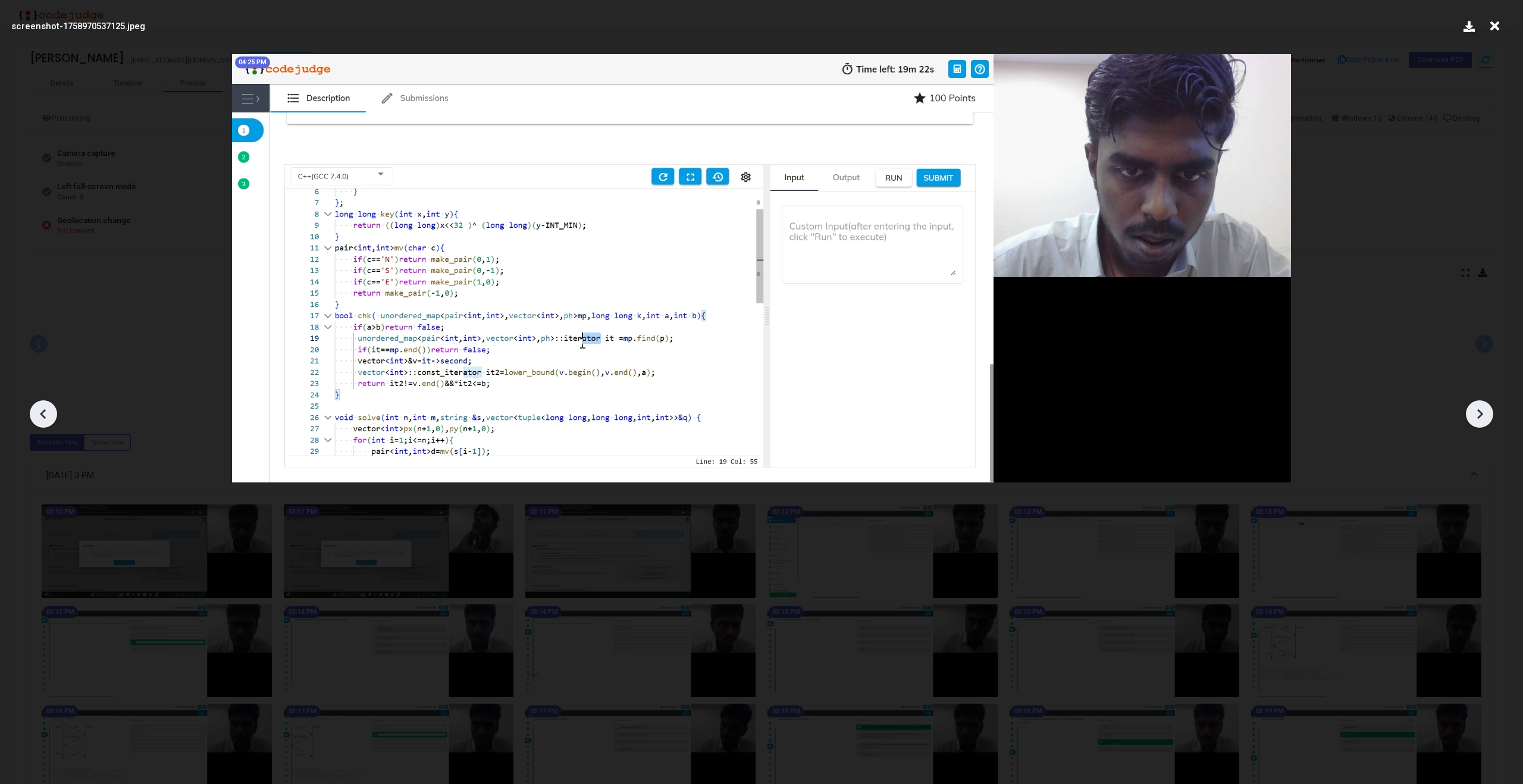
click at [1479, 416] on icon at bounding box center [1480, 414] width 6 height 10
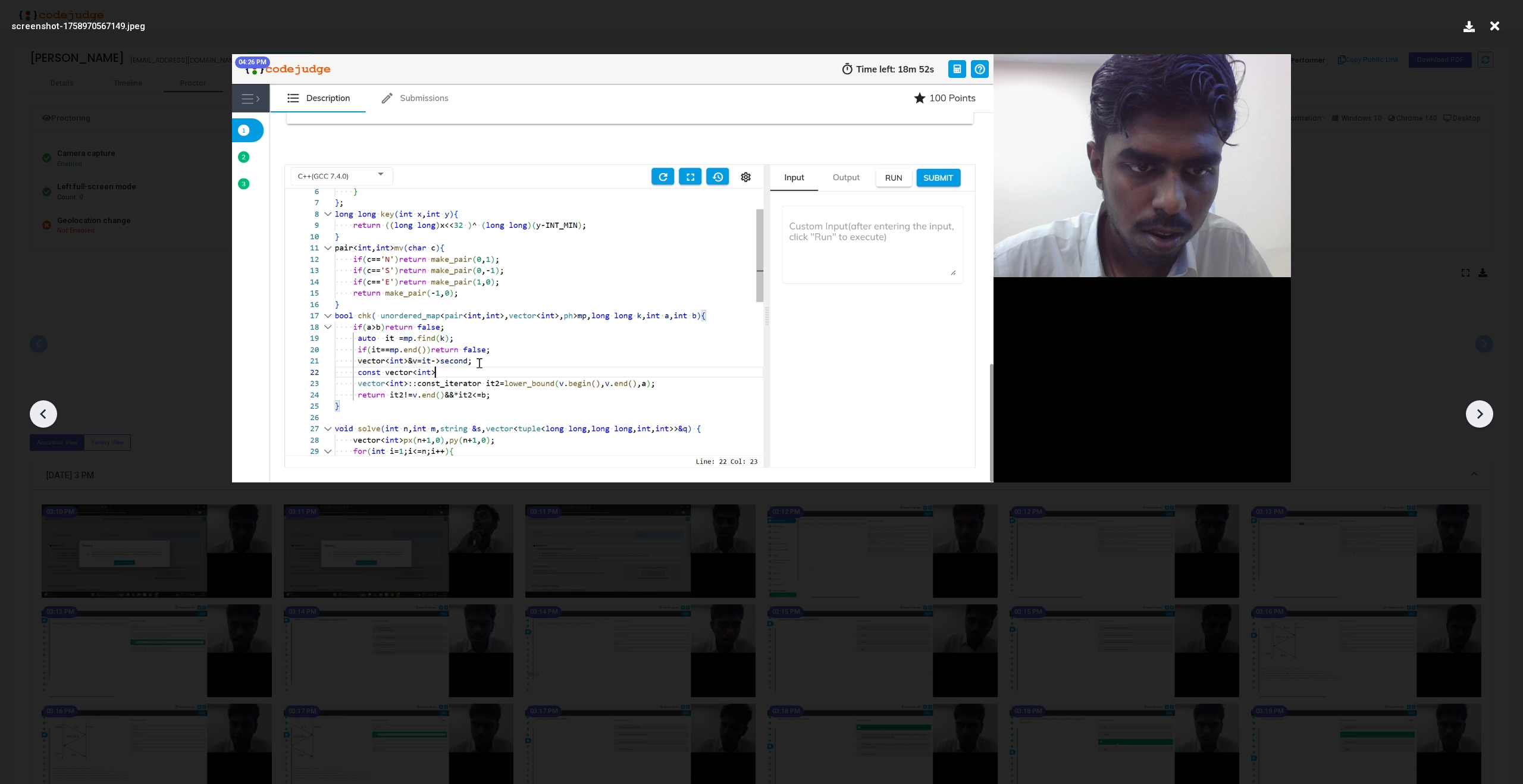
click at [1479, 416] on icon at bounding box center [1480, 414] width 6 height 10
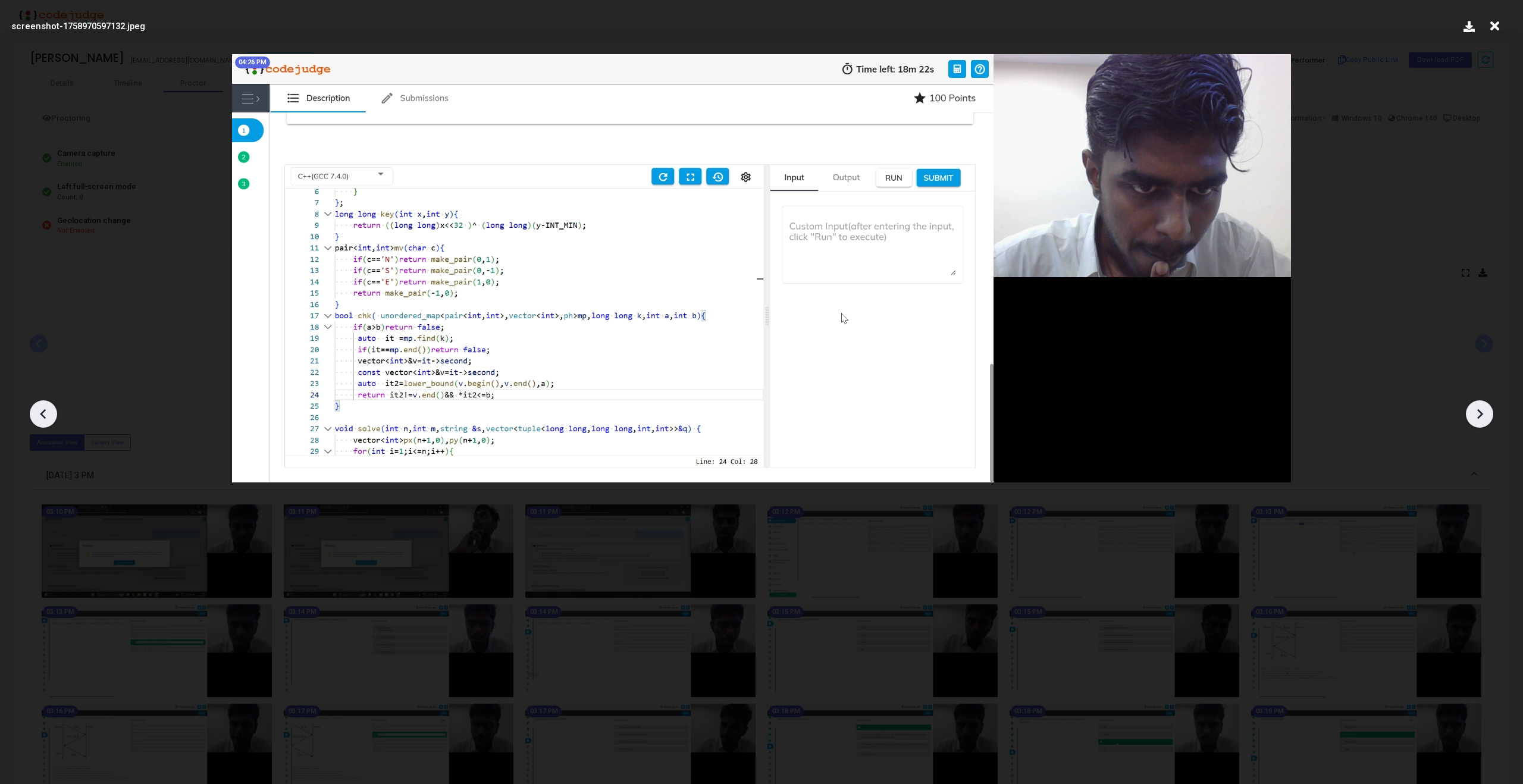
click at [1479, 416] on icon at bounding box center [1480, 414] width 6 height 10
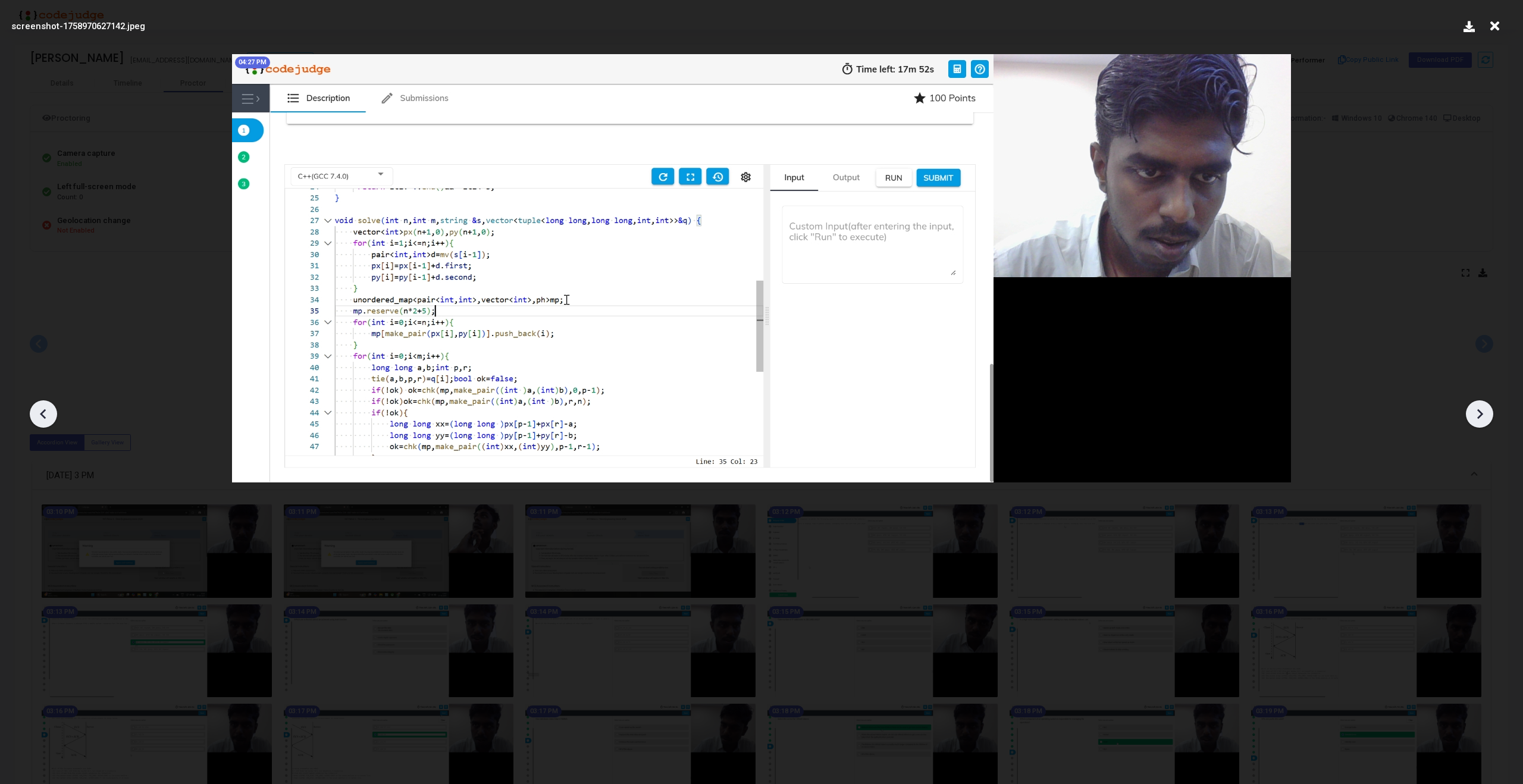
click at [1479, 416] on icon at bounding box center [1480, 414] width 6 height 10
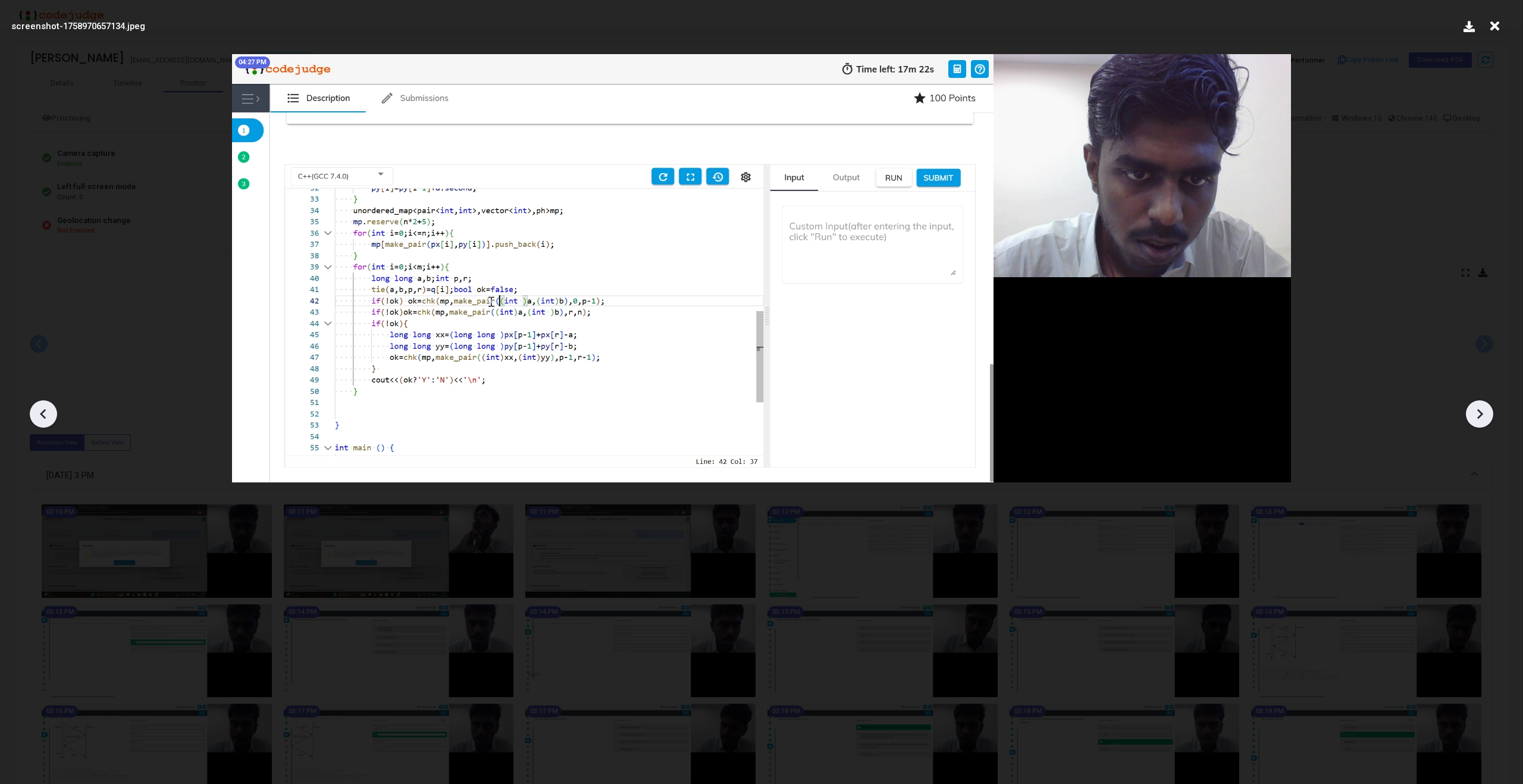
click at [1479, 416] on icon at bounding box center [1480, 414] width 6 height 10
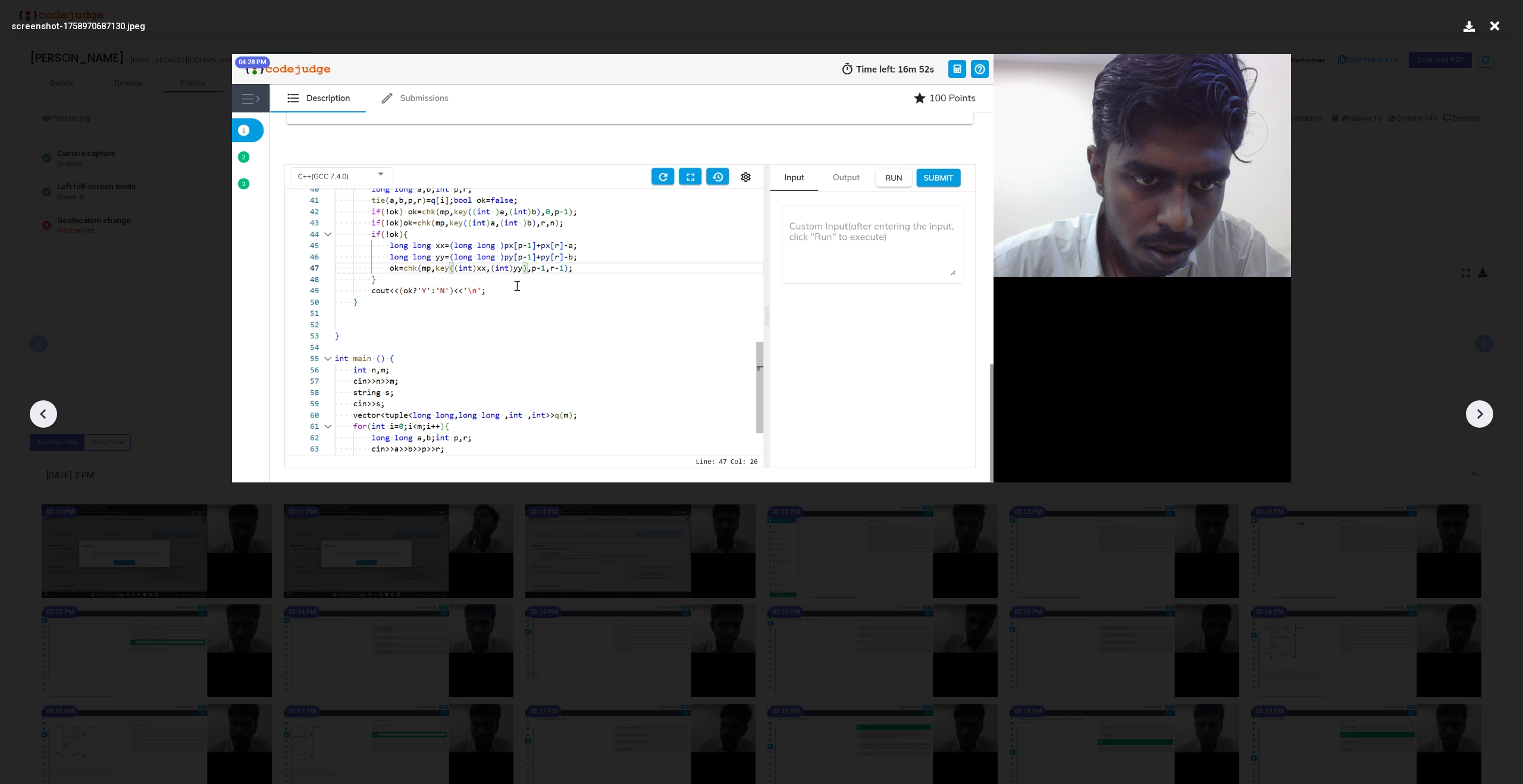
click at [1479, 416] on icon at bounding box center [1480, 414] width 6 height 10
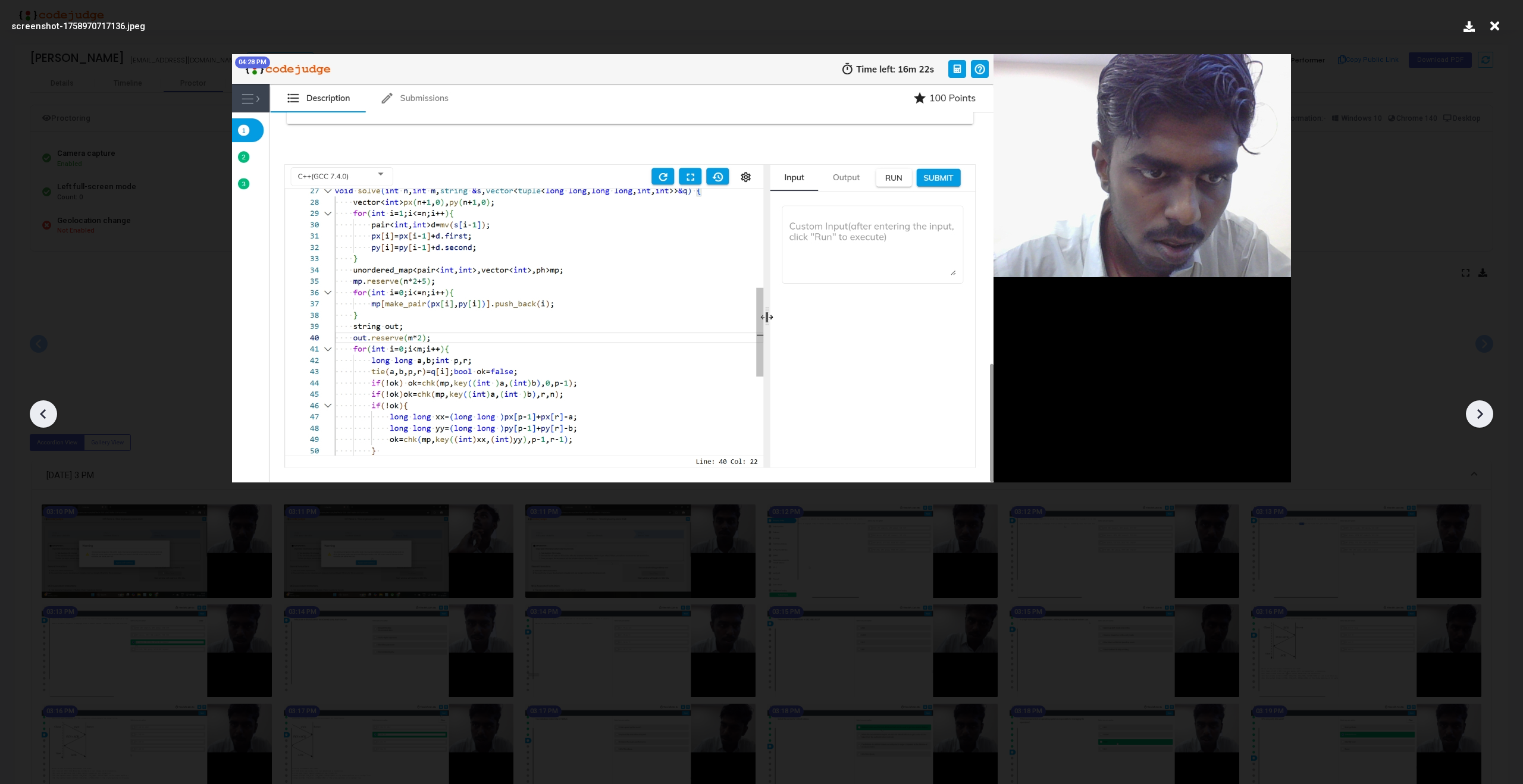
click at [1479, 416] on icon at bounding box center [1480, 414] width 6 height 10
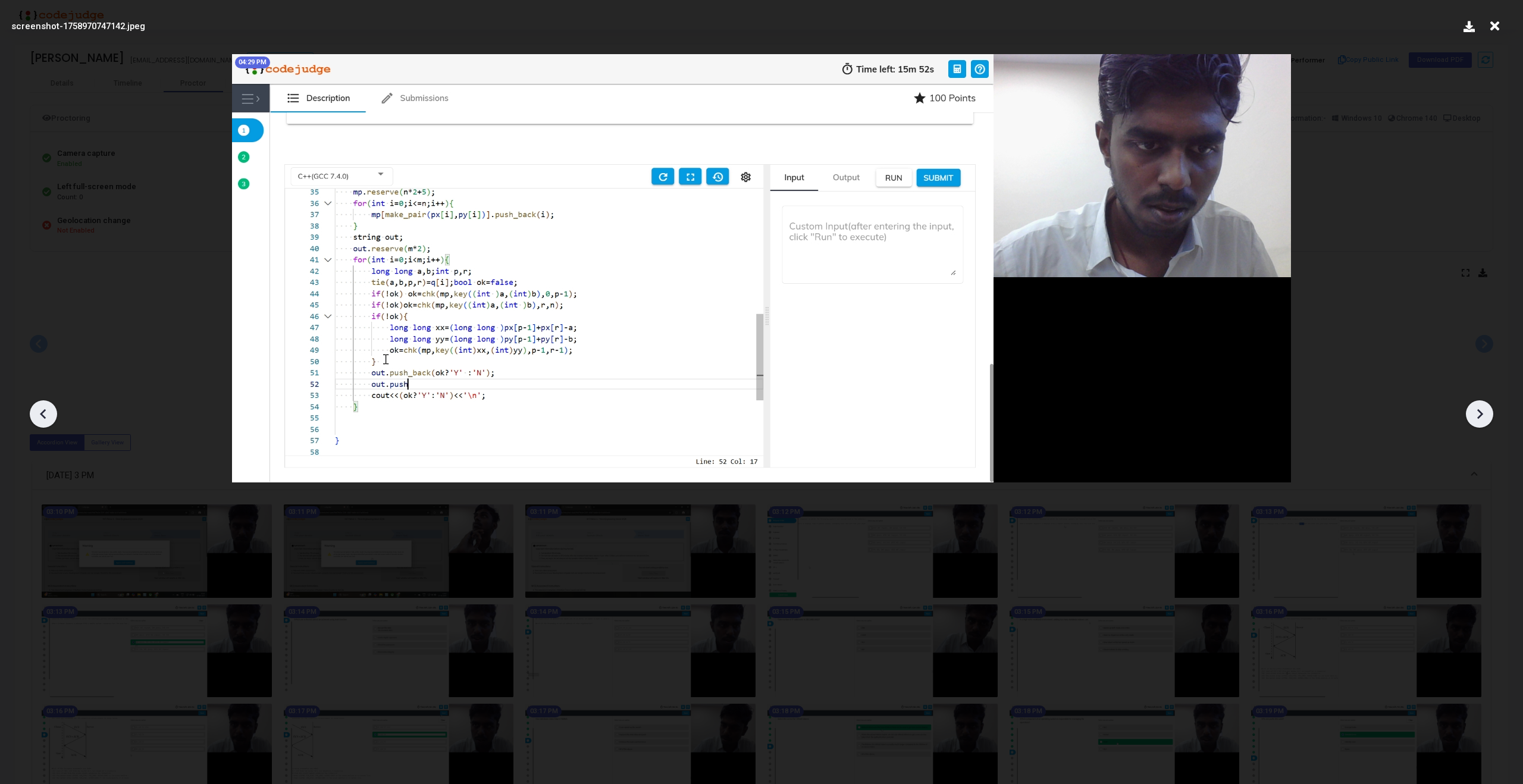
click at [1479, 416] on icon at bounding box center [1480, 414] width 6 height 10
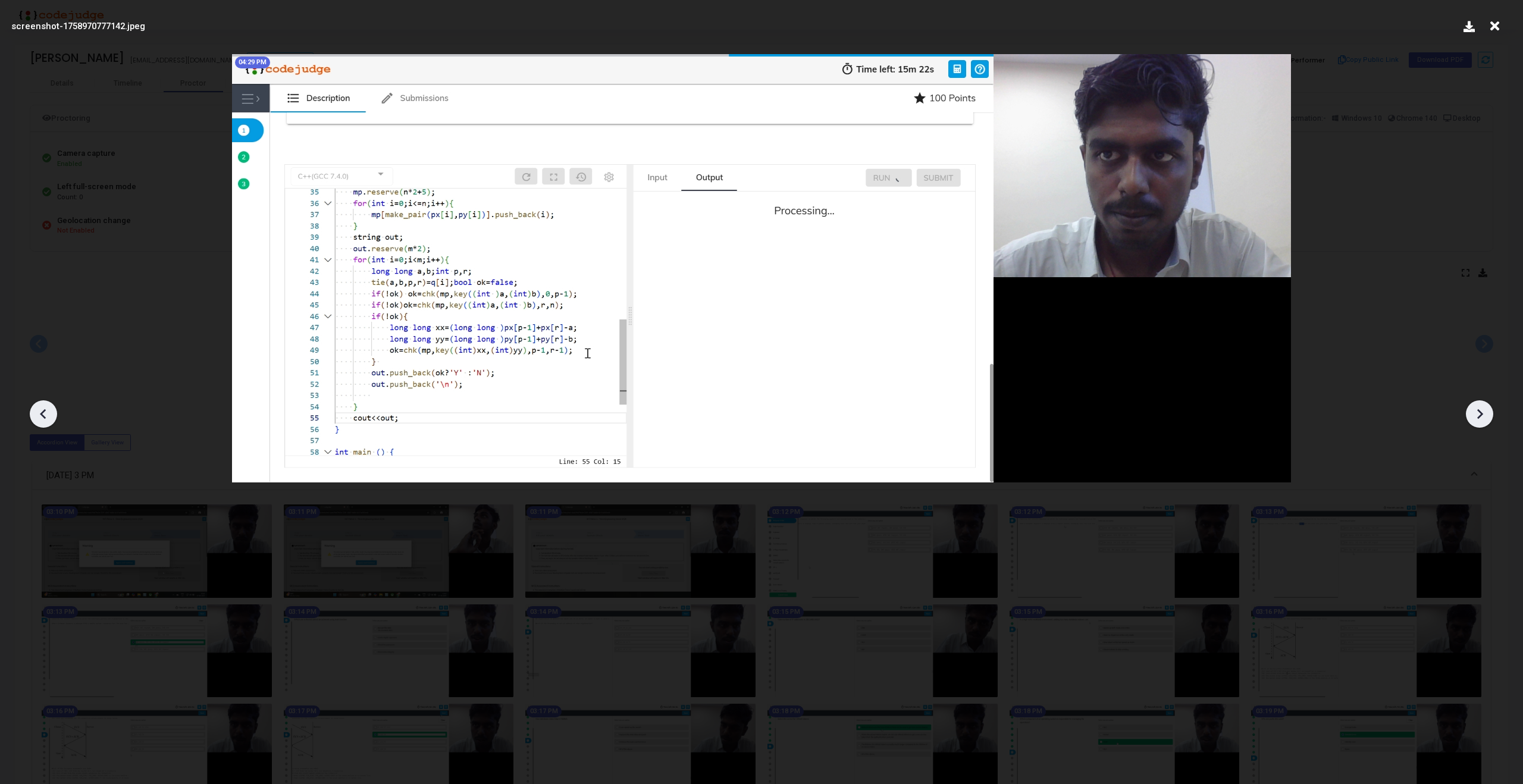
click at [1479, 416] on icon at bounding box center [1480, 414] width 6 height 10
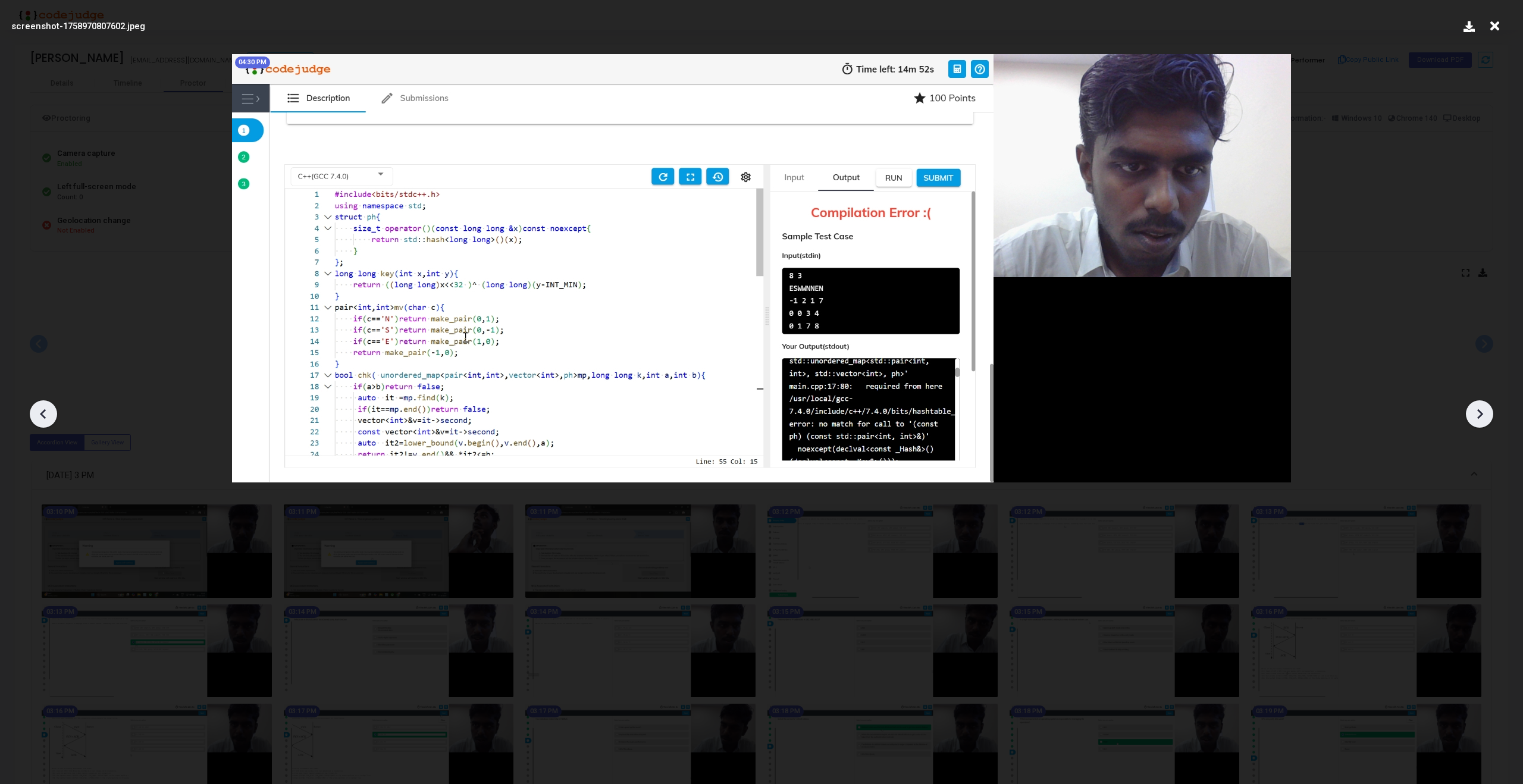
click at [1479, 416] on icon at bounding box center [1480, 414] width 6 height 10
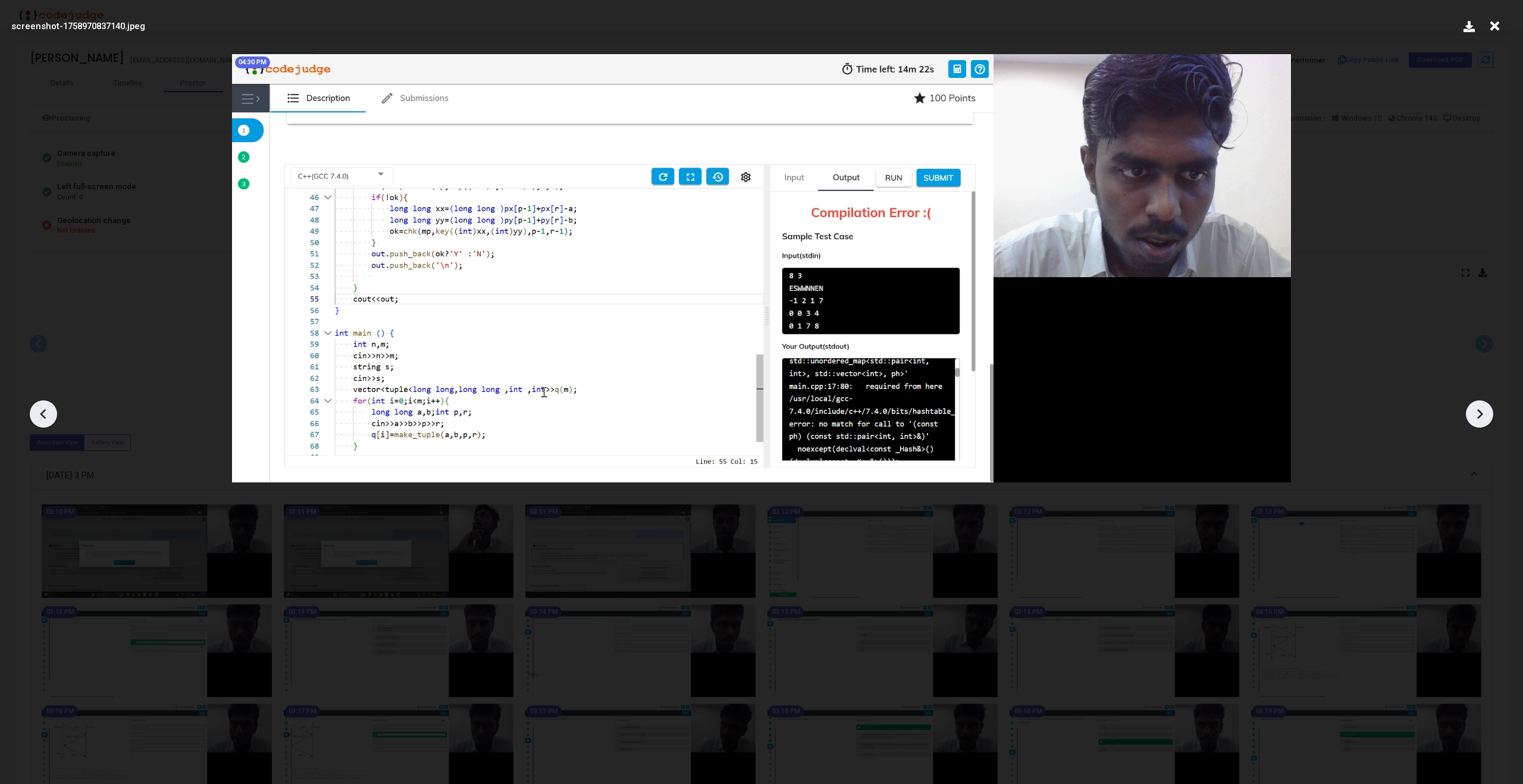
click at [1479, 416] on icon at bounding box center [1480, 414] width 6 height 10
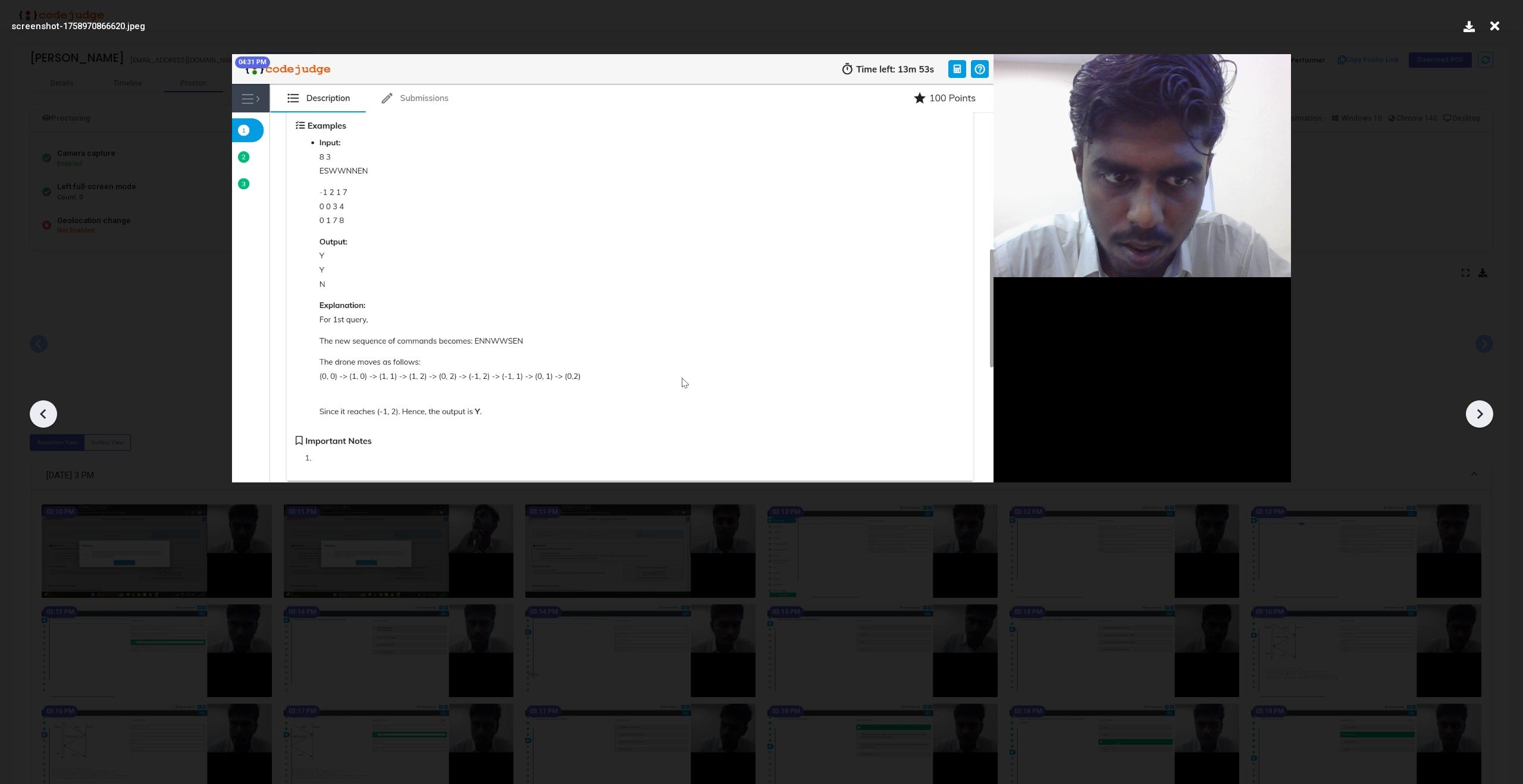
click at [1479, 416] on icon at bounding box center [1480, 414] width 6 height 10
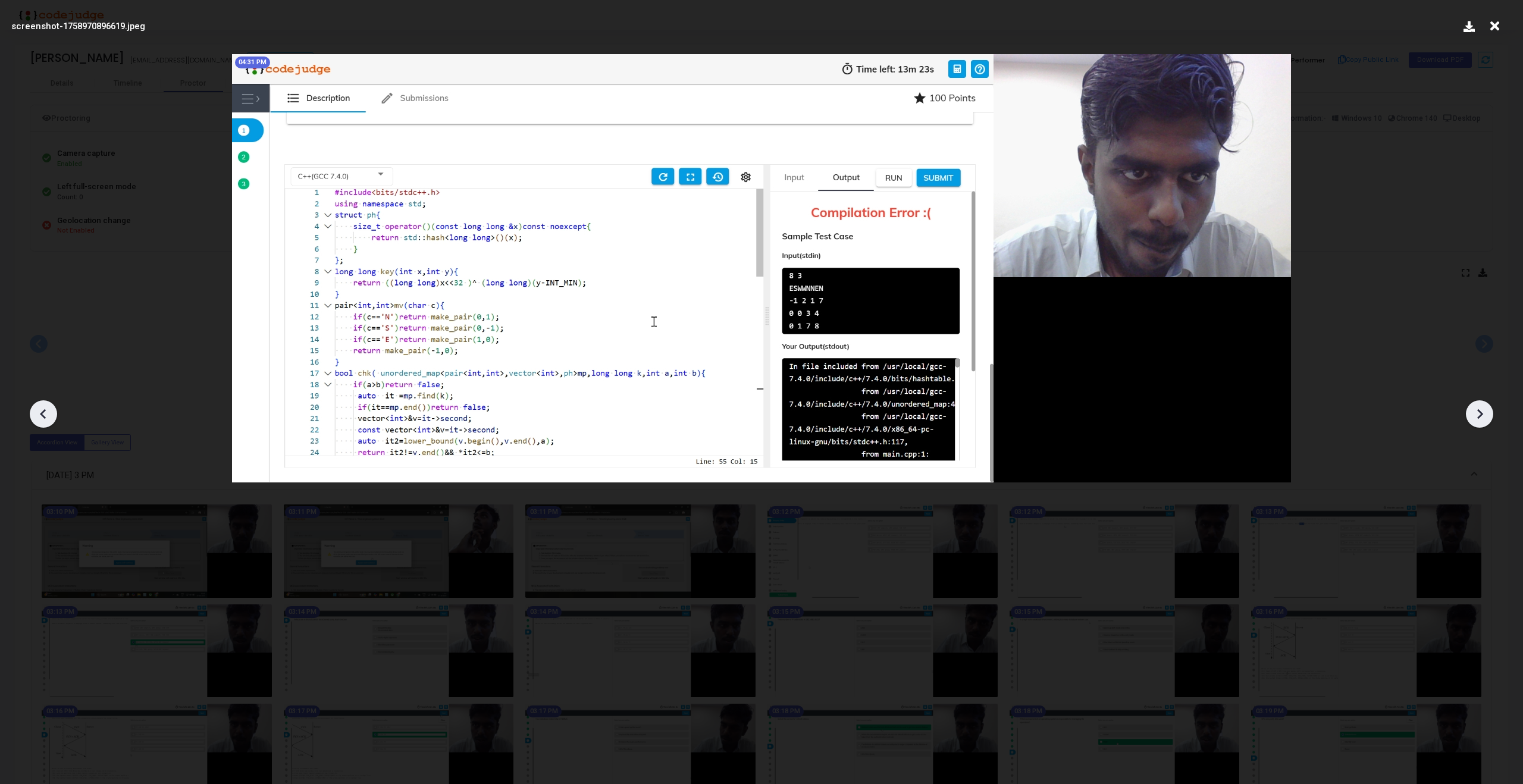
click at [1479, 416] on icon at bounding box center [1480, 414] width 6 height 10
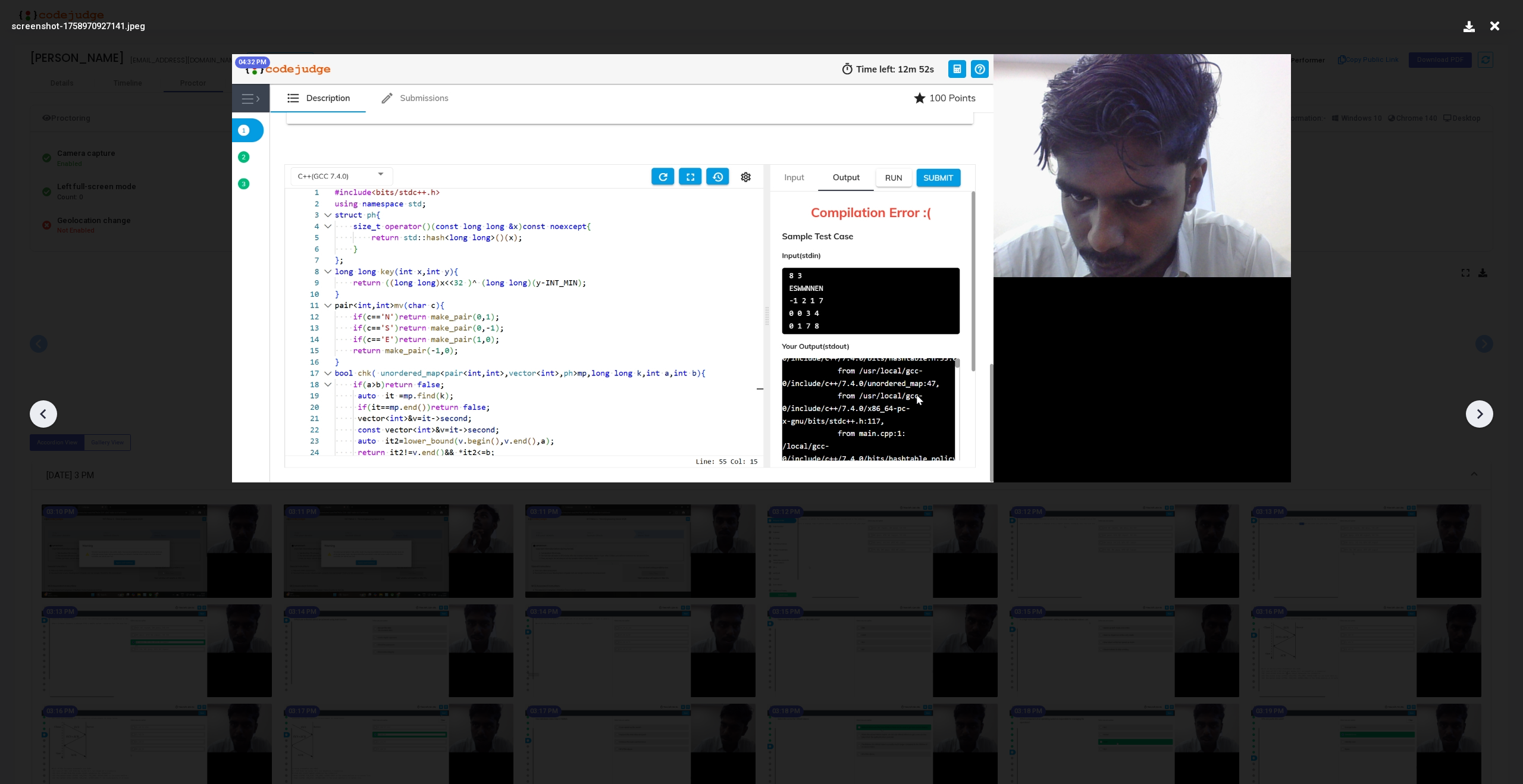
click at [1479, 416] on icon at bounding box center [1480, 414] width 6 height 10
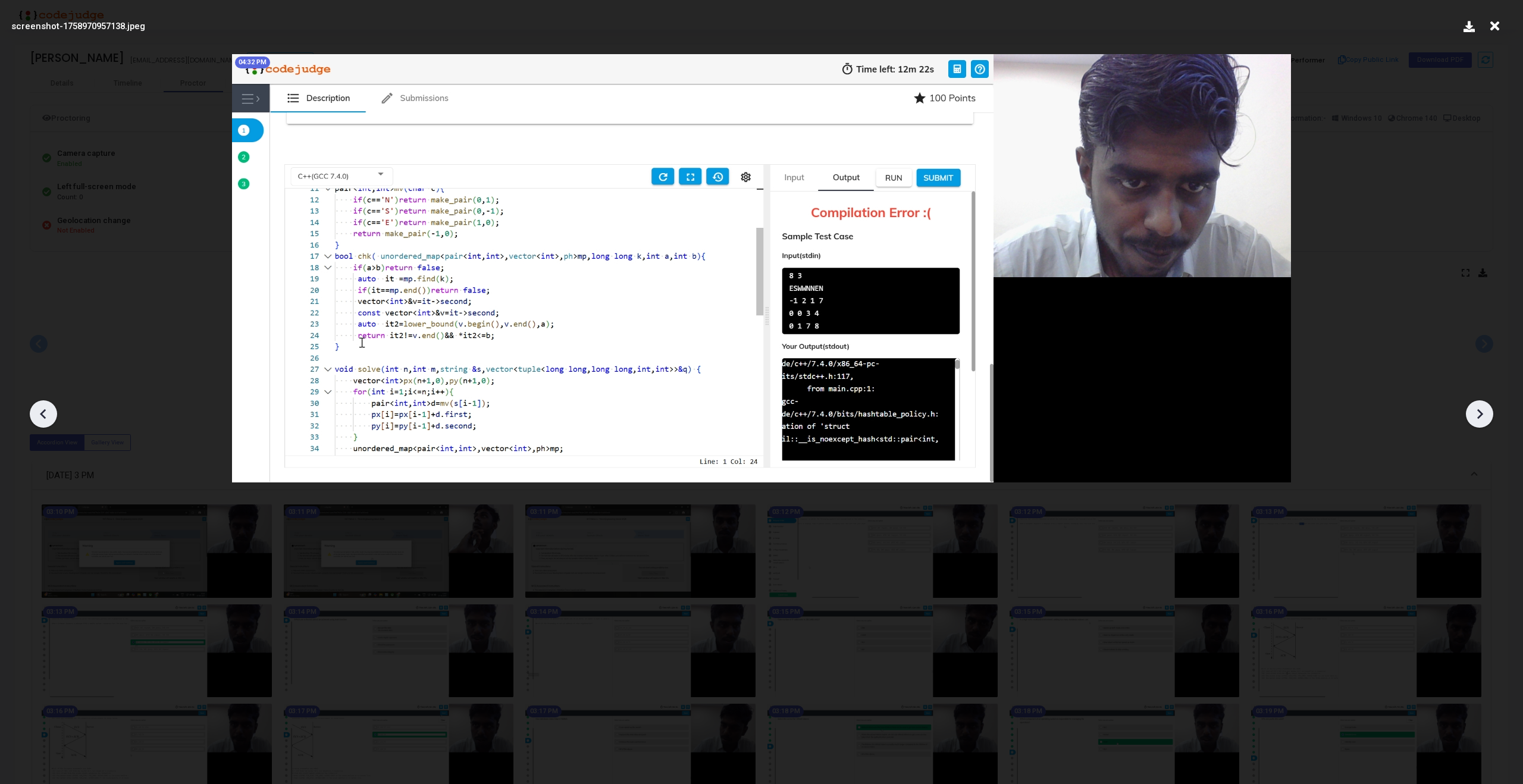
click at [1479, 416] on icon at bounding box center [1480, 414] width 6 height 10
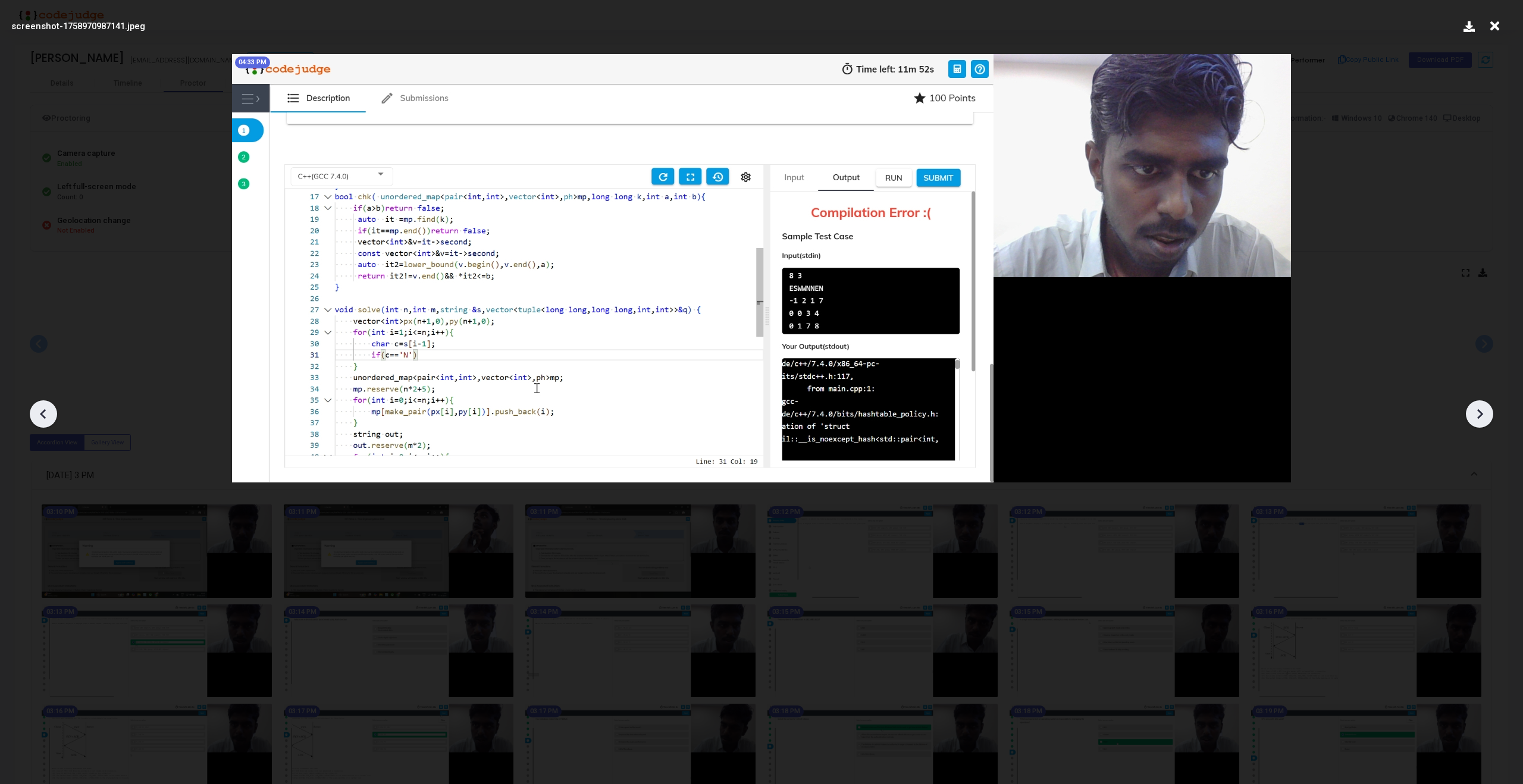
click at [1479, 416] on icon at bounding box center [1480, 414] width 6 height 10
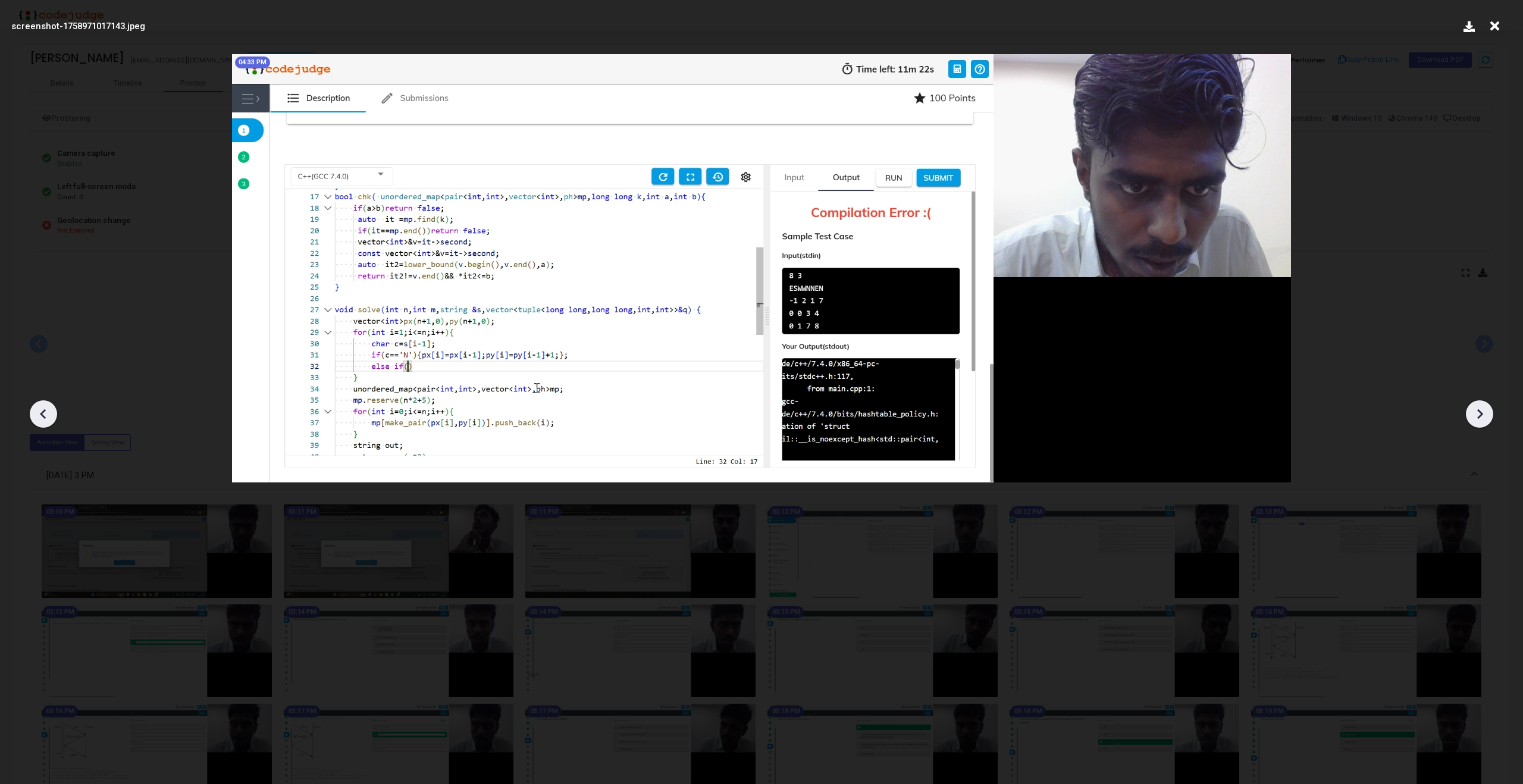
click at [1479, 416] on icon at bounding box center [1480, 414] width 6 height 10
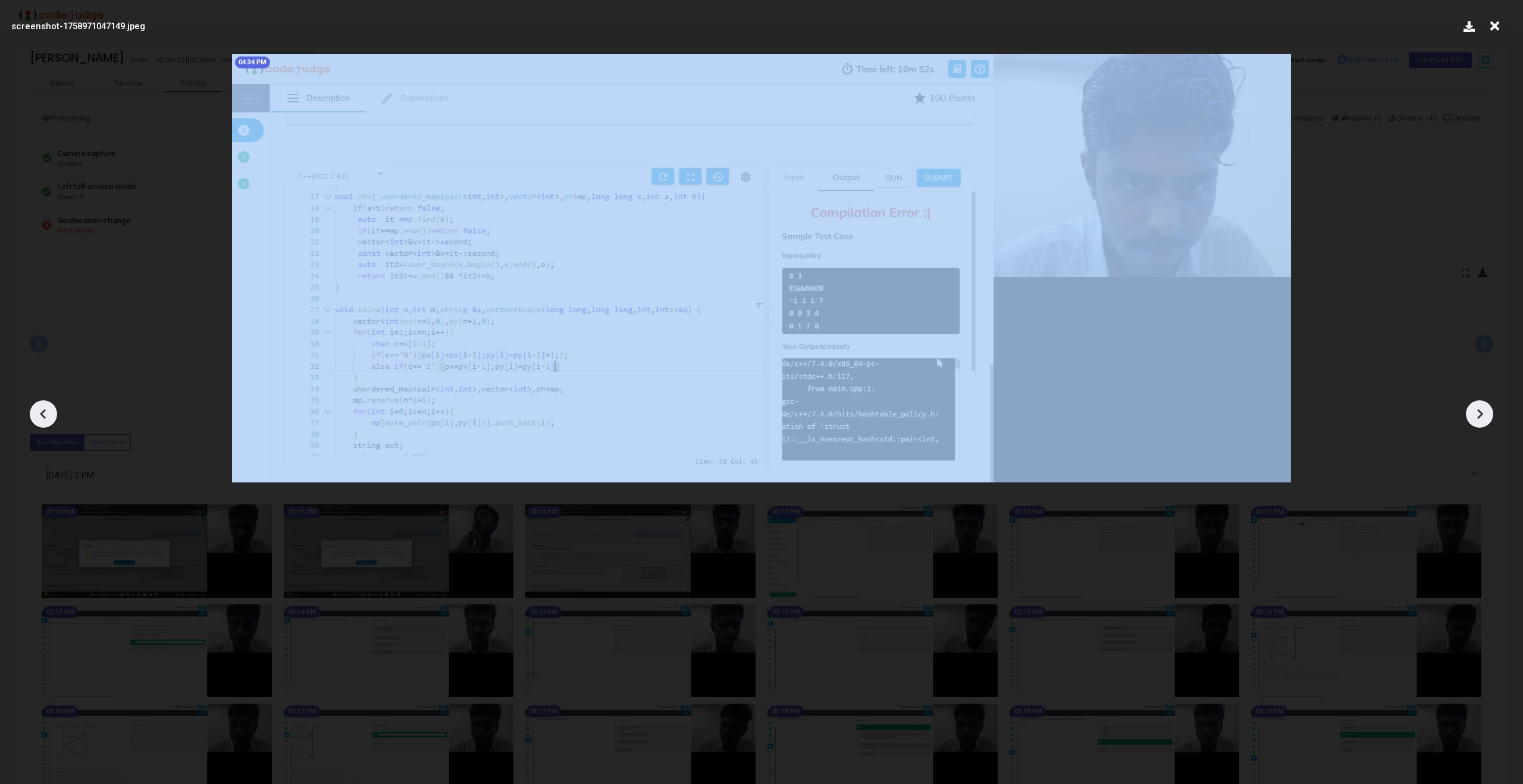
click at [1479, 416] on icon at bounding box center [1480, 414] width 6 height 10
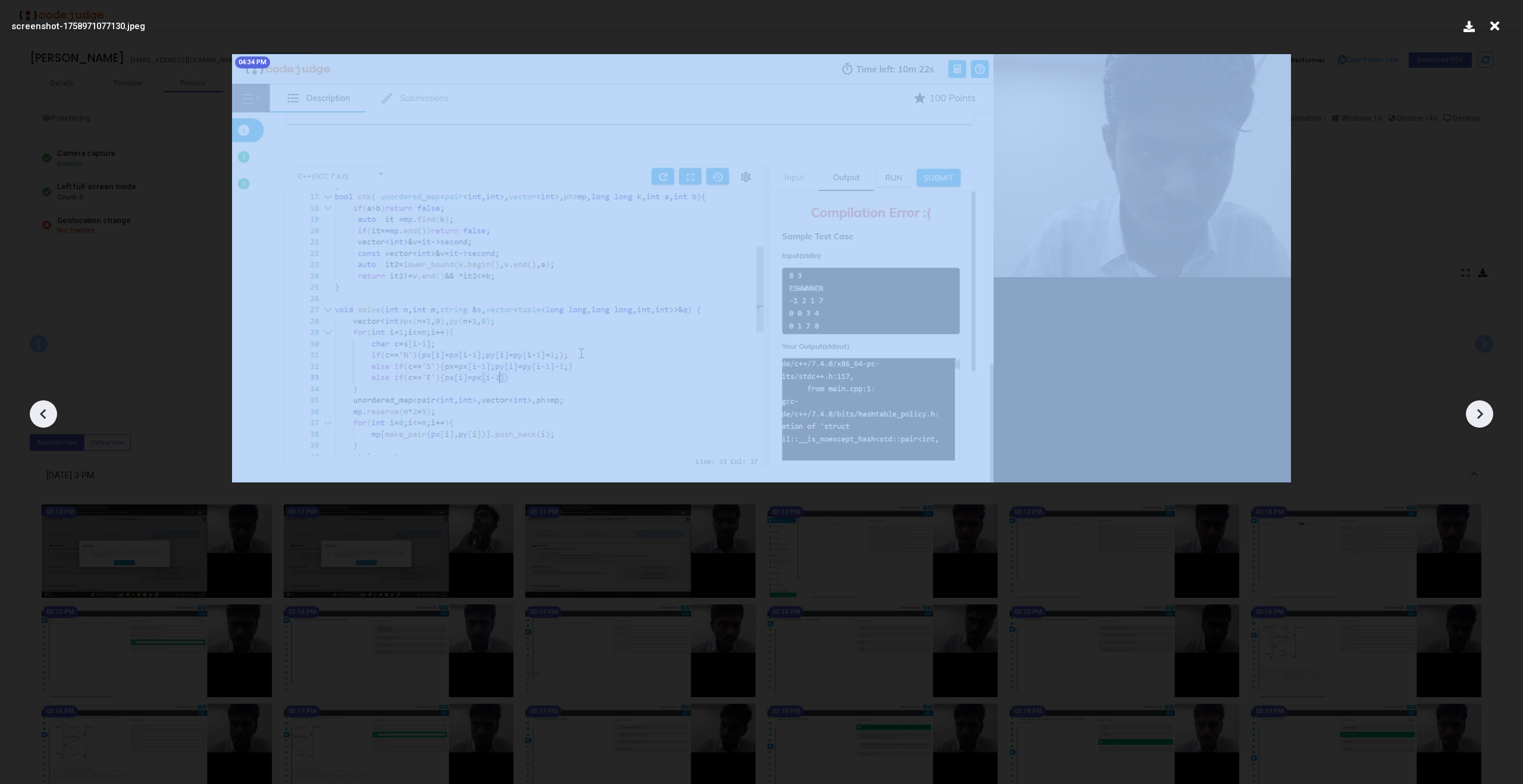
click at [1479, 416] on icon at bounding box center [1480, 414] width 6 height 10
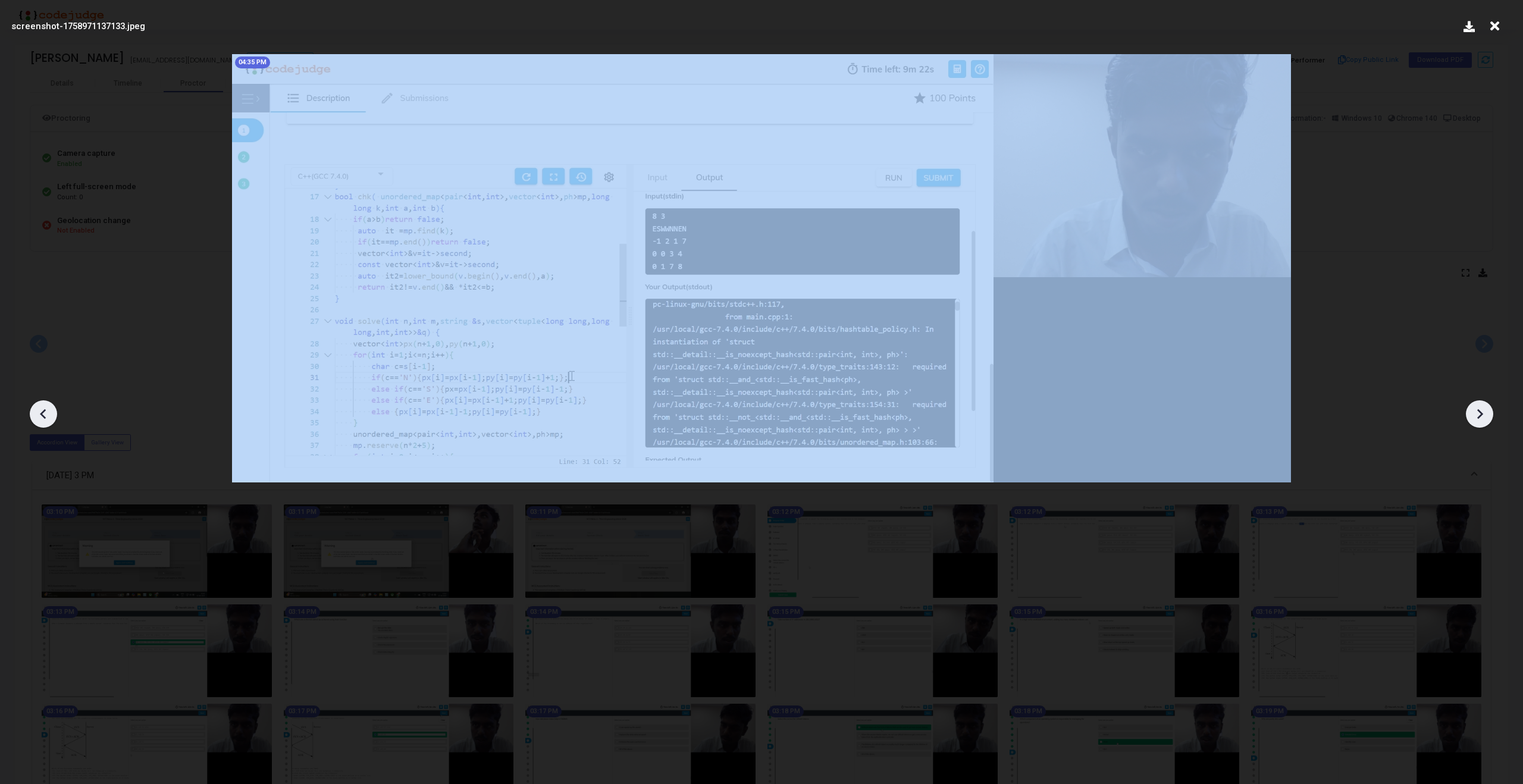
click at [1479, 416] on icon at bounding box center [1480, 414] width 6 height 10
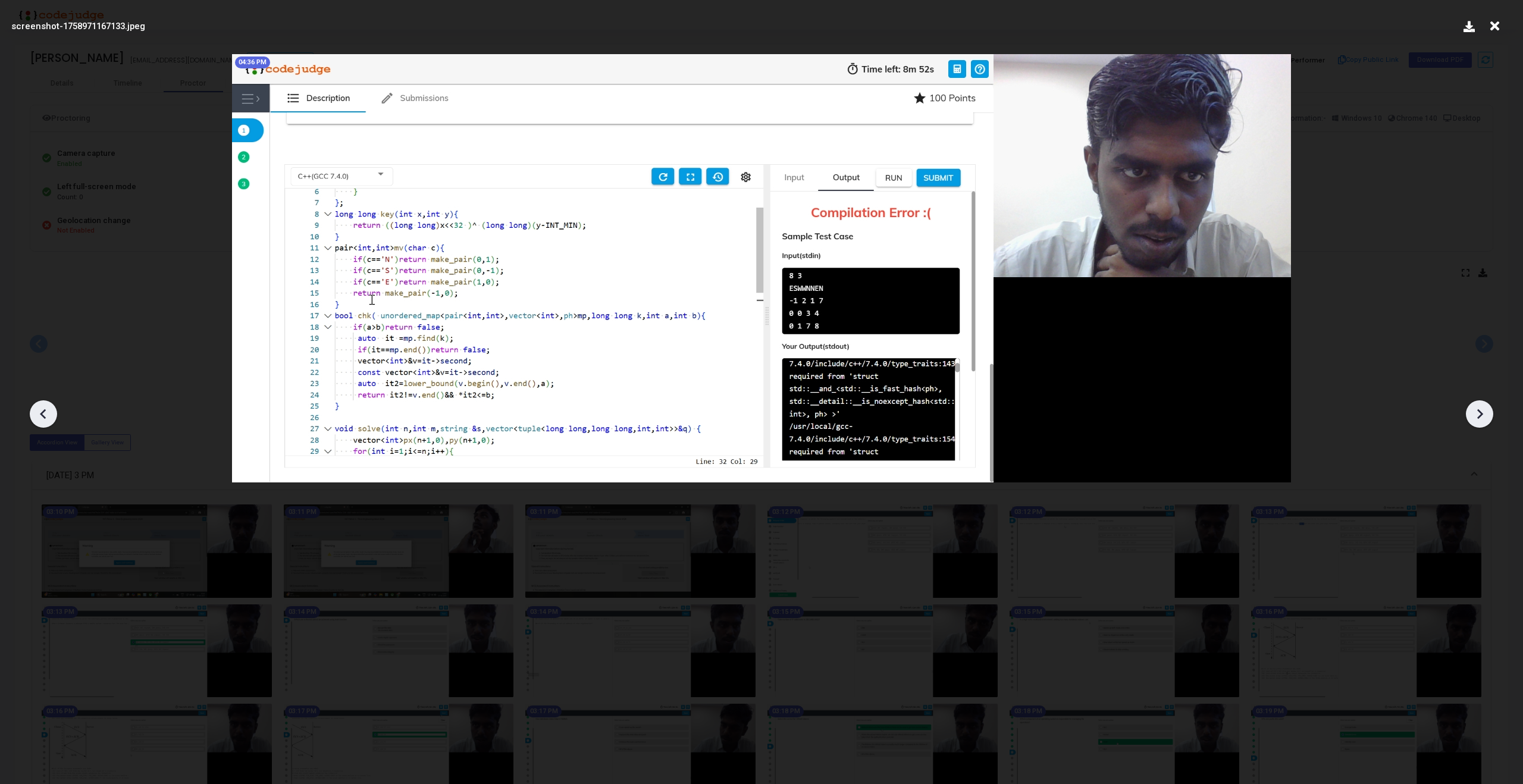
click at [1479, 416] on icon at bounding box center [1480, 414] width 6 height 10
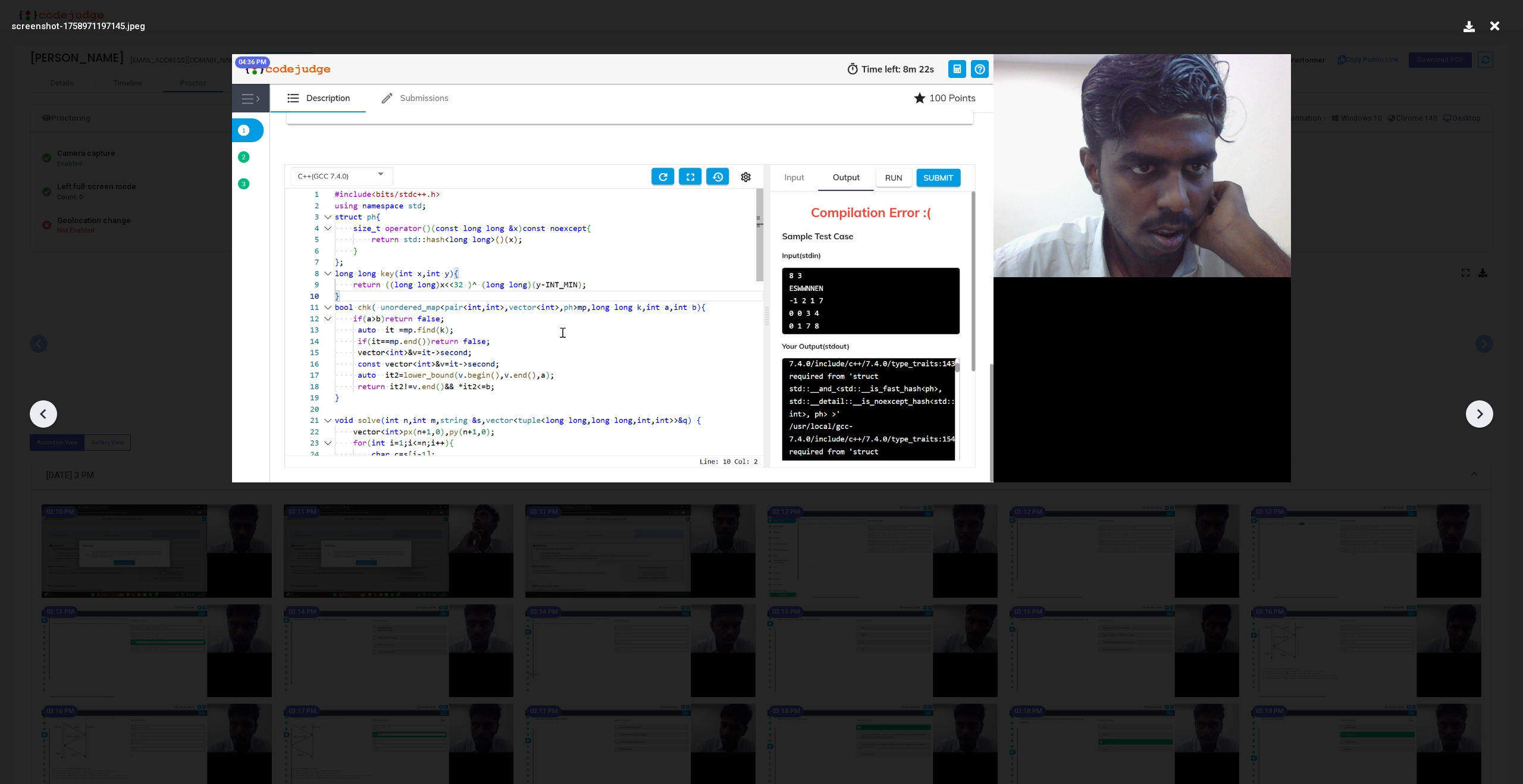
click at [1479, 416] on icon at bounding box center [1480, 414] width 6 height 10
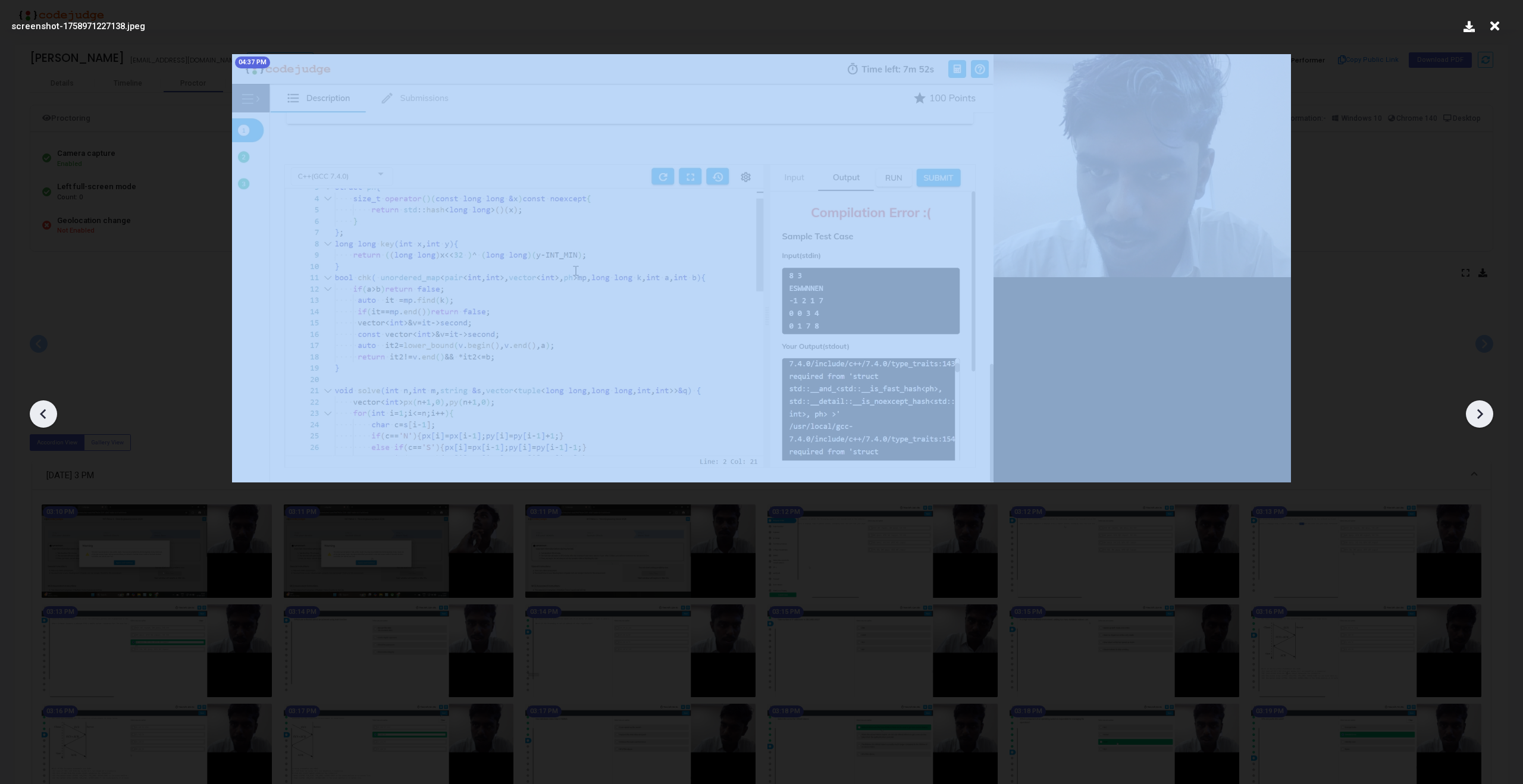
click at [1479, 416] on icon at bounding box center [1480, 414] width 6 height 10
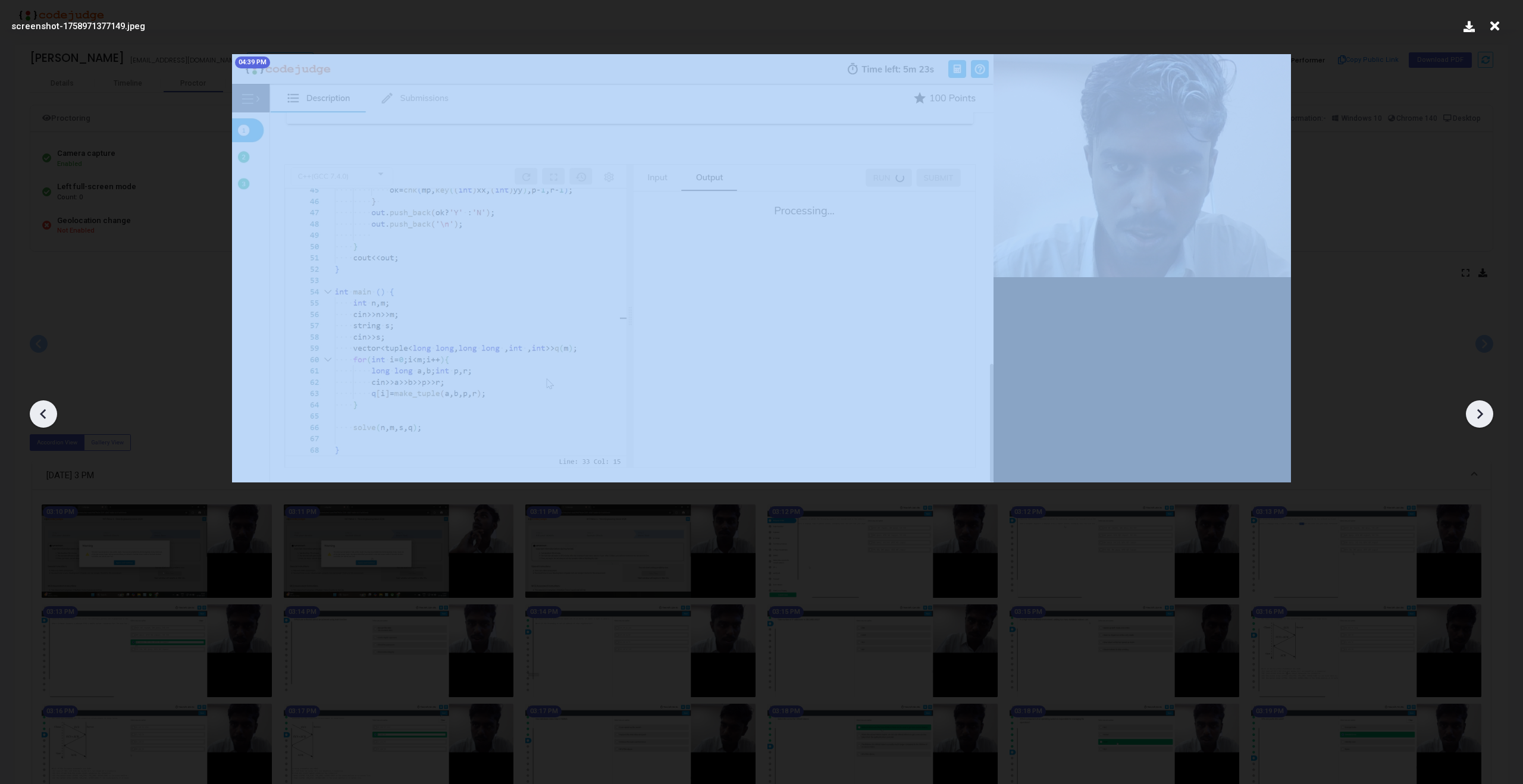
click at [1479, 416] on icon at bounding box center [1480, 414] width 6 height 10
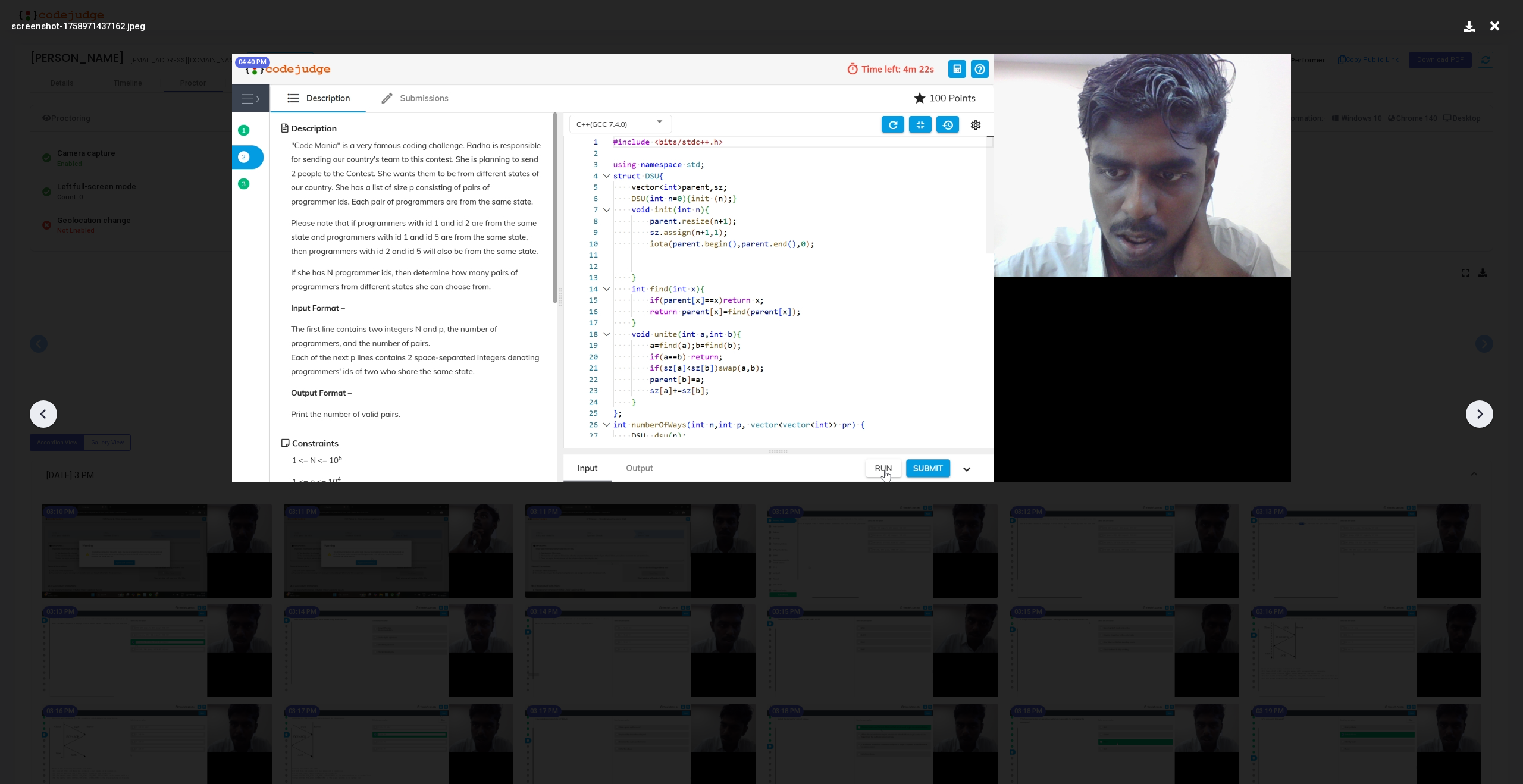
click at [1479, 416] on icon at bounding box center [1480, 414] width 6 height 10
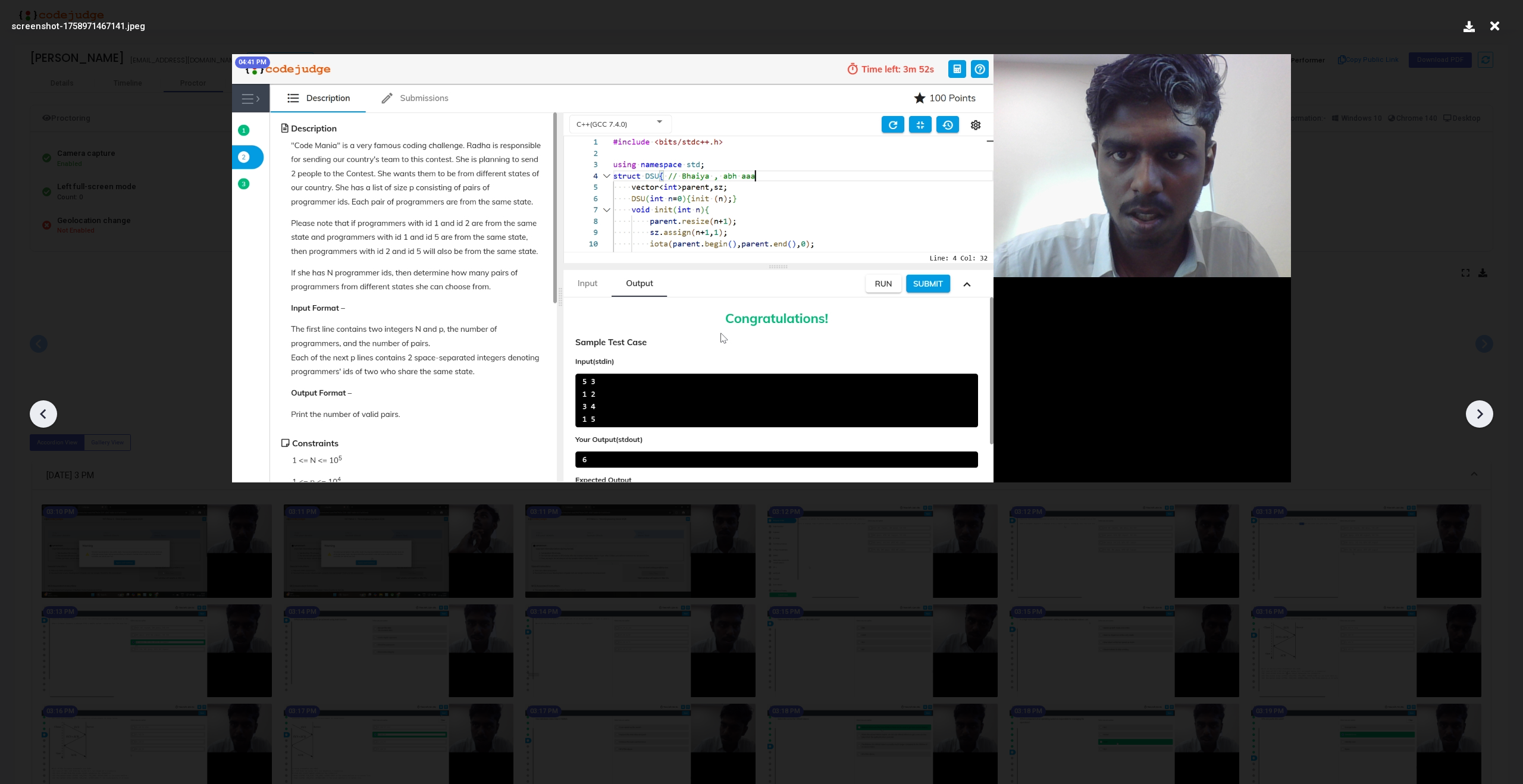
click at [1479, 416] on icon at bounding box center [1480, 414] width 6 height 10
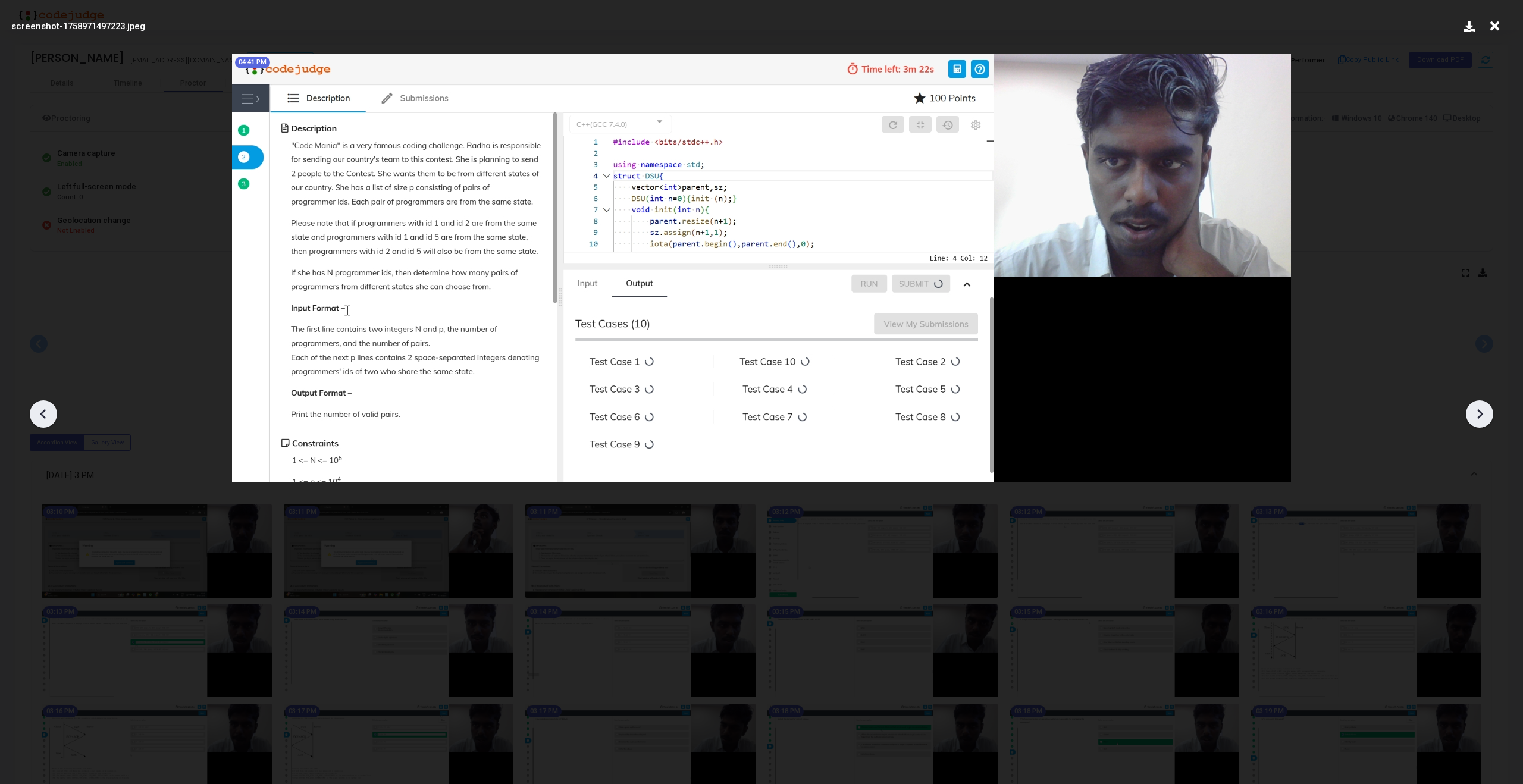
click at [41, 410] on icon at bounding box center [43, 413] width 18 height 18
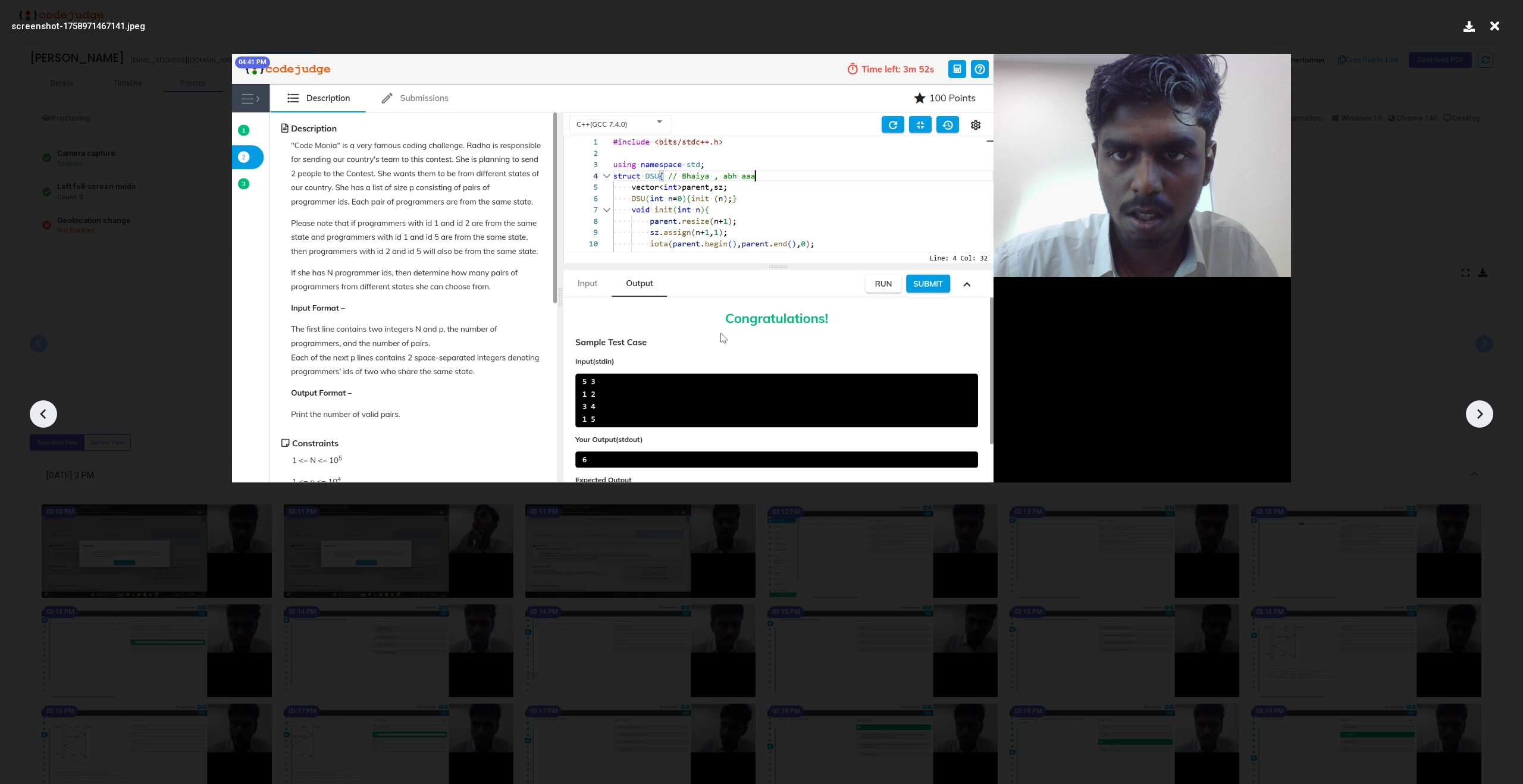
click at [41, 410] on icon at bounding box center [43, 413] width 18 height 18
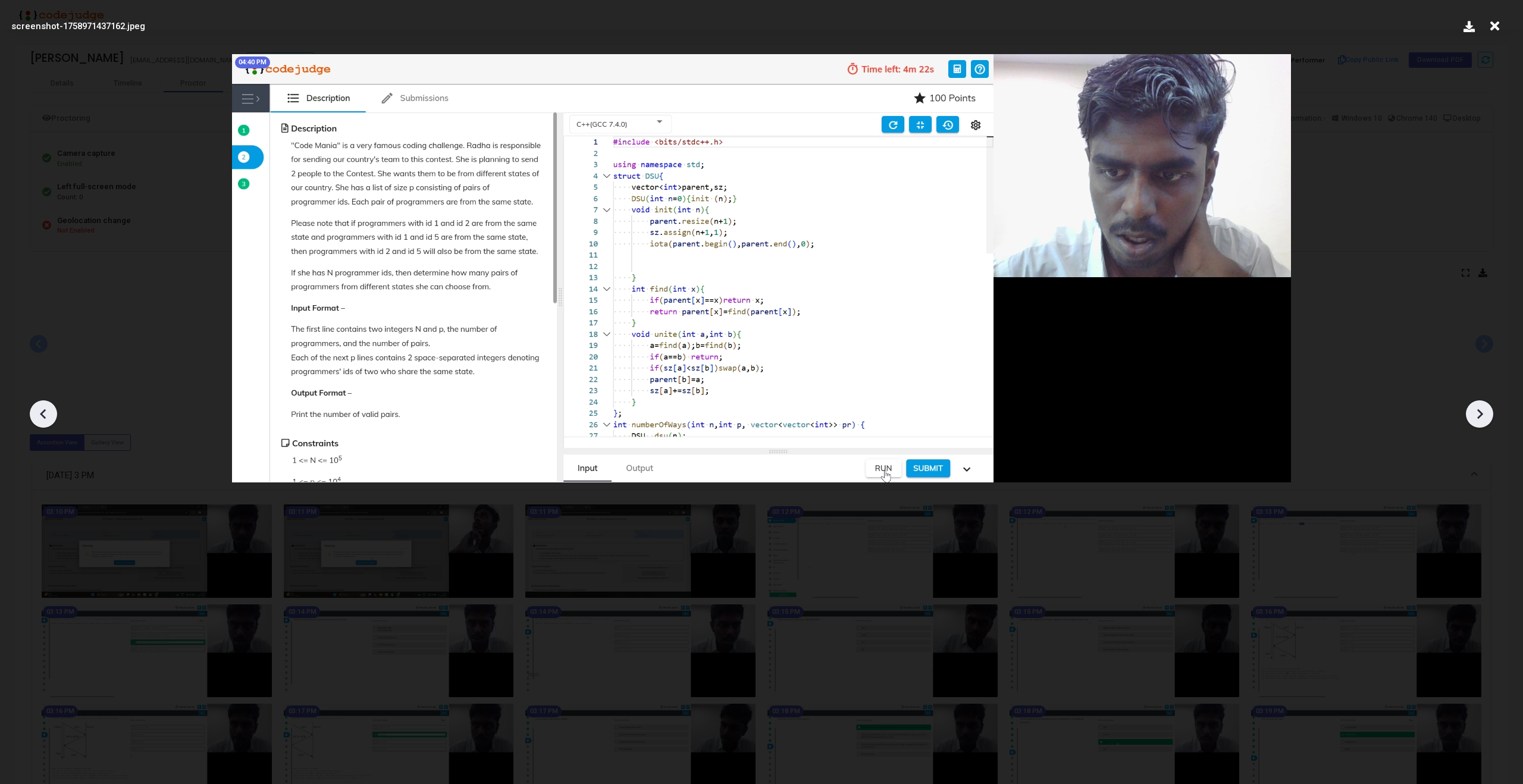
click at [41, 410] on icon at bounding box center [43, 413] width 18 height 18
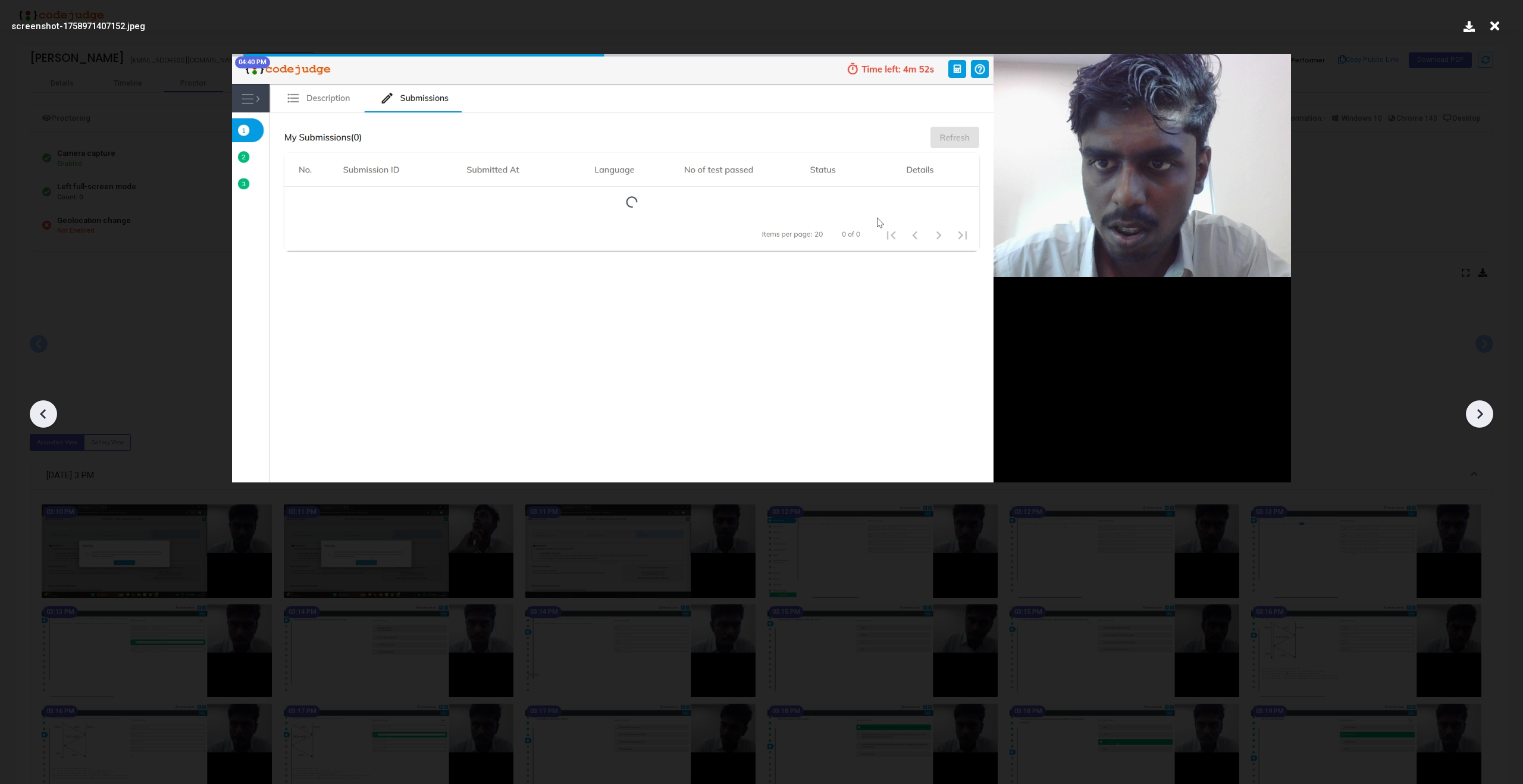
click at [1490, 418] on div at bounding box center [1480, 414] width 28 height 28
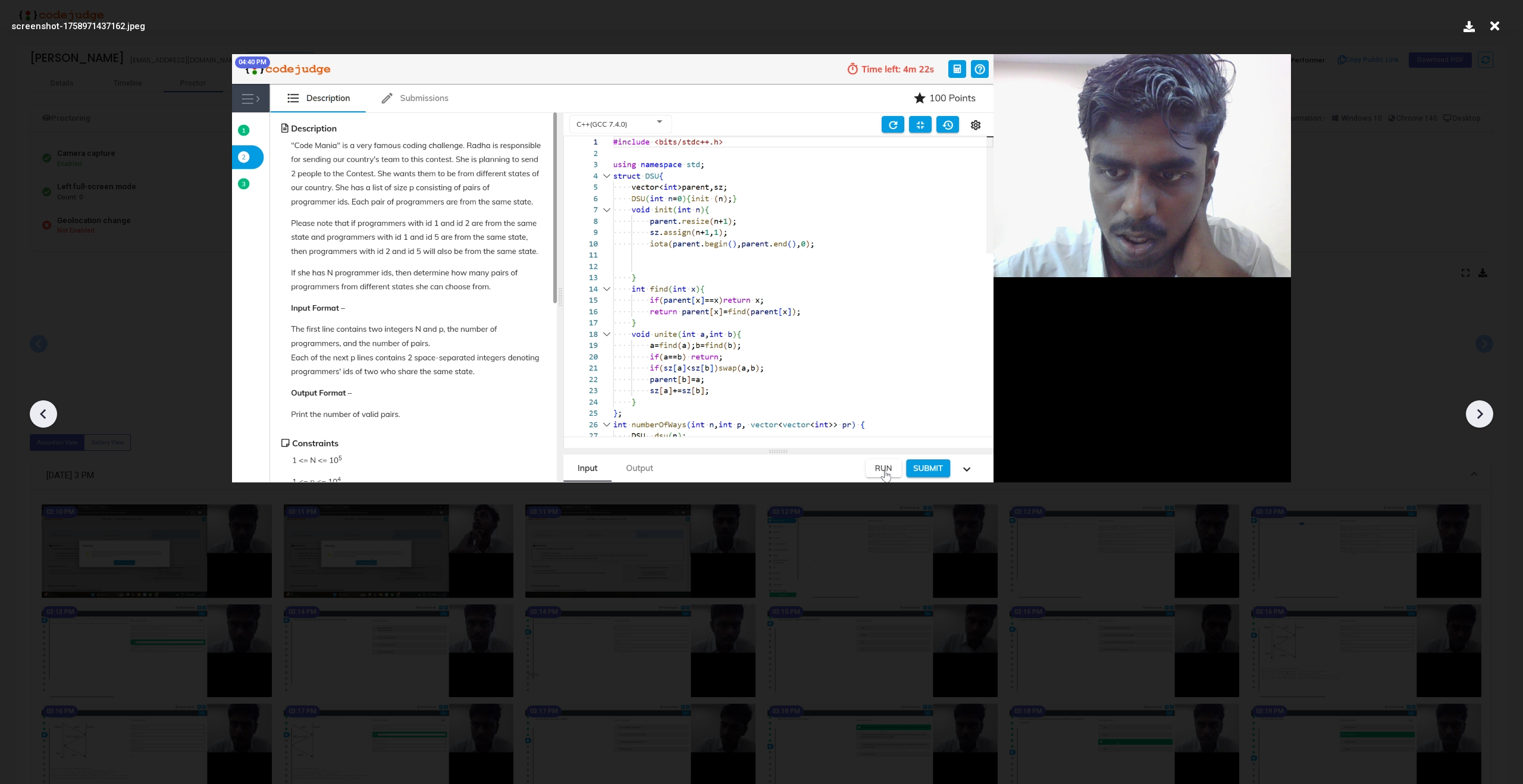
click at [1490, 418] on div at bounding box center [1480, 414] width 28 height 28
